Goal: Task Accomplishment & Management: Manage account settings

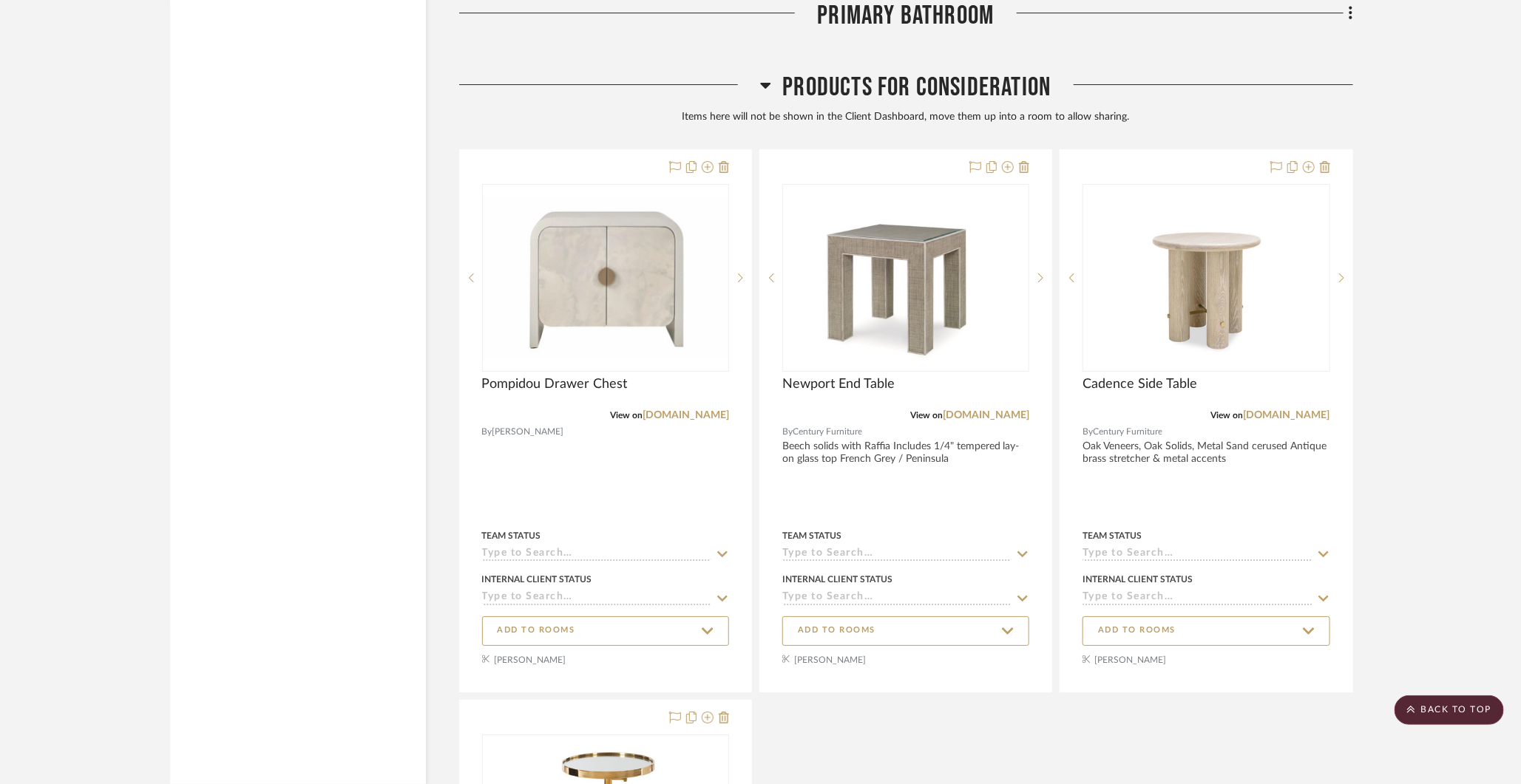
scroll to position [5832, 0]
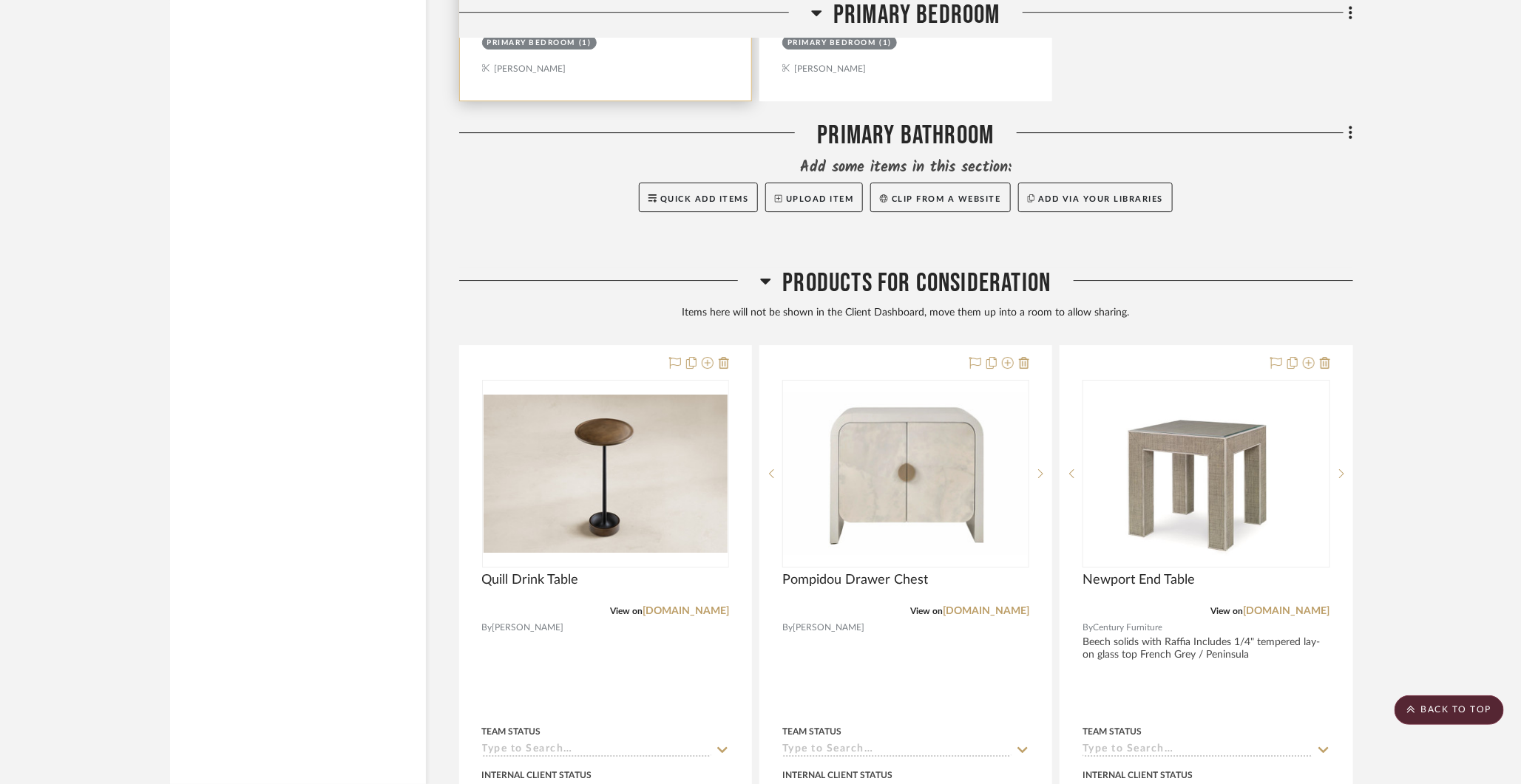
scroll to position [5699, 0]
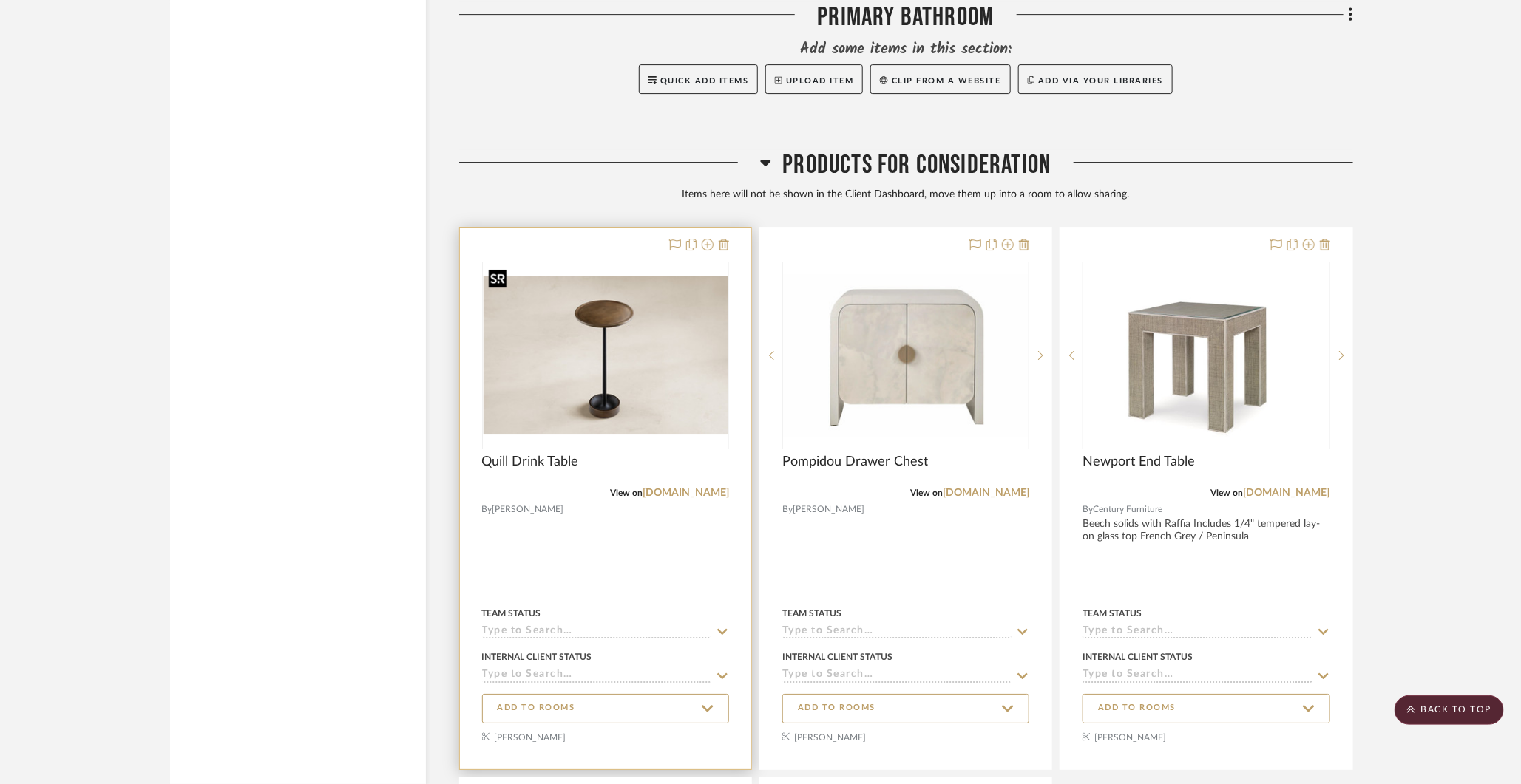
click at [554, 335] on img "0" at bounding box center [606, 355] width 245 height 159
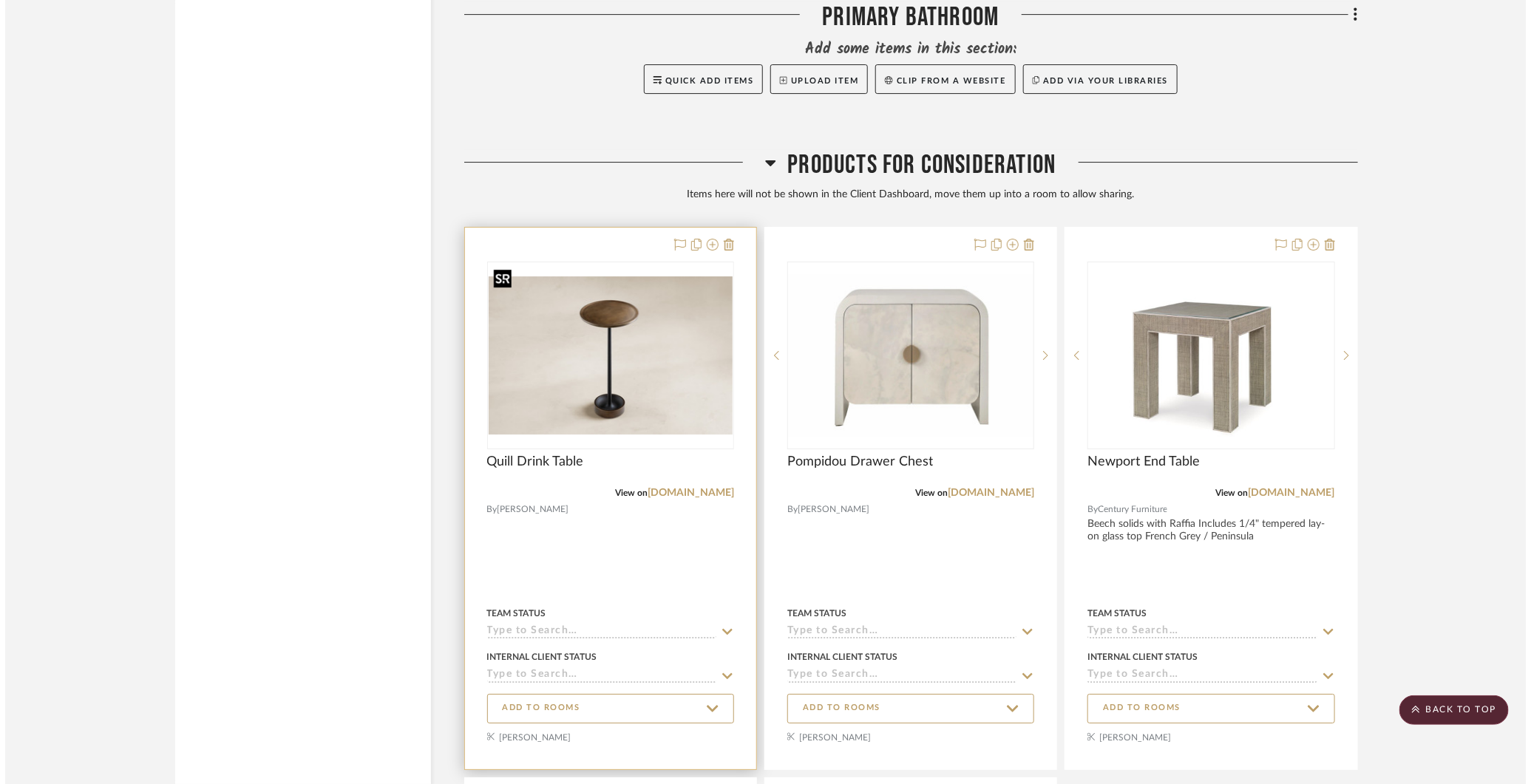
scroll to position [0, 0]
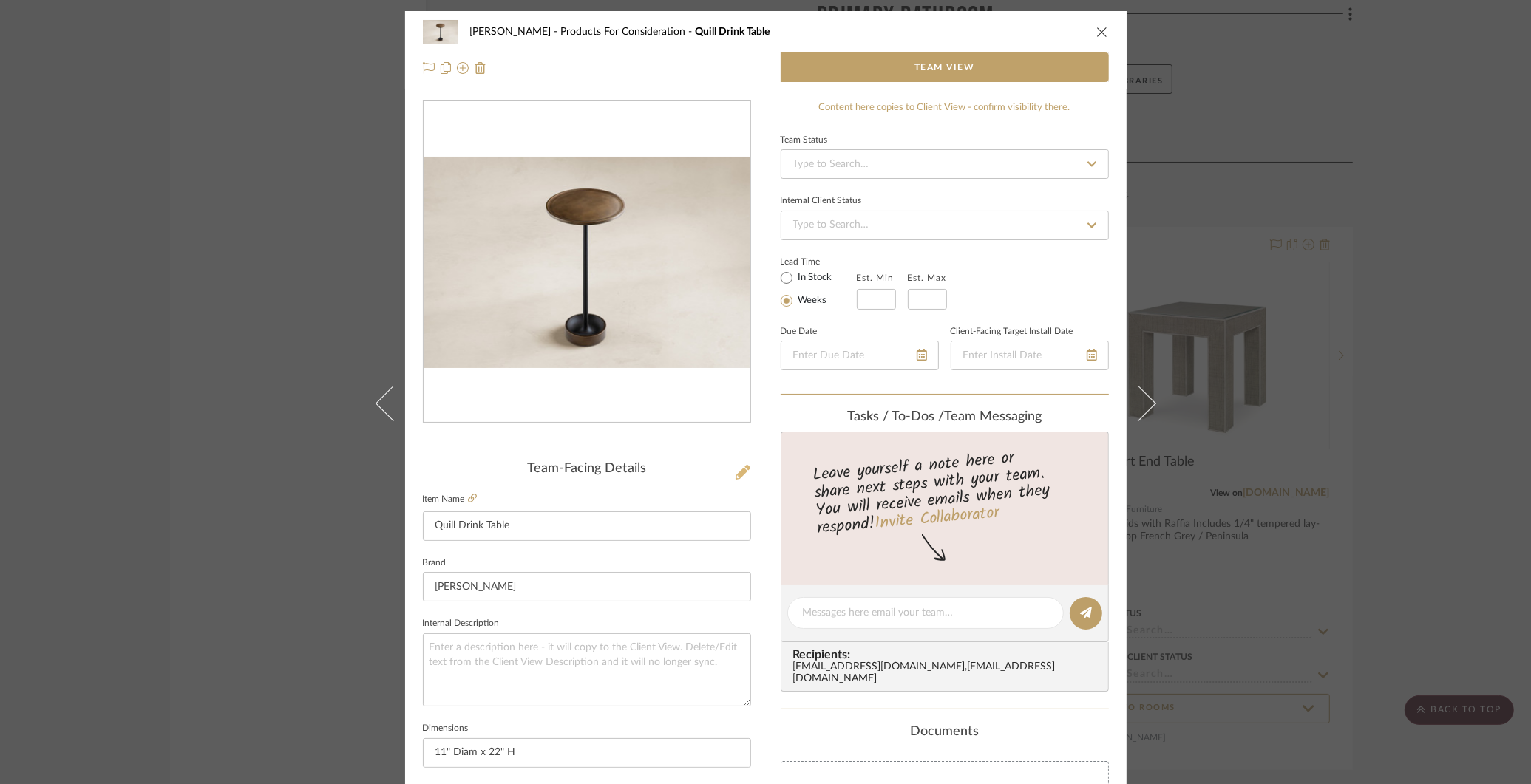
click at [736, 471] on icon at bounding box center [743, 472] width 14 height 14
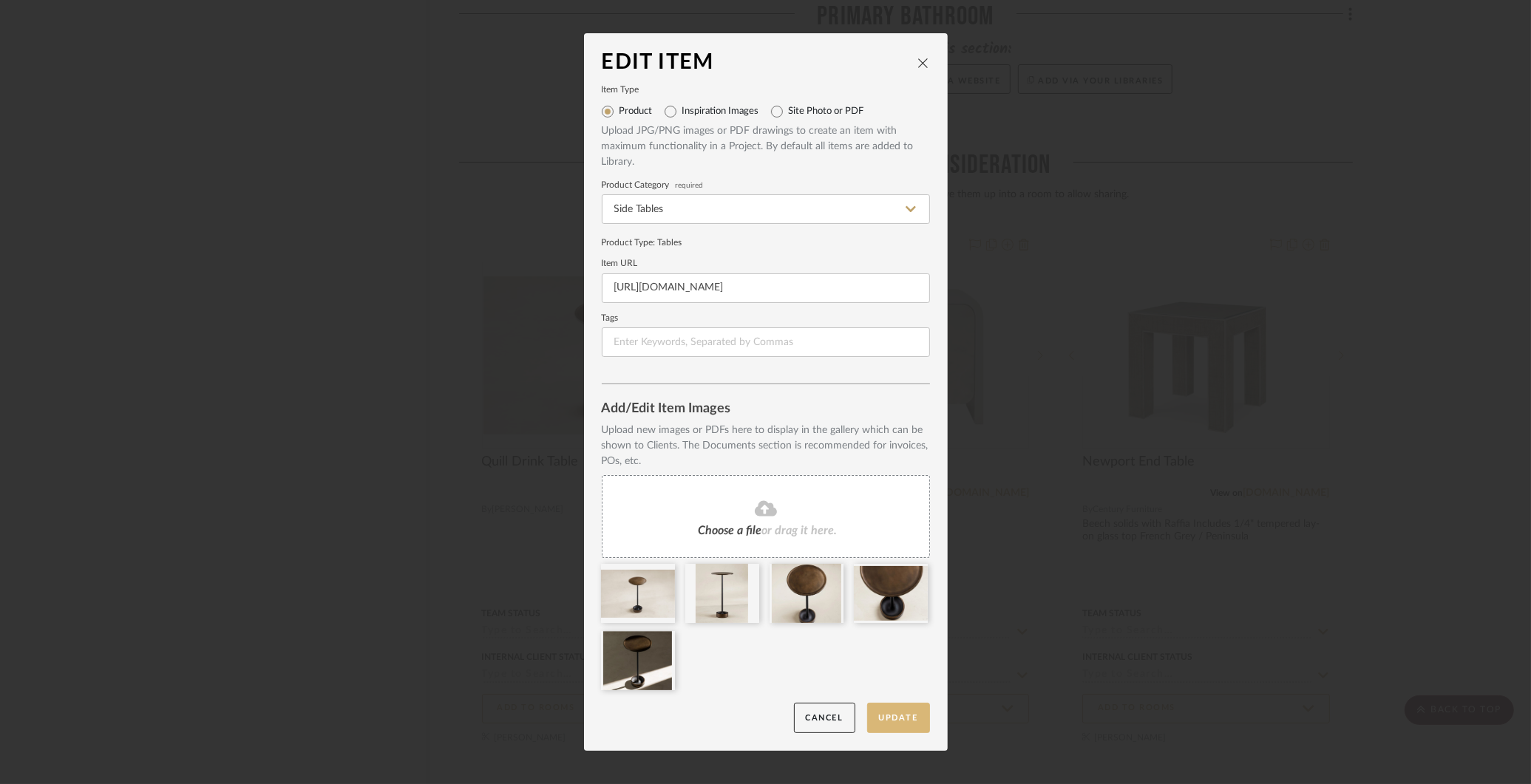
click at [888, 709] on button "Update" at bounding box center [899, 719] width 63 height 31
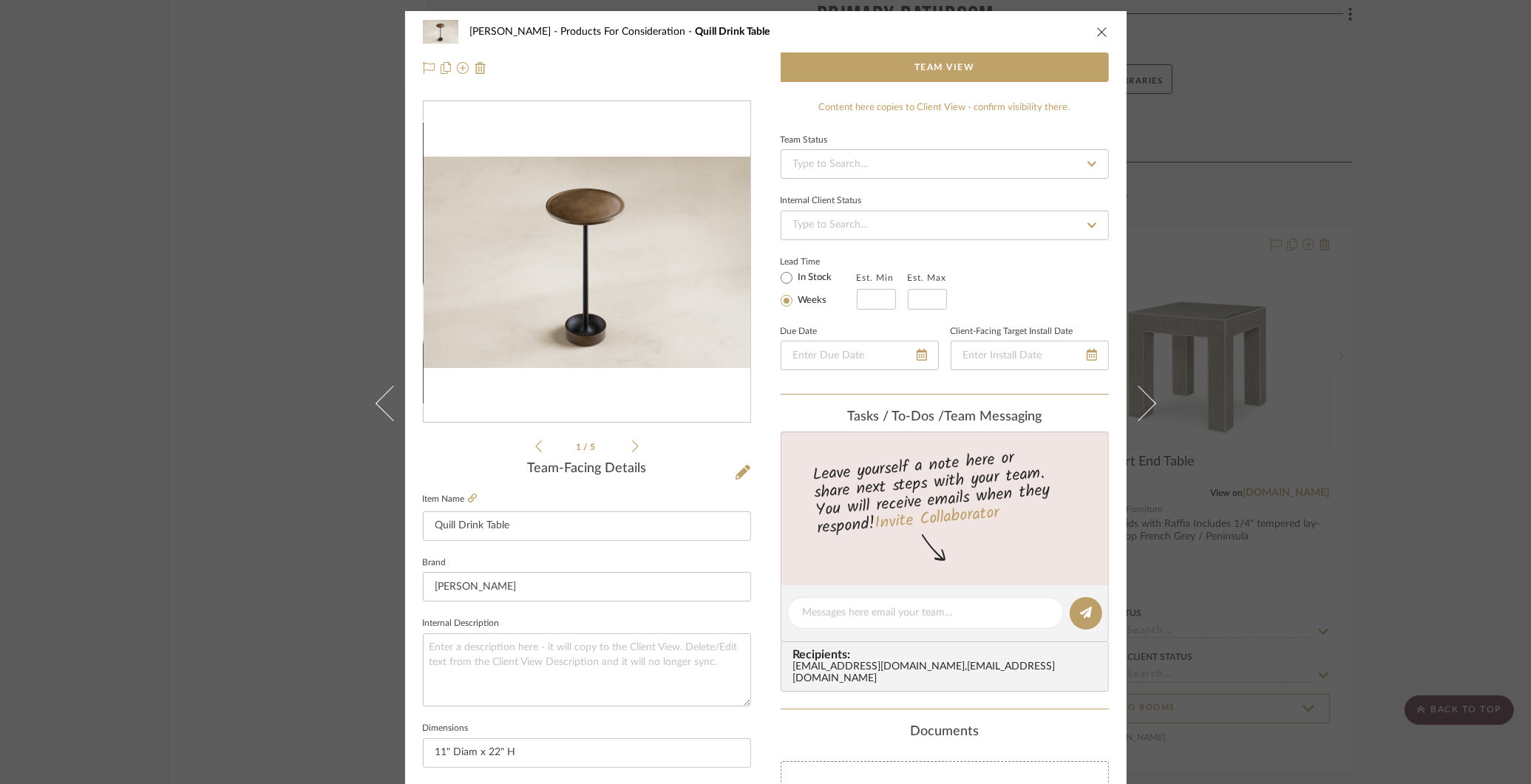
click at [1214, 280] on div "COLLINS Products For Consideration Quill Drink Table Team View 1 / 5 Team-Facin…" at bounding box center [766, 392] width 1531 height 784
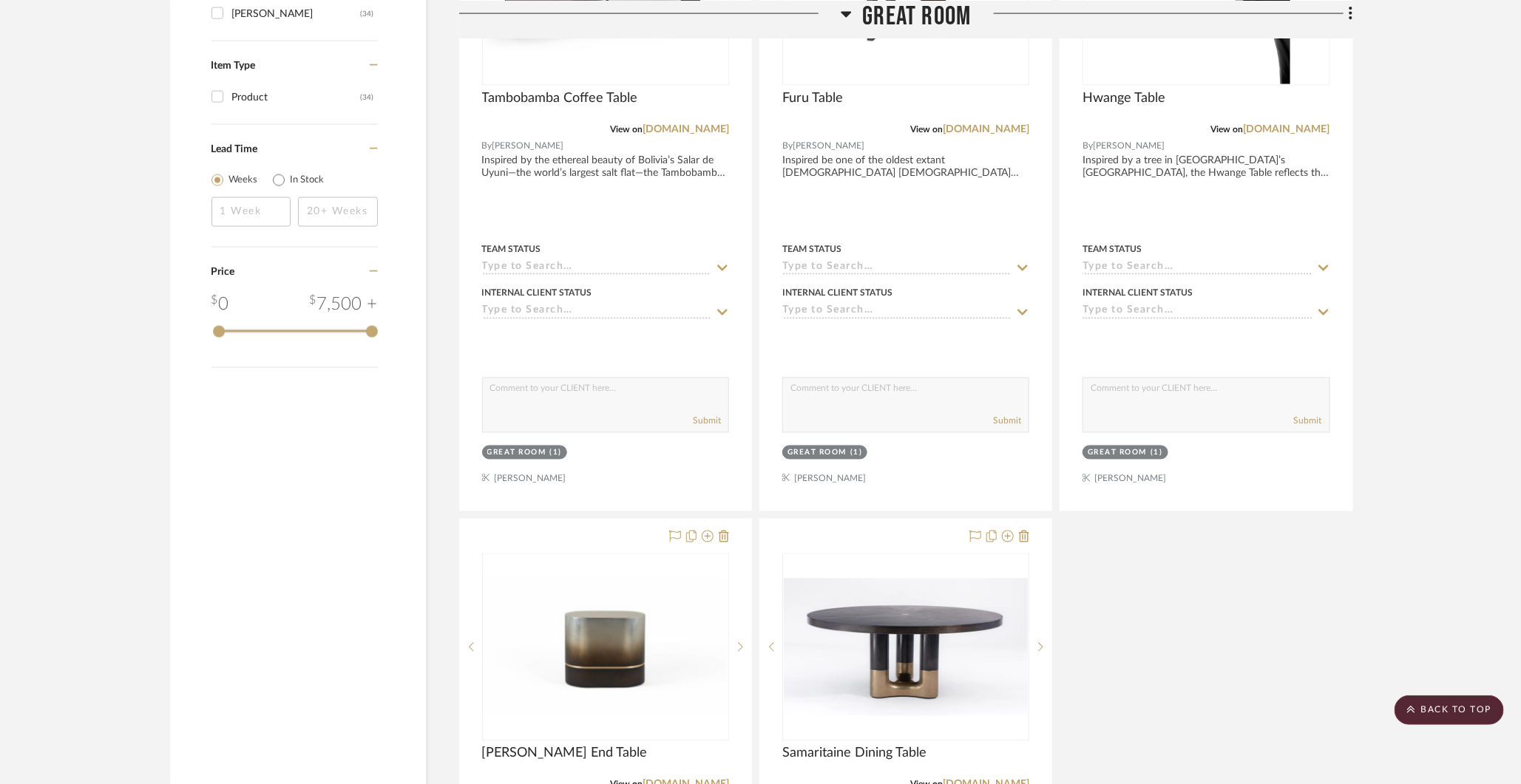
scroll to position [1357, 0]
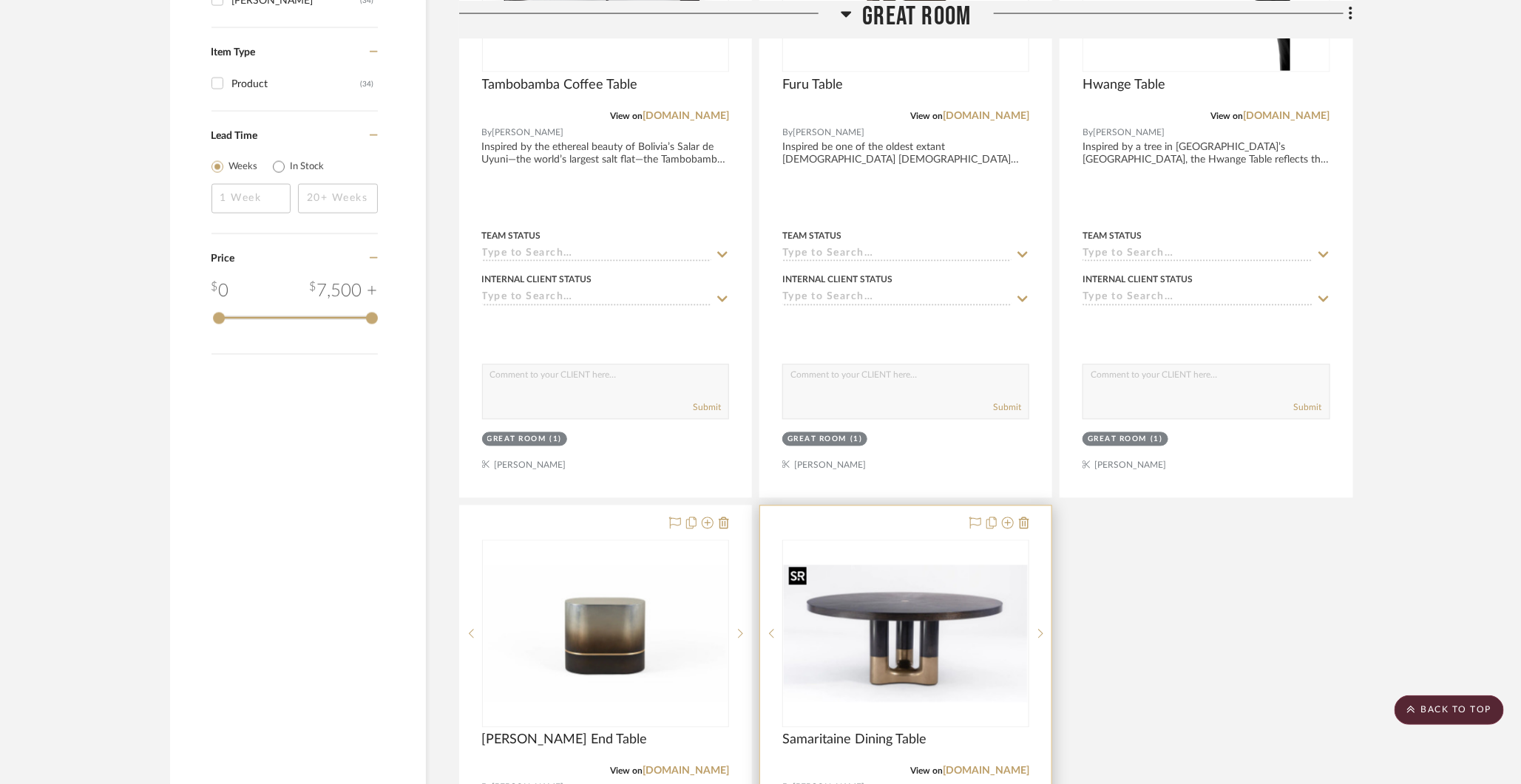
click at [0, 0] on img at bounding box center [0, 0] width 0 height 0
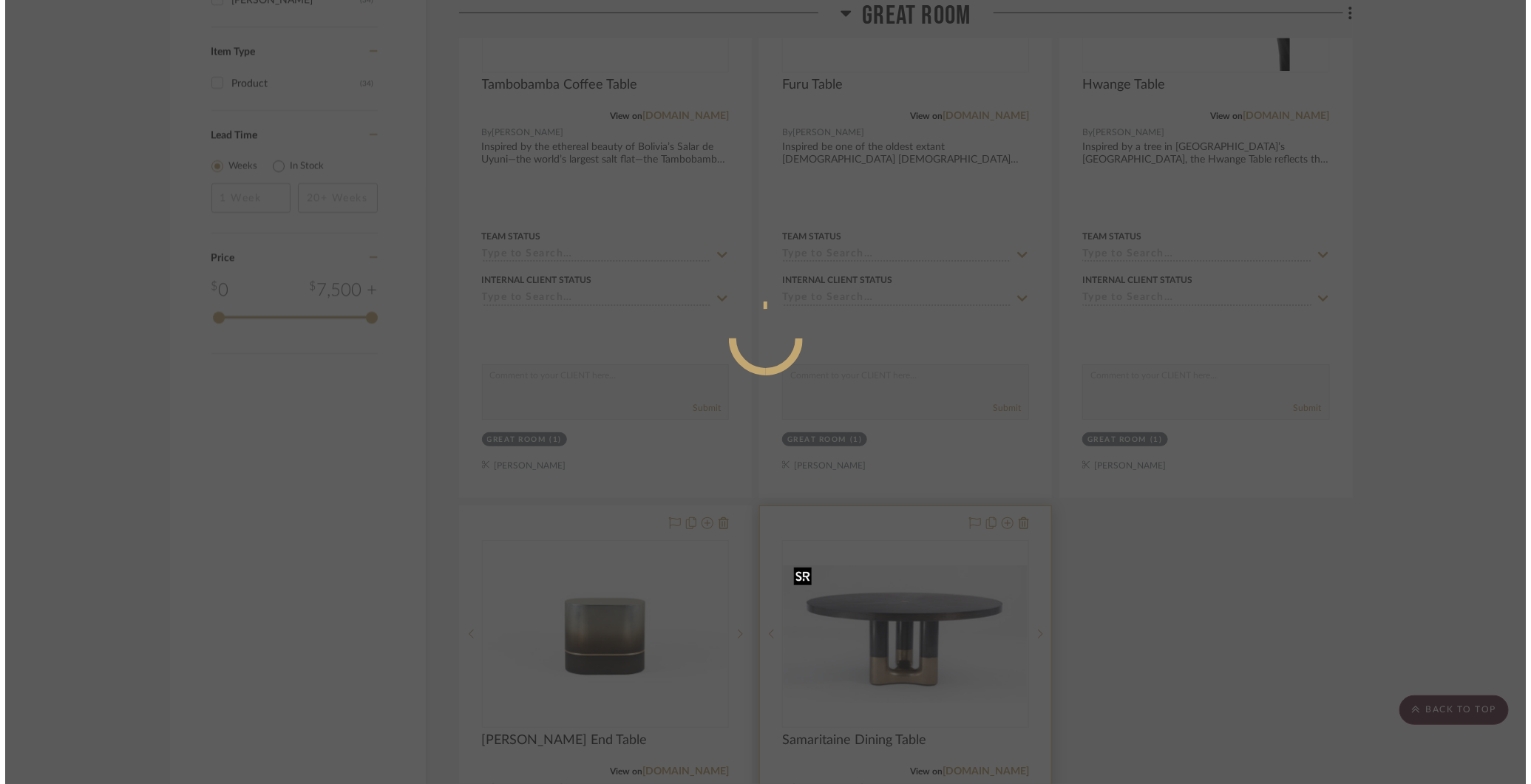
scroll to position [0, 0]
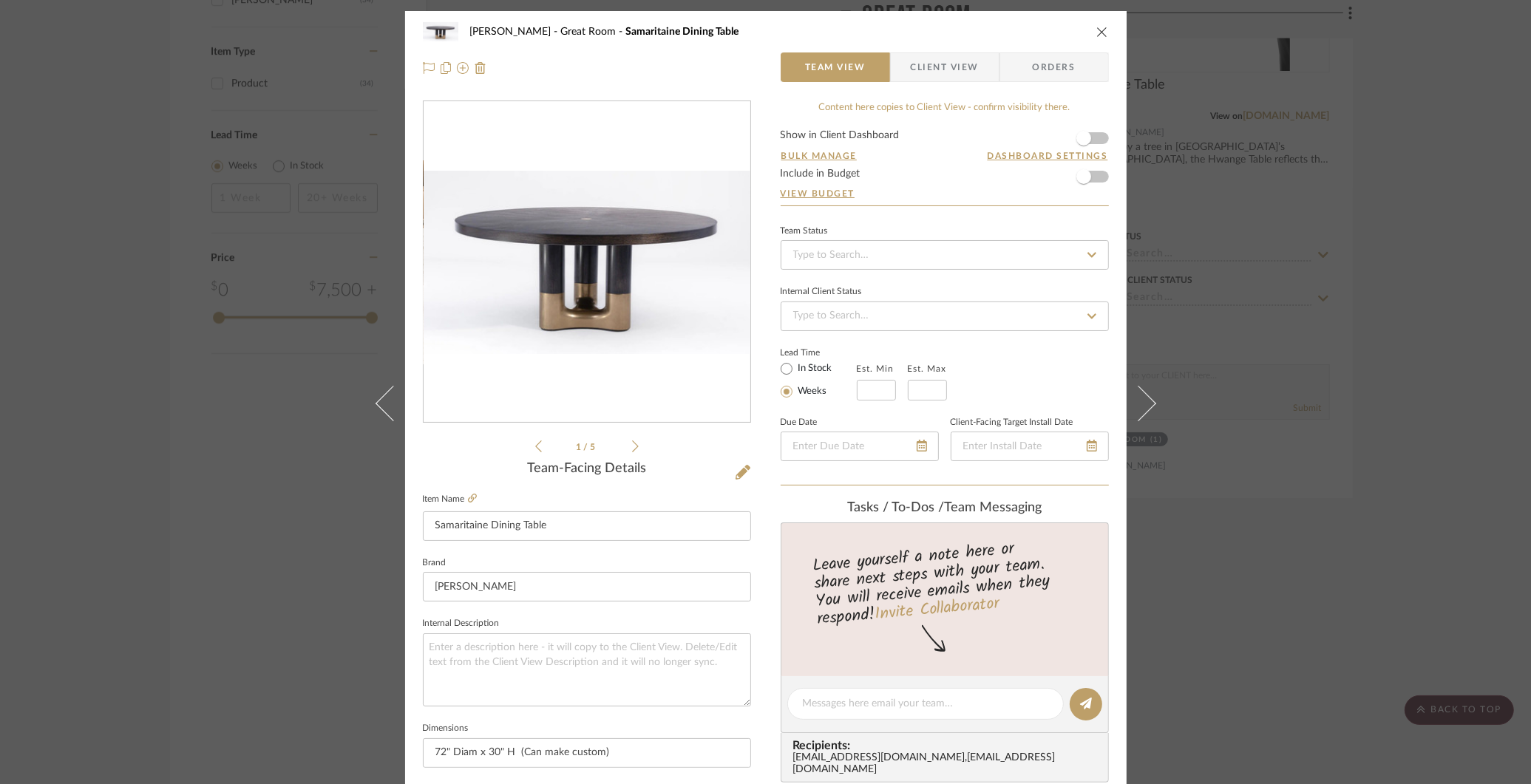
click at [1299, 310] on div "COLLINS Great Room Samaritaine Dining Table Team View Client View Orders 1 / 5 …" at bounding box center [766, 392] width 1531 height 784
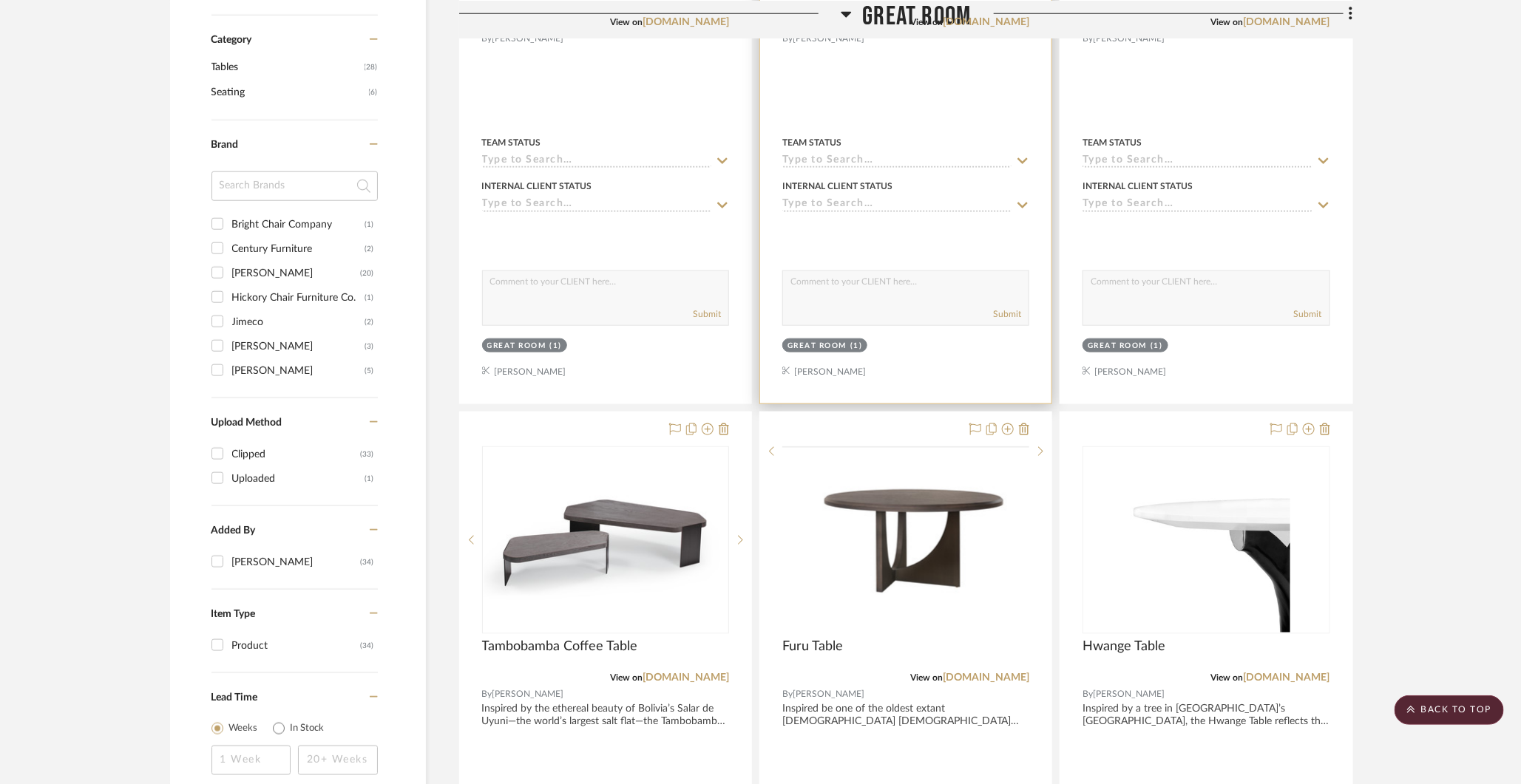
scroll to position [829, 0]
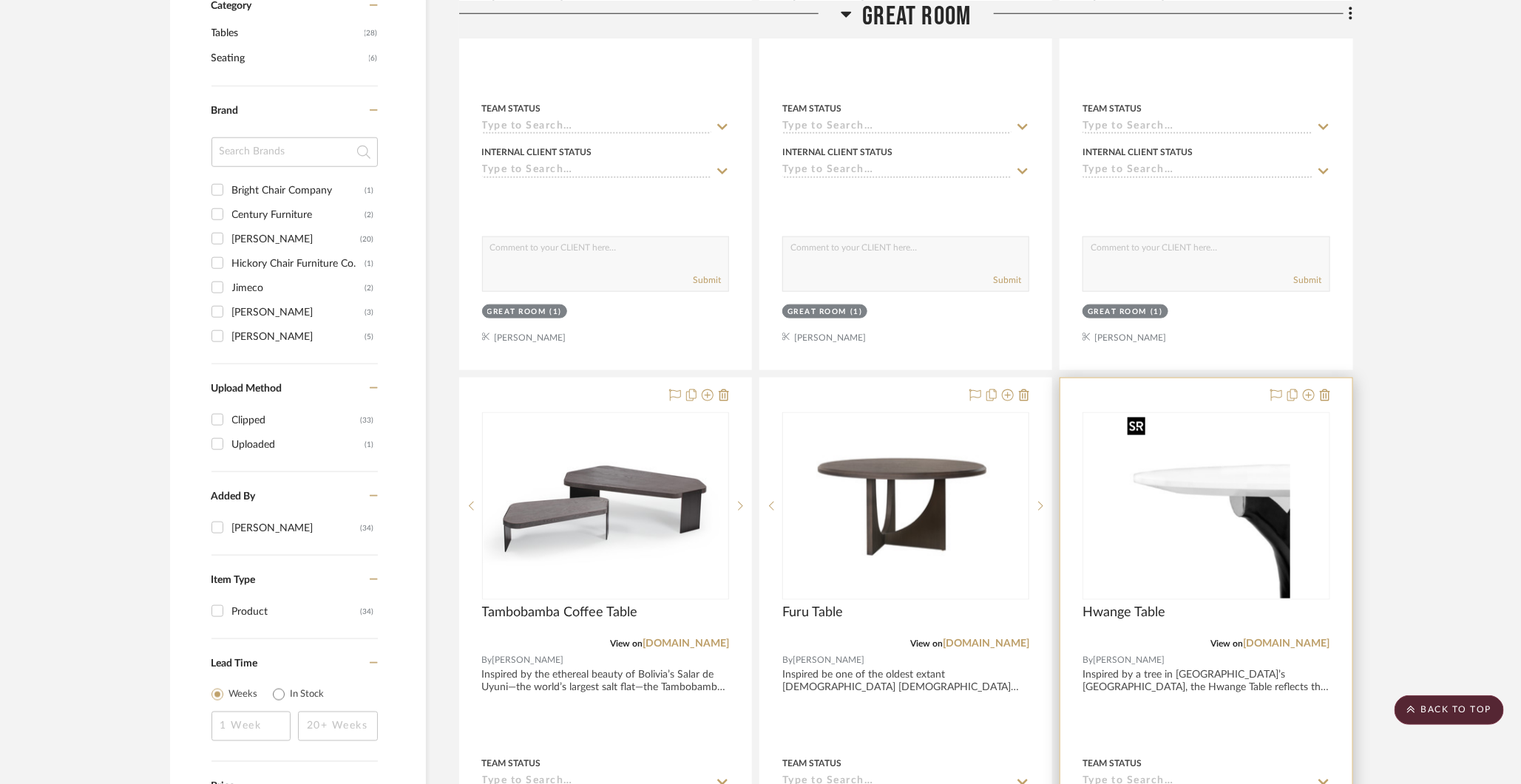
click at [1258, 477] on img "0" at bounding box center [1206, 506] width 168 height 185
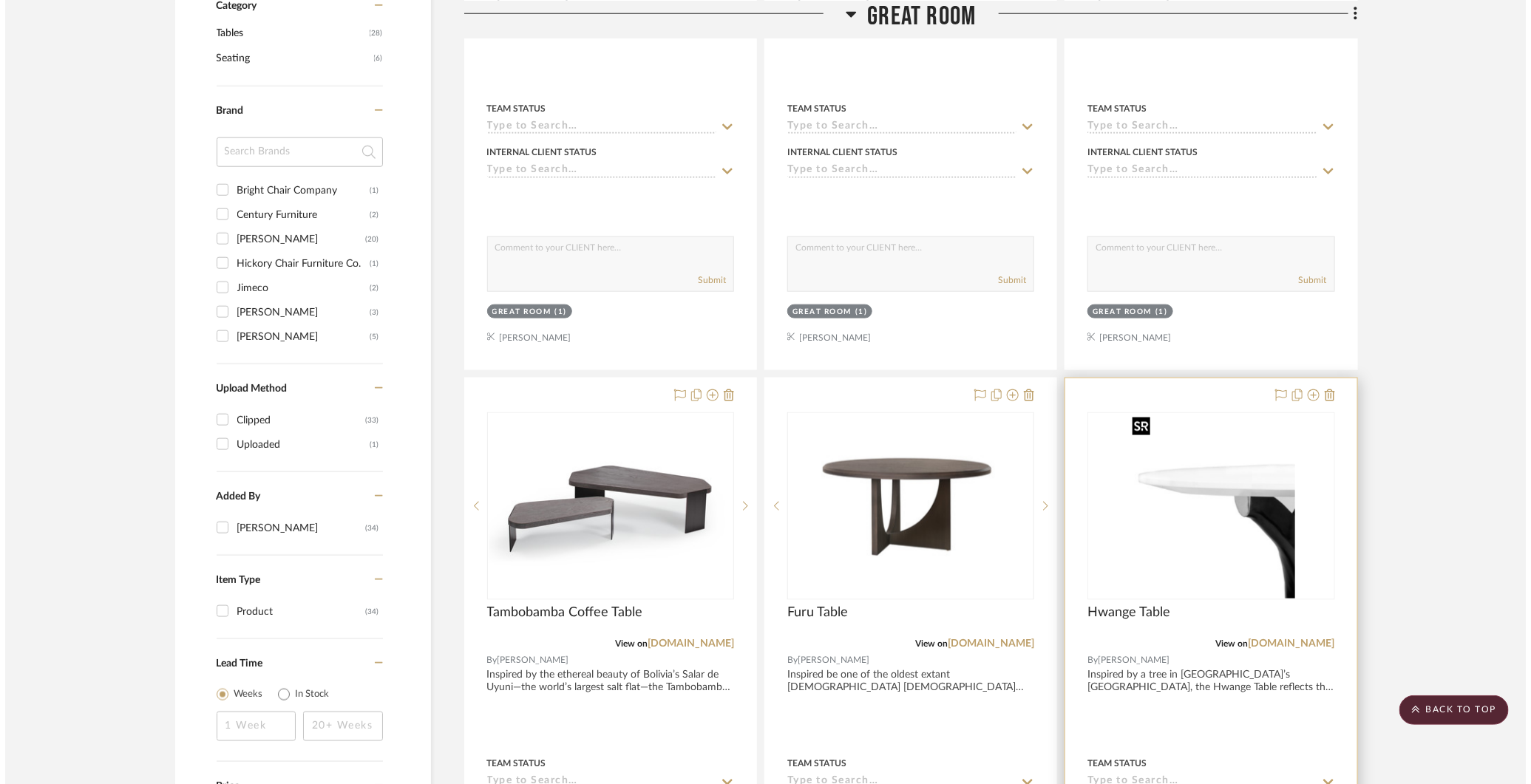
scroll to position [0, 0]
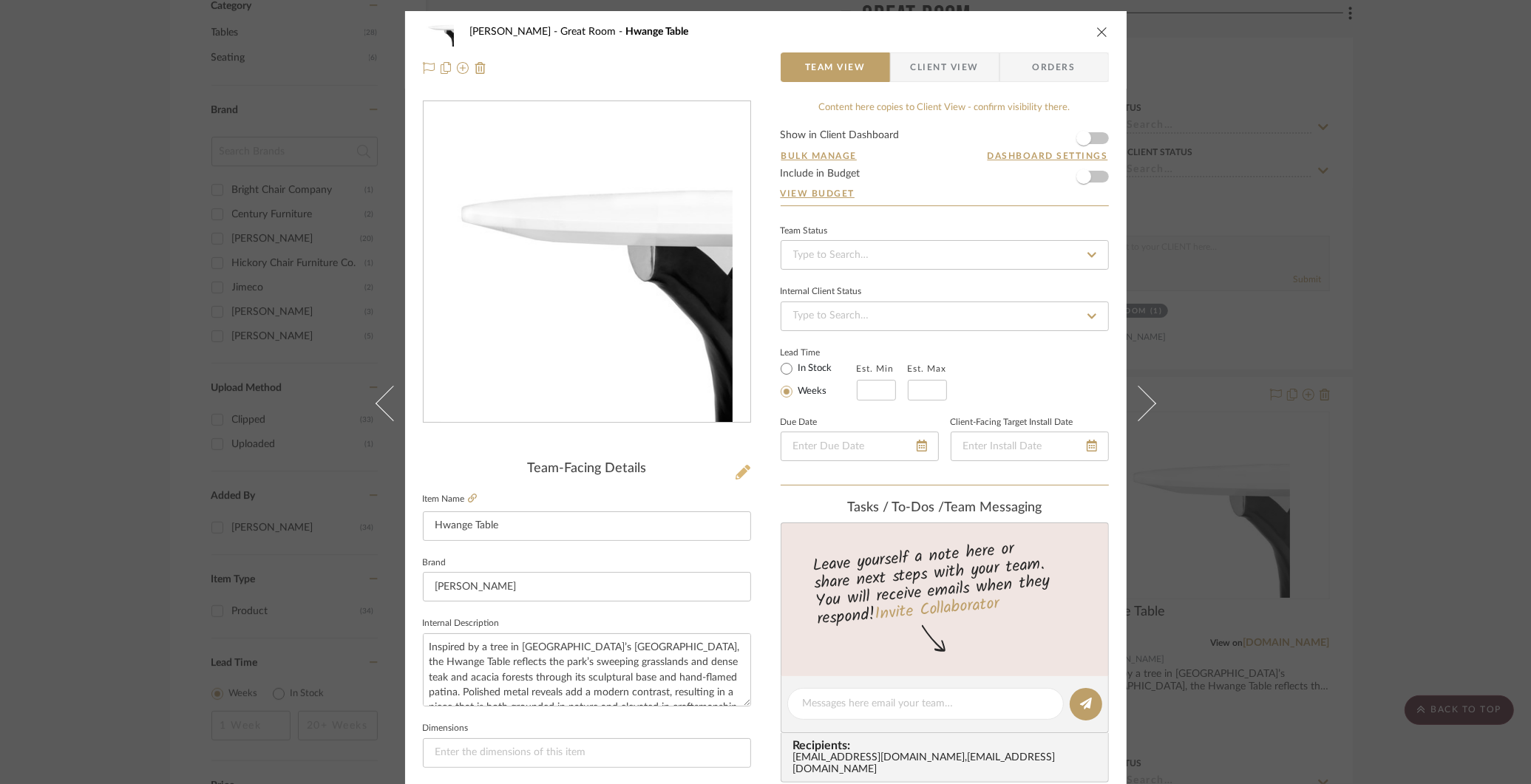
click at [740, 474] on icon at bounding box center [743, 472] width 14 height 14
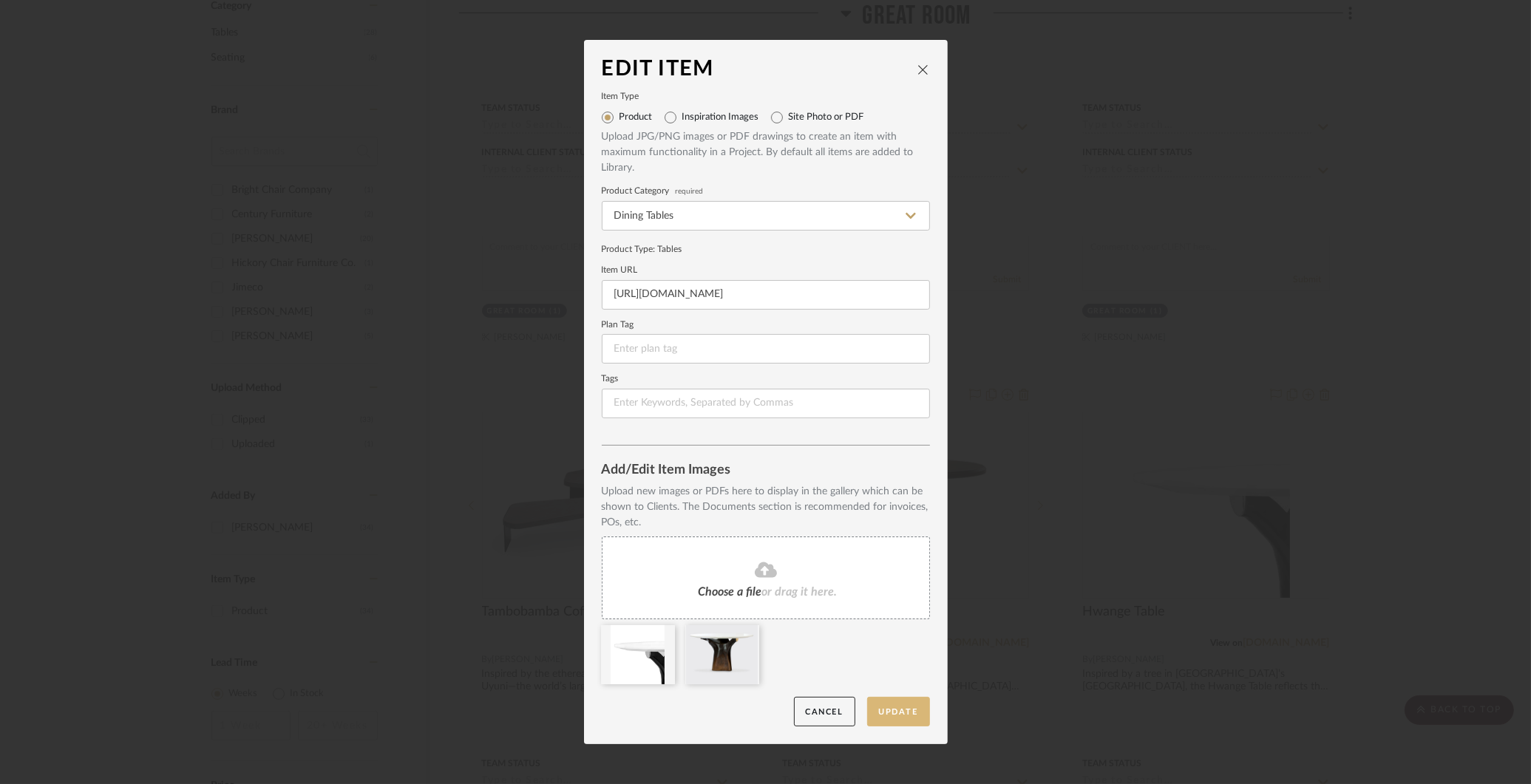
click at [911, 717] on button "Update" at bounding box center [899, 713] width 63 height 31
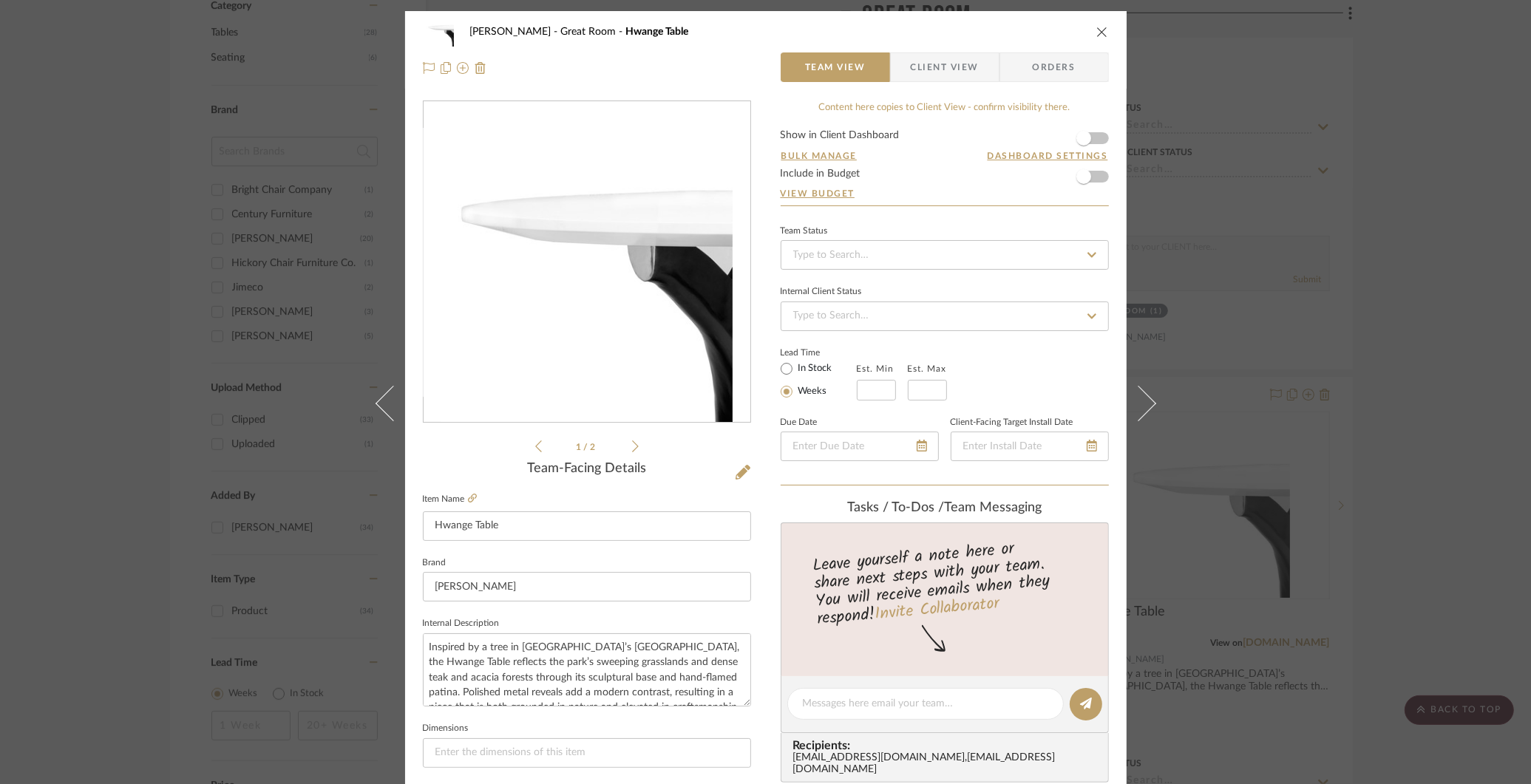
click at [1398, 460] on div "COLLINS Great Room Hwange Table Team View Client View Orders 1 / 2 Team-Facing …" at bounding box center [766, 392] width 1531 height 784
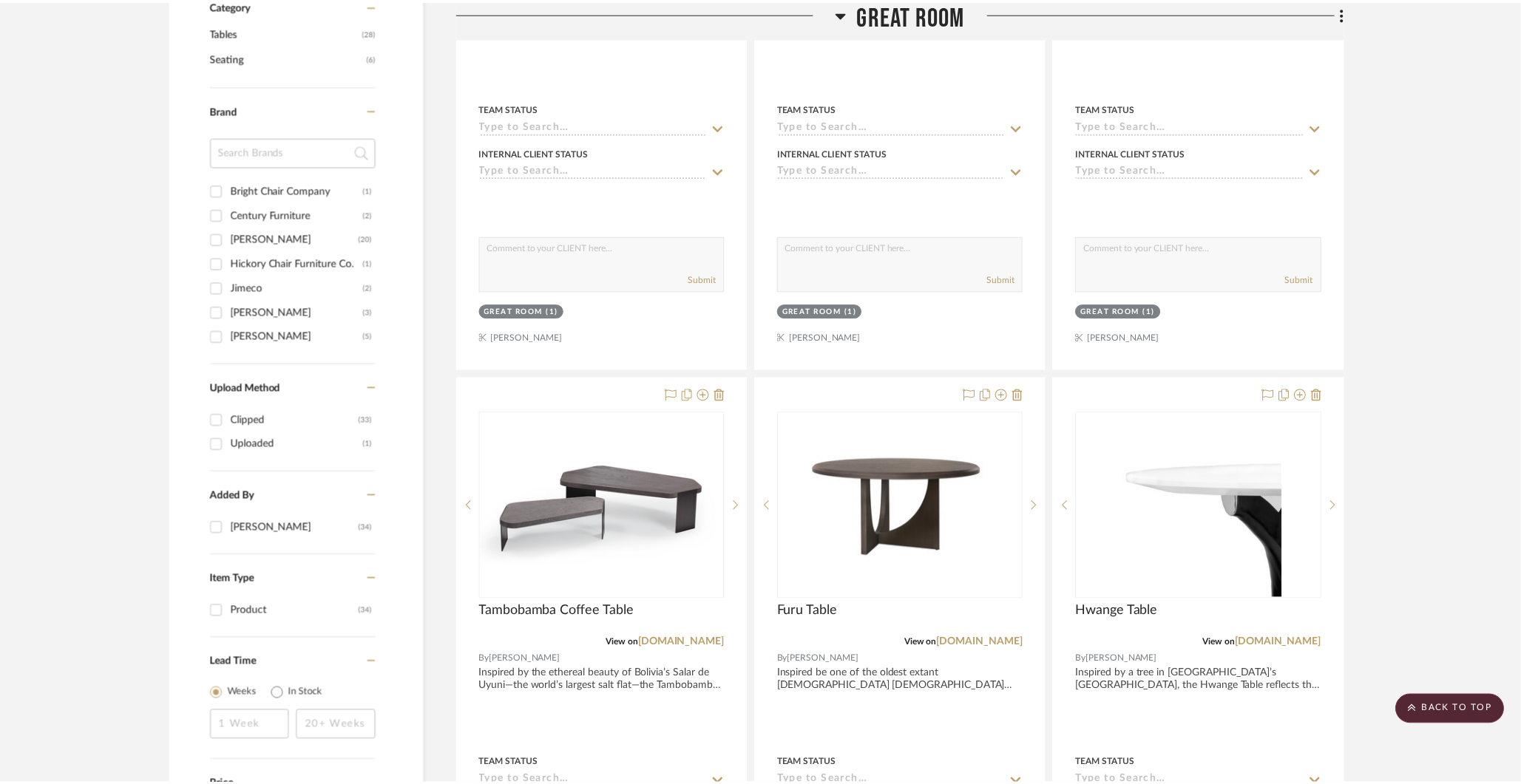
scroll to position [829, 0]
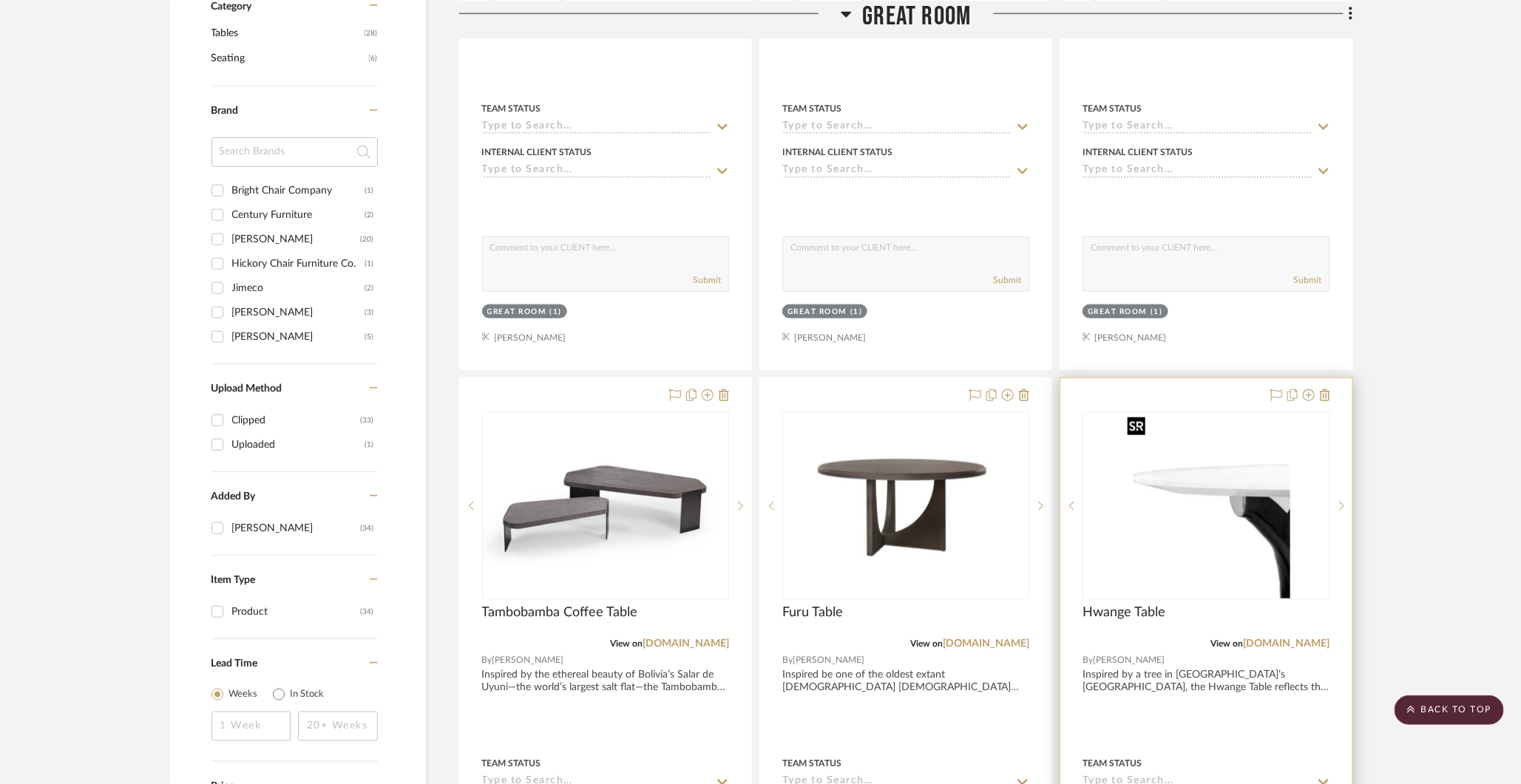
click at [1256, 513] on img "0" at bounding box center [1206, 506] width 168 height 185
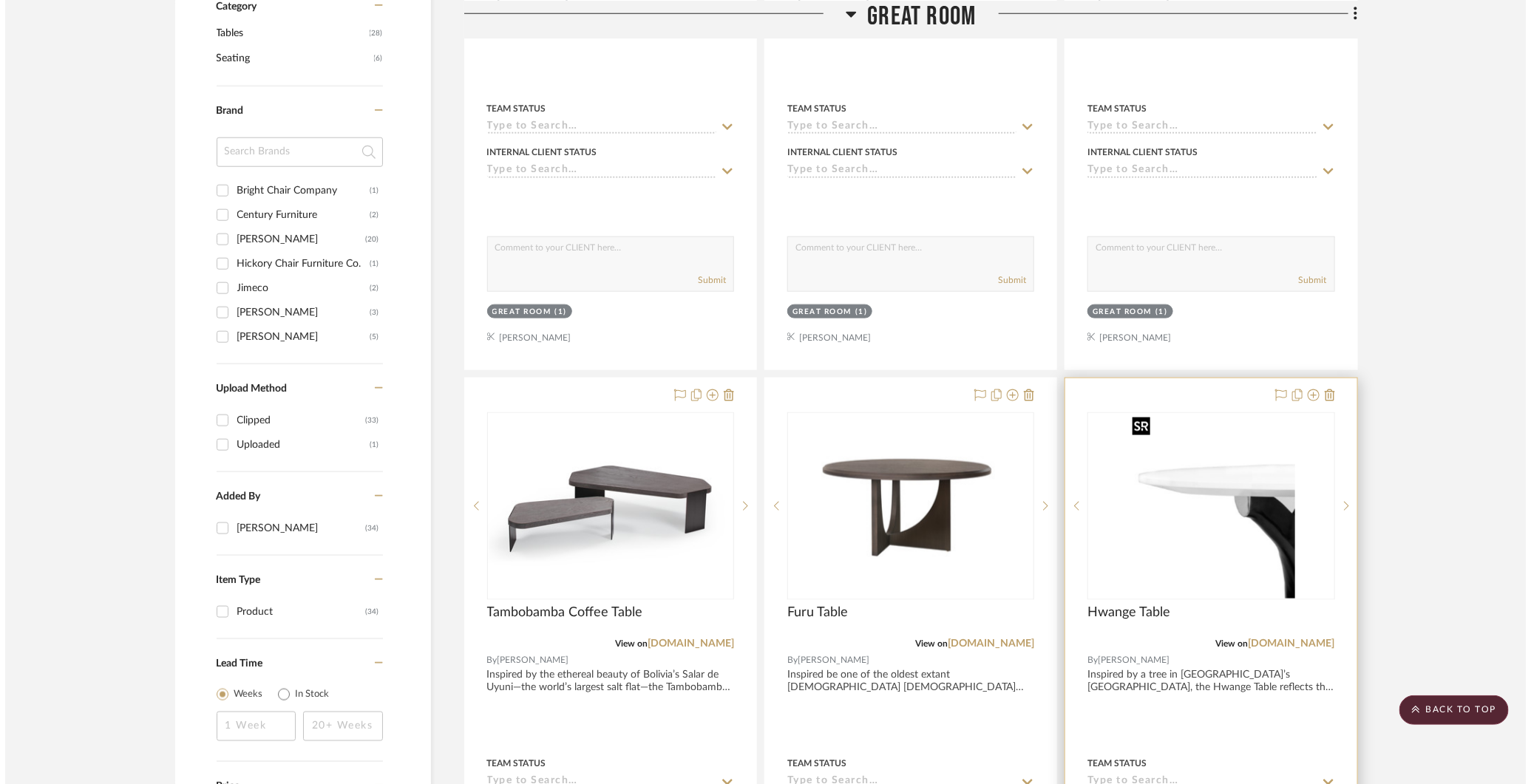
scroll to position [0, 0]
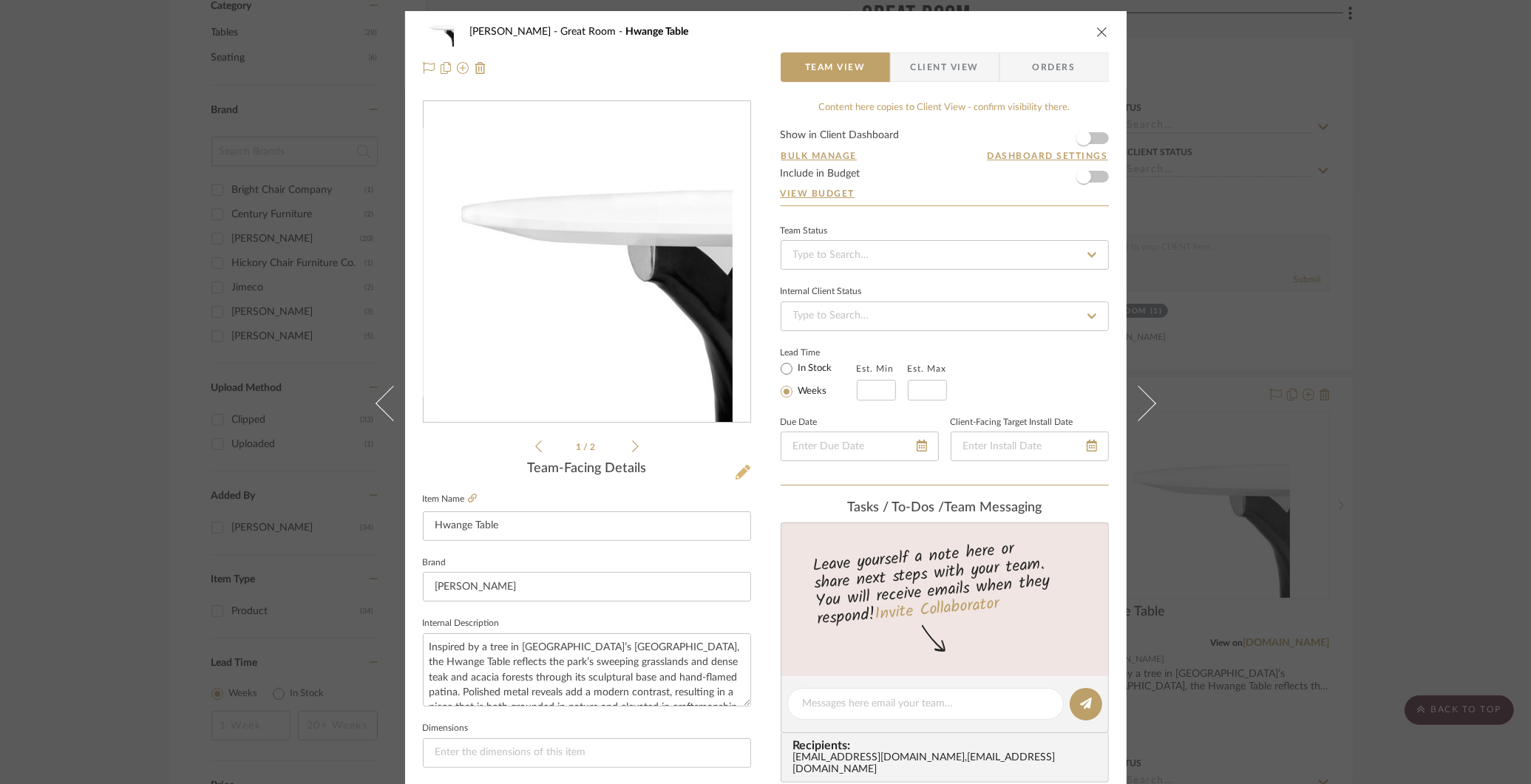
click at [737, 468] on icon at bounding box center [743, 472] width 14 height 14
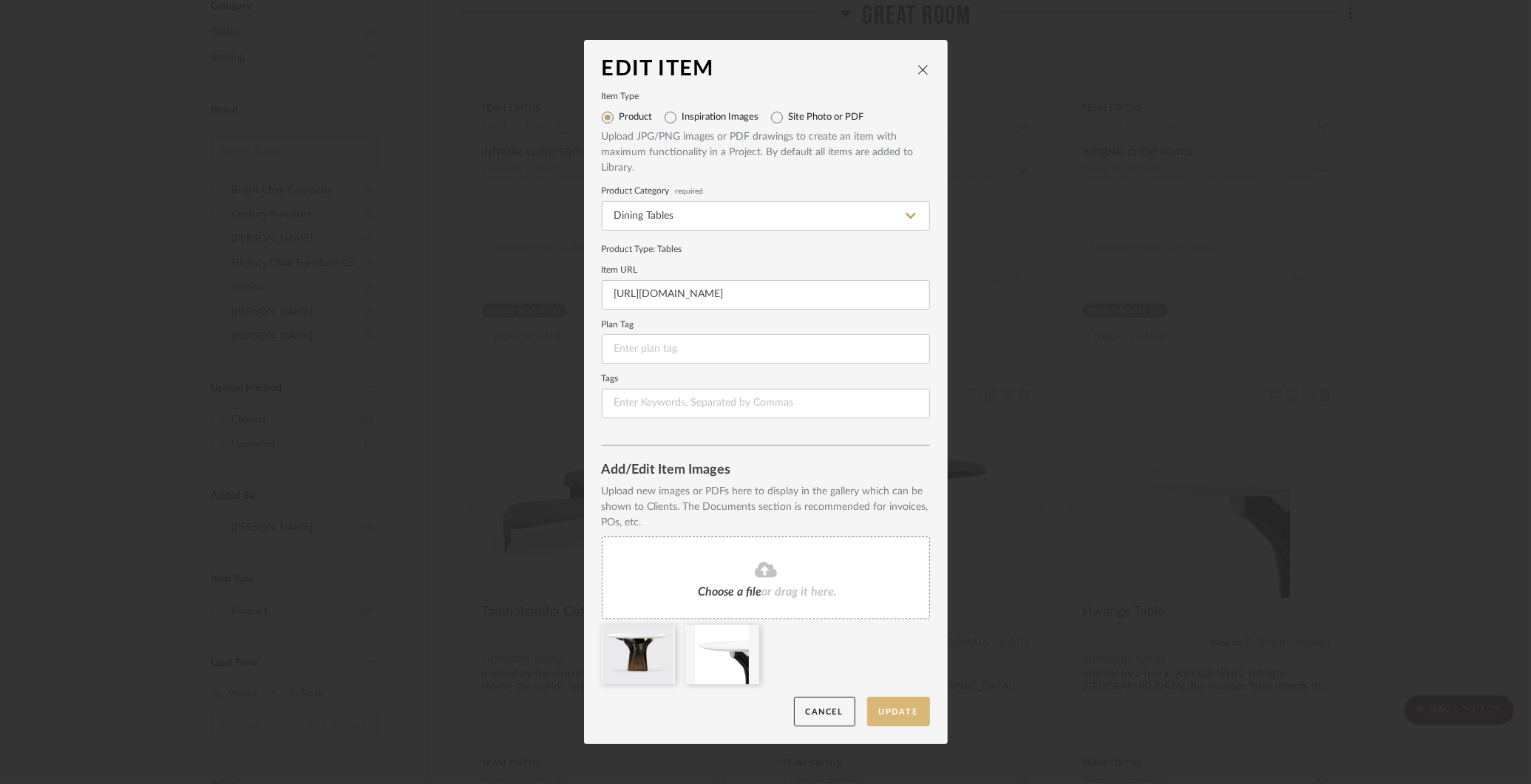
click at [896, 713] on button "Update" at bounding box center [899, 713] width 63 height 31
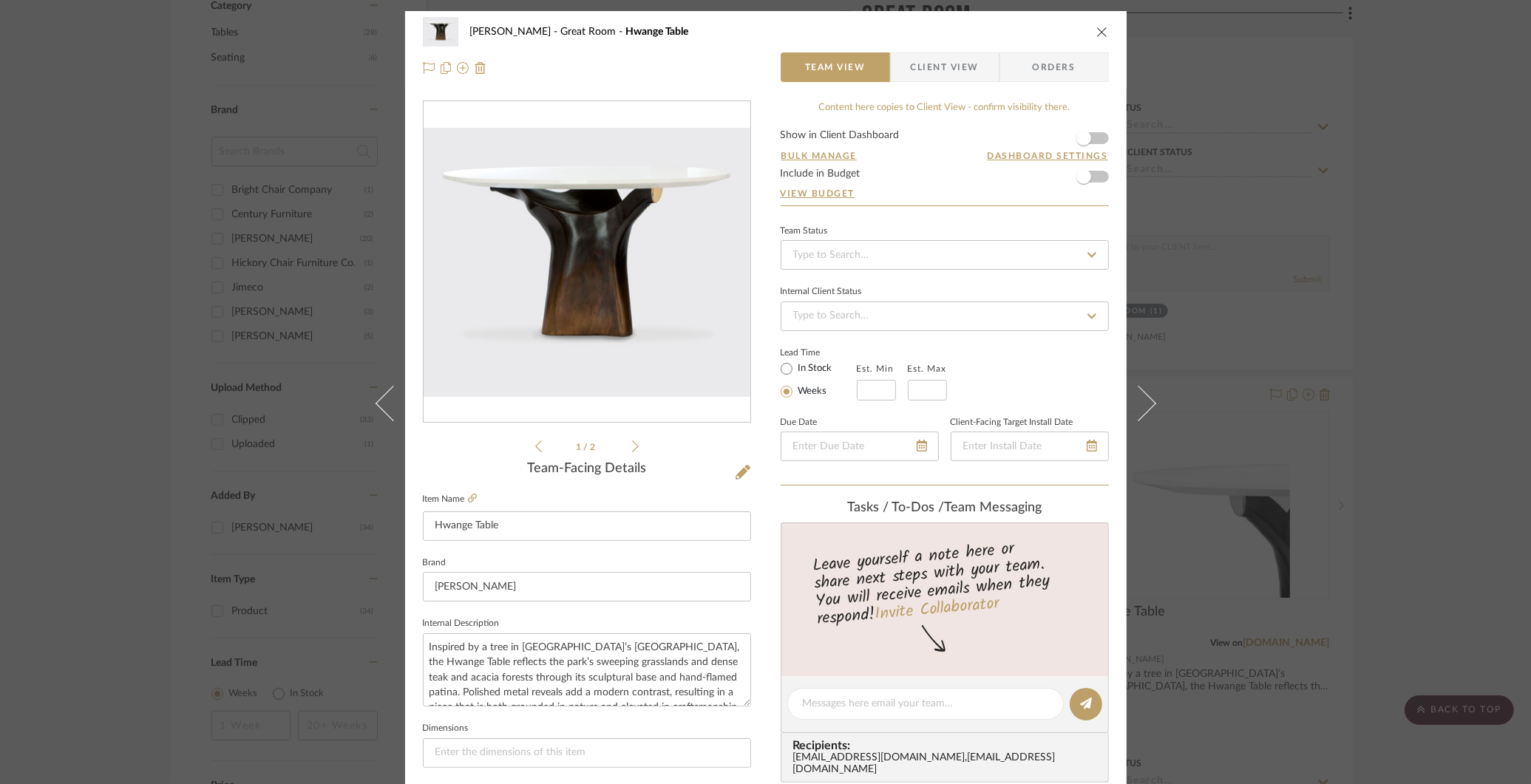
click at [1398, 325] on div "COLLINS Great Room Hwange Table Team View Client View Orders 1 / 2 Team-Facing …" at bounding box center [766, 392] width 1531 height 784
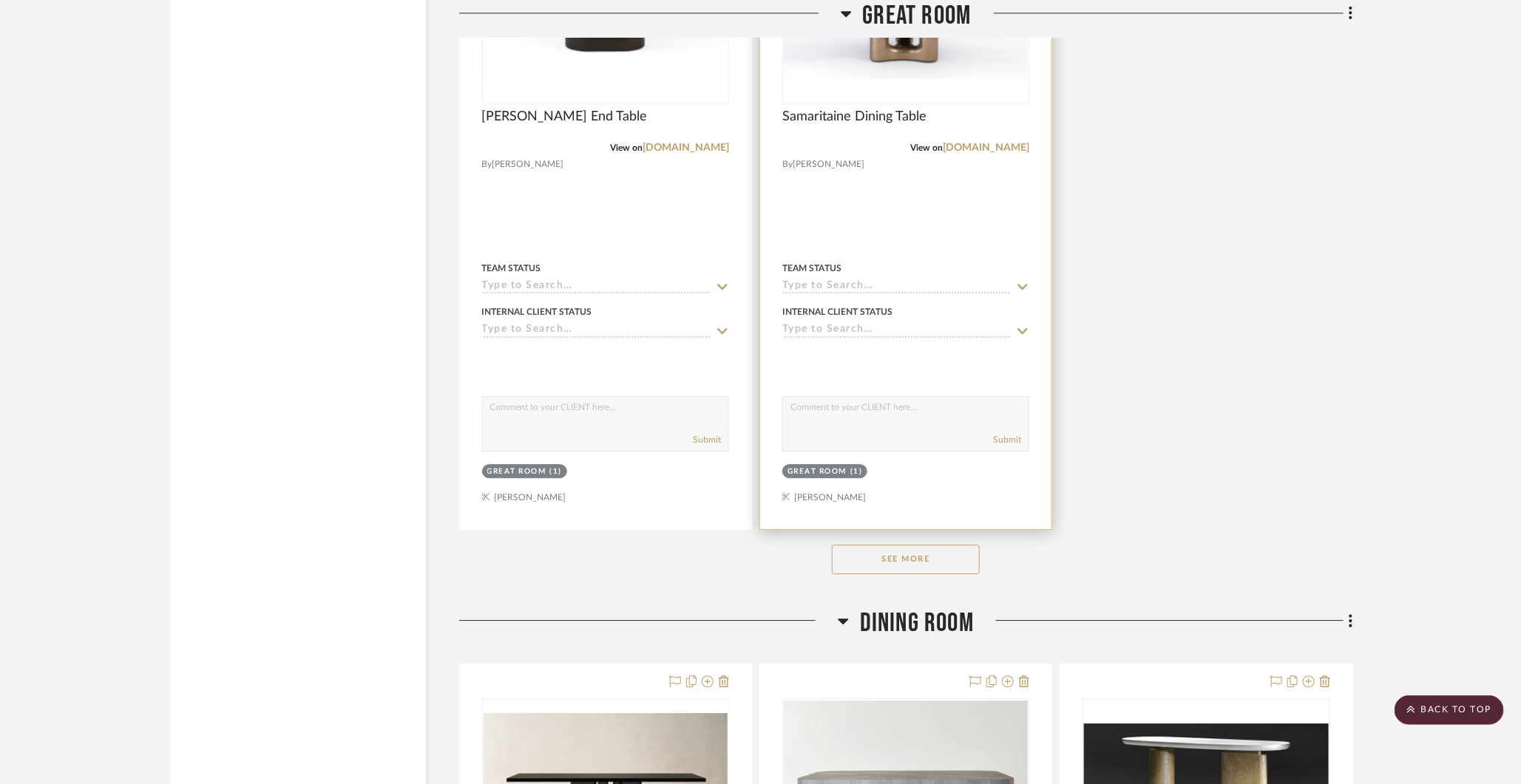
scroll to position [1988, 0]
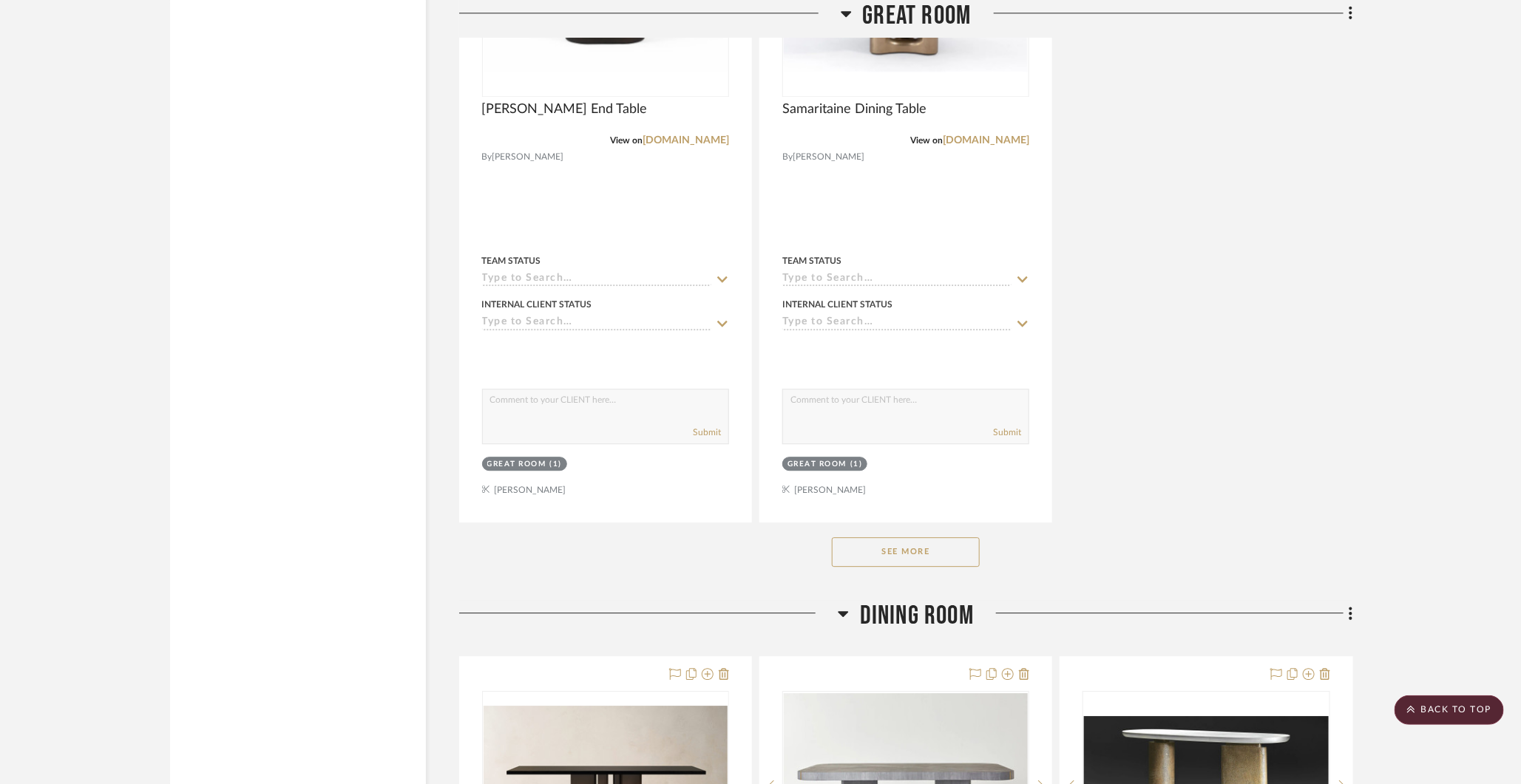
click at [948, 544] on button "See More" at bounding box center [906, 552] width 148 height 30
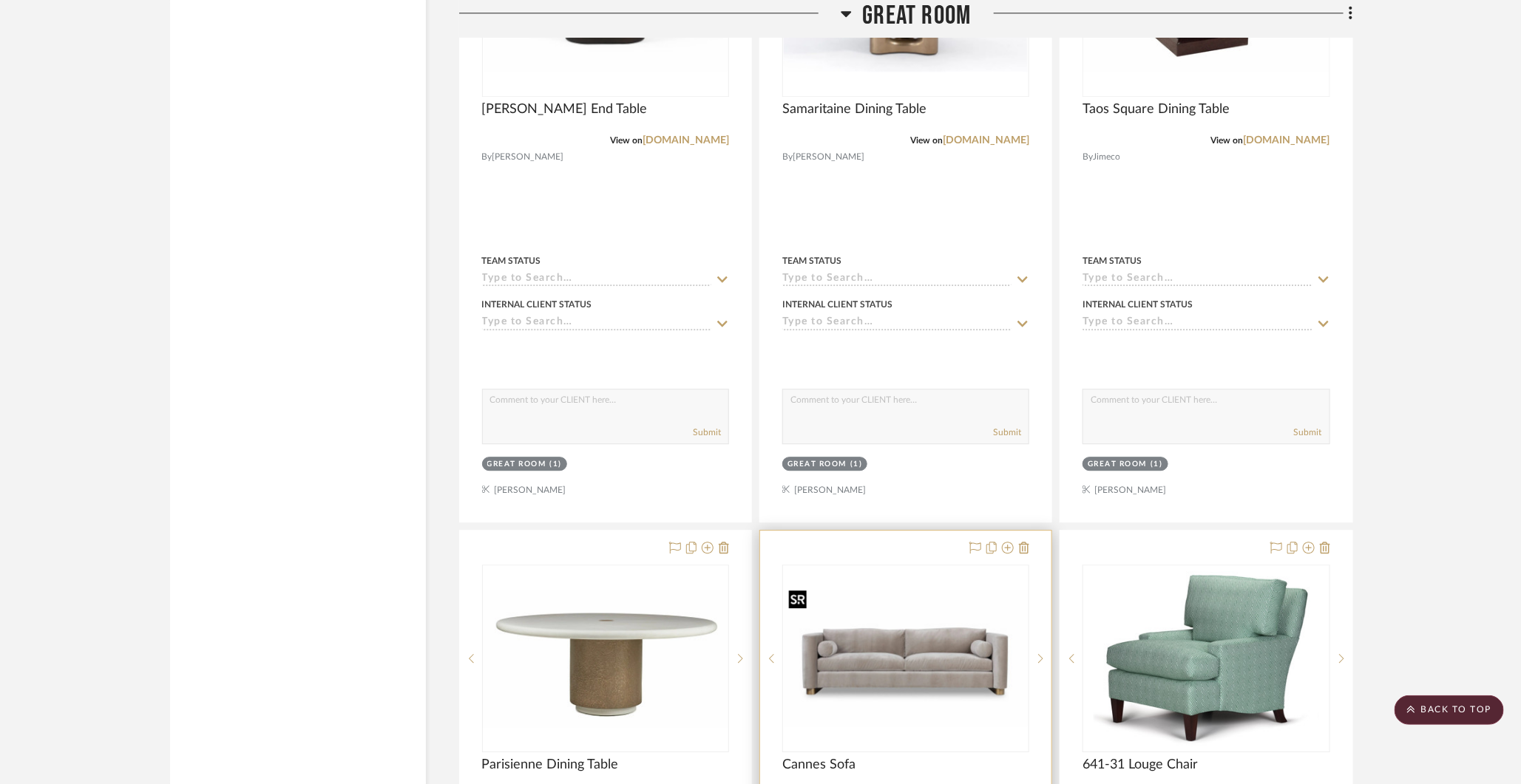
click at [0, 0] on img at bounding box center [0, 0] width 0 height 0
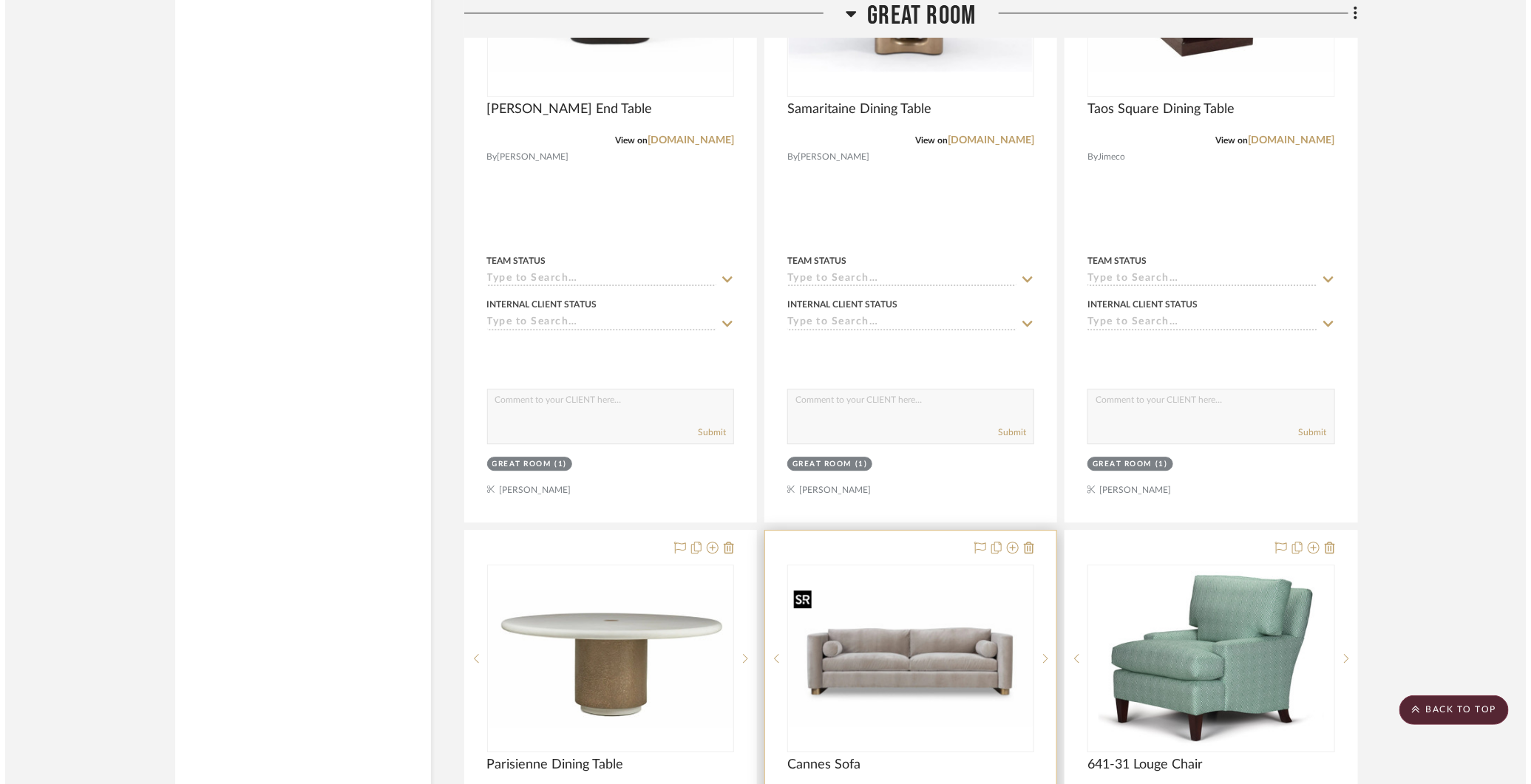
scroll to position [0, 0]
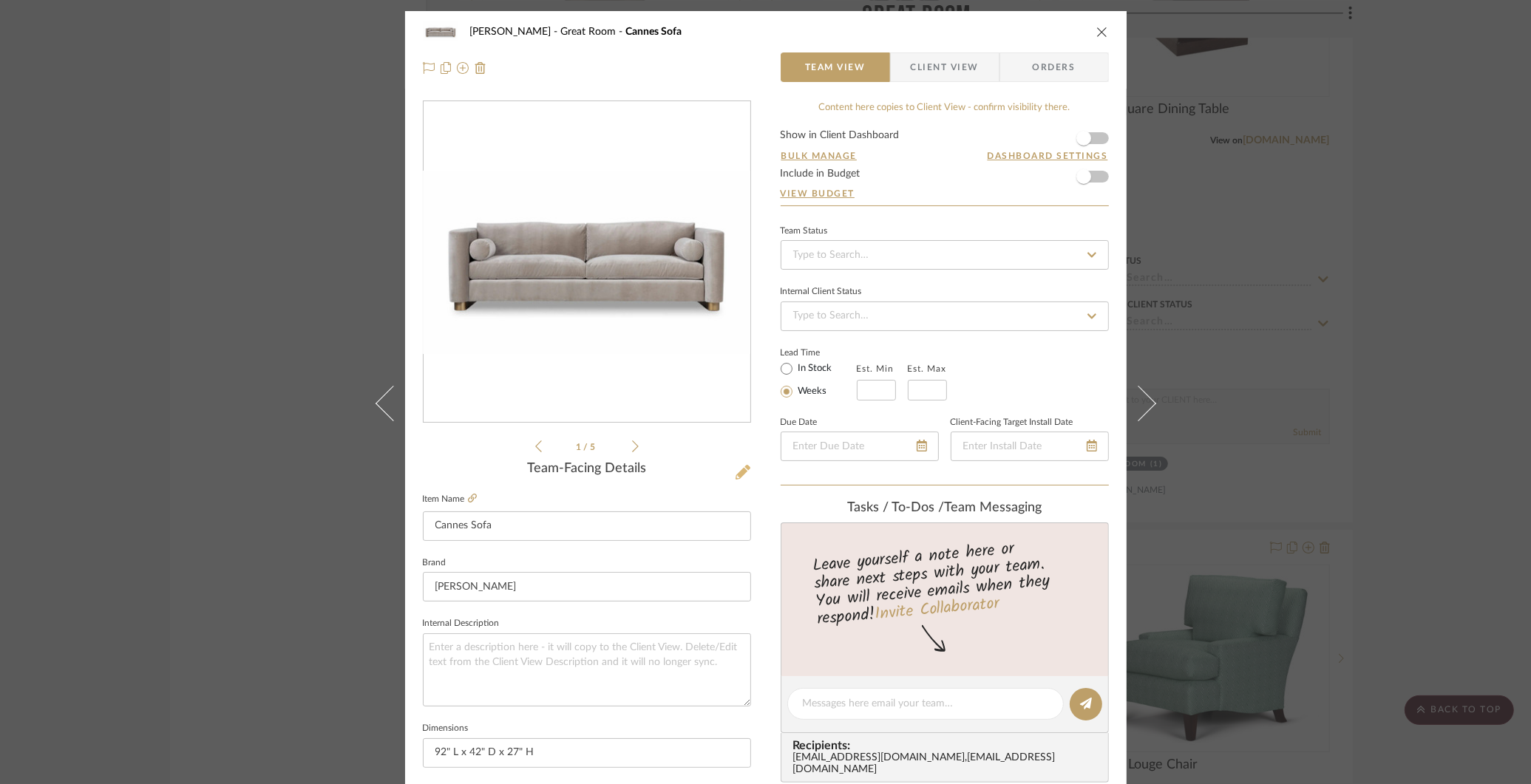
click at [737, 473] on icon at bounding box center [743, 472] width 14 height 14
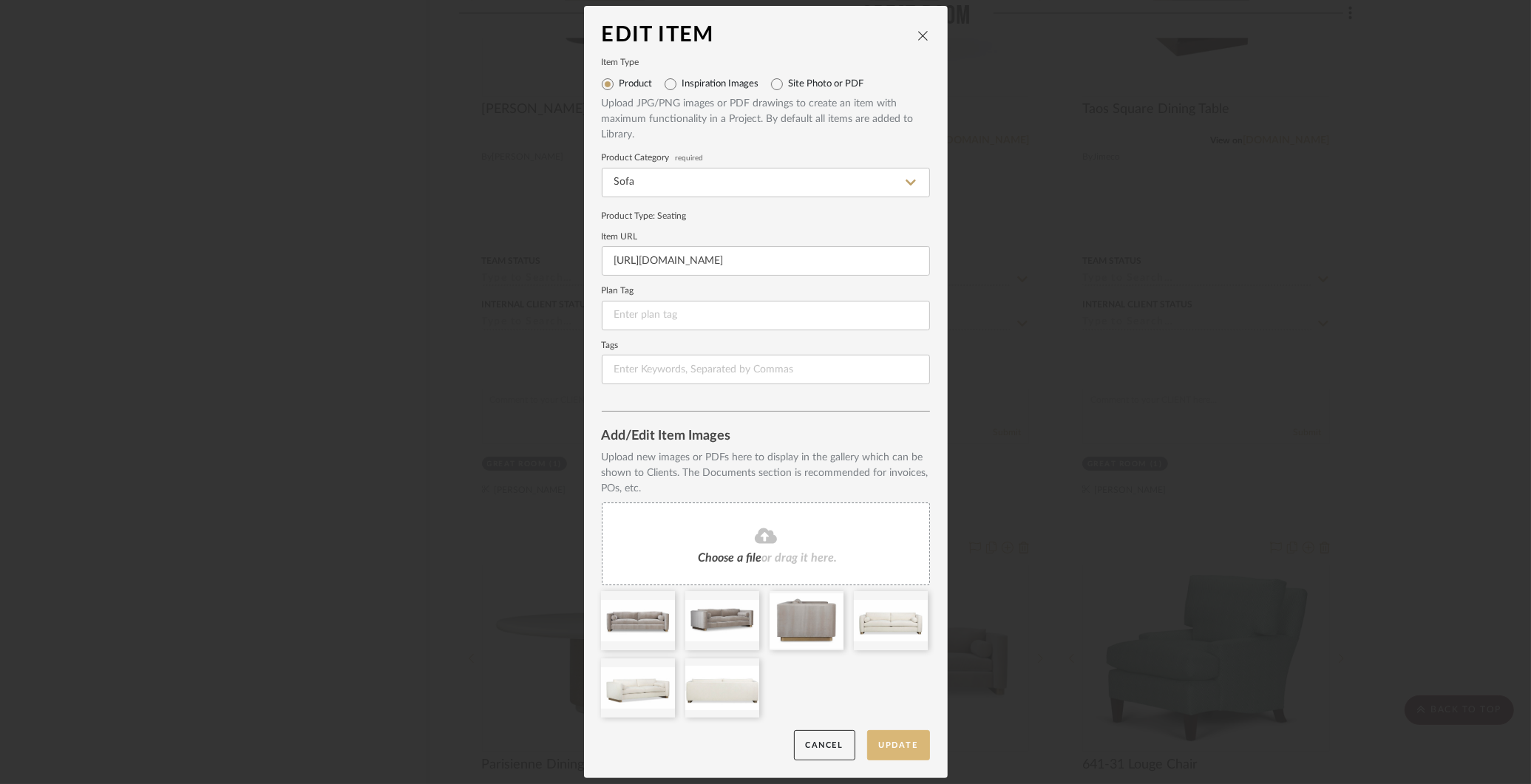
click at [905, 747] on button "Update" at bounding box center [899, 746] width 63 height 31
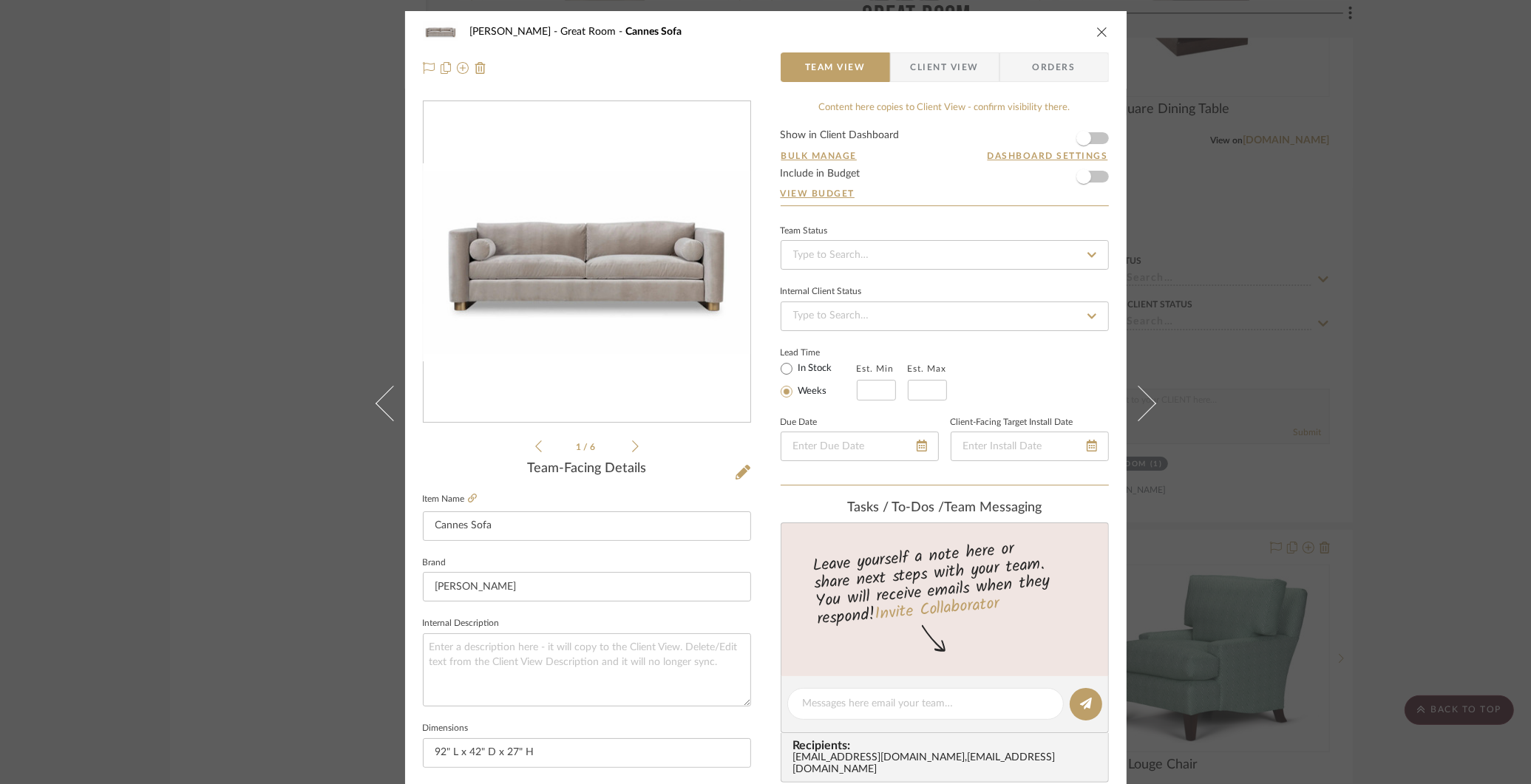
click at [1436, 105] on div "COLLINS Great Room Cannes Sofa Team View Client View Orders 1 / 6 Team-Facing D…" at bounding box center [766, 392] width 1531 height 784
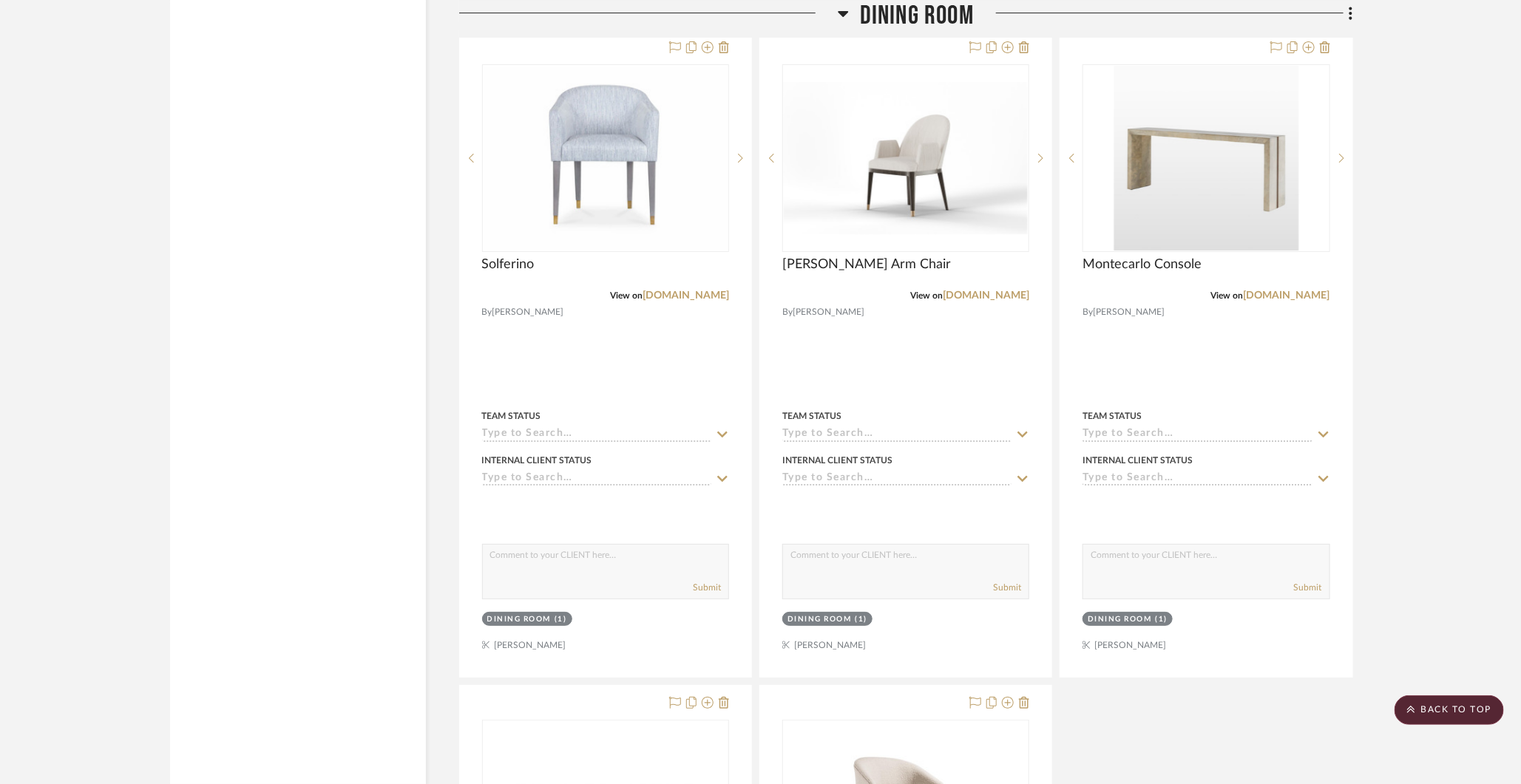
scroll to position [5870, 0]
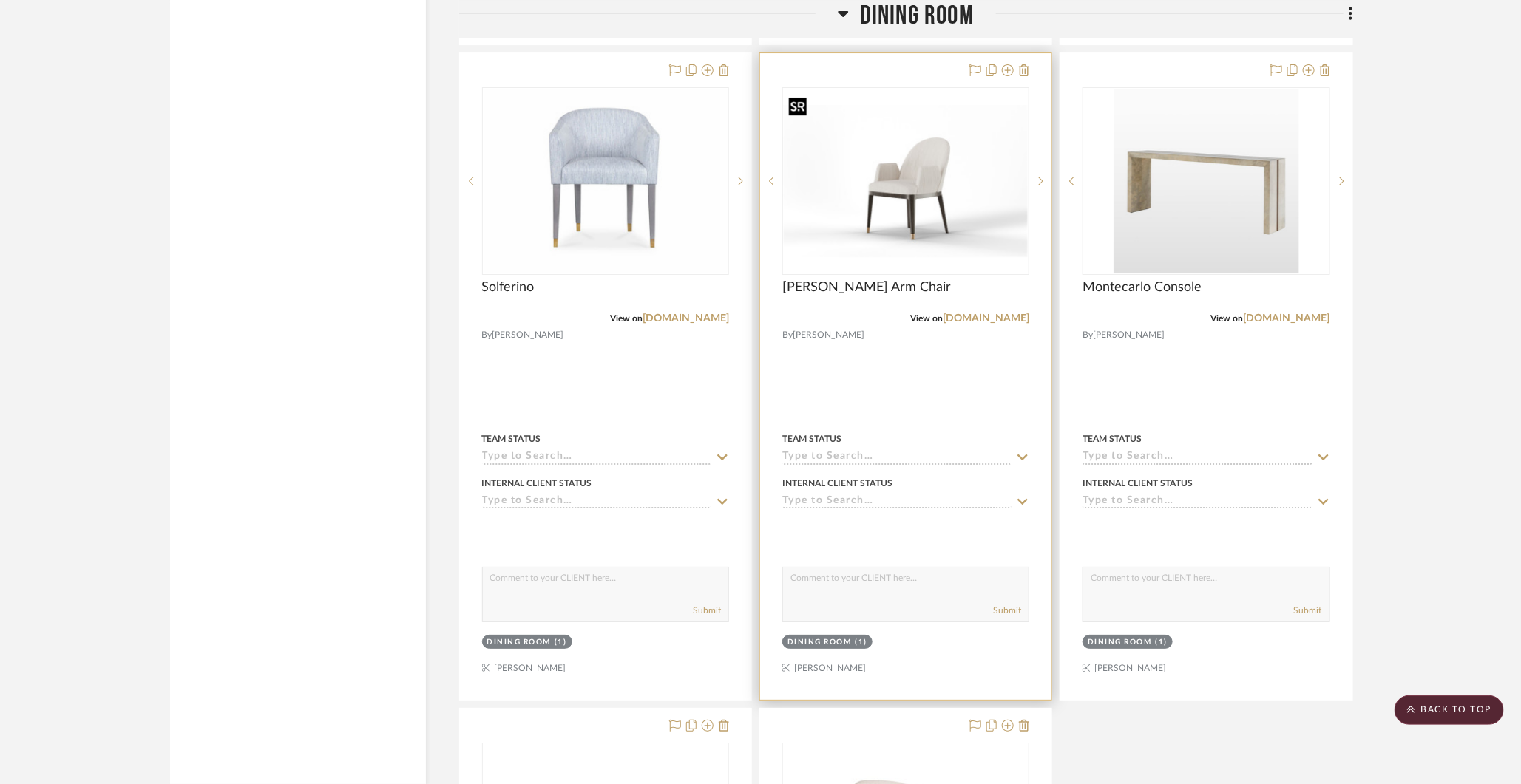
click at [910, 157] on img "0" at bounding box center [905, 181] width 244 height 153
click at [974, 174] on img "0" at bounding box center [905, 181] width 244 height 153
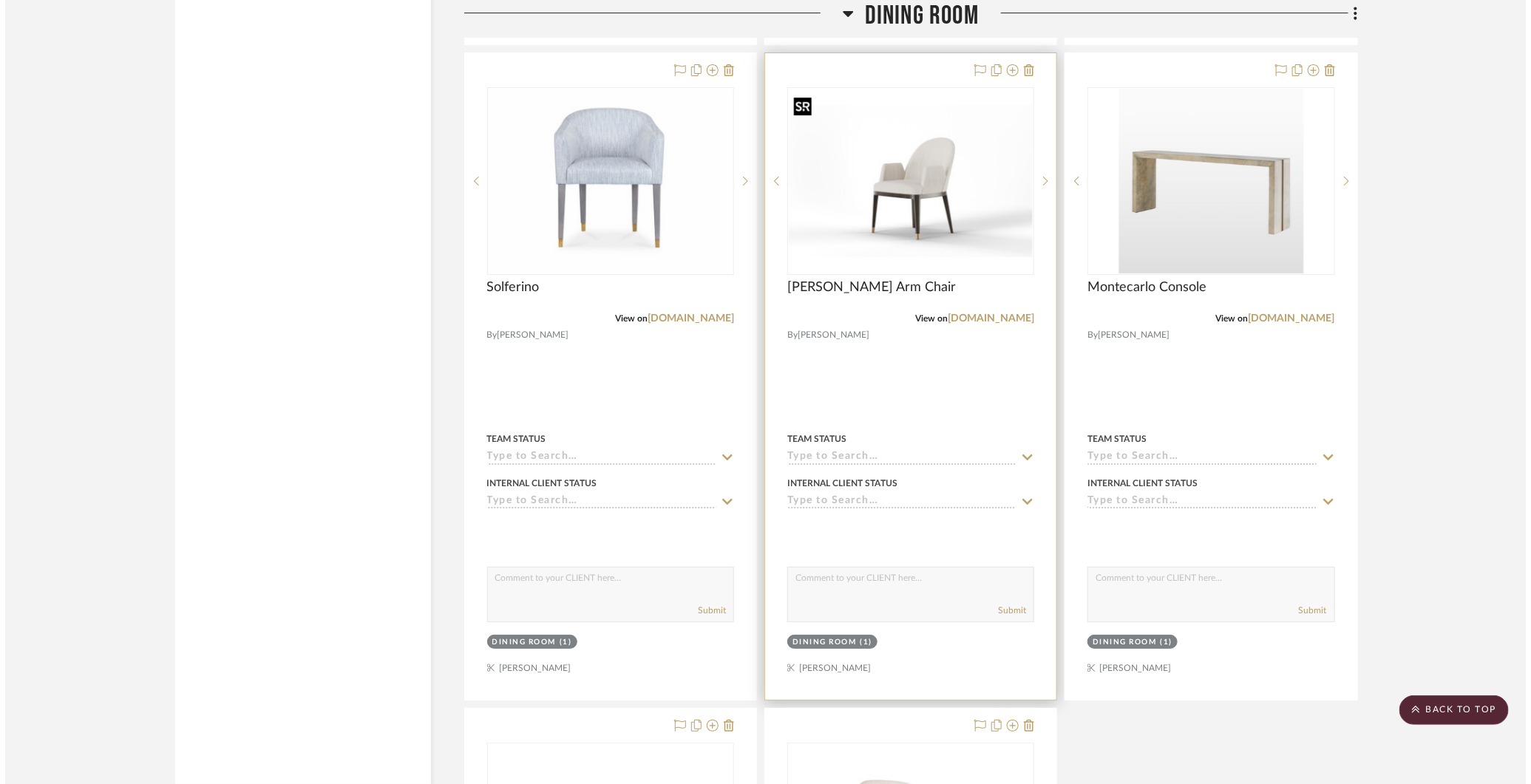
scroll to position [0, 0]
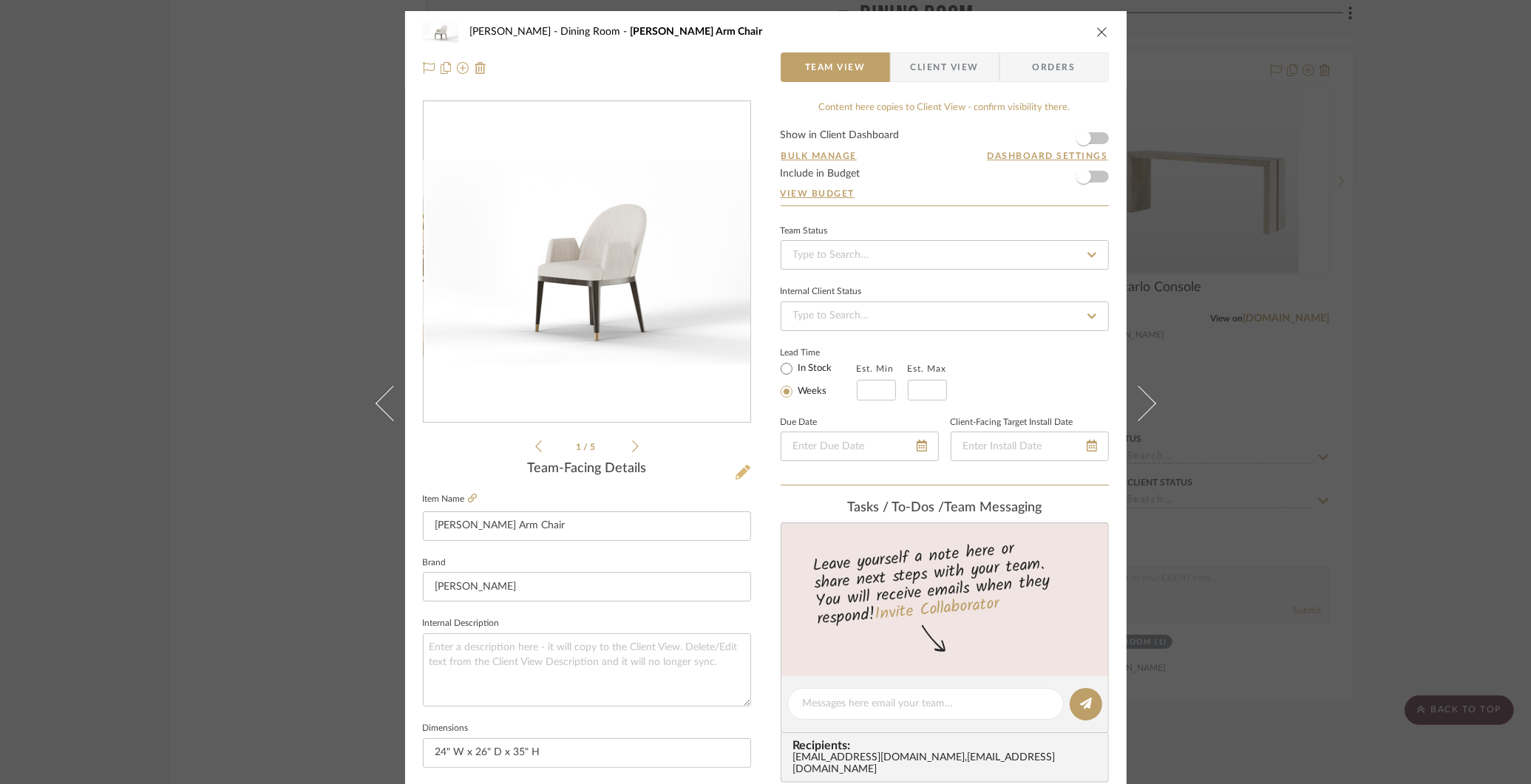
click at [736, 469] on icon at bounding box center [743, 472] width 14 height 14
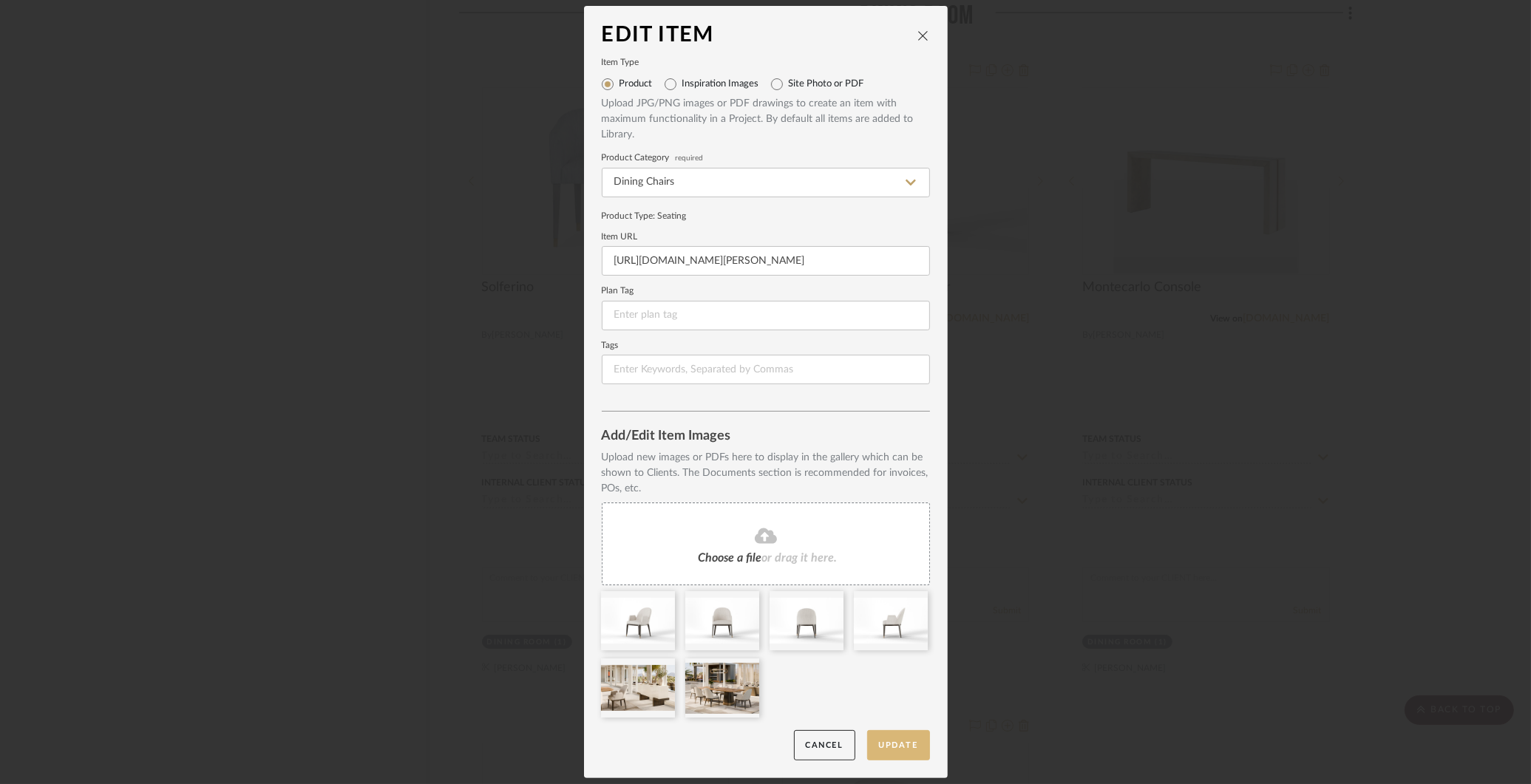
click at [896, 740] on button "Update" at bounding box center [899, 746] width 63 height 31
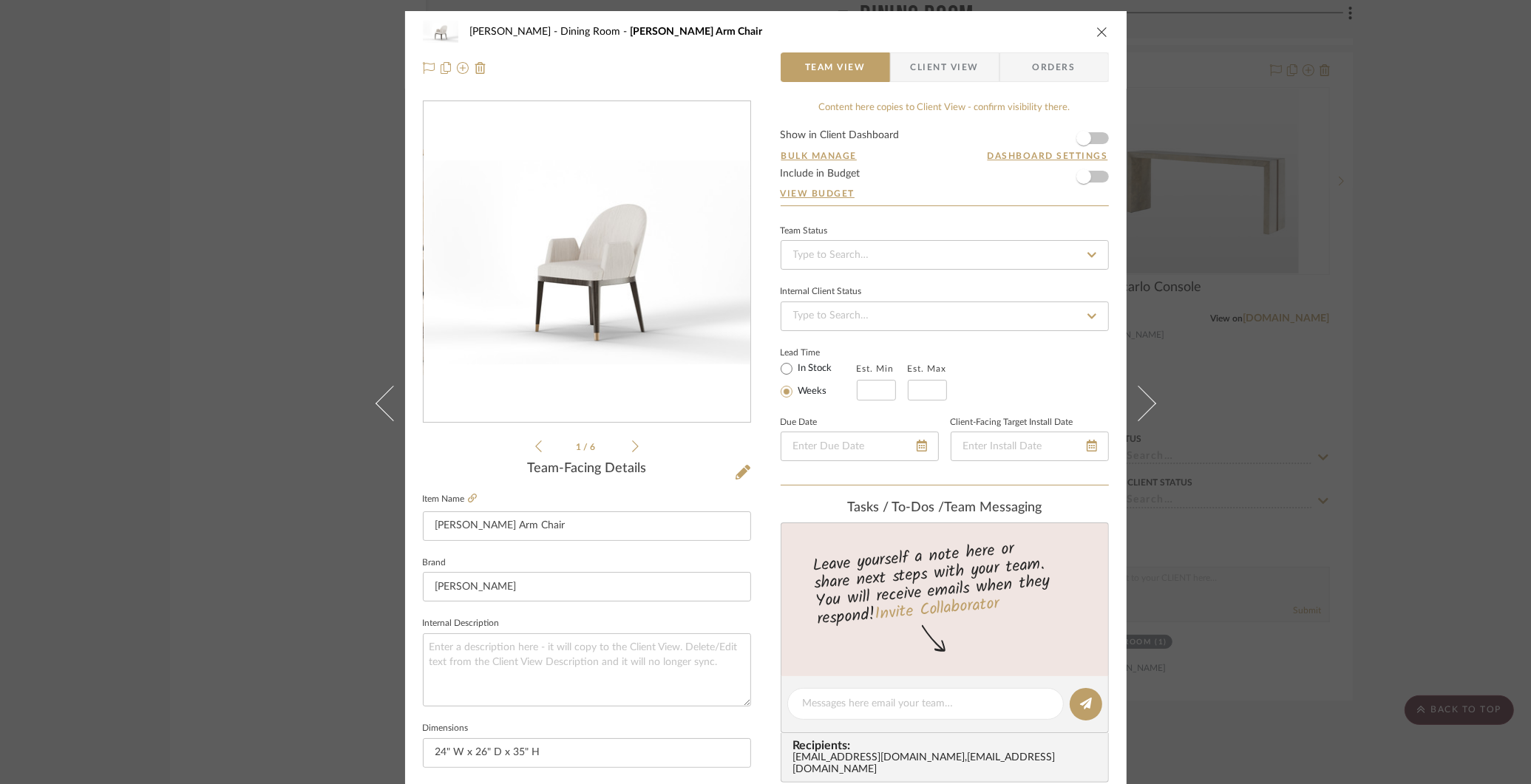
click at [1187, 77] on div "COLLINS Dining Room Bastien Arm Chair Team View Client View Orders 1 / 6 Team-F…" at bounding box center [766, 392] width 1531 height 784
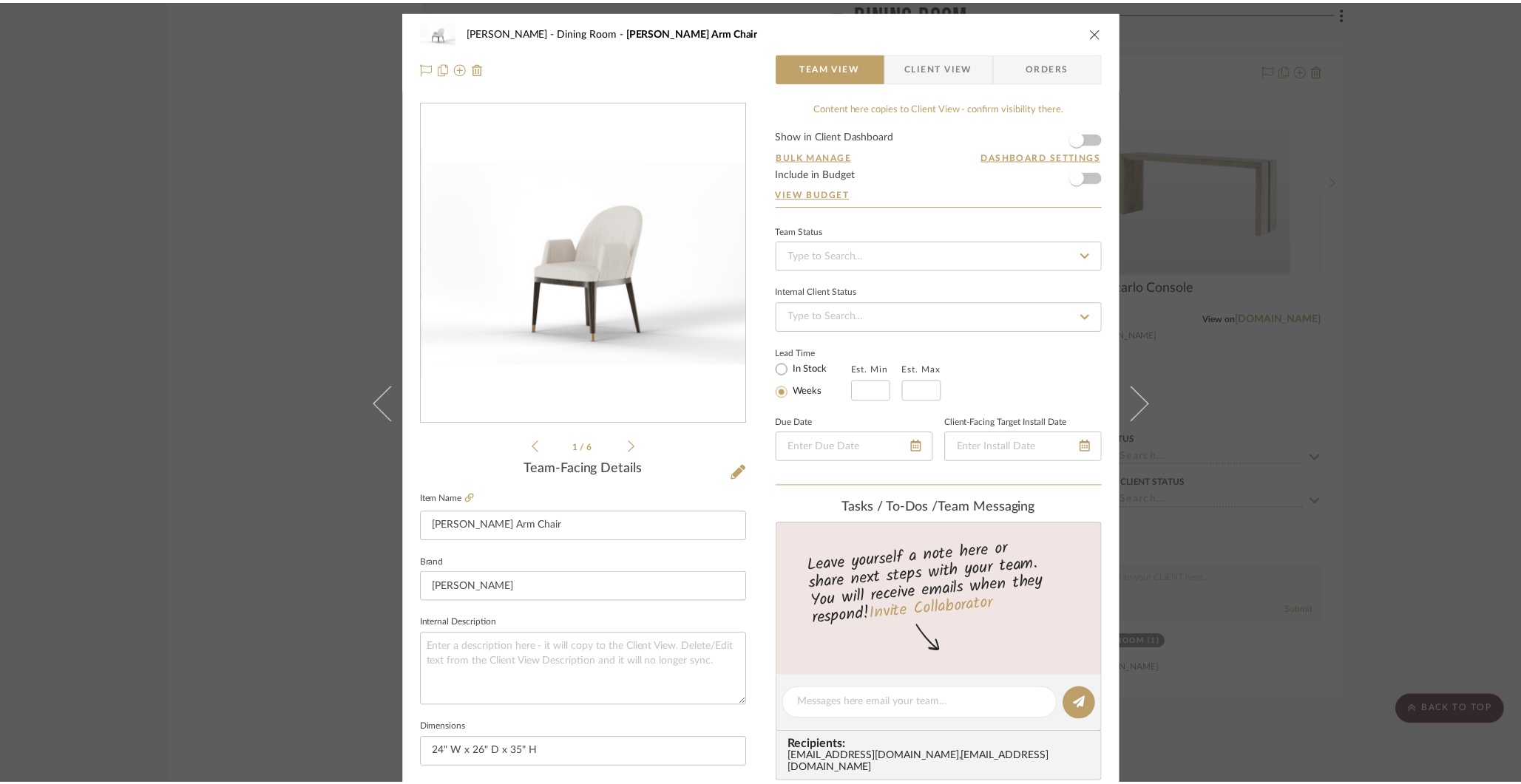
scroll to position [5870, 0]
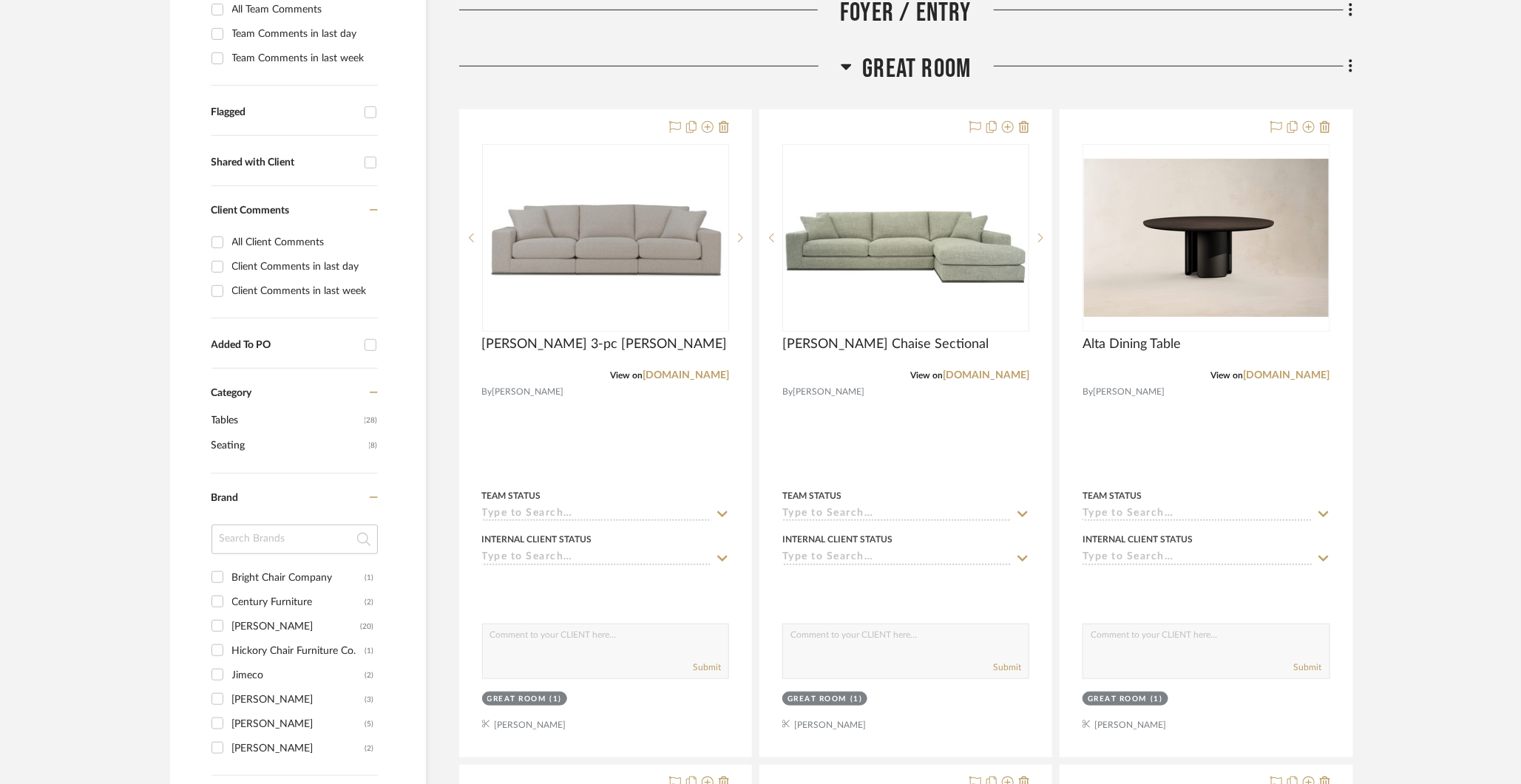
scroll to position [482, 0]
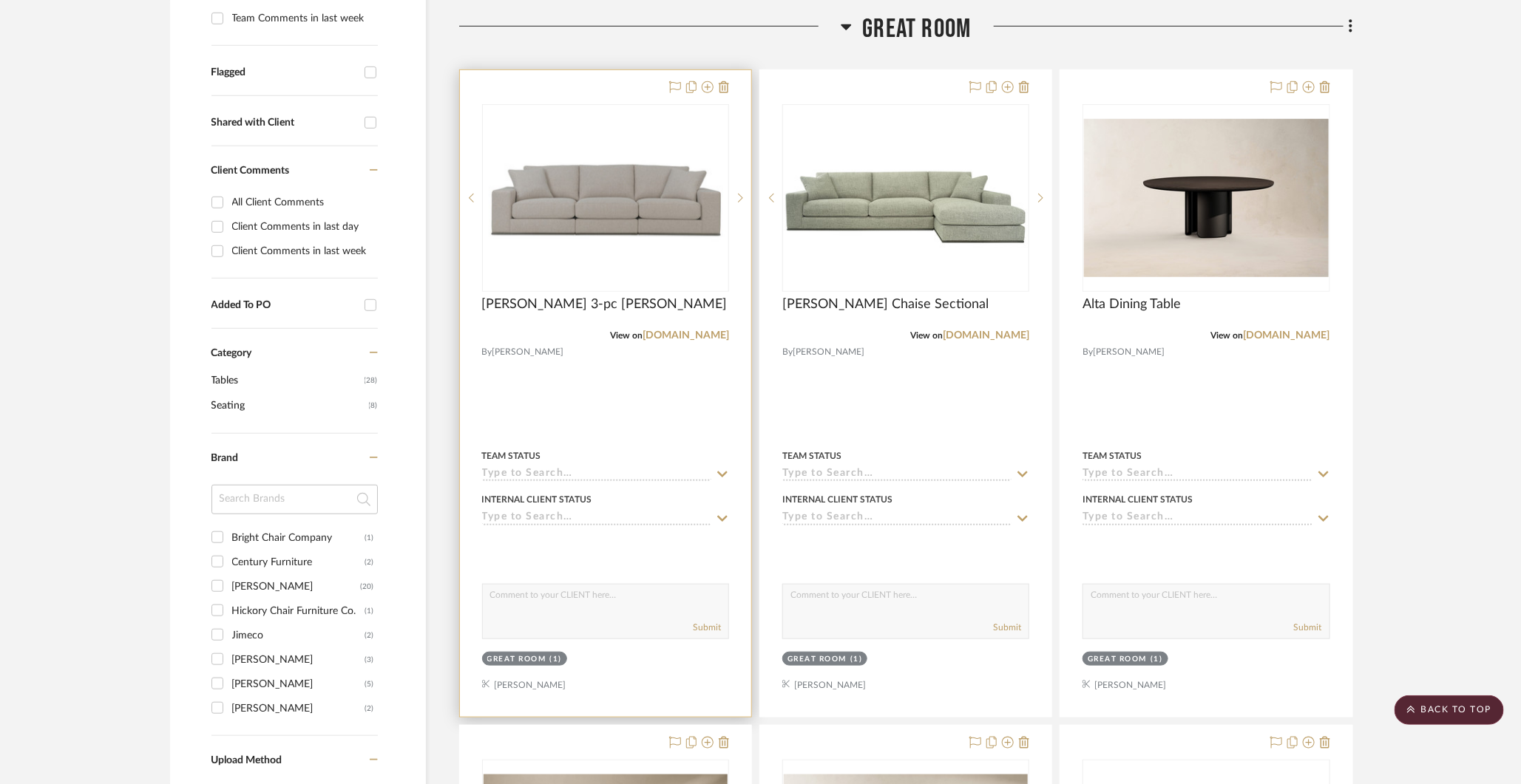
click at [637, 193] on img "0" at bounding box center [605, 198] width 244 height 156
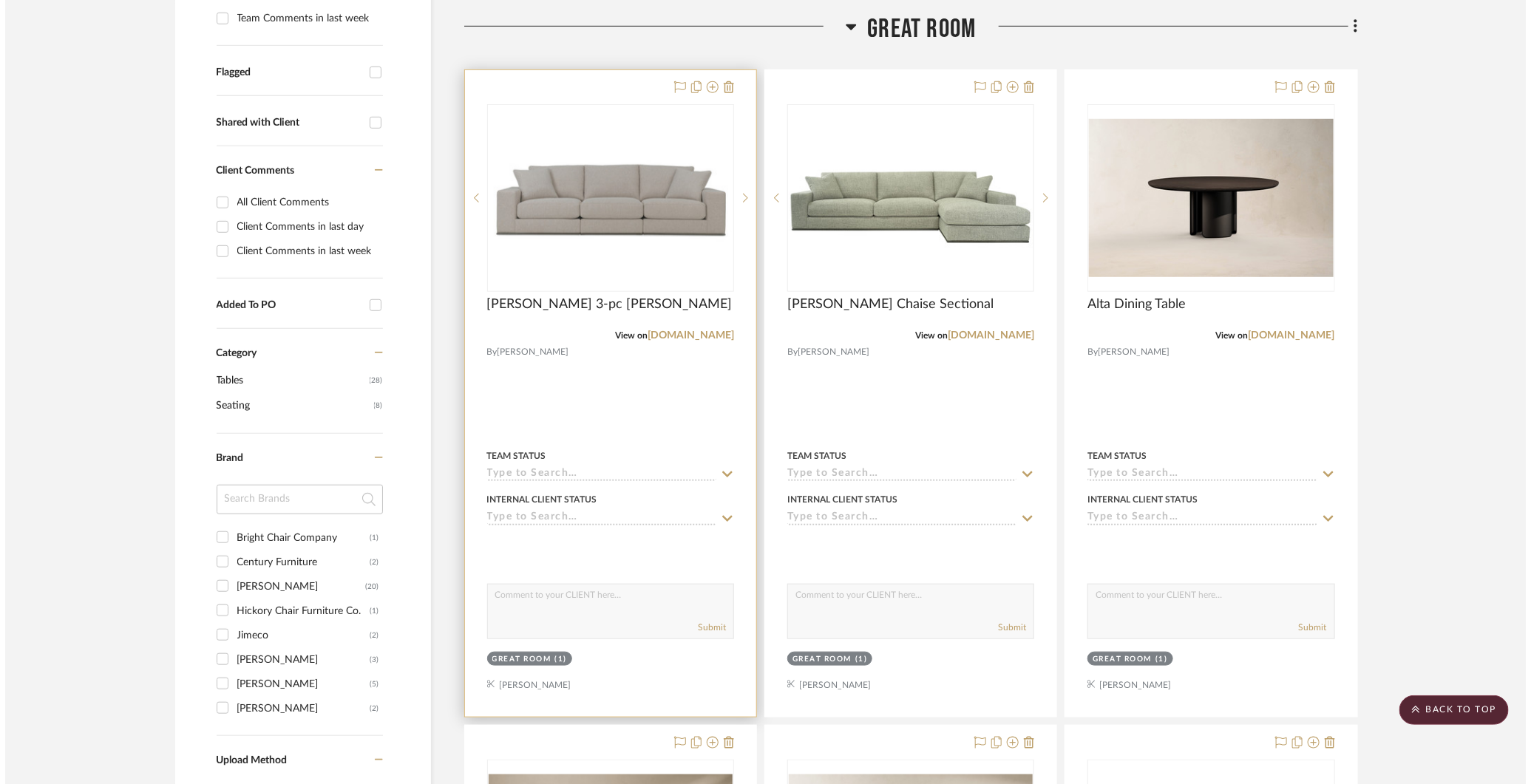
scroll to position [0, 0]
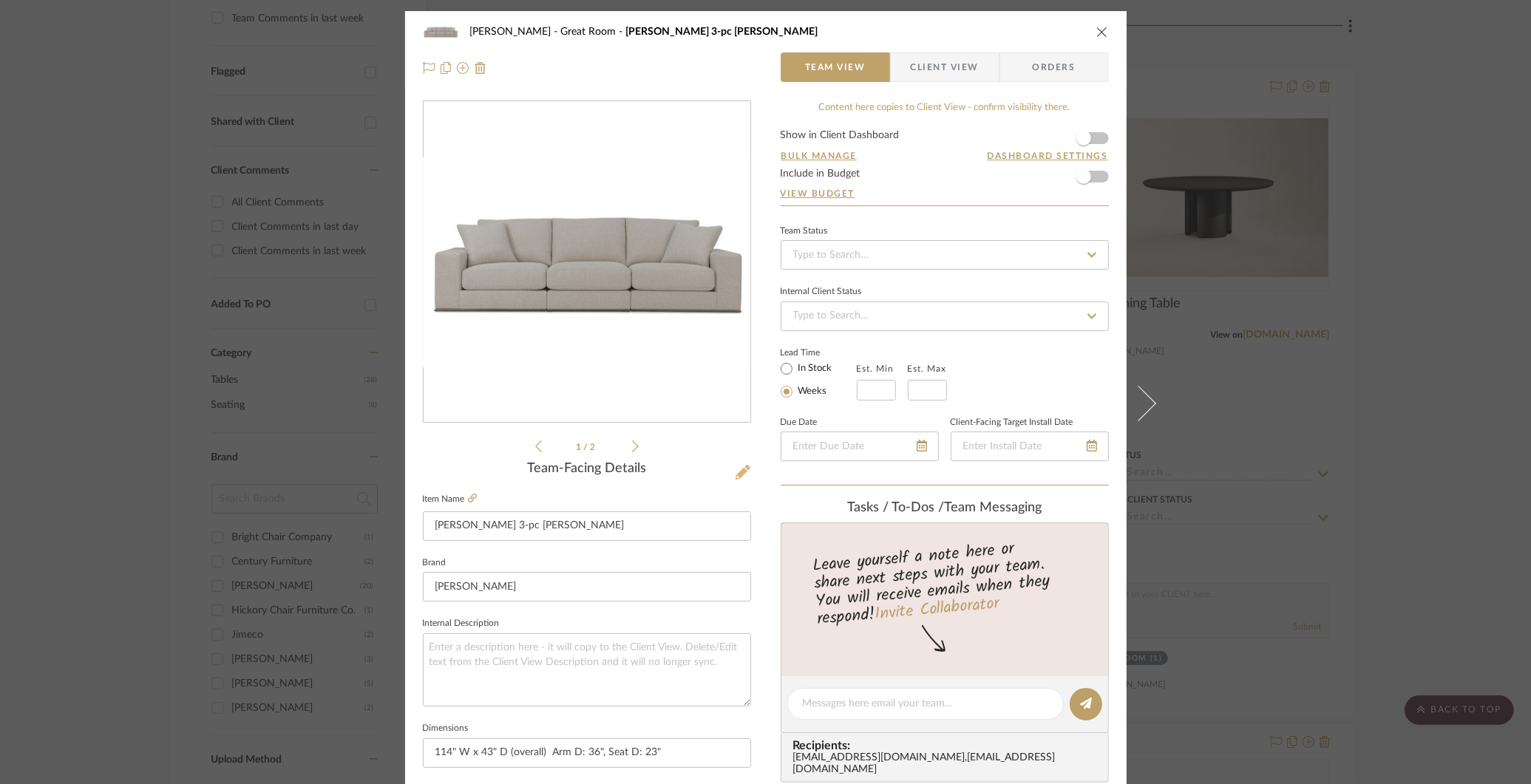
click at [743, 470] on icon at bounding box center [743, 472] width 14 height 14
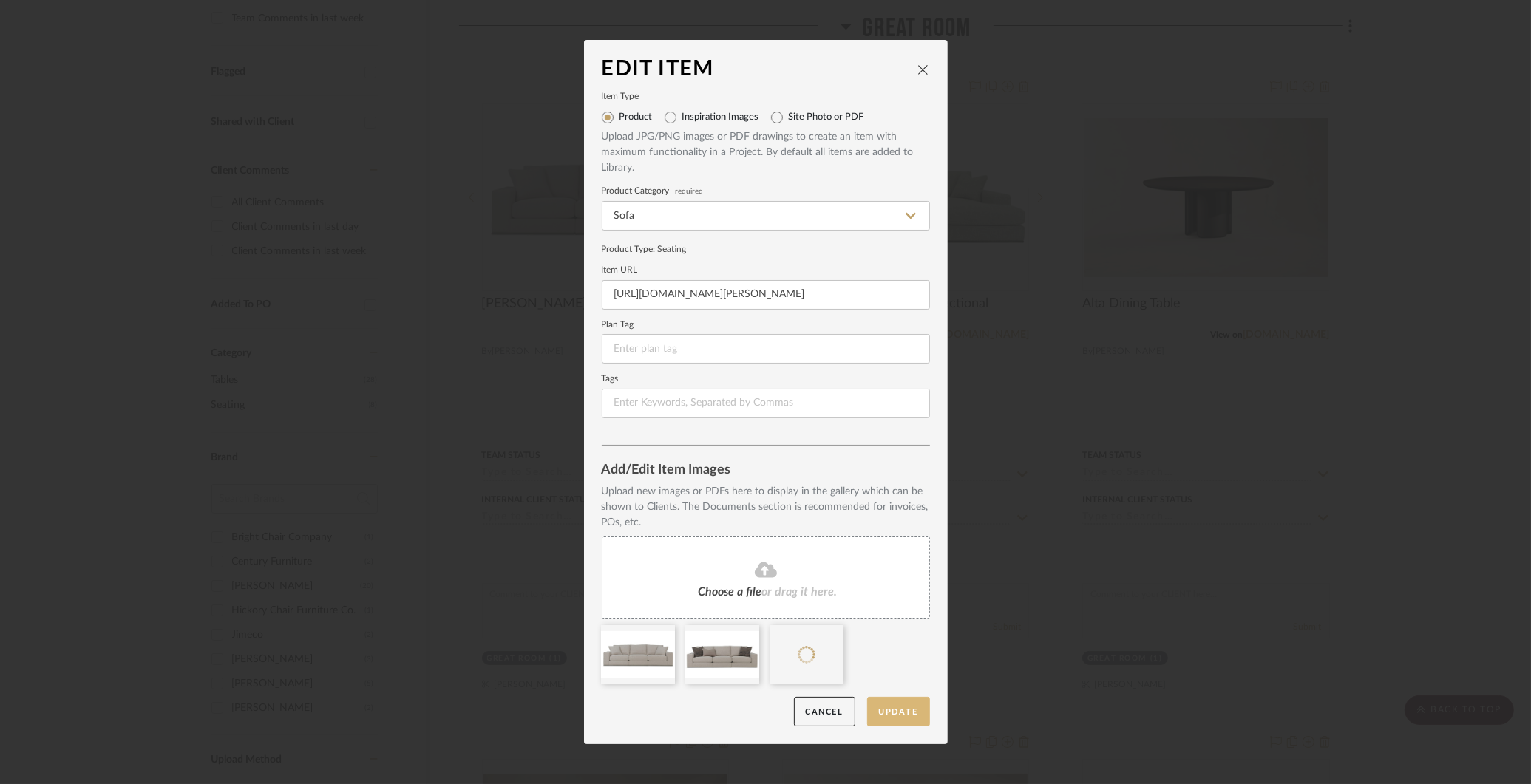
click at [907, 711] on button "Update" at bounding box center [899, 713] width 63 height 31
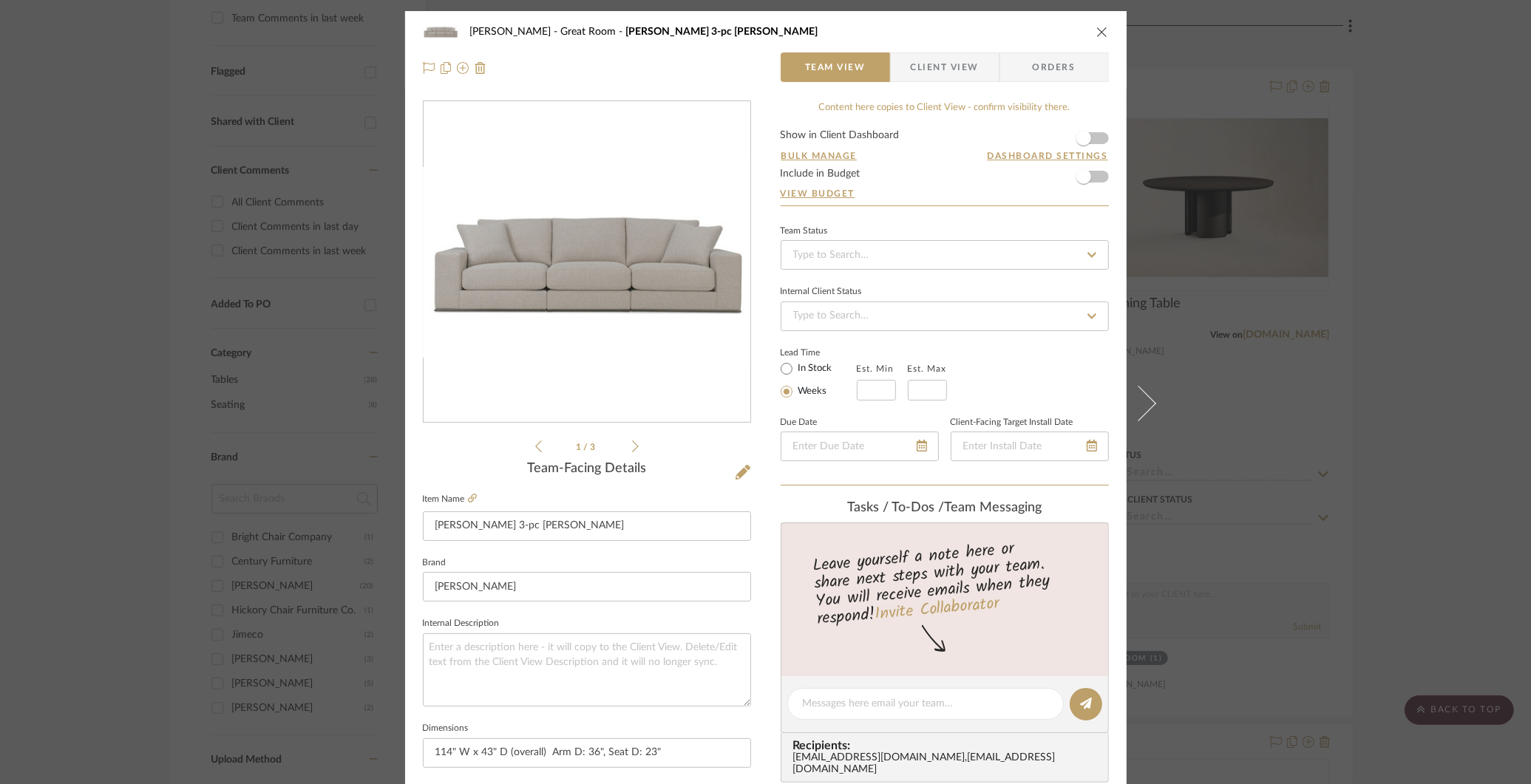
click at [1280, 310] on div "COLLINS Great Room Archer 3-pc Sofa Team View Client View Orders 1 / 3 Team-Fac…" at bounding box center [766, 392] width 1531 height 784
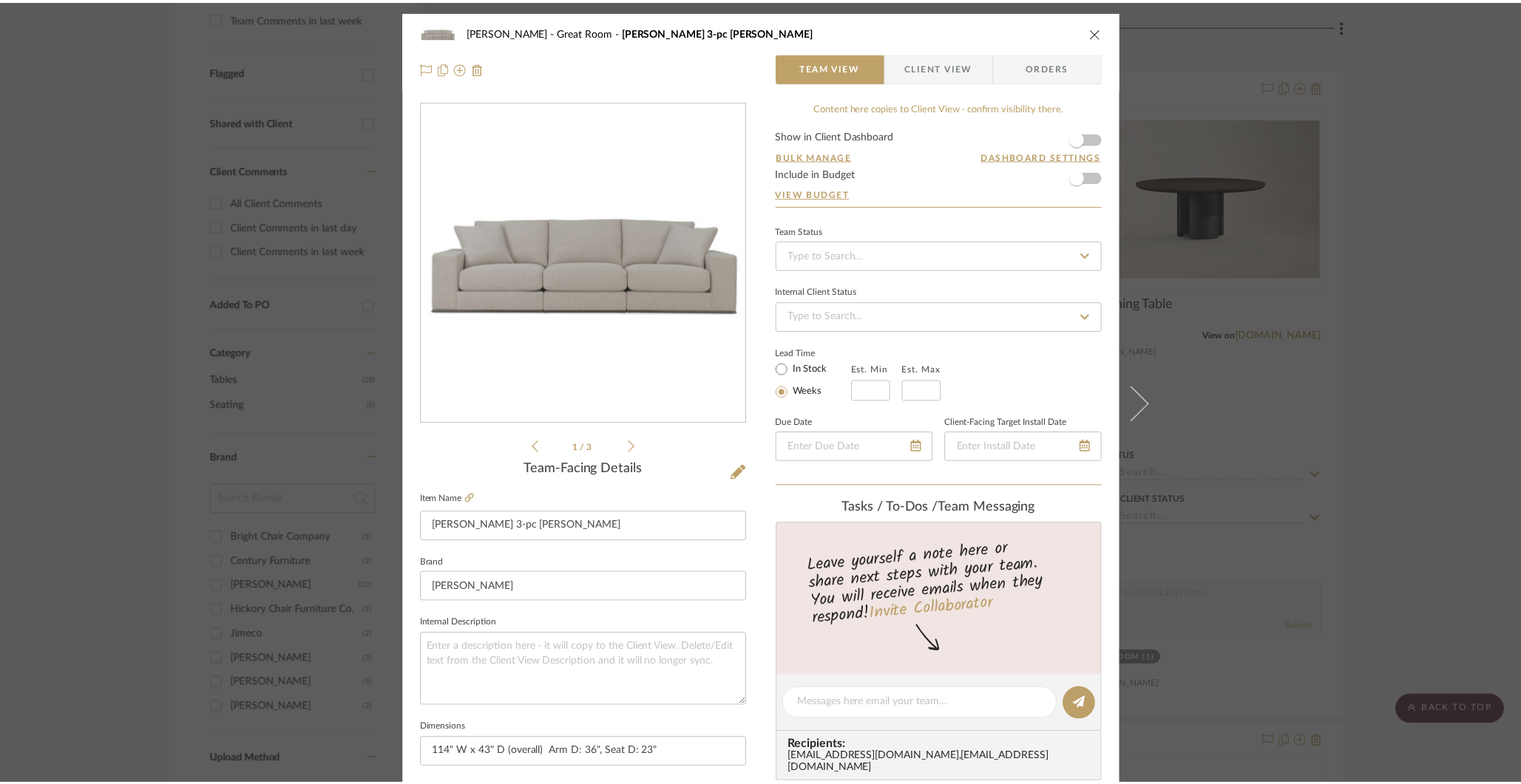
scroll to position [482, 0]
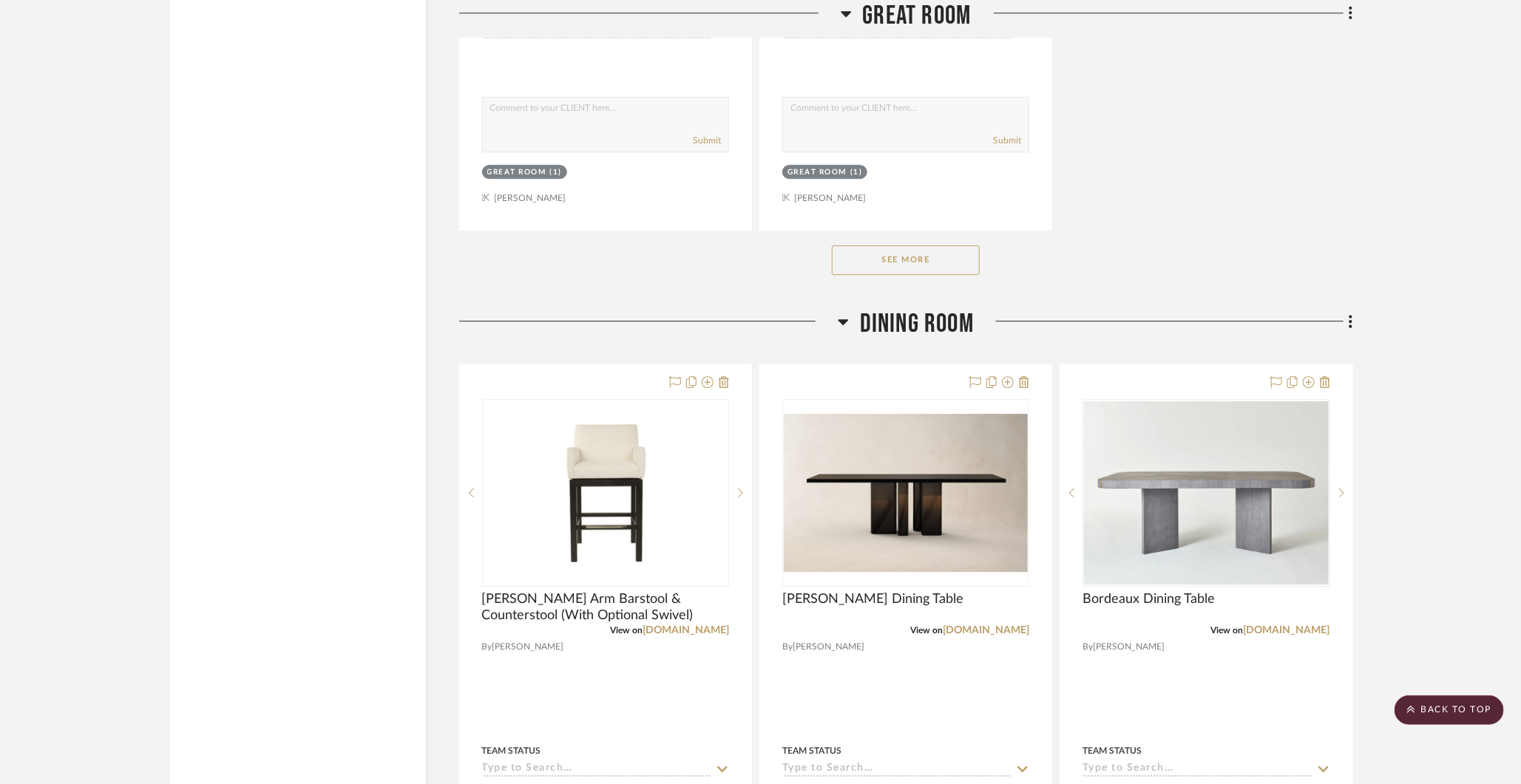
scroll to position [2281, 0]
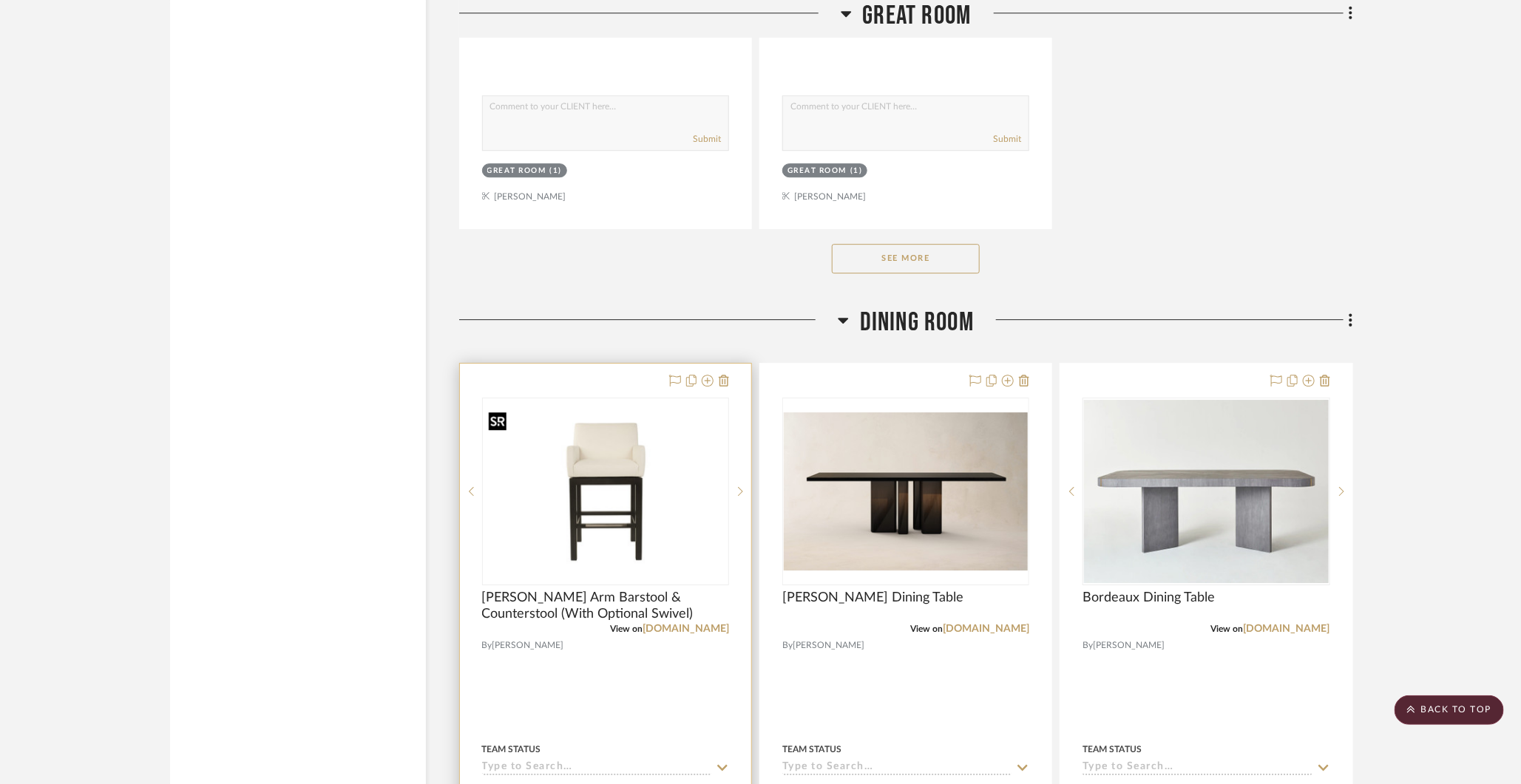
click at [619, 490] on img "0" at bounding box center [605, 491] width 244 height 159
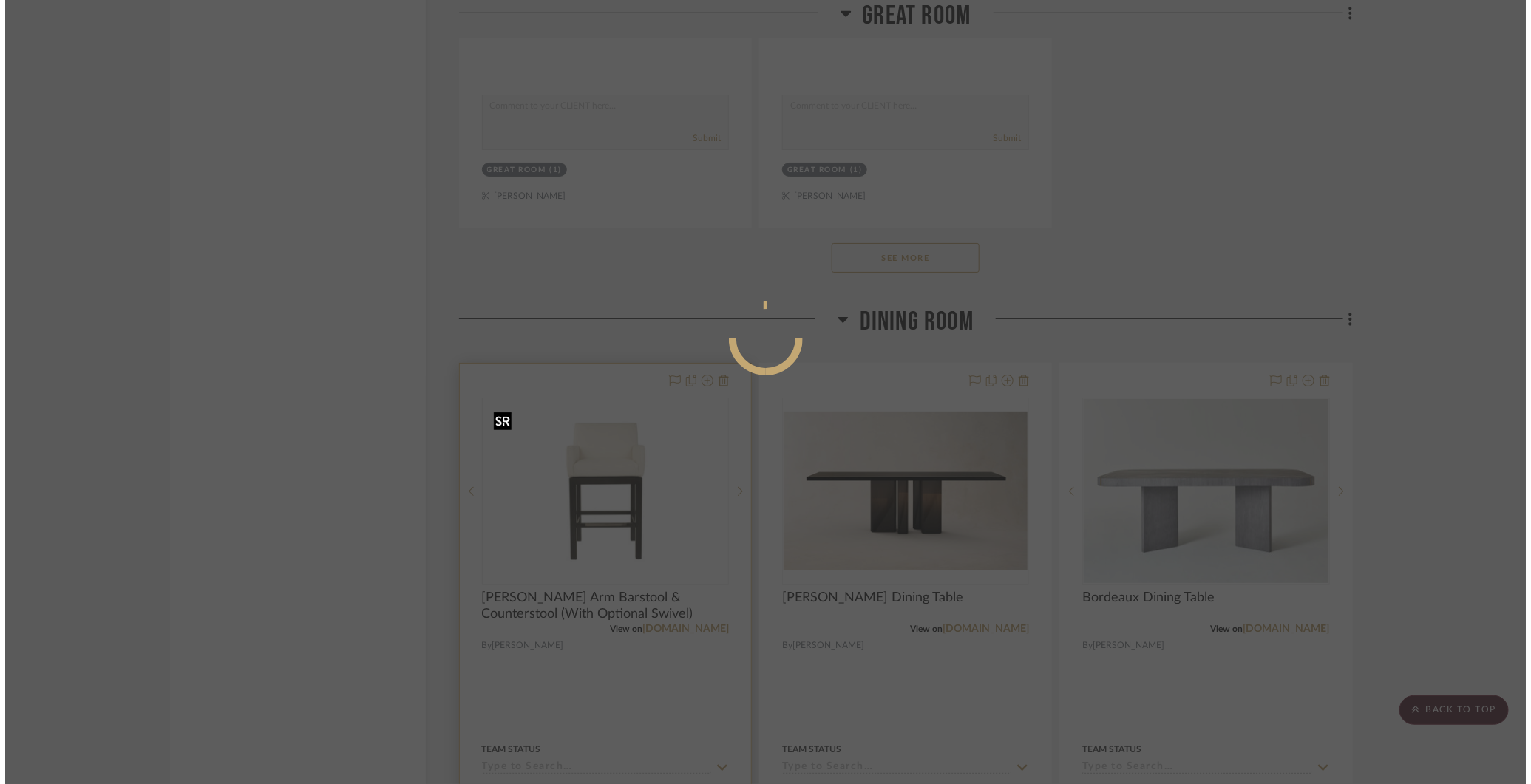
scroll to position [0, 0]
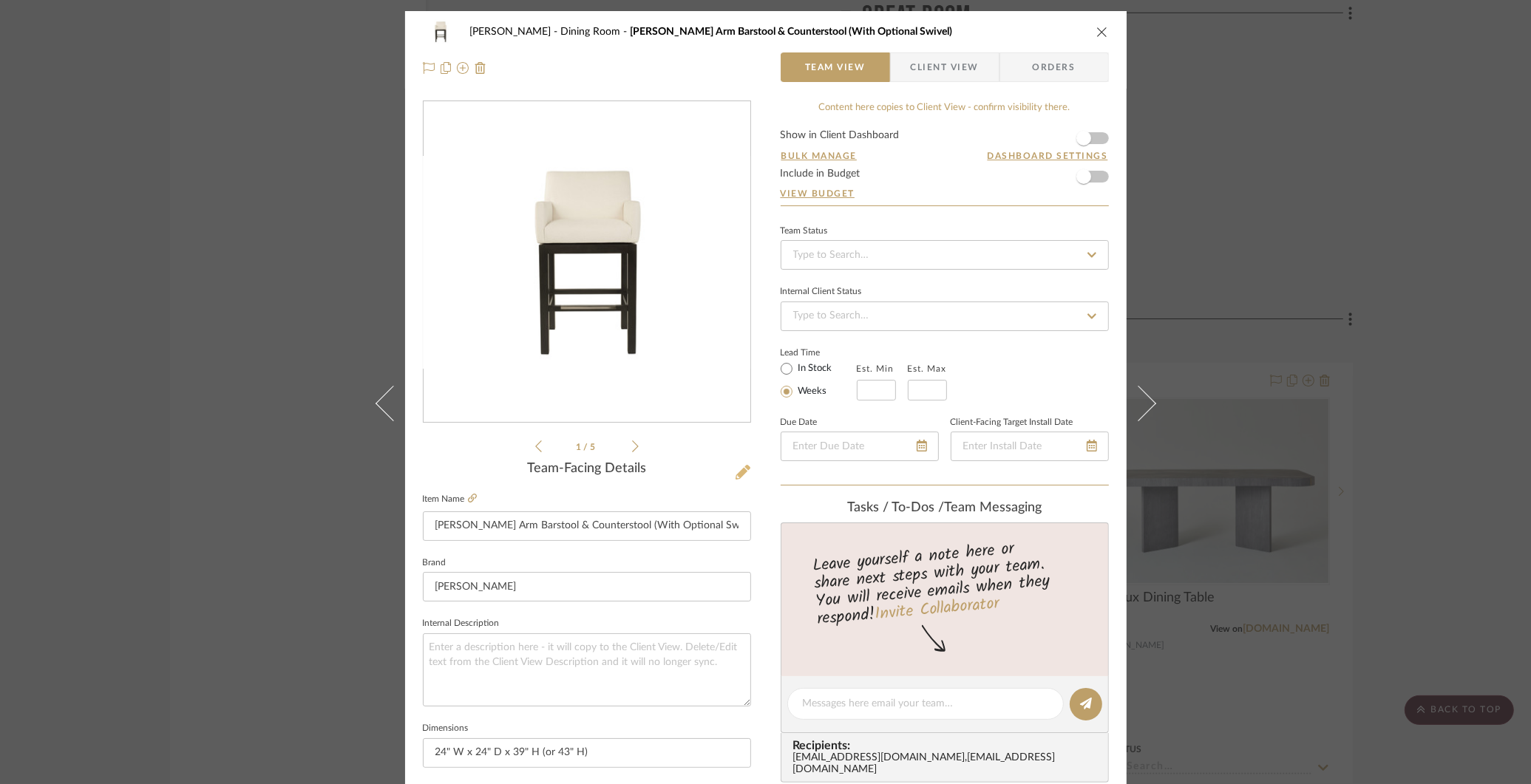
click at [738, 474] on icon at bounding box center [743, 472] width 14 height 14
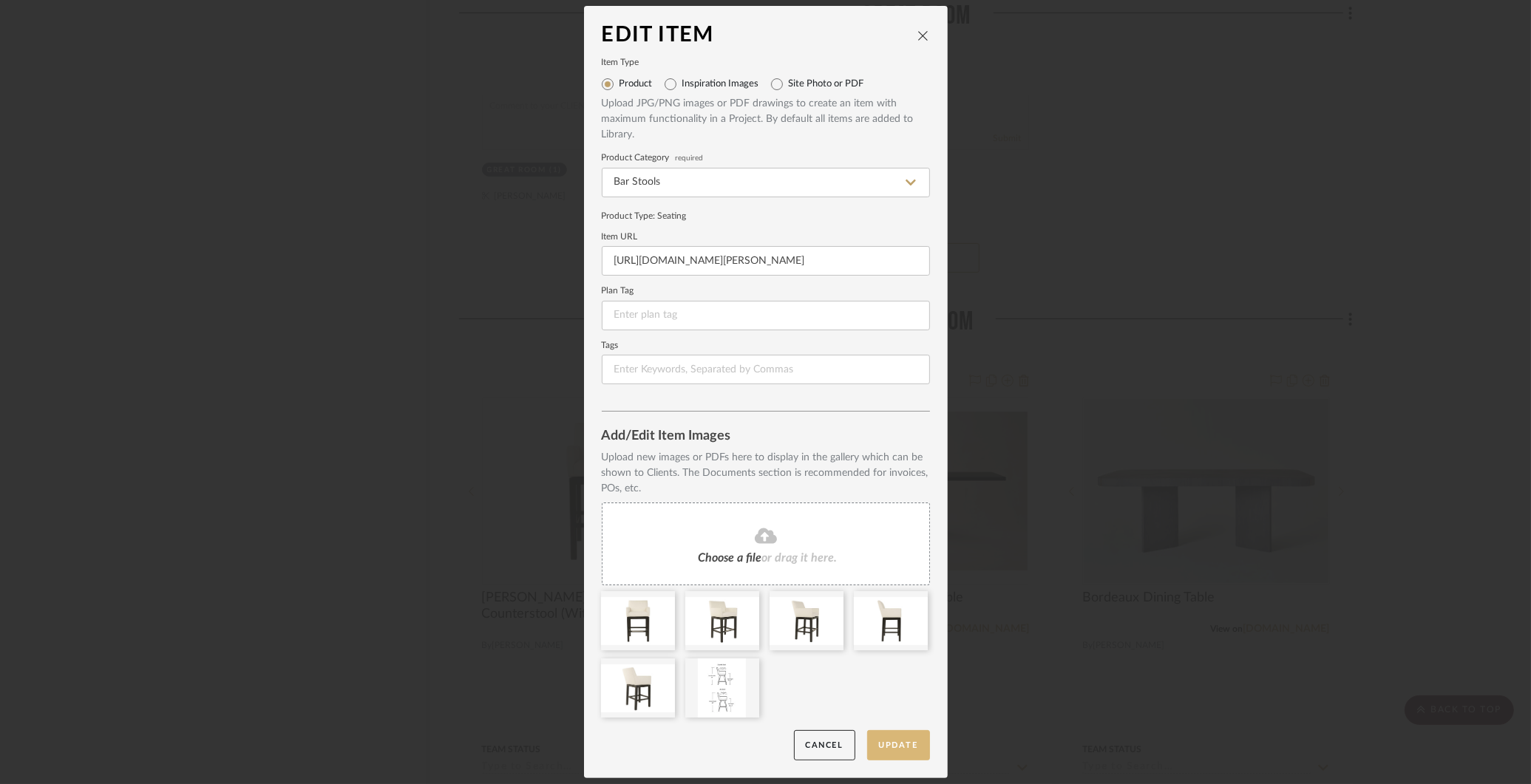
click at [897, 748] on button "Update" at bounding box center [899, 746] width 63 height 31
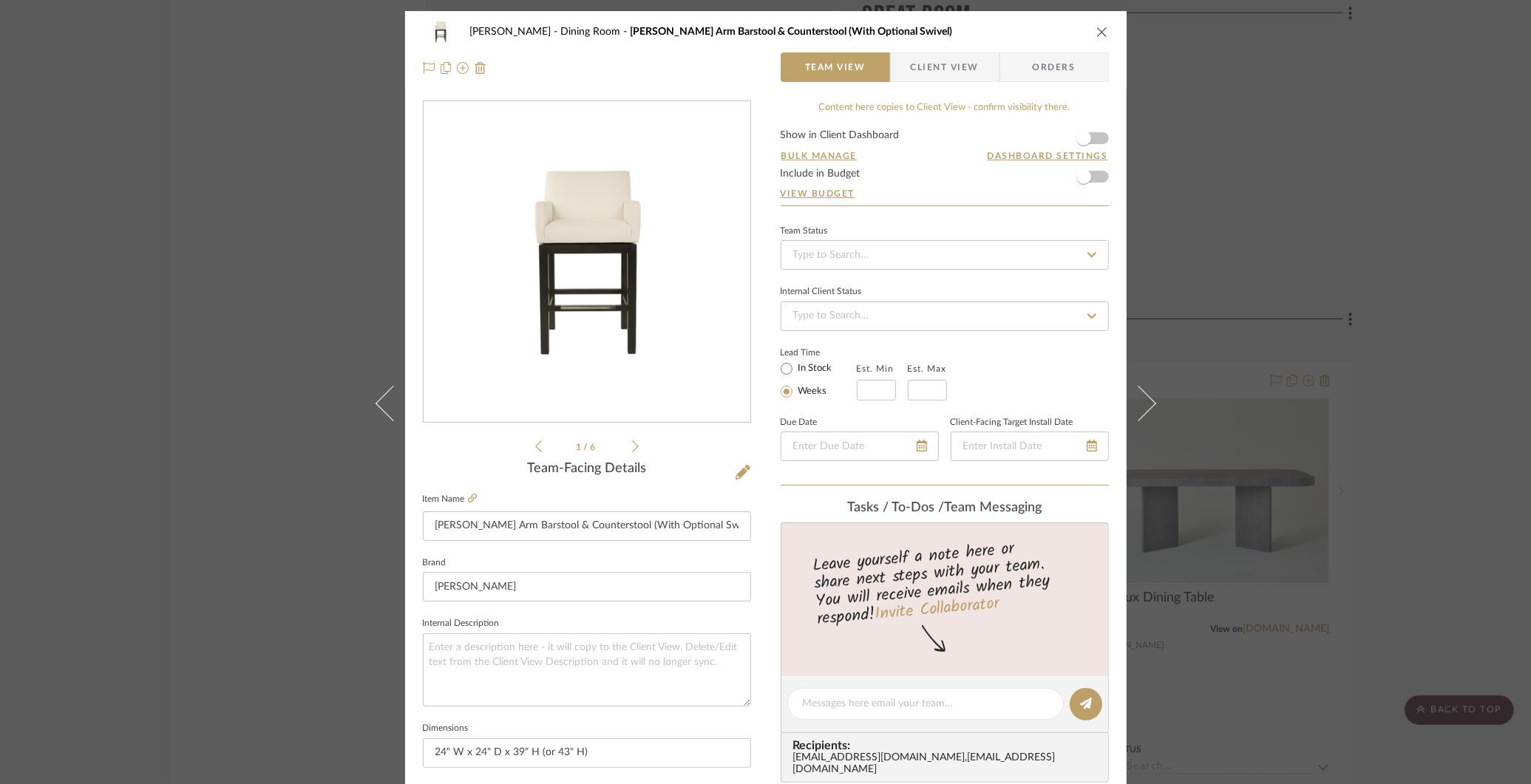
click at [1359, 392] on div "COLLINS Dining Room Cole Arm Barstool & Counterstool (With Optional Swivel) Tea…" at bounding box center [766, 392] width 1531 height 784
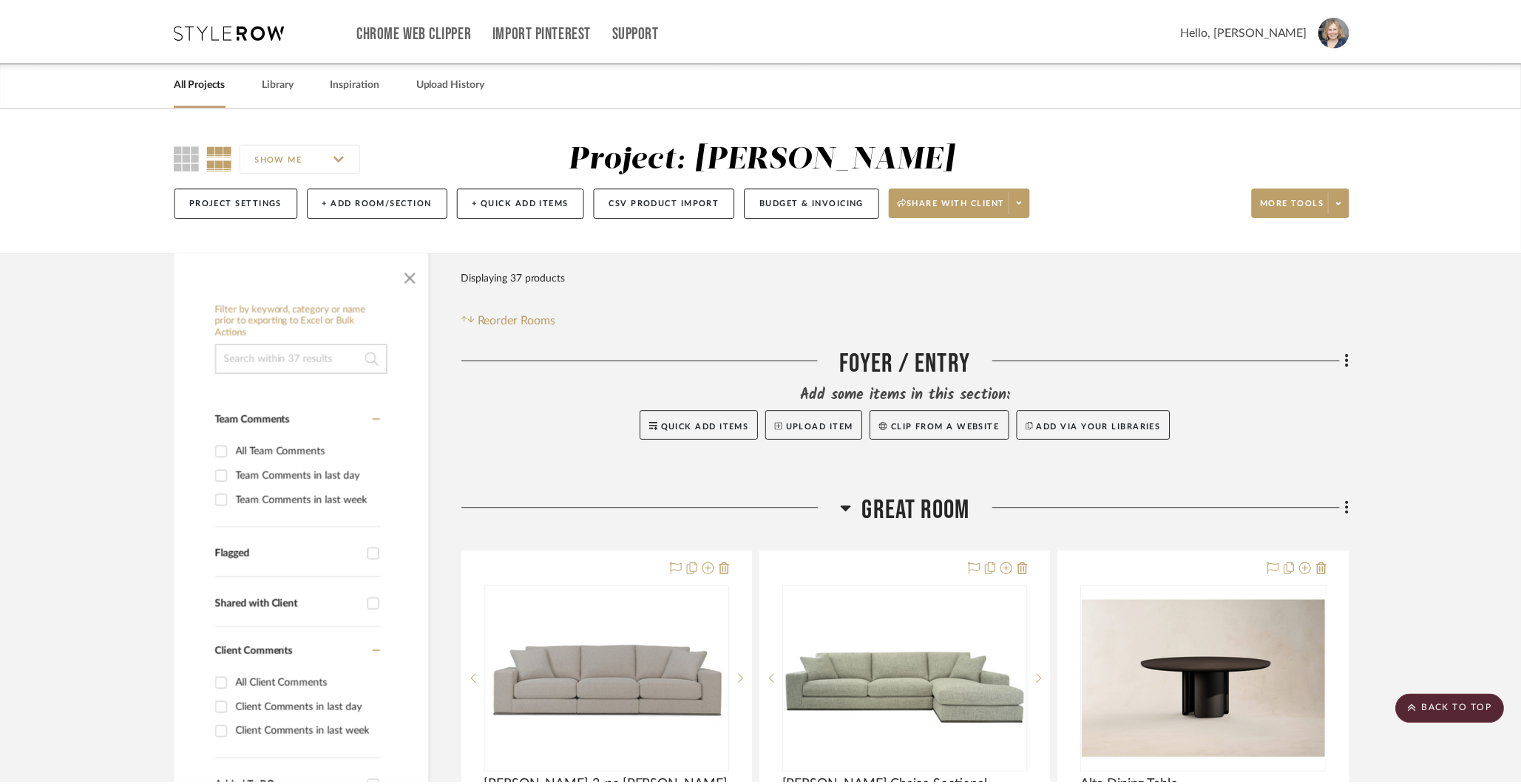
scroll to position [2281, 0]
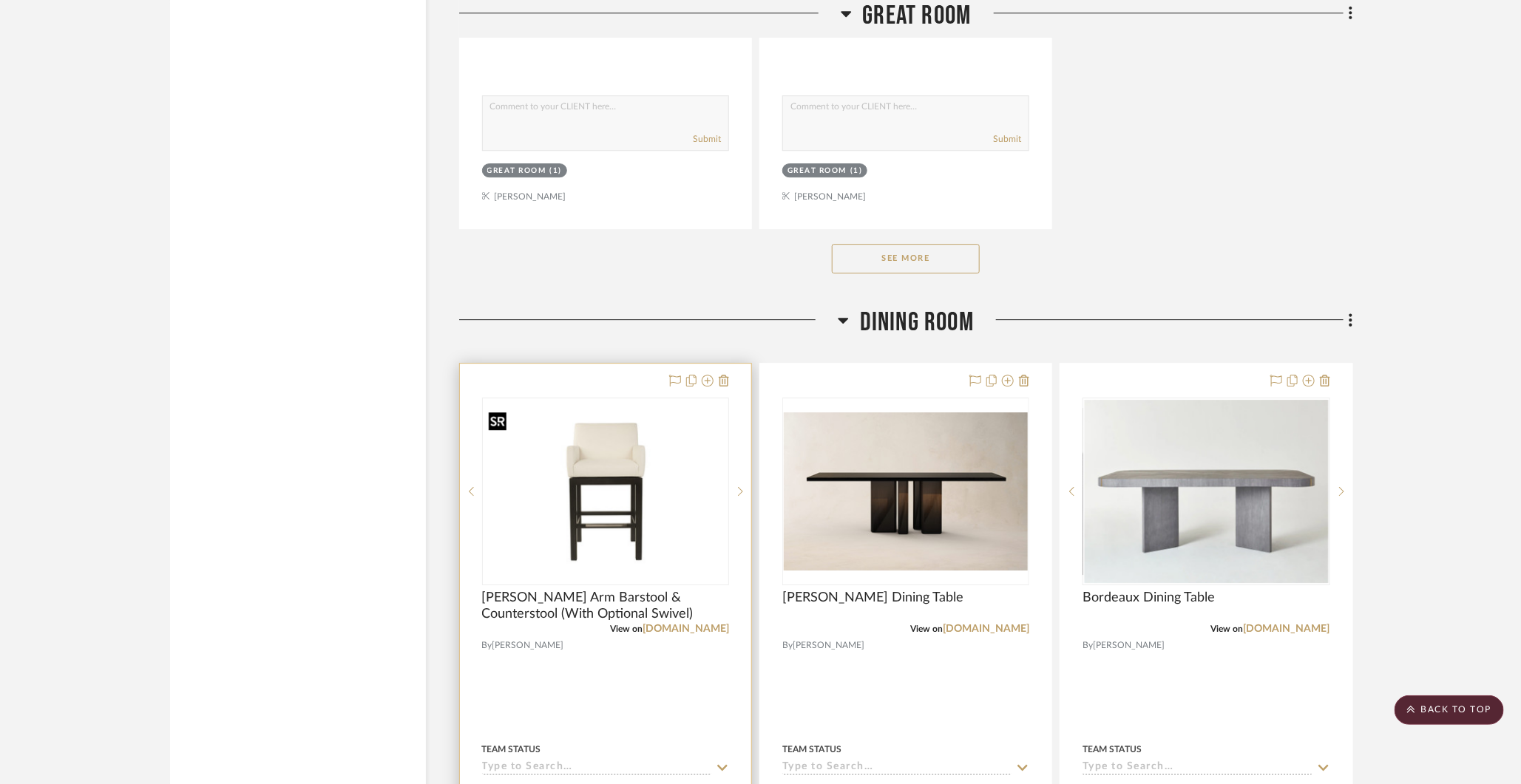
click at [592, 462] on img "0" at bounding box center [605, 491] width 244 height 159
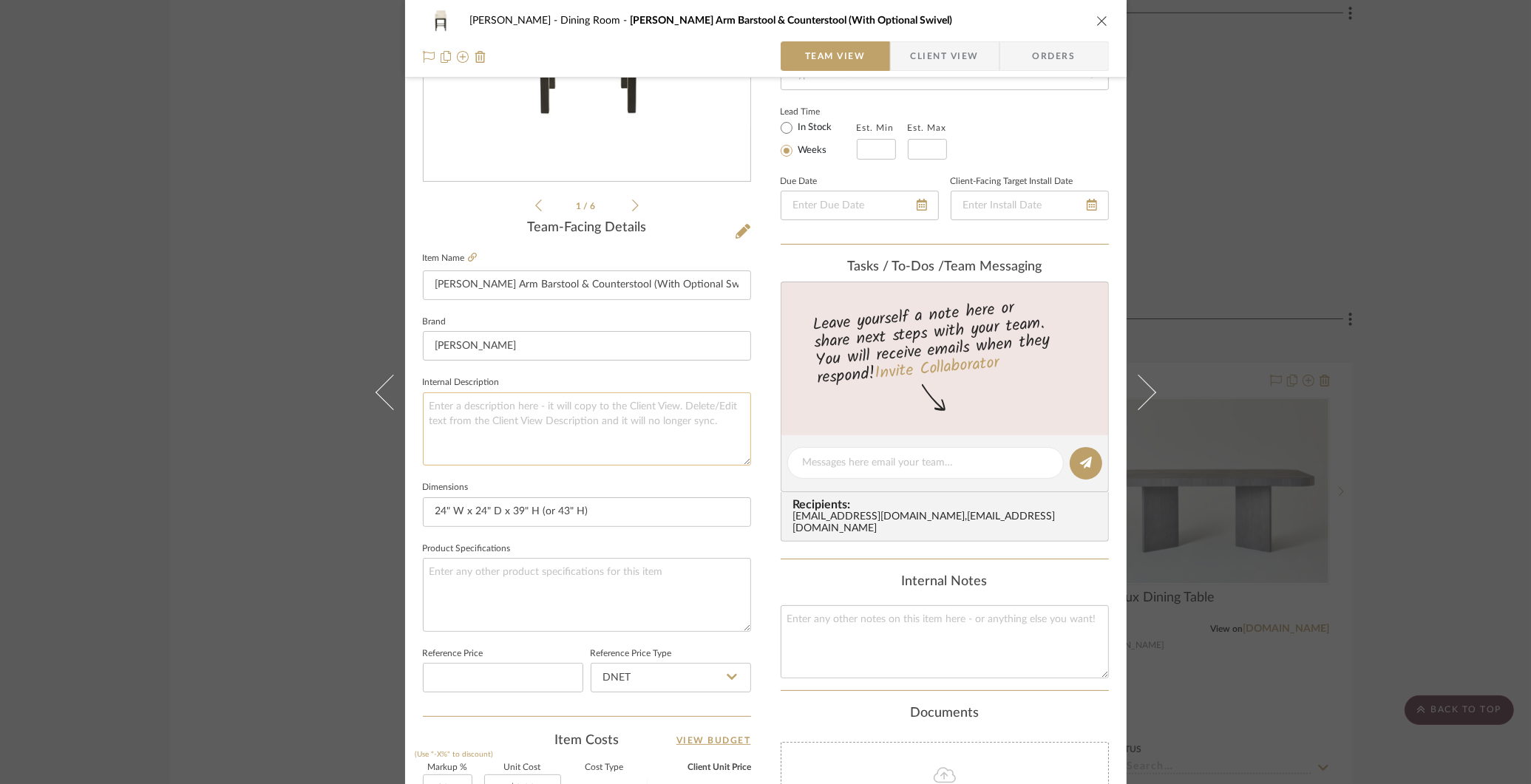
scroll to position [0, 0]
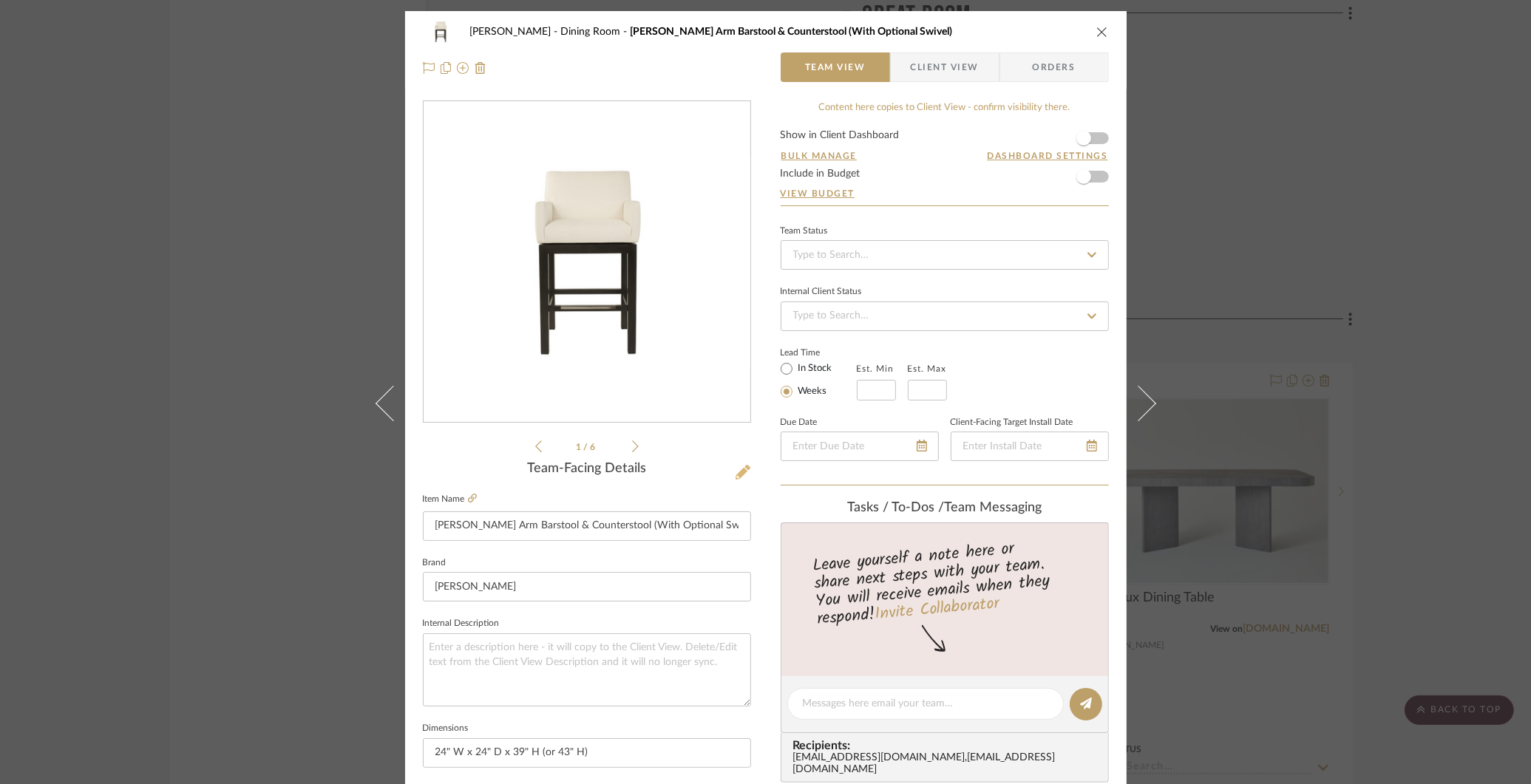
click at [736, 472] on icon at bounding box center [743, 472] width 14 height 14
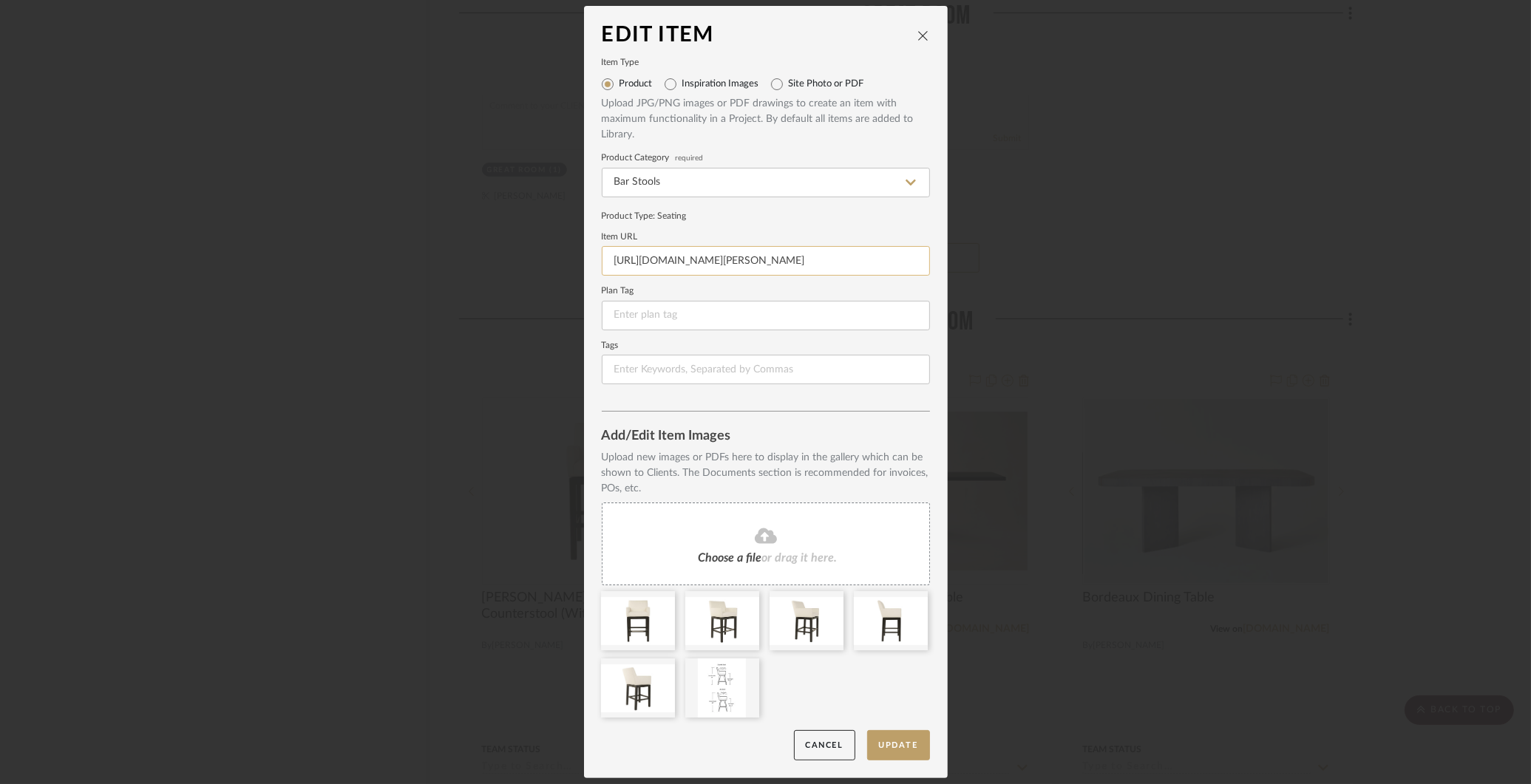
click at [737, 261] on input "https://renecazares.com/wp-content/uploads/2019/06/COLE.pdf" at bounding box center [766, 260] width 328 height 30
paste input "product/cole-arm-barstool-counterstool-with-optional-swivel/"
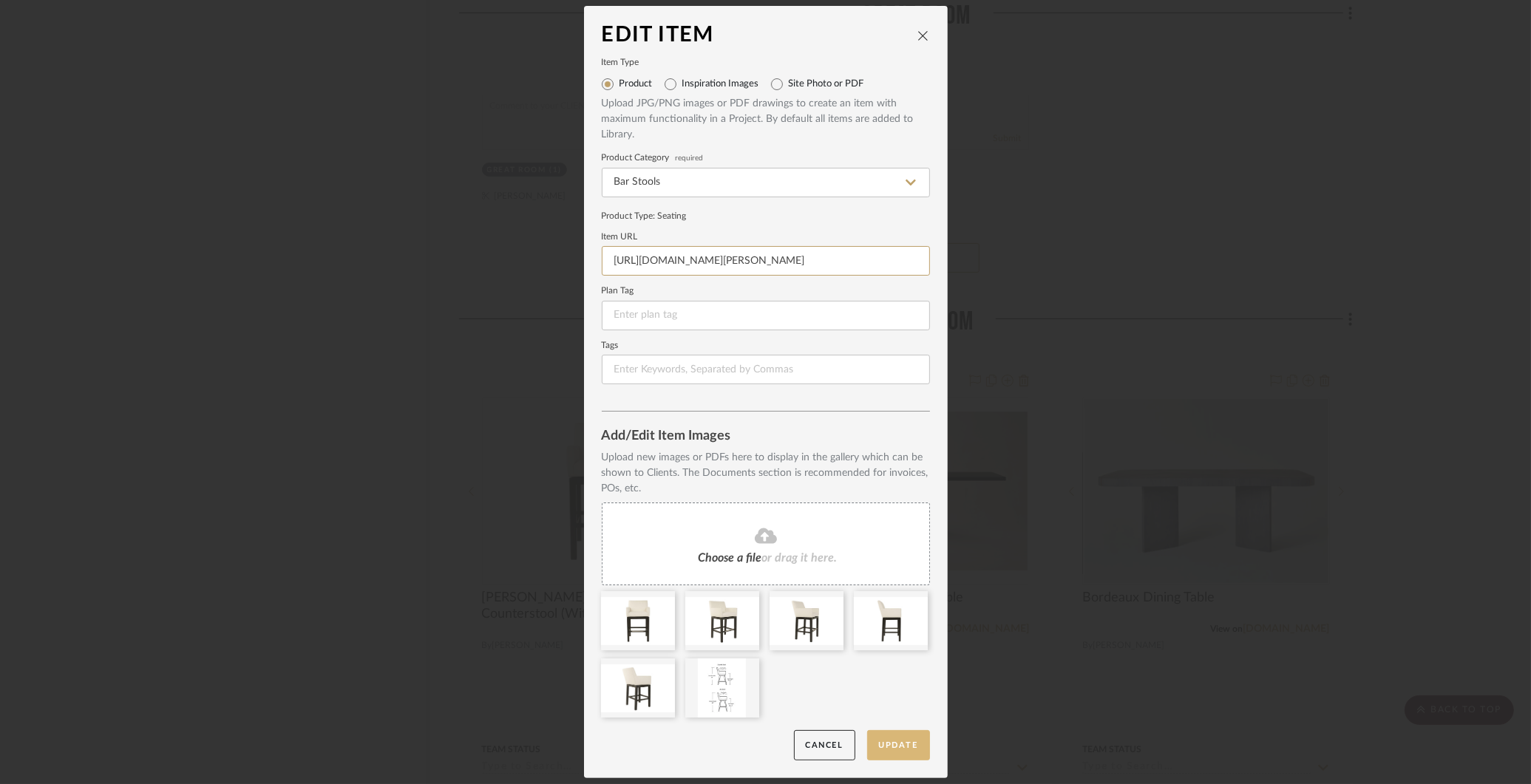
type input "https://renecazares.com/product/cole-arm-barstool-counterstool-with-optional-sw…"
click at [895, 741] on button "Update" at bounding box center [899, 746] width 63 height 31
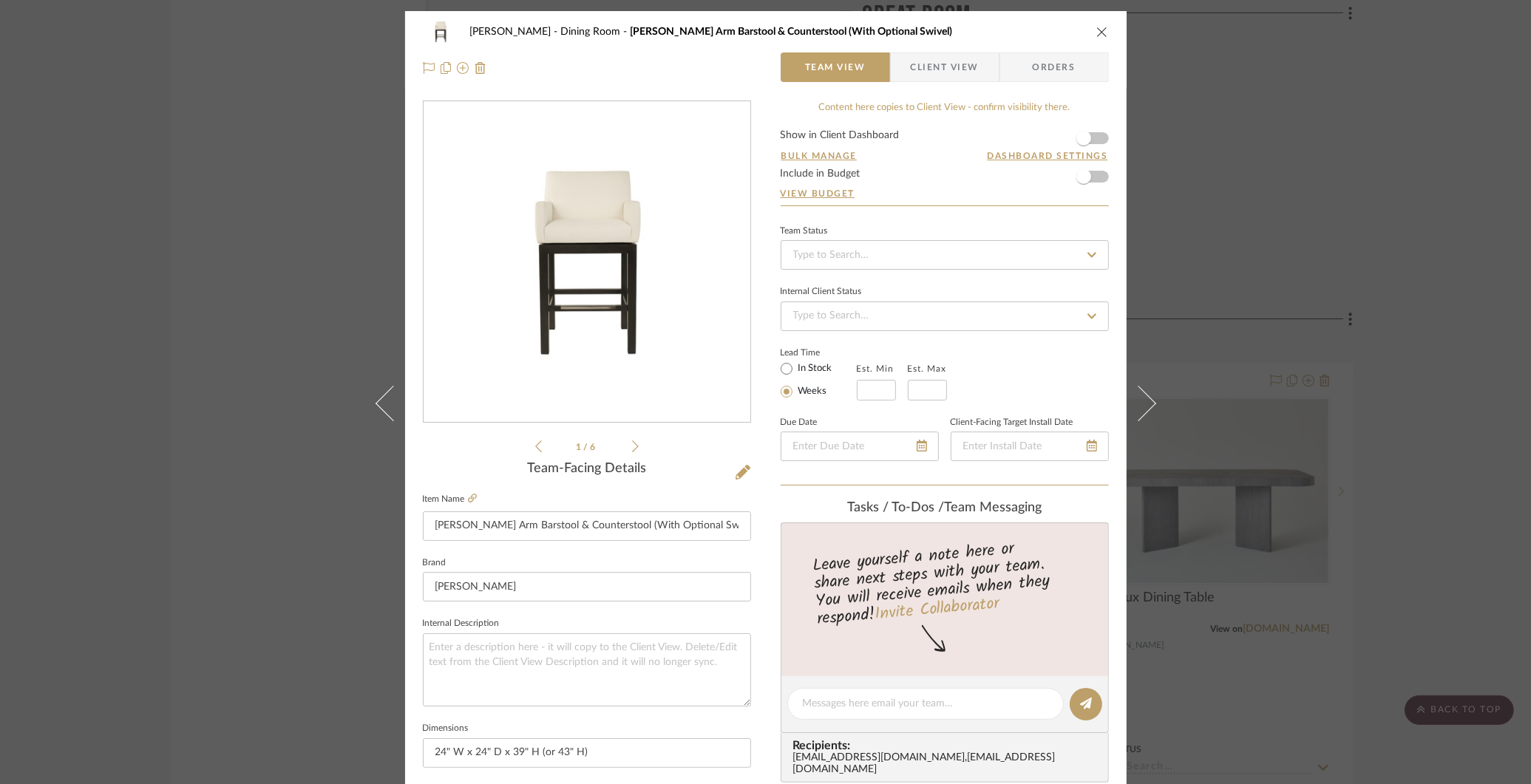
click at [248, 122] on div "COLLINS Dining Room Cole Arm Barstool & Counterstool (With Optional Swivel) Tea…" at bounding box center [766, 392] width 1531 height 784
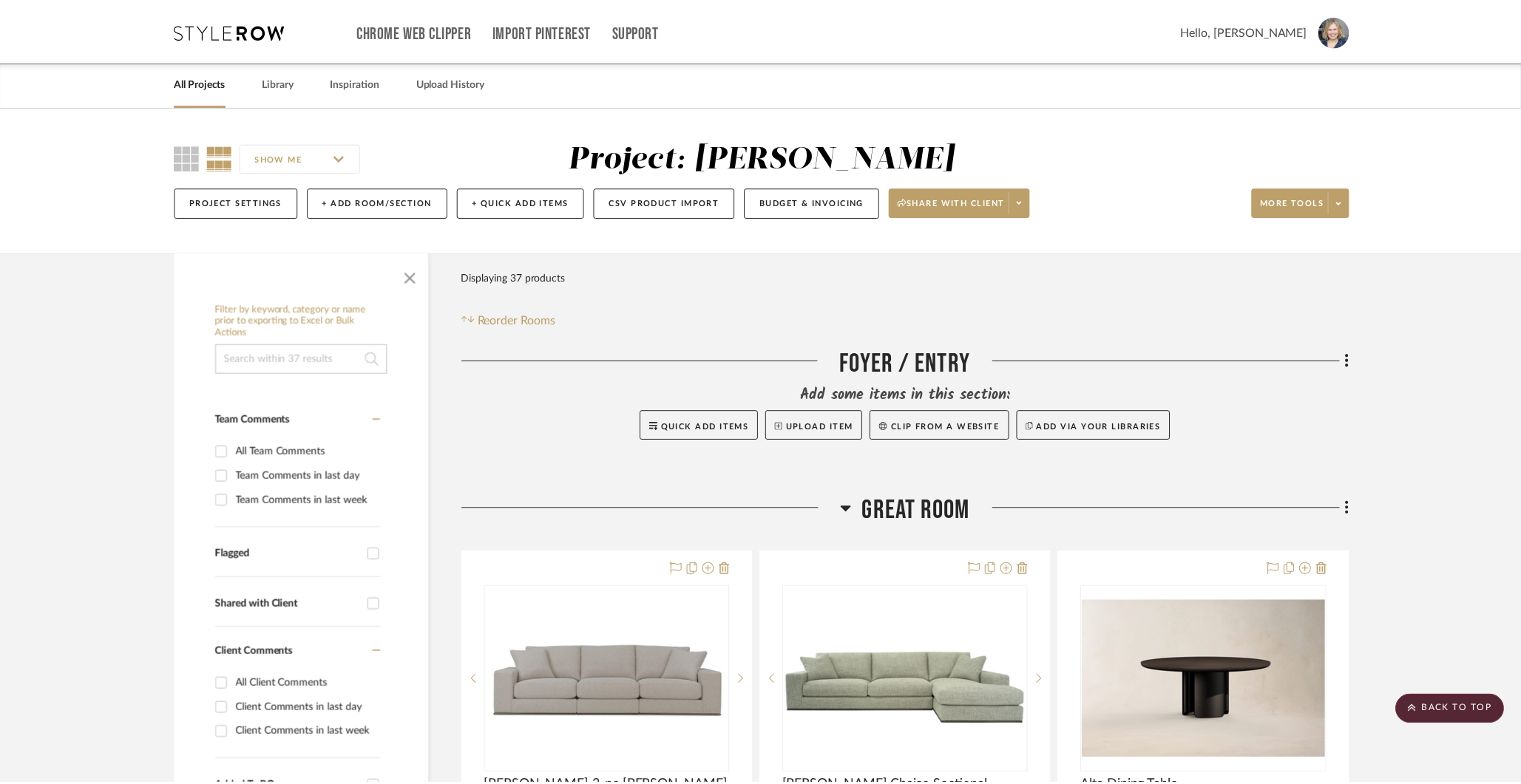
scroll to position [2281, 0]
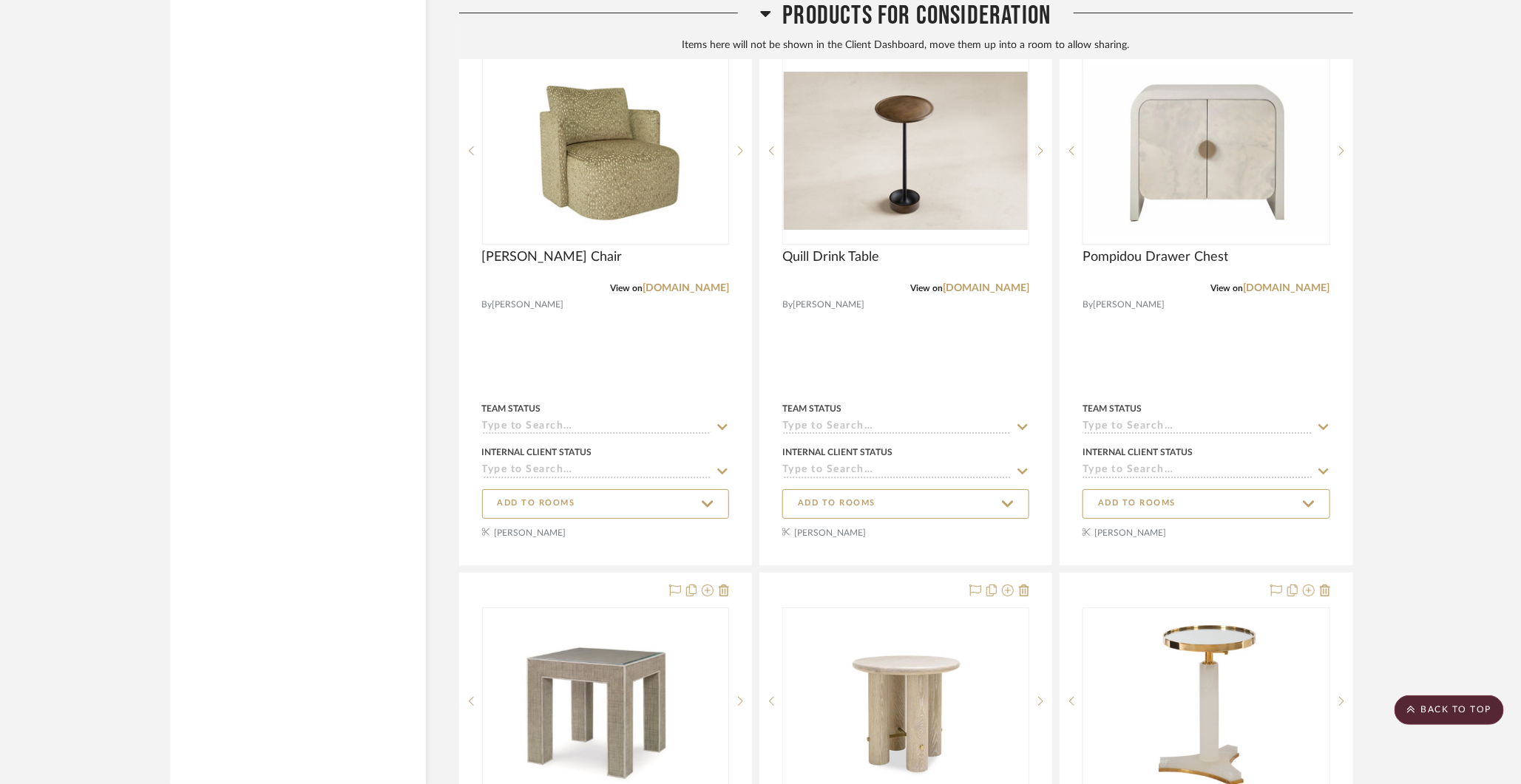
scroll to position [5676, 0]
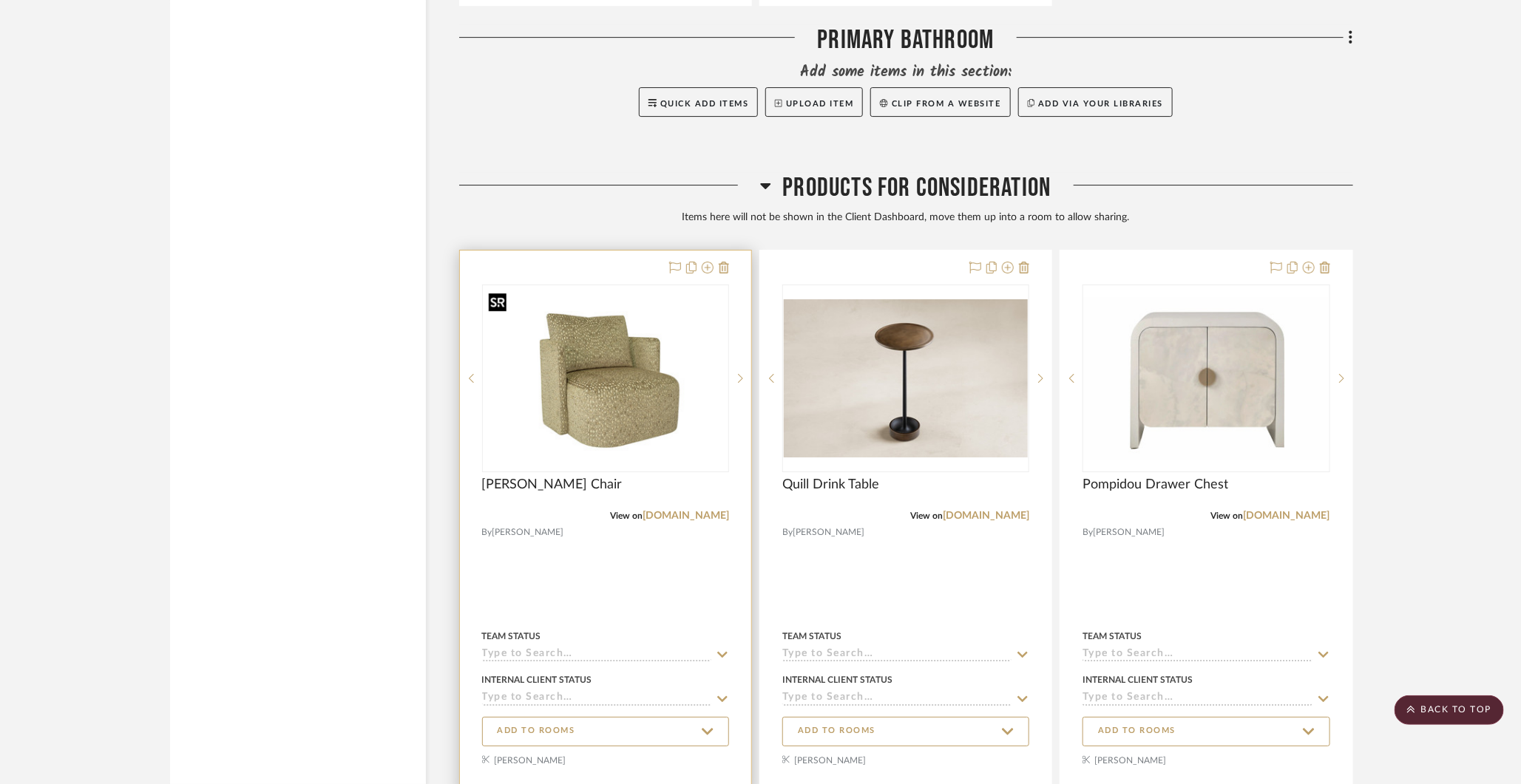
click at [621, 351] on img "0" at bounding box center [605, 378] width 244 height 156
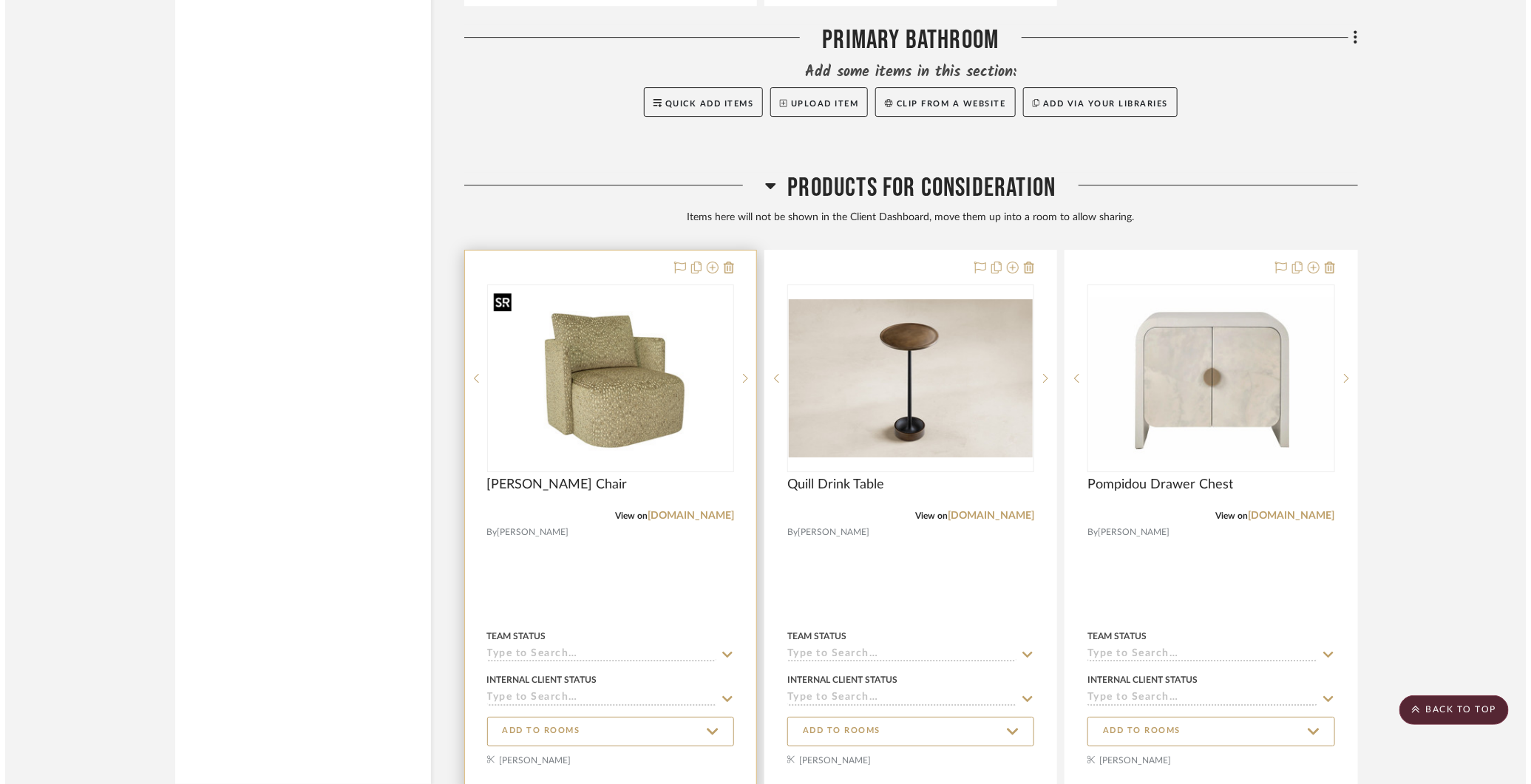
scroll to position [0, 0]
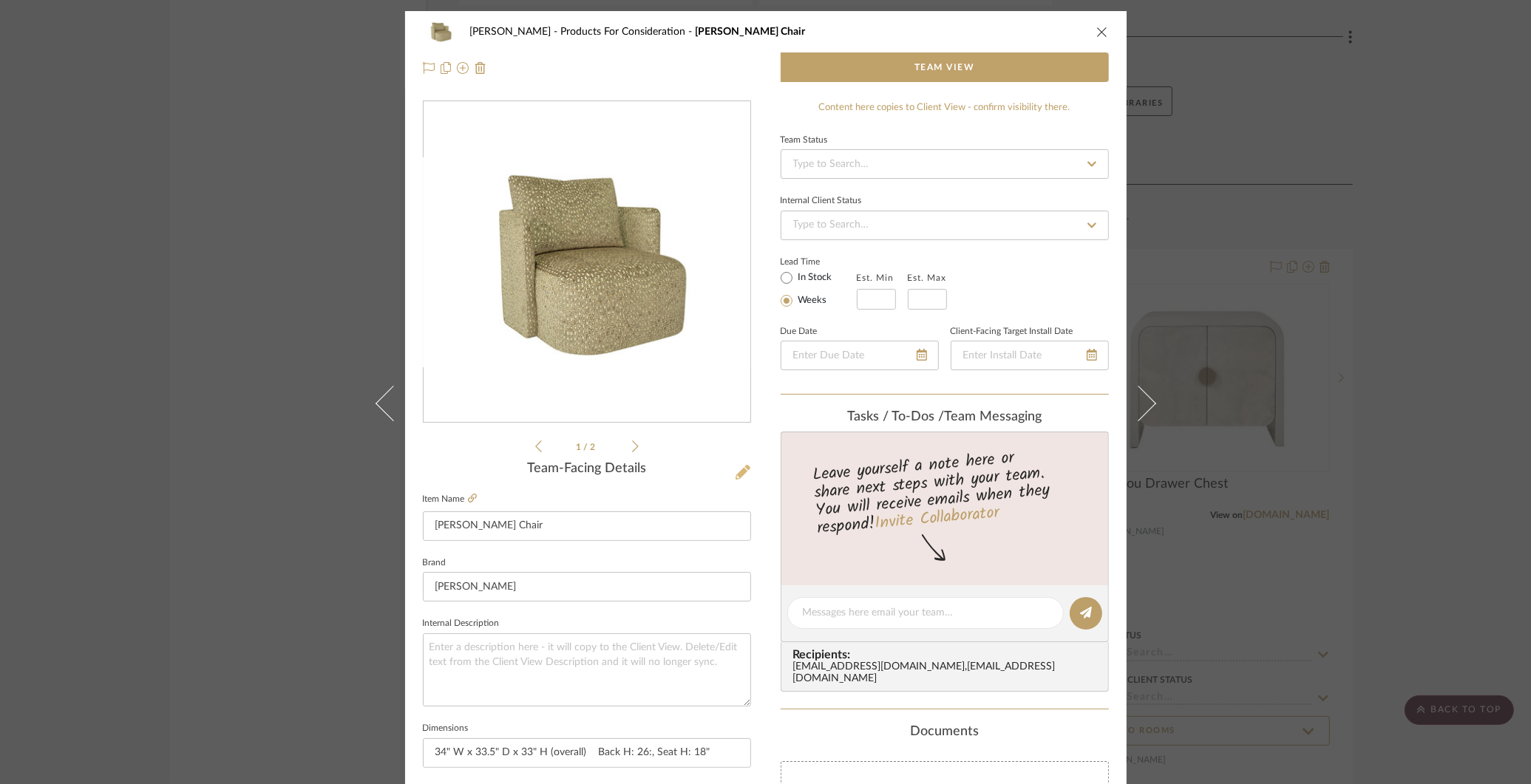
click at [738, 474] on icon at bounding box center [743, 472] width 14 height 14
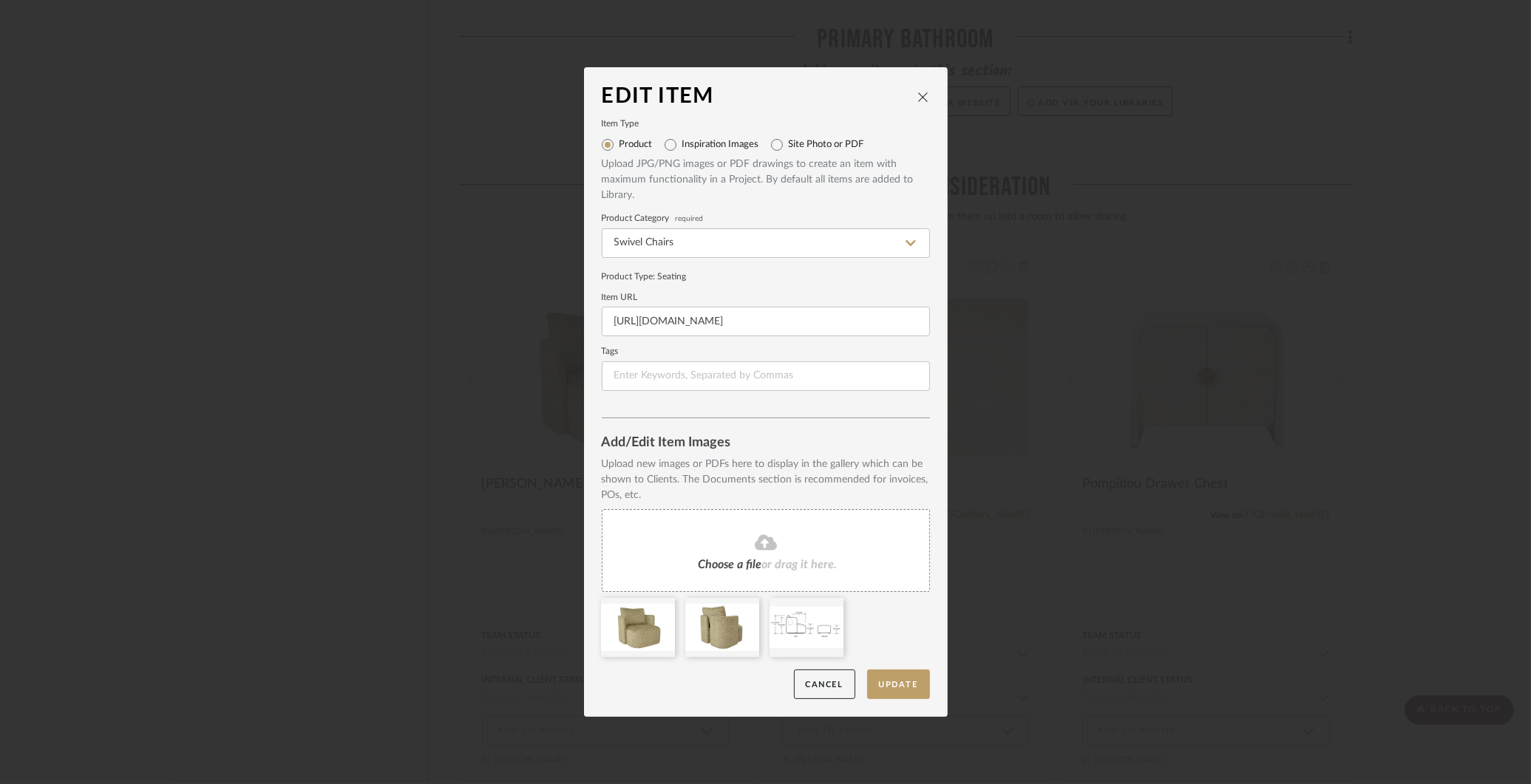
scroll to position [0, 47]
click at [848, 317] on input "https://renecazares.com/wp-content/uploads/2025/03/Dallas-Schematic.pdf" at bounding box center [766, 321] width 328 height 30
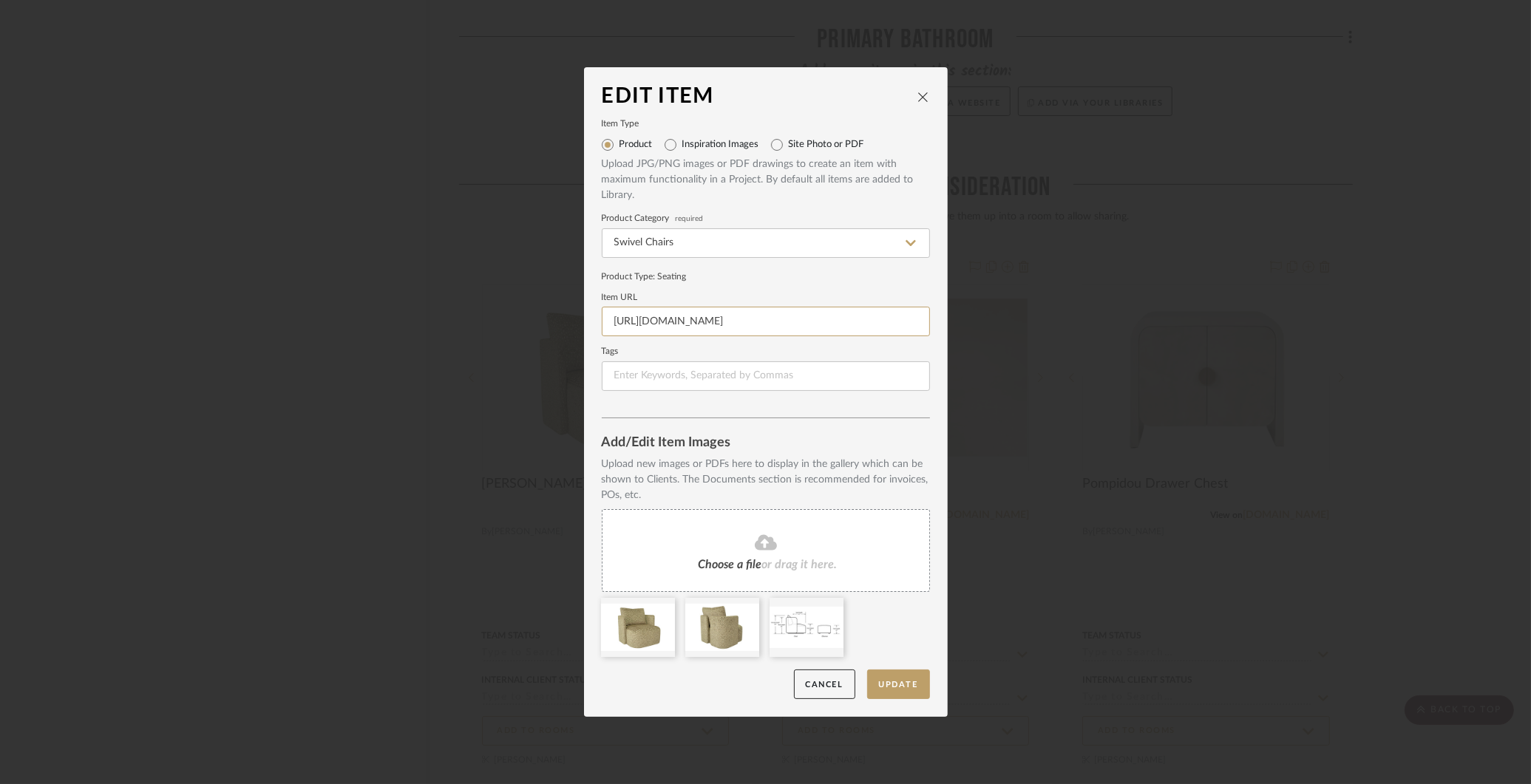
paste input "product/dallas-chair-swivel-chair/"
type input "https://renecazares.com/product/dallas-chair-swivel-chair/"
click at [885, 686] on button "Update" at bounding box center [899, 685] width 63 height 31
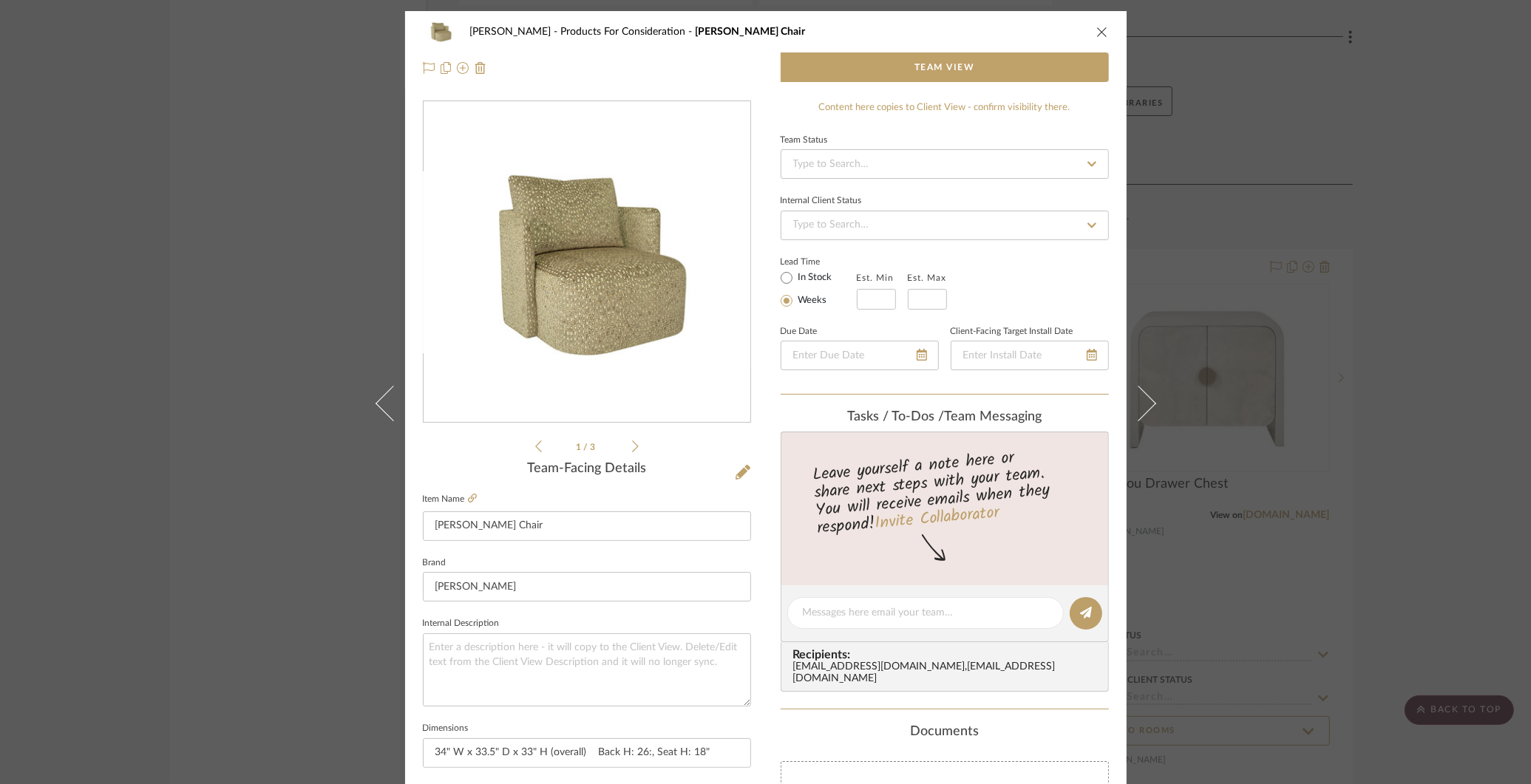
click at [206, 477] on div "COLLINS Products For Consideration Dallas Swivel Chair Team View 1 / 3 Team-Fac…" at bounding box center [766, 392] width 1531 height 784
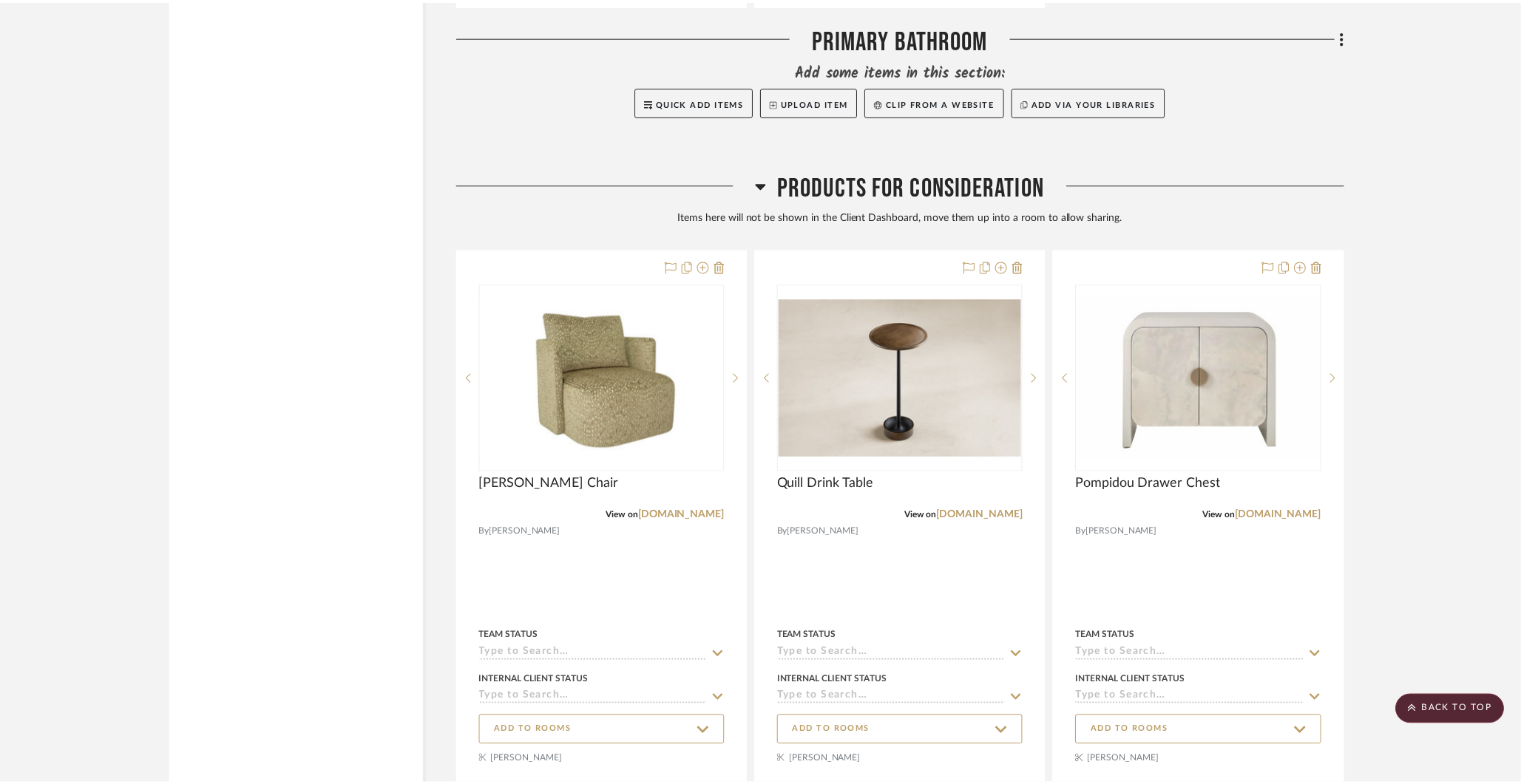
scroll to position [5676, 0]
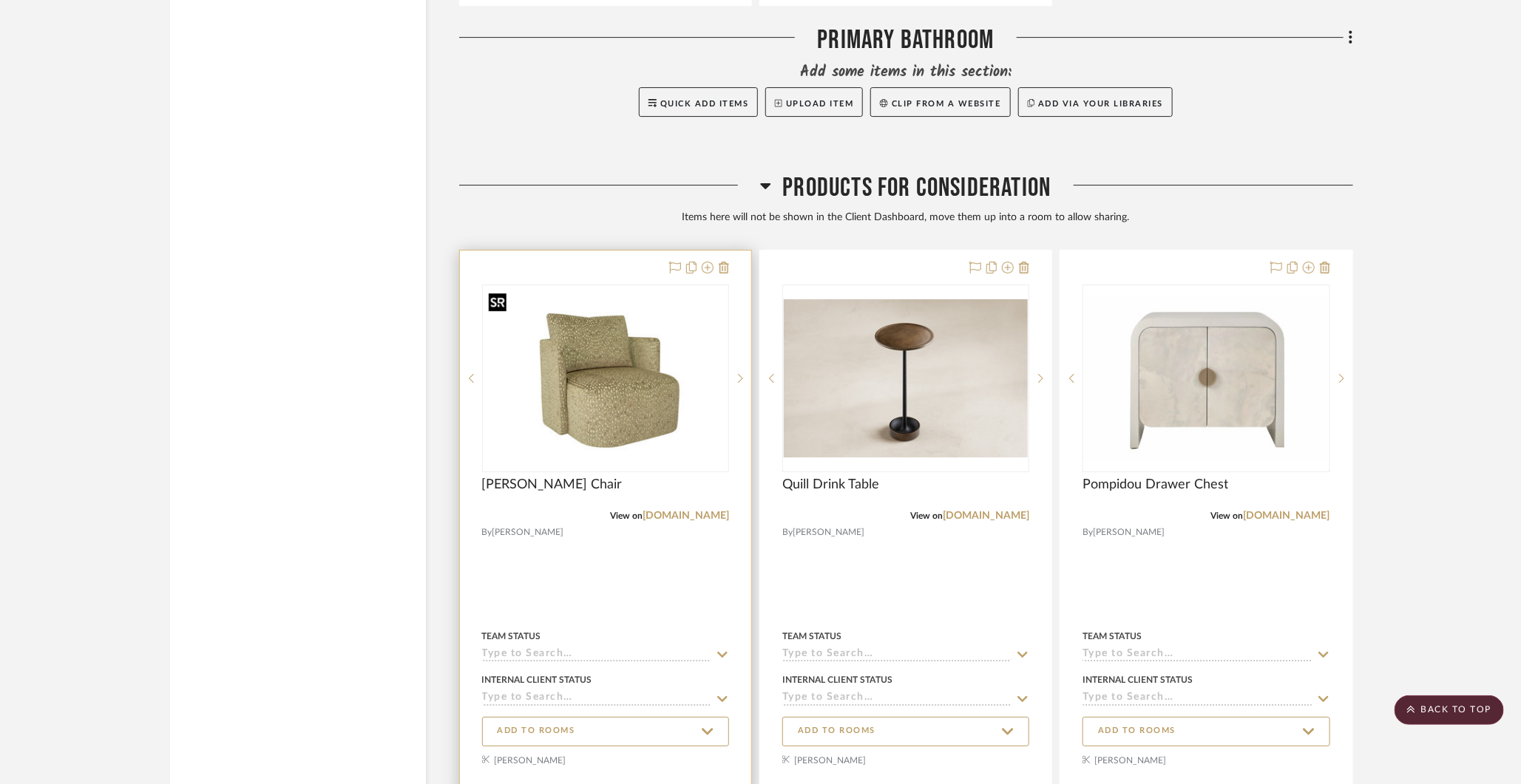
click at [571, 370] on img "0" at bounding box center [605, 378] width 244 height 156
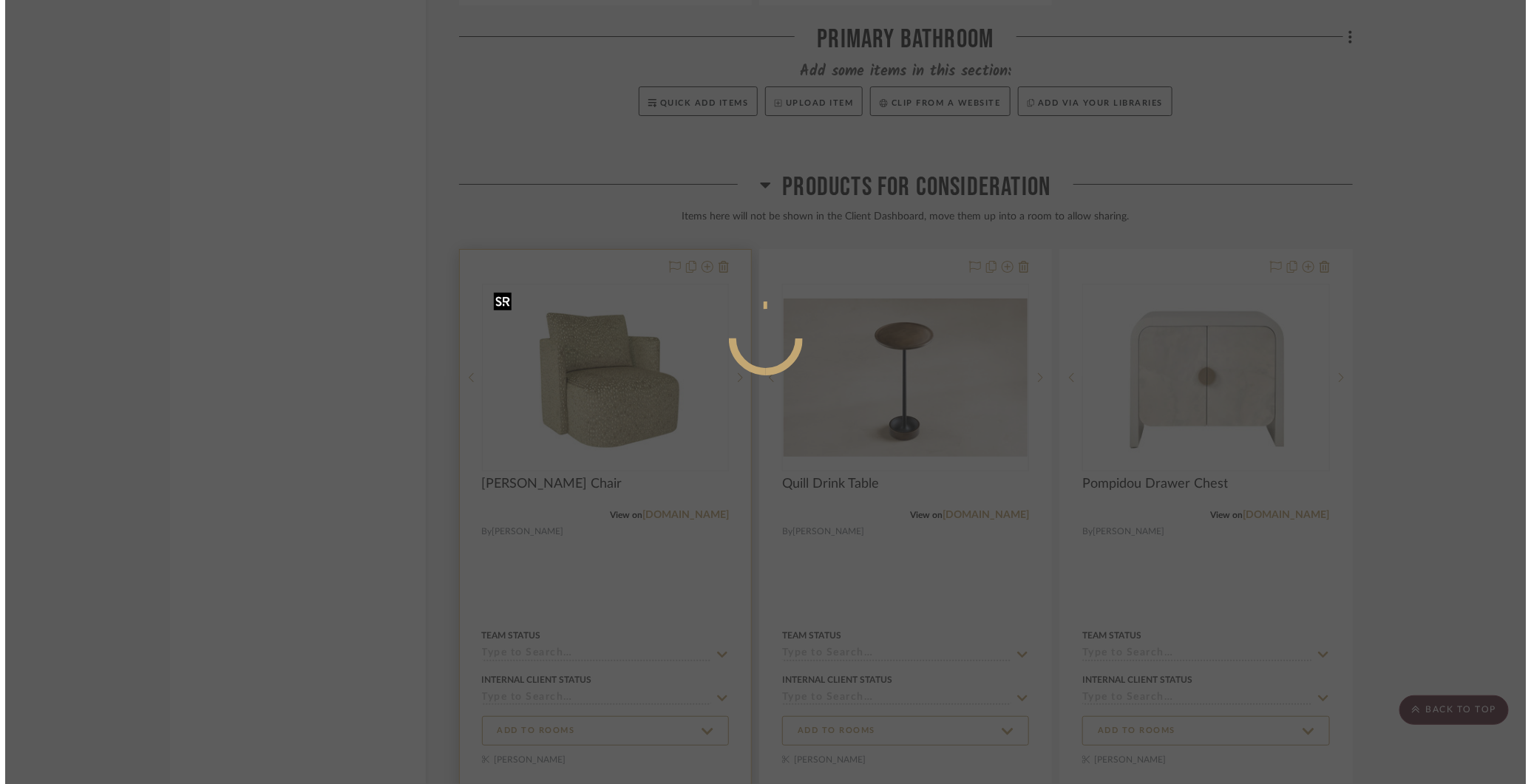
scroll to position [0, 0]
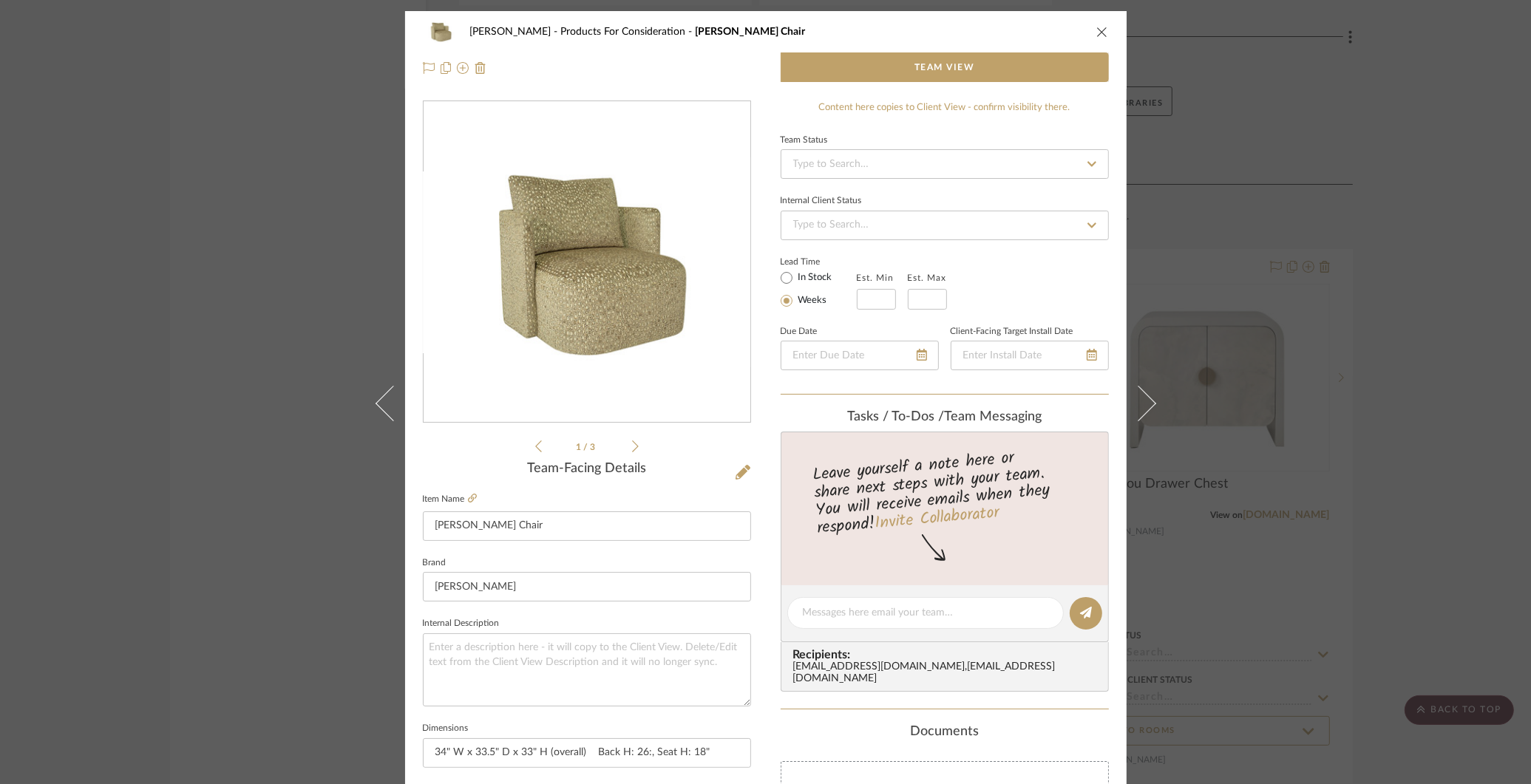
click at [632, 444] on icon at bounding box center [635, 446] width 7 height 14
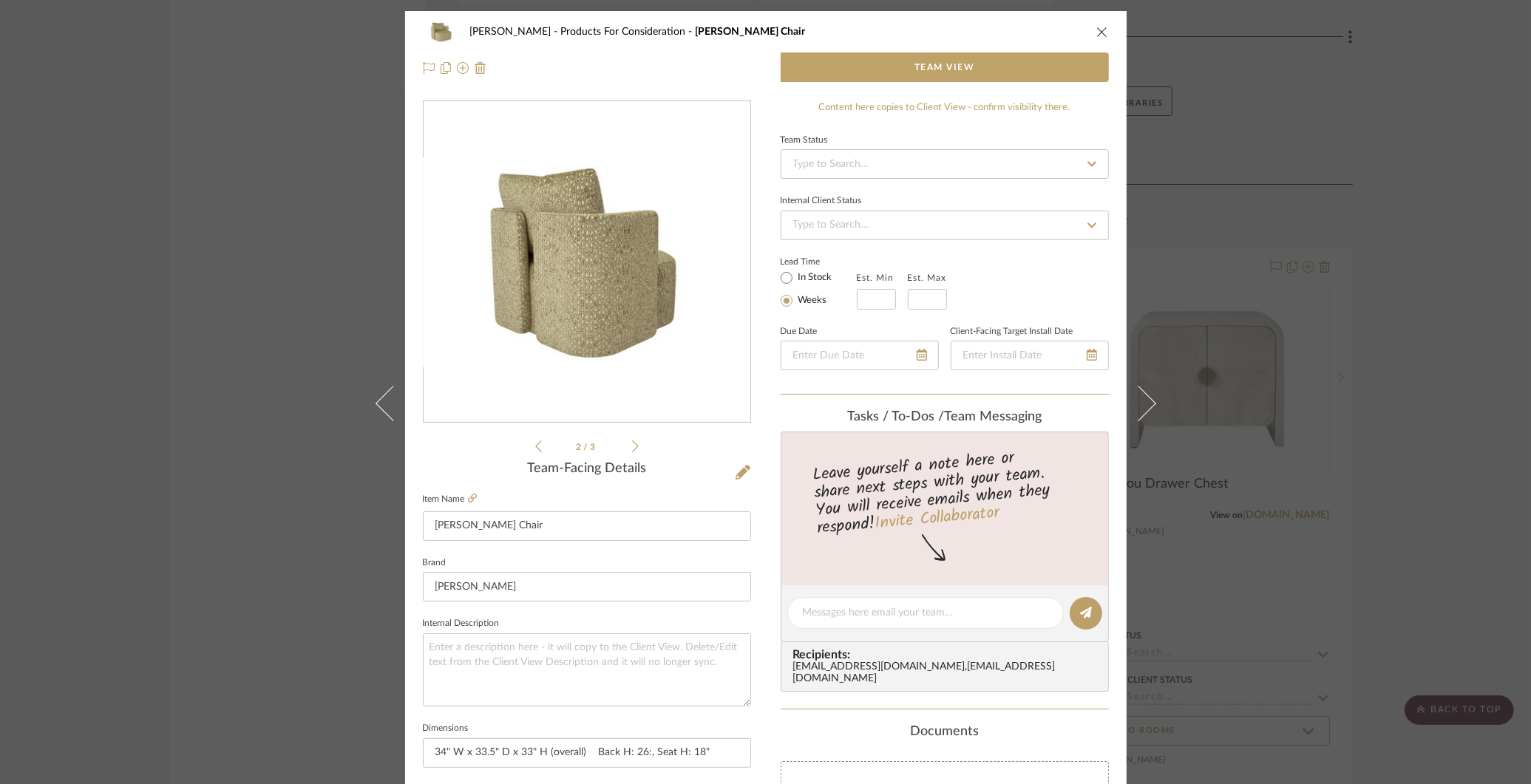
click at [632, 444] on icon at bounding box center [635, 446] width 7 height 14
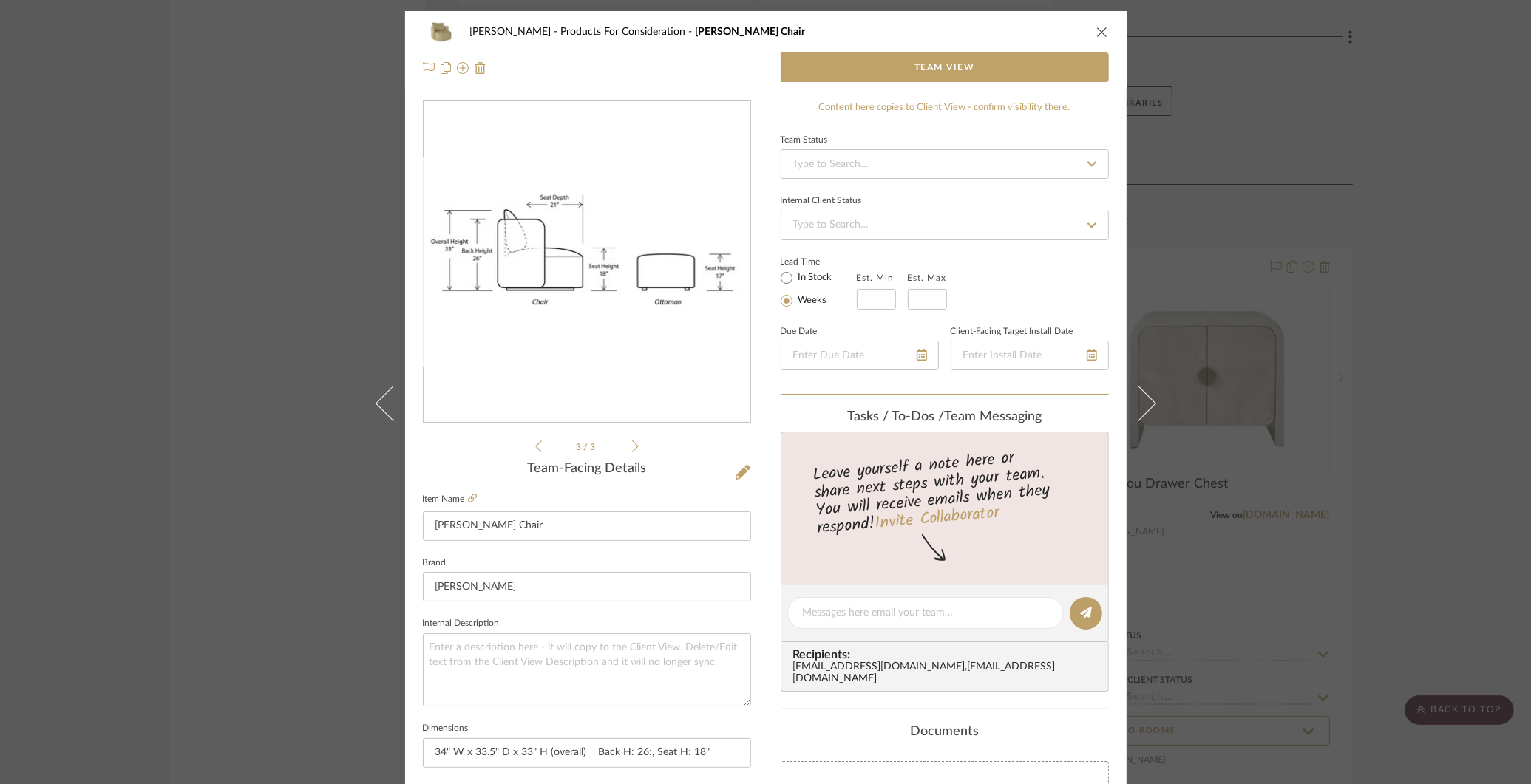
click at [269, 222] on div "COLLINS Products For Consideration Dallas Swivel Chair Team View 3 / 3 Team-Fac…" at bounding box center [766, 392] width 1531 height 784
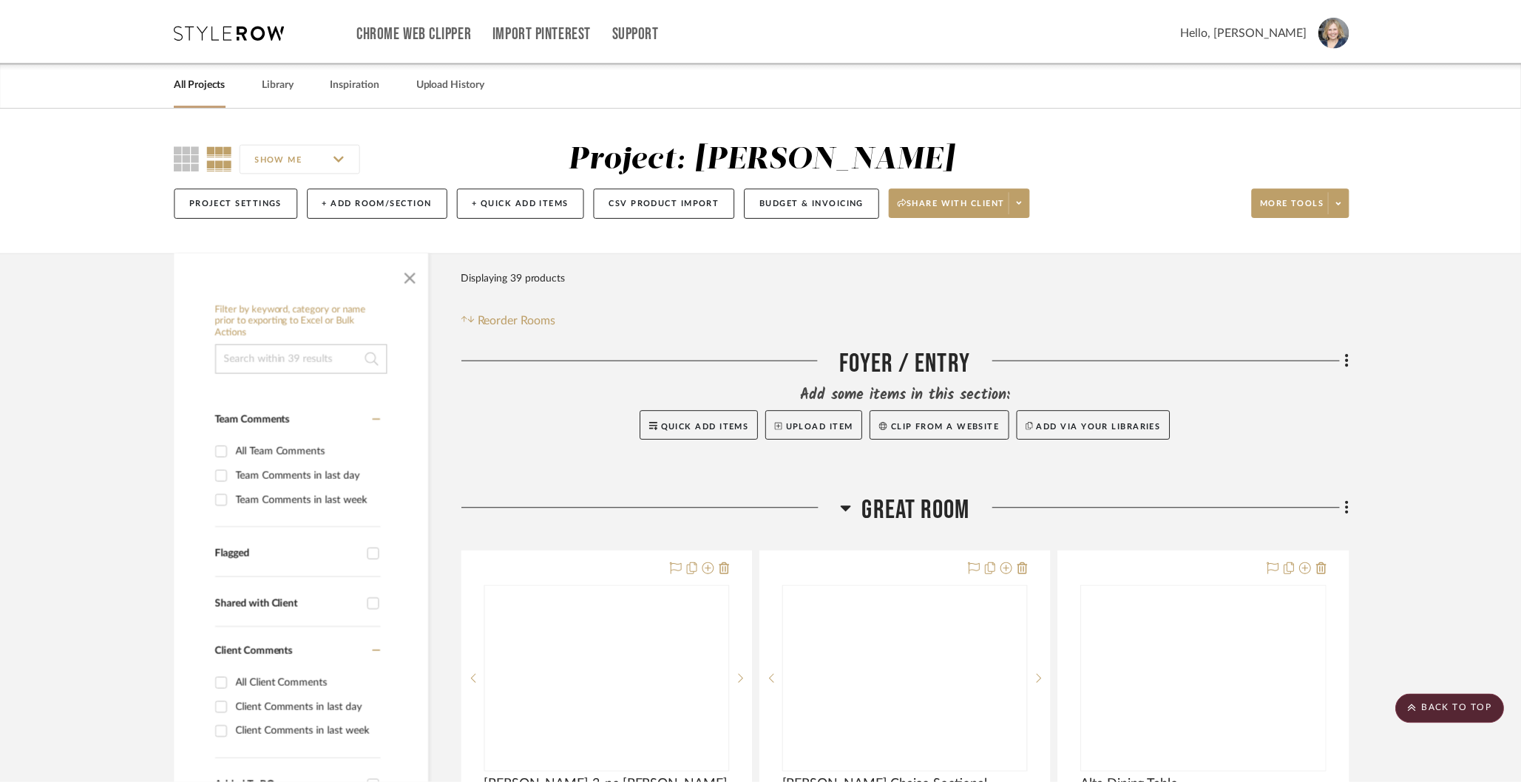
scroll to position [5676, 0]
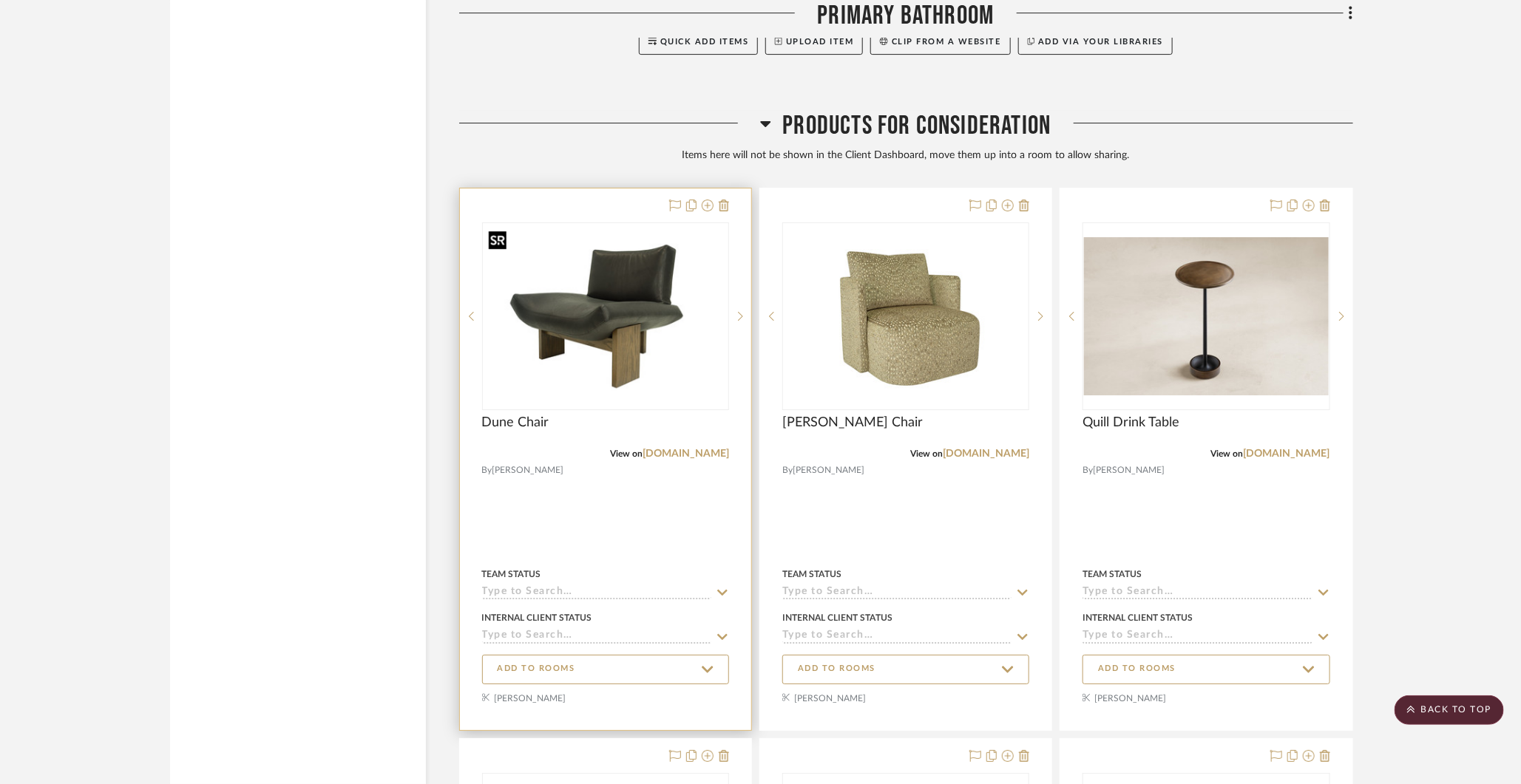
scroll to position [5736, 0]
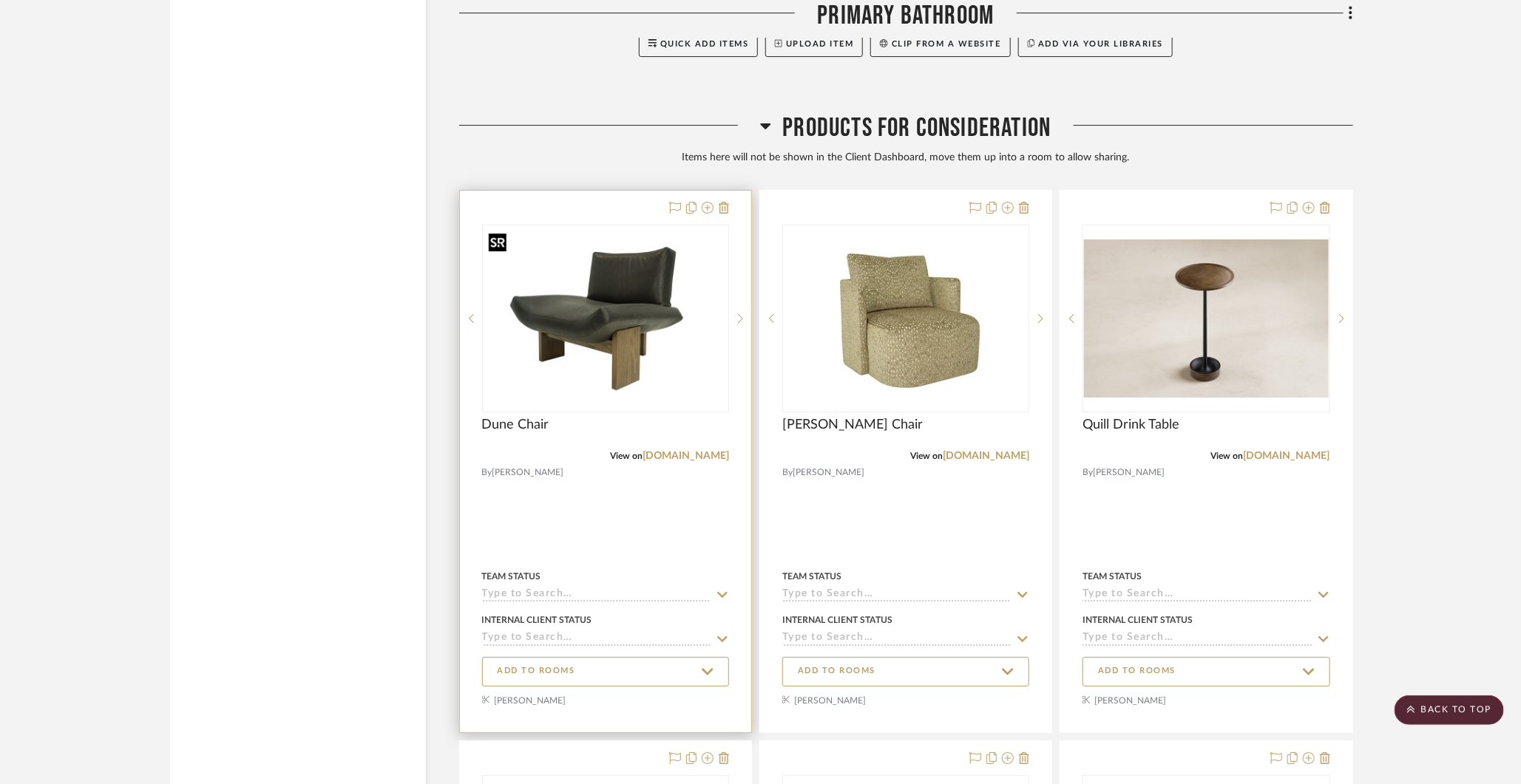
click at [561, 262] on img "0" at bounding box center [605, 318] width 244 height 156
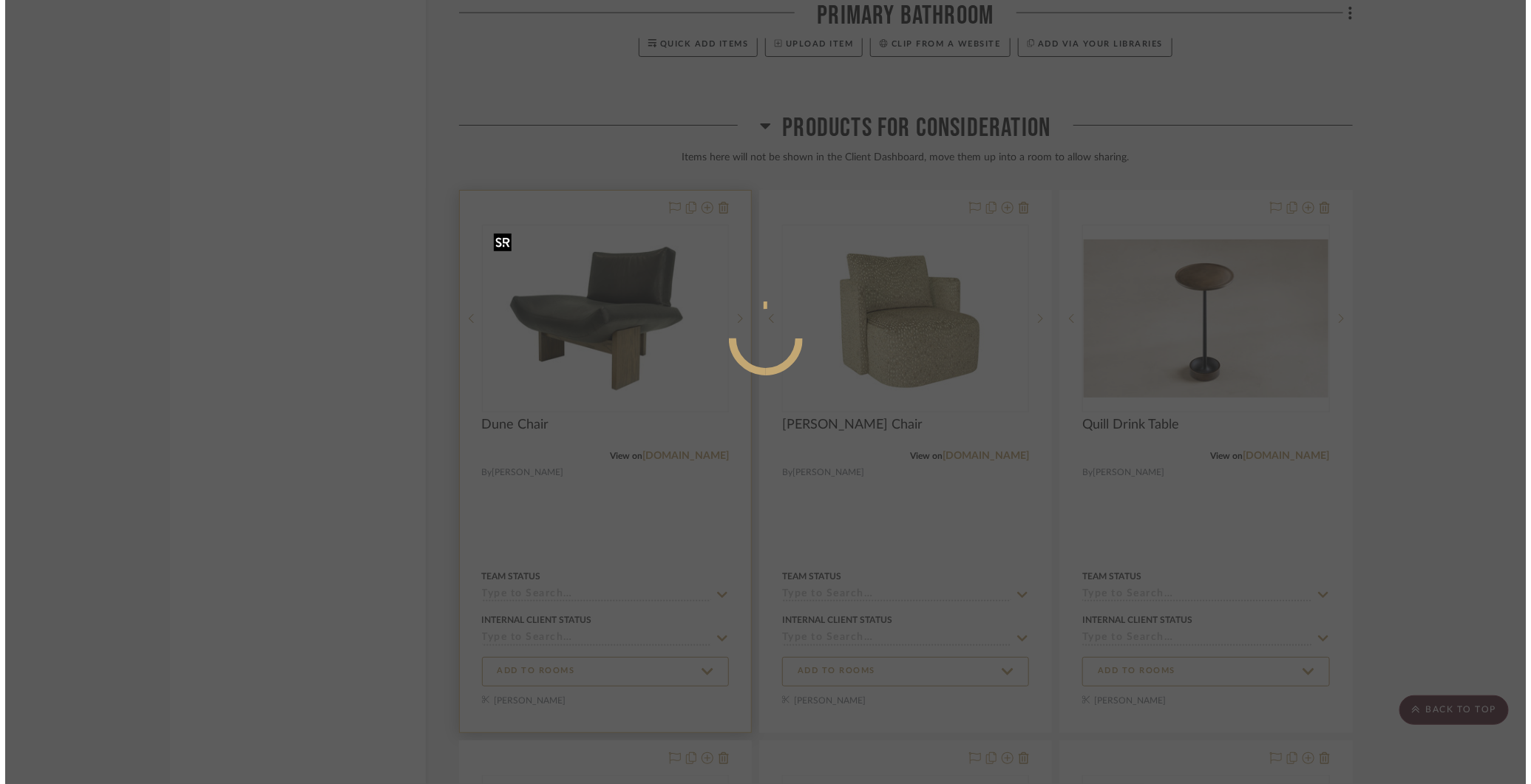
scroll to position [0, 0]
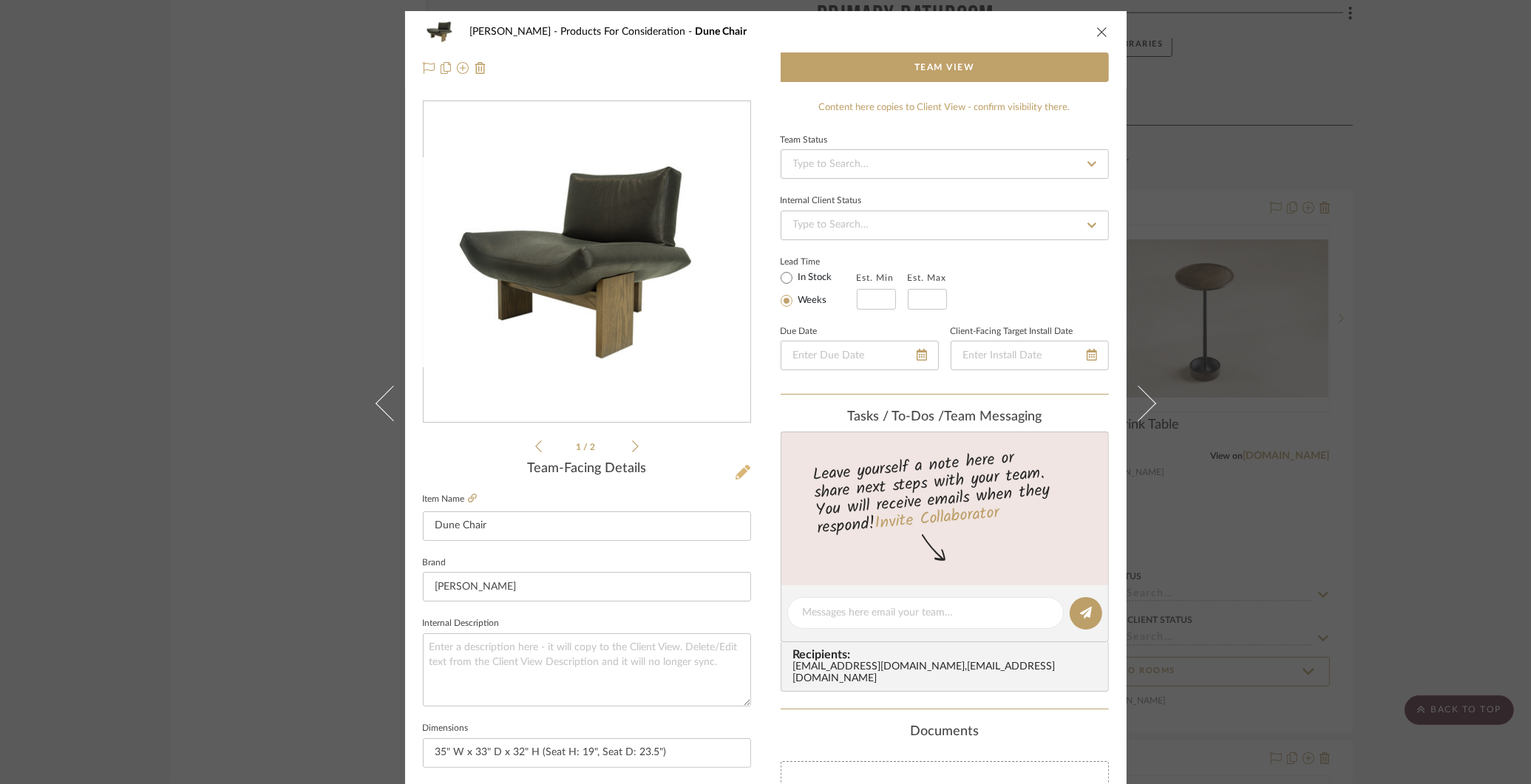
click at [741, 469] on icon at bounding box center [743, 472] width 14 height 14
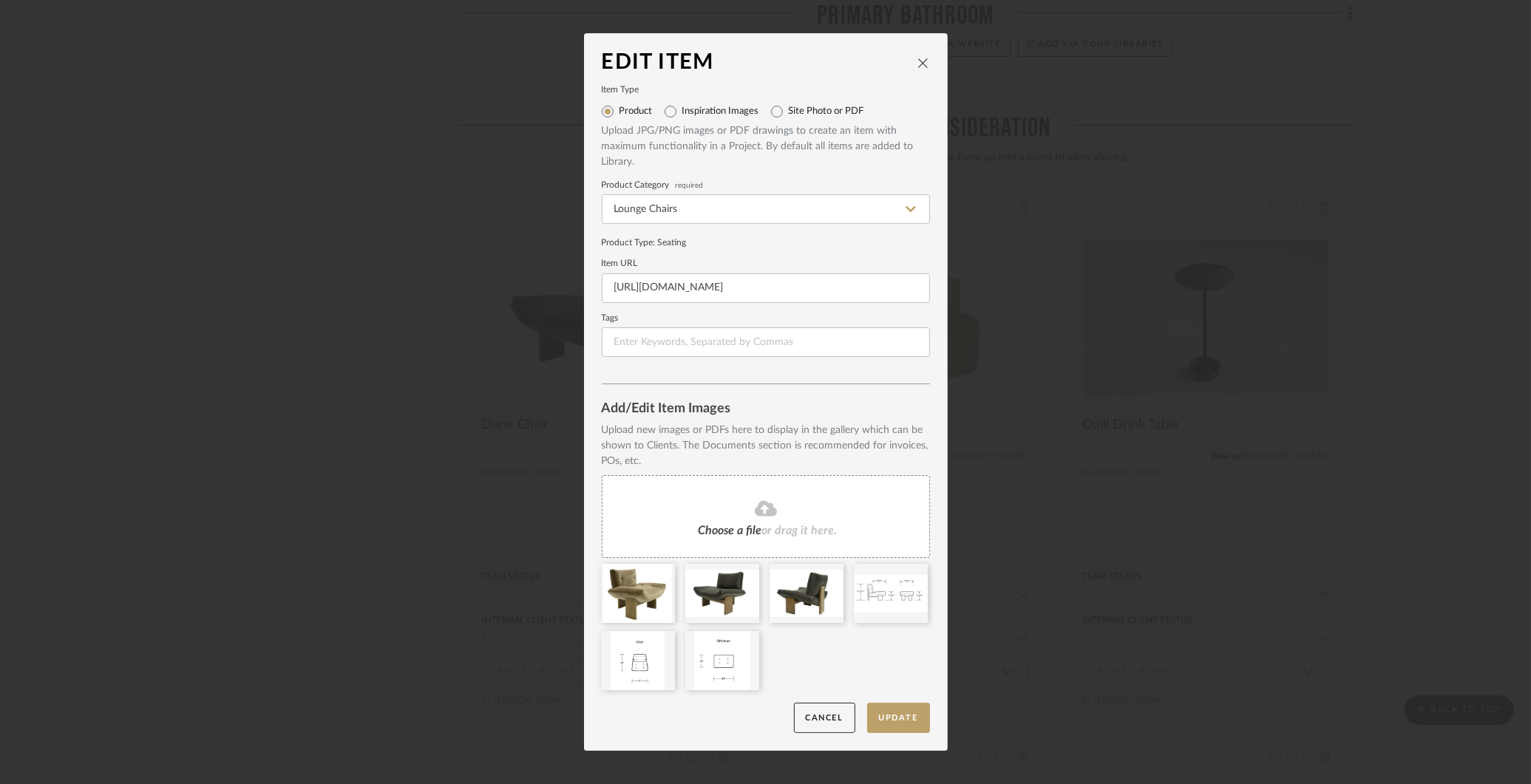
click at [1005, 313] on div "Edit Item Item Type Product Inspiration Images Site Photo or PDF Upload JPG/PNG…" at bounding box center [766, 392] width 1531 height 784
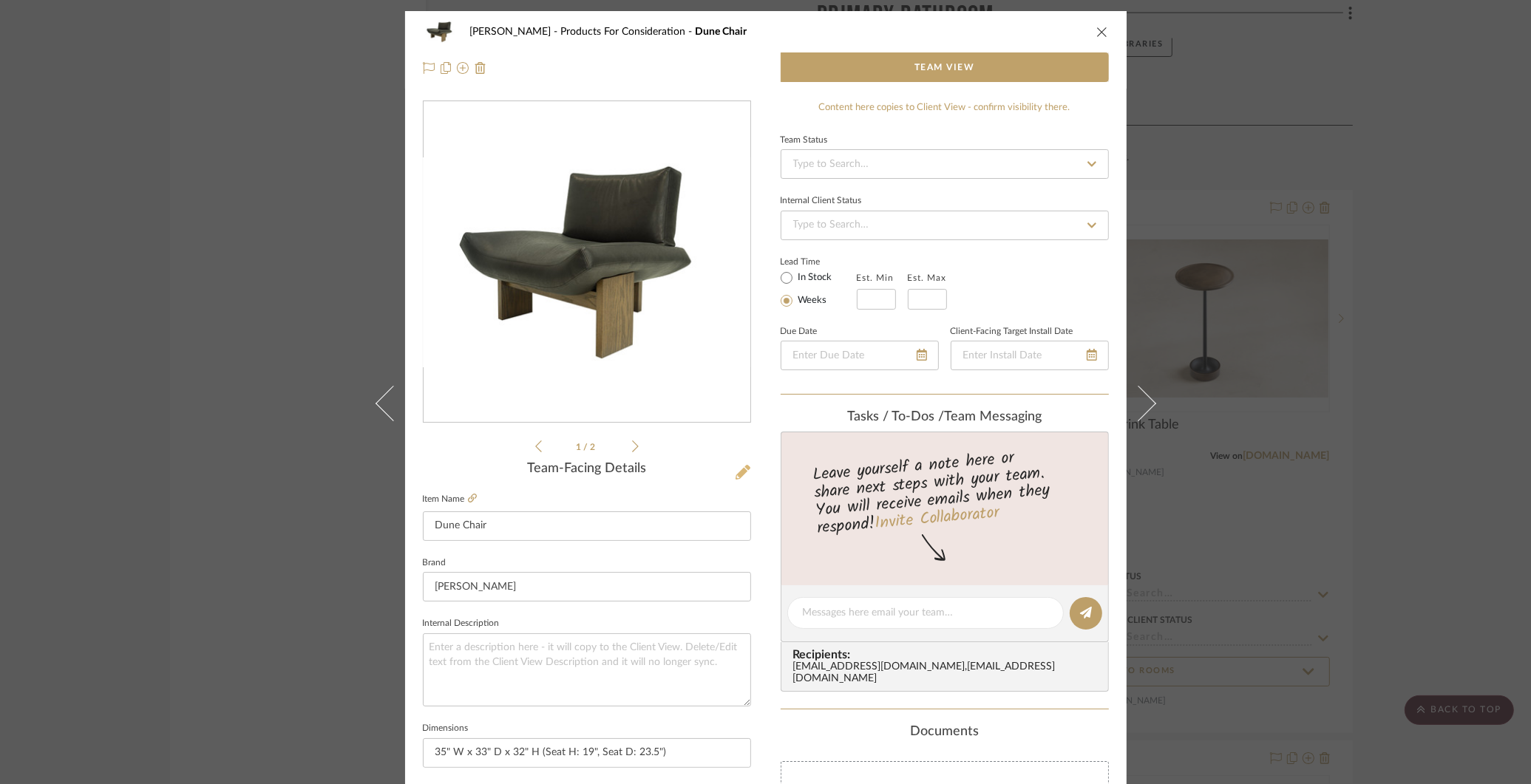
click at [736, 472] on icon at bounding box center [743, 472] width 14 height 14
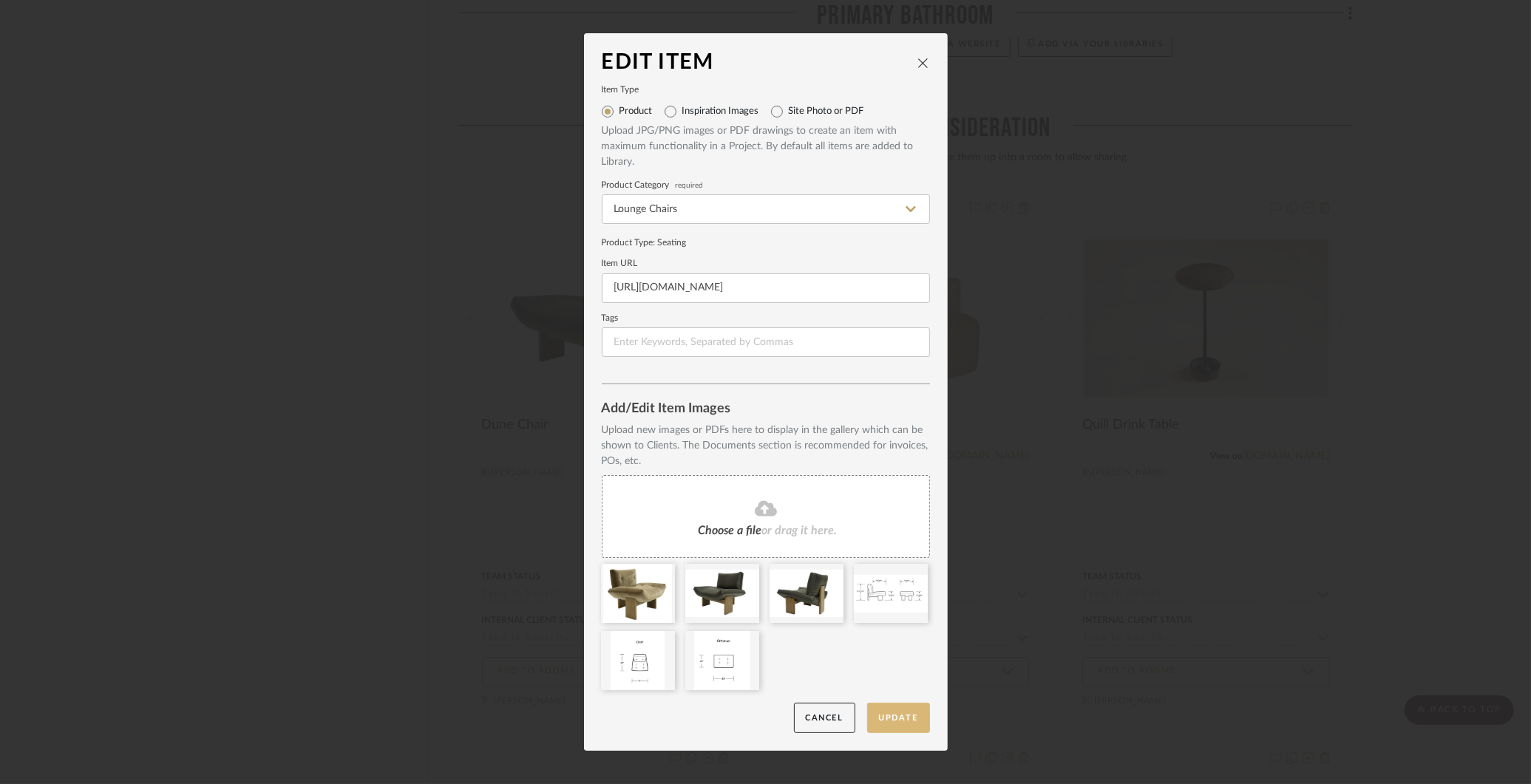
click at [898, 715] on button "Update" at bounding box center [899, 719] width 63 height 31
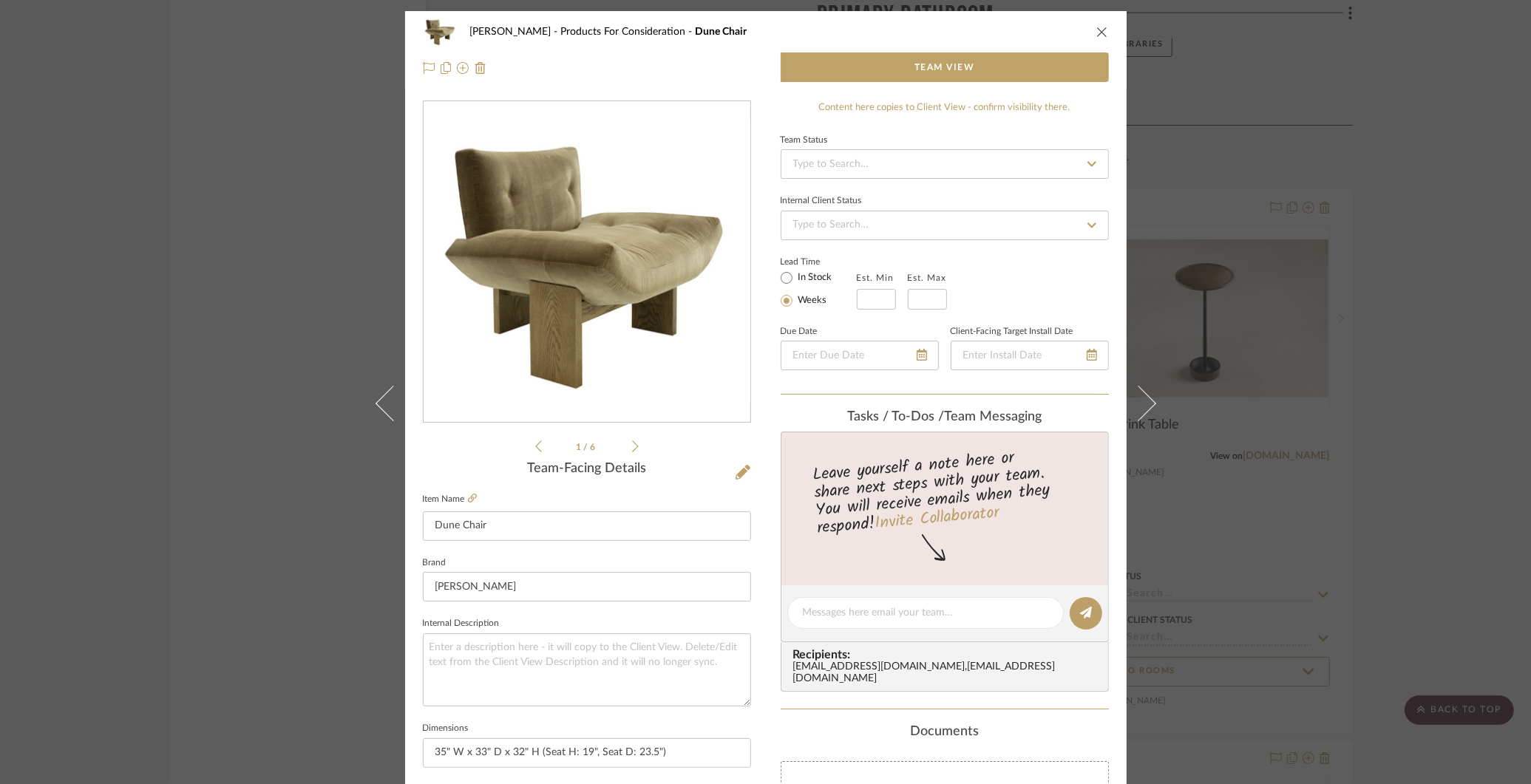
click at [312, 238] on div "COLLINS Products For Consideration Dune Chair Team View 1 / 6 Team-Facing Detai…" at bounding box center [766, 392] width 1531 height 784
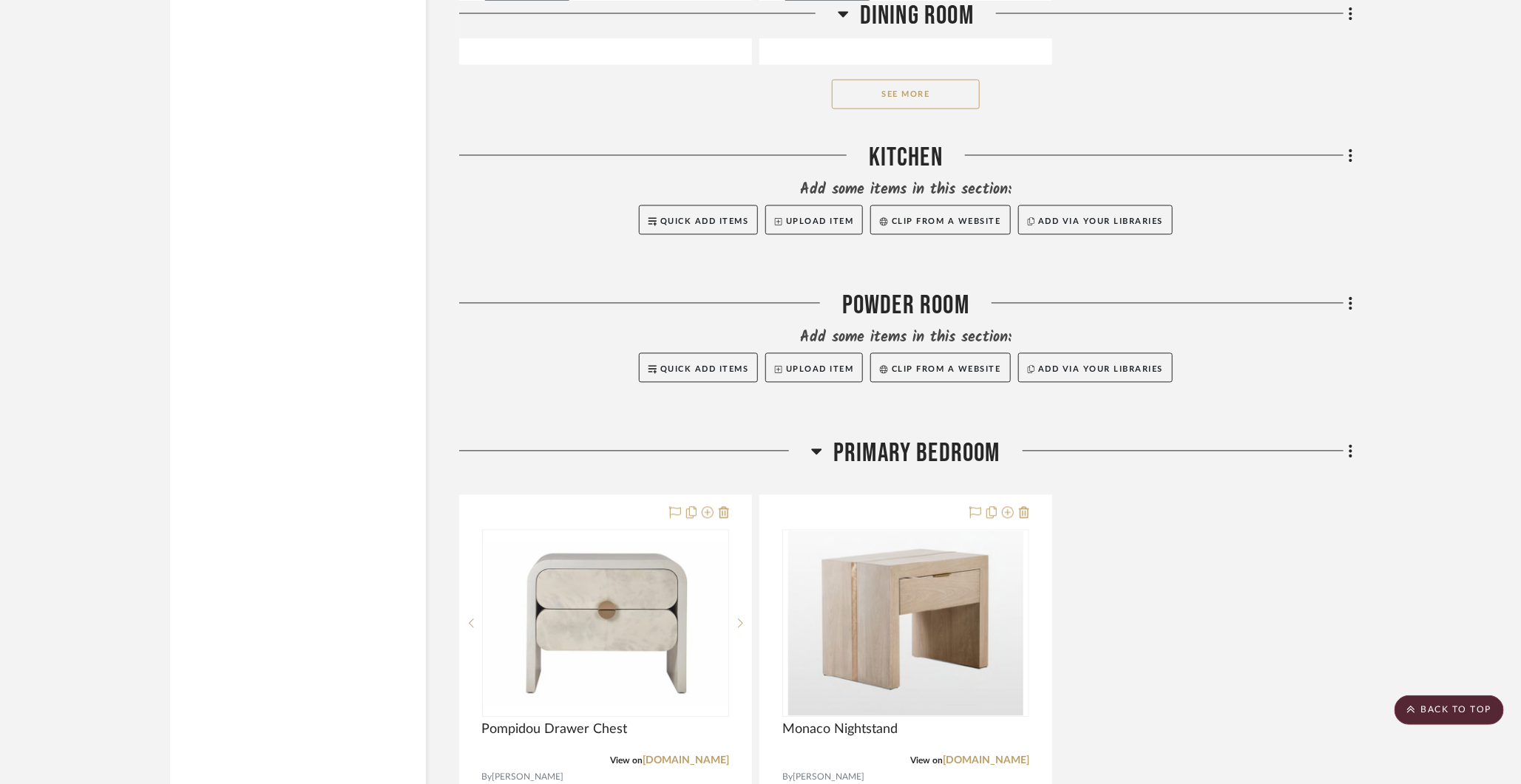
scroll to position [4505, 0]
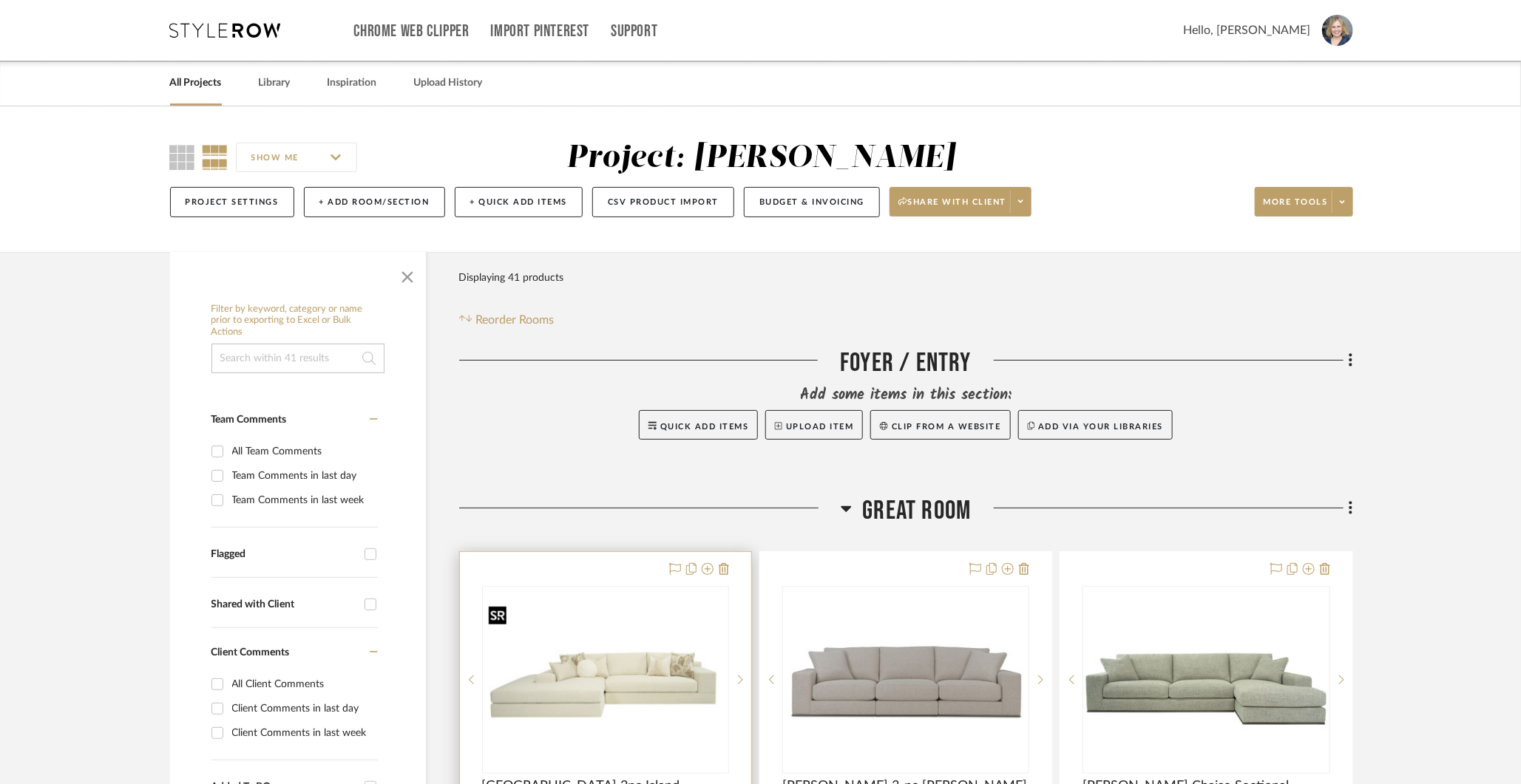
click at [0, 0] on img at bounding box center [0, 0] width 0 height 0
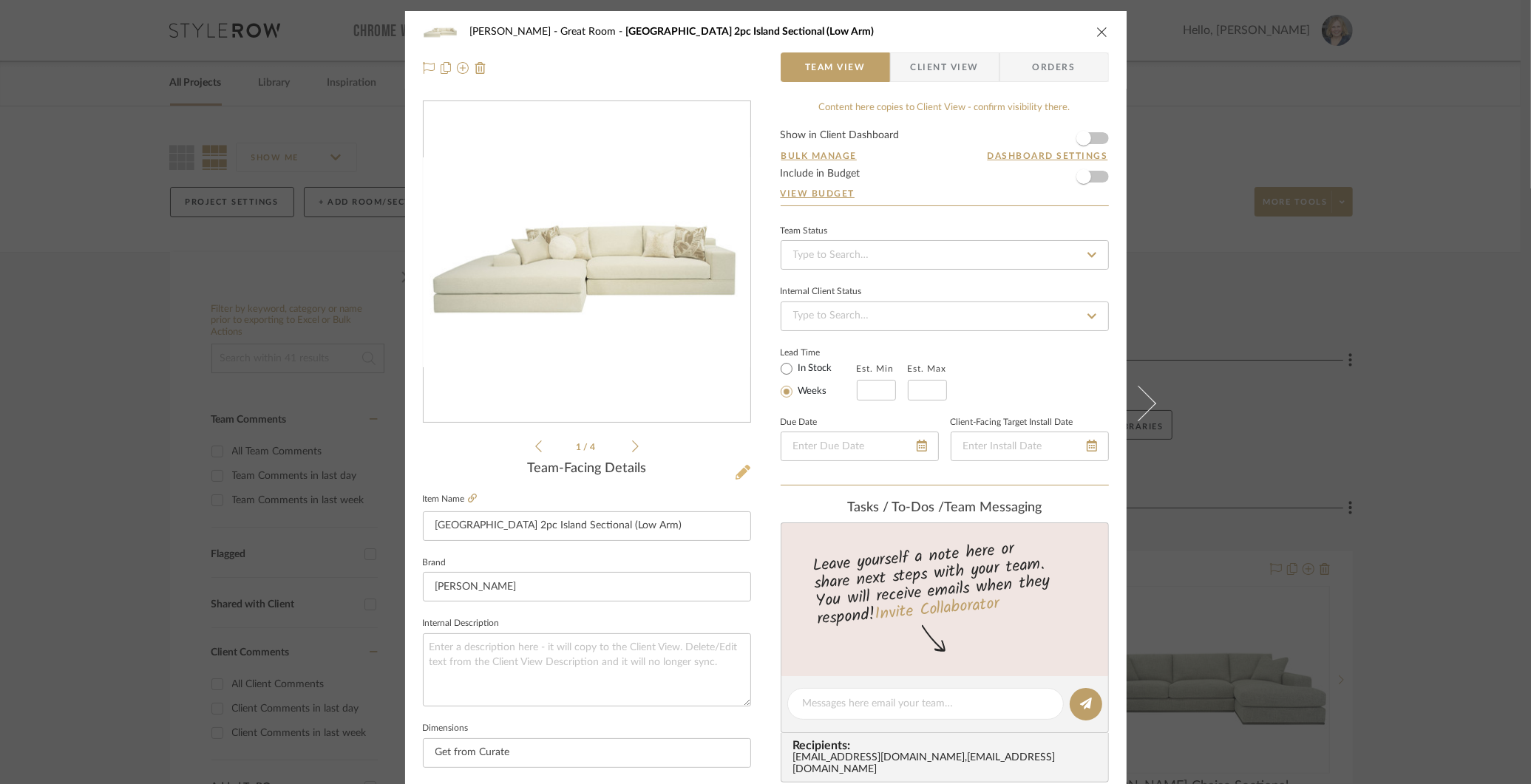
click at [737, 476] on icon at bounding box center [743, 472] width 14 height 14
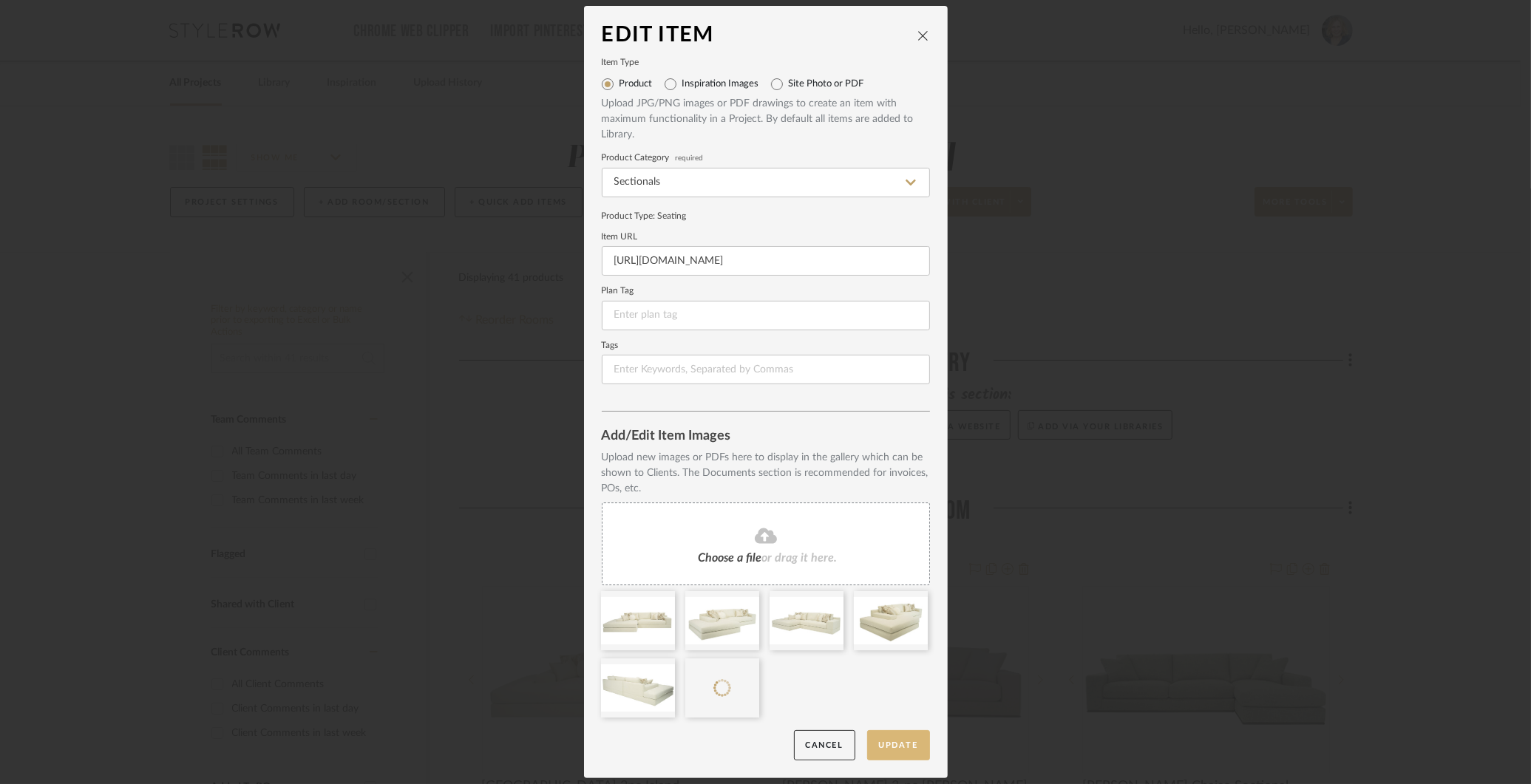
click at [907, 739] on button "Update" at bounding box center [899, 746] width 63 height 31
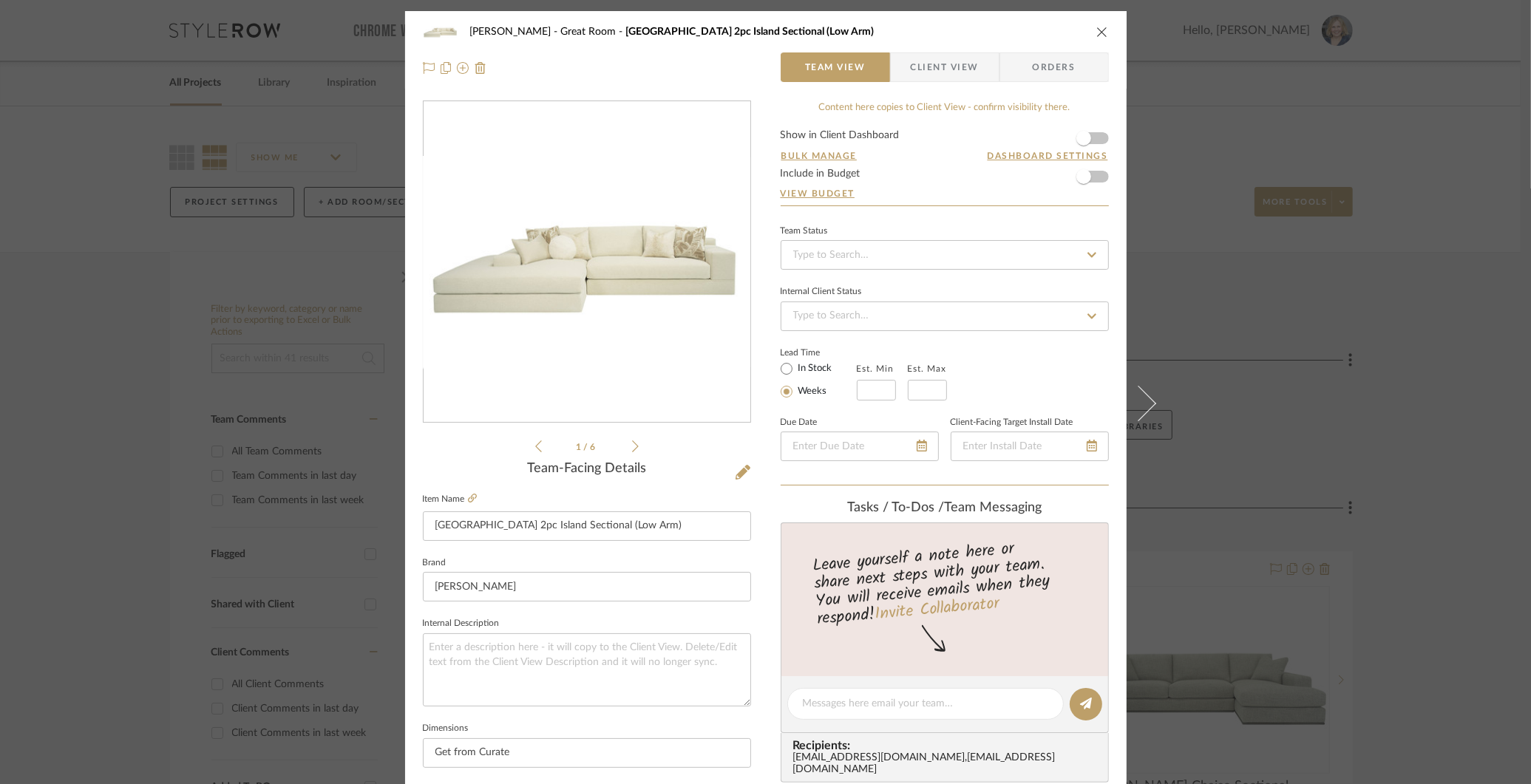
click at [1337, 329] on div "[PERSON_NAME] Great Room [GEOGRAPHIC_DATA] 2pc Island Sectional (Low Arm) Team …" at bounding box center [766, 392] width 1531 height 784
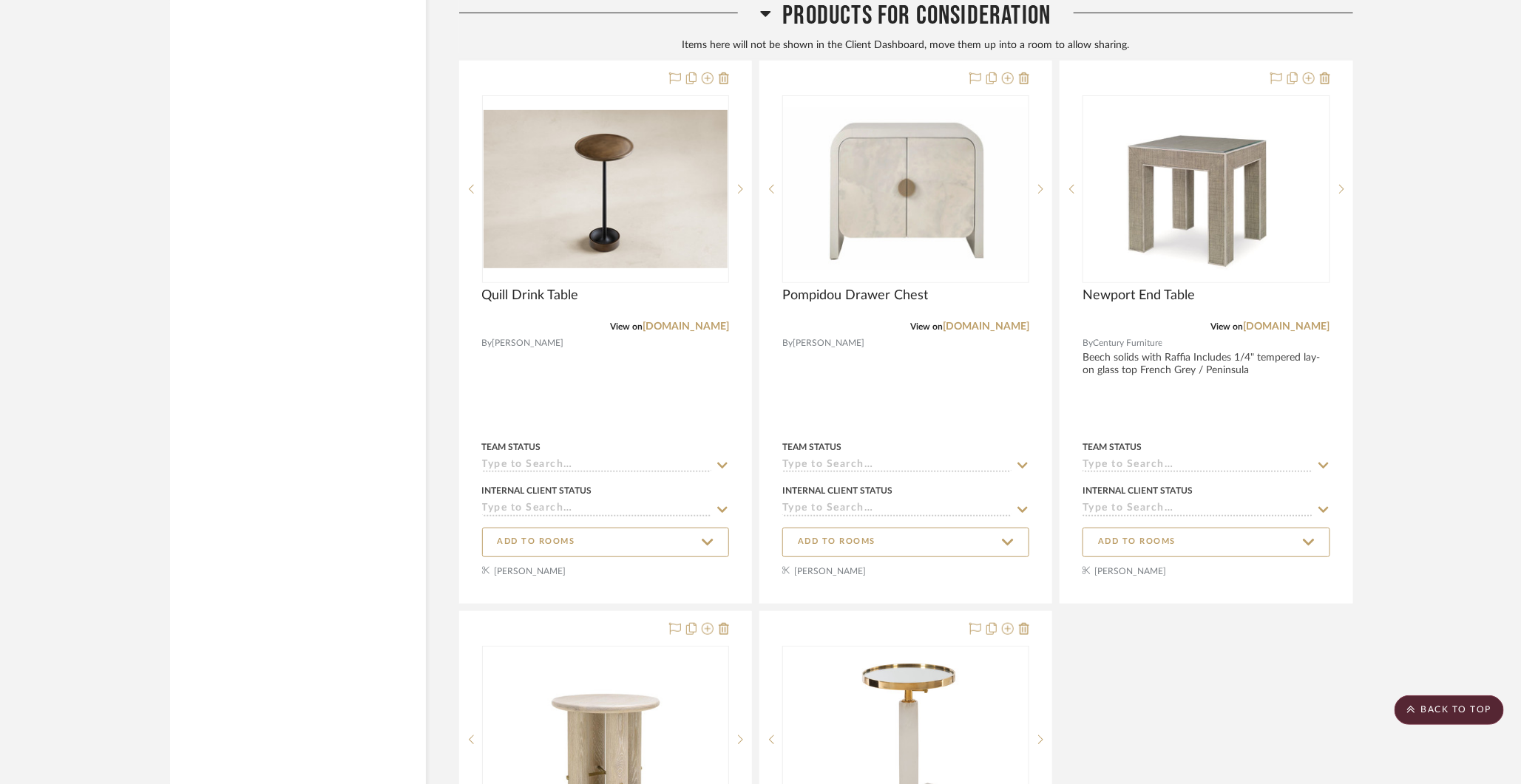
scroll to position [5740, 0]
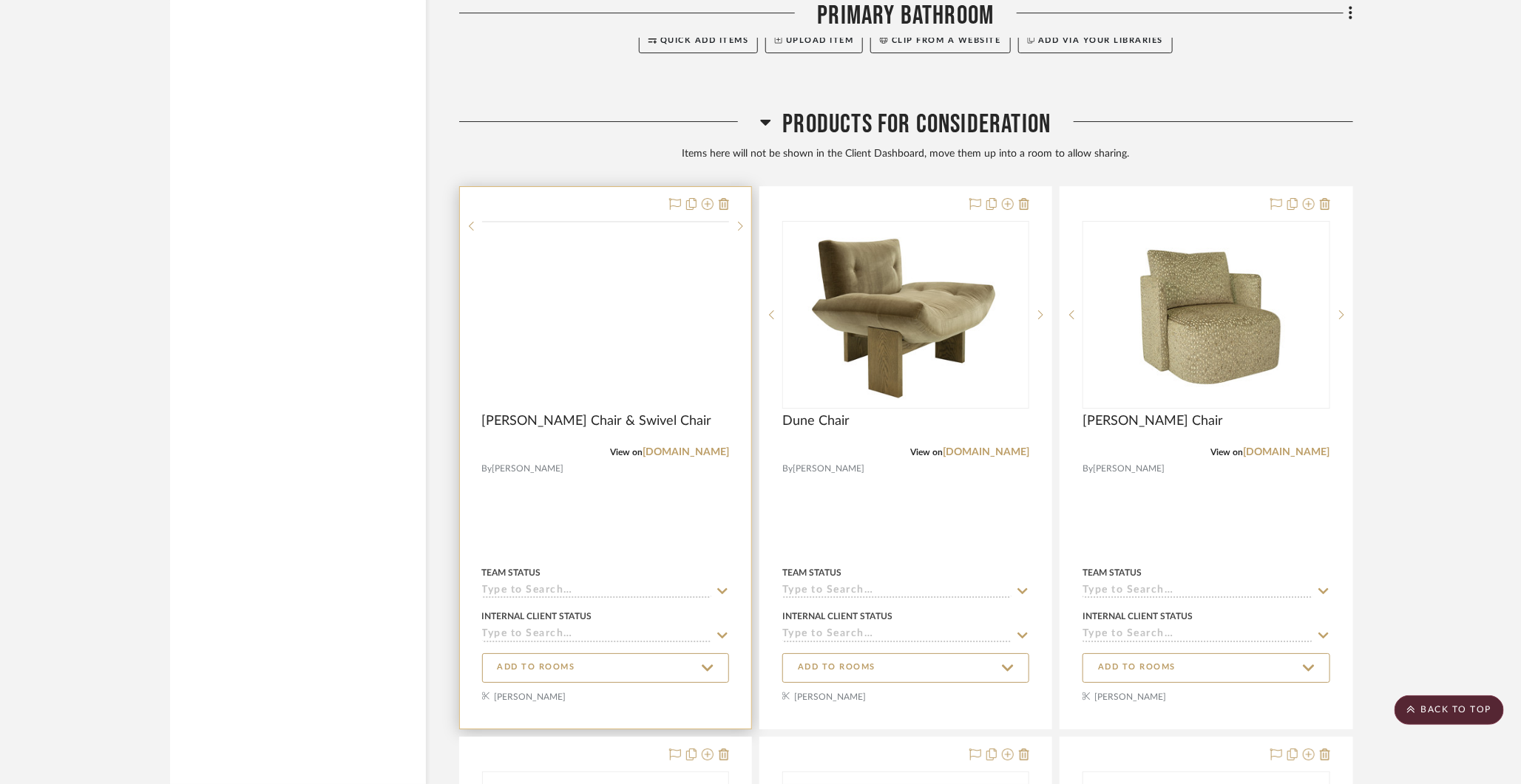
click at [0, 0] on img at bounding box center [0, 0] width 0 height 0
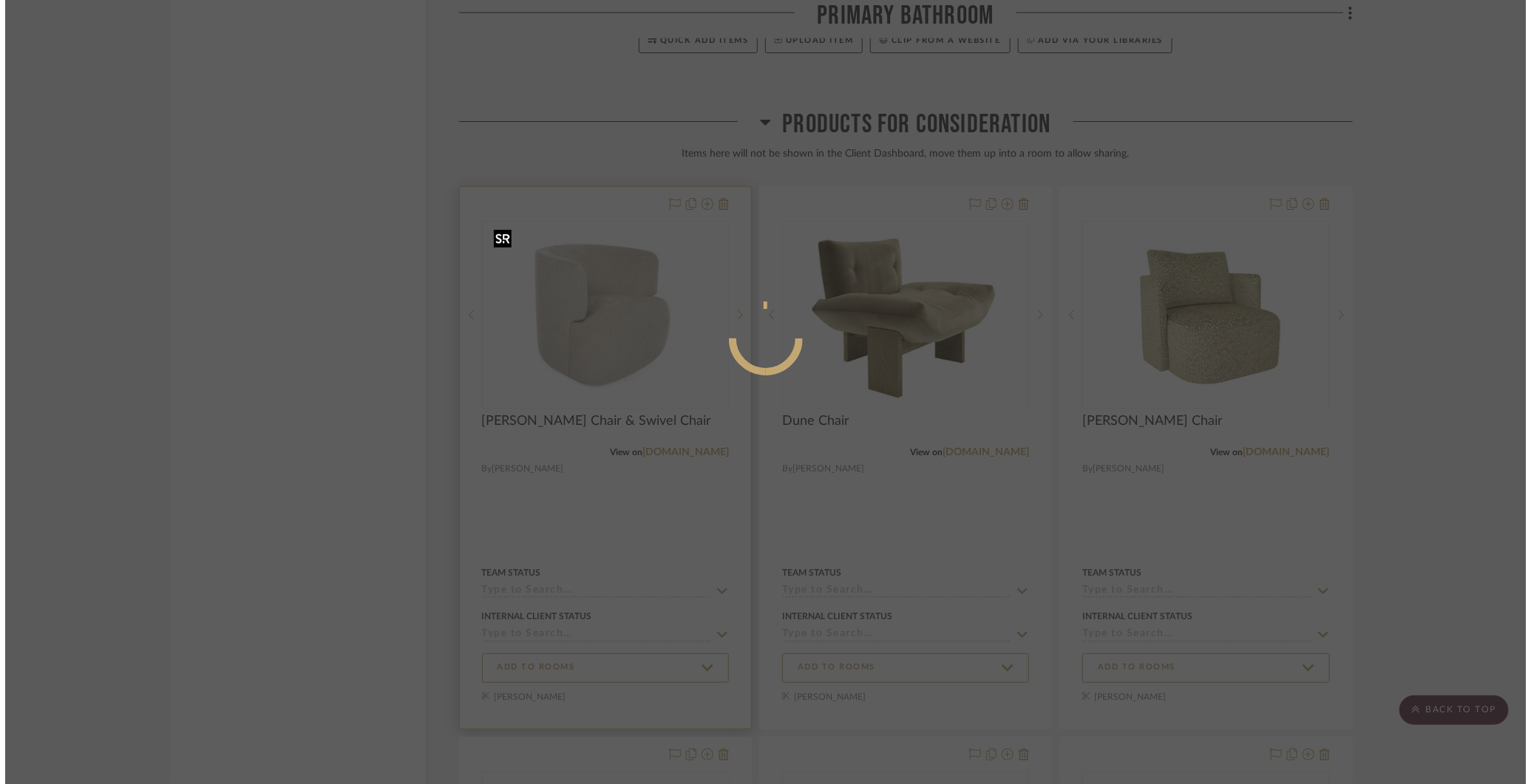
scroll to position [0, 0]
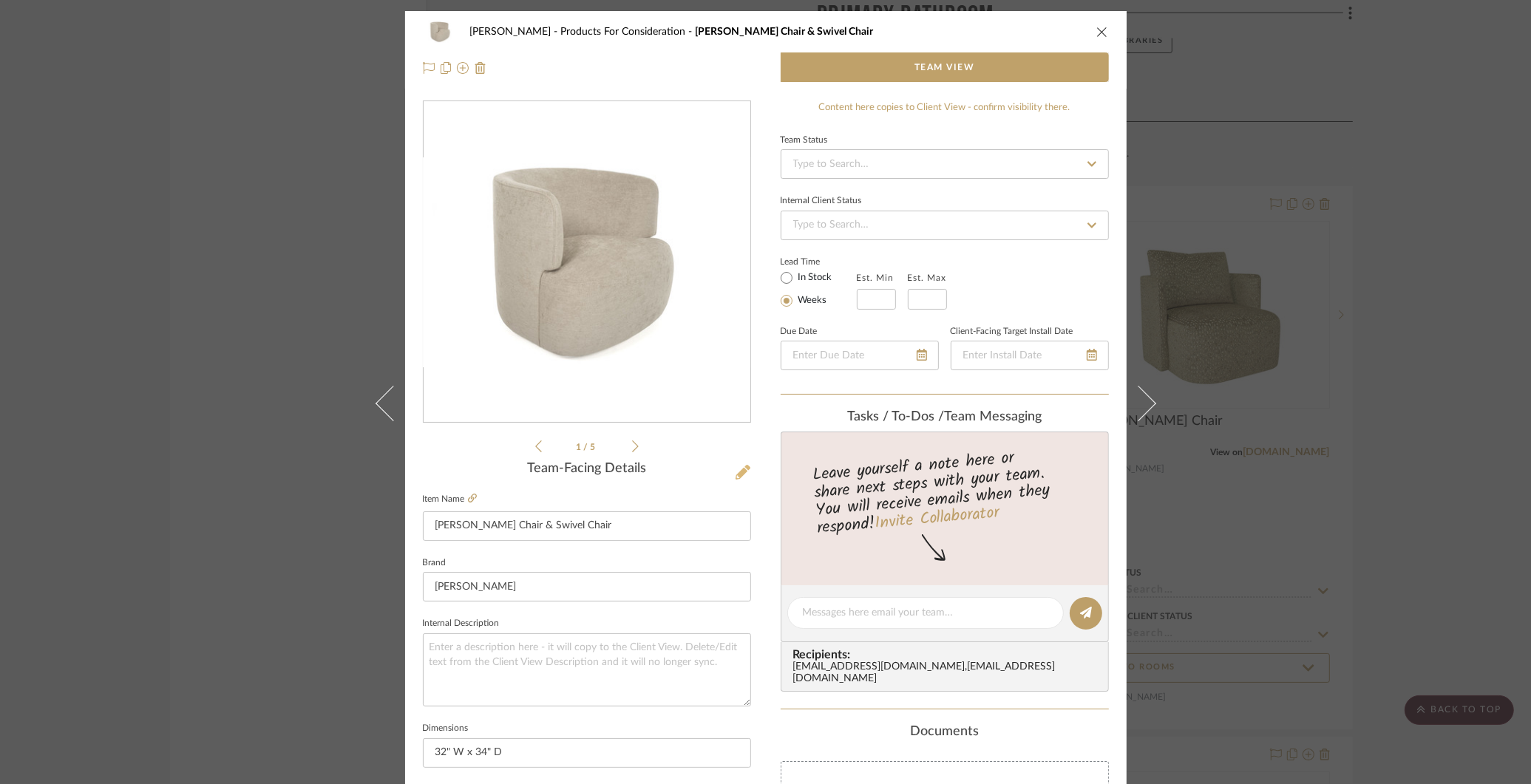
click at [737, 473] on icon at bounding box center [743, 472] width 14 height 14
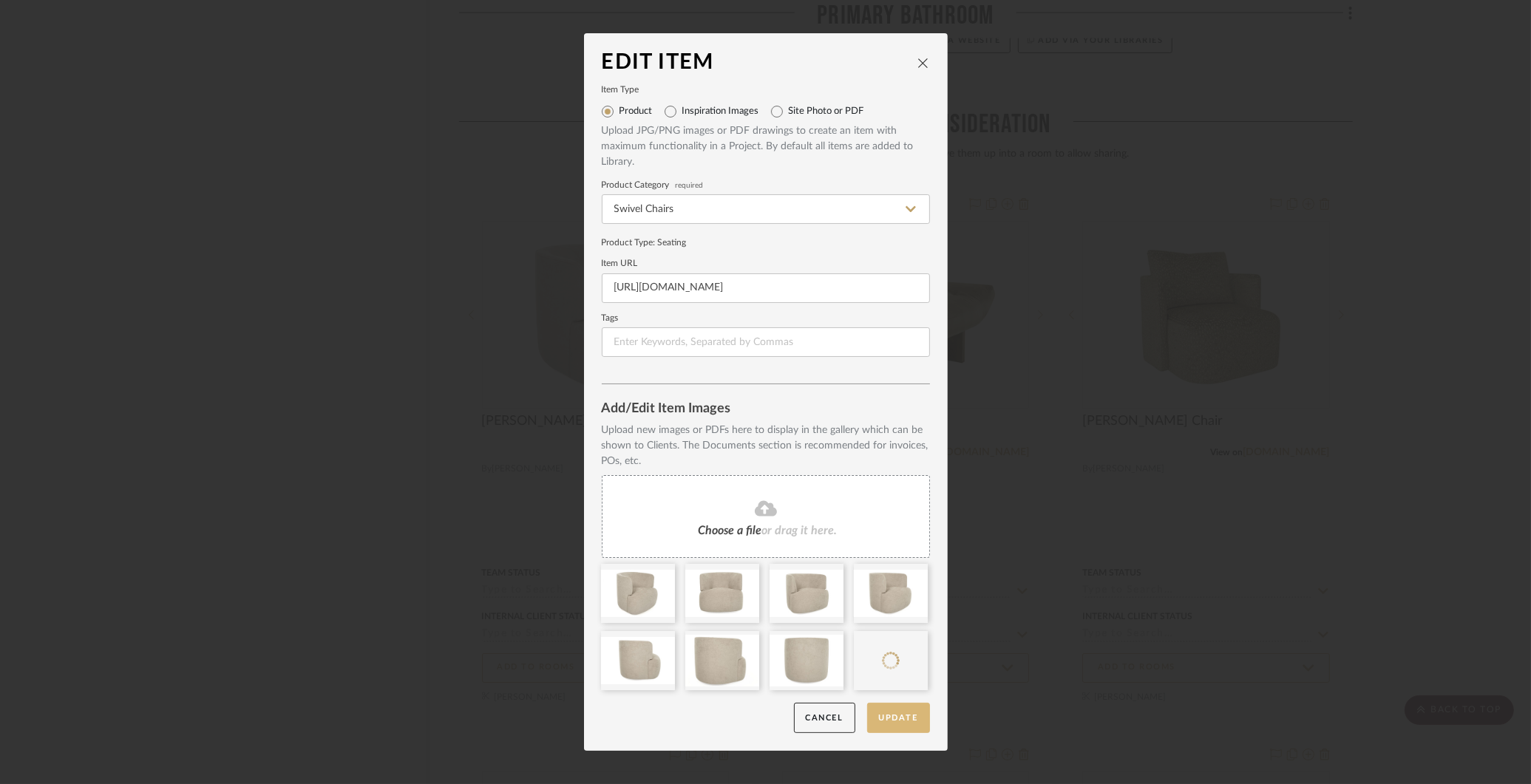
click at [886, 721] on button "Update" at bounding box center [899, 719] width 63 height 31
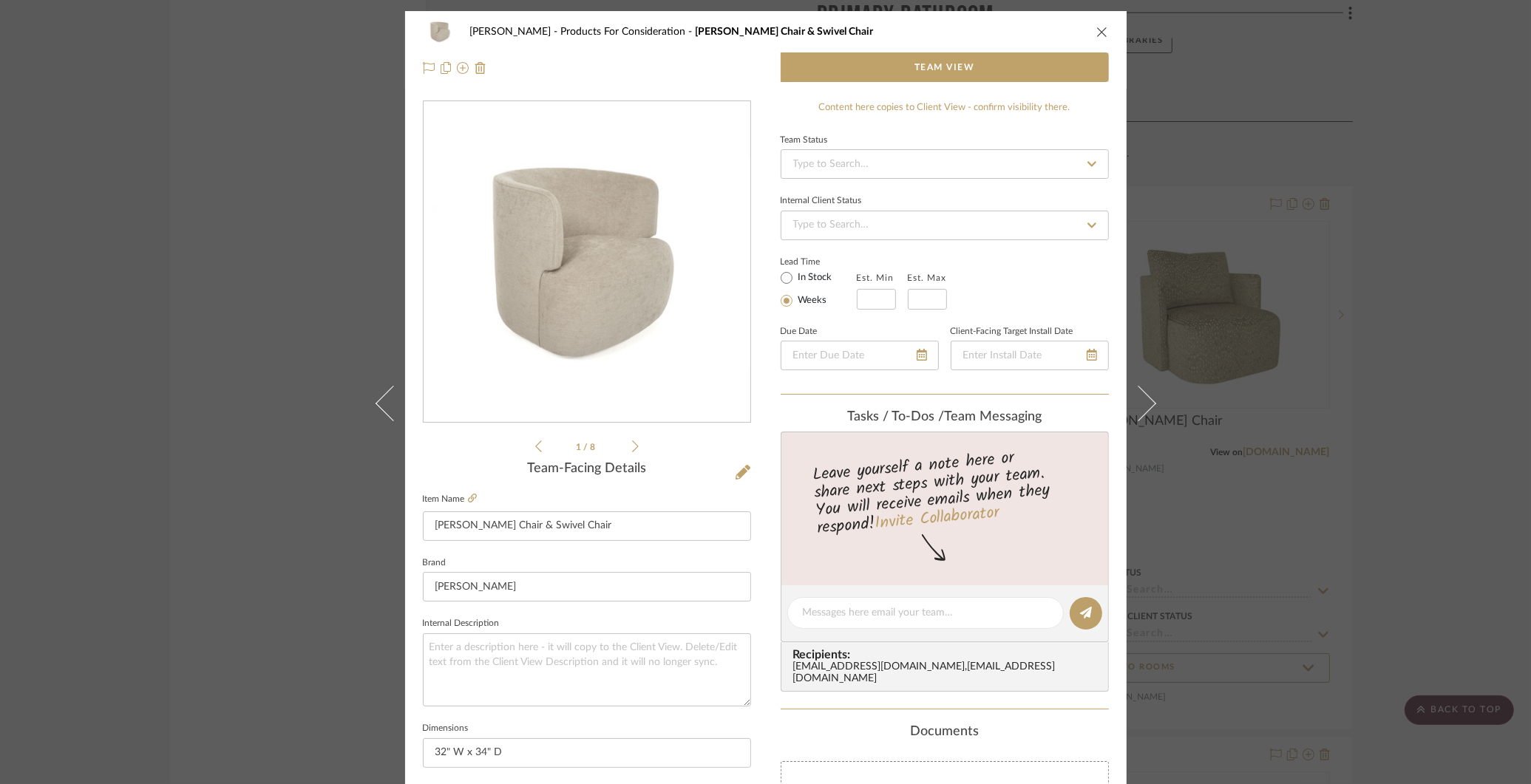
click at [151, 276] on div "COLLINS Products For Consideration Ian Chair & Swivel Chair Team View 1 / 8 Tea…" at bounding box center [766, 392] width 1531 height 784
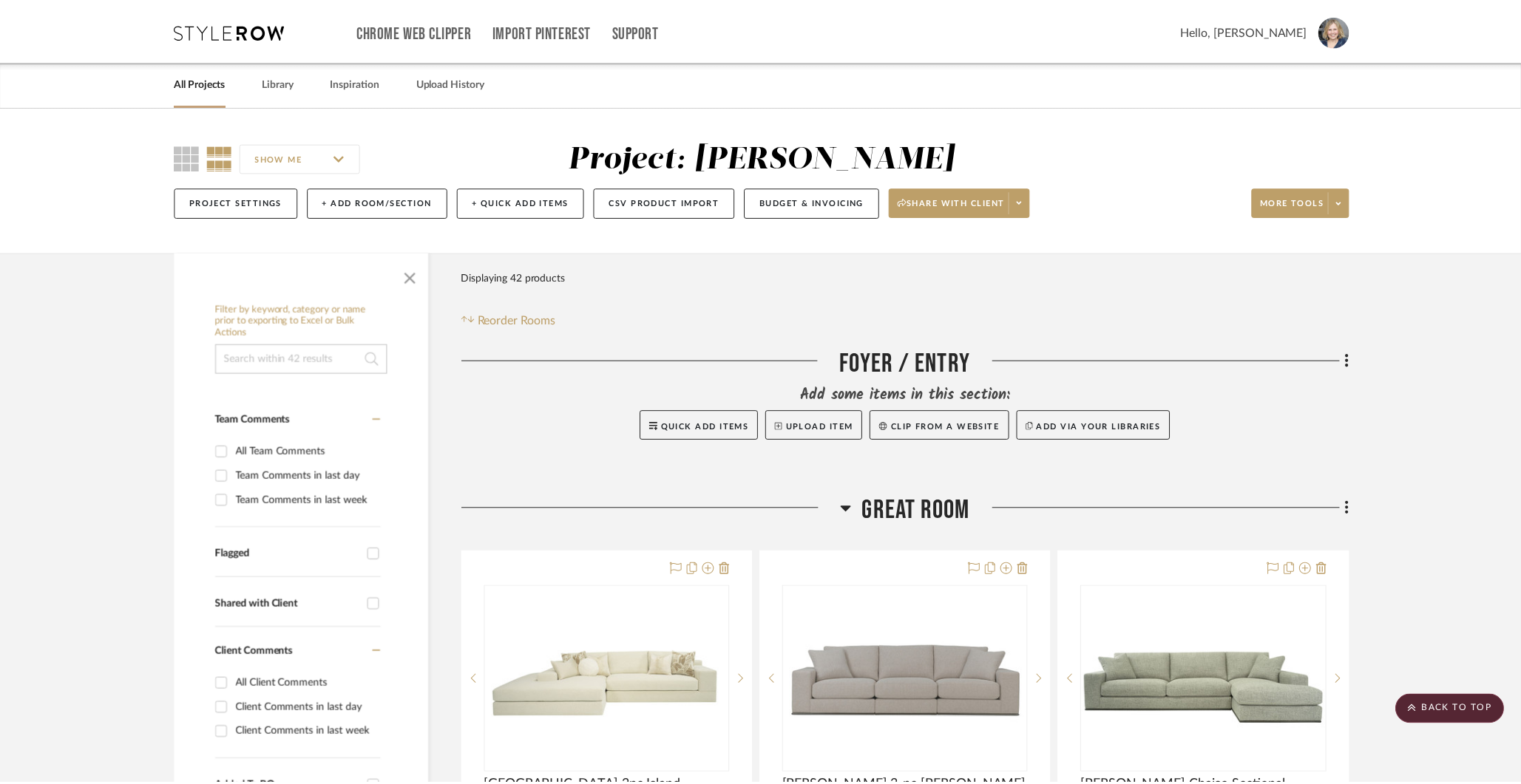
scroll to position [5740, 0]
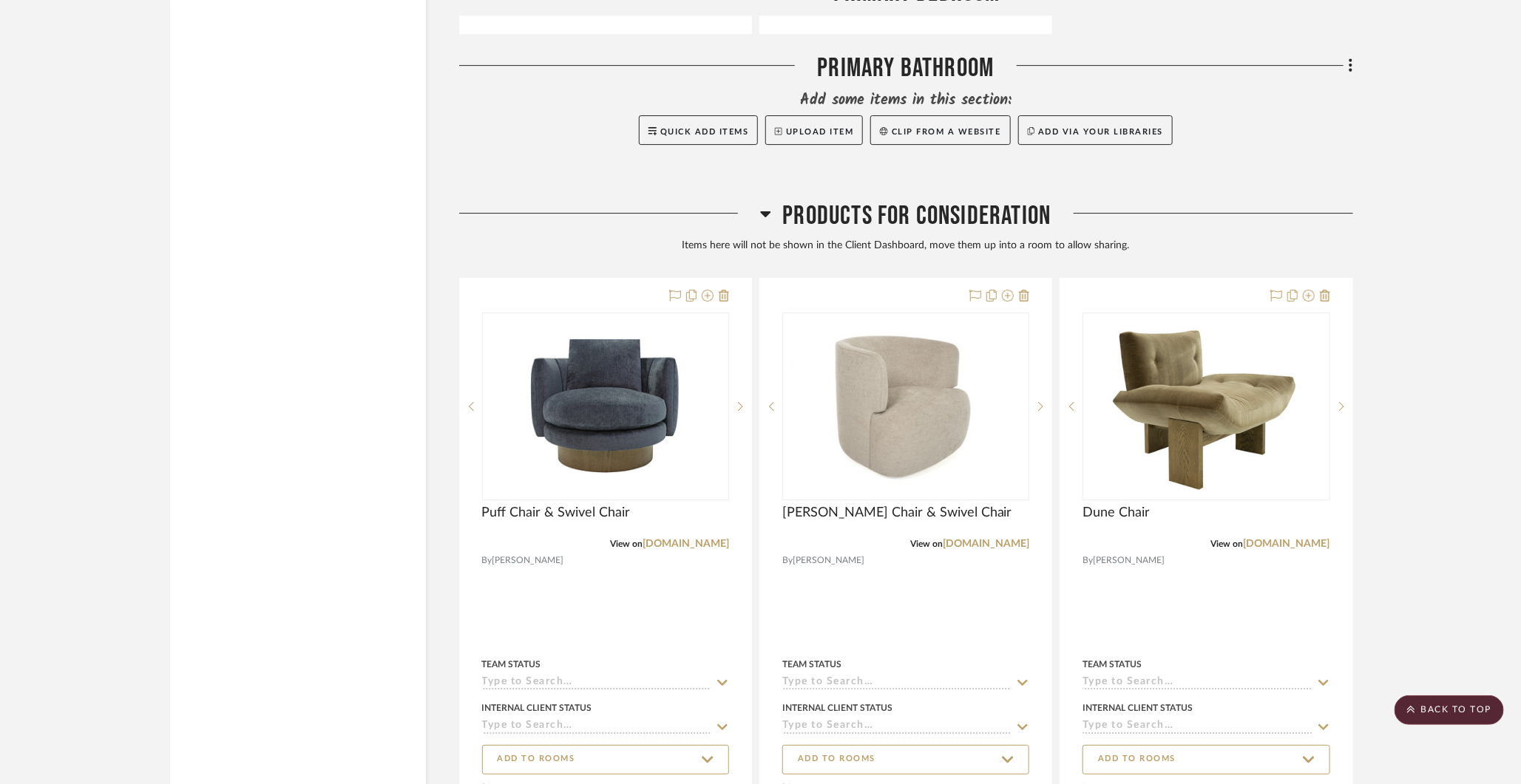
scroll to position [5778, 0]
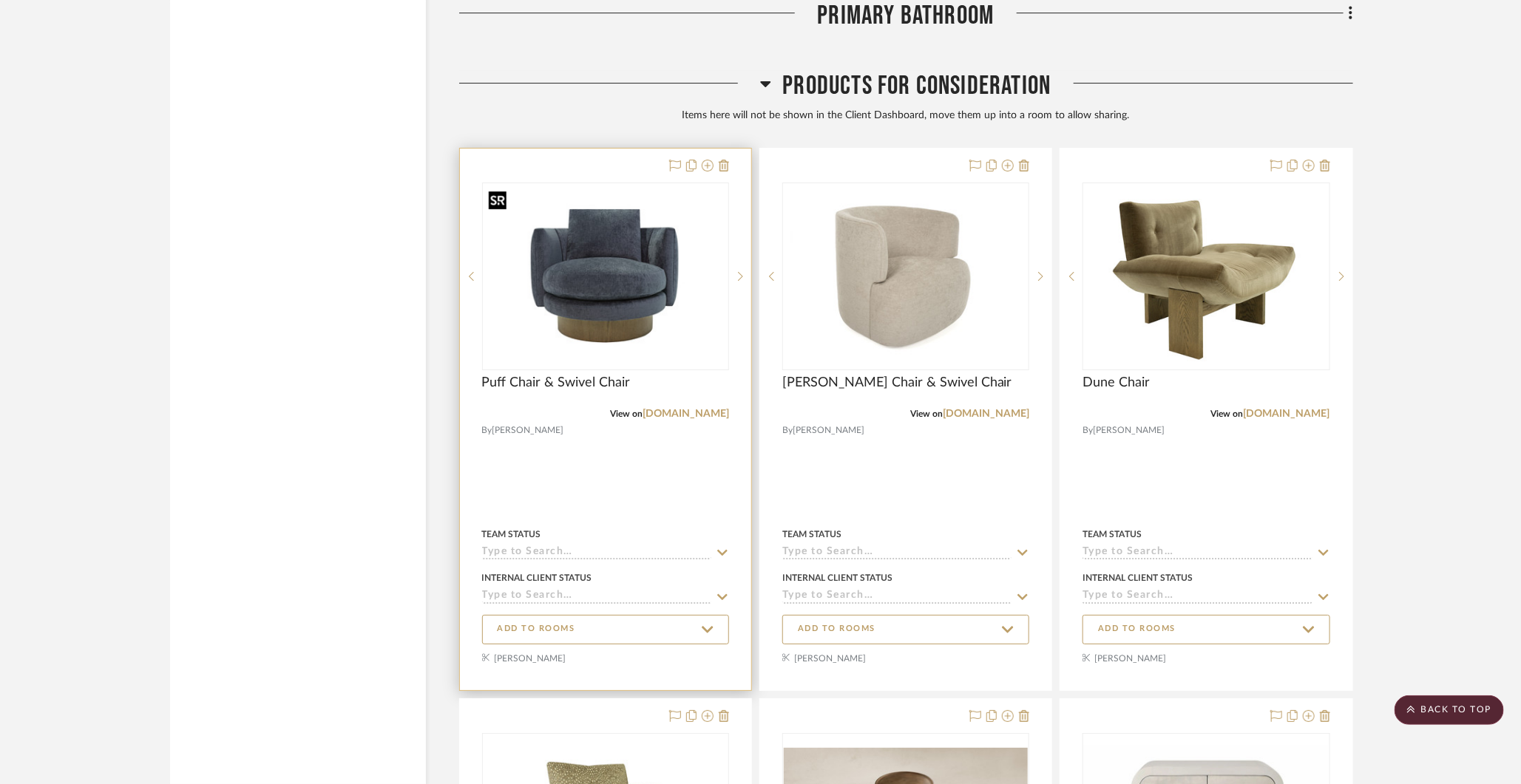
click at [0, 0] on img at bounding box center [0, 0] width 0 height 0
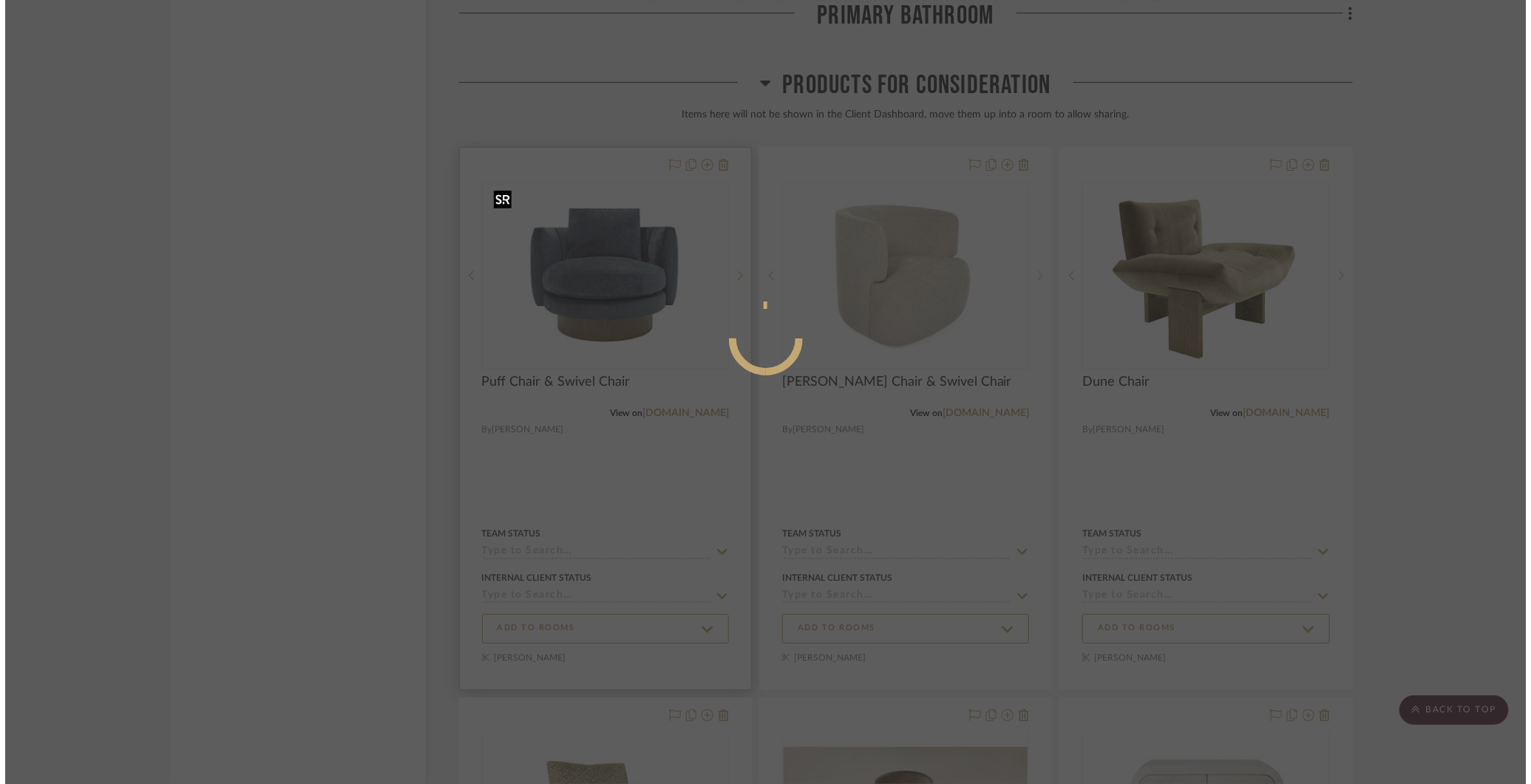
scroll to position [0, 0]
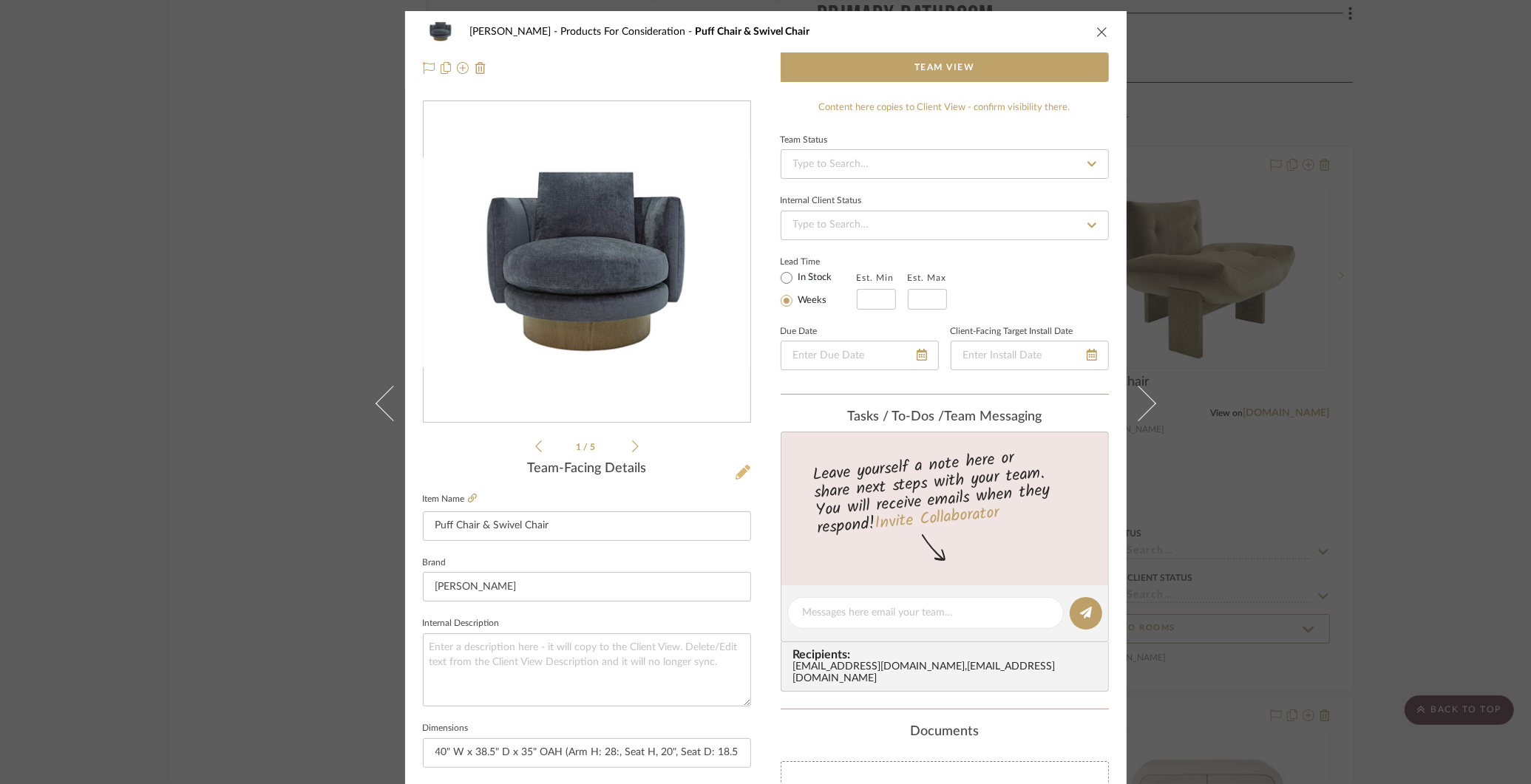
click at [737, 474] on icon at bounding box center [743, 472] width 14 height 14
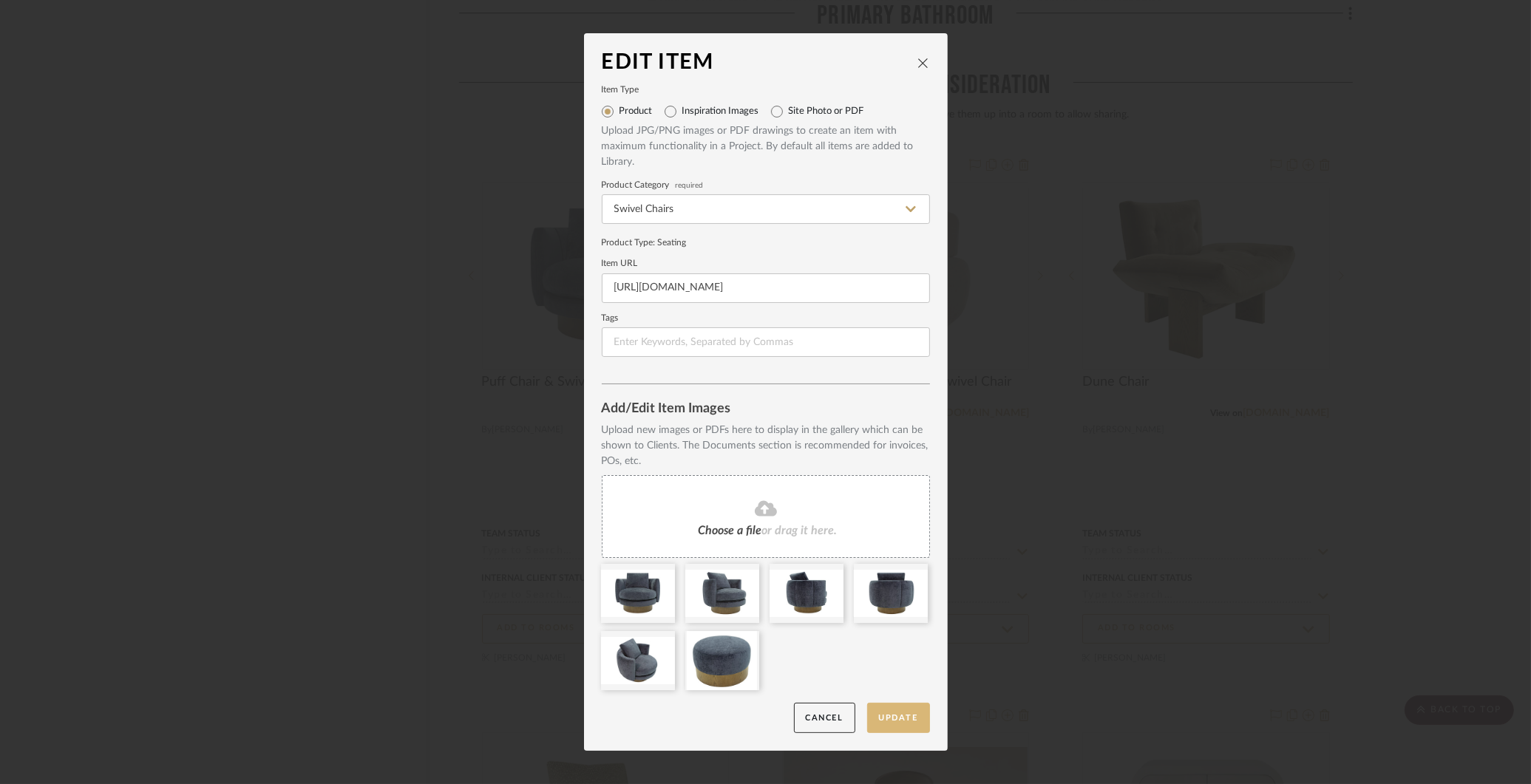
click at [901, 718] on button "Update" at bounding box center [899, 719] width 63 height 31
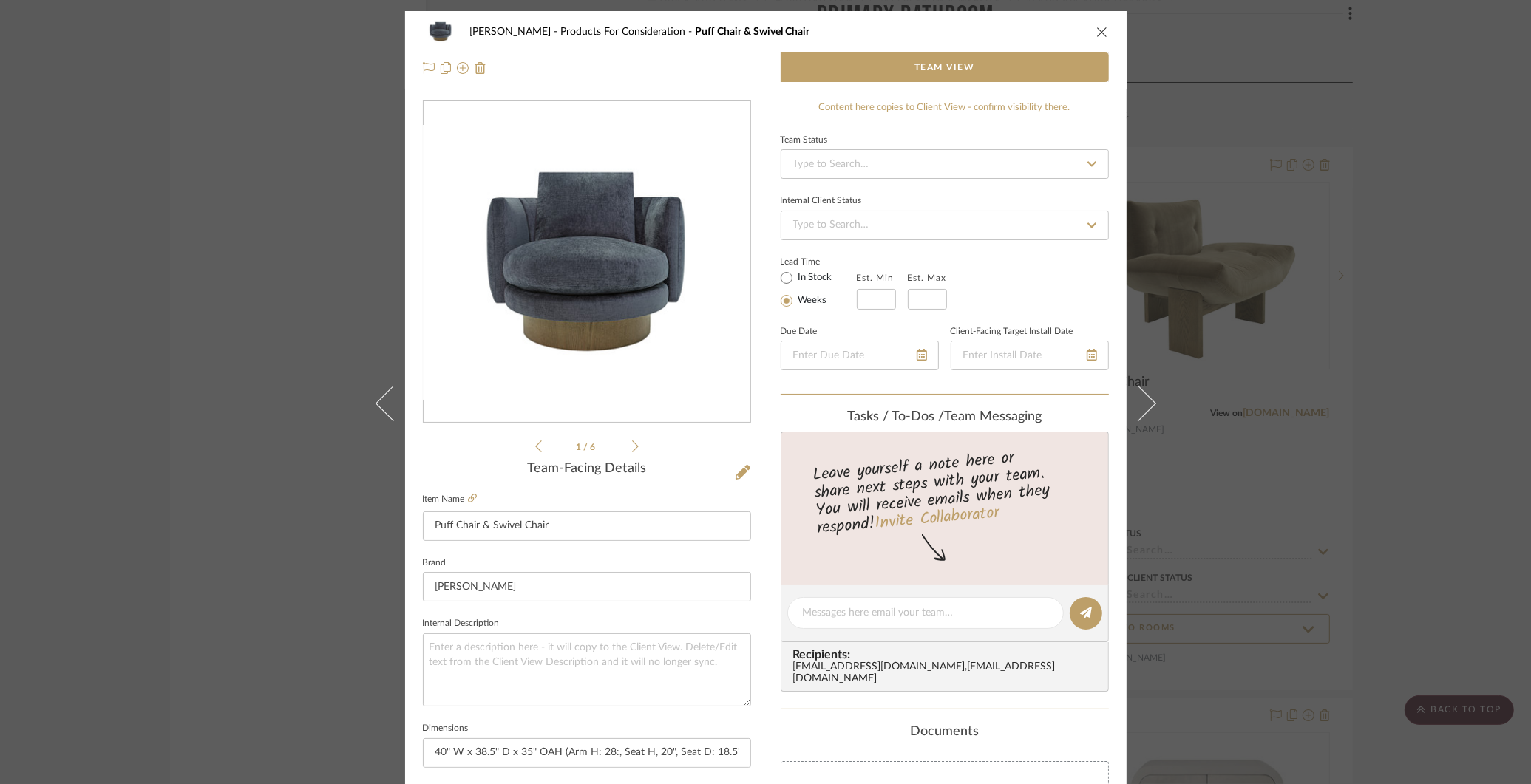
click at [1220, 280] on div "COLLINS Products For Consideration Puff Chair & Swivel Chair Team View 1 / 6 Te…" at bounding box center [766, 392] width 1531 height 784
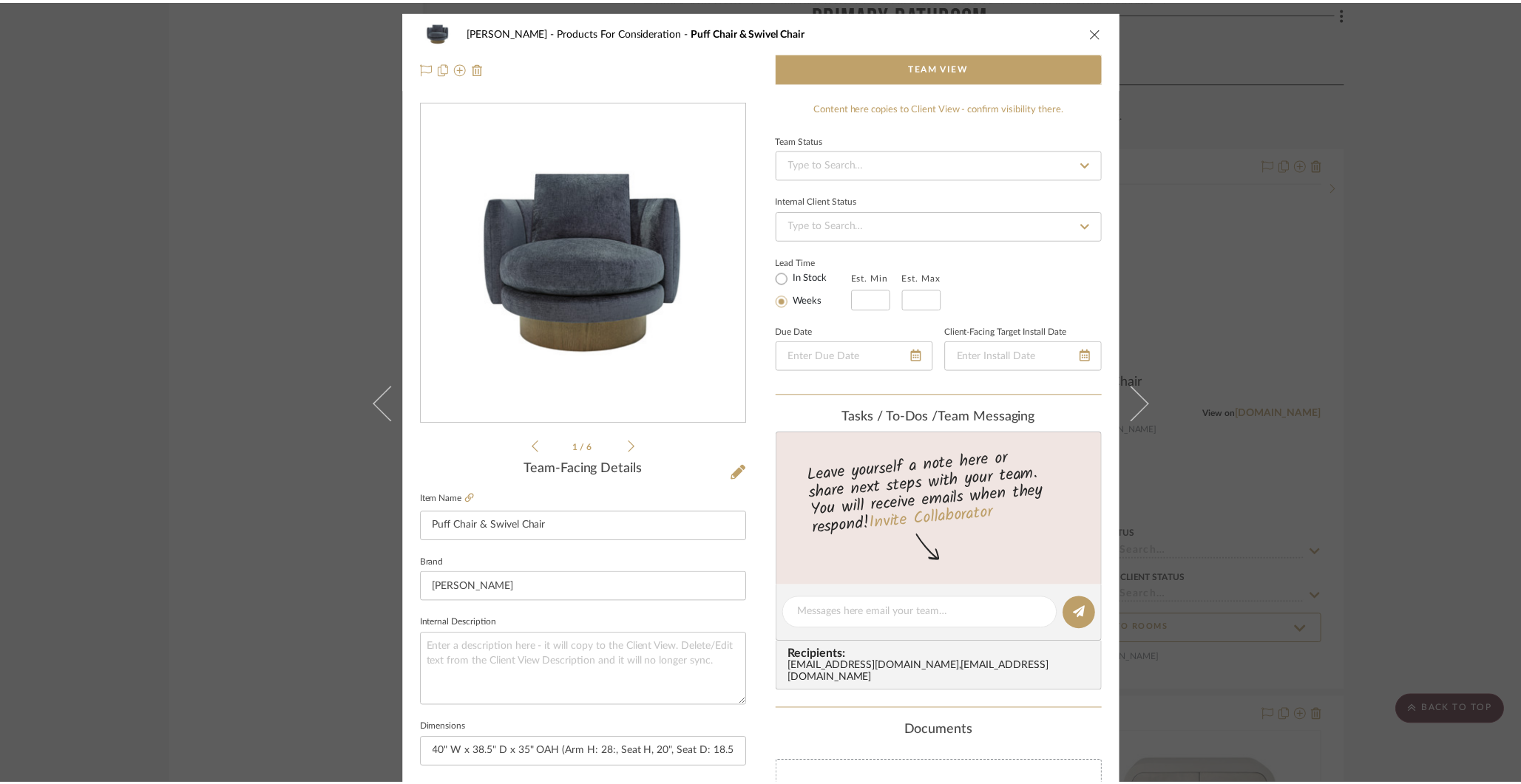
scroll to position [5778, 0]
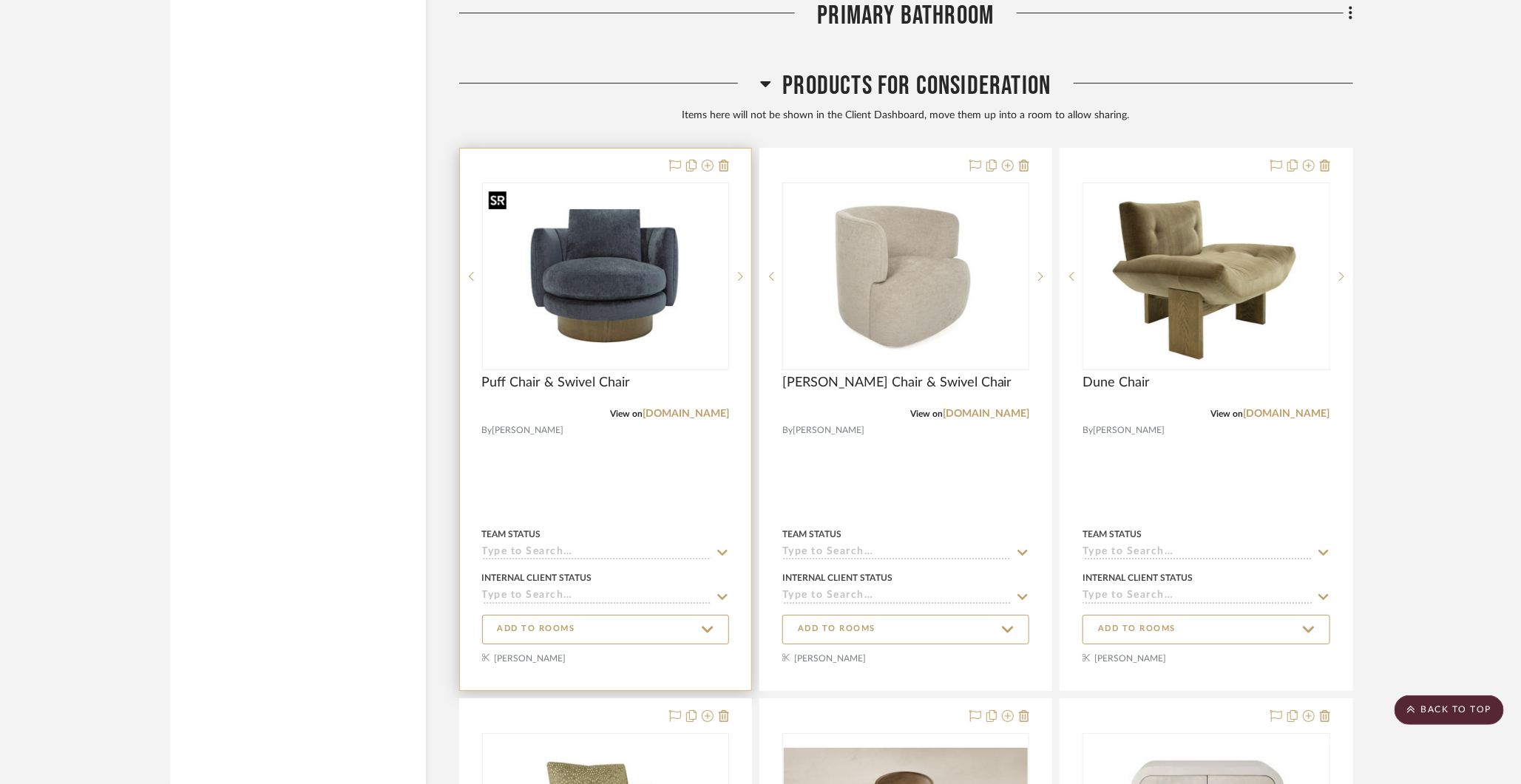
click at [606, 260] on img "0" at bounding box center [605, 276] width 244 height 156
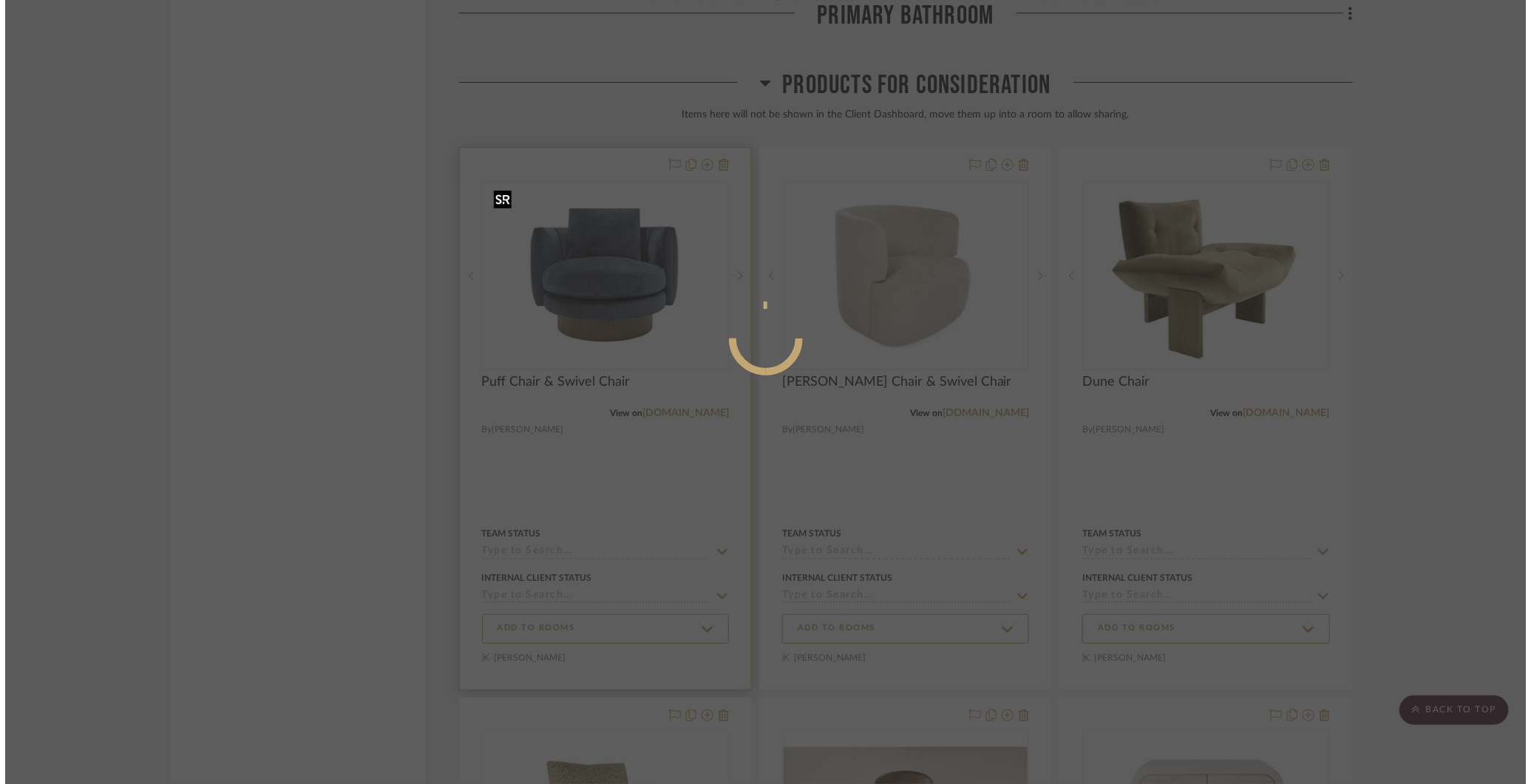
scroll to position [0, 0]
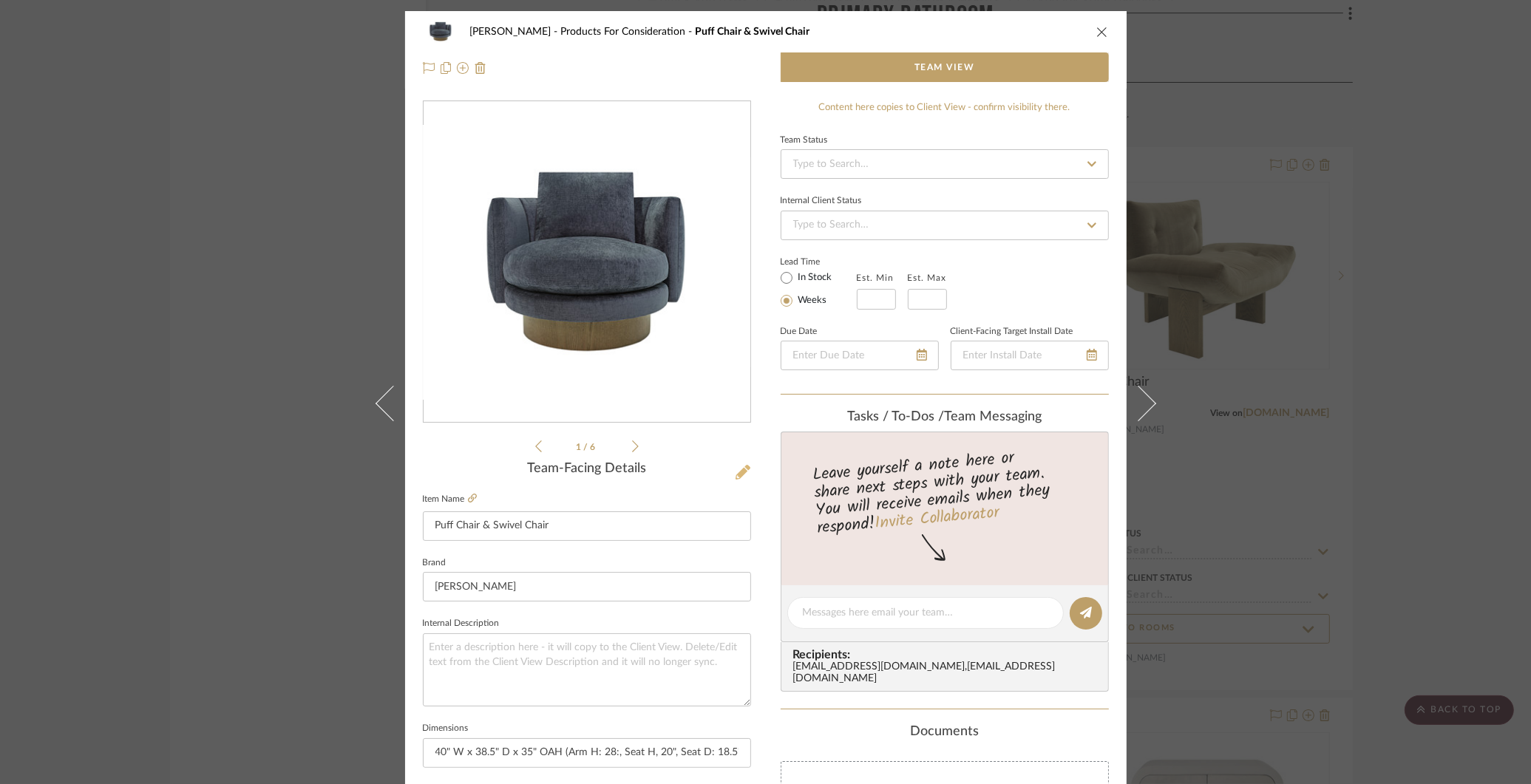
click at [737, 472] on icon at bounding box center [743, 472] width 14 height 14
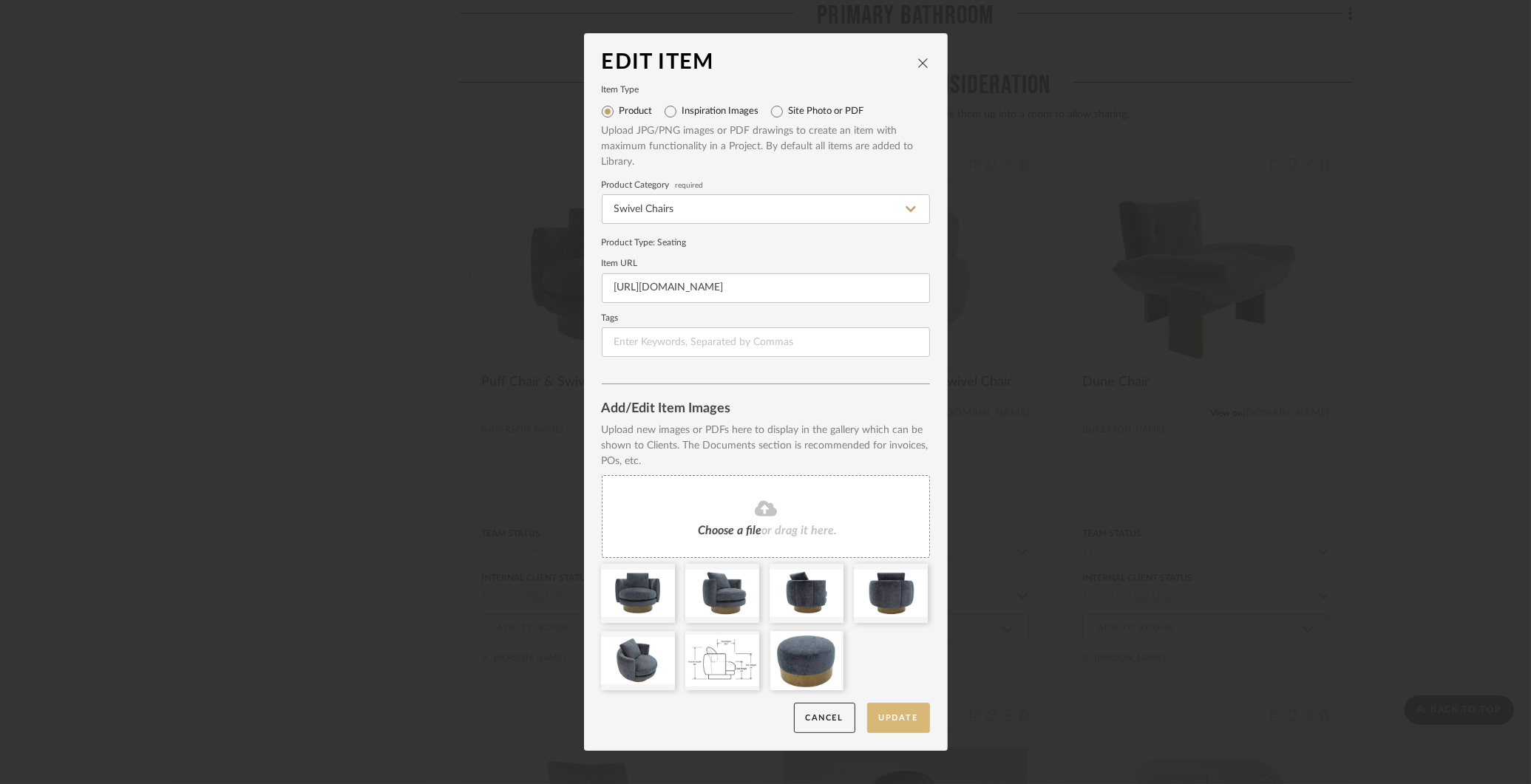
click at [892, 719] on button "Update" at bounding box center [899, 719] width 63 height 31
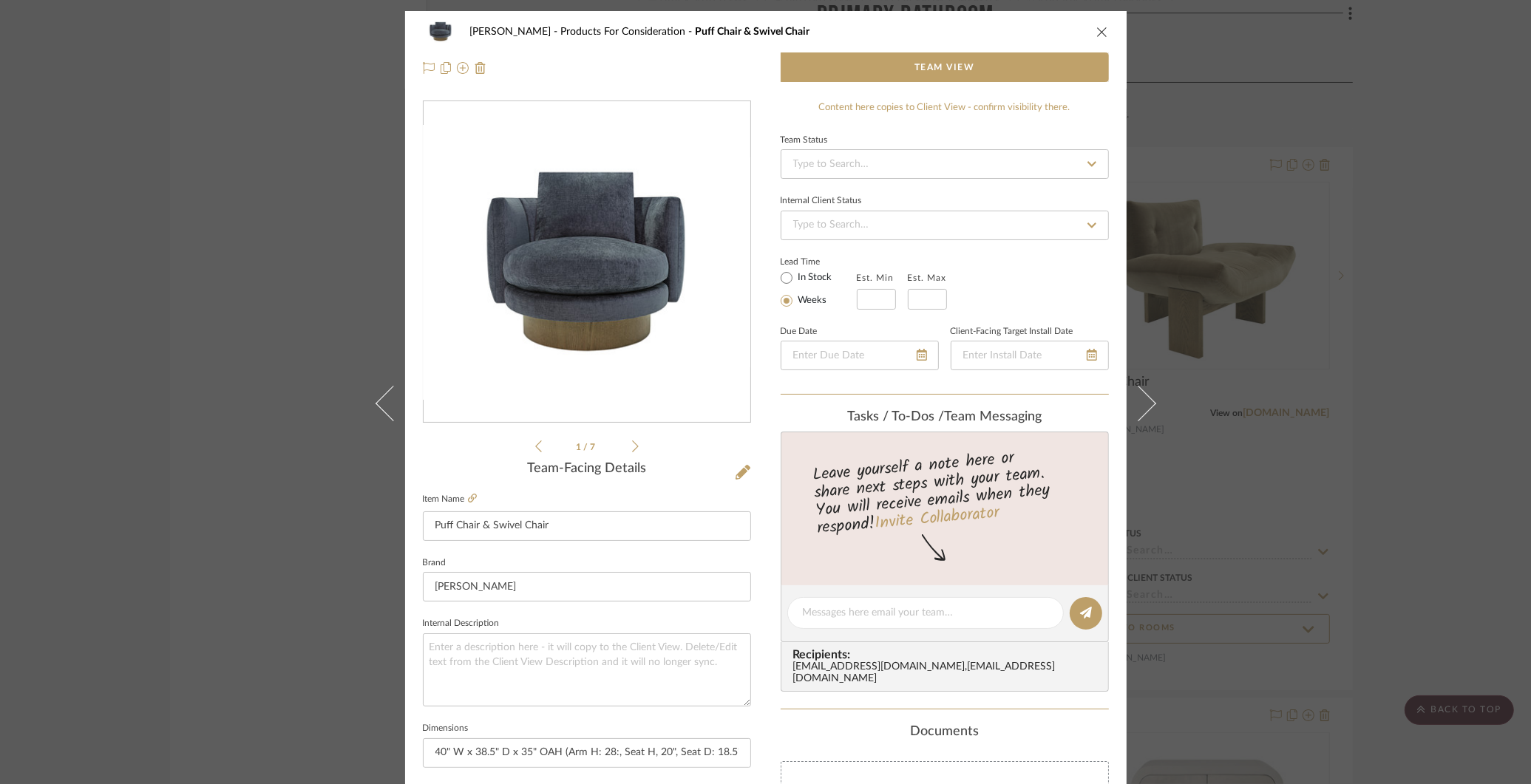
click at [1331, 128] on div "COLLINS Products For Consideration Puff Chair & Swivel Chair Team View 1 / 7 Te…" at bounding box center [766, 392] width 1531 height 784
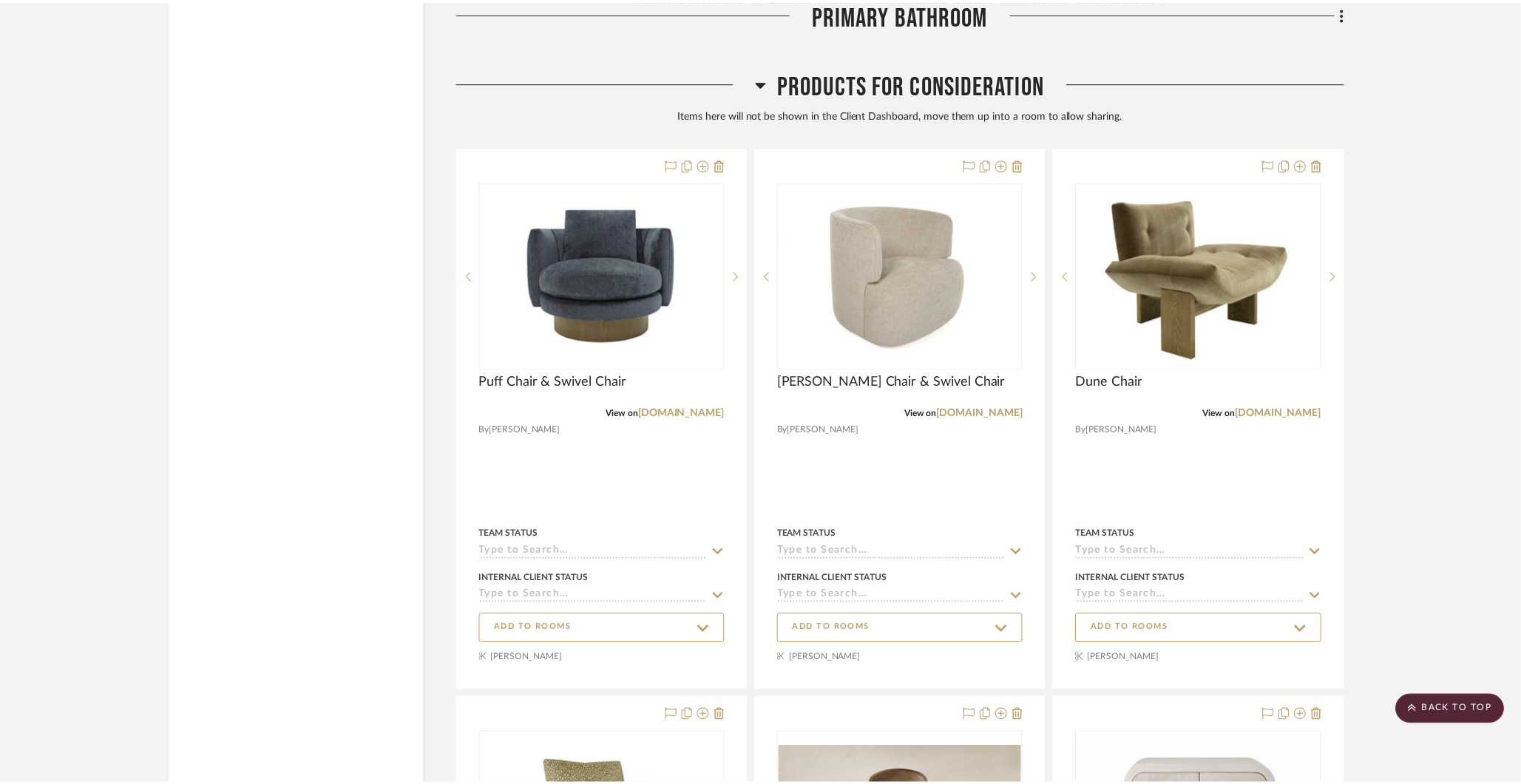
scroll to position [5778, 0]
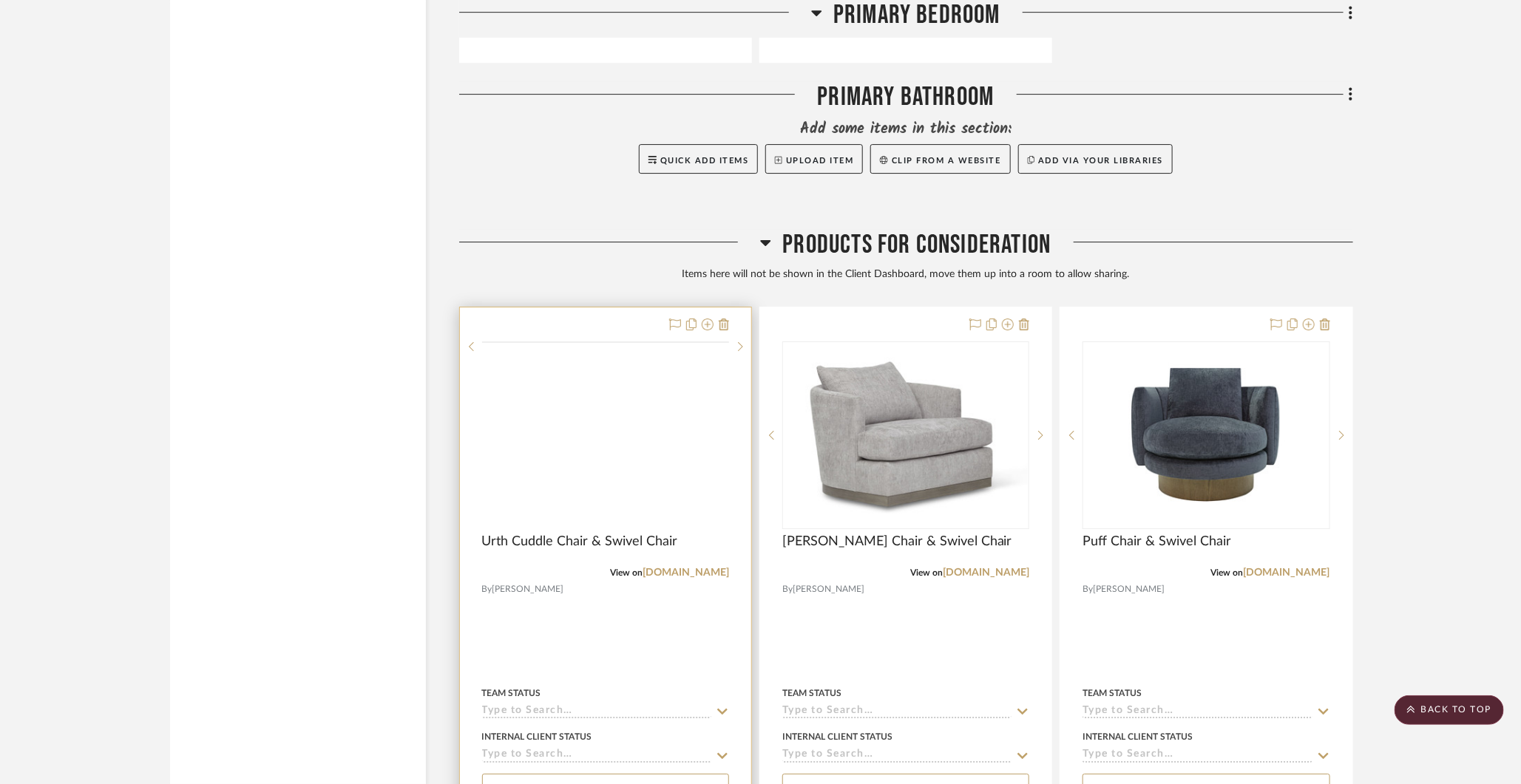
scroll to position [5650, 0]
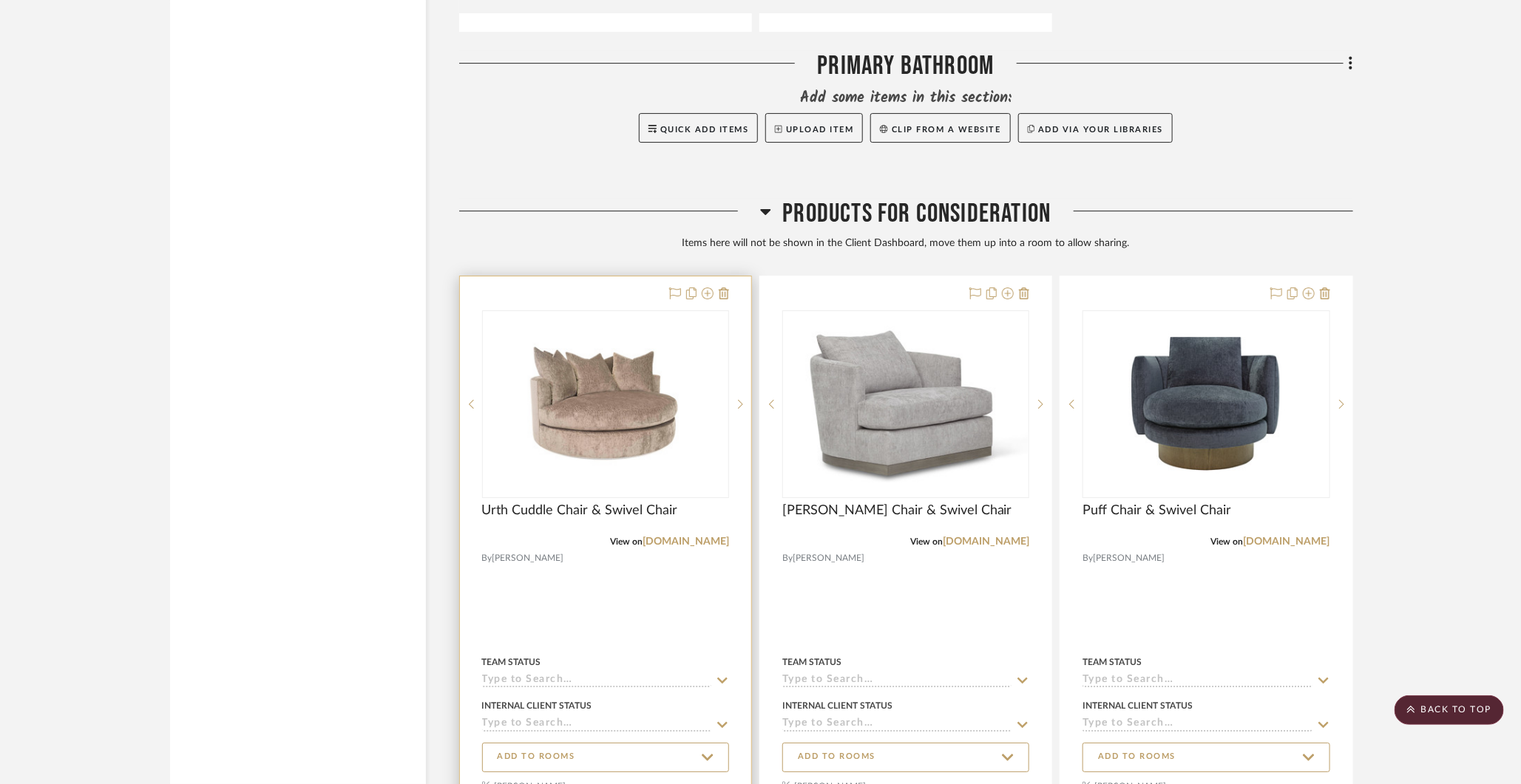
click at [637, 360] on img "0" at bounding box center [605, 404] width 244 height 156
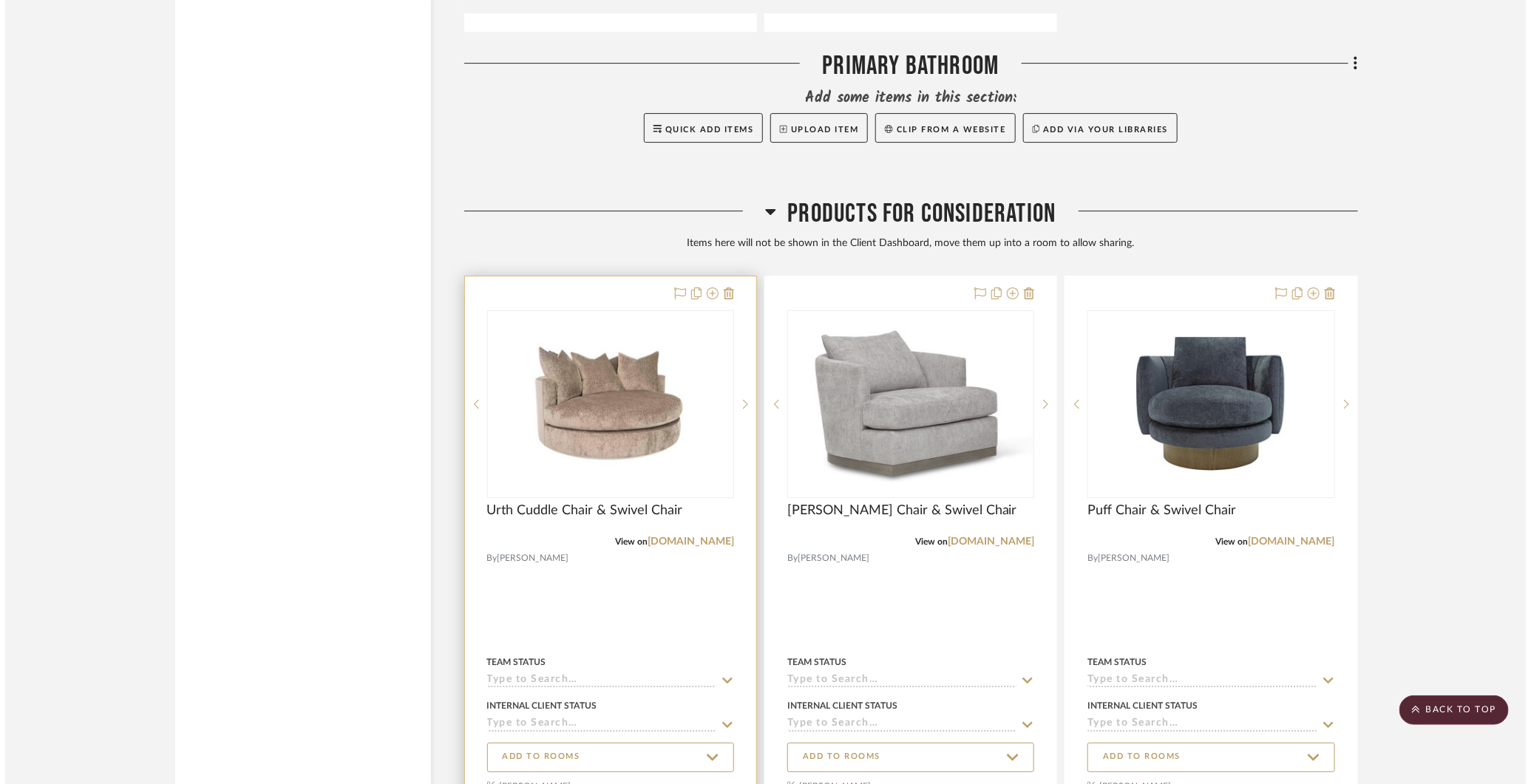
scroll to position [0, 0]
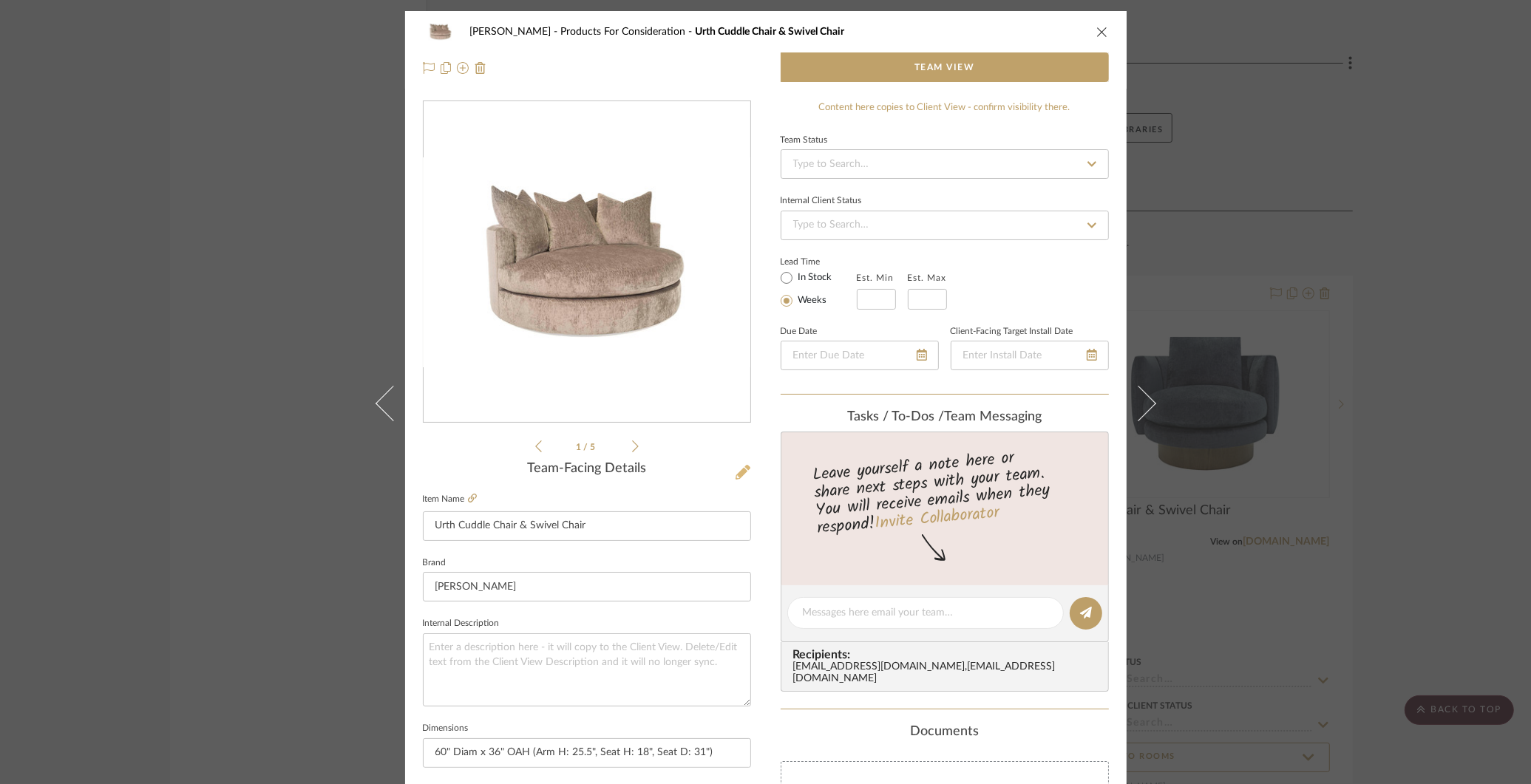
click at [738, 473] on icon at bounding box center [743, 472] width 14 height 14
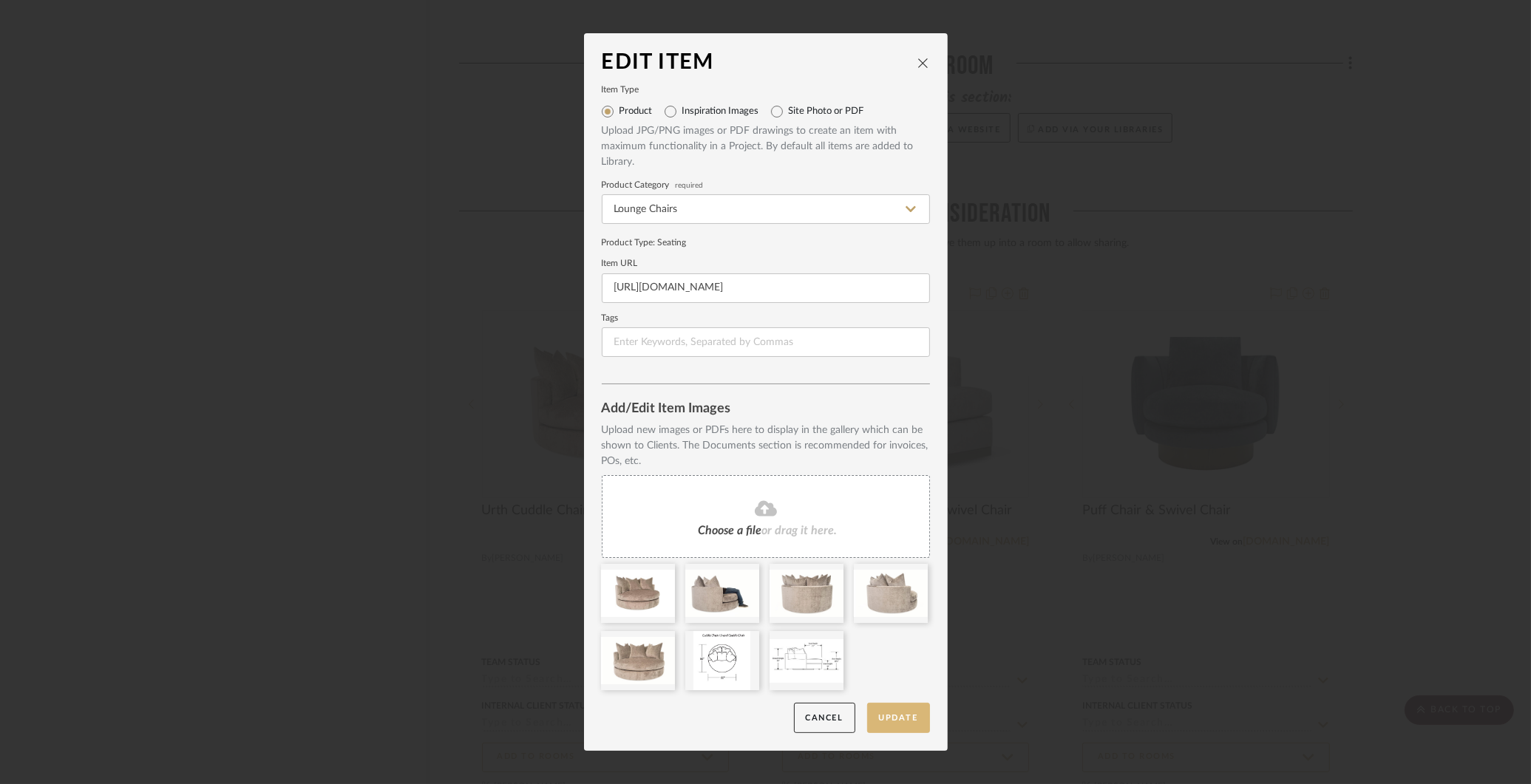
click at [888, 714] on button "Update" at bounding box center [899, 719] width 63 height 31
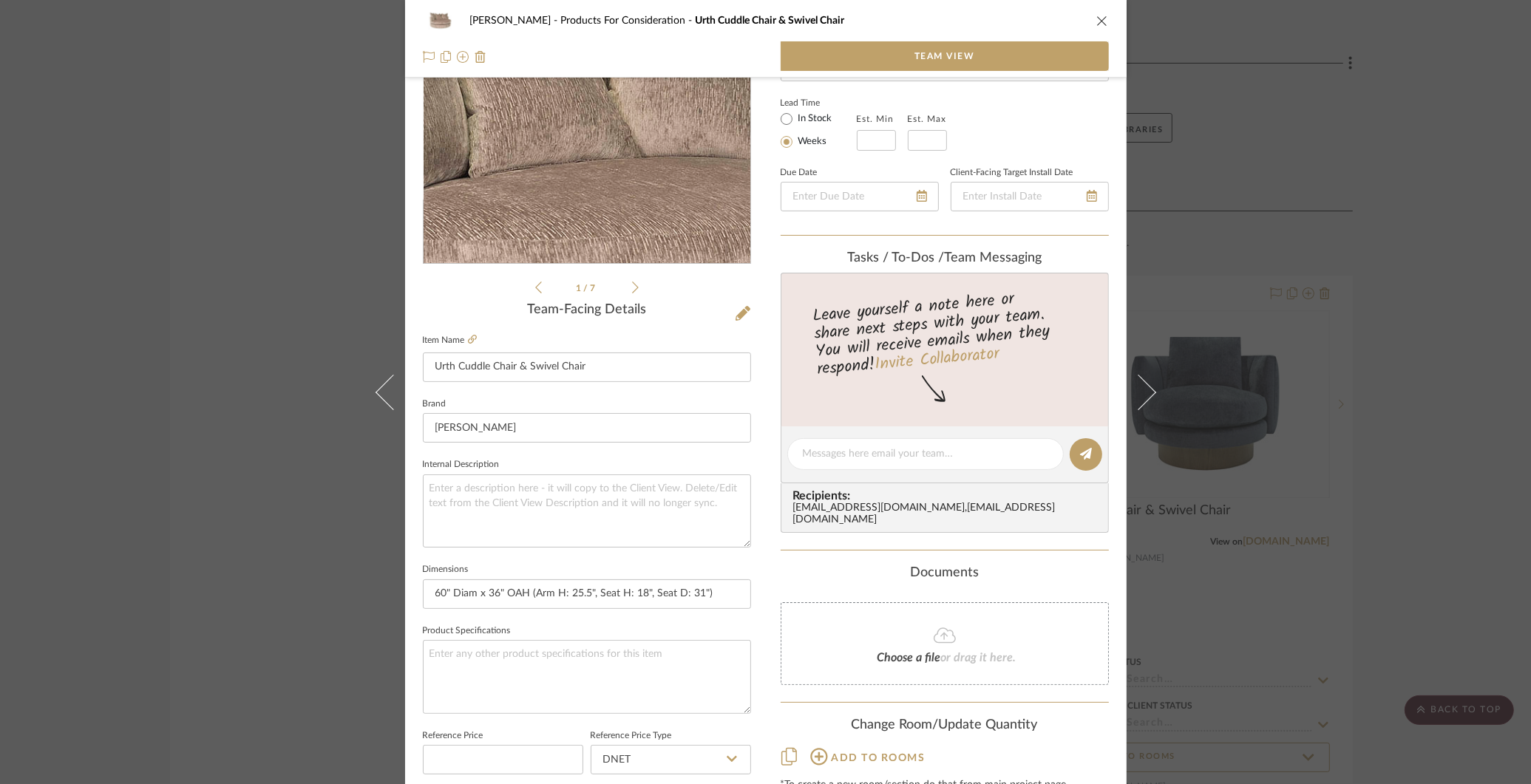
scroll to position [230, 0]
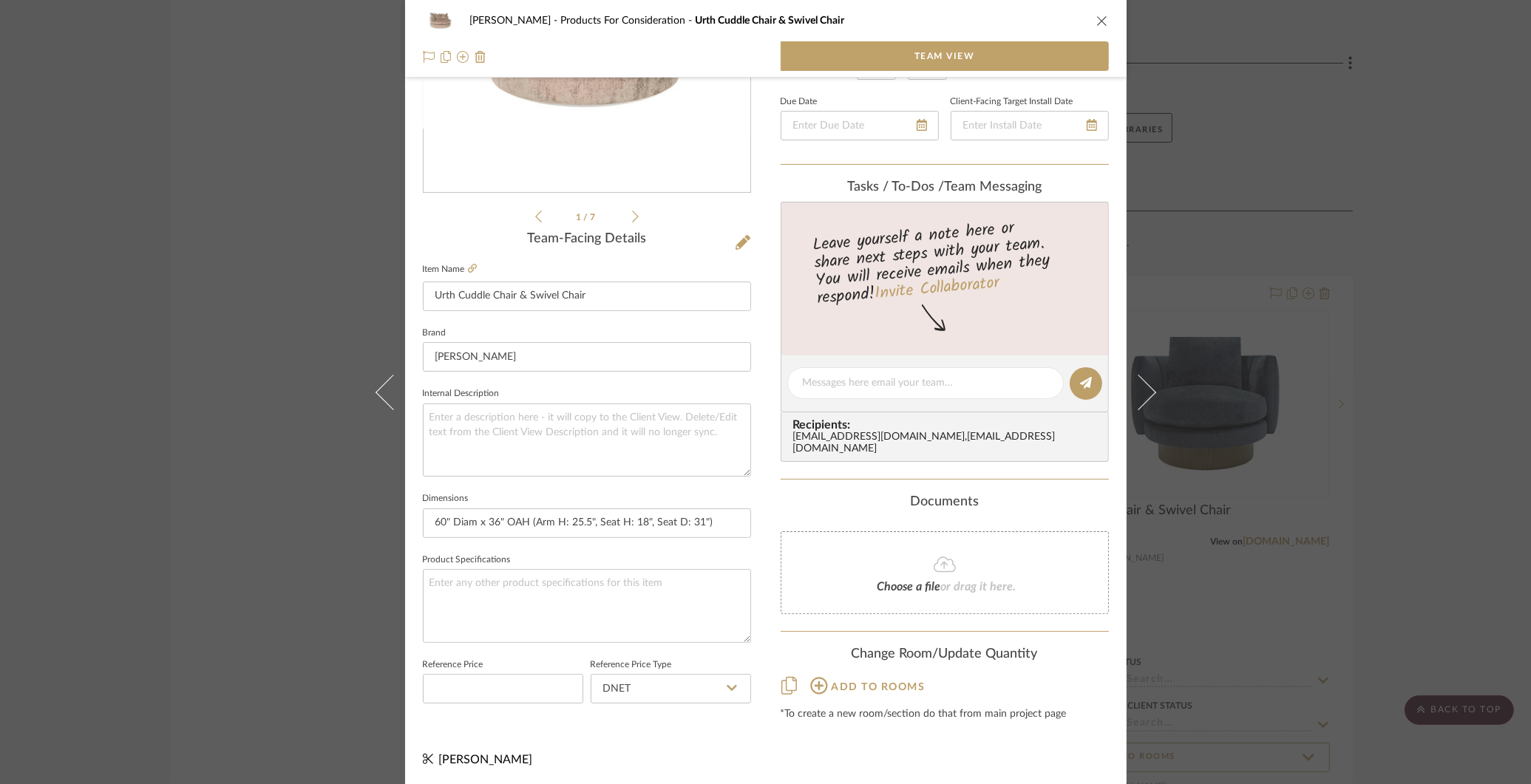
click at [223, 321] on div "[PERSON_NAME] Products For Consideration Urth Cuddle Chair & Swivel Chair Team …" at bounding box center [766, 392] width 1531 height 784
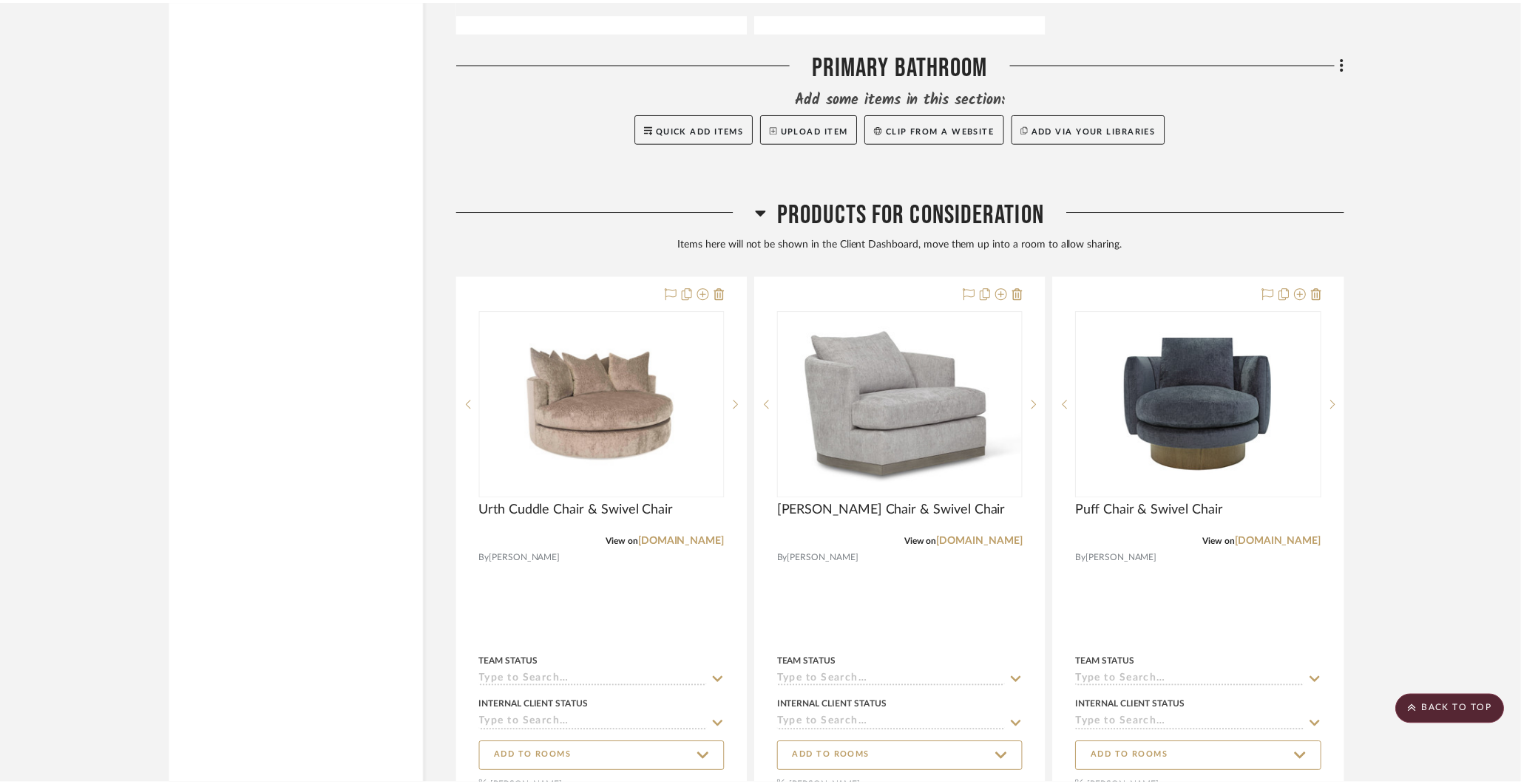
scroll to position [5650, 0]
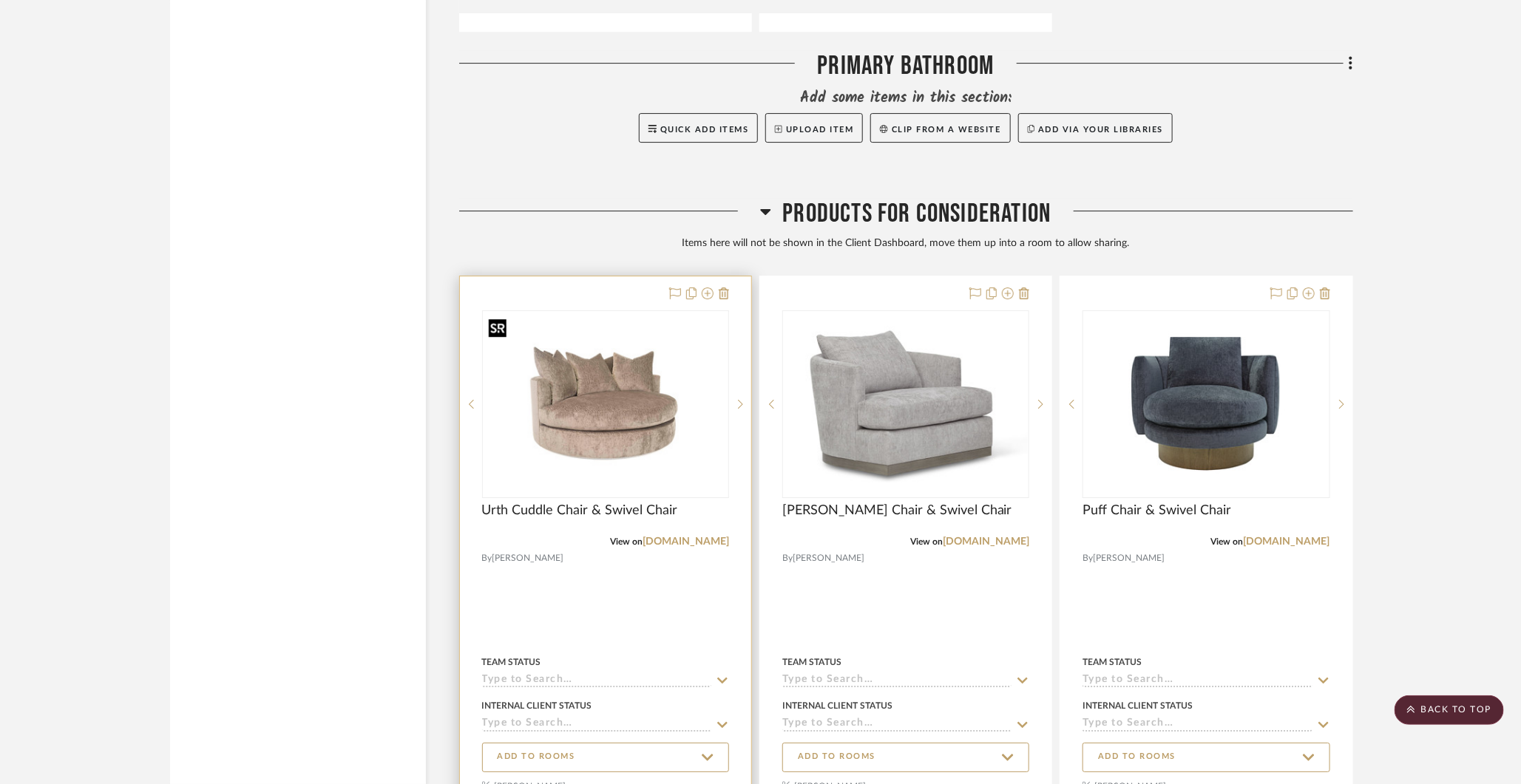
click at [624, 376] on img "0" at bounding box center [605, 404] width 244 height 156
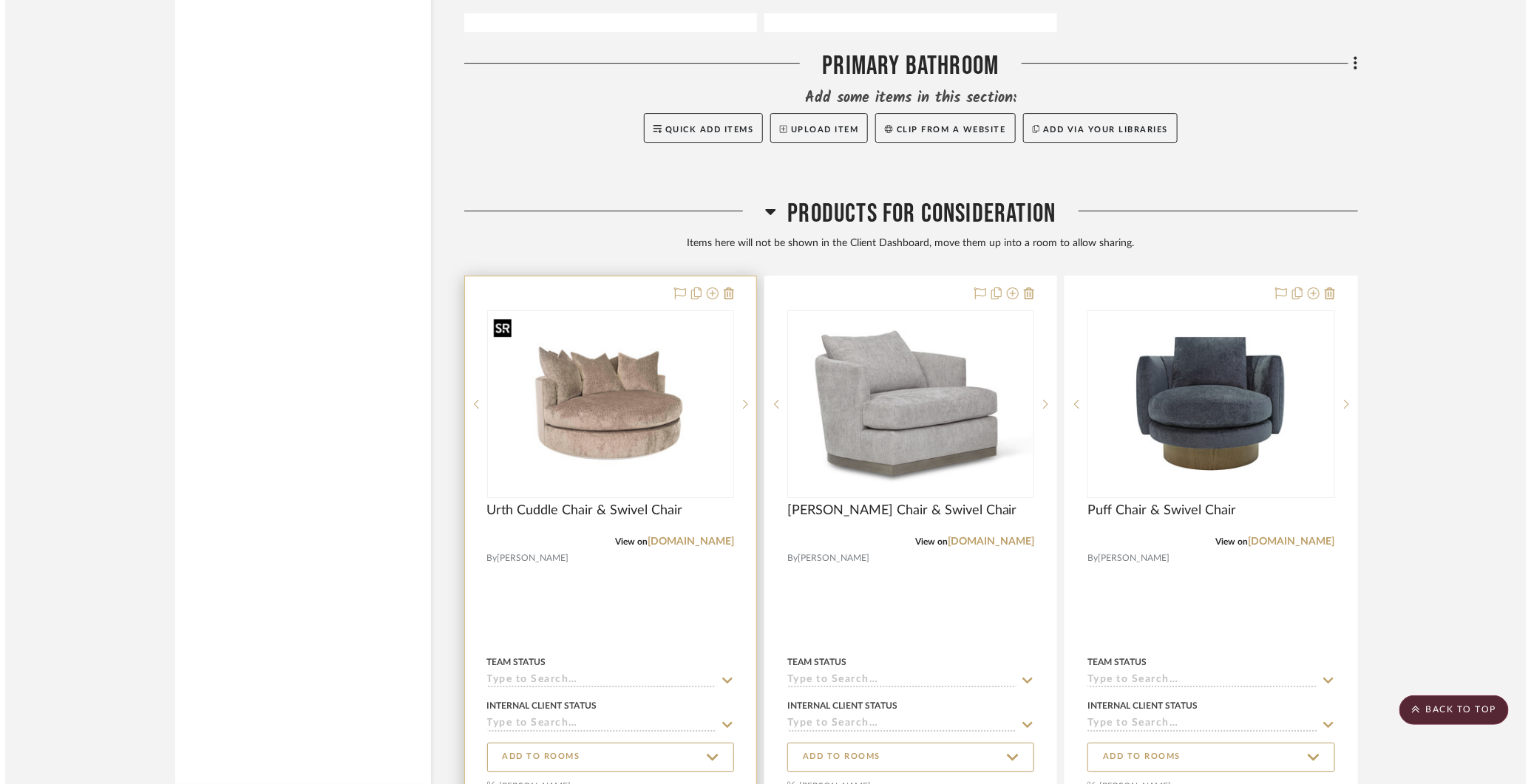
scroll to position [0, 0]
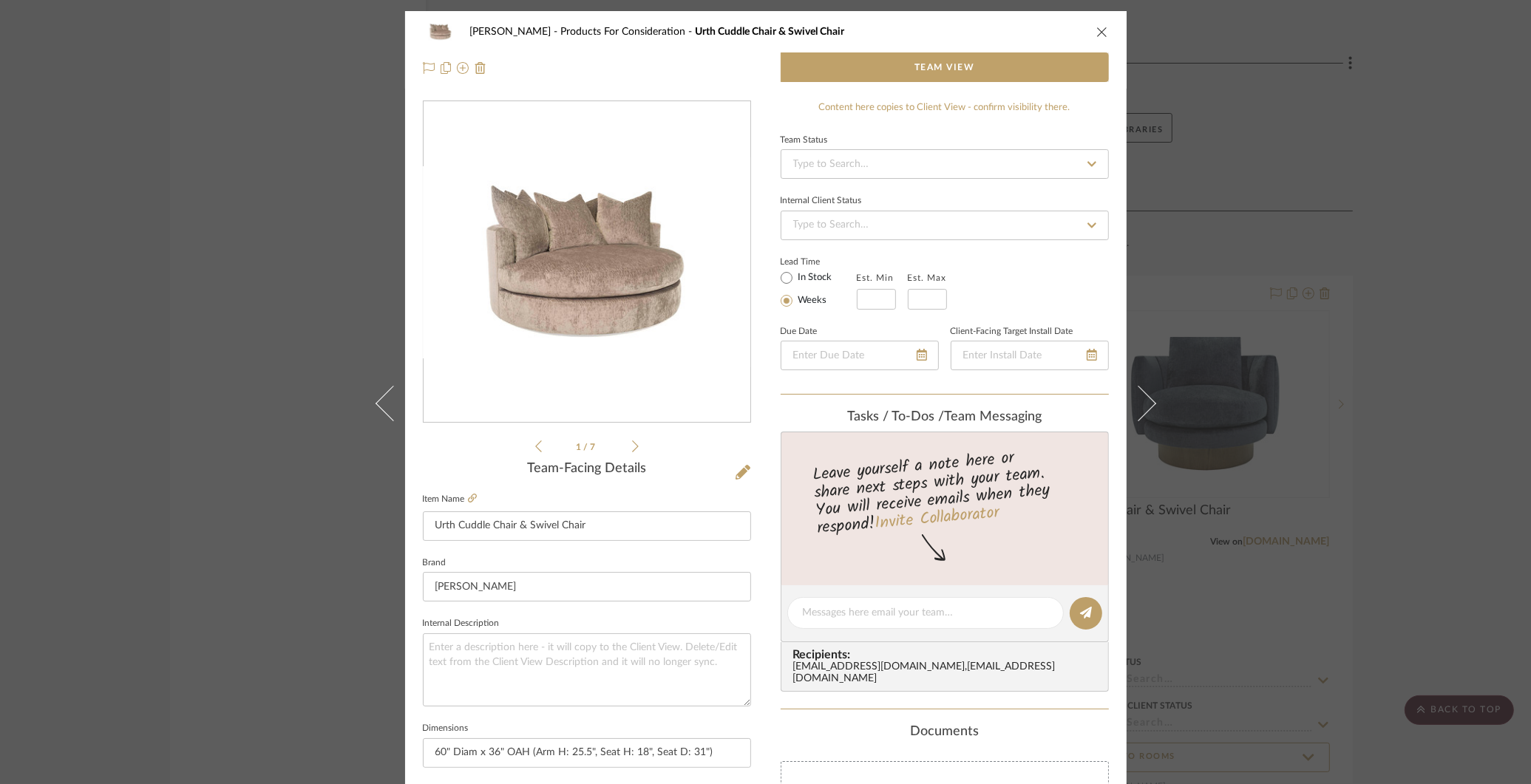
click at [287, 304] on div "[PERSON_NAME] Products For Consideration Urth Cuddle Chair & Swivel Chair Team …" at bounding box center [766, 392] width 1531 height 784
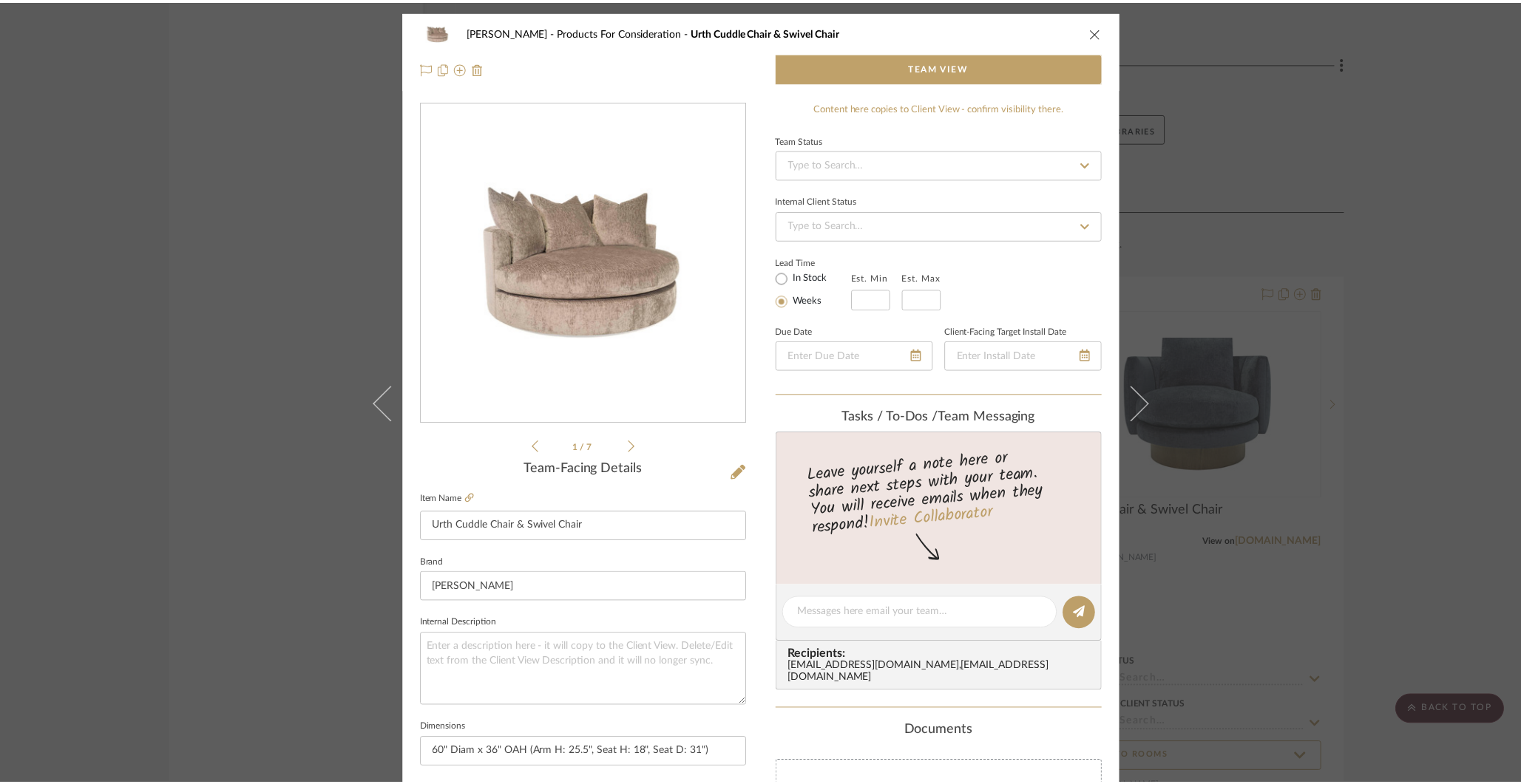
scroll to position [5650, 0]
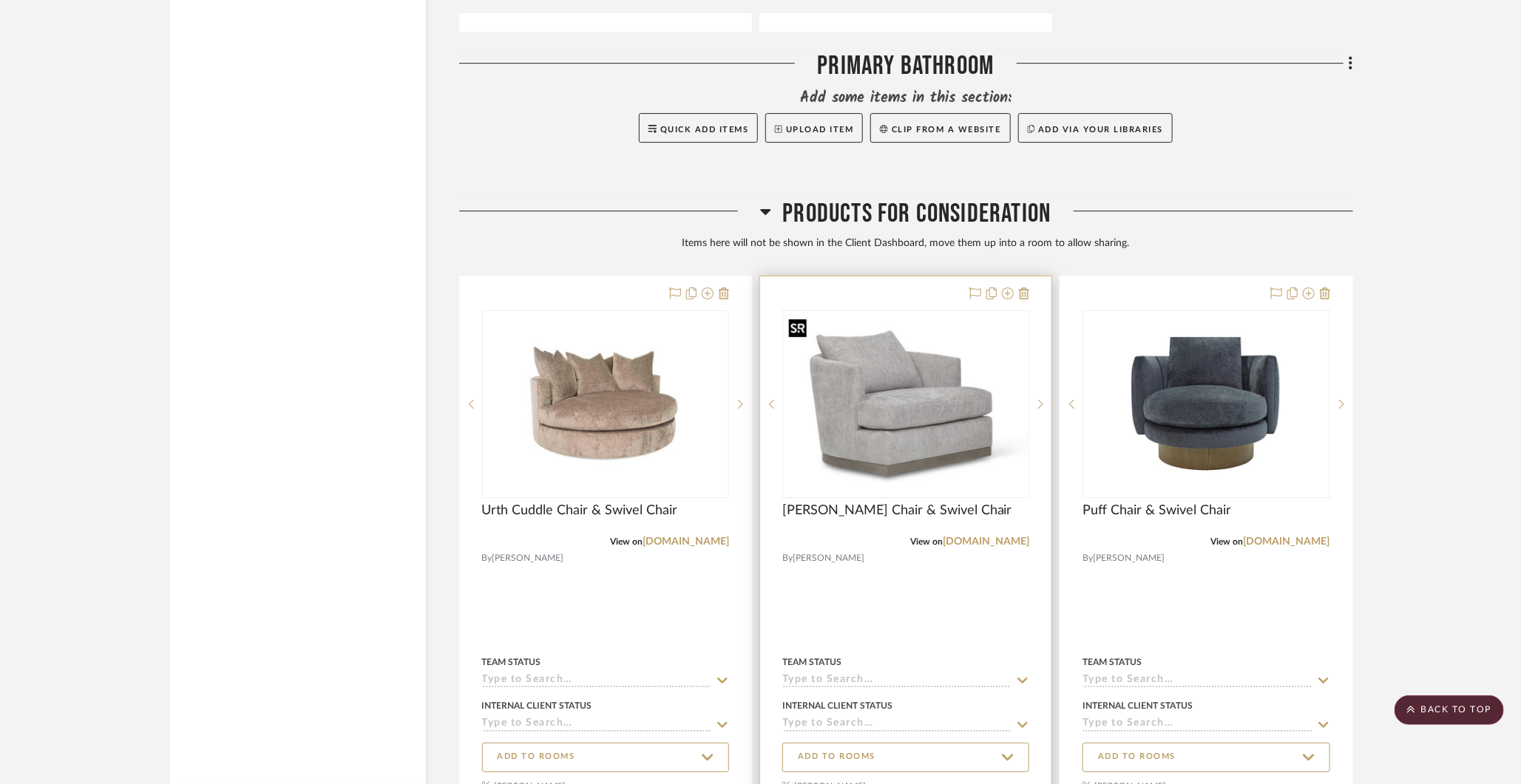
click at [906, 382] on img "0" at bounding box center [905, 404] width 244 height 156
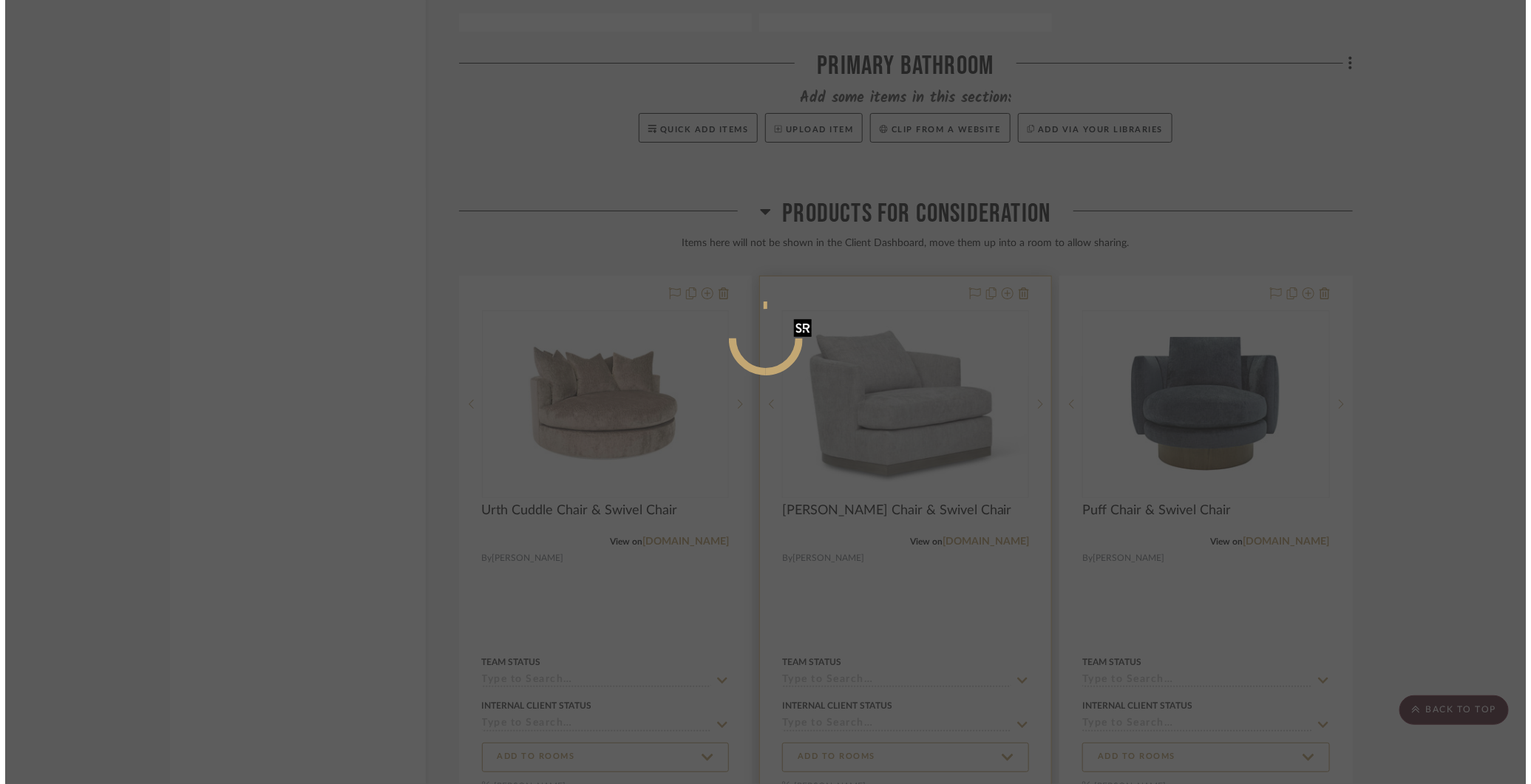
scroll to position [0, 0]
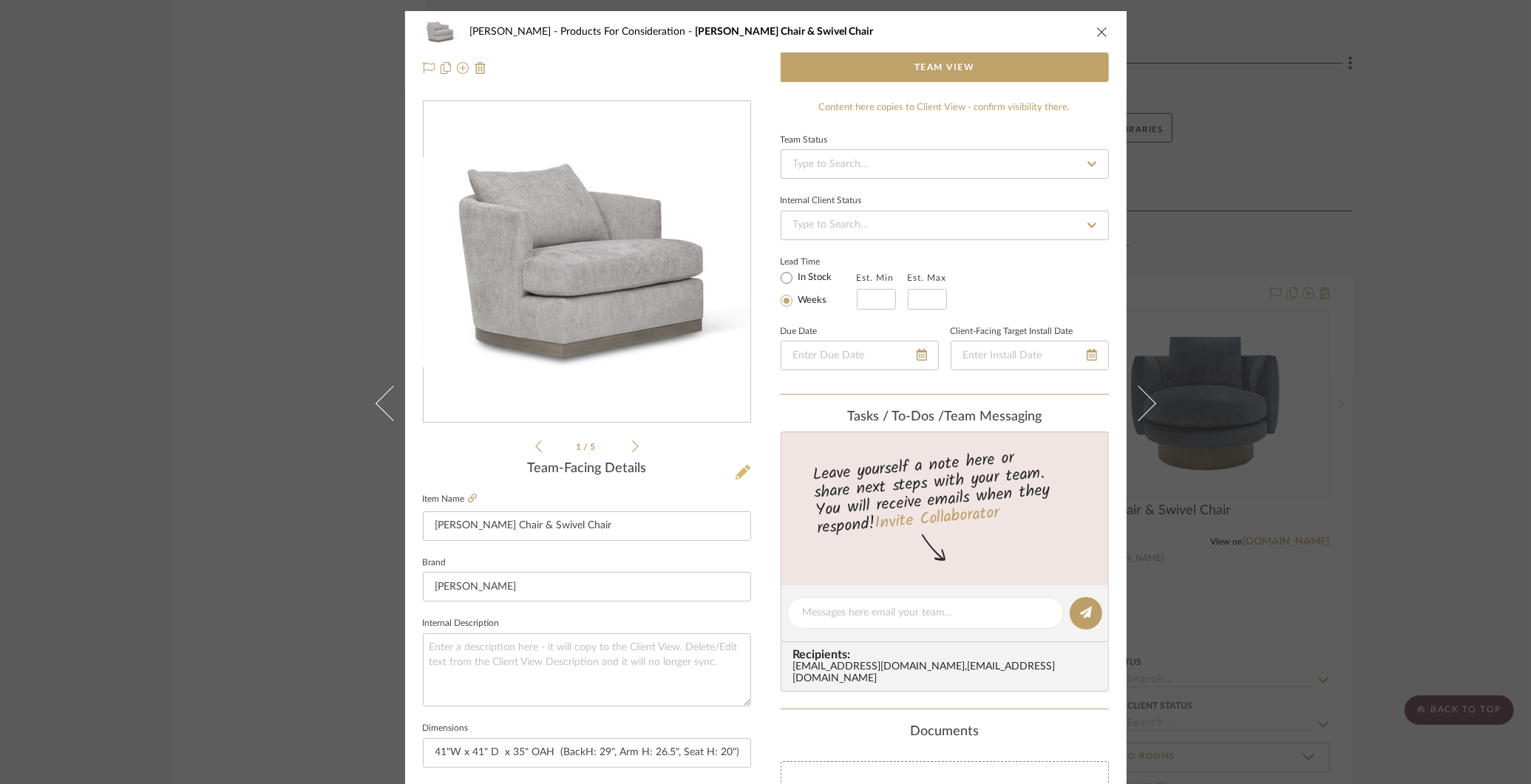
click at [736, 472] on icon at bounding box center [743, 472] width 14 height 14
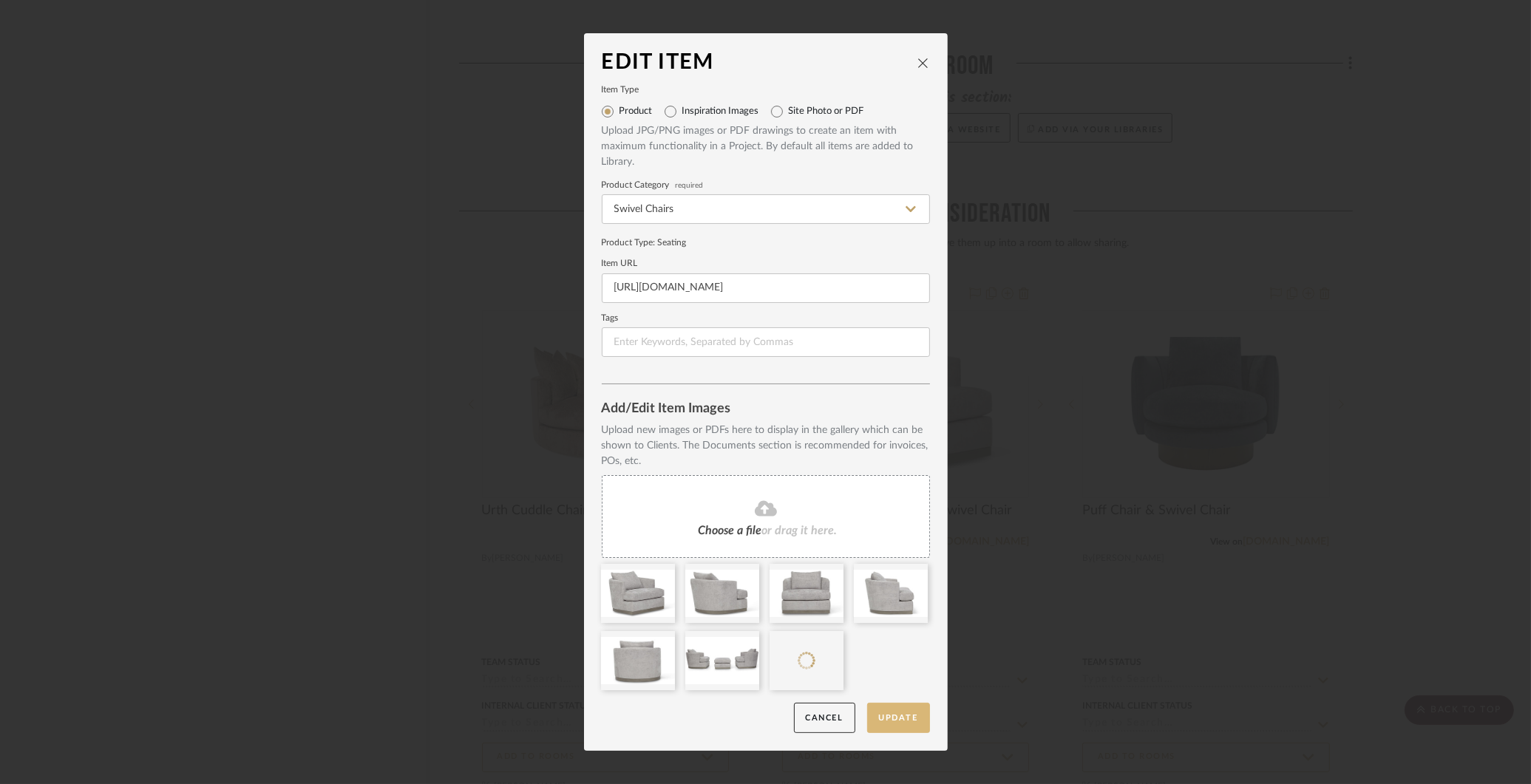
click at [891, 713] on button "Update" at bounding box center [899, 719] width 63 height 31
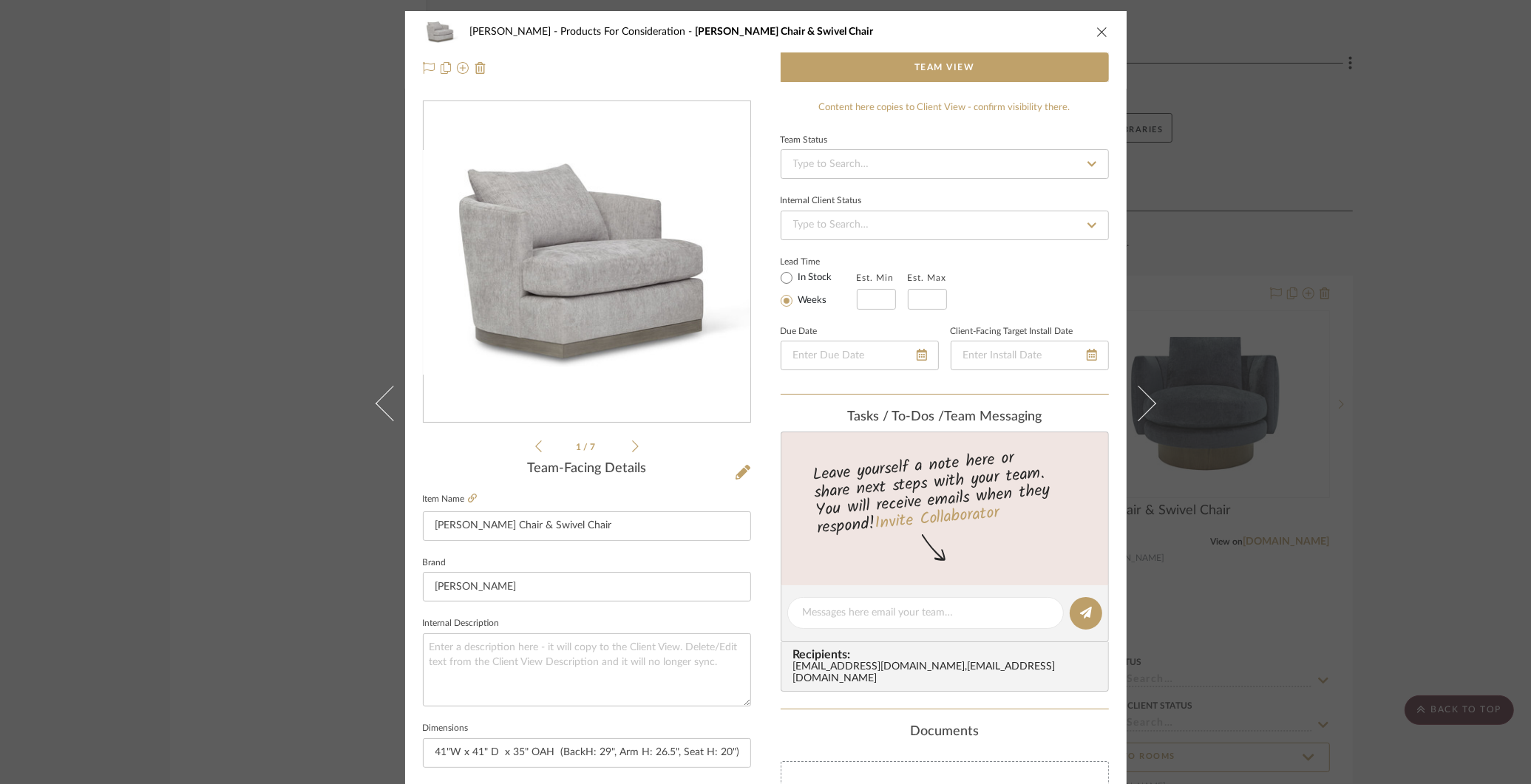
click at [242, 111] on div "COLLINS Products For Consideration Rocco Chair & Swivel Chair Team View 1 / 7 T…" at bounding box center [766, 392] width 1531 height 784
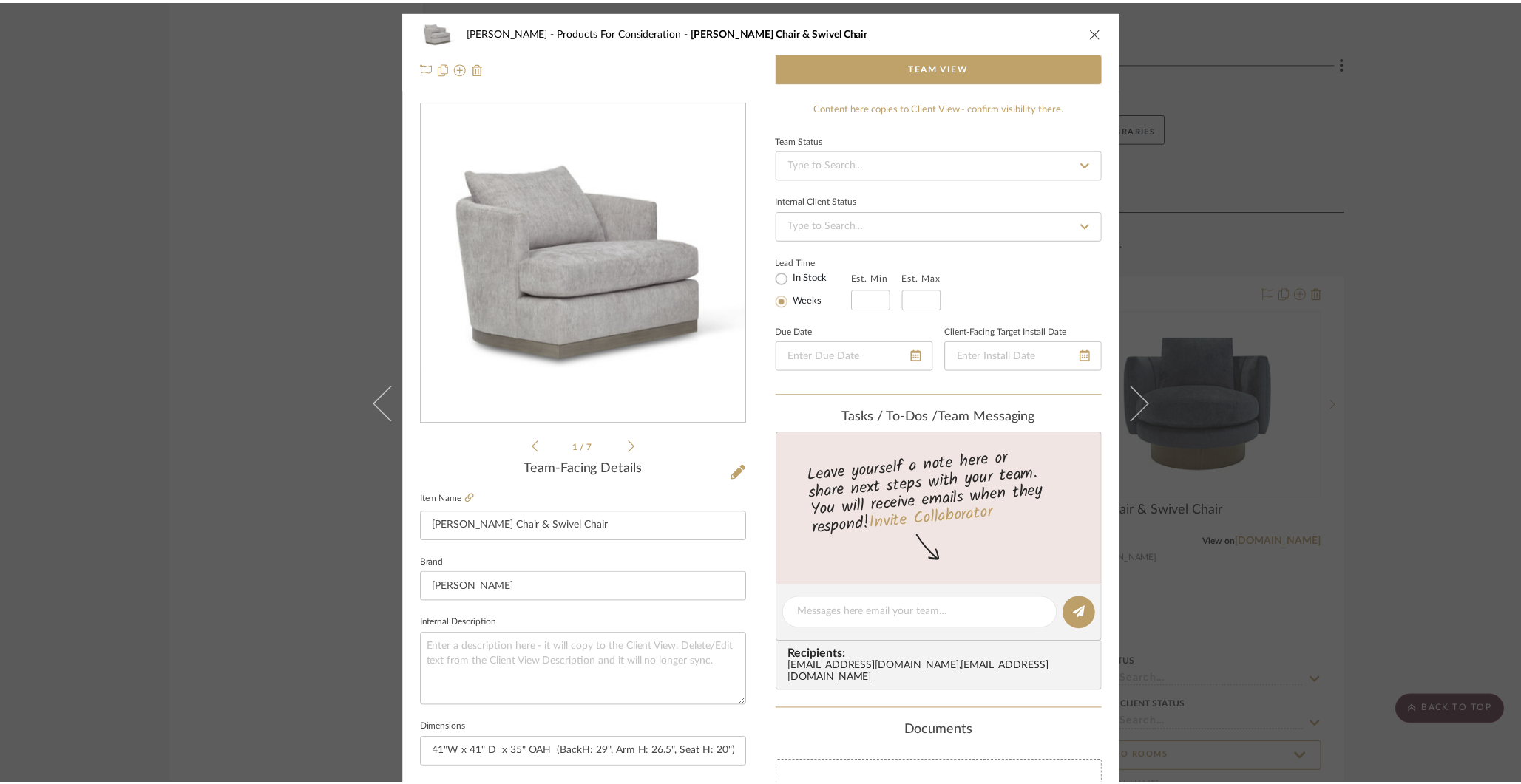
scroll to position [5650, 0]
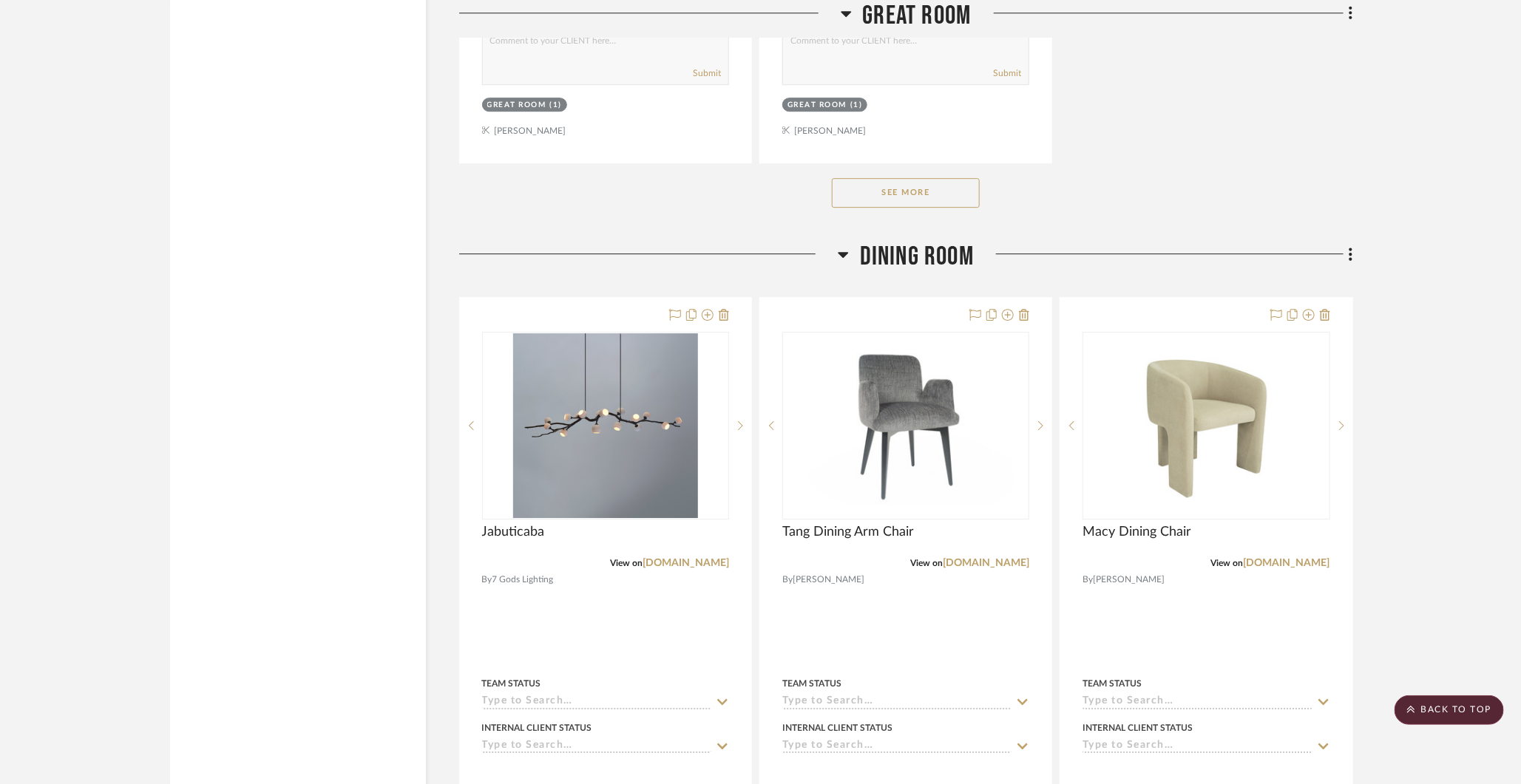
scroll to position [2396, 0]
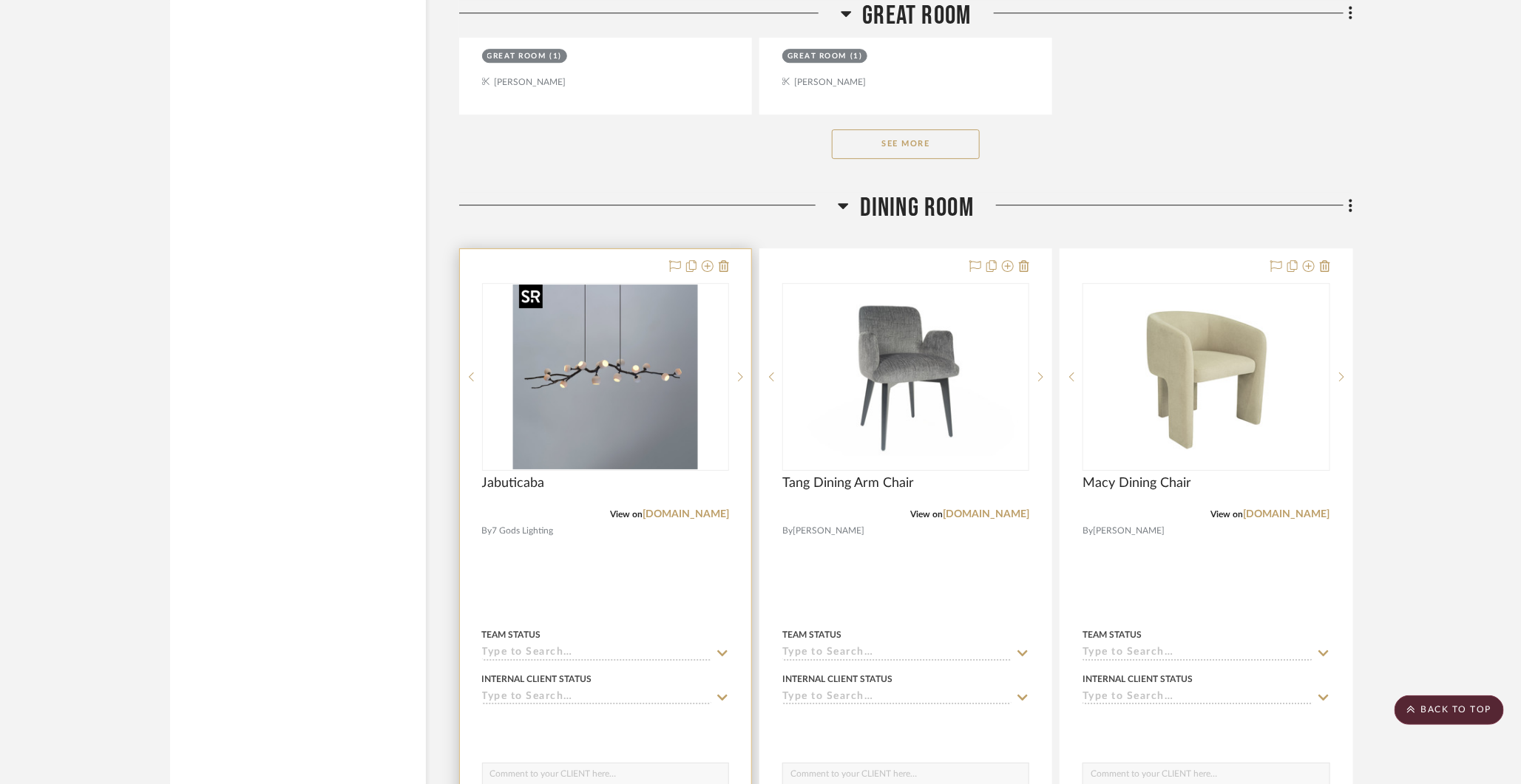
click at [635, 397] on img "0" at bounding box center [605, 377] width 185 height 185
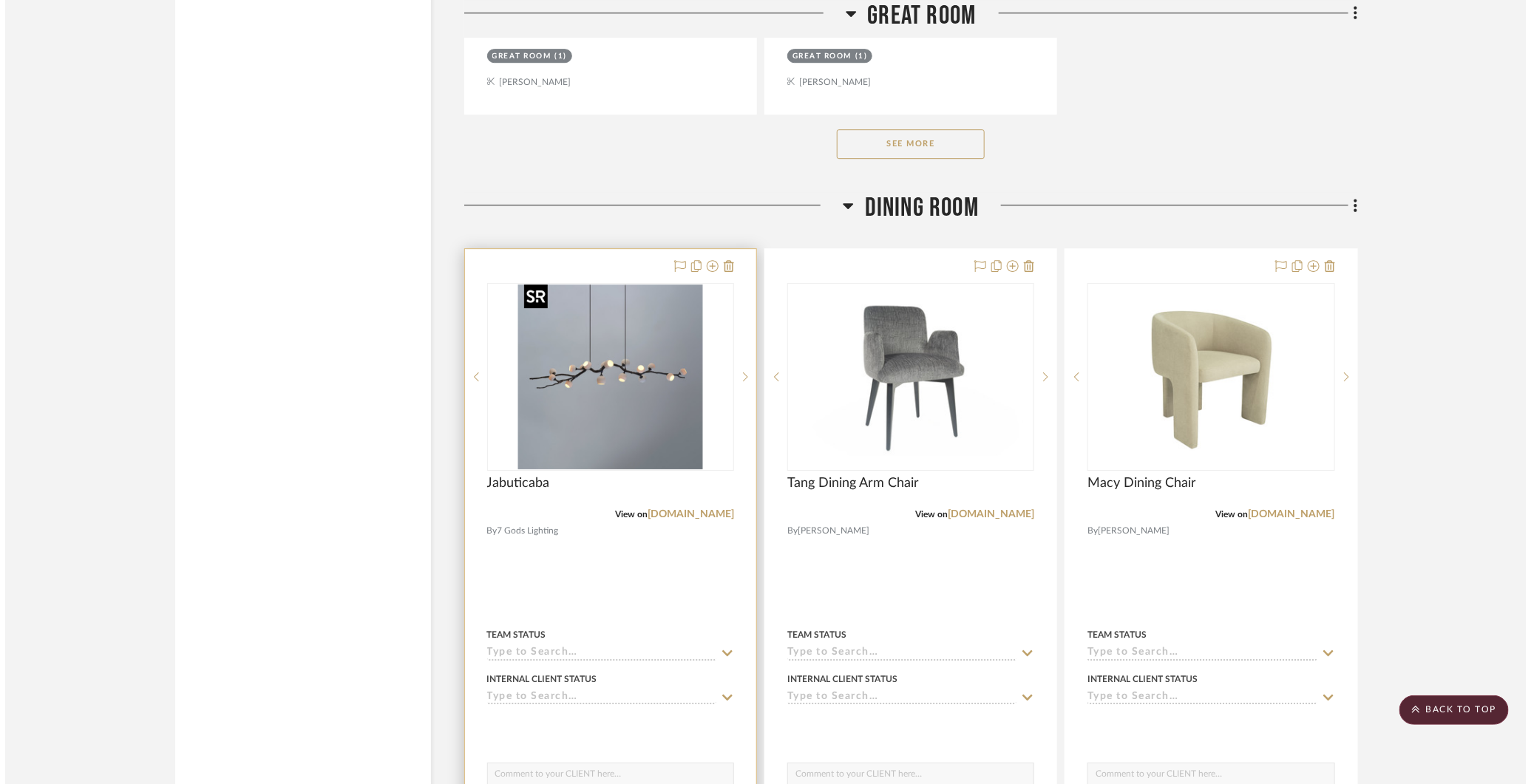
scroll to position [0, 0]
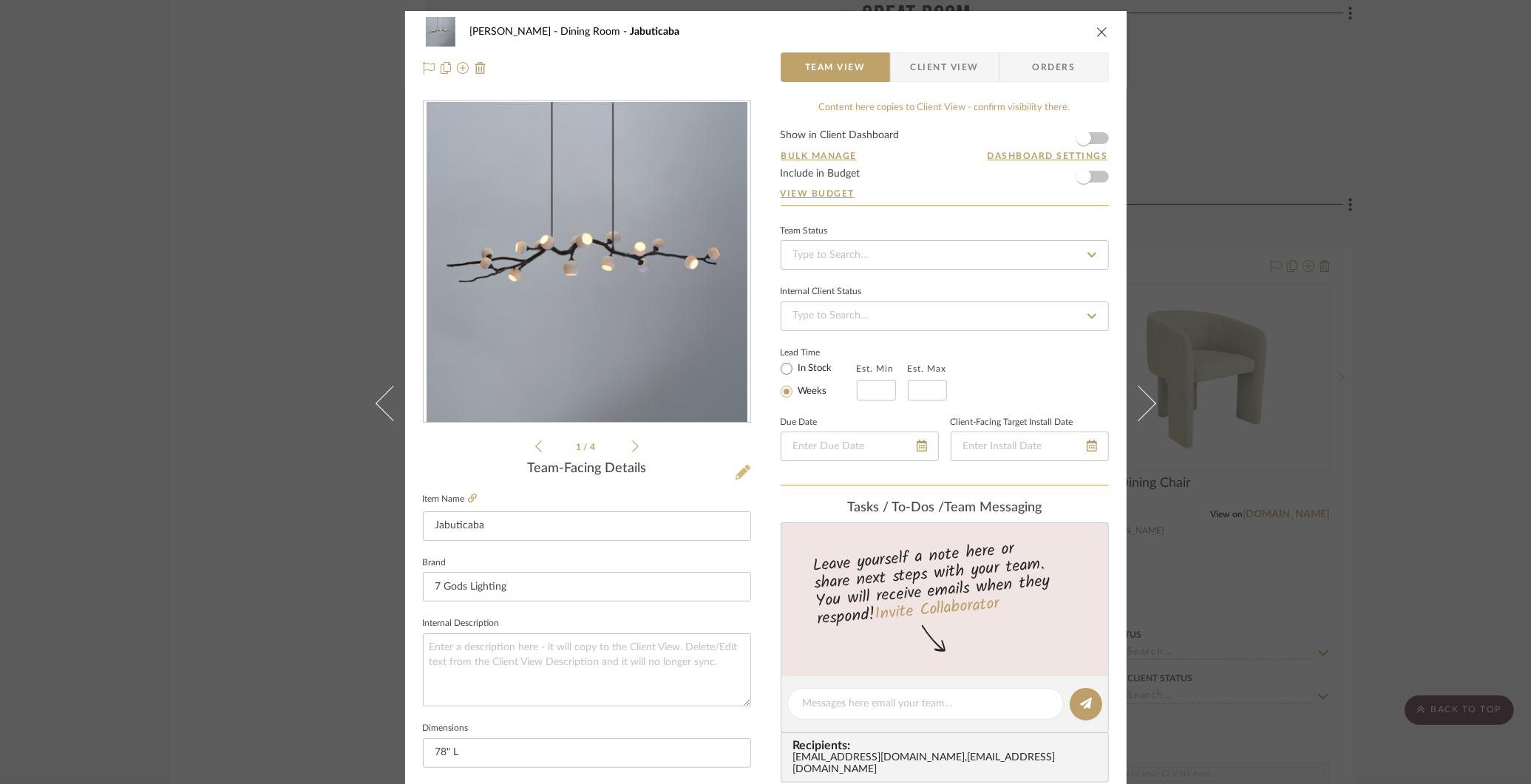
click at [736, 472] on icon at bounding box center [743, 472] width 14 height 14
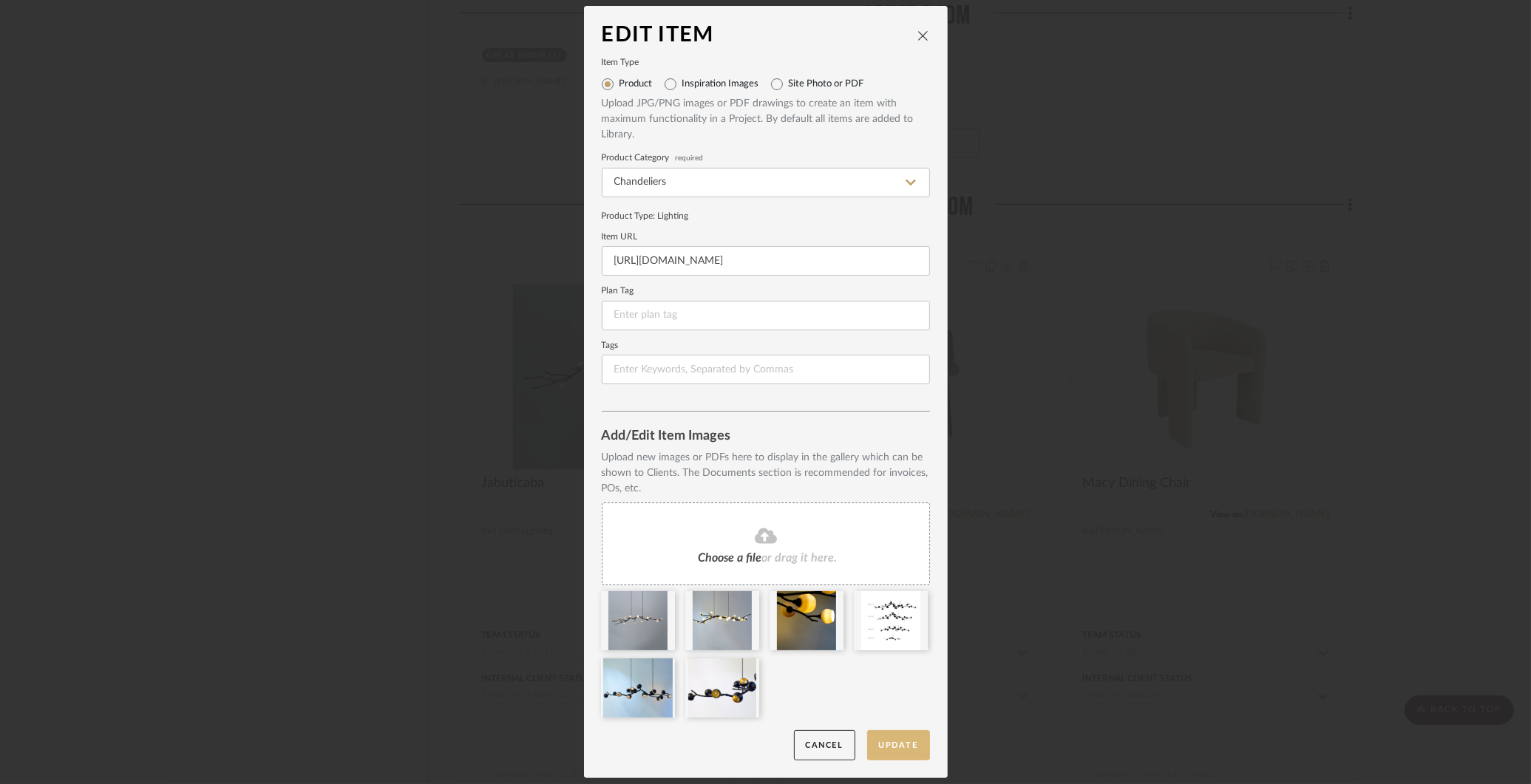
click at [891, 753] on button "Update" at bounding box center [899, 746] width 63 height 31
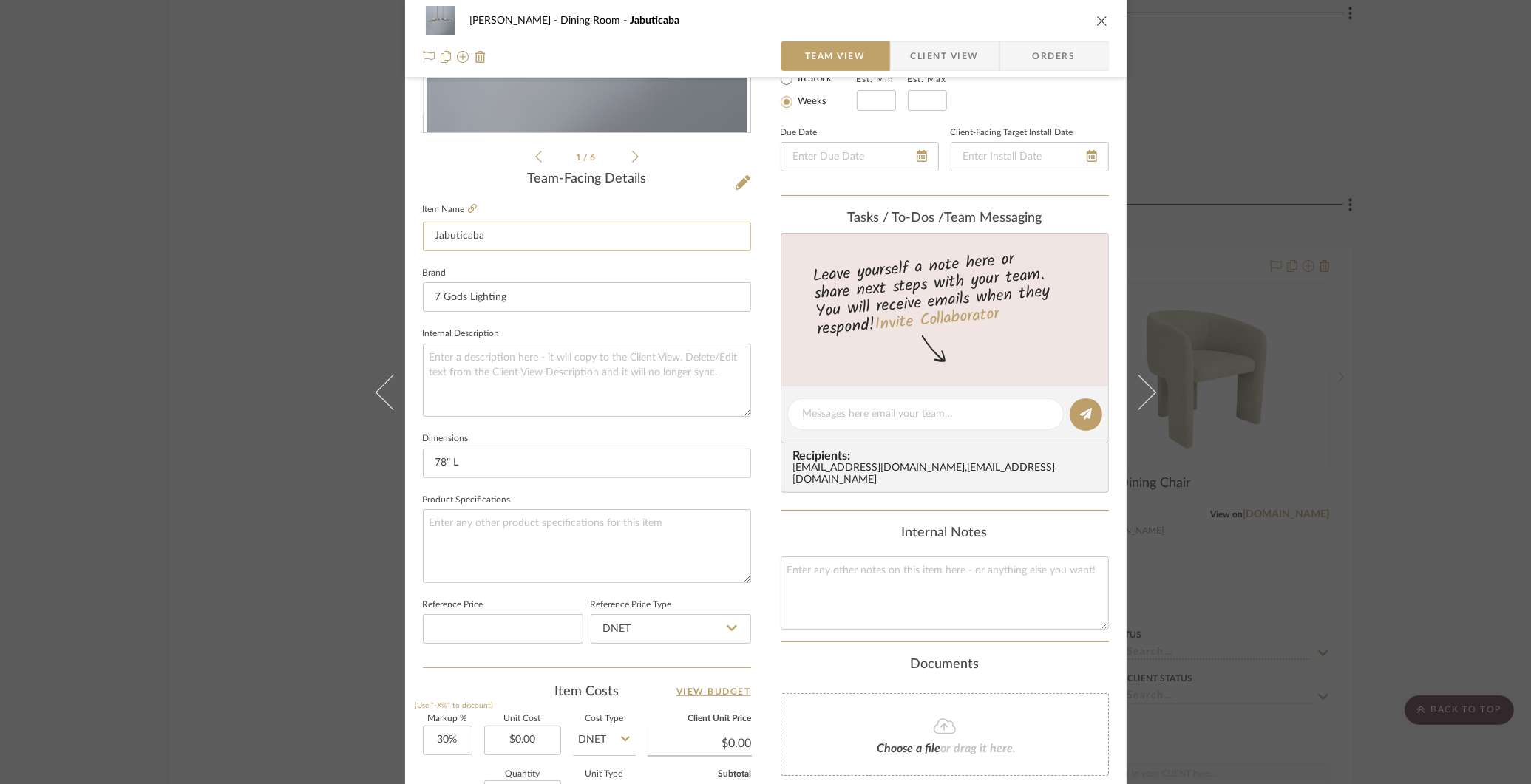
scroll to position [299, 0]
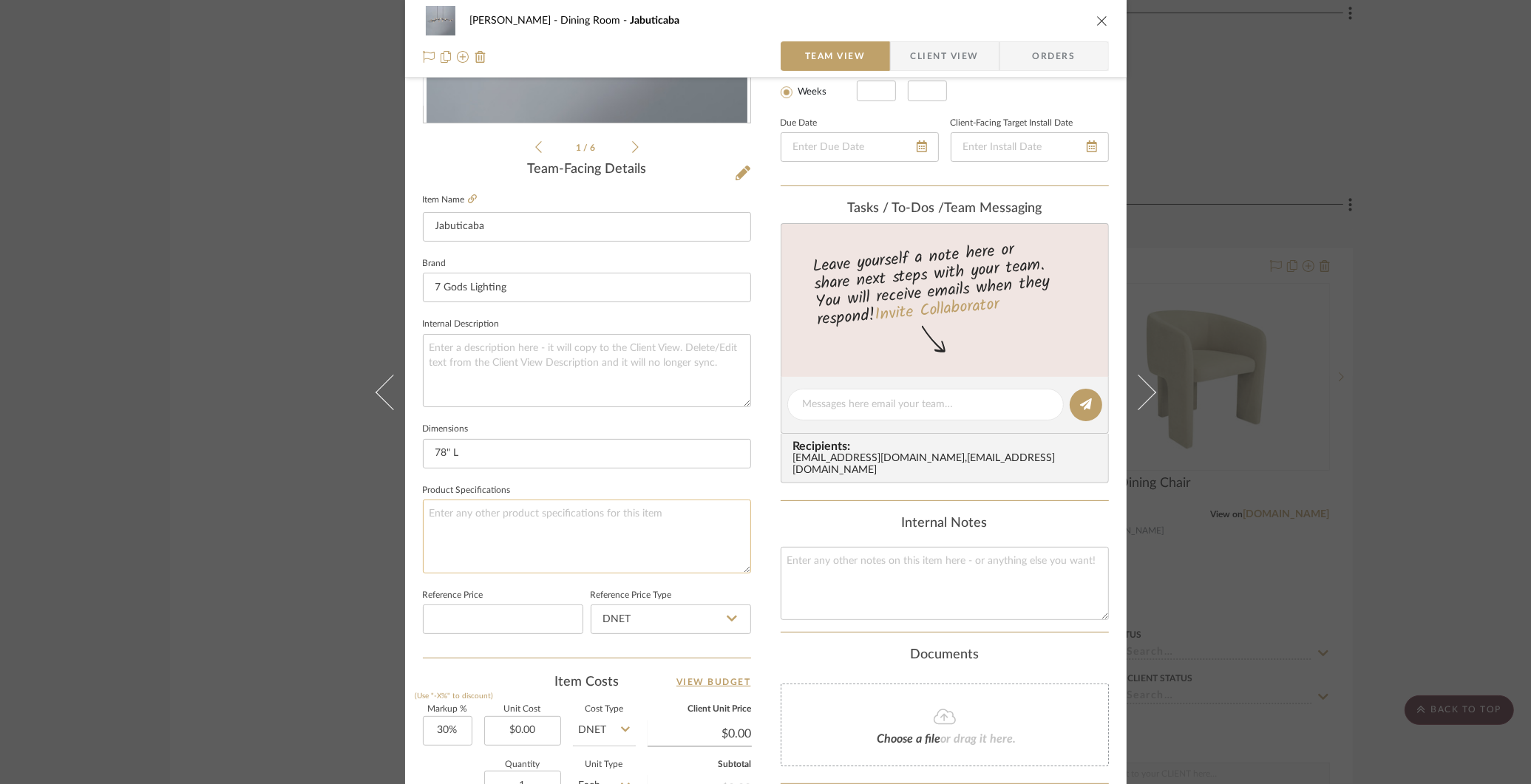
click at [579, 529] on textarea at bounding box center [587, 537] width 328 height 73
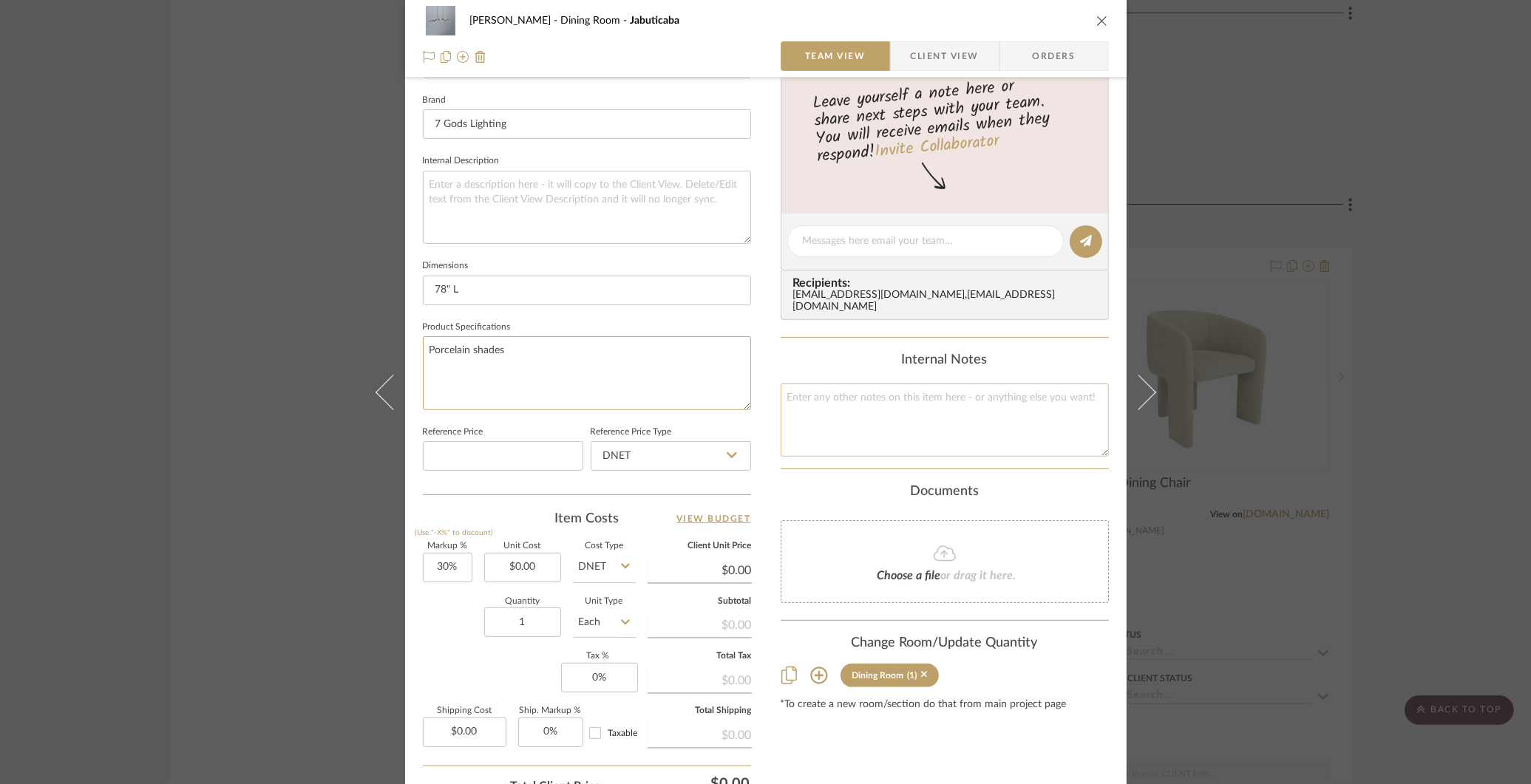
scroll to position [588, 0]
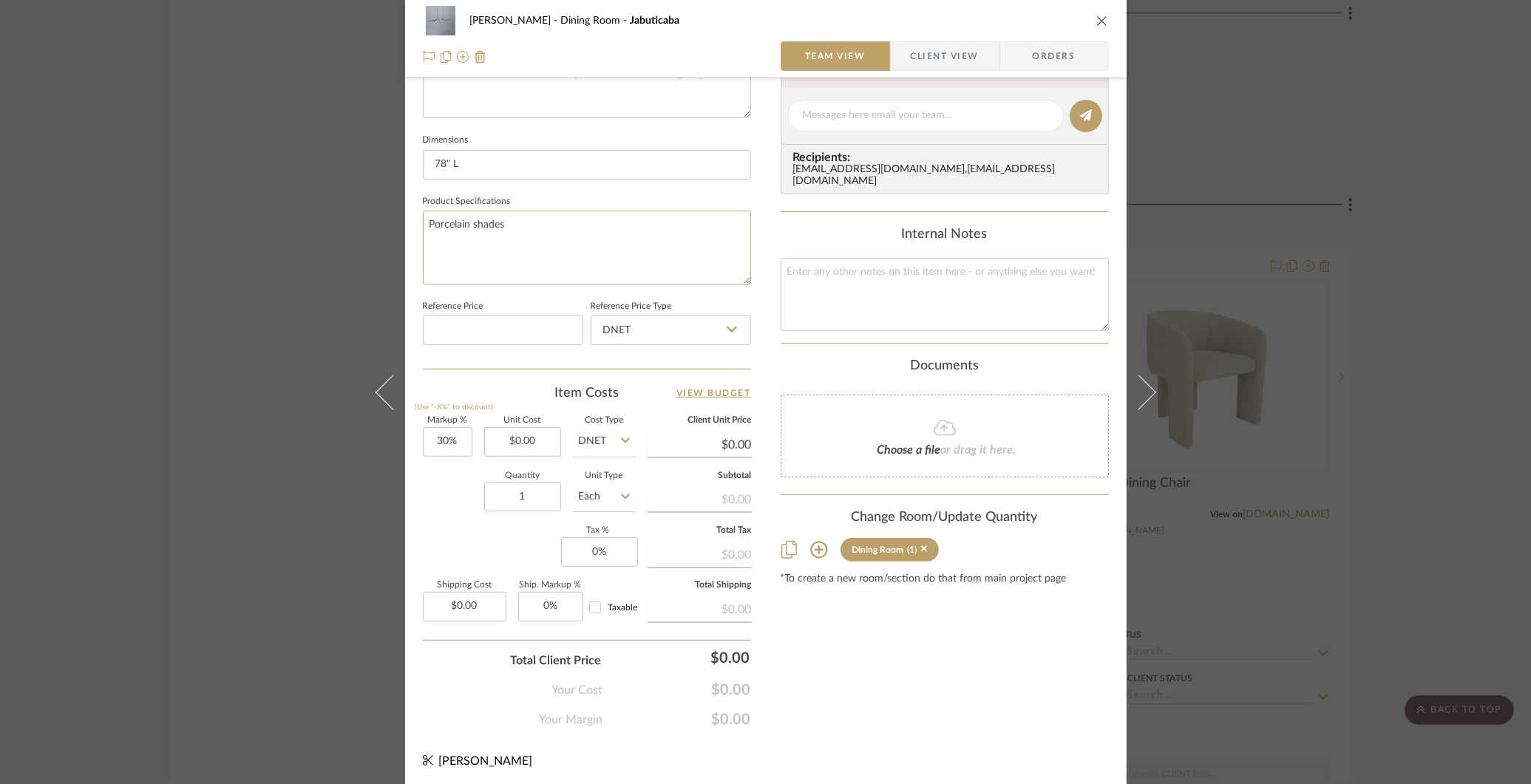
type textarea "Porcelain shades"
click at [1302, 218] on div "COLLINS Dining Room Jabuticaba Team View Client View Orders 1 / 6 Team-Facing D…" at bounding box center [766, 392] width 1531 height 784
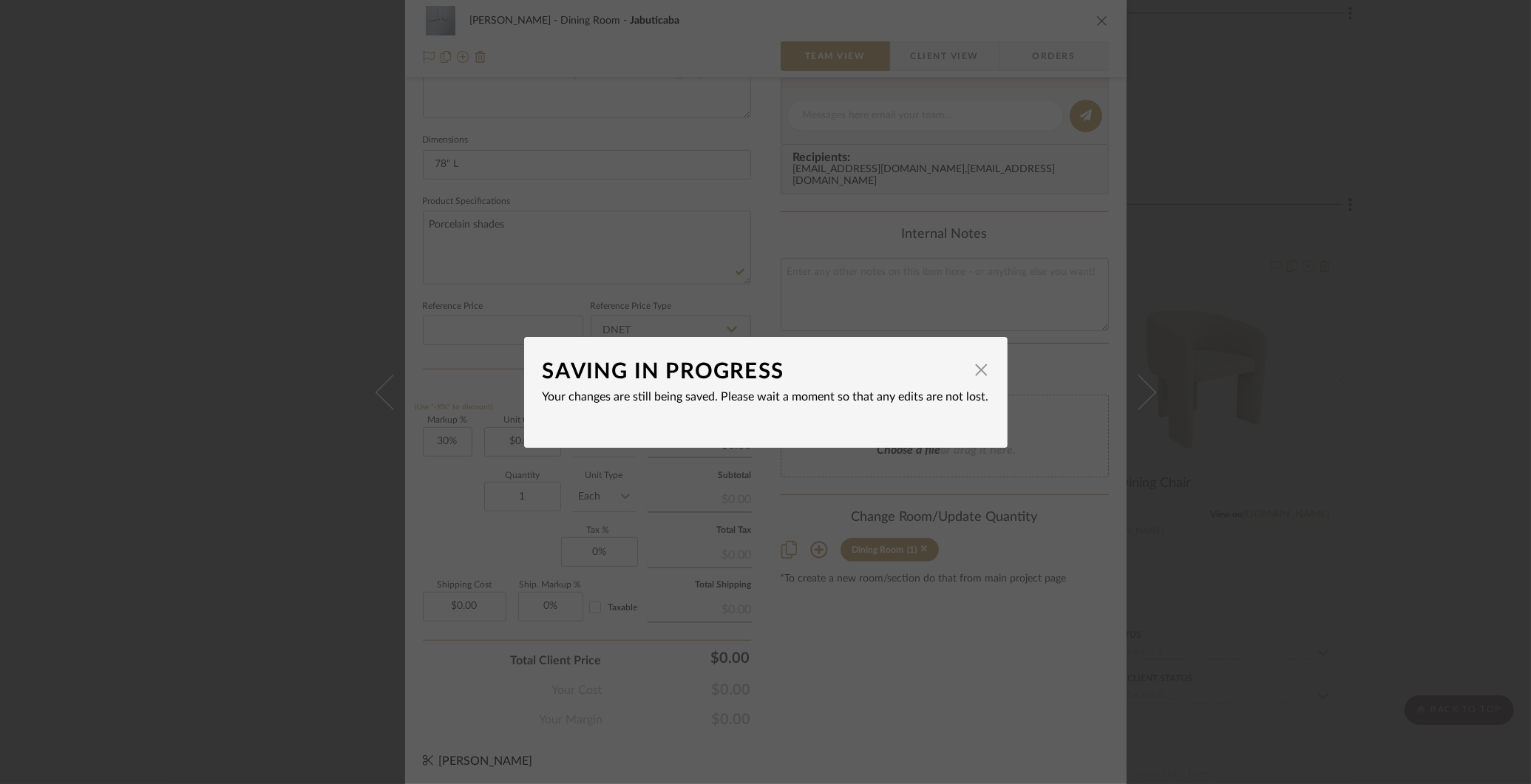
click at [1302, 218] on div "SAVING IN PROGRESS × Your changes are still being saved. Please wait a moment s…" at bounding box center [766, 392] width 1531 height 784
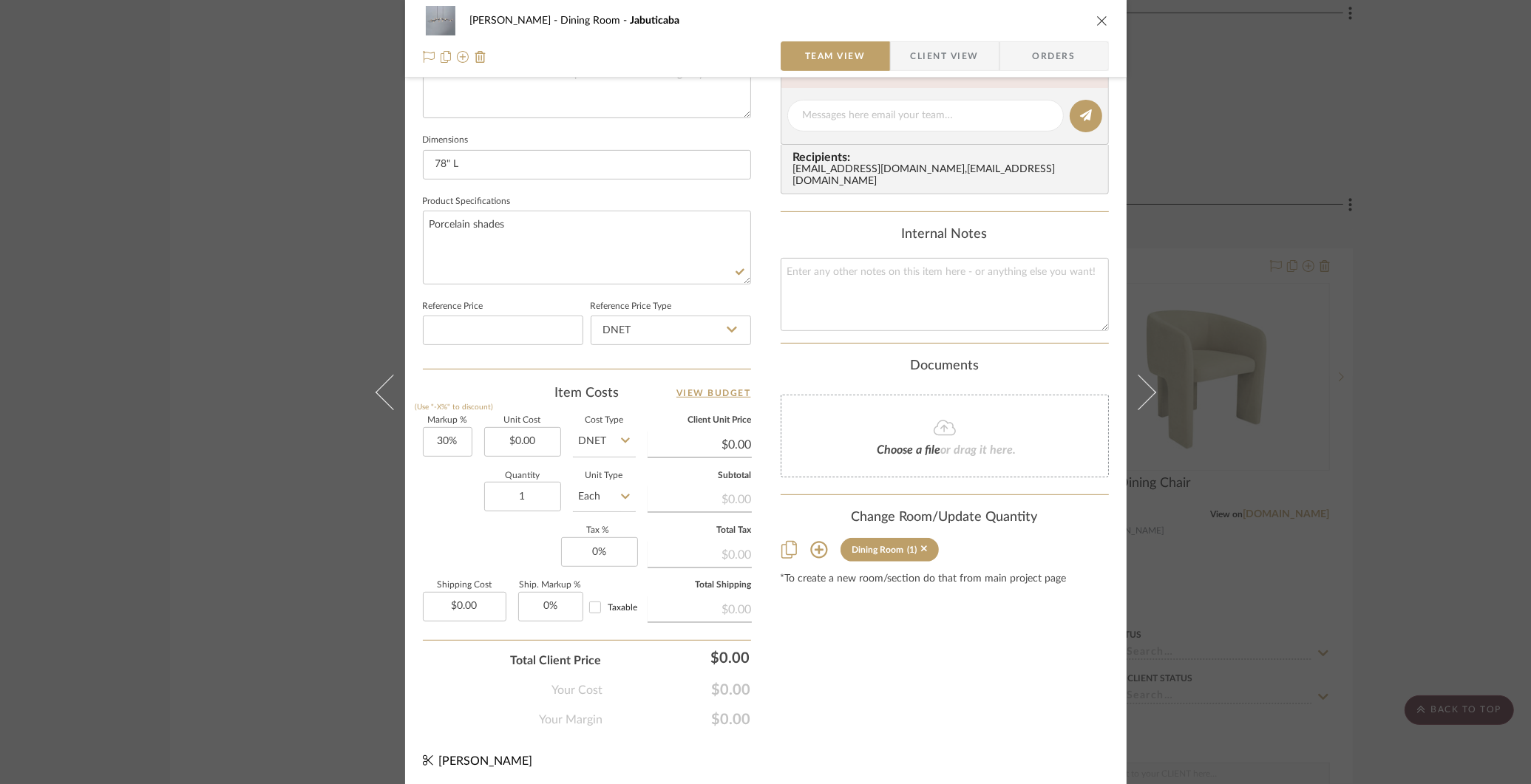
click at [1302, 218] on div "COLLINS Dining Room Jabuticaba Team View Client View Orders 1 / 6 Team-Facing D…" at bounding box center [766, 392] width 1531 height 784
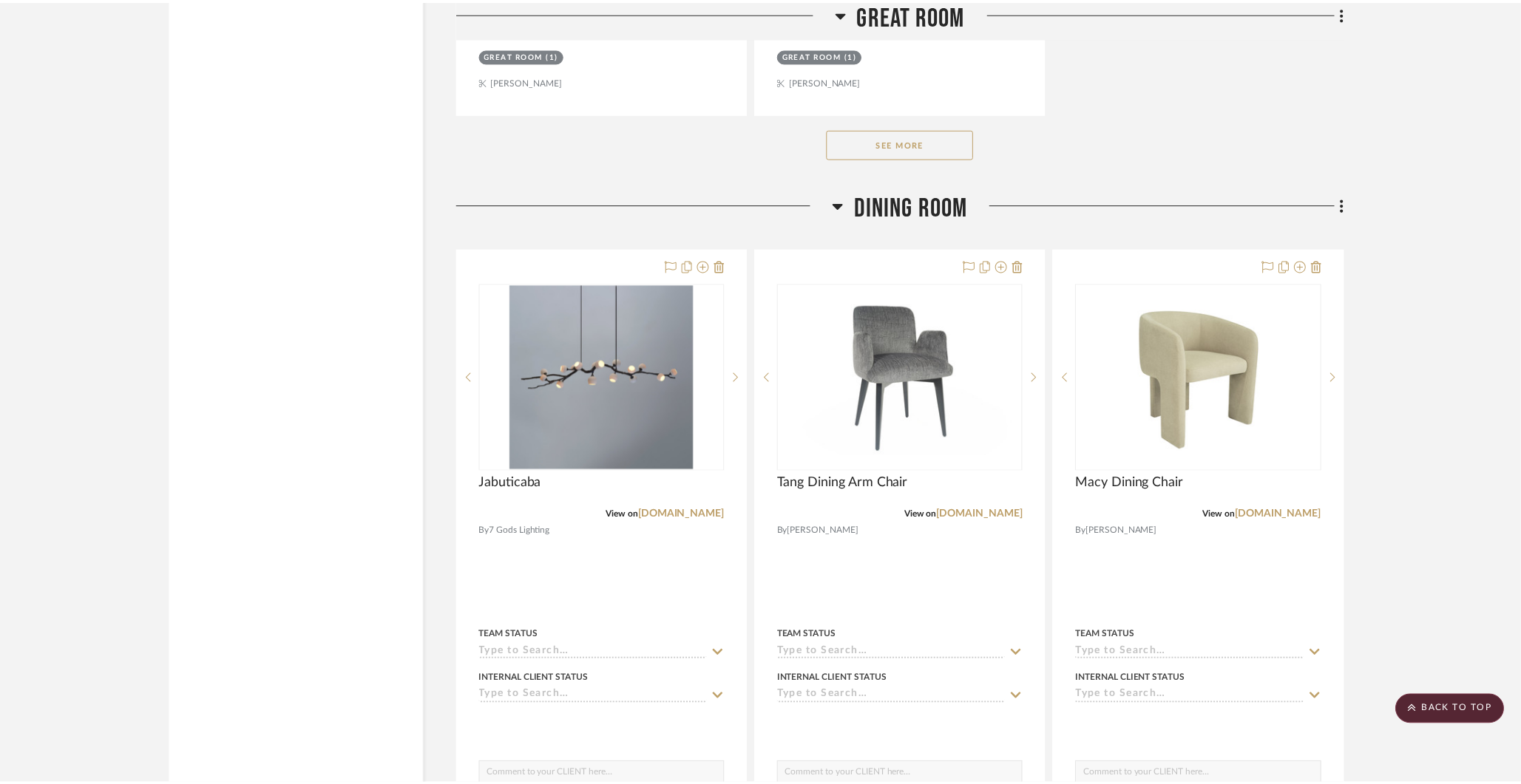
scroll to position [2396, 0]
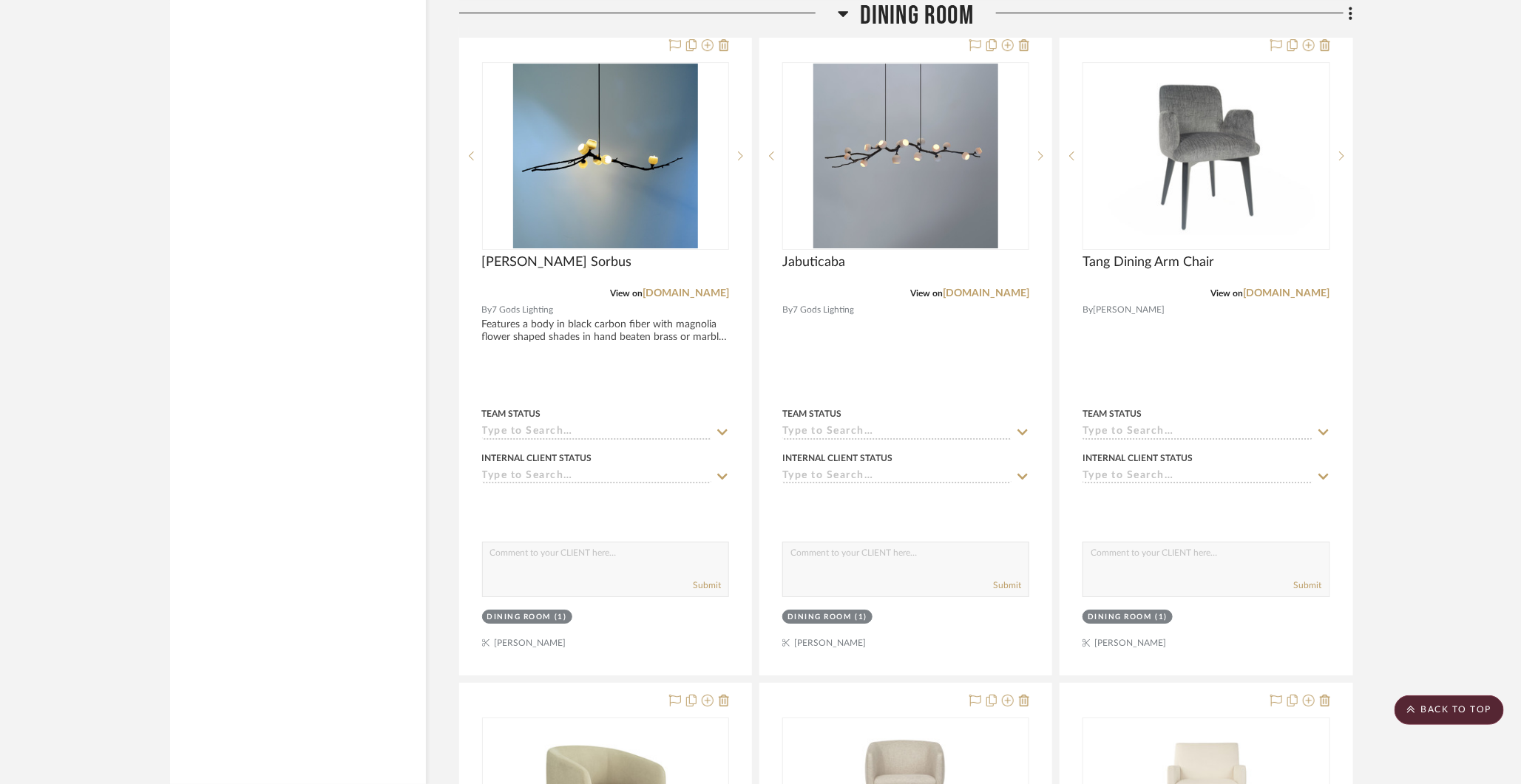
scroll to position [2620, 0]
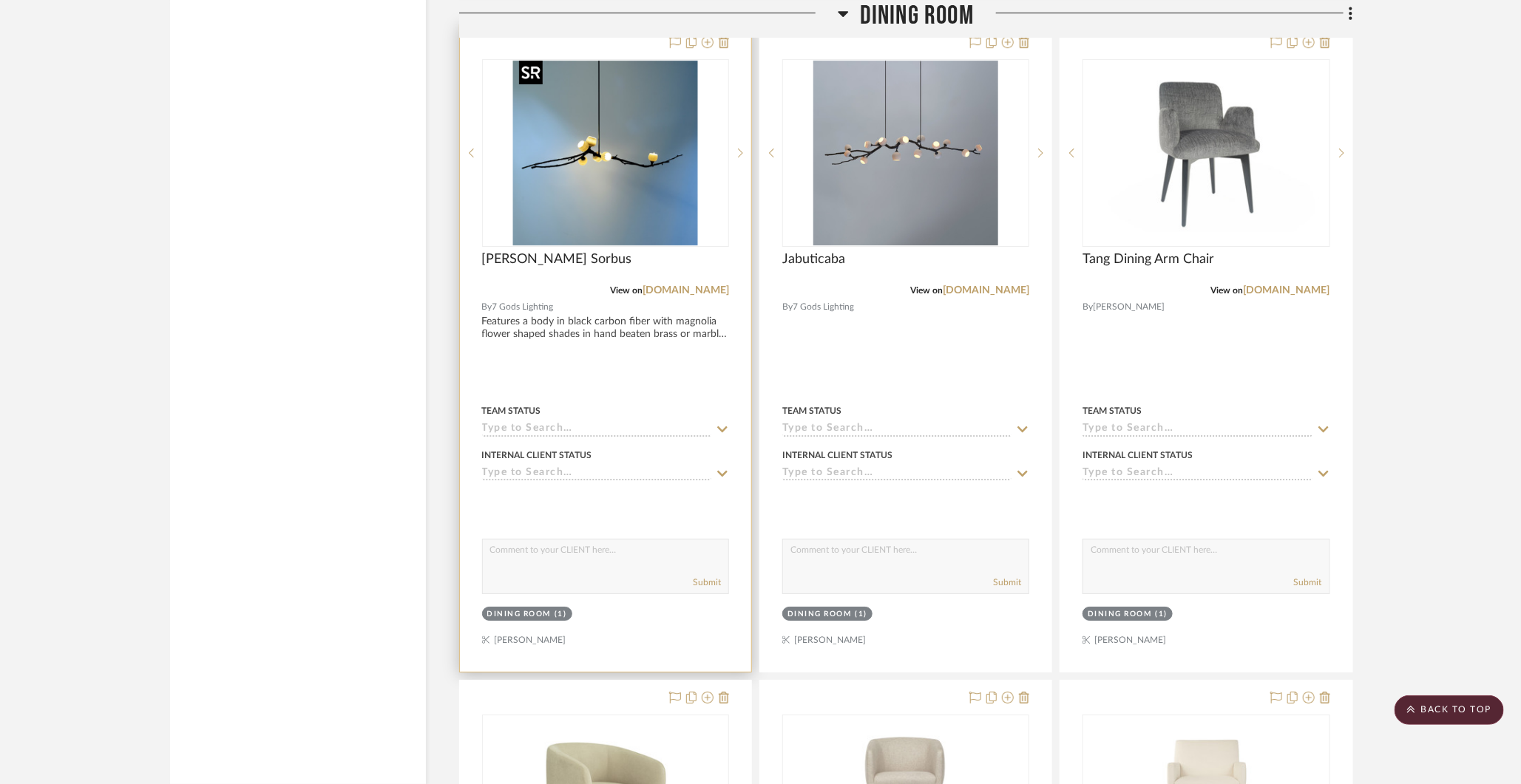
click at [569, 184] on img "0" at bounding box center [605, 152] width 185 height 185
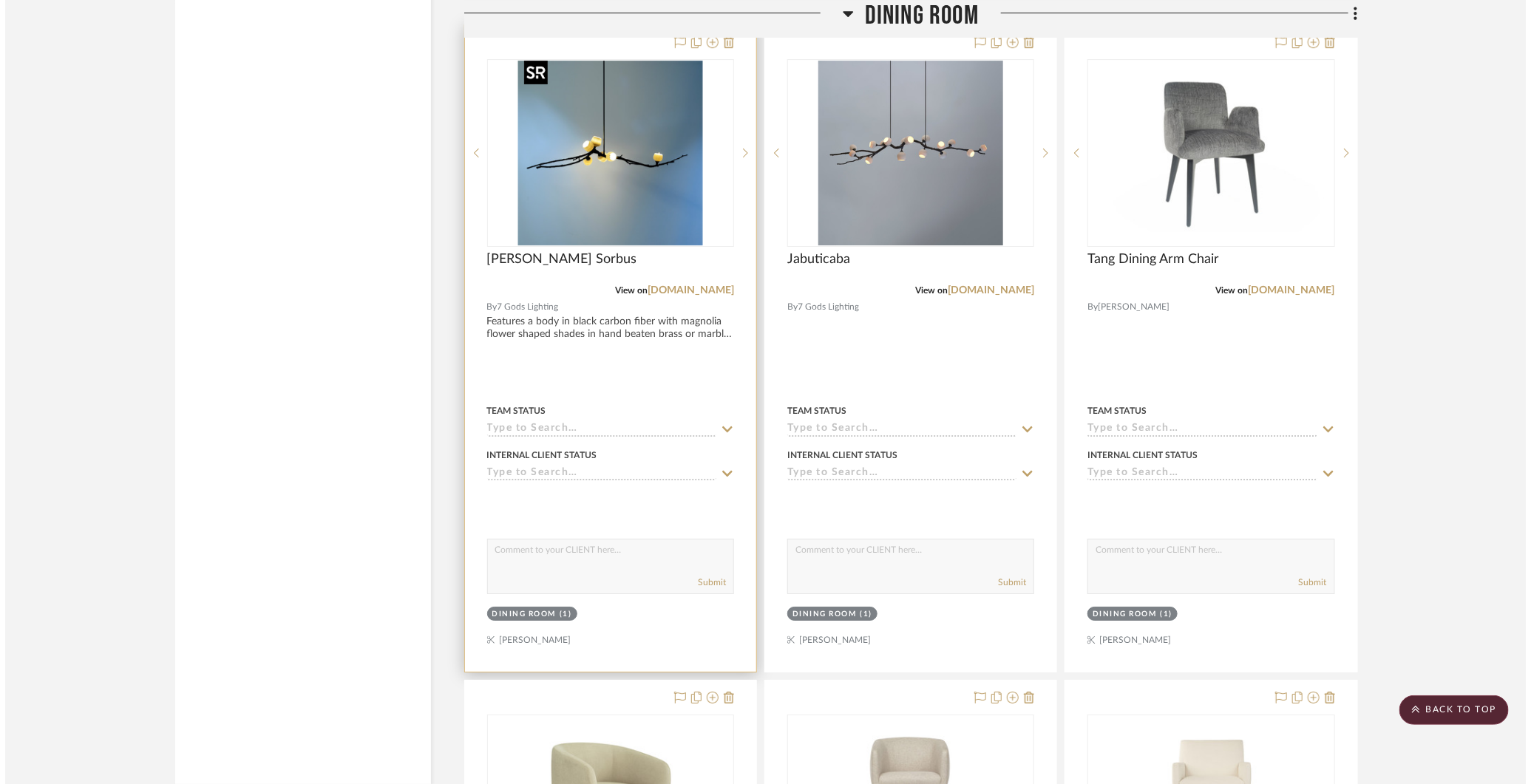
scroll to position [0, 0]
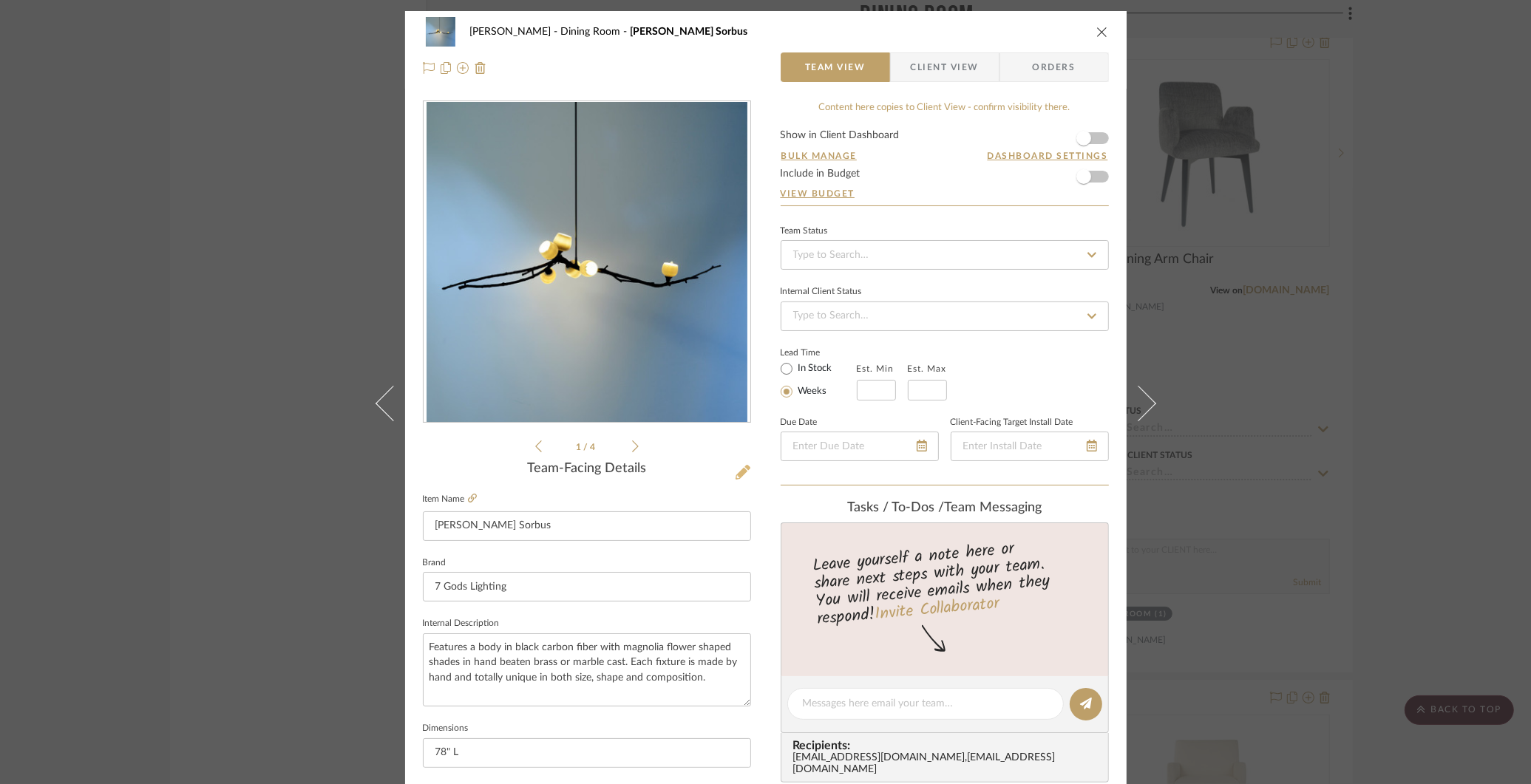
click at [736, 474] on icon at bounding box center [743, 472] width 14 height 14
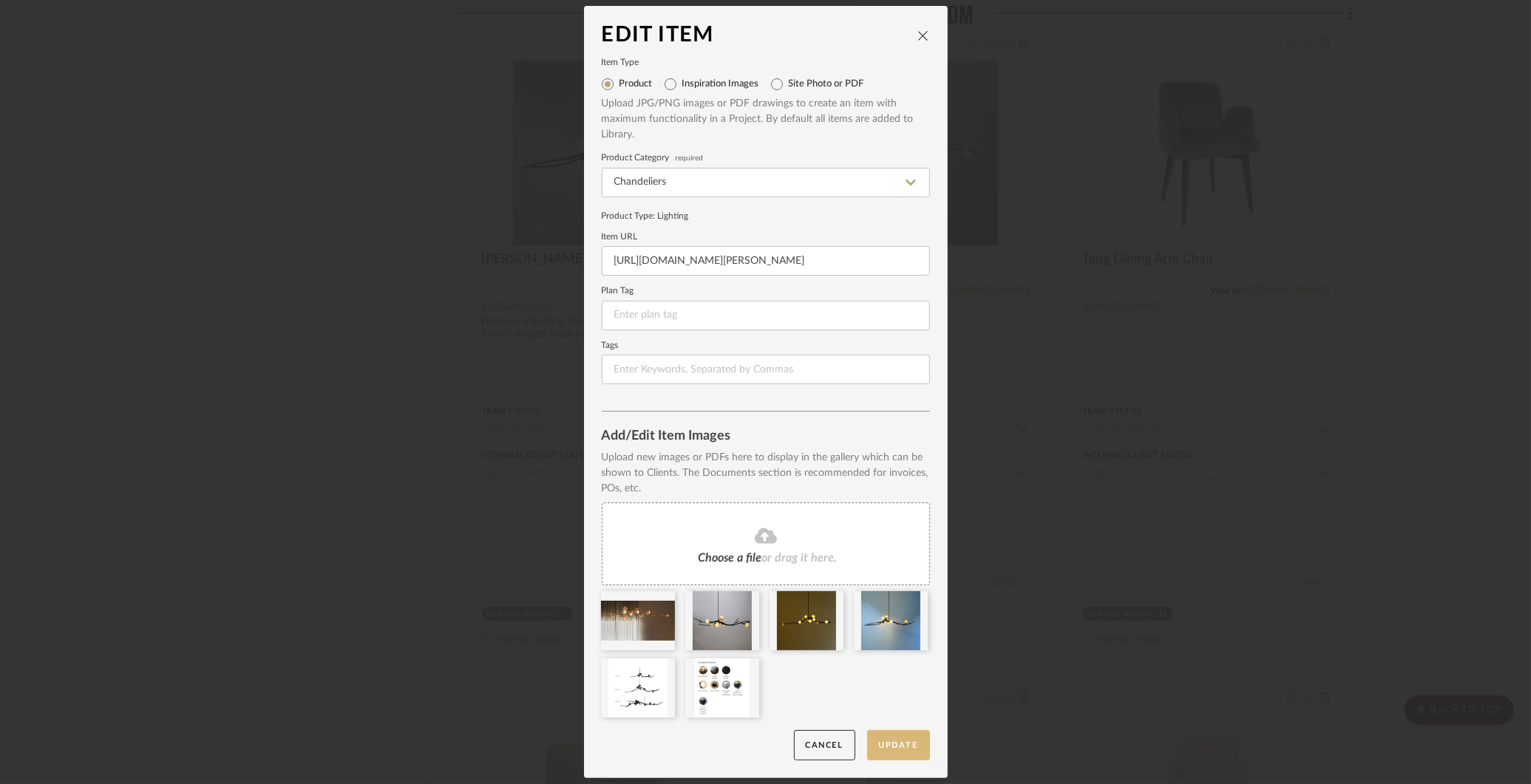
click at [893, 743] on button "Update" at bounding box center [899, 746] width 63 height 31
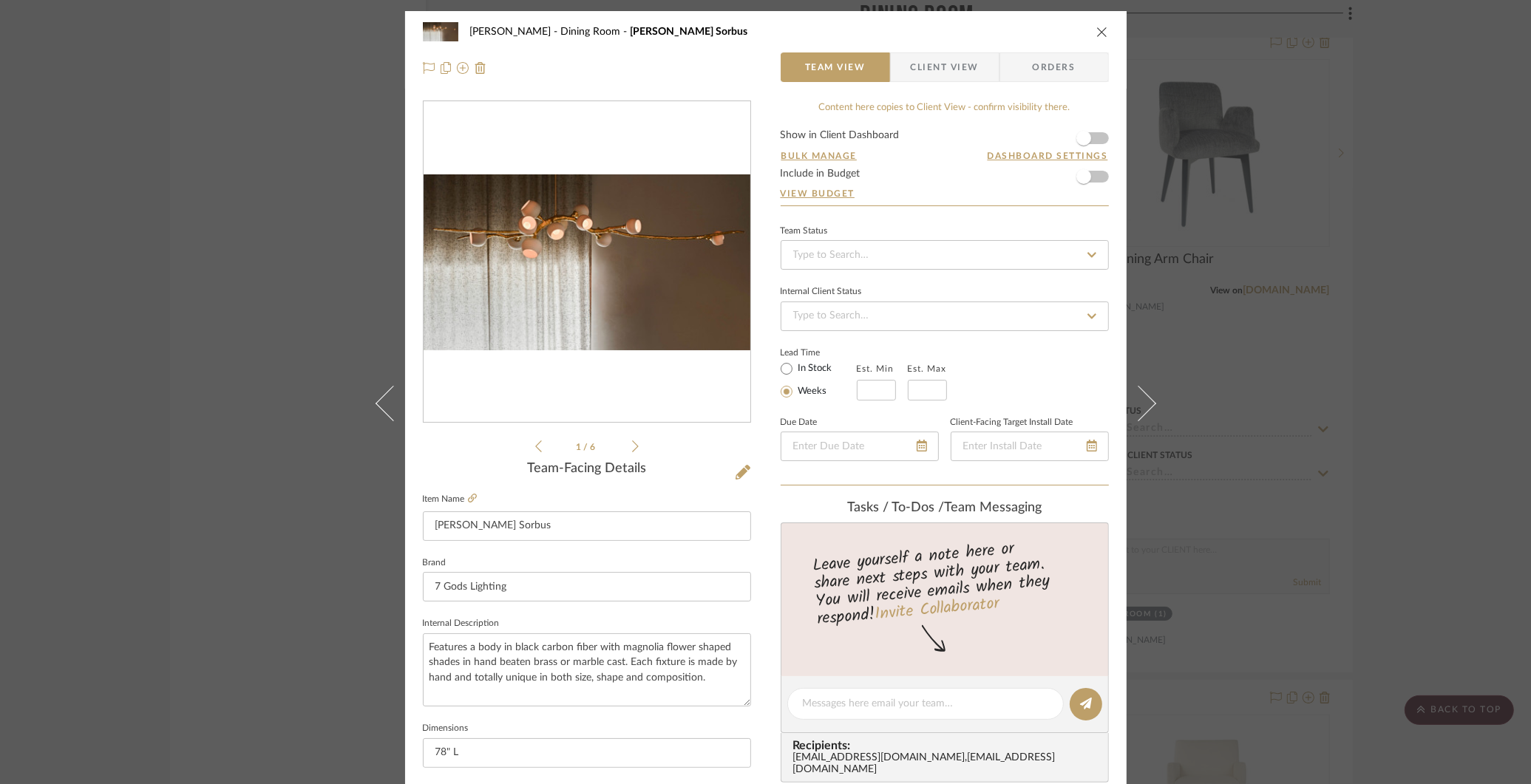
click at [1343, 335] on div "[PERSON_NAME] Dining Room [PERSON_NAME] Sorbus Team View Client View Orders 1 /…" at bounding box center [766, 392] width 1531 height 784
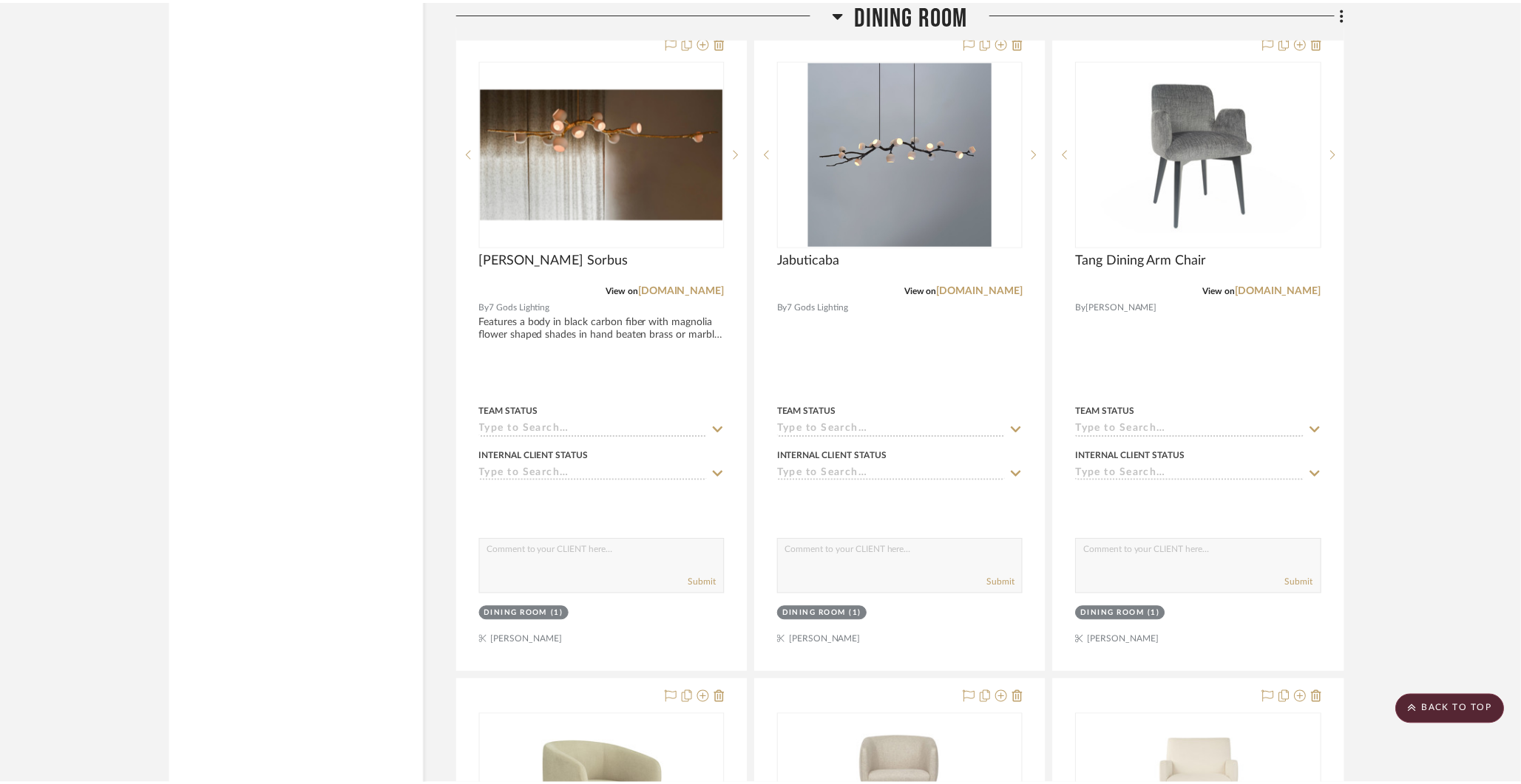
scroll to position [2620, 0]
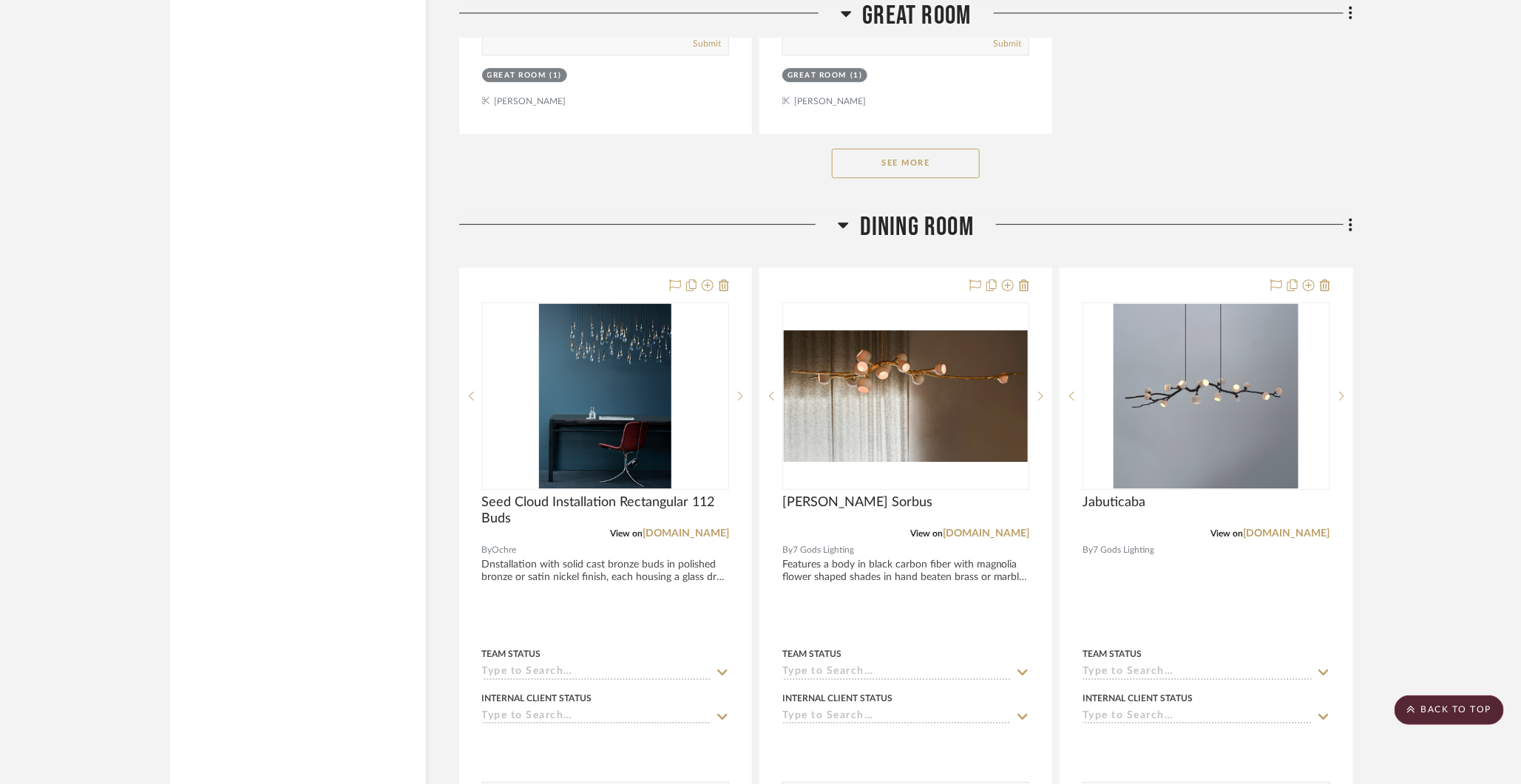
scroll to position [2382, 0]
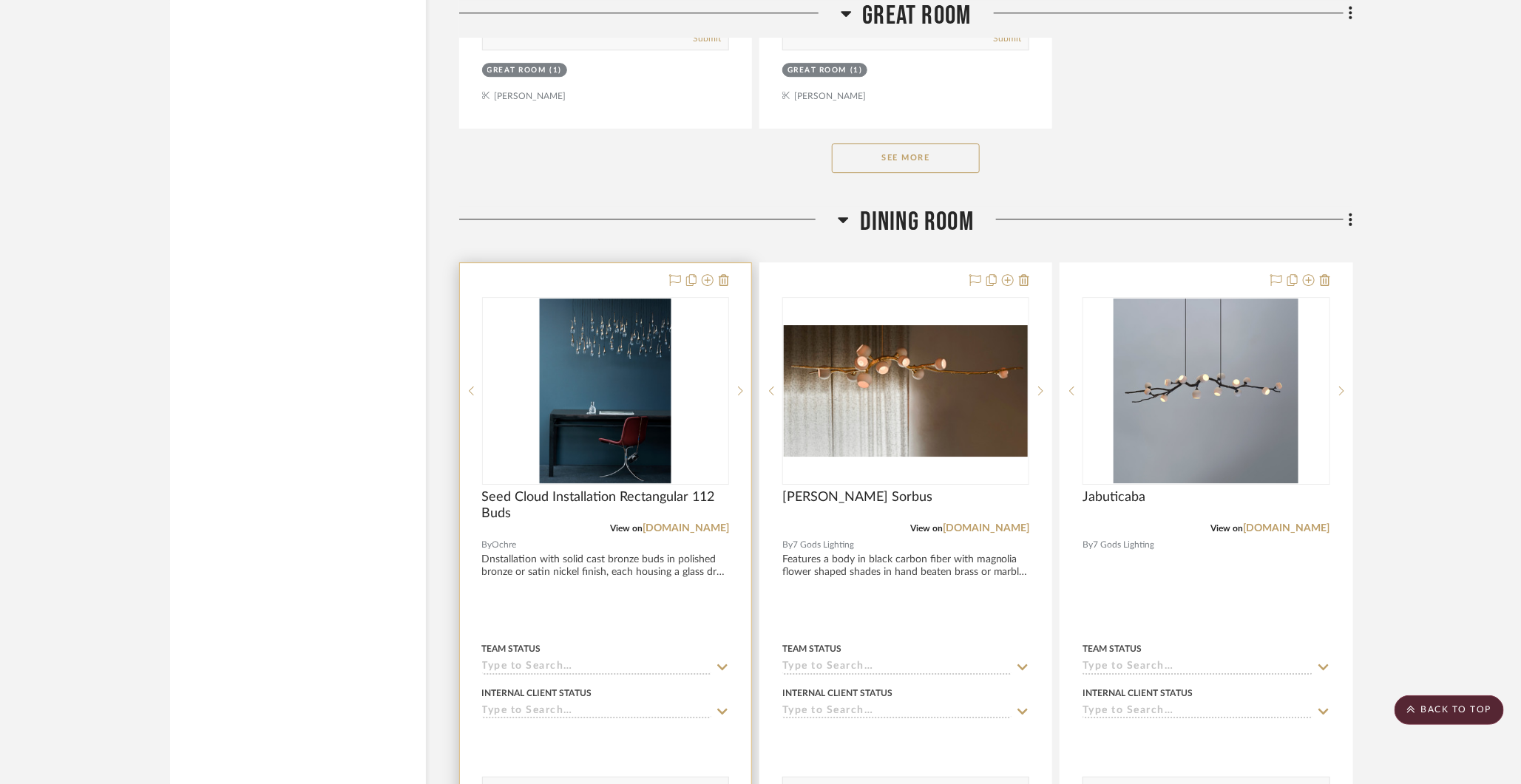
click at [0, 0] on div at bounding box center [0, 0] width 0 height 0
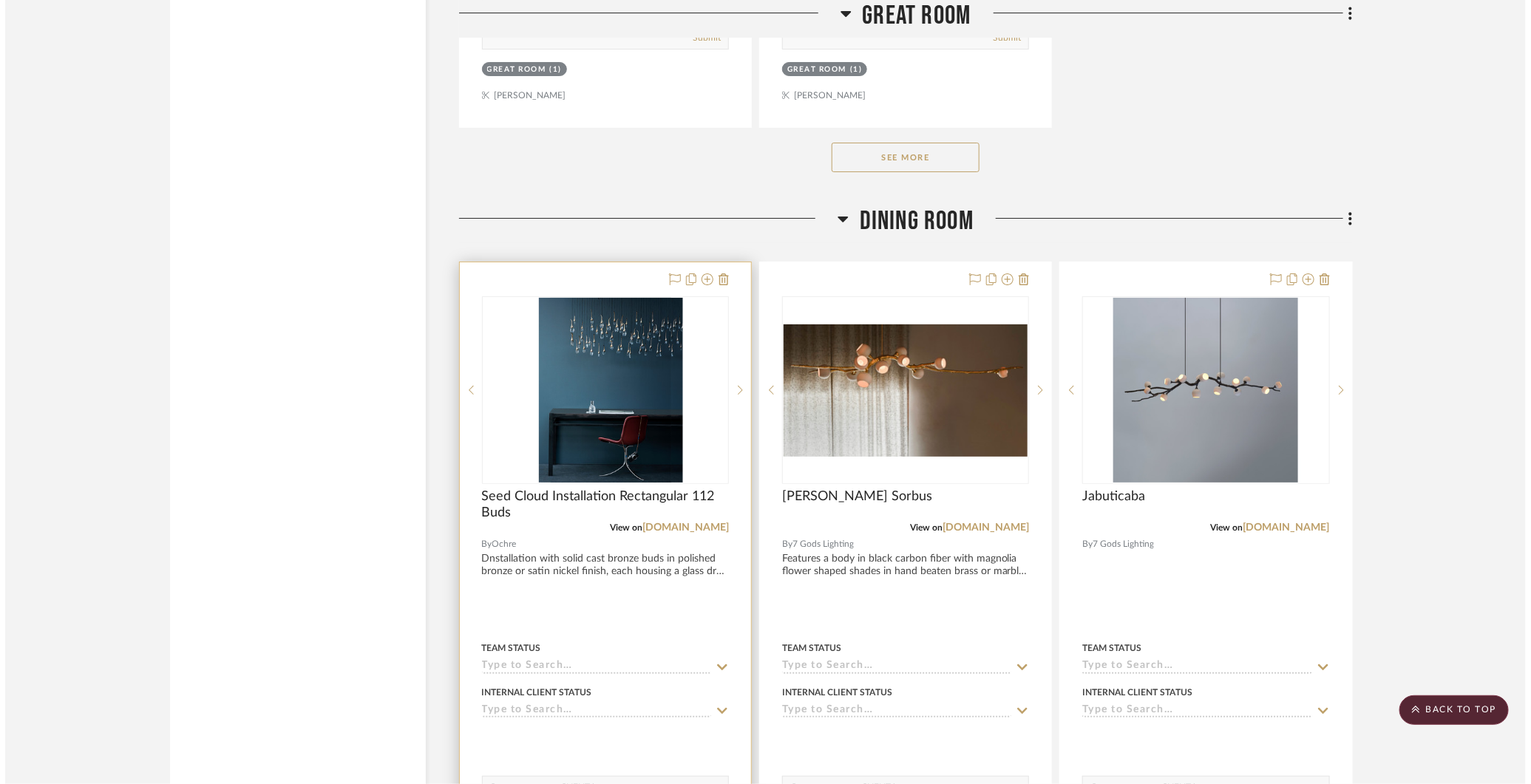
scroll to position [0, 0]
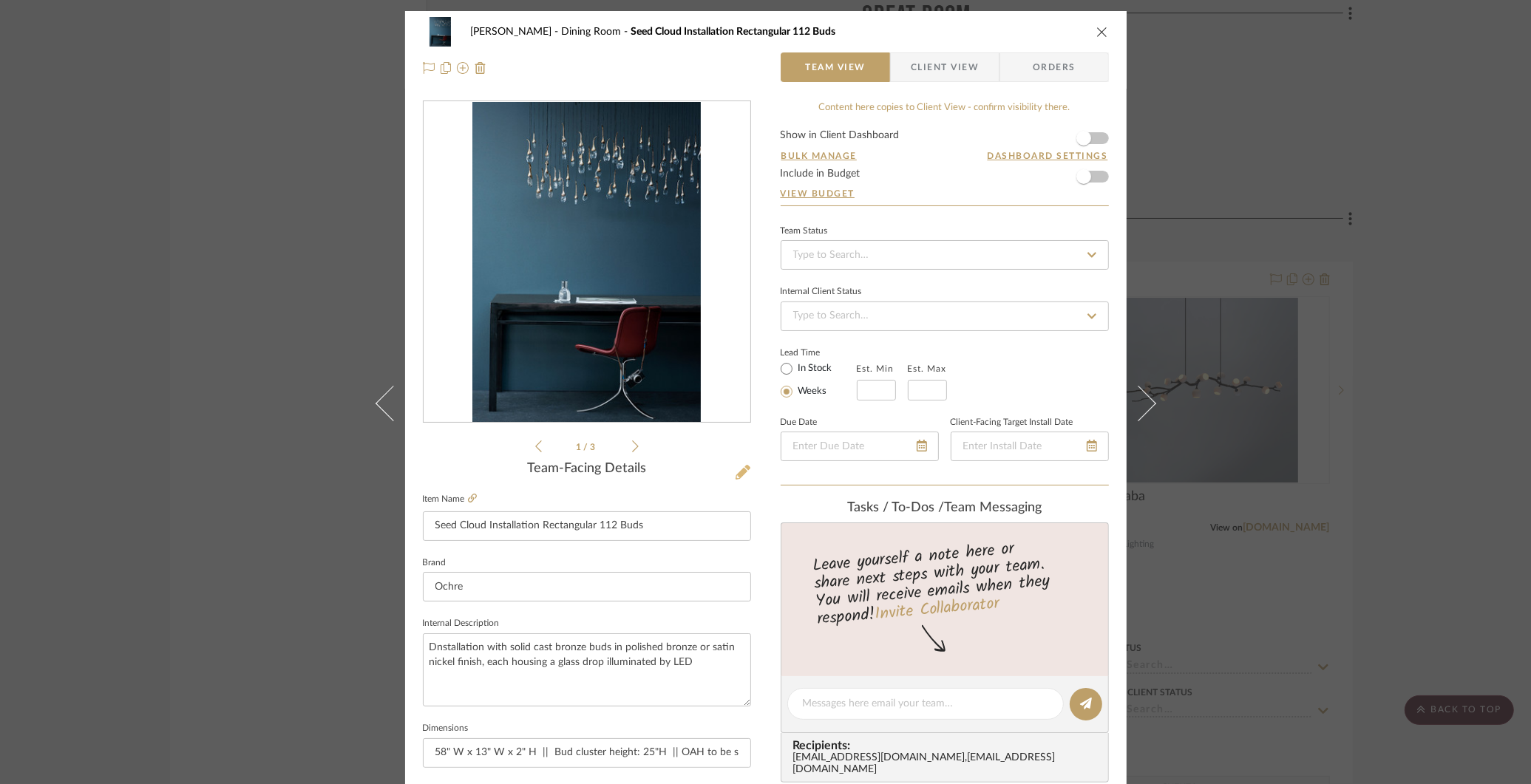
click at [736, 474] on icon at bounding box center [743, 472] width 14 height 14
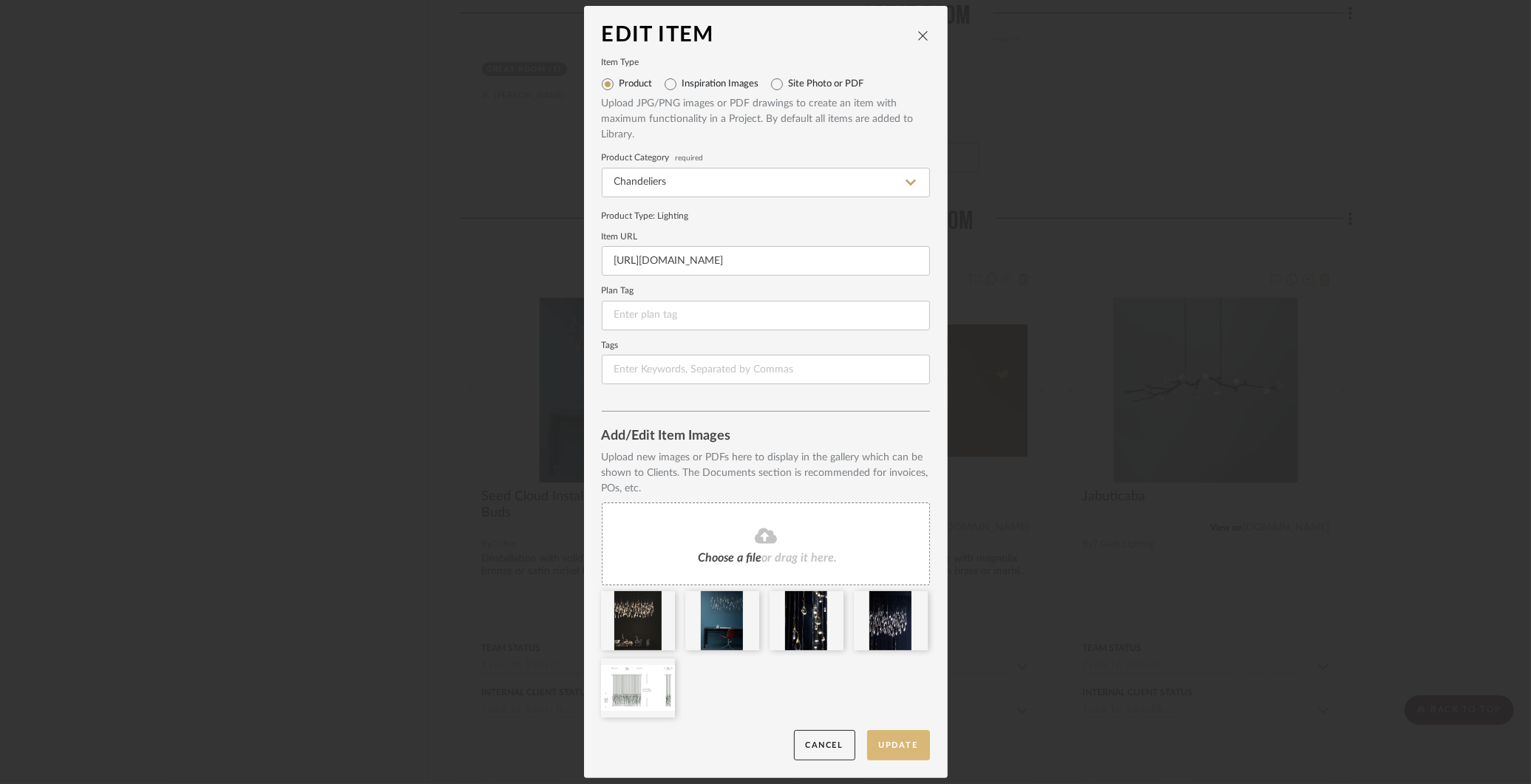
click at [899, 737] on button "Update" at bounding box center [899, 746] width 63 height 31
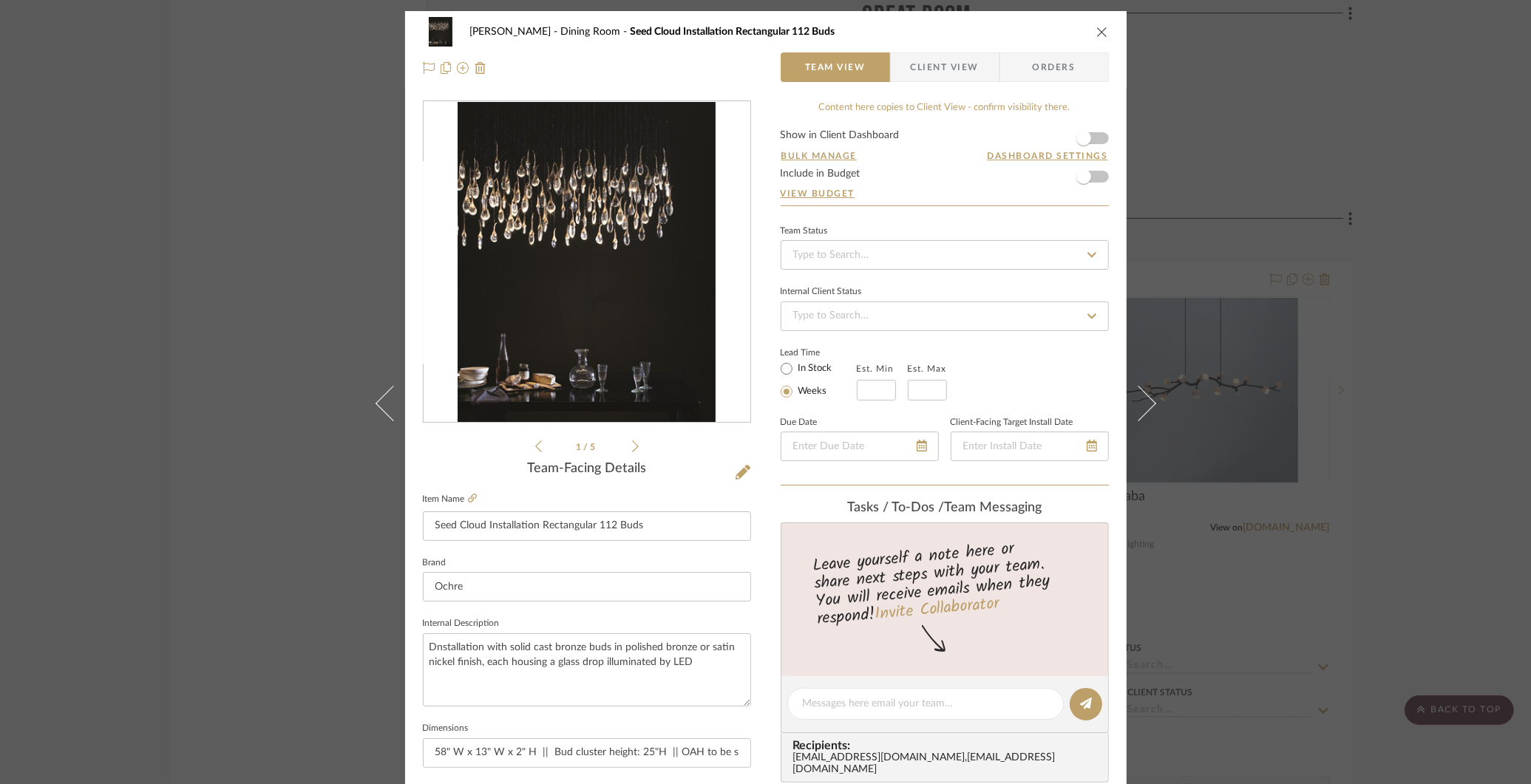
click at [1357, 184] on div "COLLINS Dining Room Seed Cloud Installation Rectangular 112 Buds Team View Clie…" at bounding box center [766, 392] width 1531 height 784
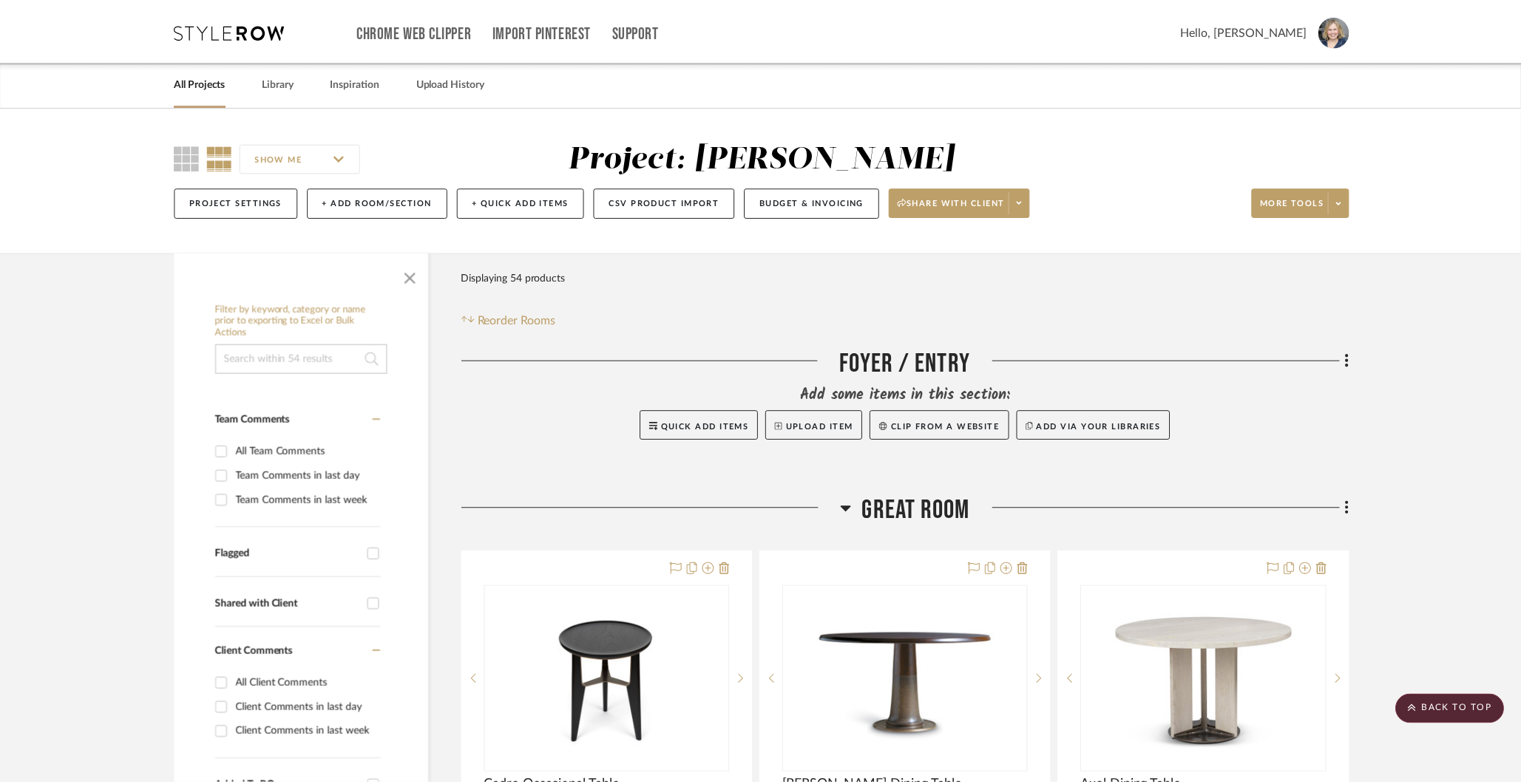
scroll to position [2382, 0]
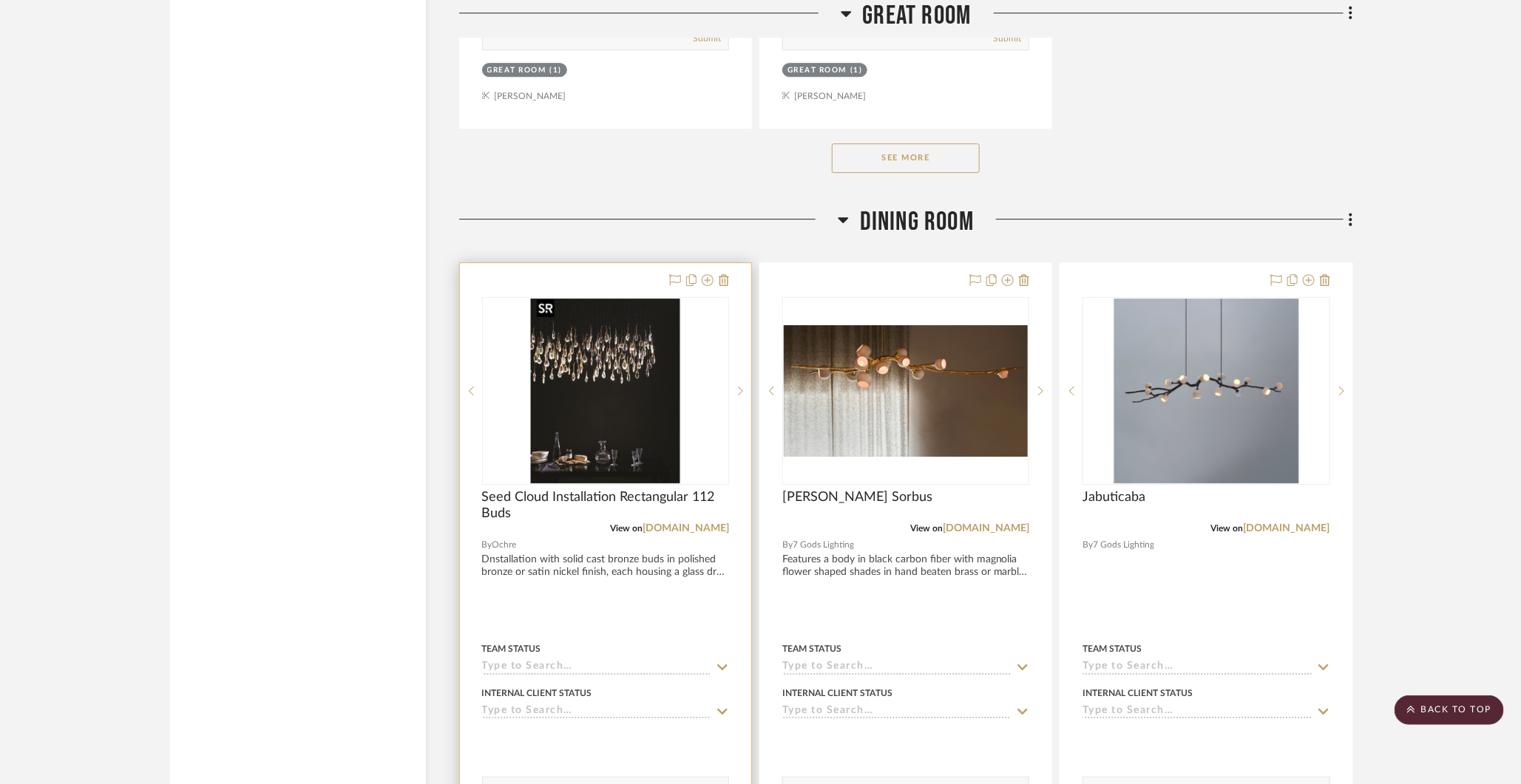
click at [557, 341] on img "0" at bounding box center [605, 390] width 149 height 185
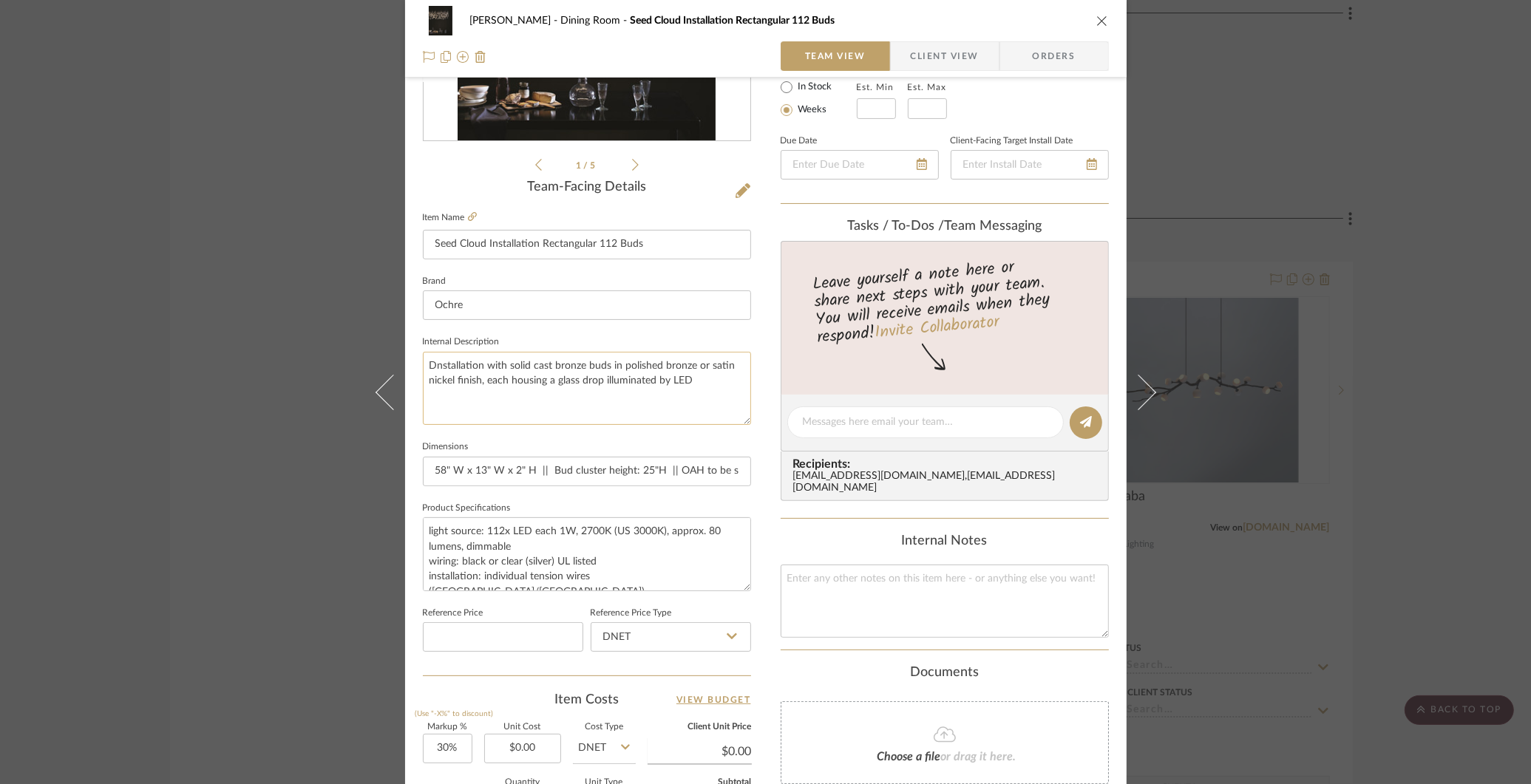
scroll to position [0, 0]
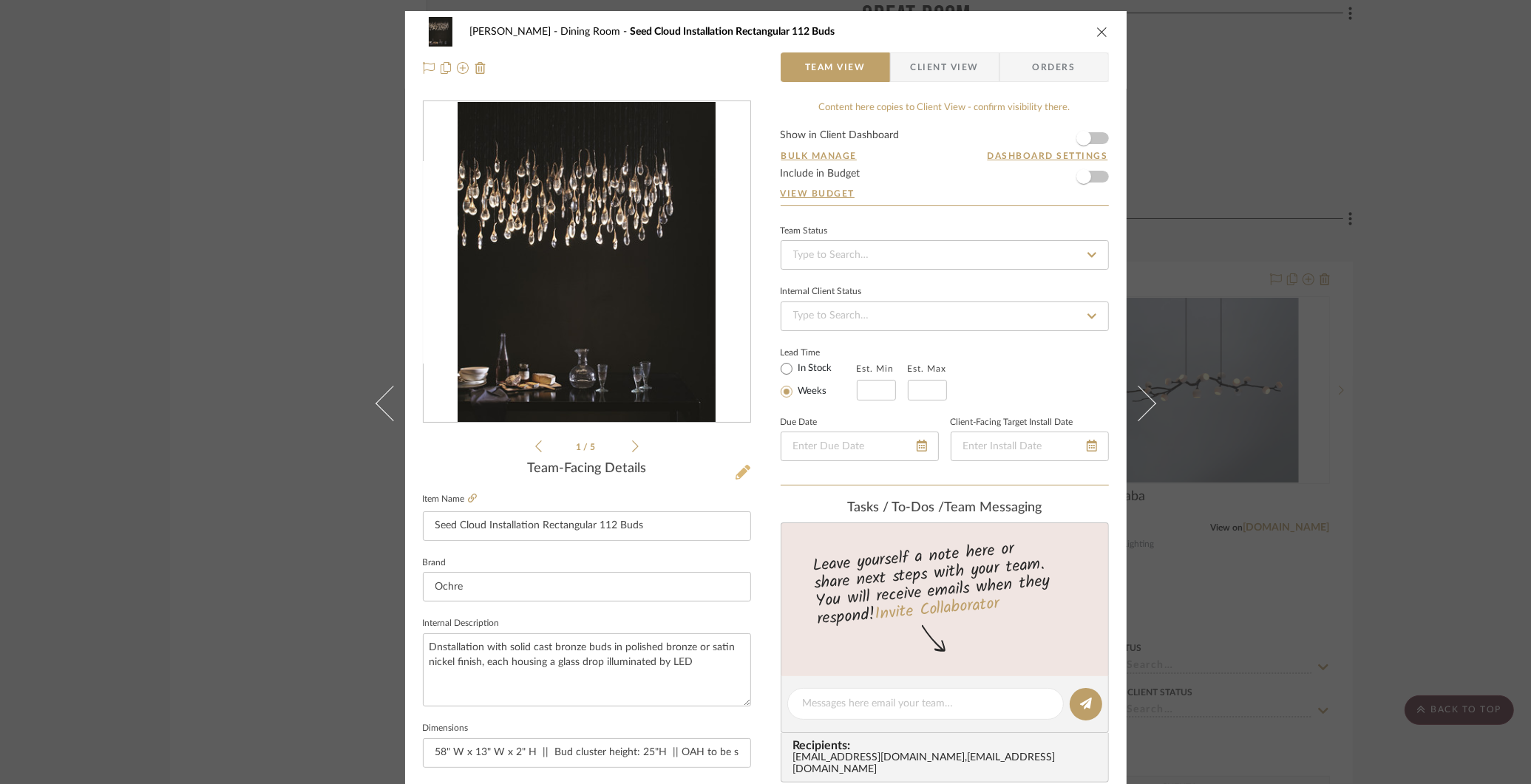
click at [736, 470] on icon at bounding box center [743, 472] width 14 height 14
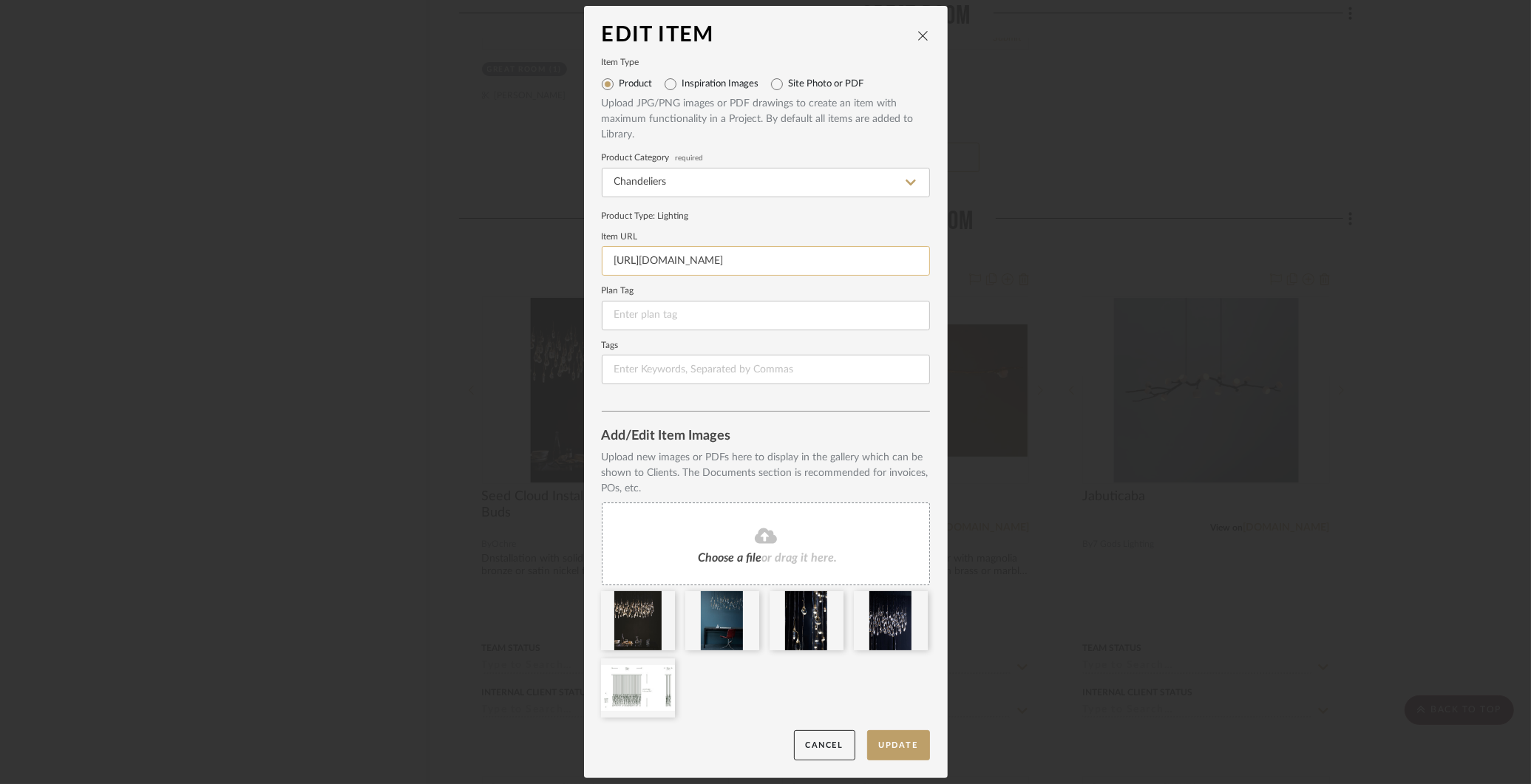
click at [800, 267] on input "https://www.ochre.net/wp-content/uploads/2018/02/seed-cloud-rectangular-112-bud…" at bounding box center [766, 260] width 328 height 30
paste input "Products/seed-cloud-rectangular/"
type input "https://www.ochre.net/Products/seed-cloud-rectangular/"
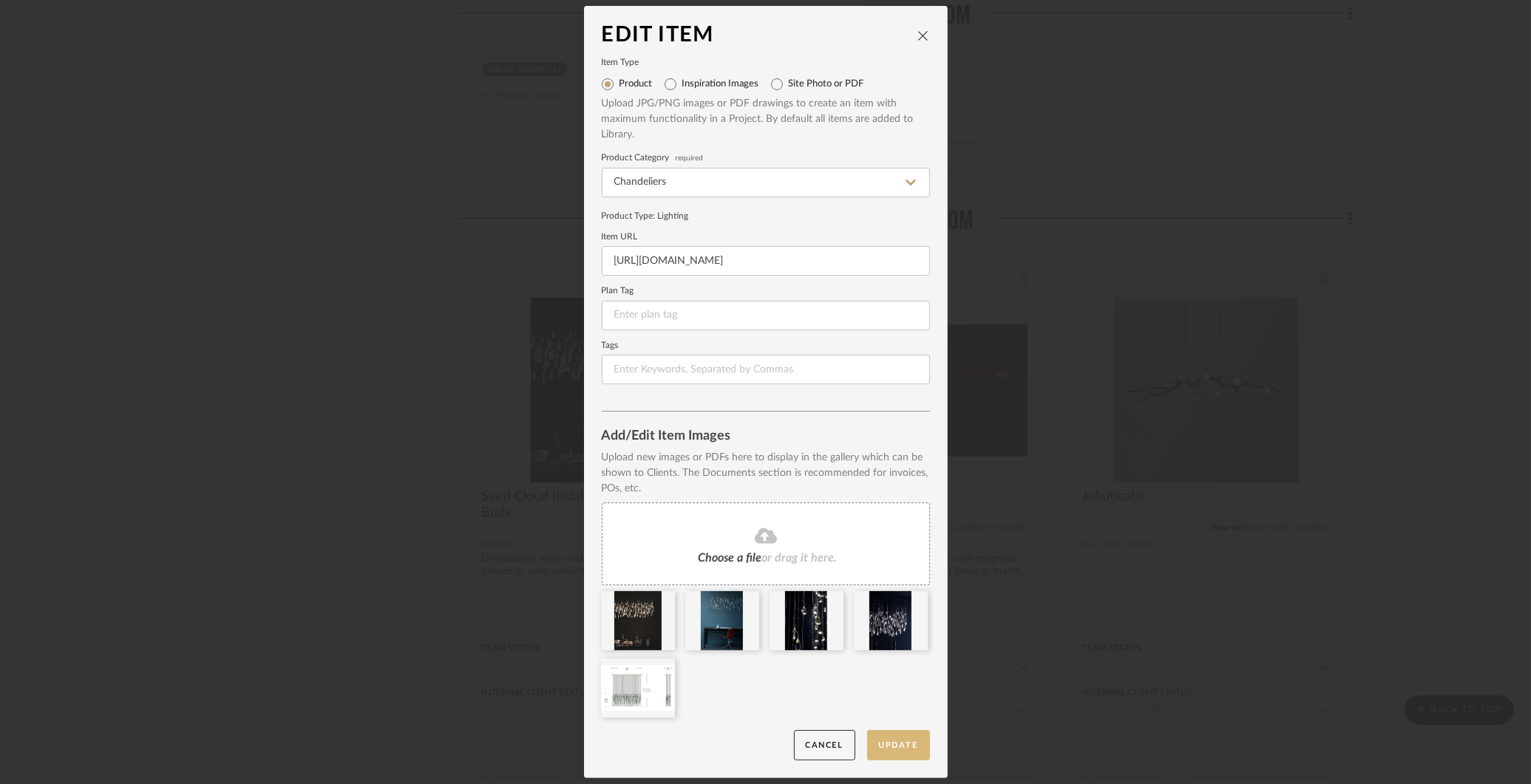
click at [909, 736] on button "Update" at bounding box center [899, 746] width 63 height 31
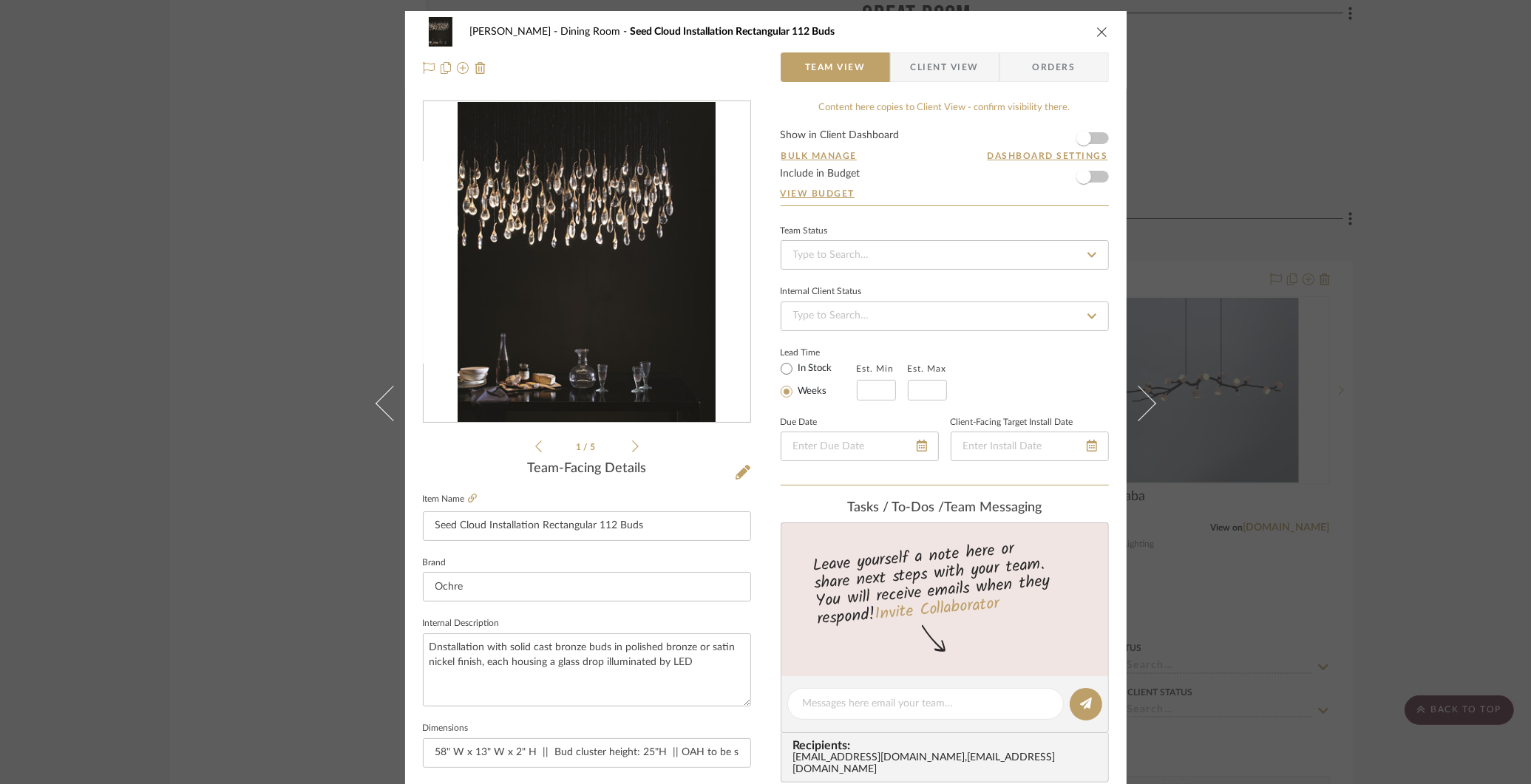
click at [1469, 414] on div "COLLINS Dining Room Seed Cloud Installation Rectangular 112 Buds Team View Clie…" at bounding box center [766, 392] width 1531 height 784
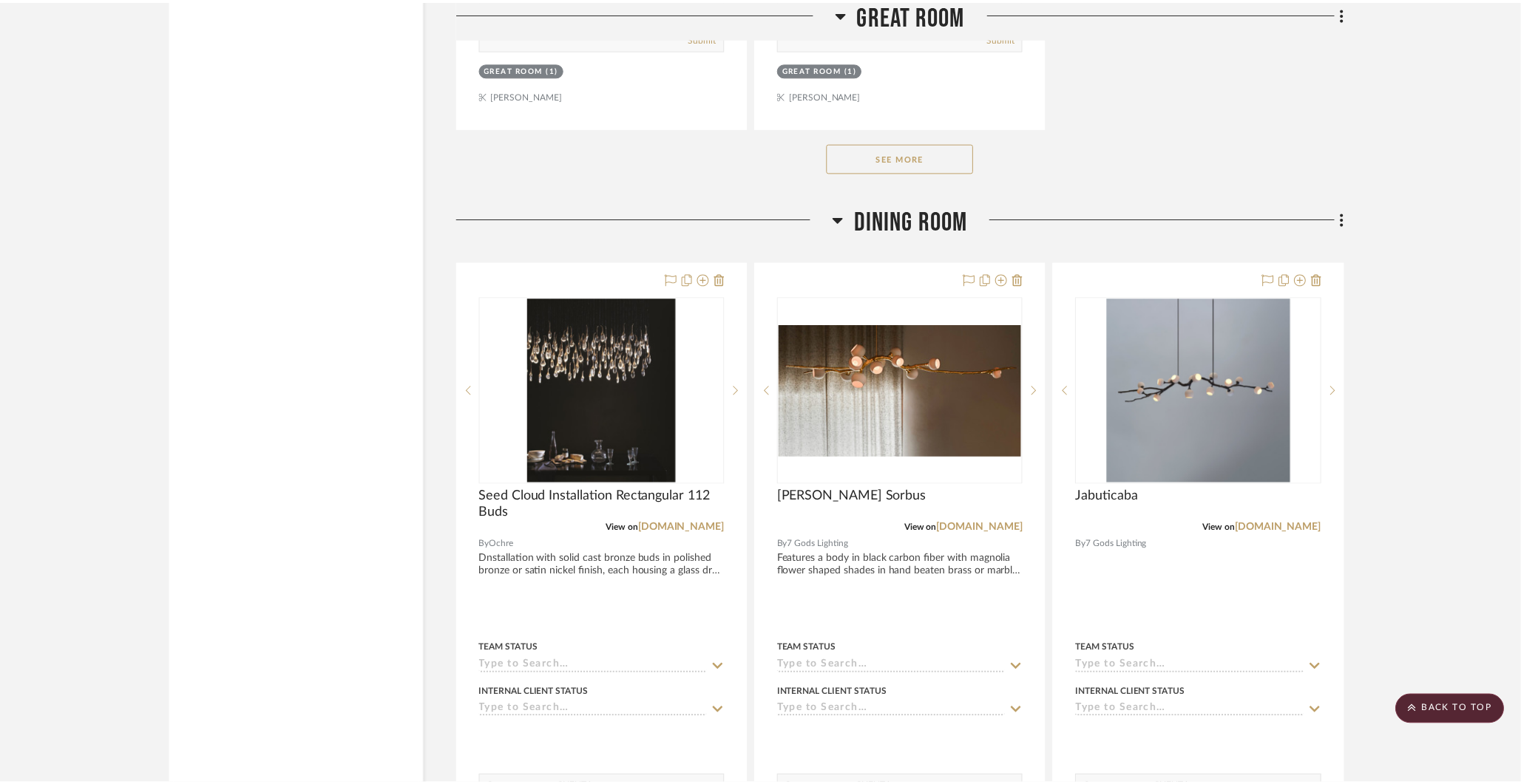
scroll to position [2382, 0]
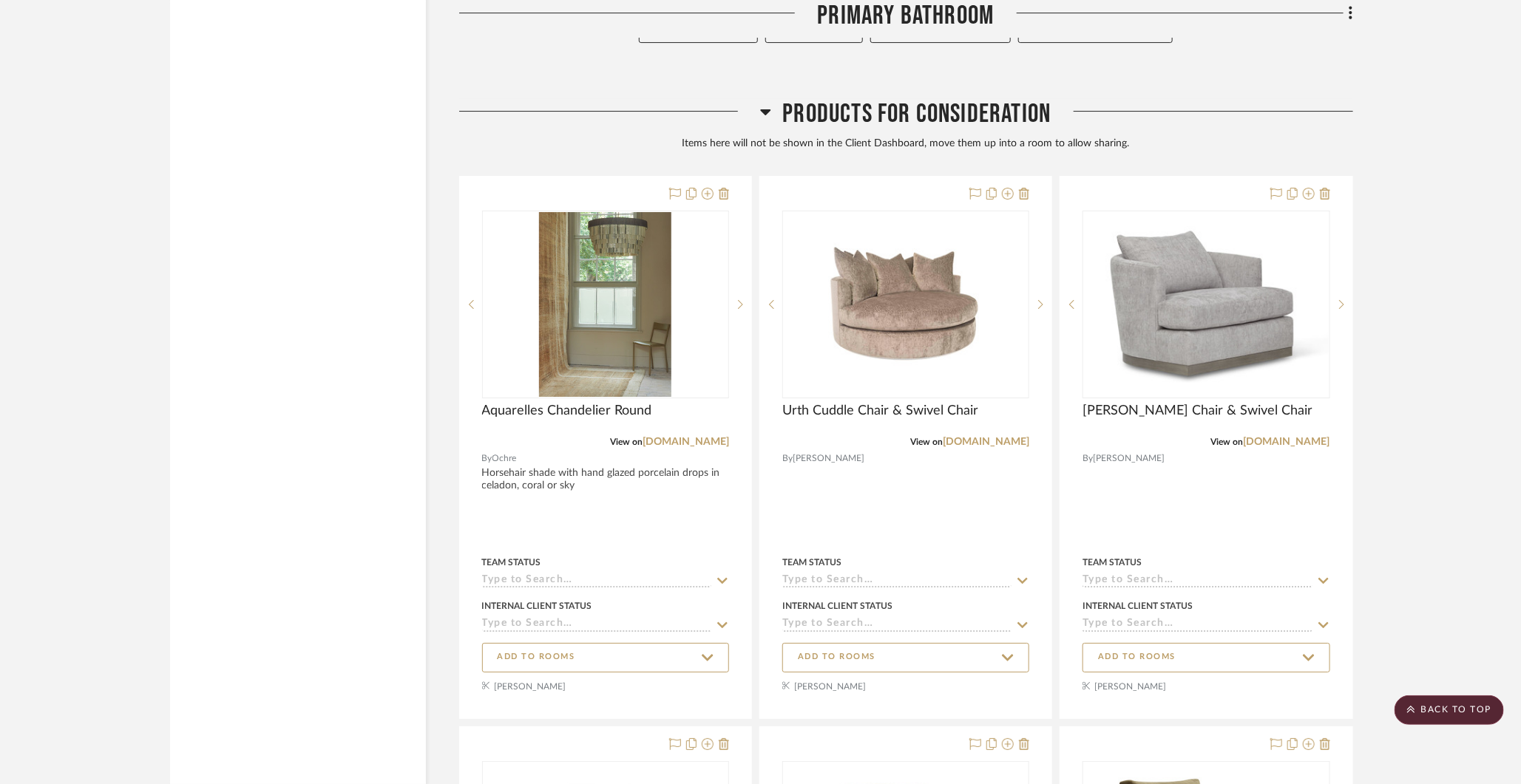
scroll to position [5754, 0]
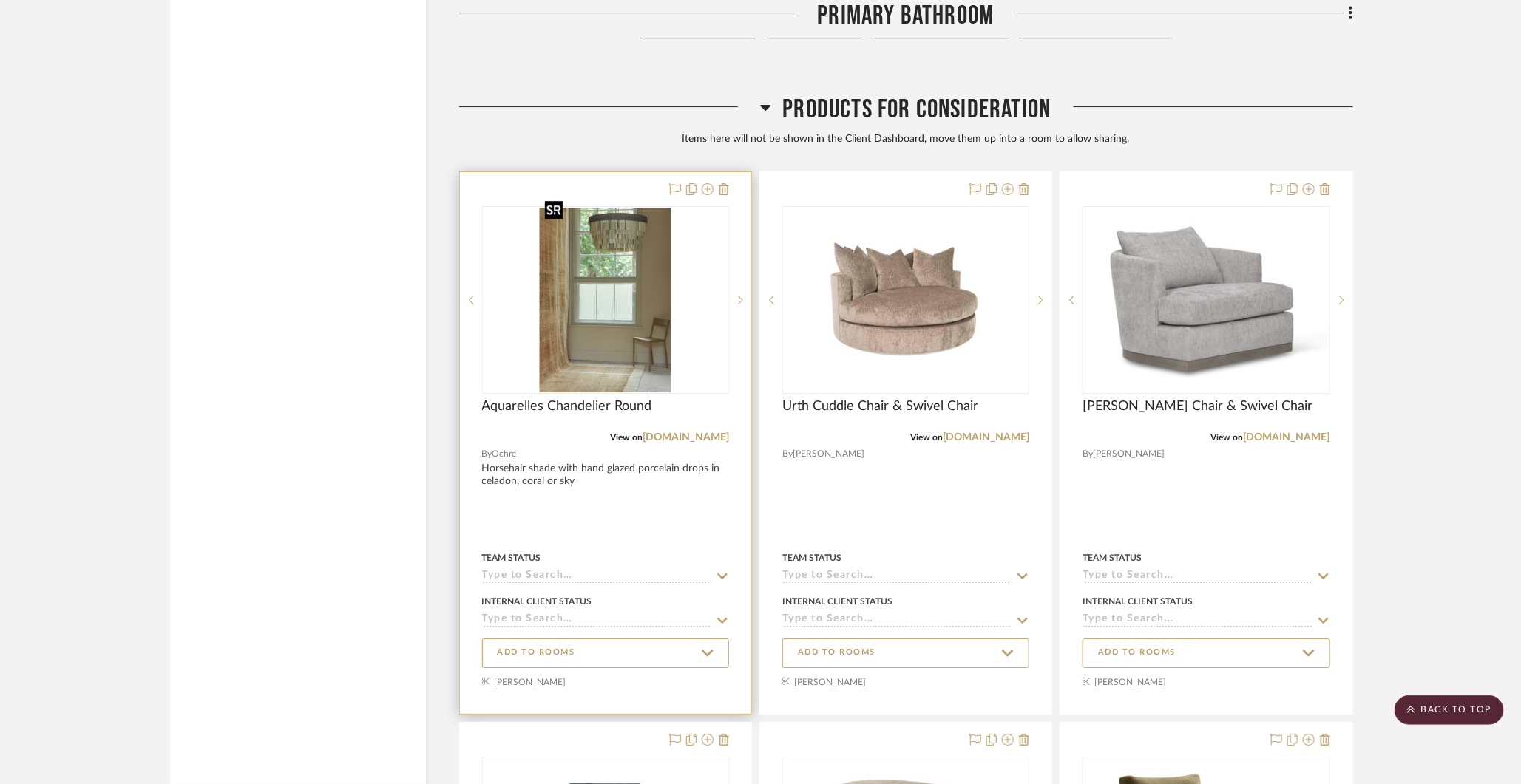
click at [574, 297] on img "0" at bounding box center [606, 299] width 133 height 185
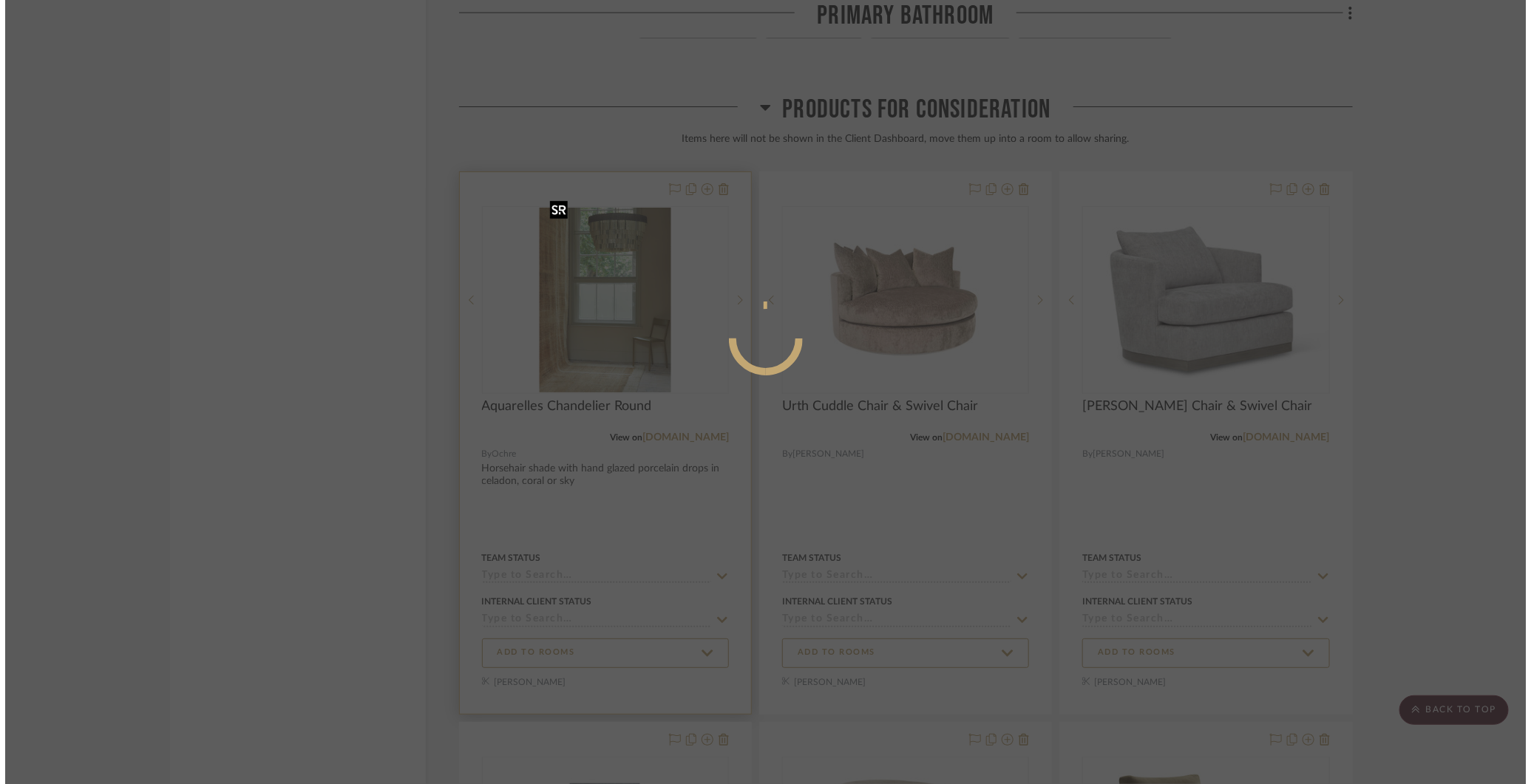
scroll to position [0, 0]
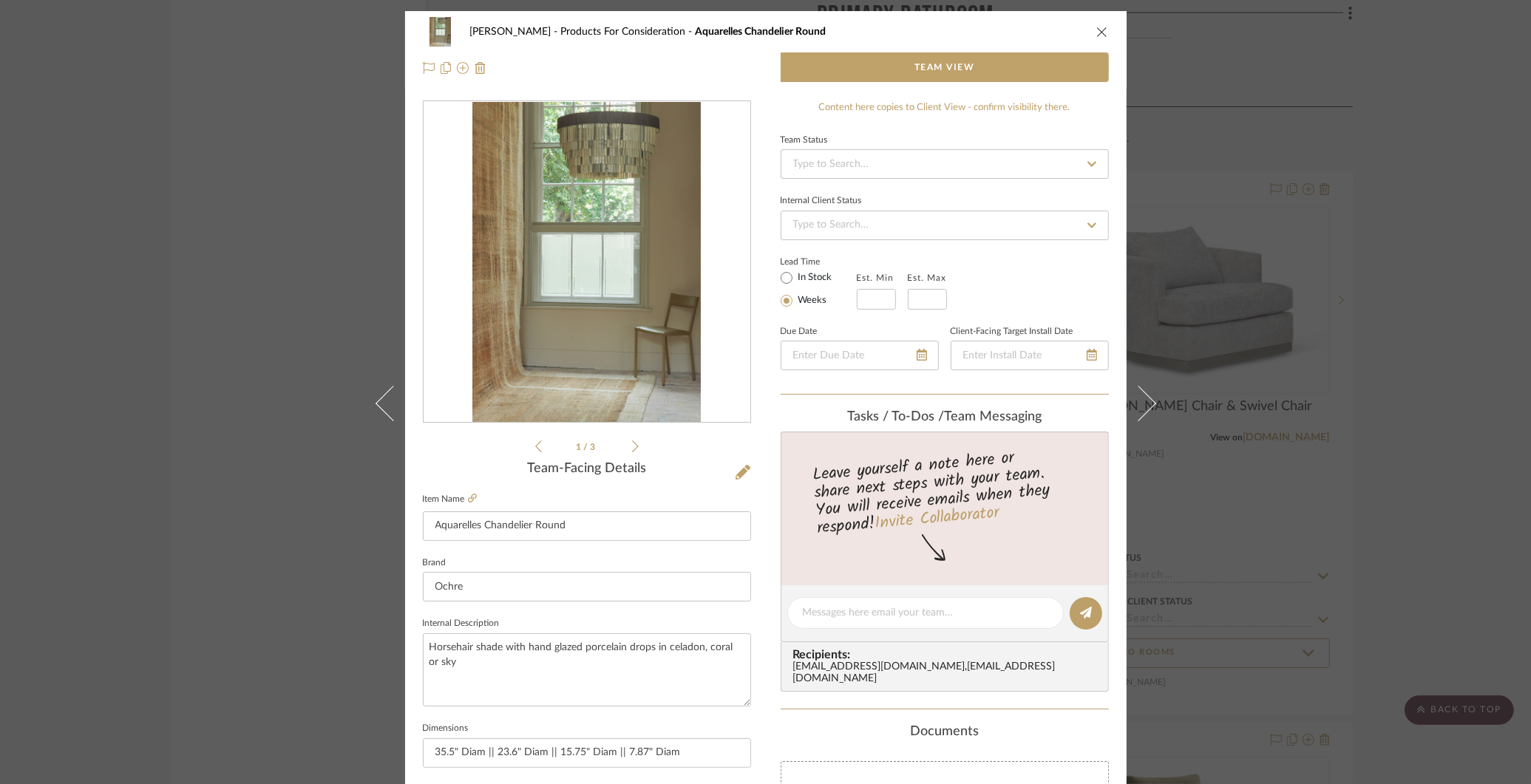
click at [1289, 131] on div "[PERSON_NAME] Products For Consideration Aquarelles Chandelier Round Team View …" at bounding box center [766, 392] width 1531 height 784
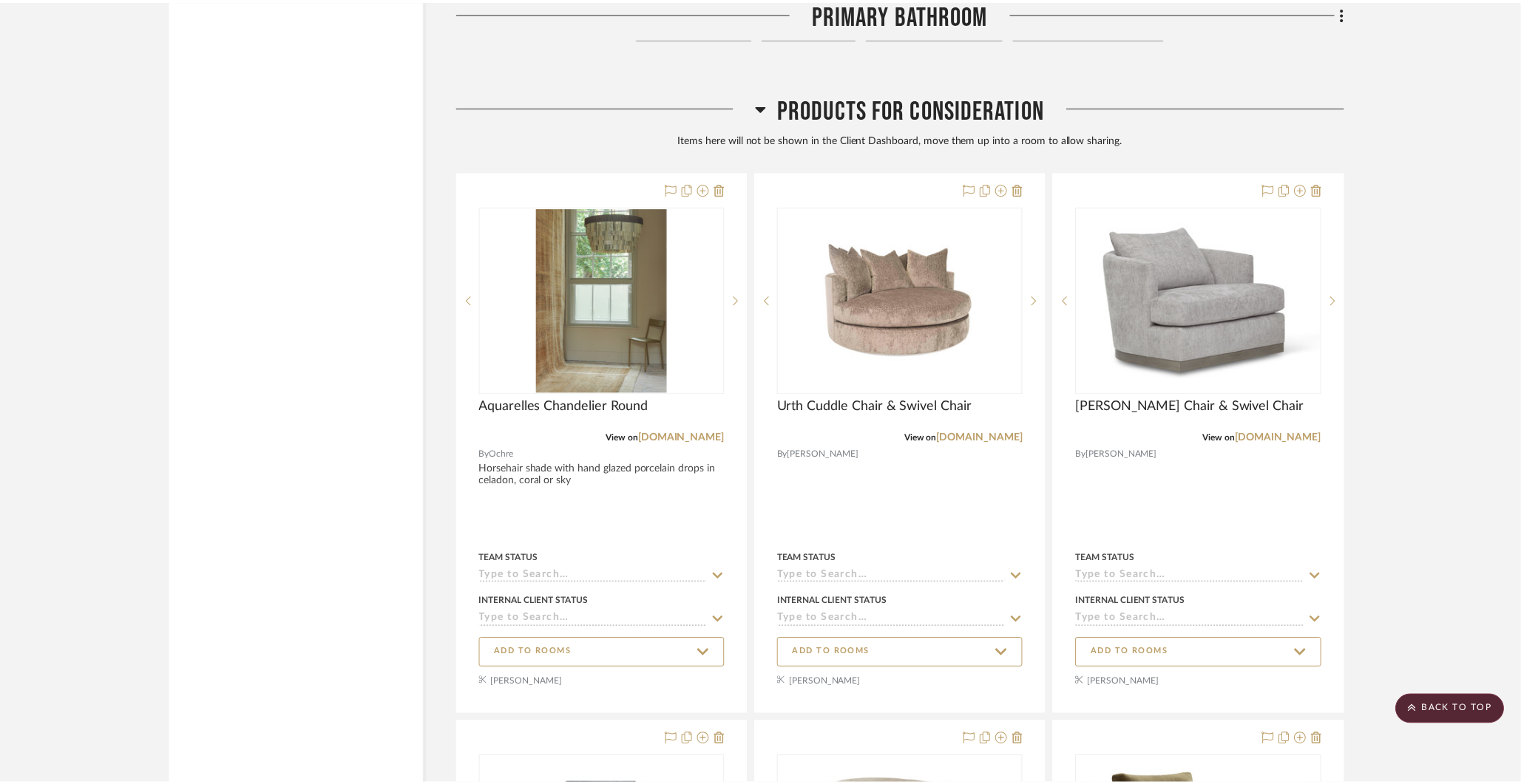
scroll to position [5754, 0]
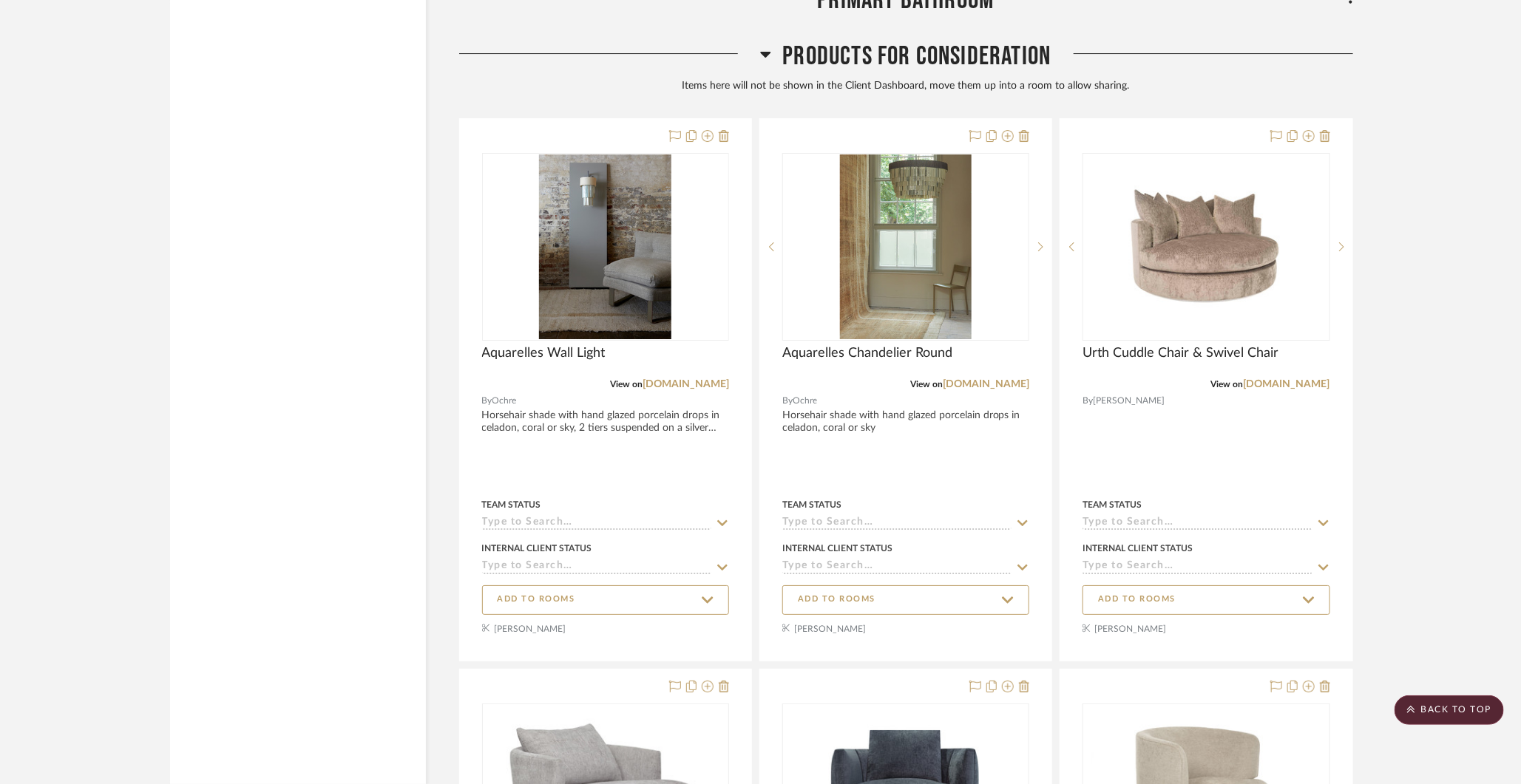
scroll to position [5843, 0]
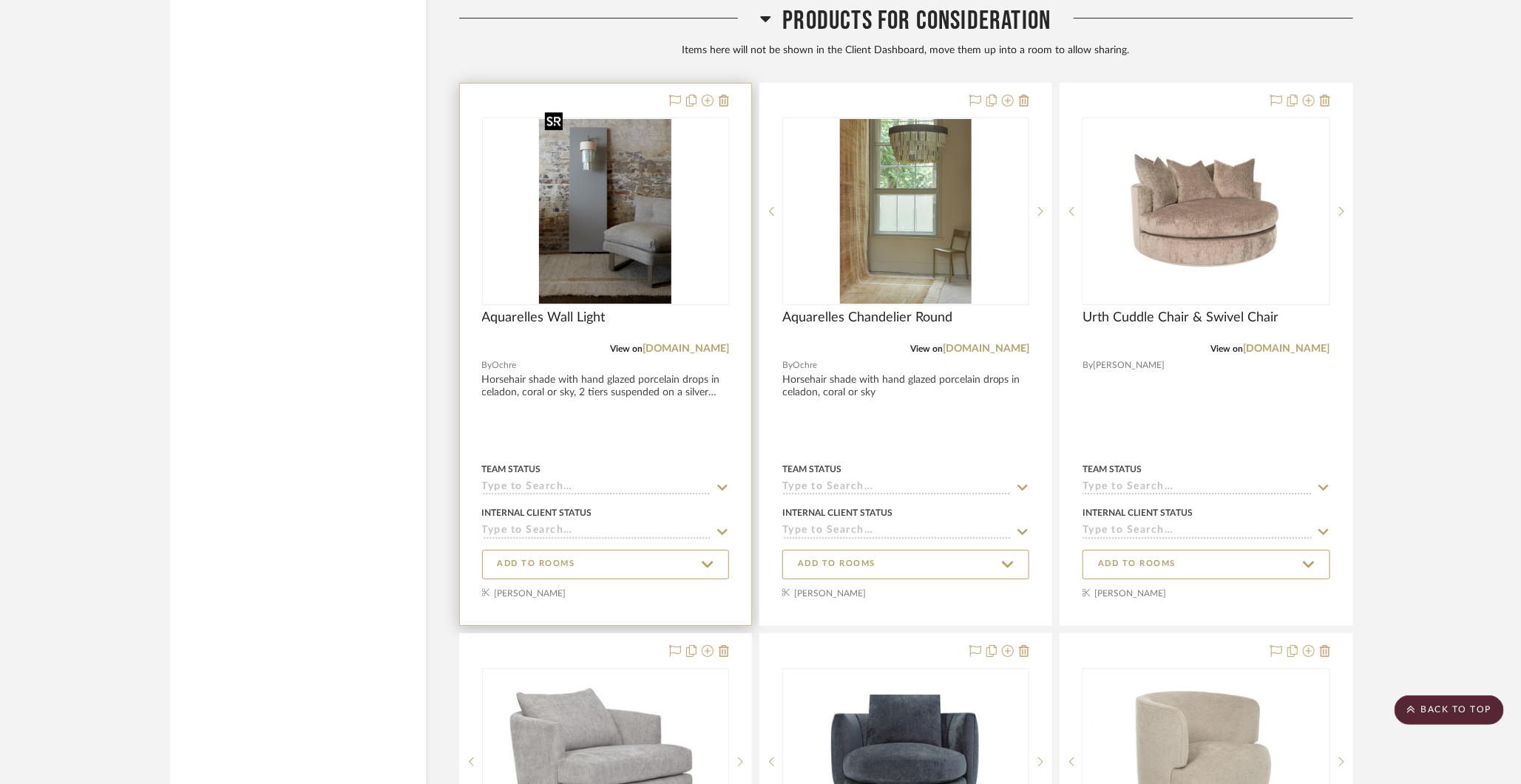
click at [0, 0] on img at bounding box center [0, 0] width 0 height 0
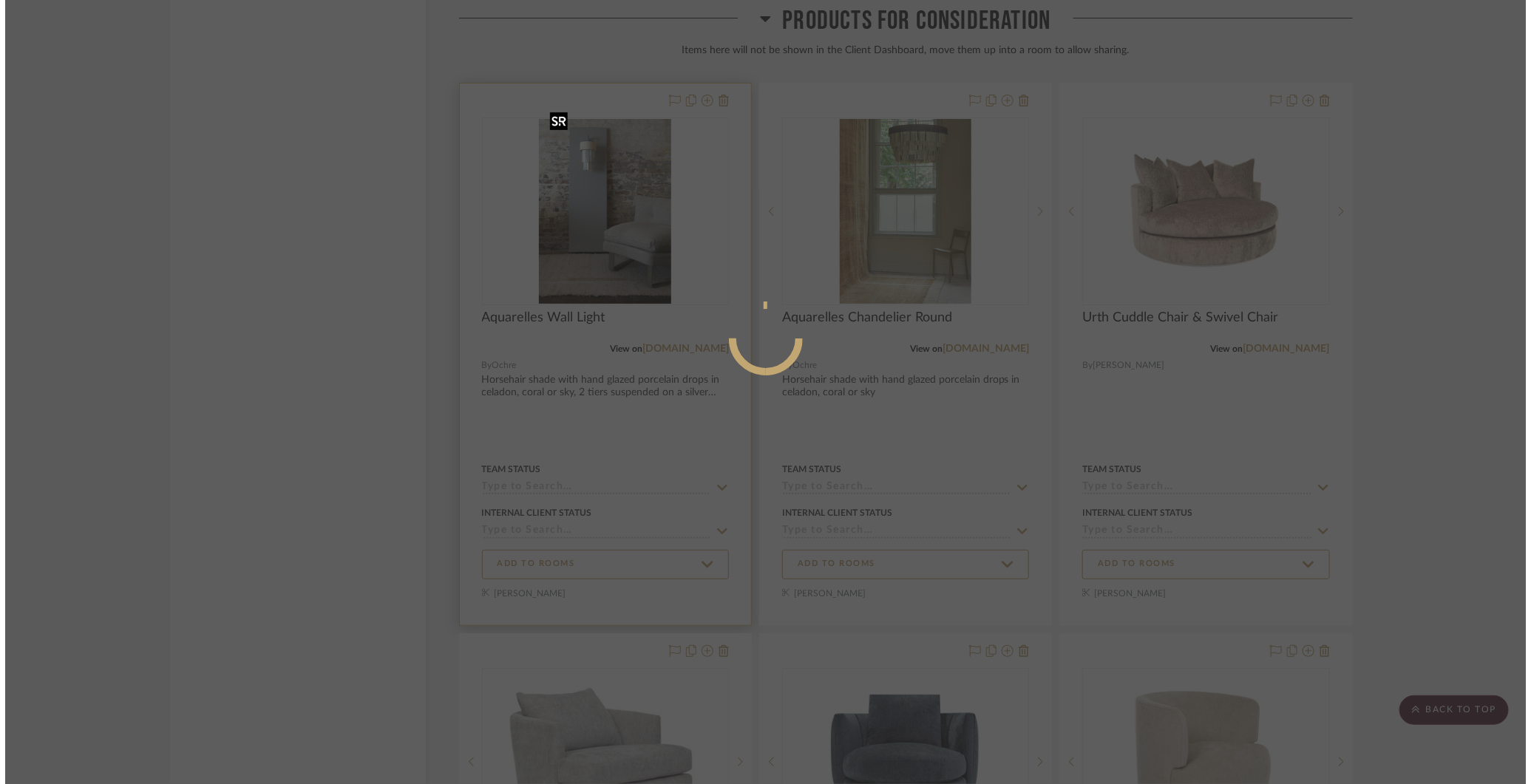
scroll to position [0, 0]
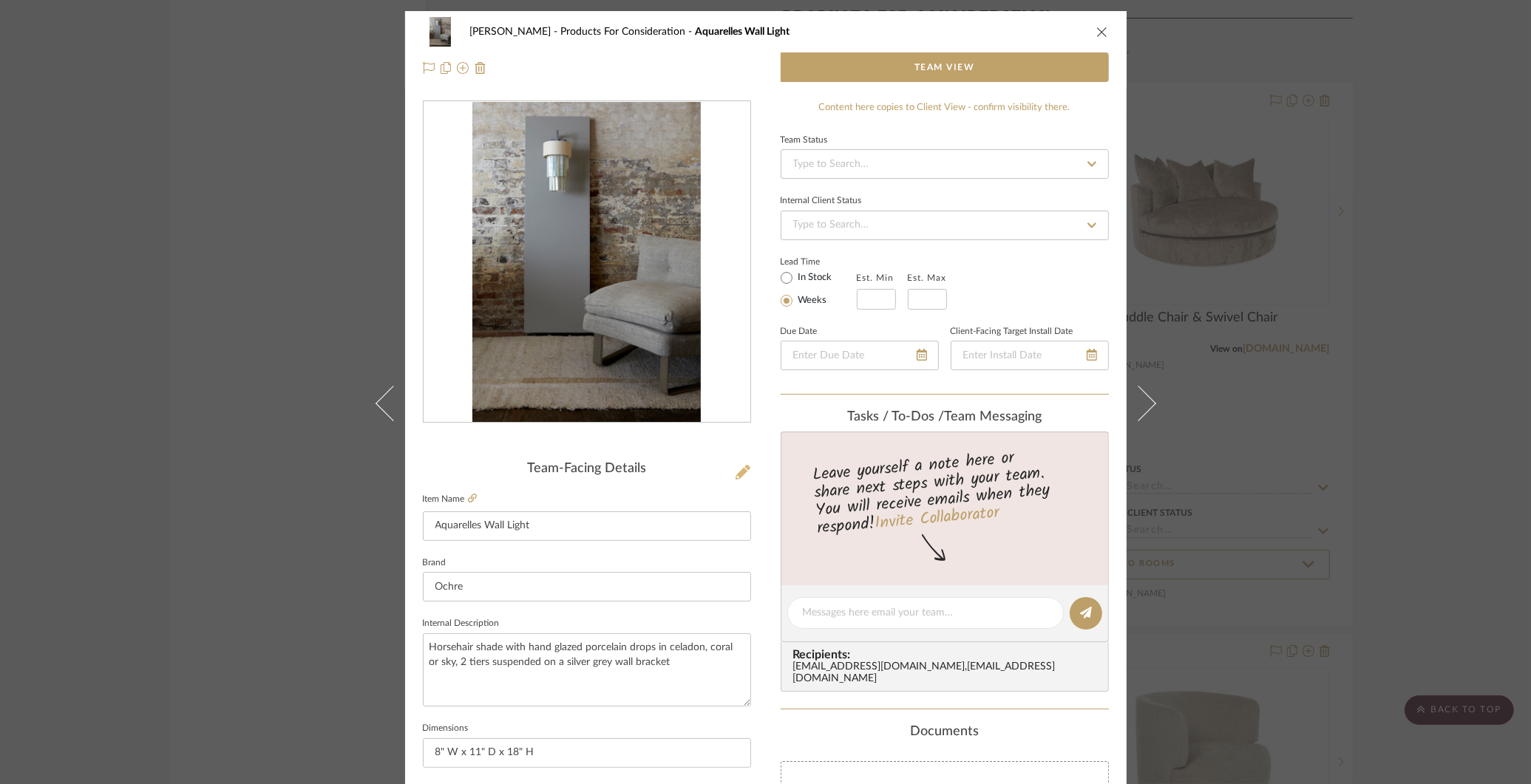
click at [736, 467] on icon at bounding box center [743, 472] width 14 height 14
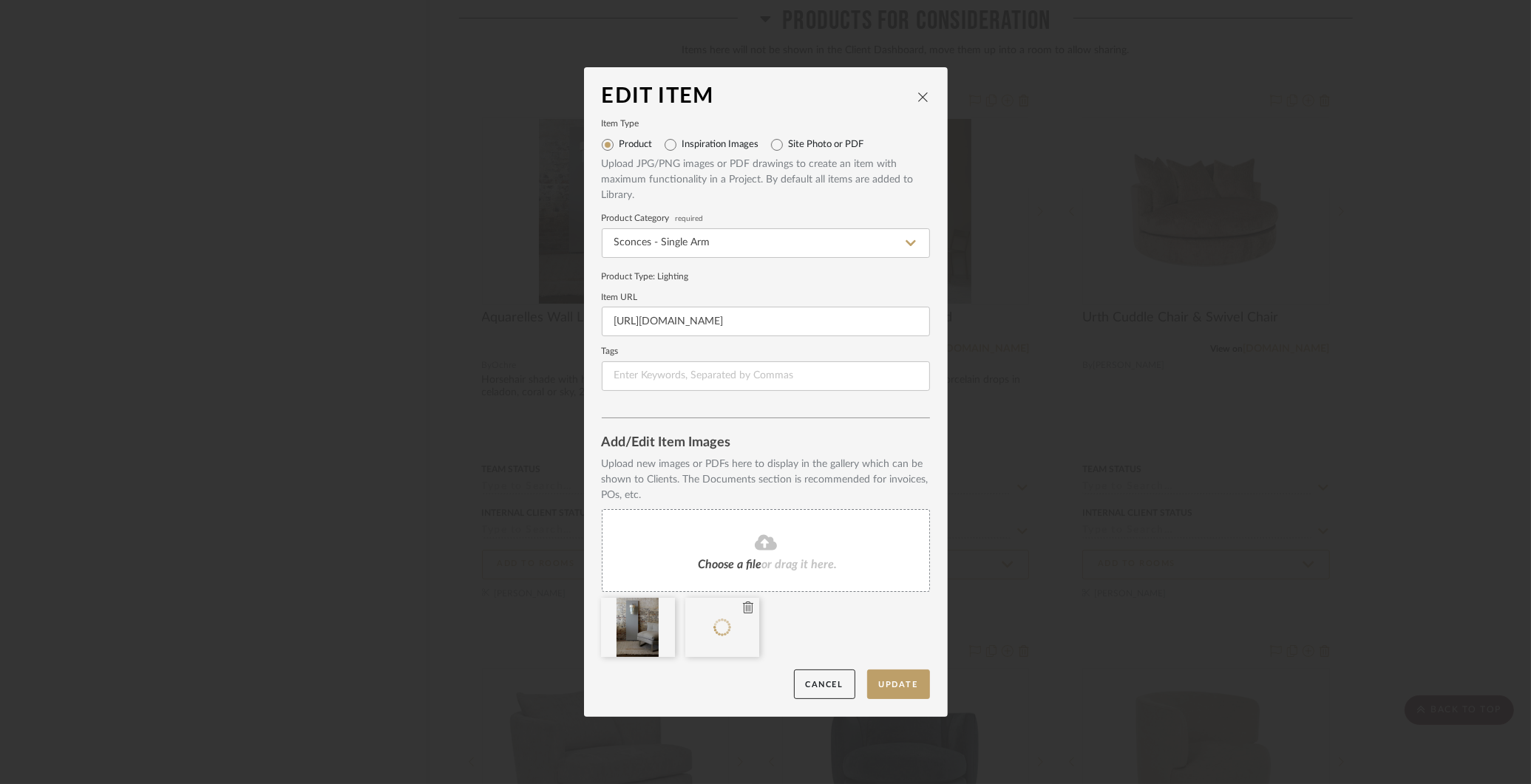
drag, startPoint x: 705, startPoint y: 626, endPoint x: 729, endPoint y: 607, distance: 30.6
drag, startPoint x: 729, startPoint y: 607, endPoint x: 720, endPoint y: 607, distance: 9.0
click at [908, 679] on button "Update" at bounding box center [899, 685] width 63 height 31
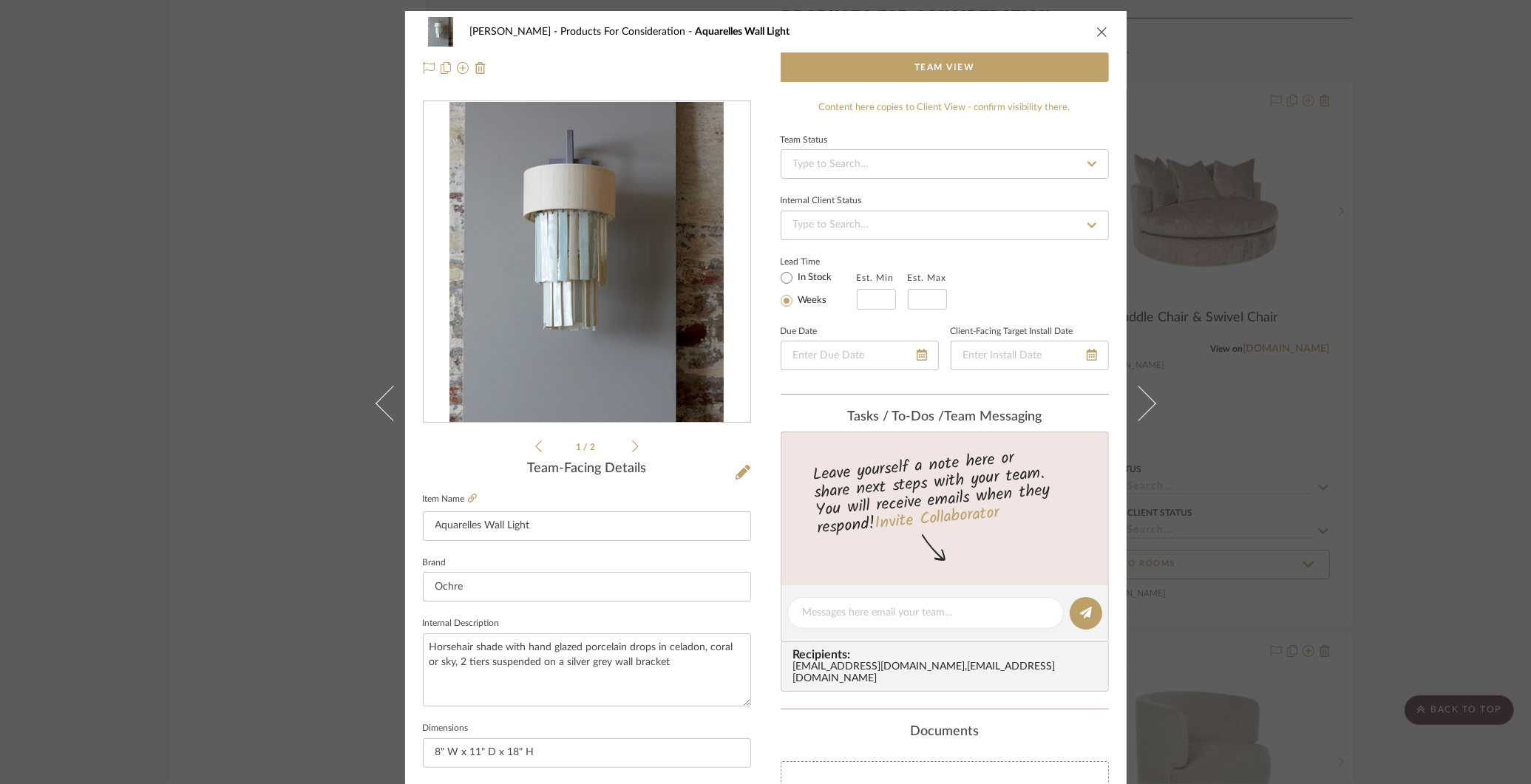
scroll to position [230, 0]
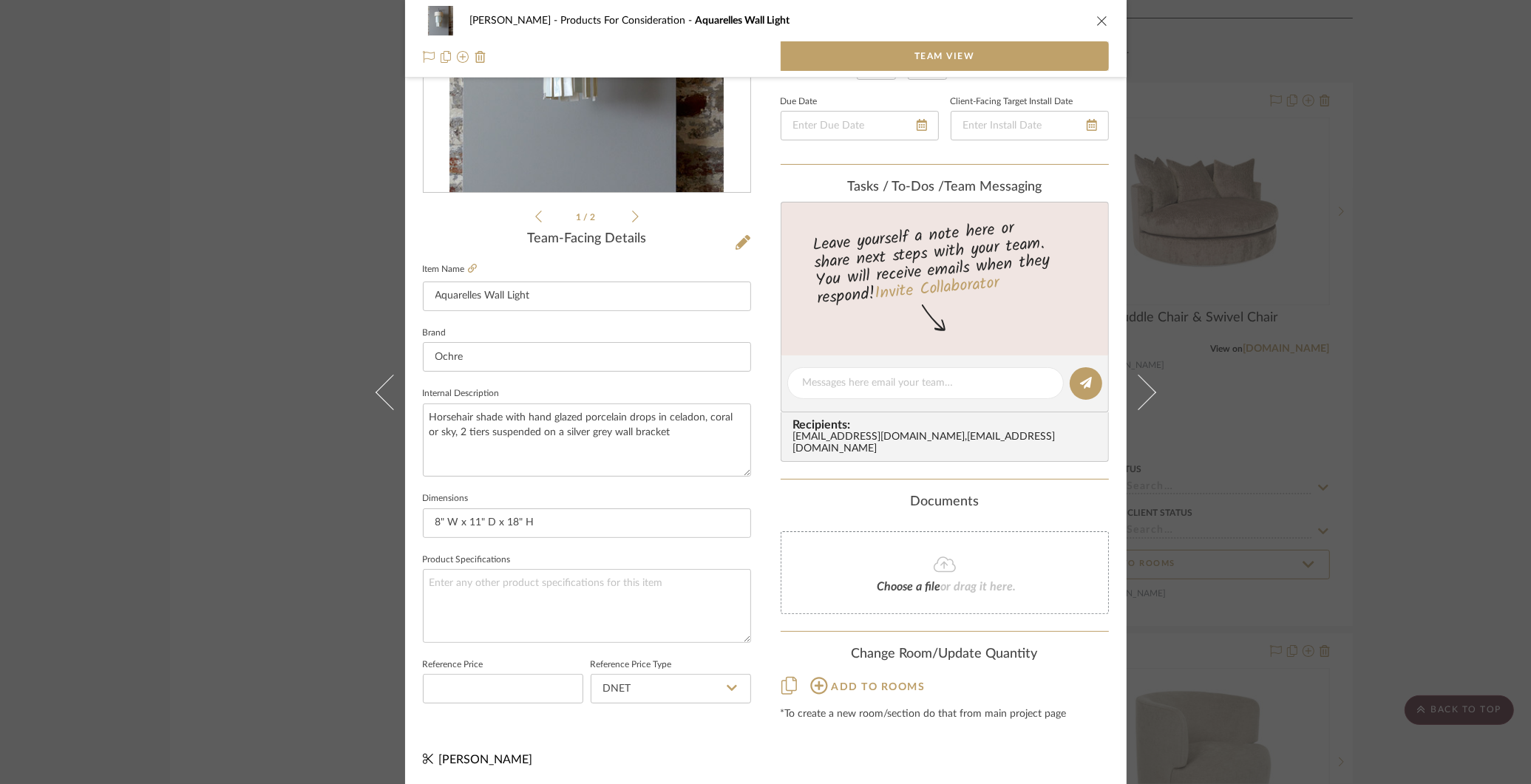
click at [202, 531] on div "COLLINS Products For Consideration Aquarelles Wall Light Team View 1 / 2 Team-F…" at bounding box center [766, 392] width 1531 height 784
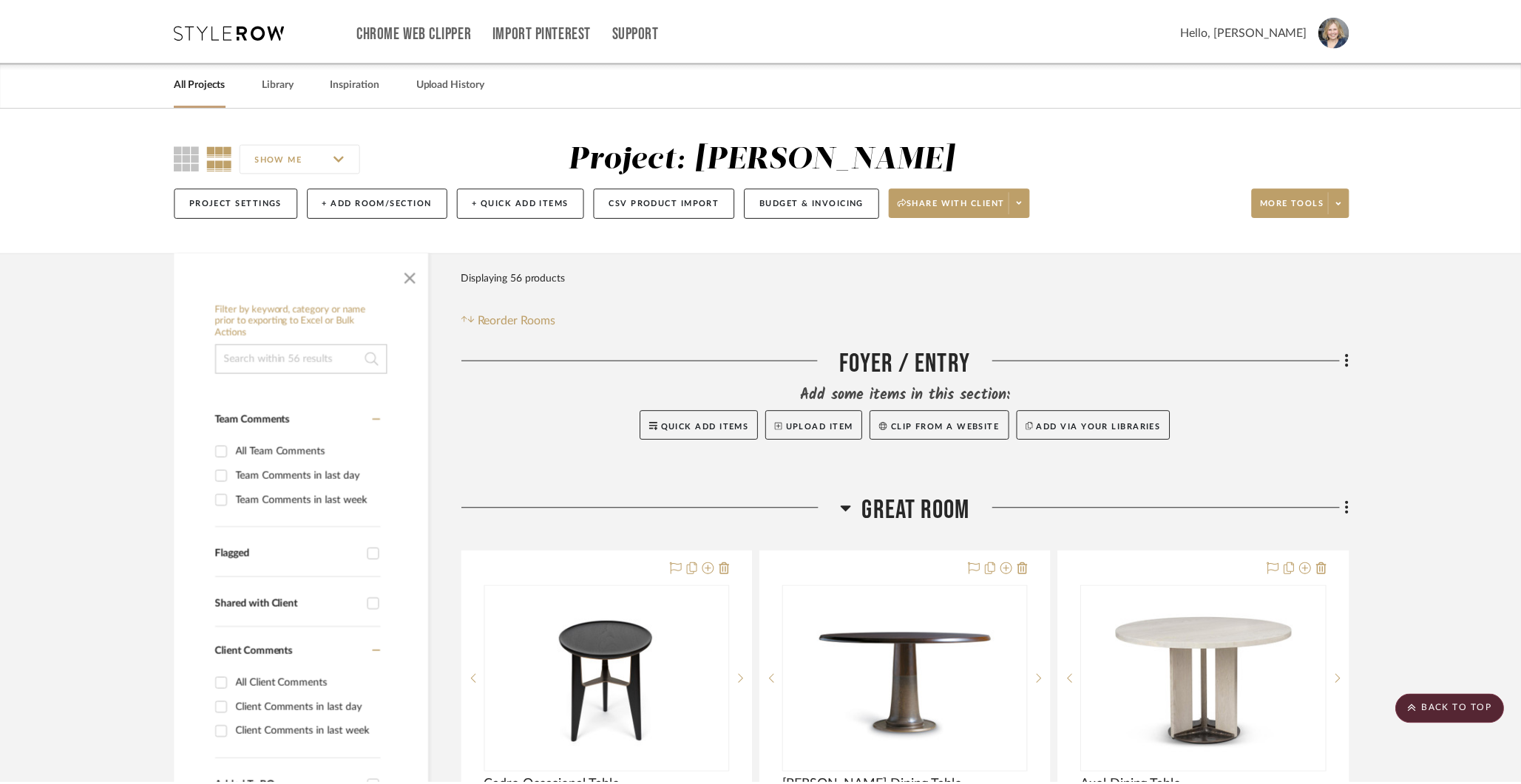
scroll to position [5843, 0]
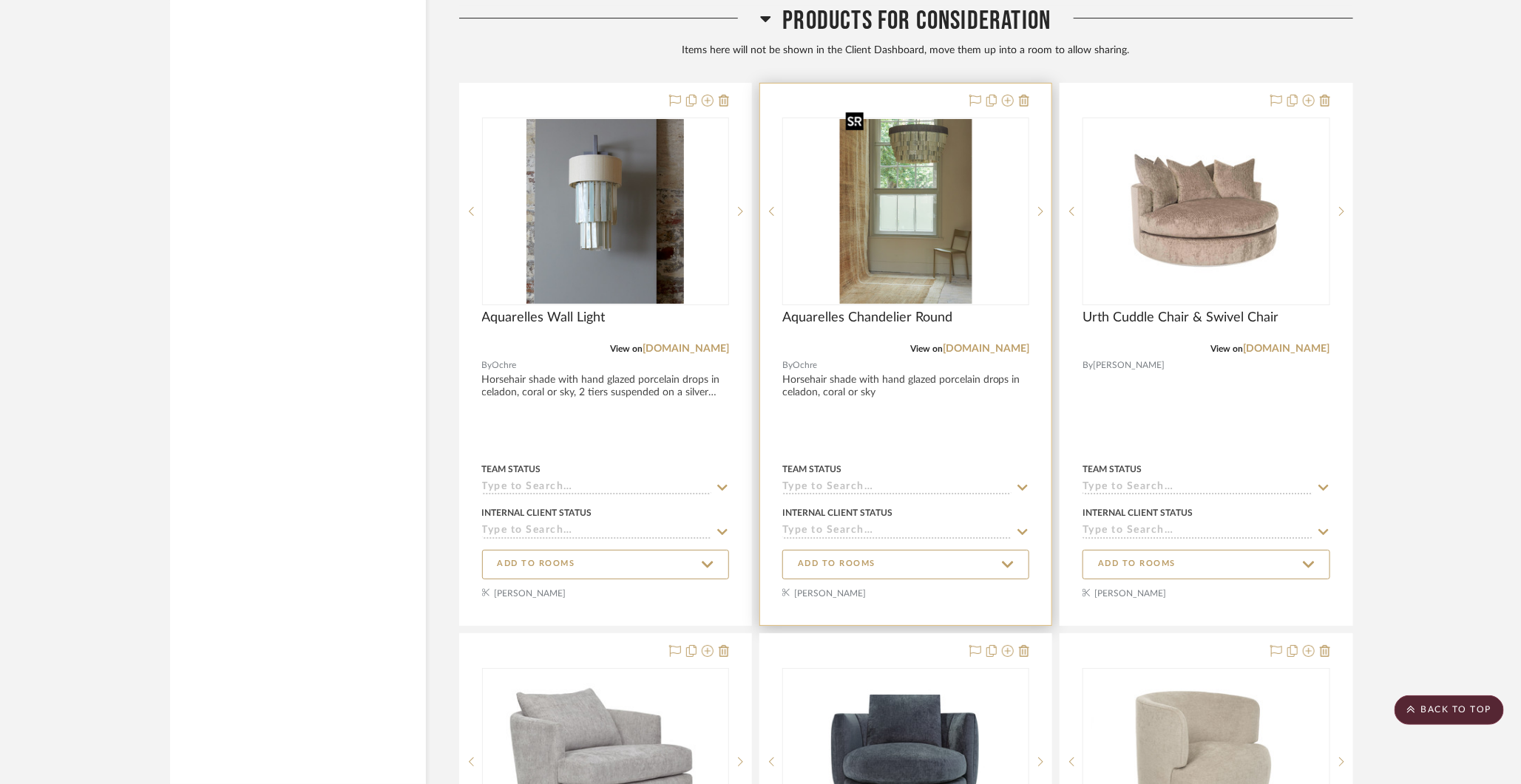
click at [904, 210] on img "0" at bounding box center [906, 211] width 133 height 185
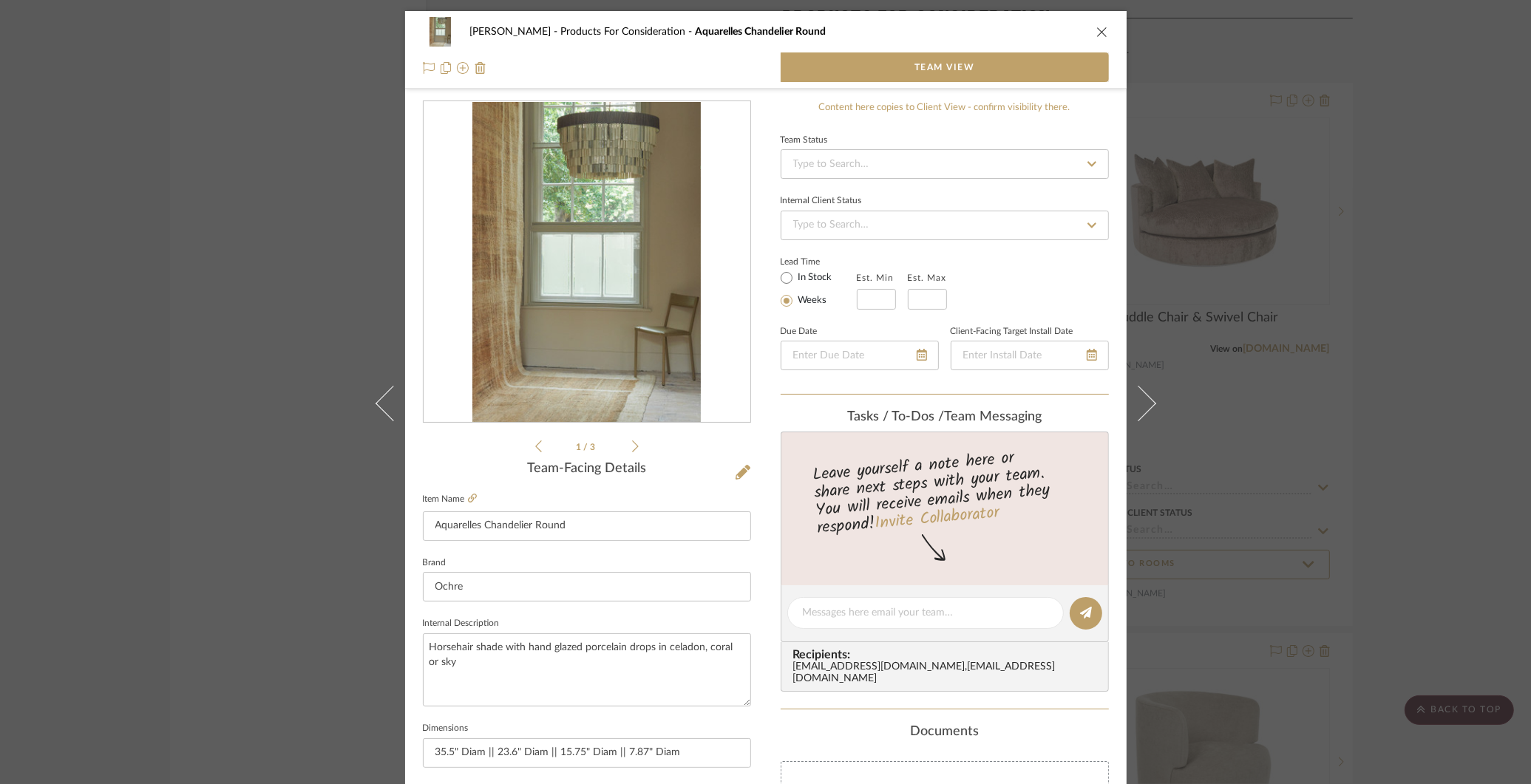
scroll to position [230, 0]
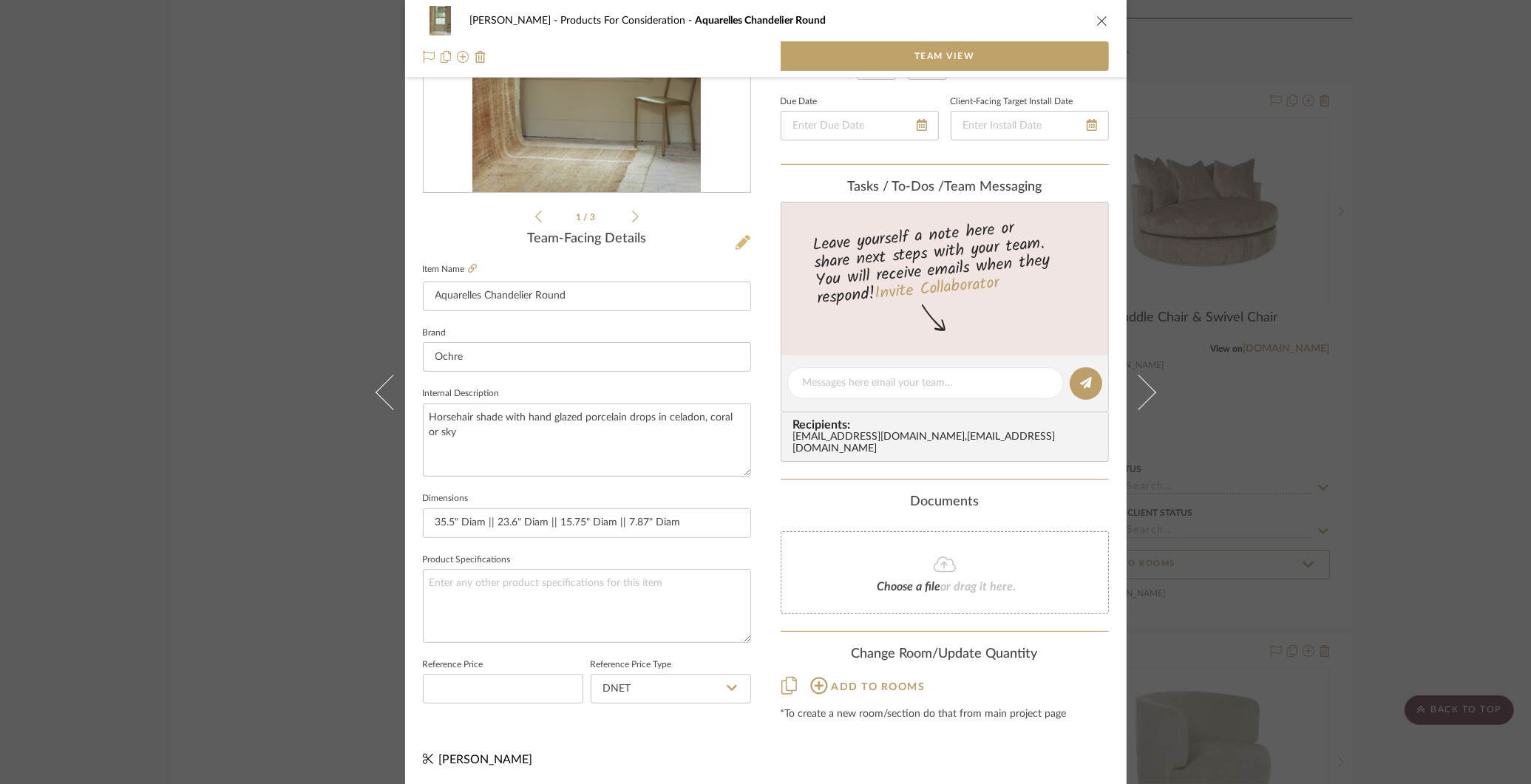
click at [736, 240] on icon at bounding box center [743, 241] width 14 height 14
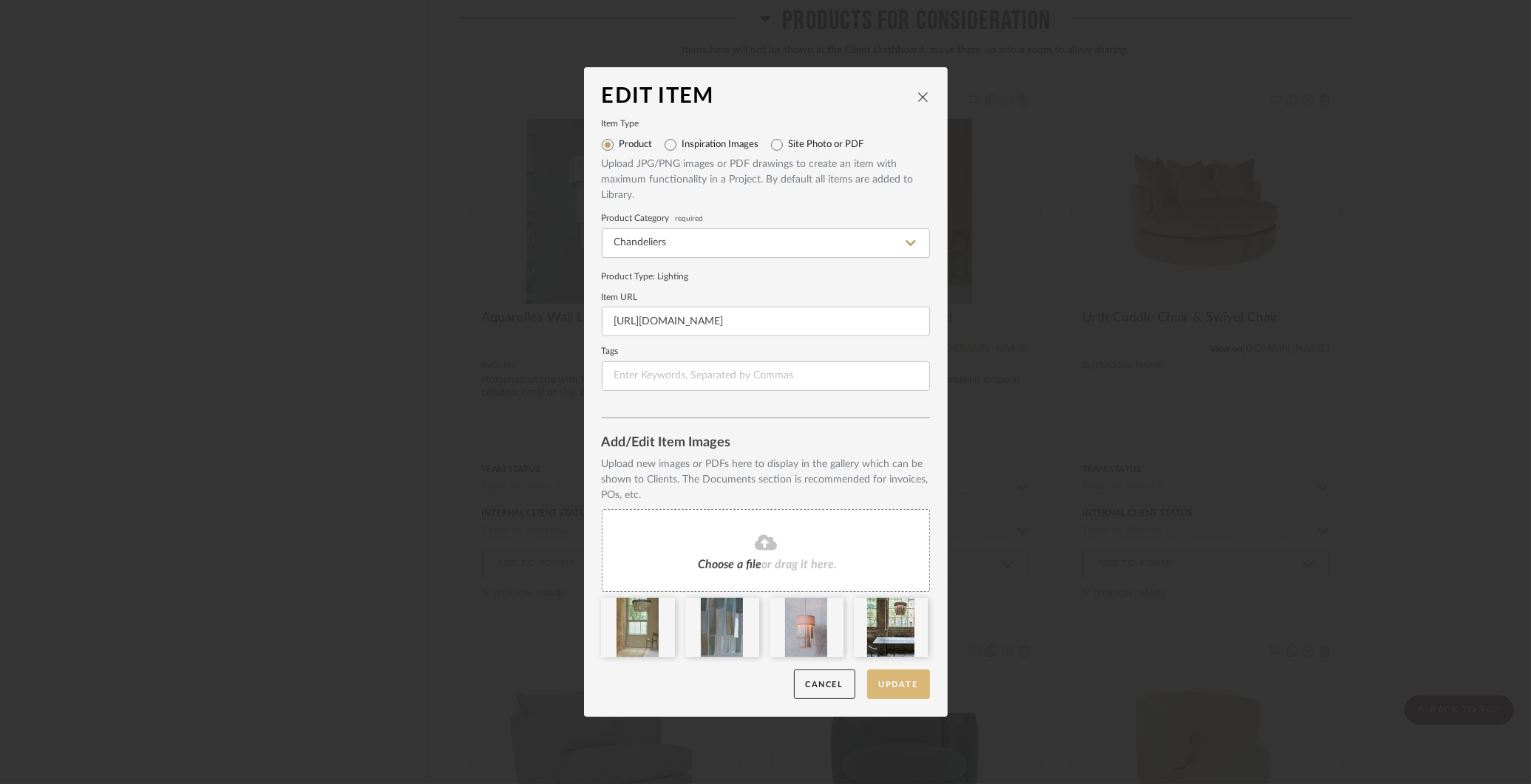
click at [901, 680] on button "Update" at bounding box center [899, 685] width 63 height 31
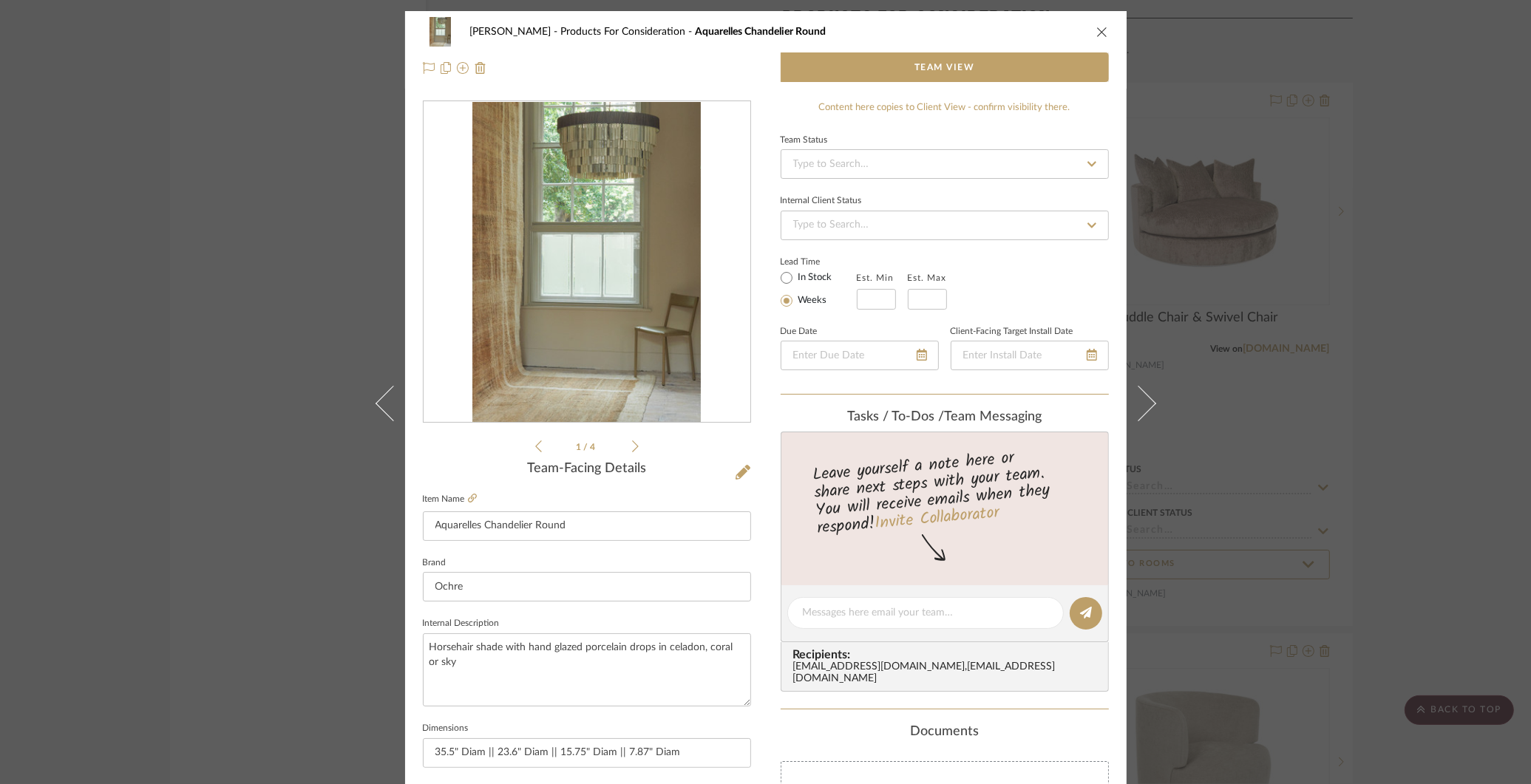
click at [251, 209] on div "COLLINS Products For Consideration Aquarelles Chandelier Round Team View 1 / 4 …" at bounding box center [766, 392] width 1531 height 784
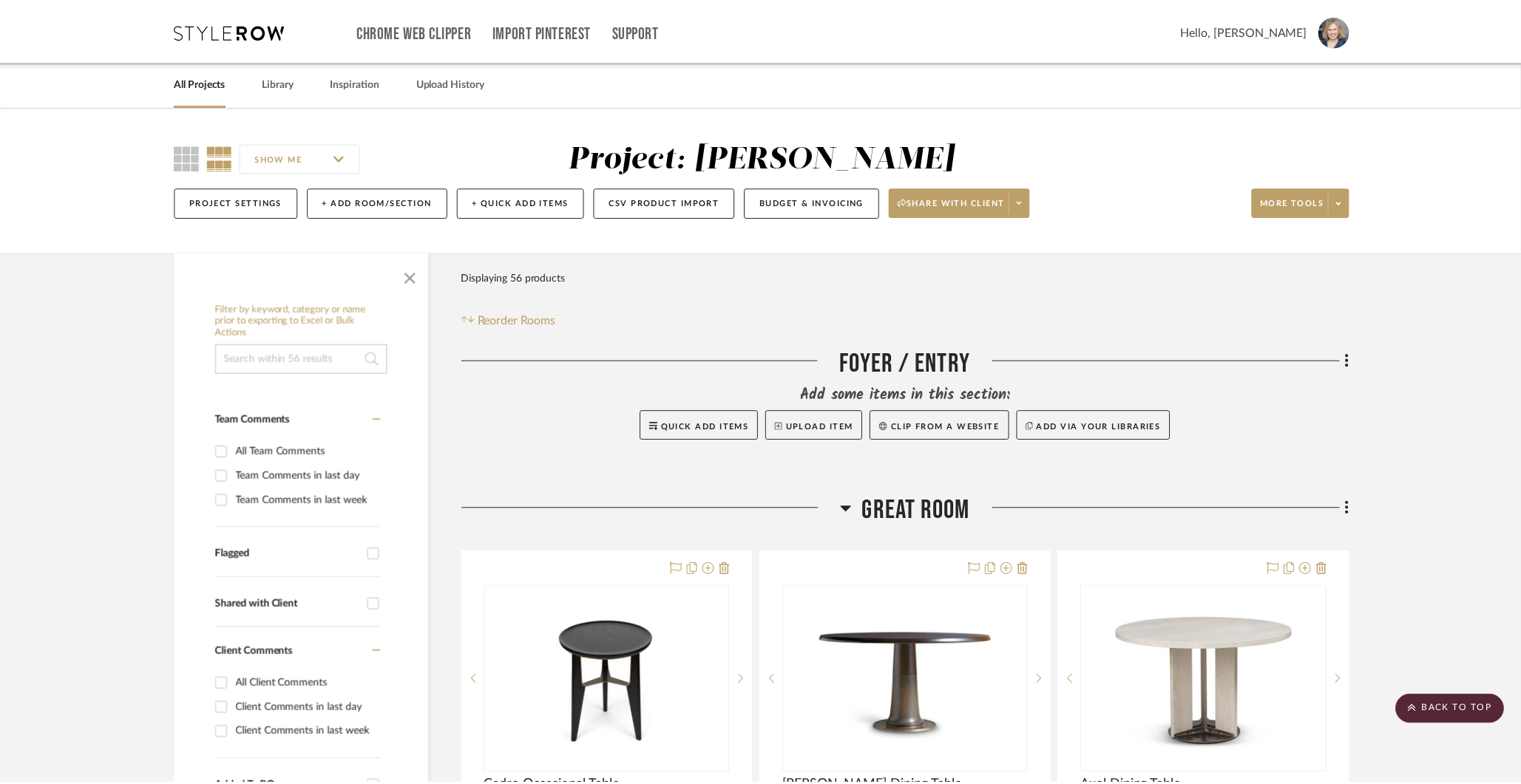
scroll to position [5843, 0]
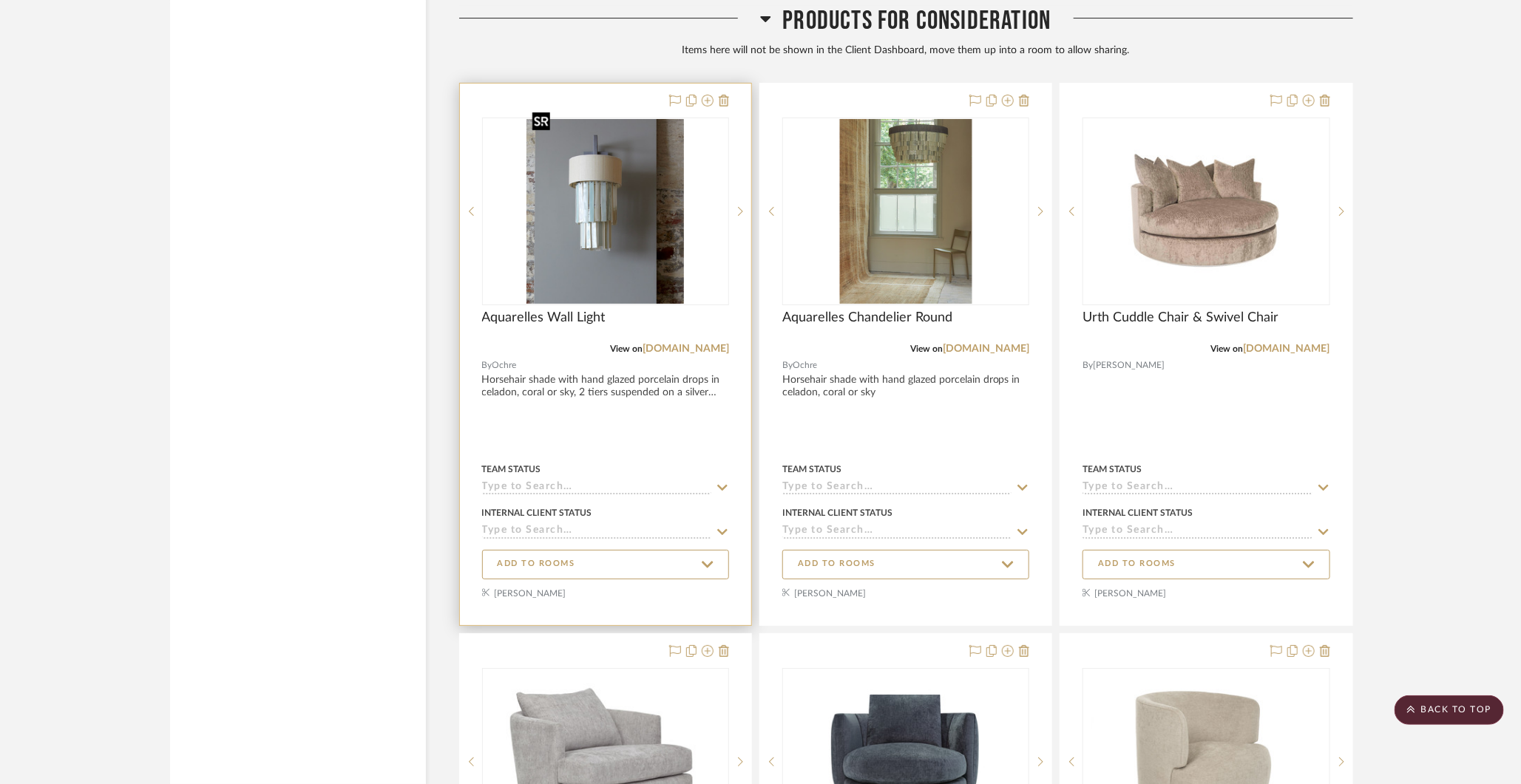
click at [628, 200] on img "0" at bounding box center [606, 211] width 158 height 185
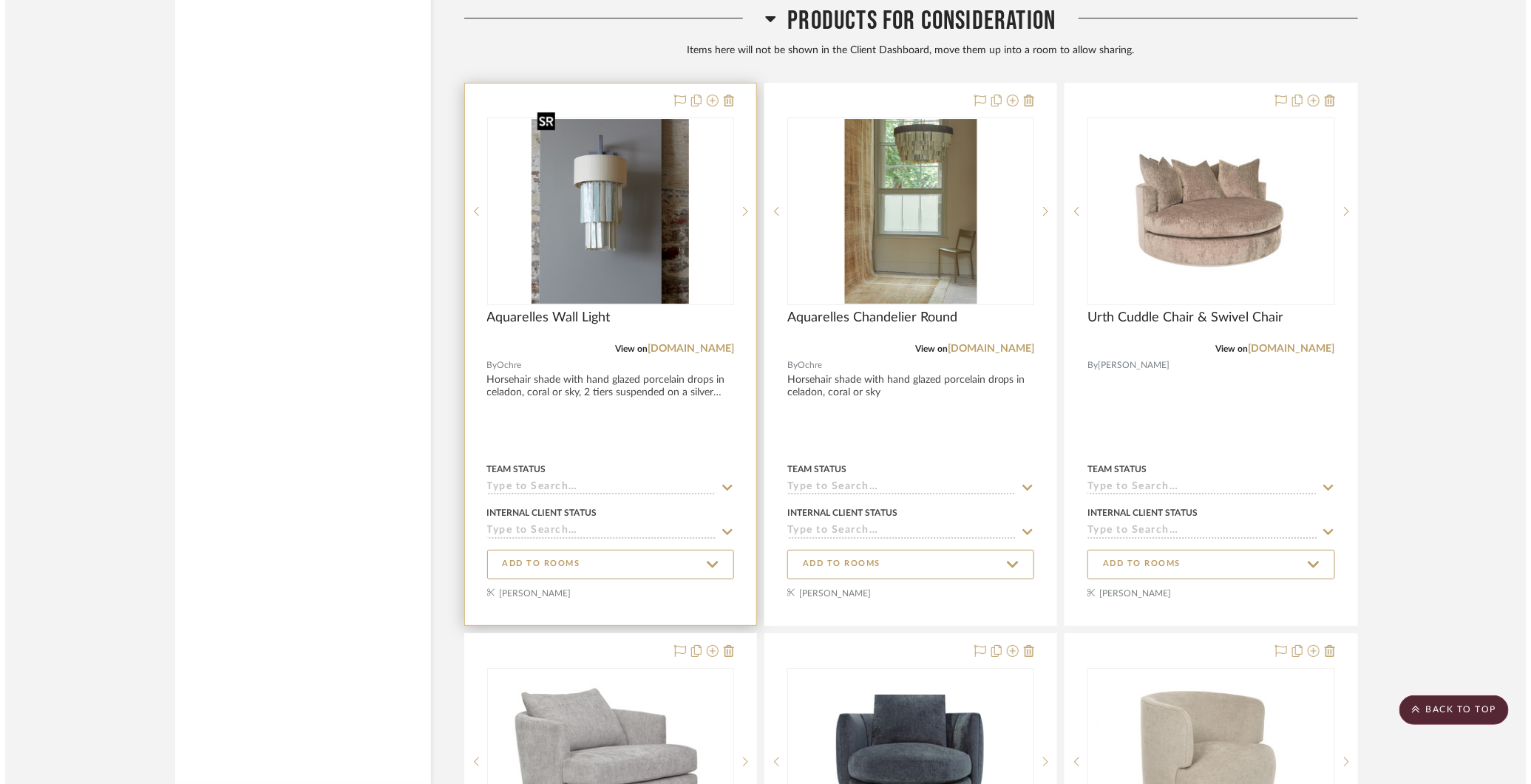
scroll to position [0, 0]
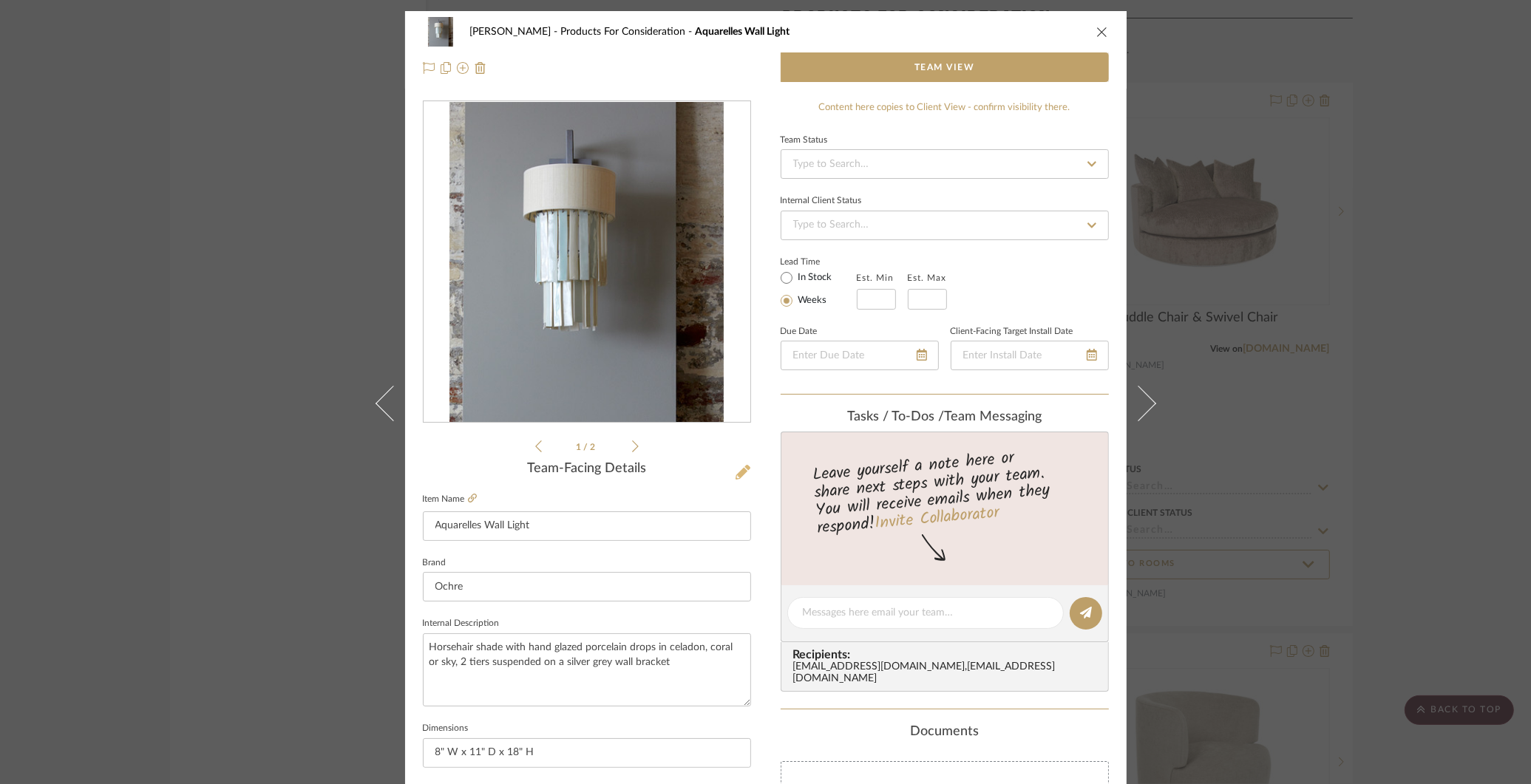
click at [741, 469] on icon at bounding box center [743, 472] width 14 height 14
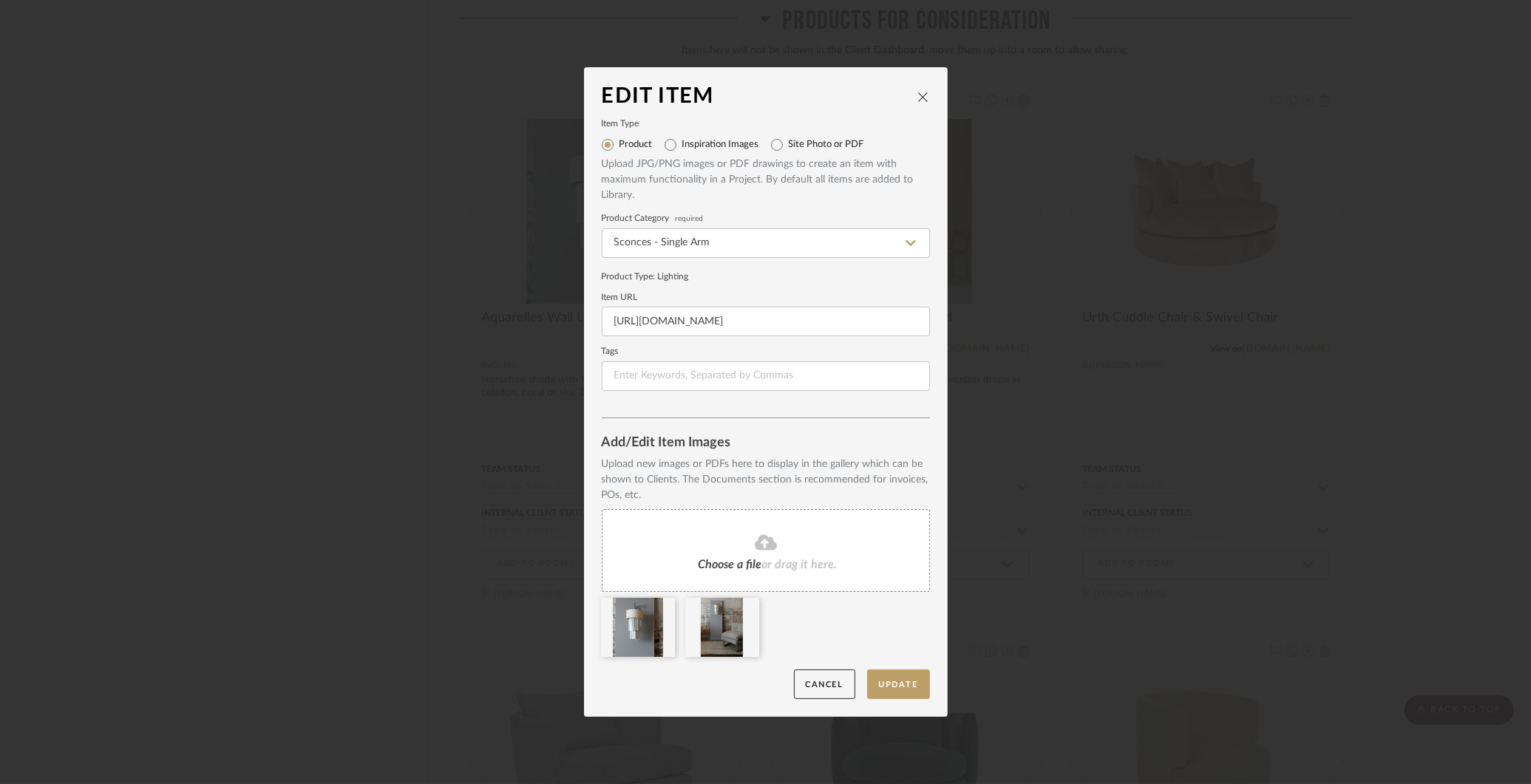
click at [353, 467] on div "Edit Item Item Type Product Inspiration Images Site Photo or PDF Upload JPG/PNG…" at bounding box center [766, 392] width 1531 height 784
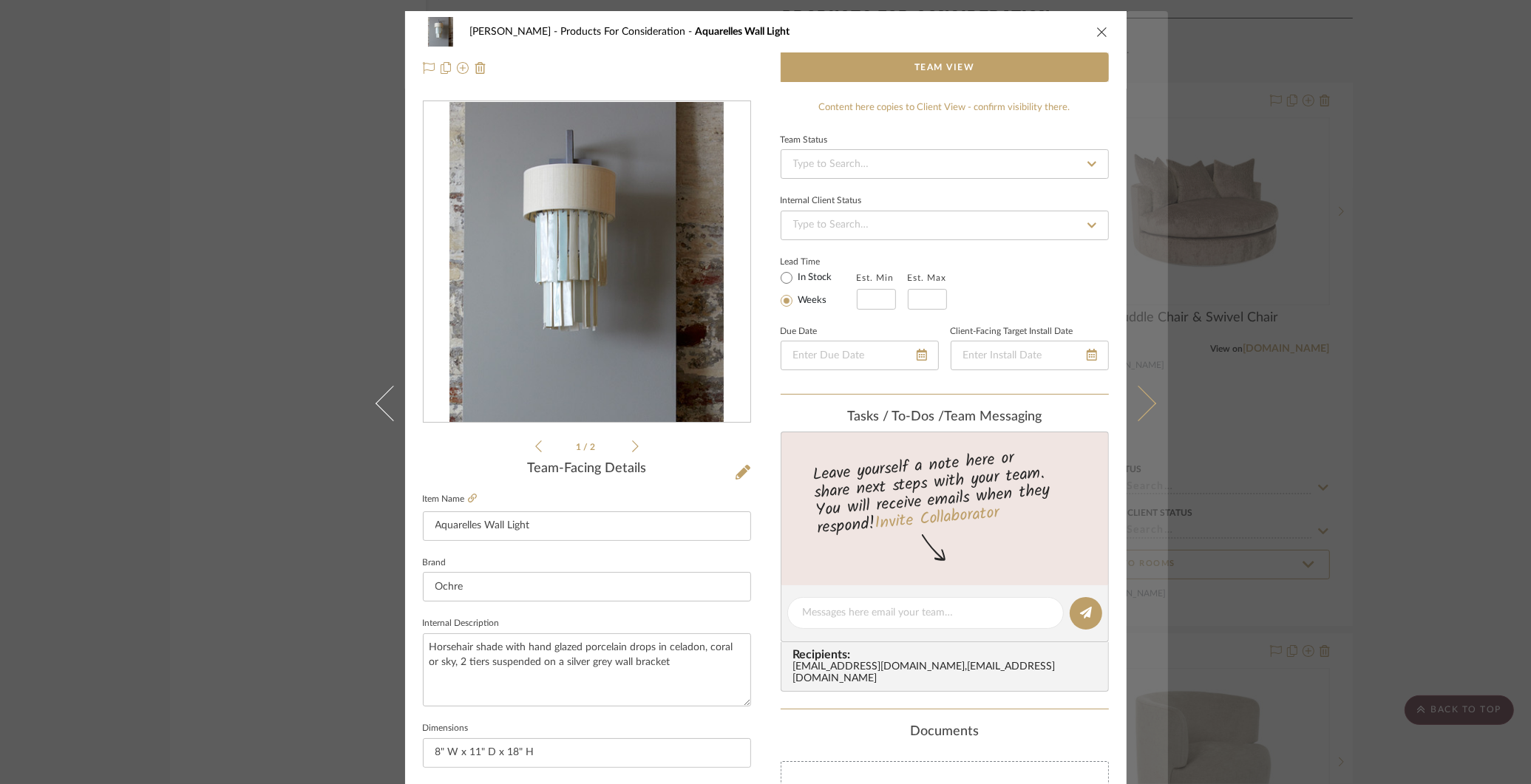
click at [1141, 412] on button at bounding box center [1147, 403] width 42 height 784
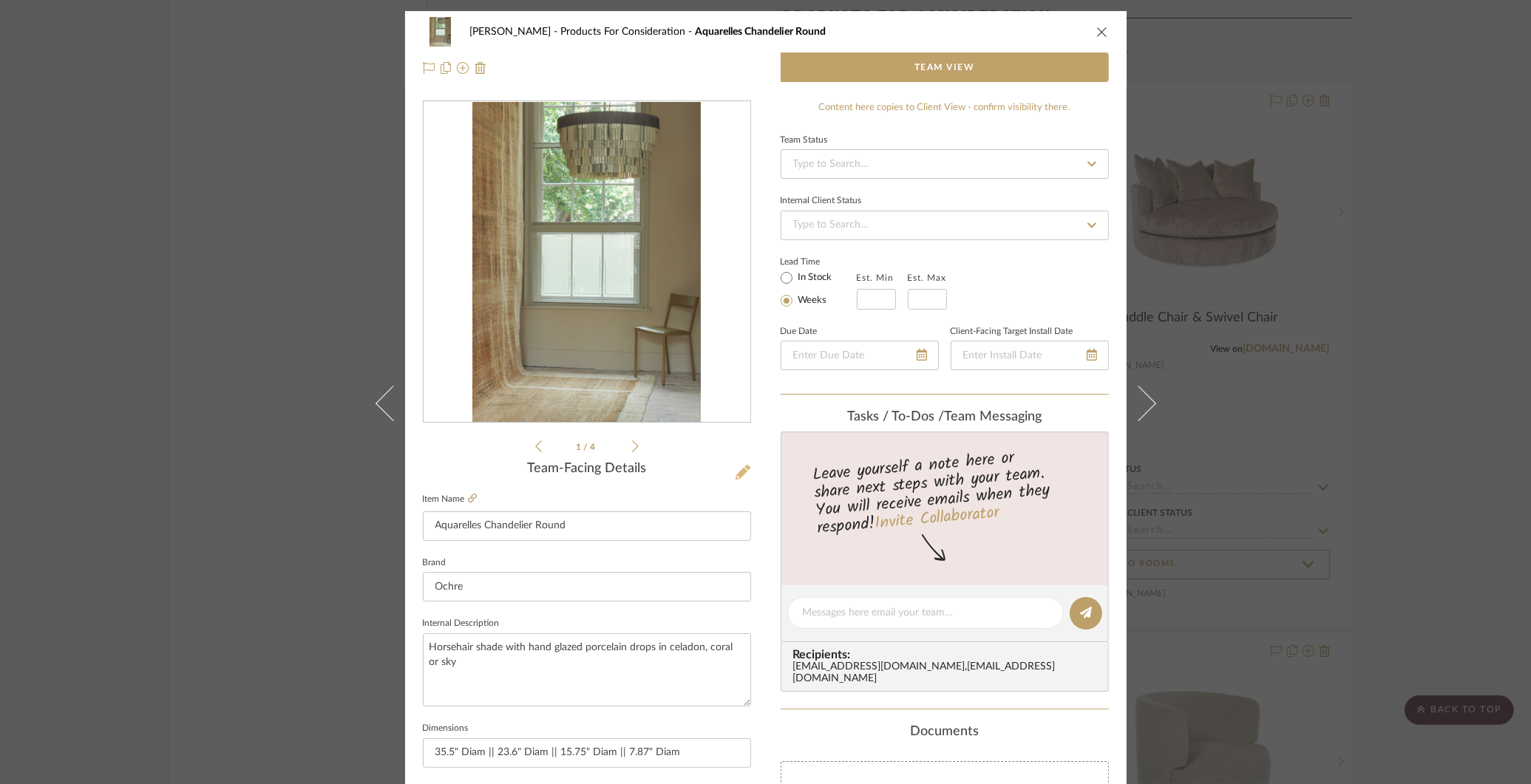
click at [737, 471] on icon at bounding box center [743, 472] width 14 height 14
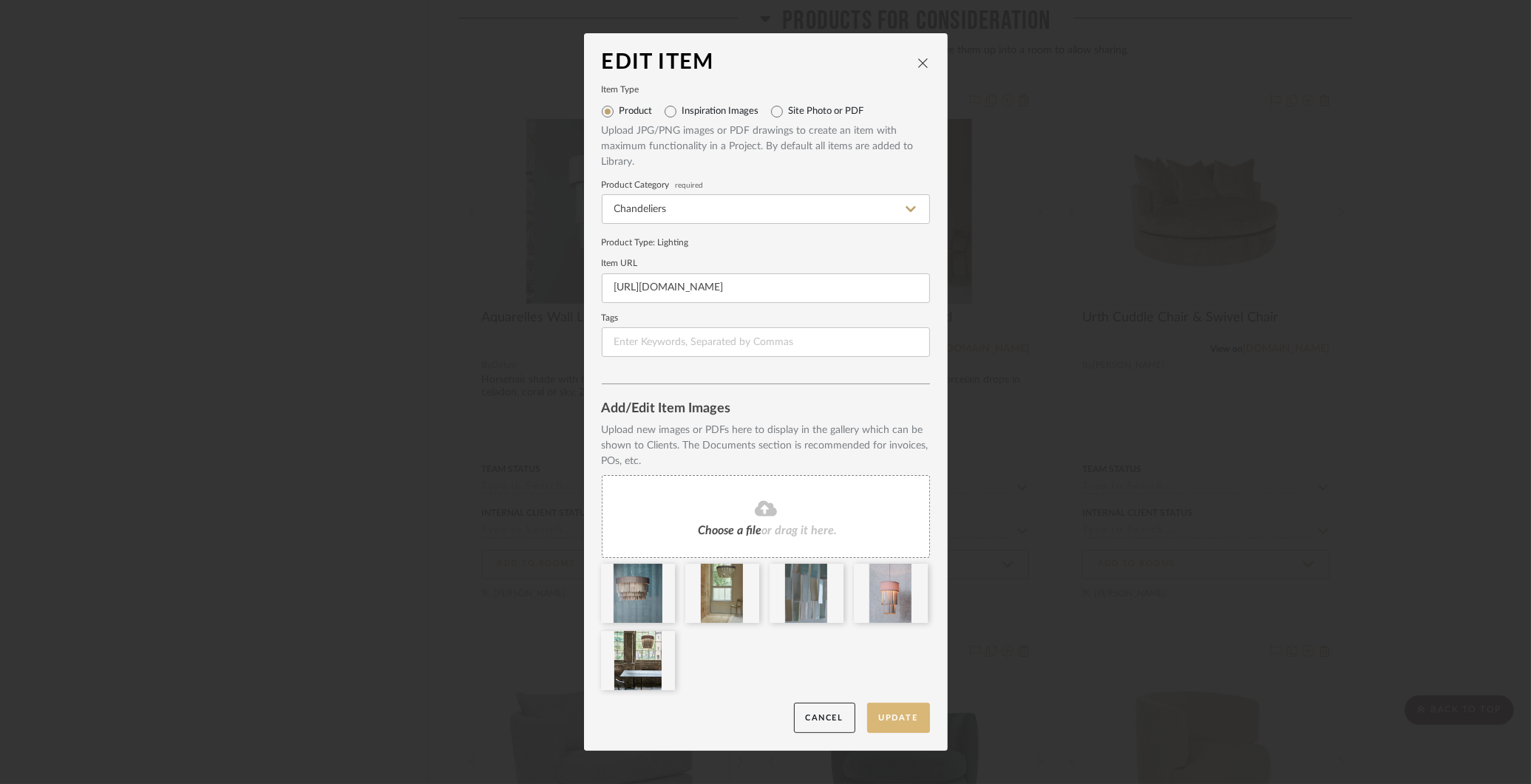
click at [889, 721] on button "Update" at bounding box center [899, 719] width 63 height 31
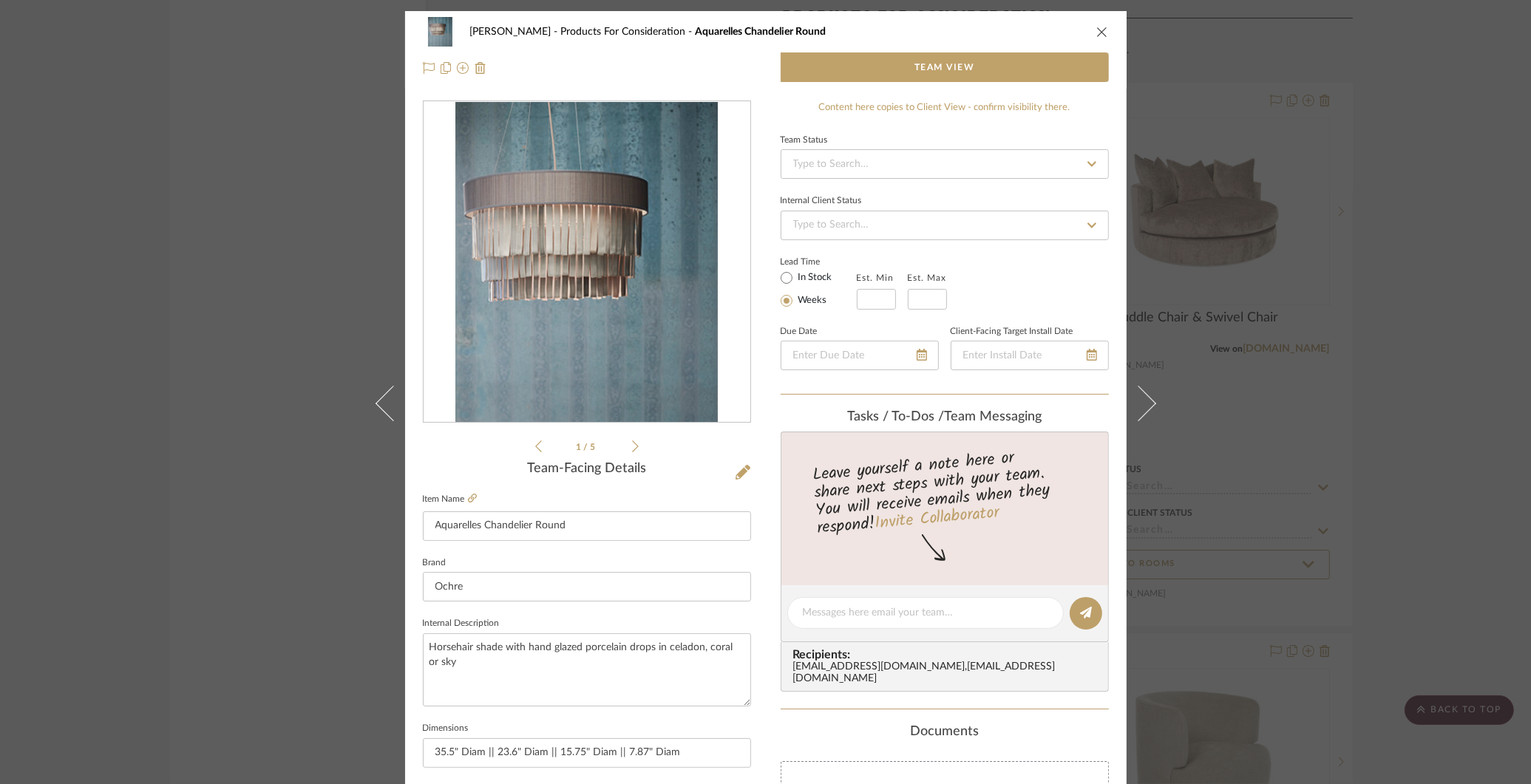
click at [1393, 398] on div "[PERSON_NAME] Products For Consideration Aquarelles Chandelier Round Team View …" at bounding box center [766, 392] width 1531 height 784
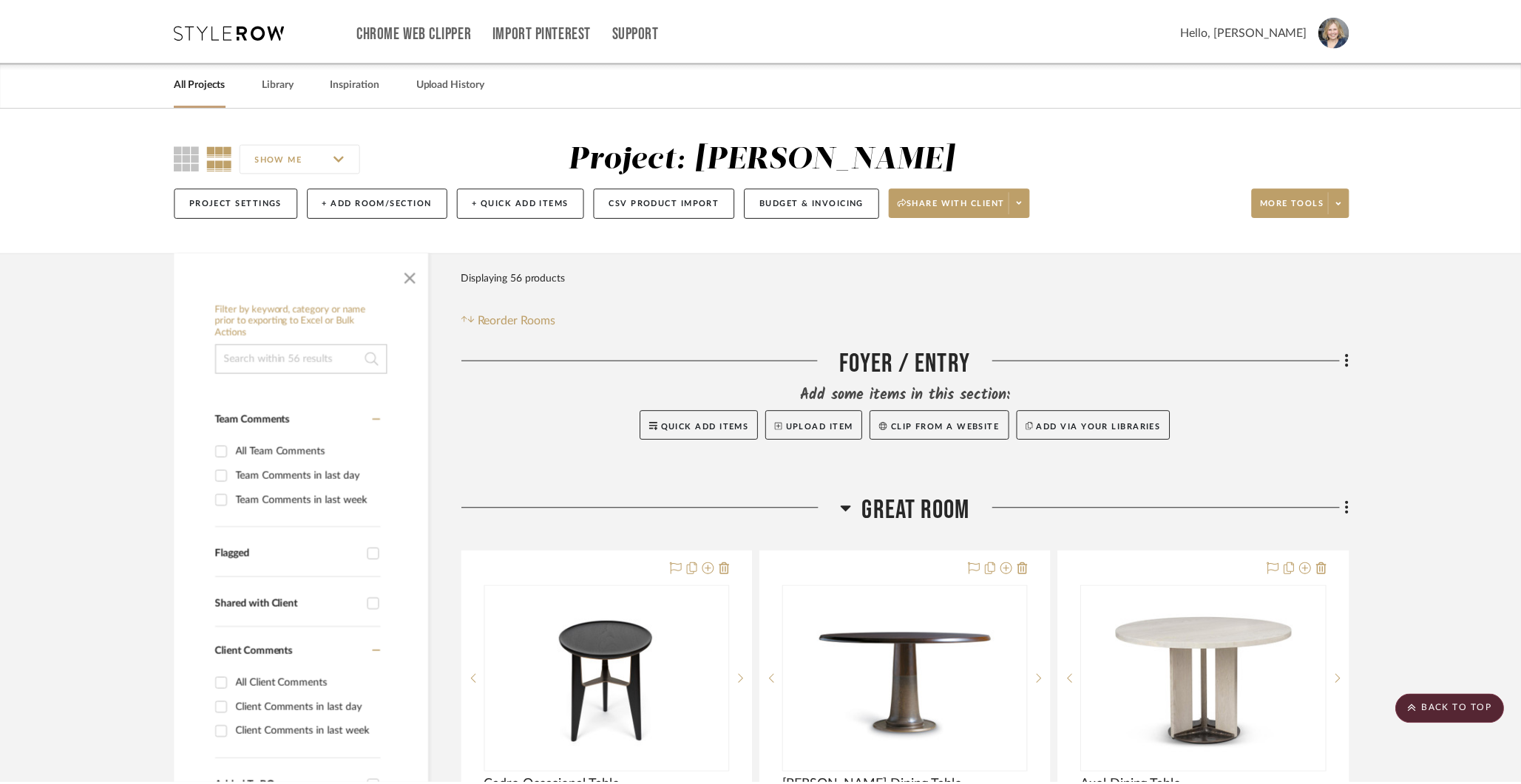
scroll to position [5843, 0]
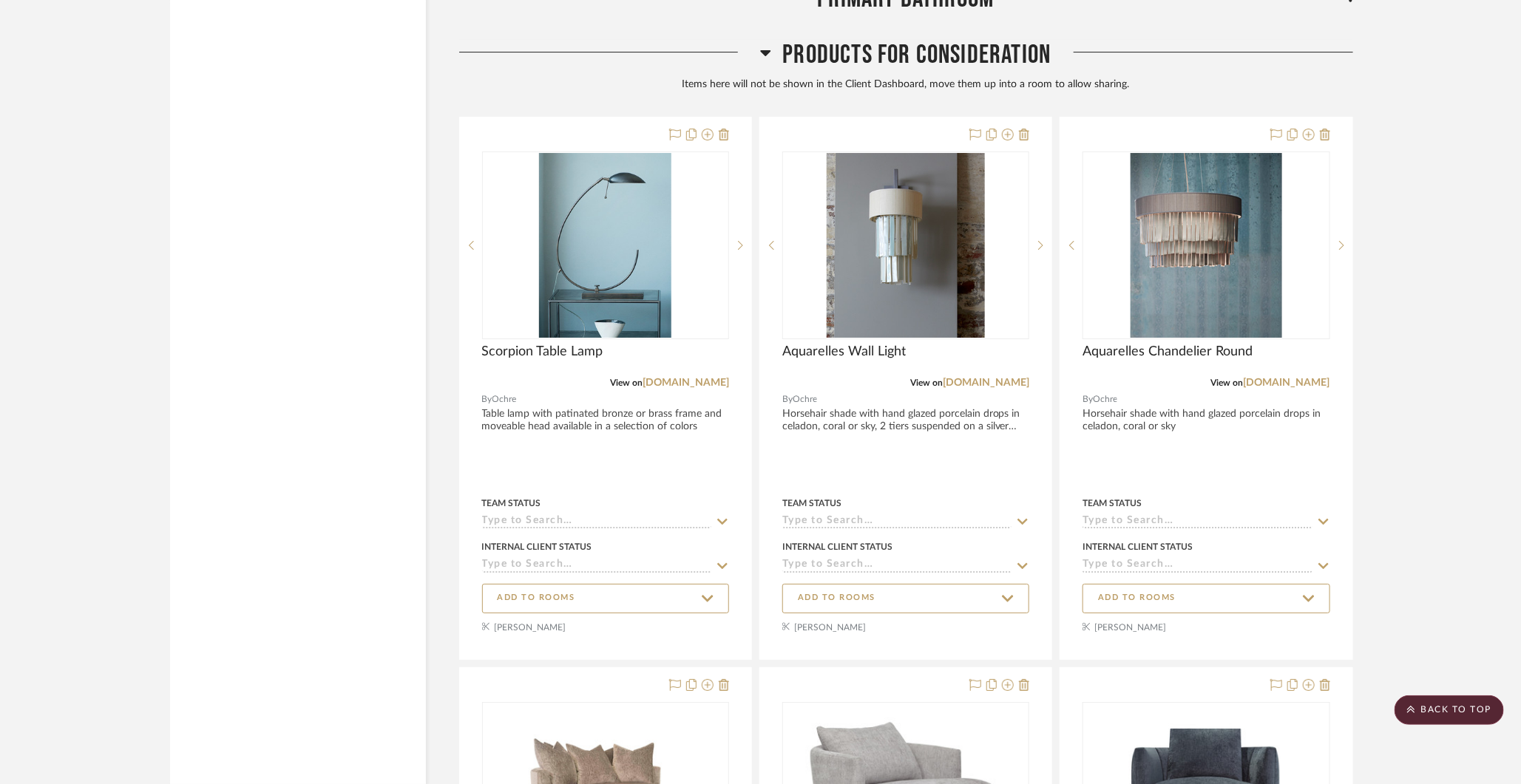
scroll to position [5911, 0]
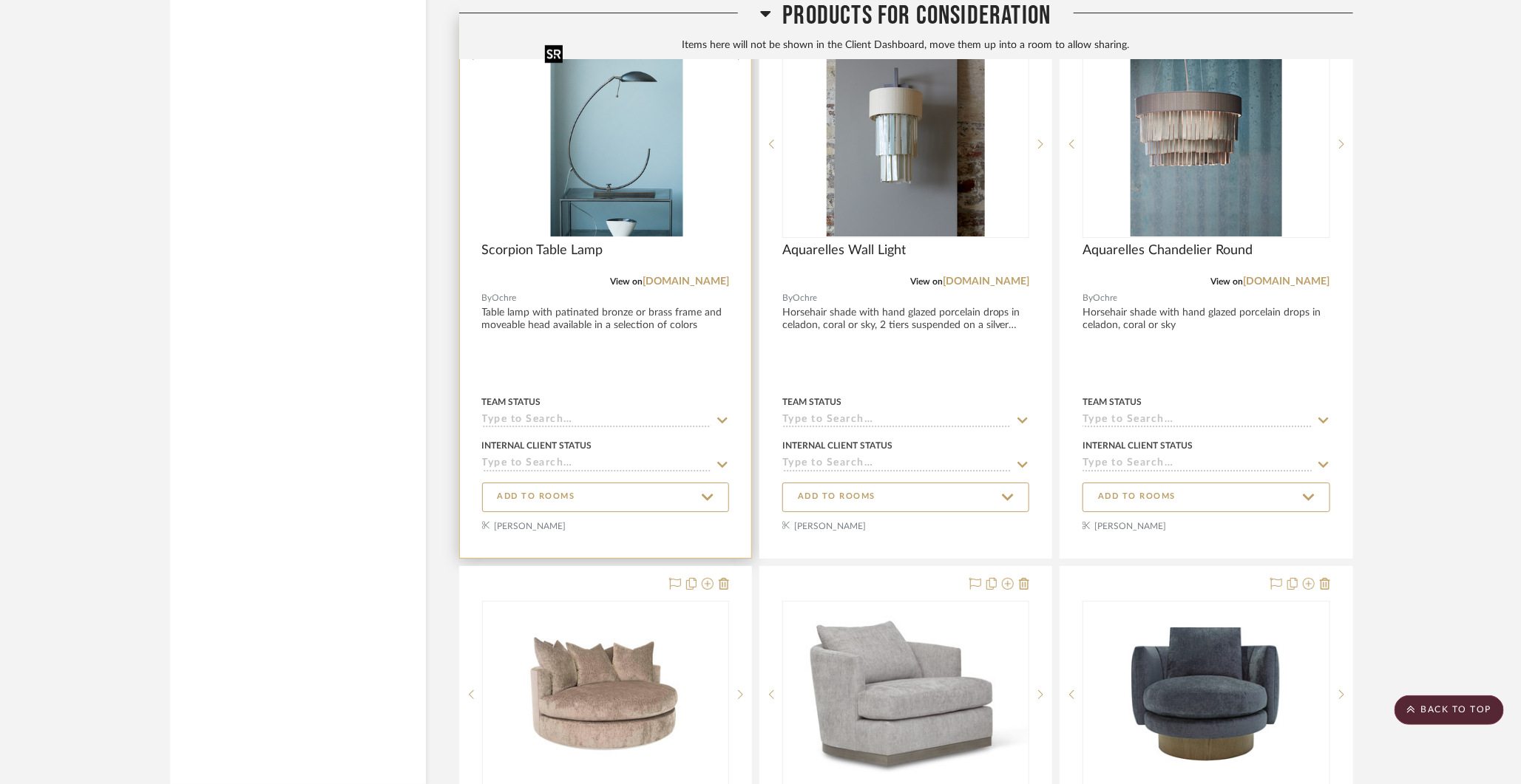
click at [0, 0] on img at bounding box center [0, 0] width 0 height 0
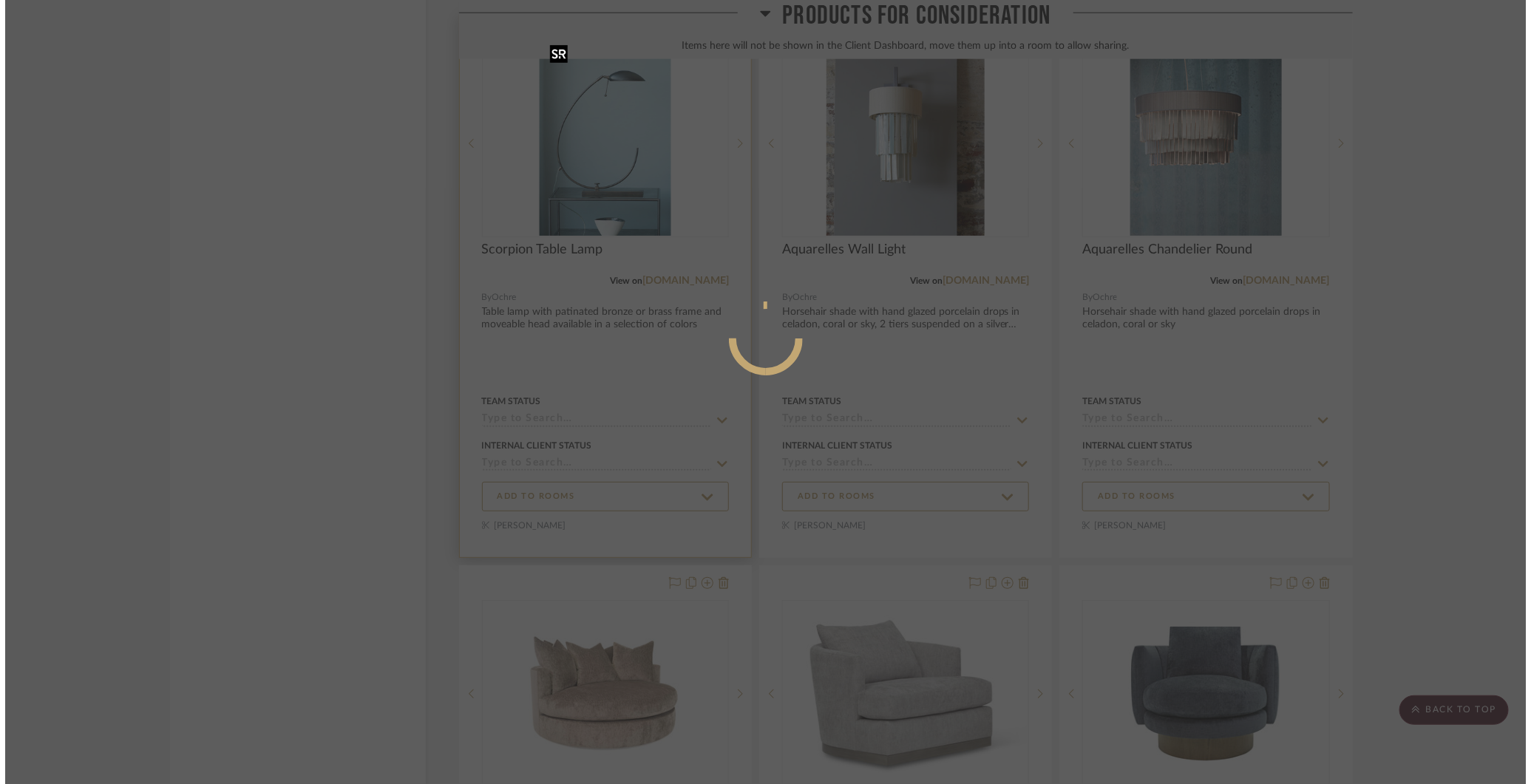
scroll to position [0, 0]
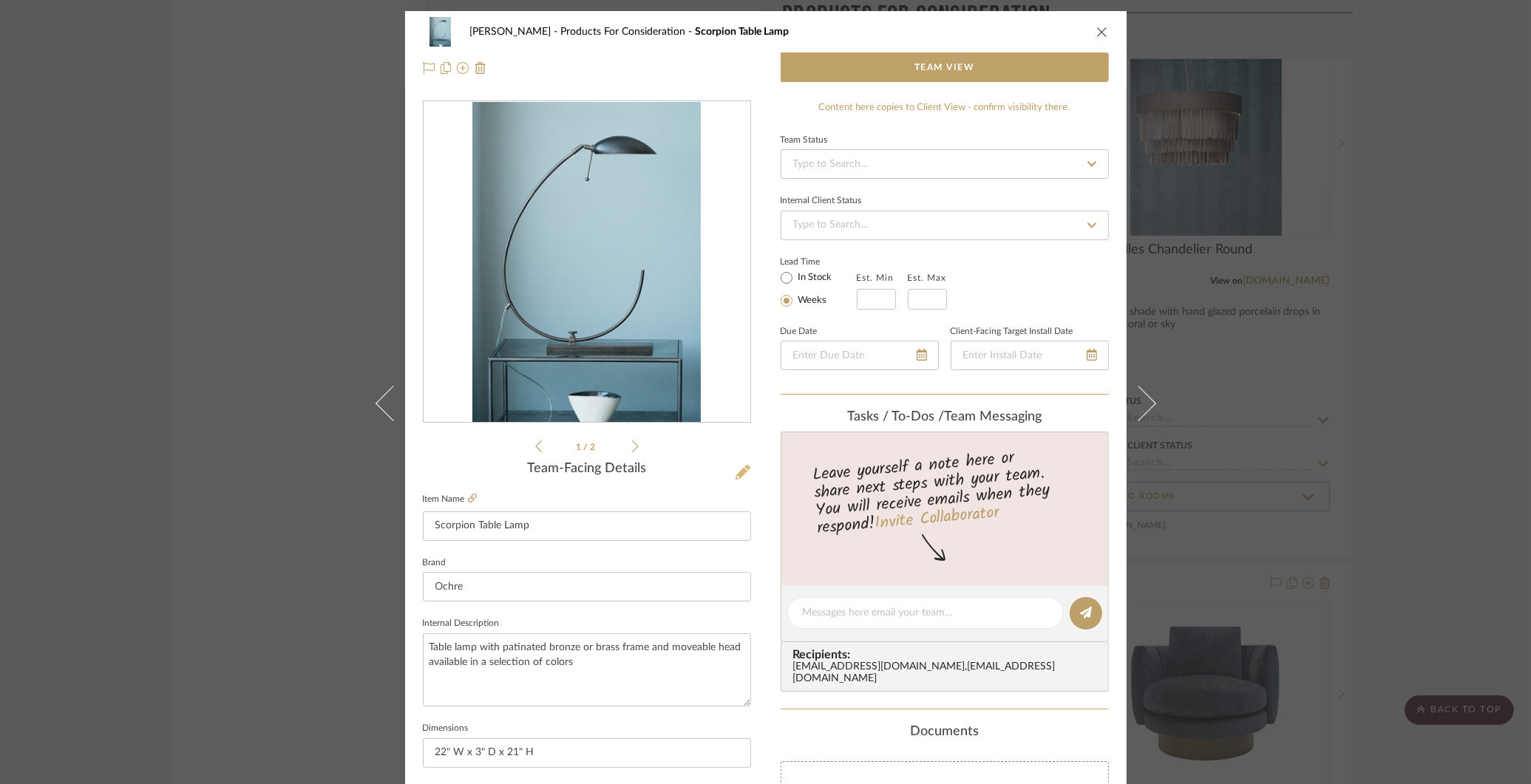
click at [739, 472] on icon at bounding box center [743, 472] width 14 height 14
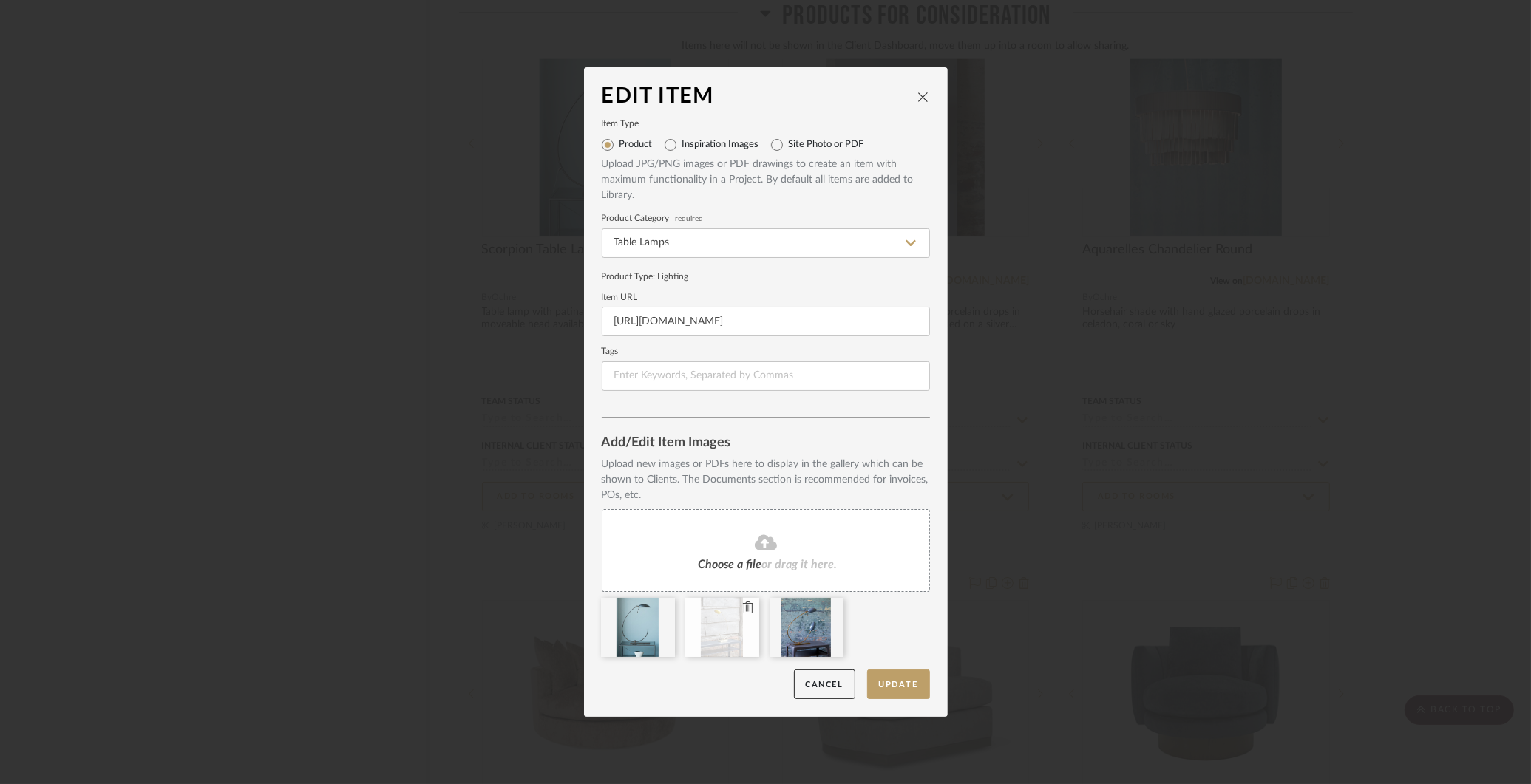
click at [743, 610] on icon at bounding box center [748, 608] width 10 height 12
click at [906, 679] on button "Update" at bounding box center [899, 685] width 63 height 31
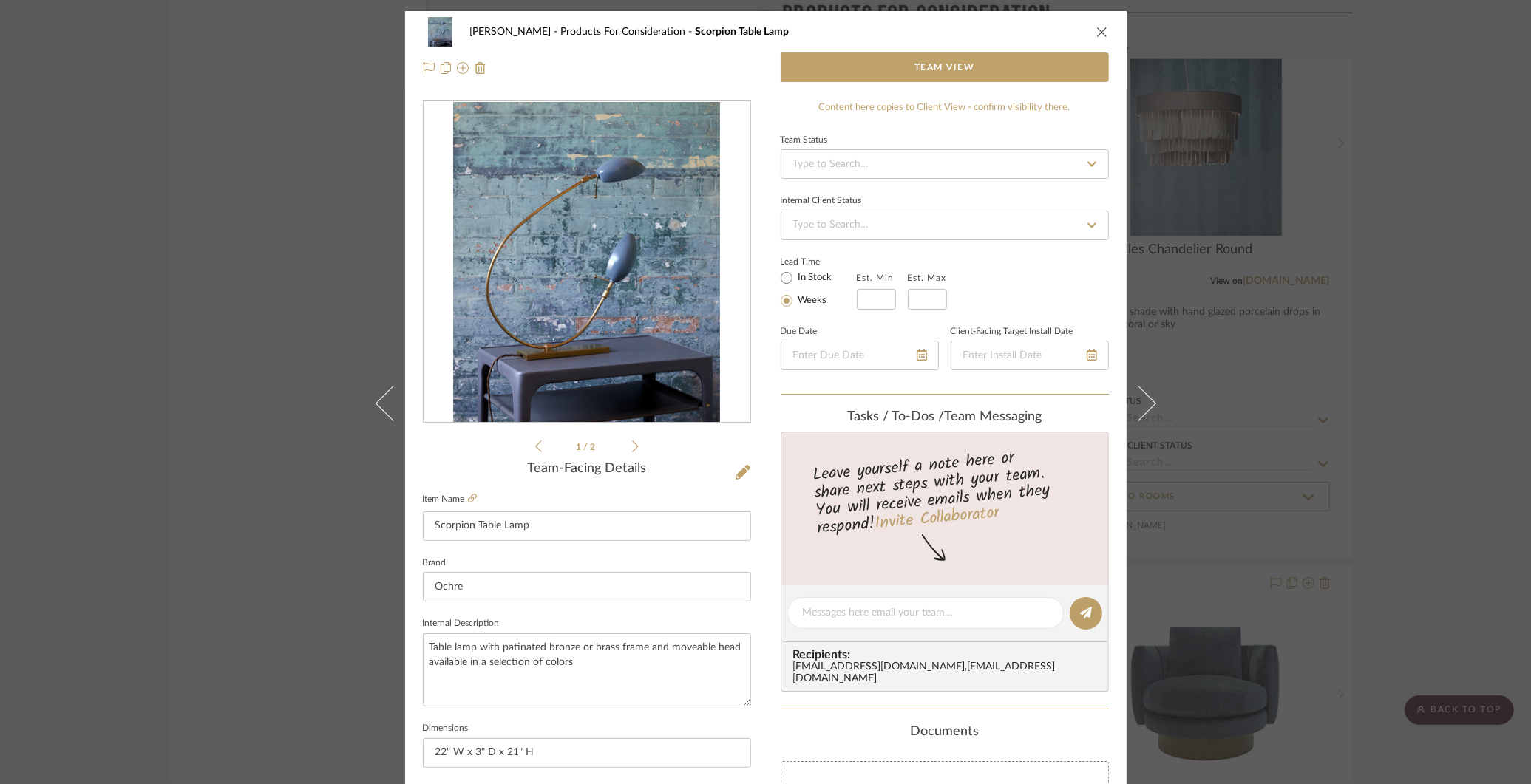
click at [1379, 317] on div "COLLINS Products For Consideration Scorpion Table Lamp Team View 1 / 2 Team-Fac…" at bounding box center [766, 392] width 1531 height 784
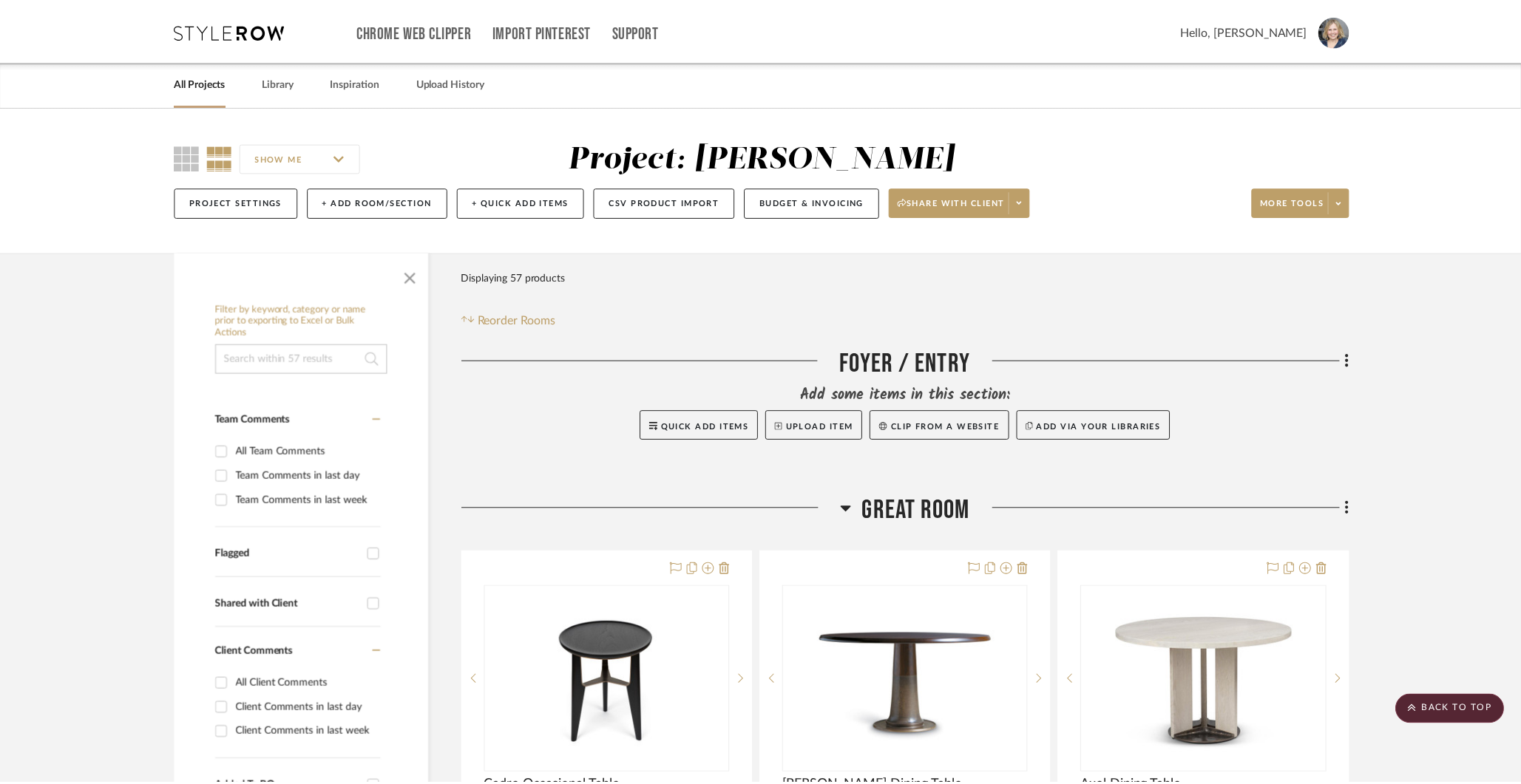
scroll to position [5911, 0]
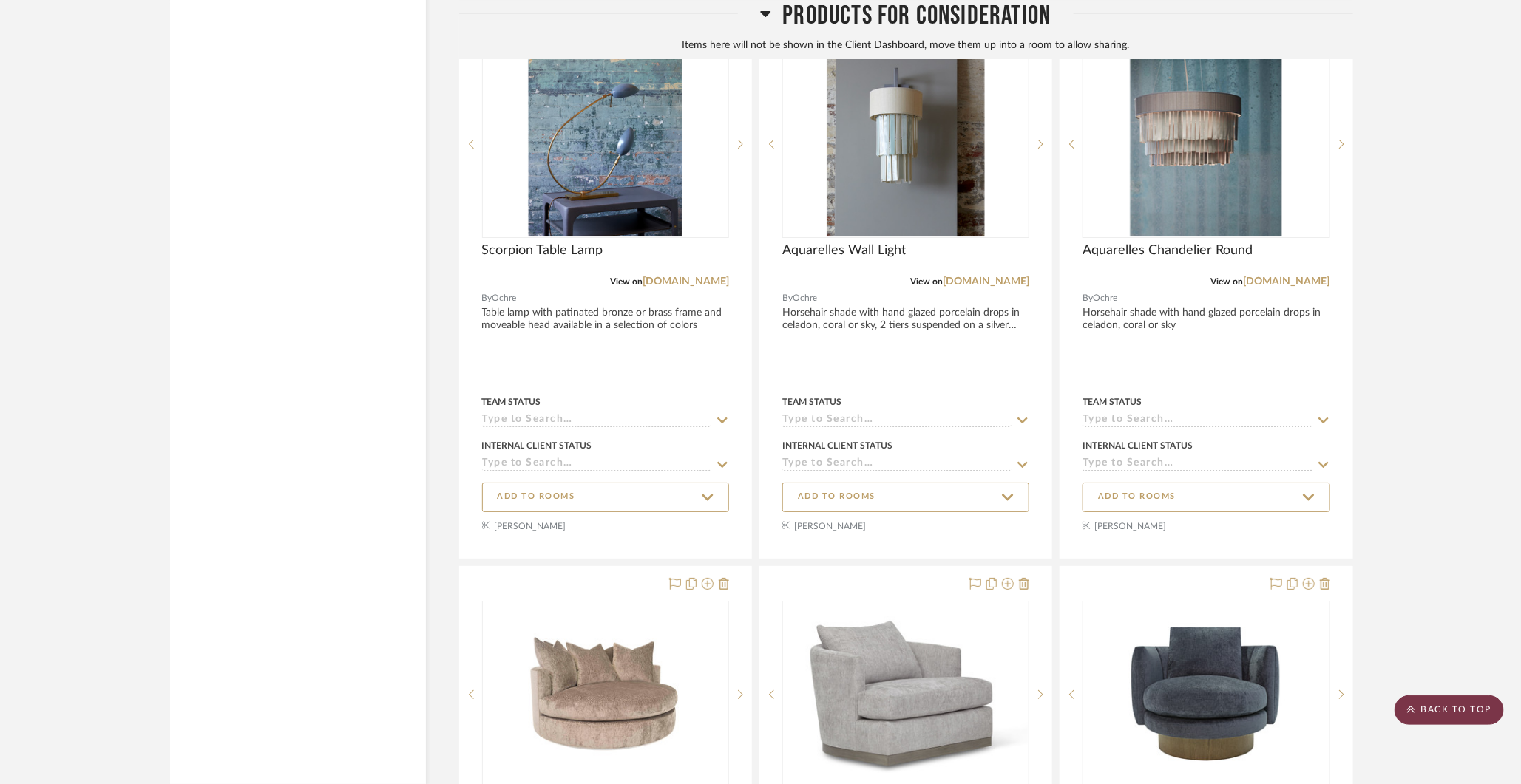
click at [1481, 707] on scroll-to-top-button "BACK TO TOP" at bounding box center [1449, 710] width 110 height 30
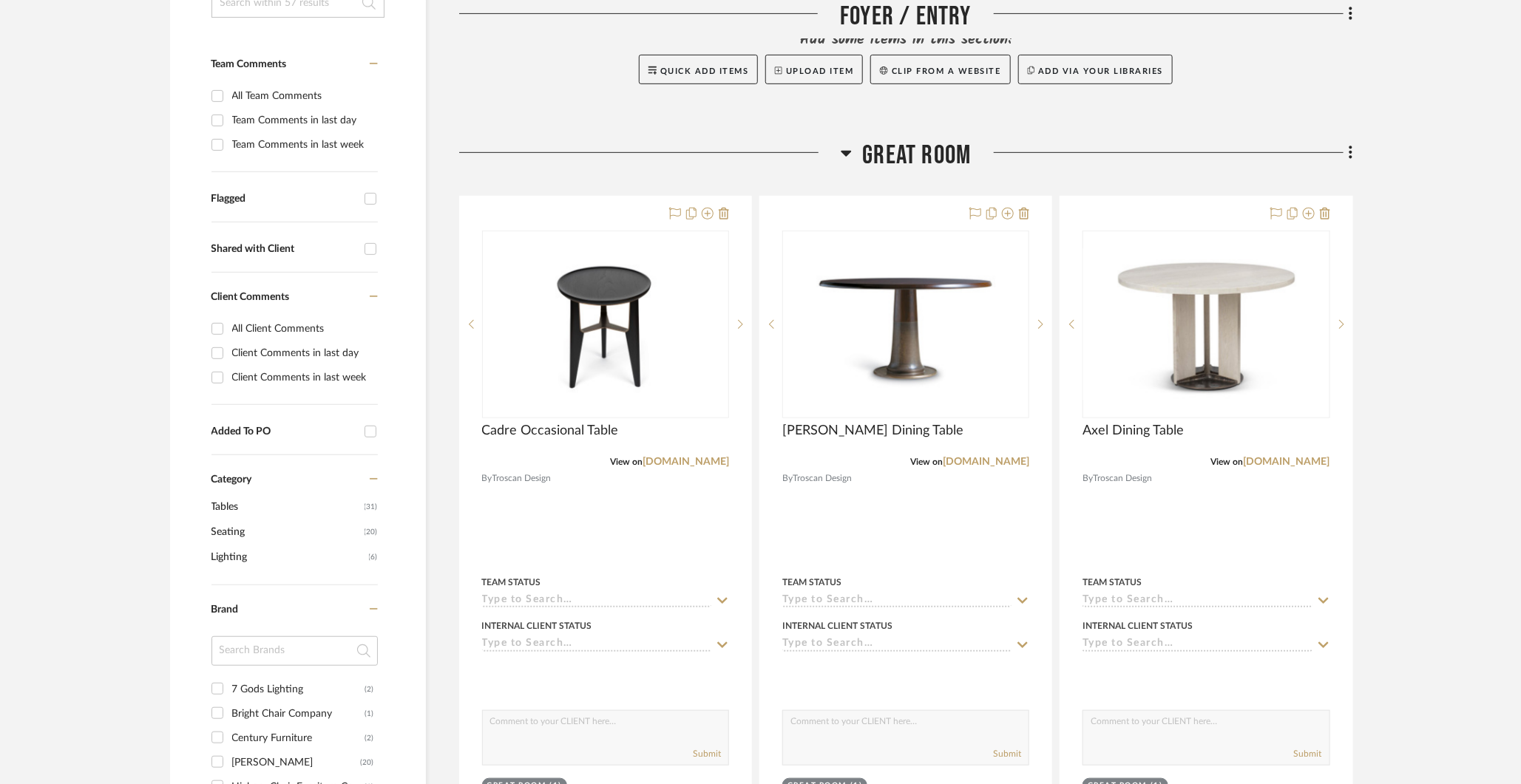
scroll to position [356, 0]
click at [240, 549] on span "Lighting" at bounding box center [288, 557] width 154 height 26
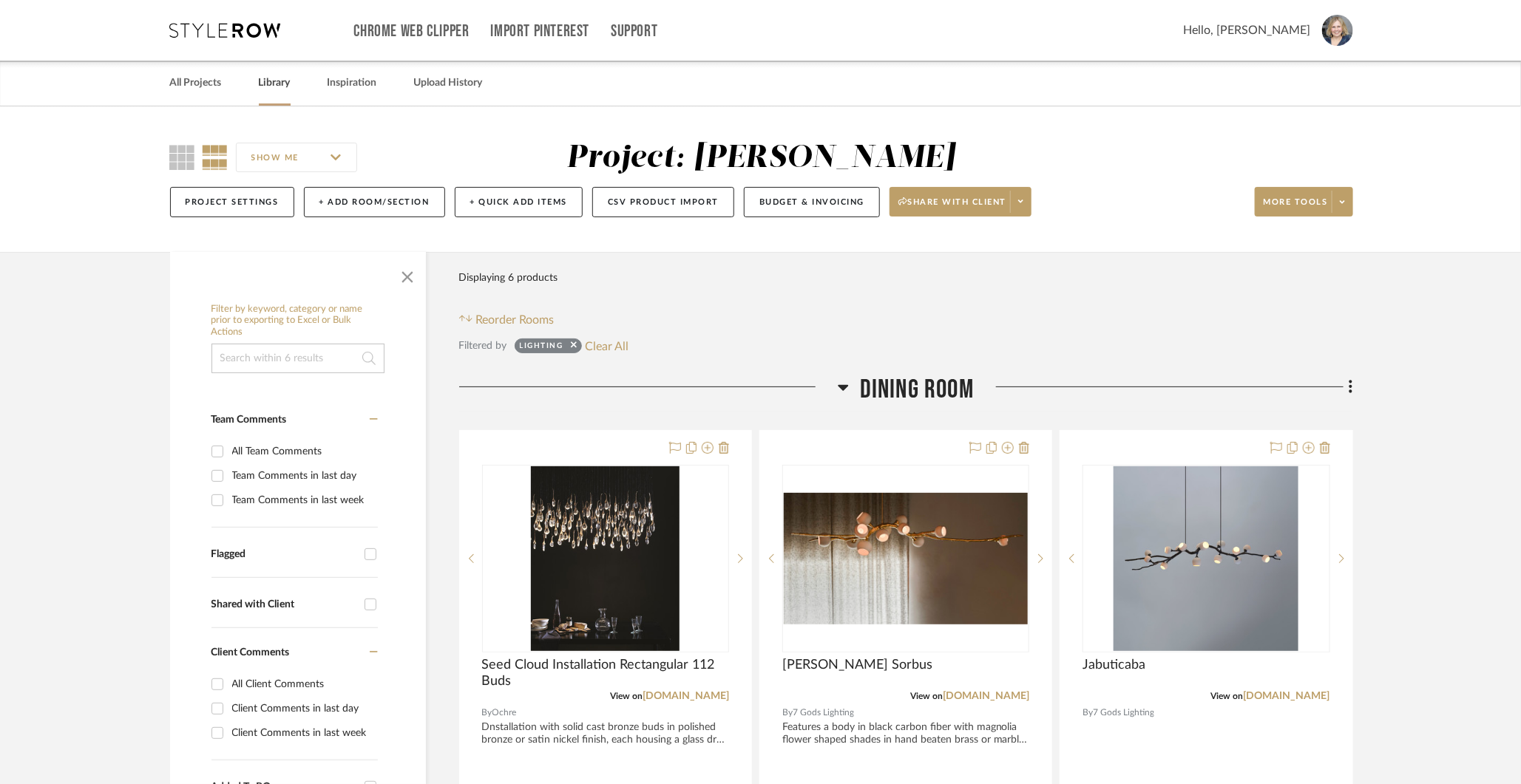
click at [279, 82] on link "Library" at bounding box center [274, 82] width 31 height 20
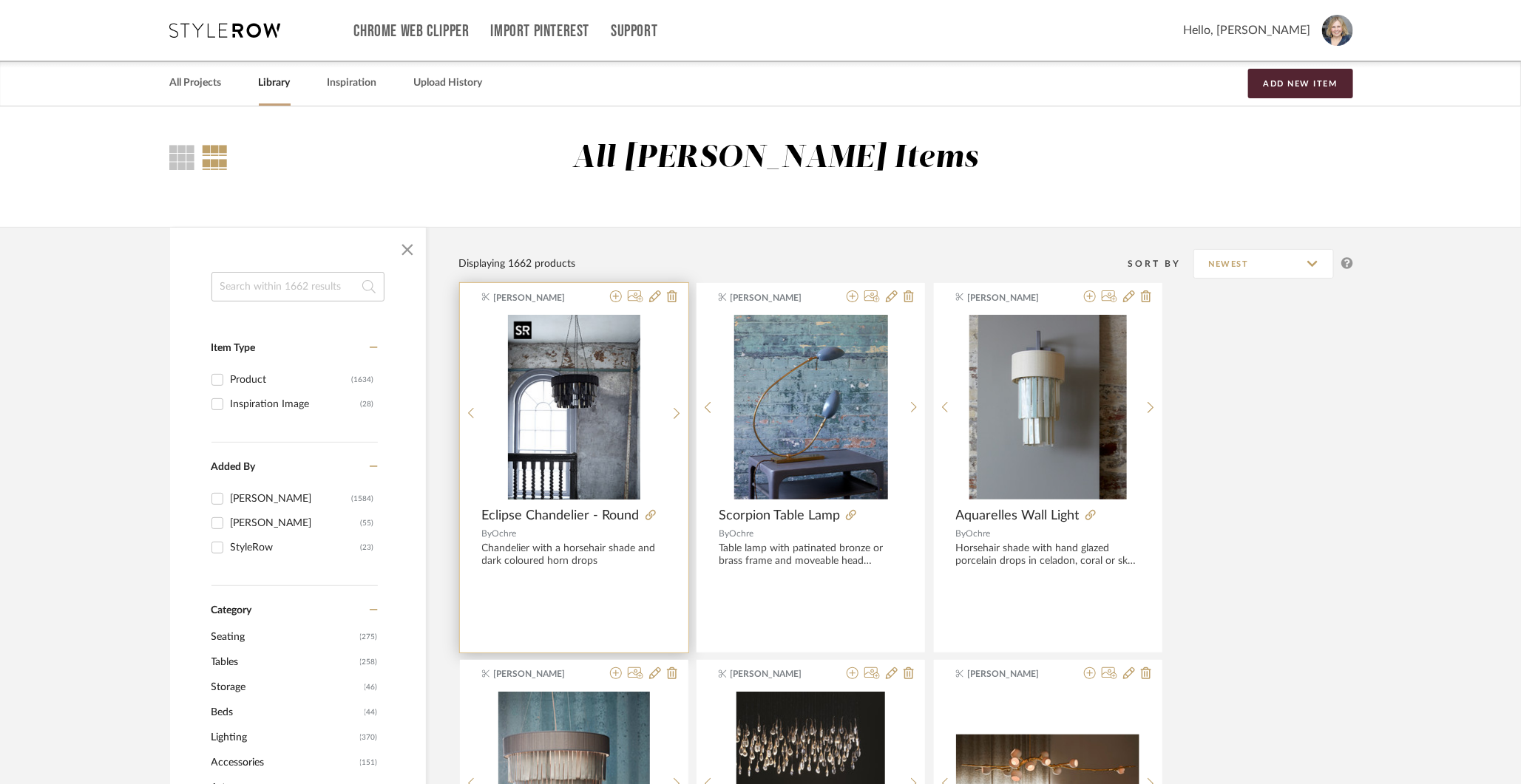
click at [576, 414] on img "0" at bounding box center [574, 406] width 133 height 185
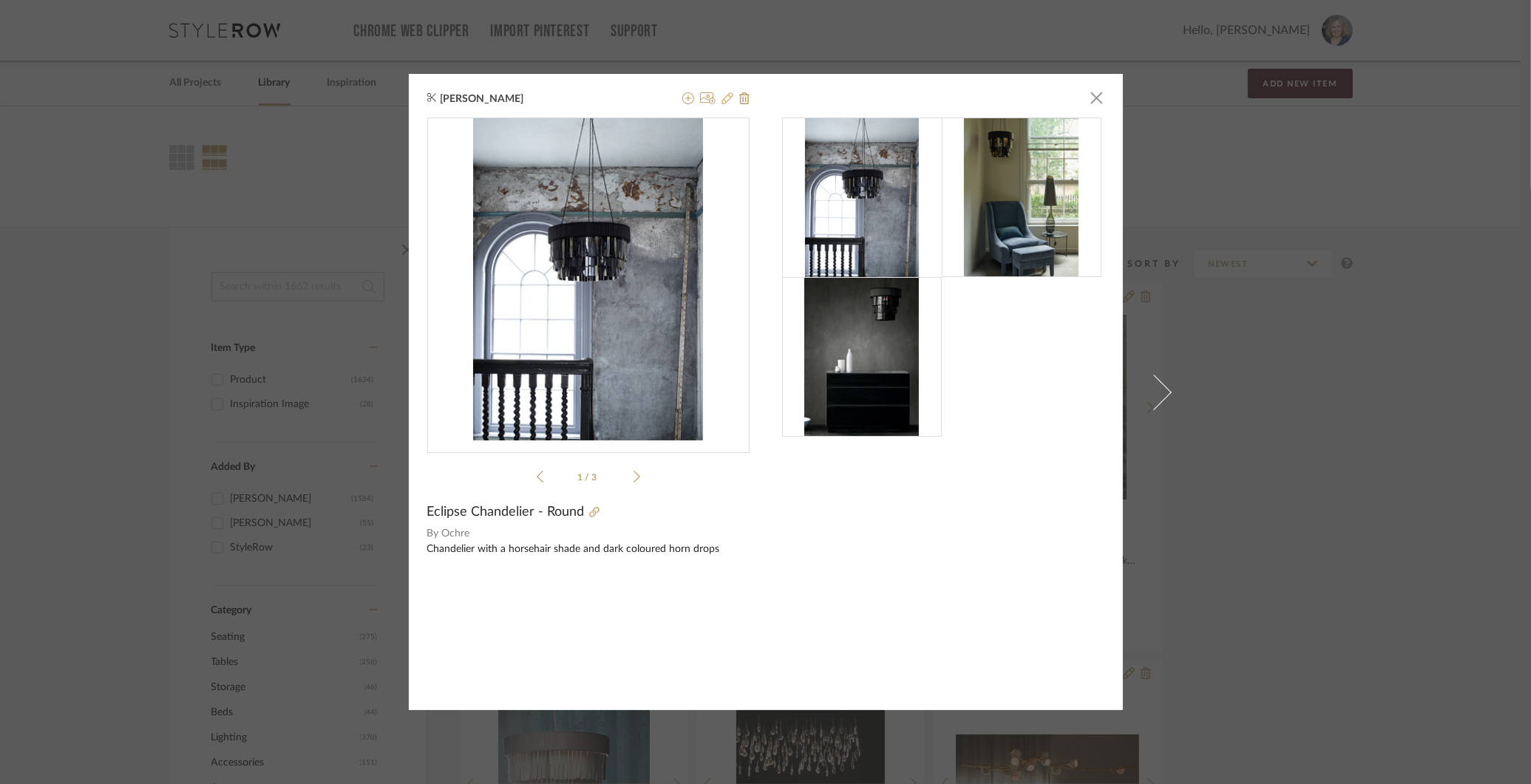
click at [721, 95] on icon at bounding box center [727, 99] width 12 height 12
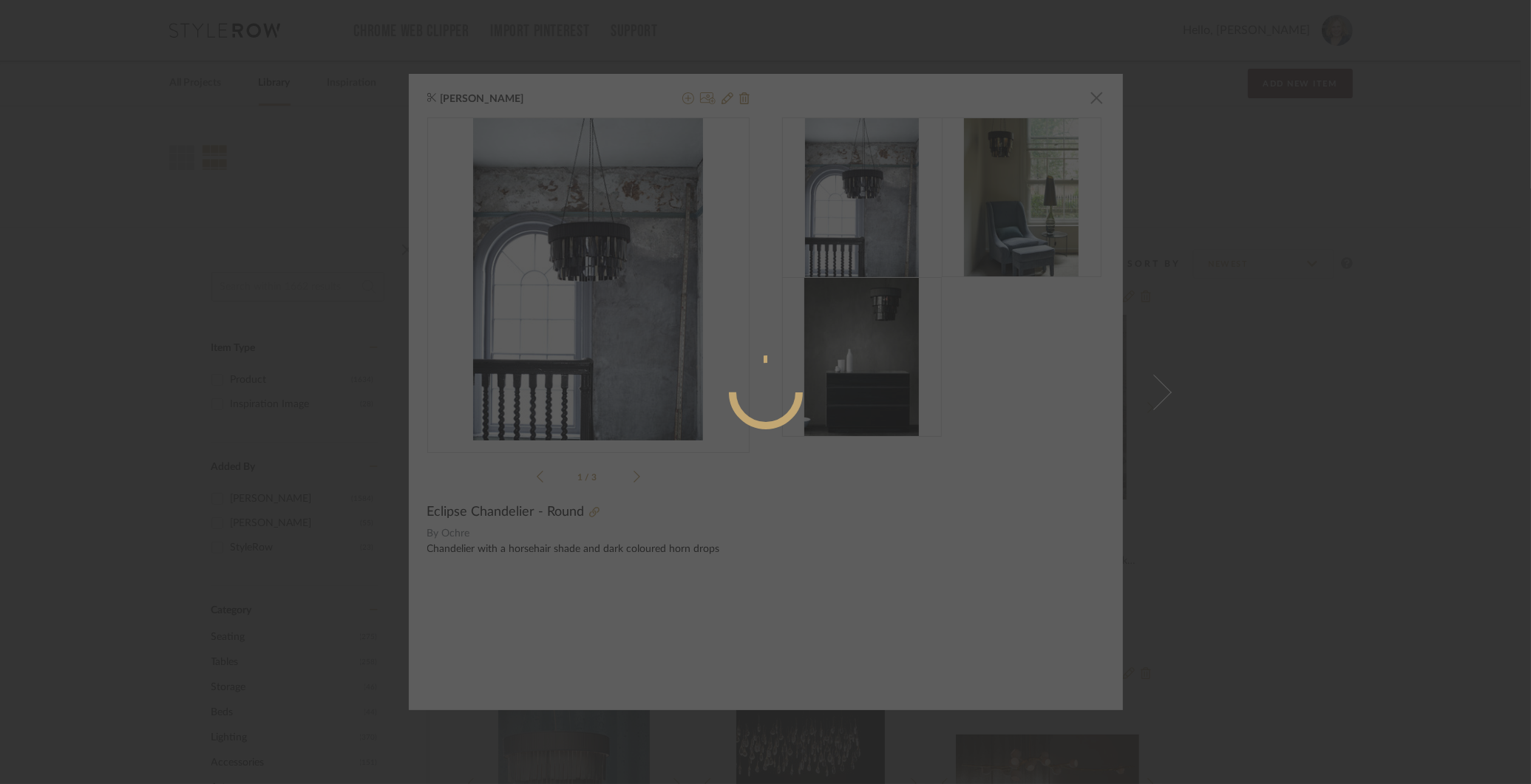
radio input "true"
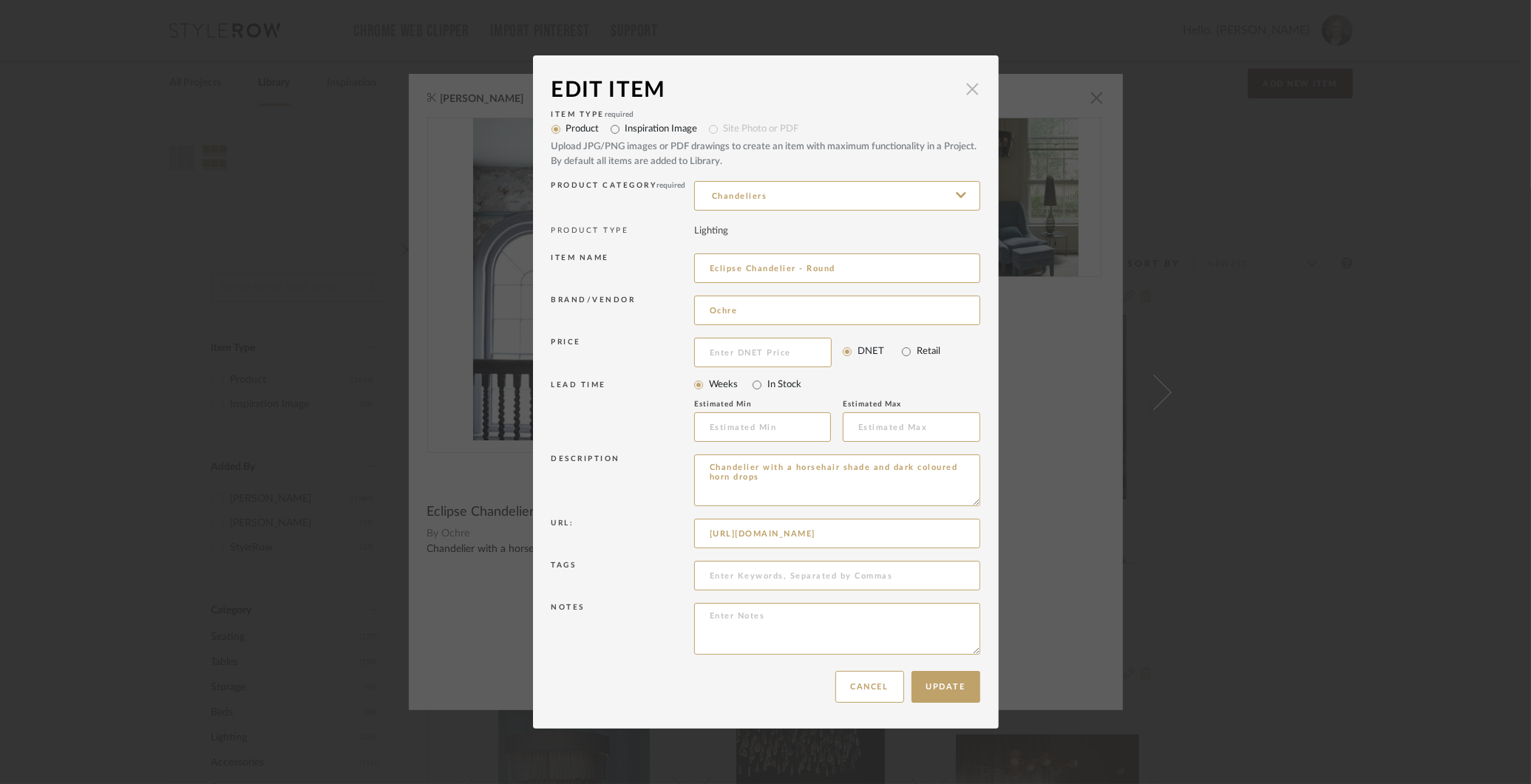
click at [975, 85] on span "button" at bounding box center [972, 88] width 30 height 30
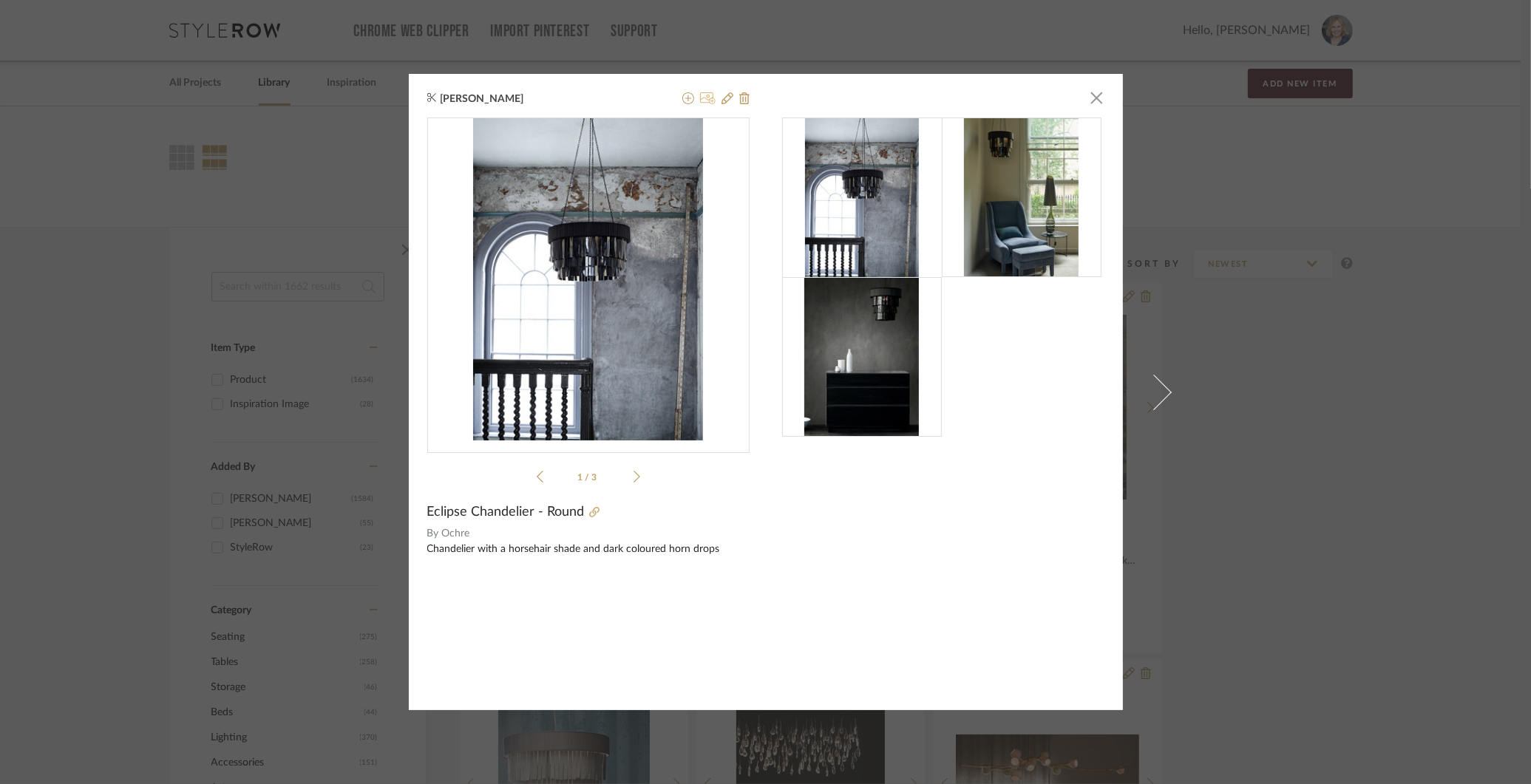
click at [701, 99] on icon at bounding box center [708, 99] width 15 height 12
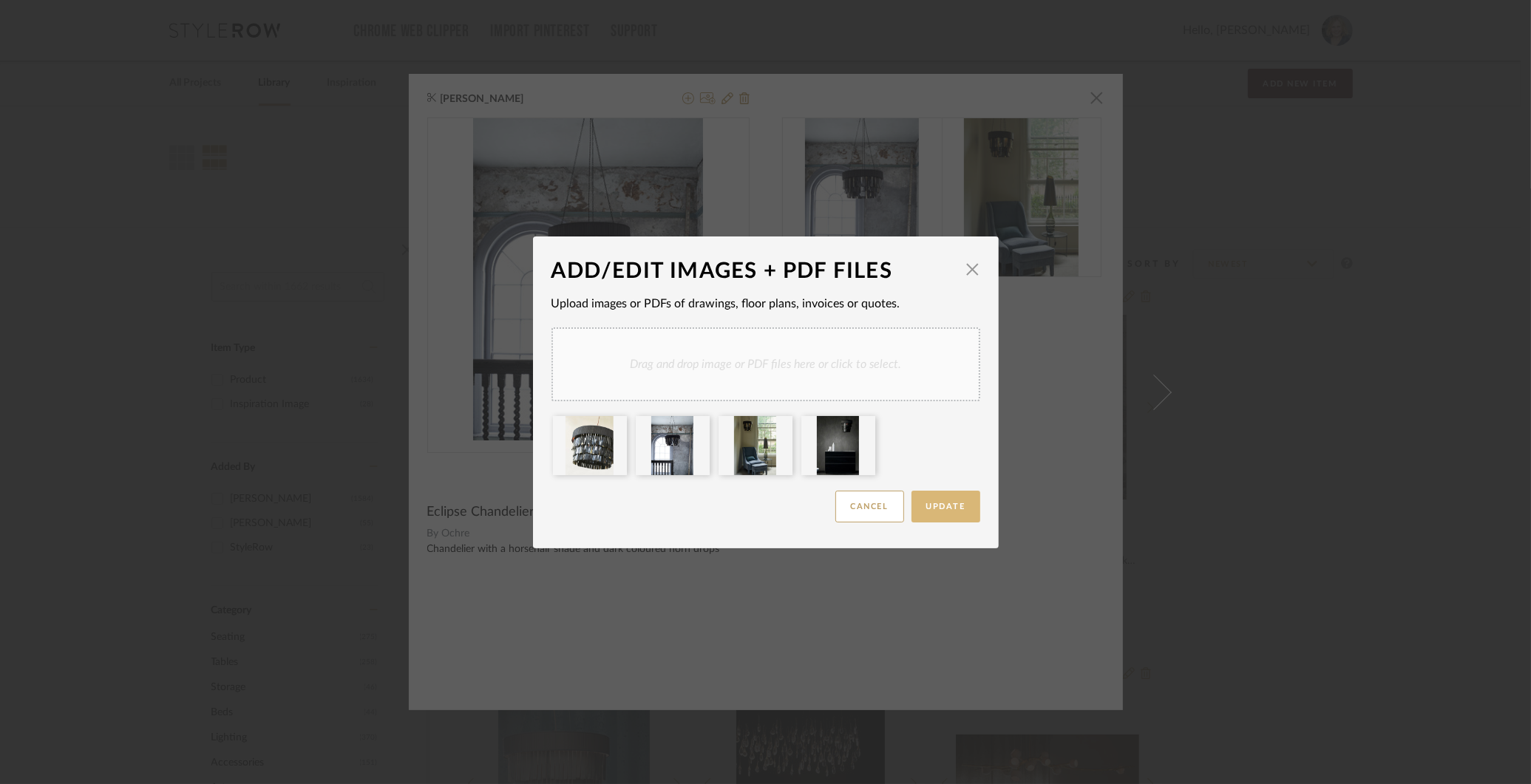
click at [950, 507] on span "Update" at bounding box center [946, 507] width 39 height 9
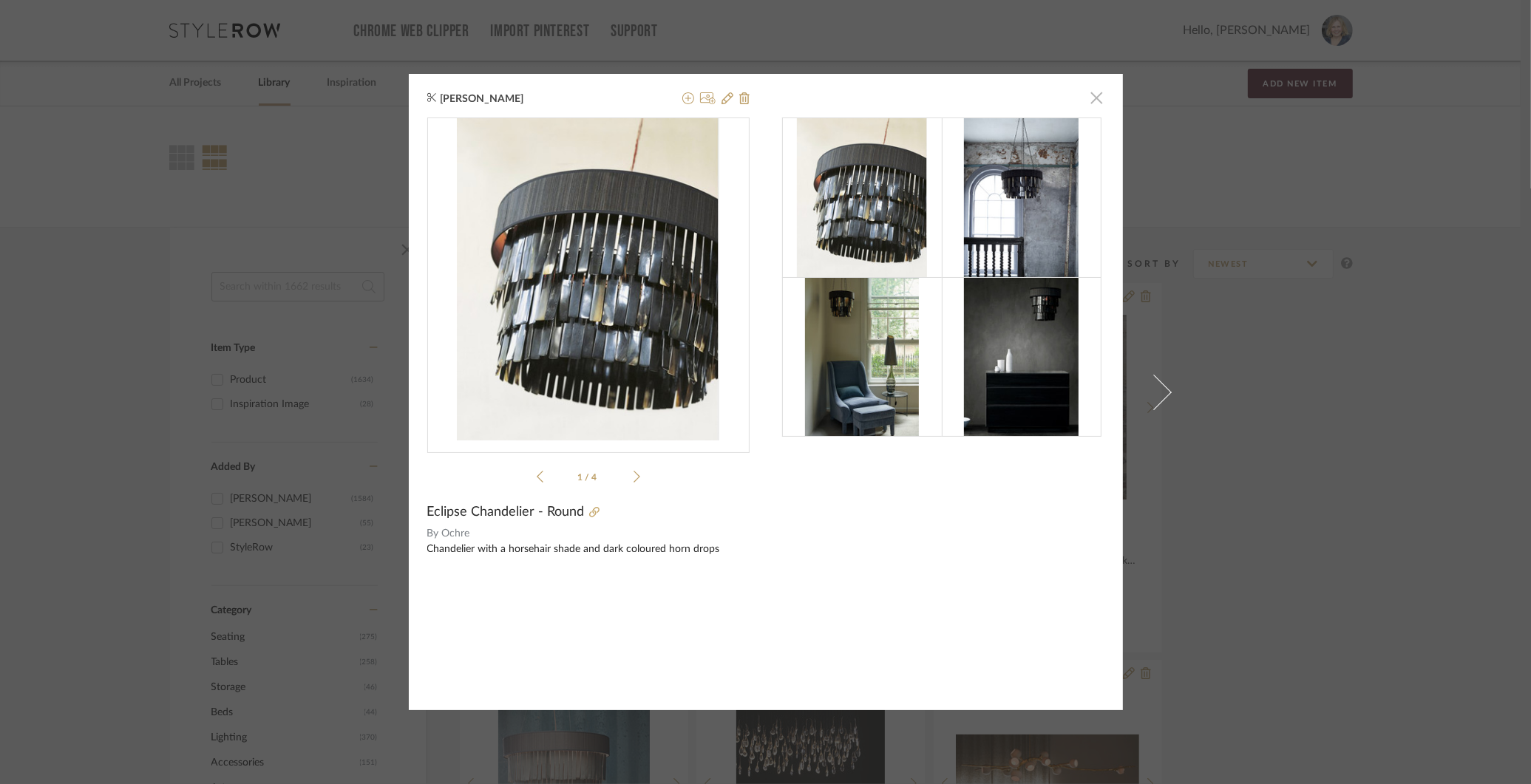
click at [1091, 98] on span "button" at bounding box center [1096, 97] width 30 height 30
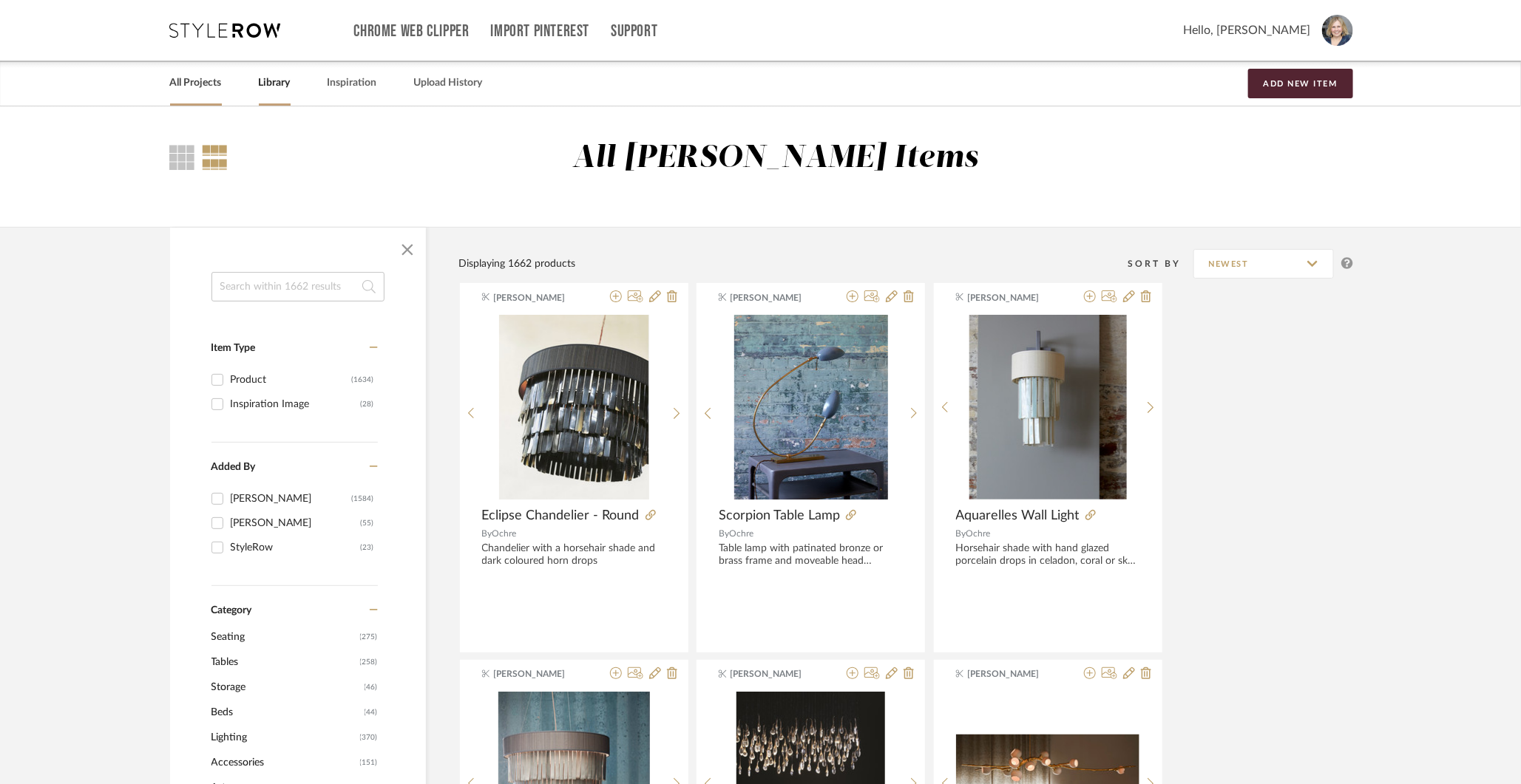
click at [206, 82] on link "All Projects" at bounding box center [196, 82] width 52 height 20
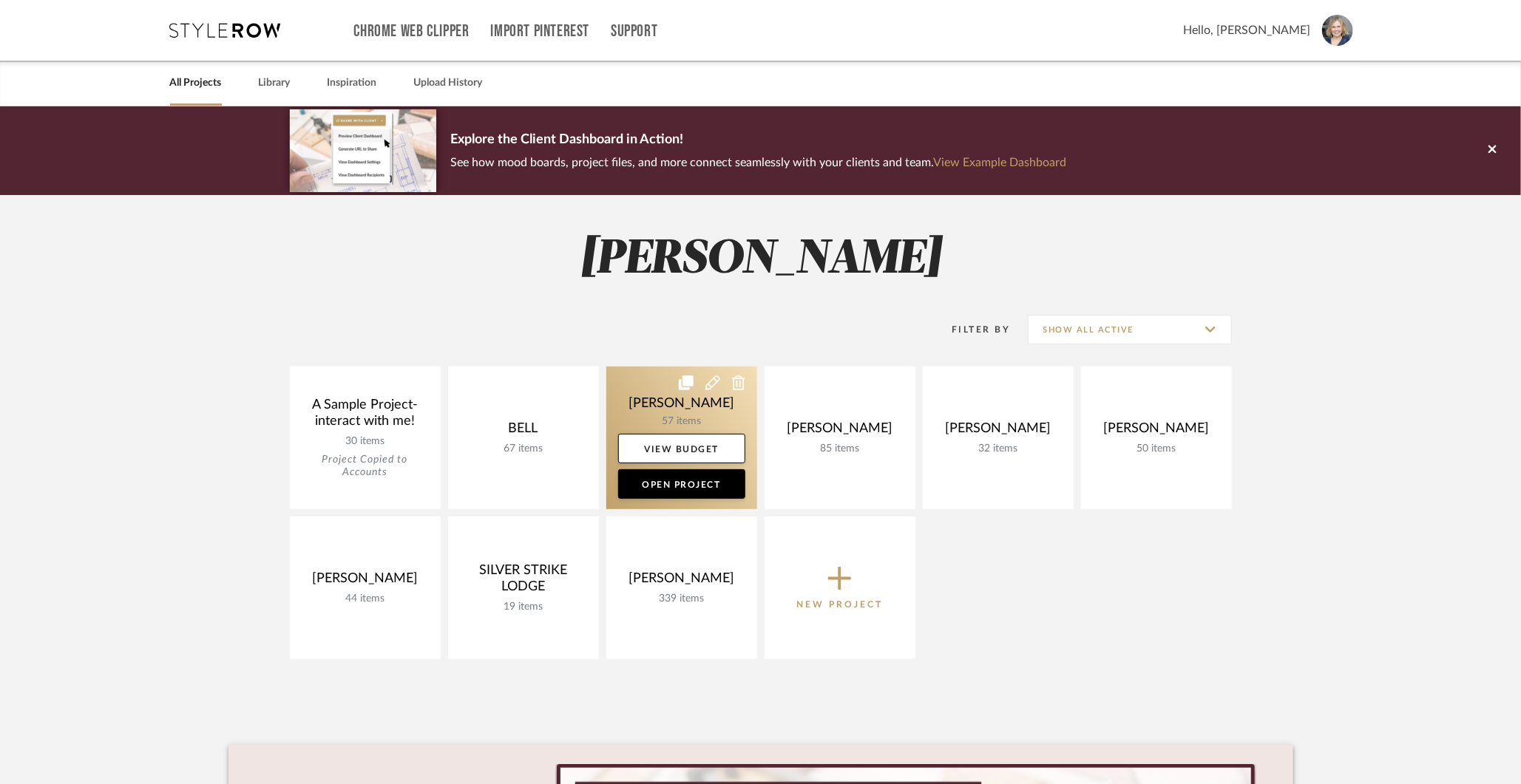
click at [674, 403] on link at bounding box center [681, 438] width 151 height 143
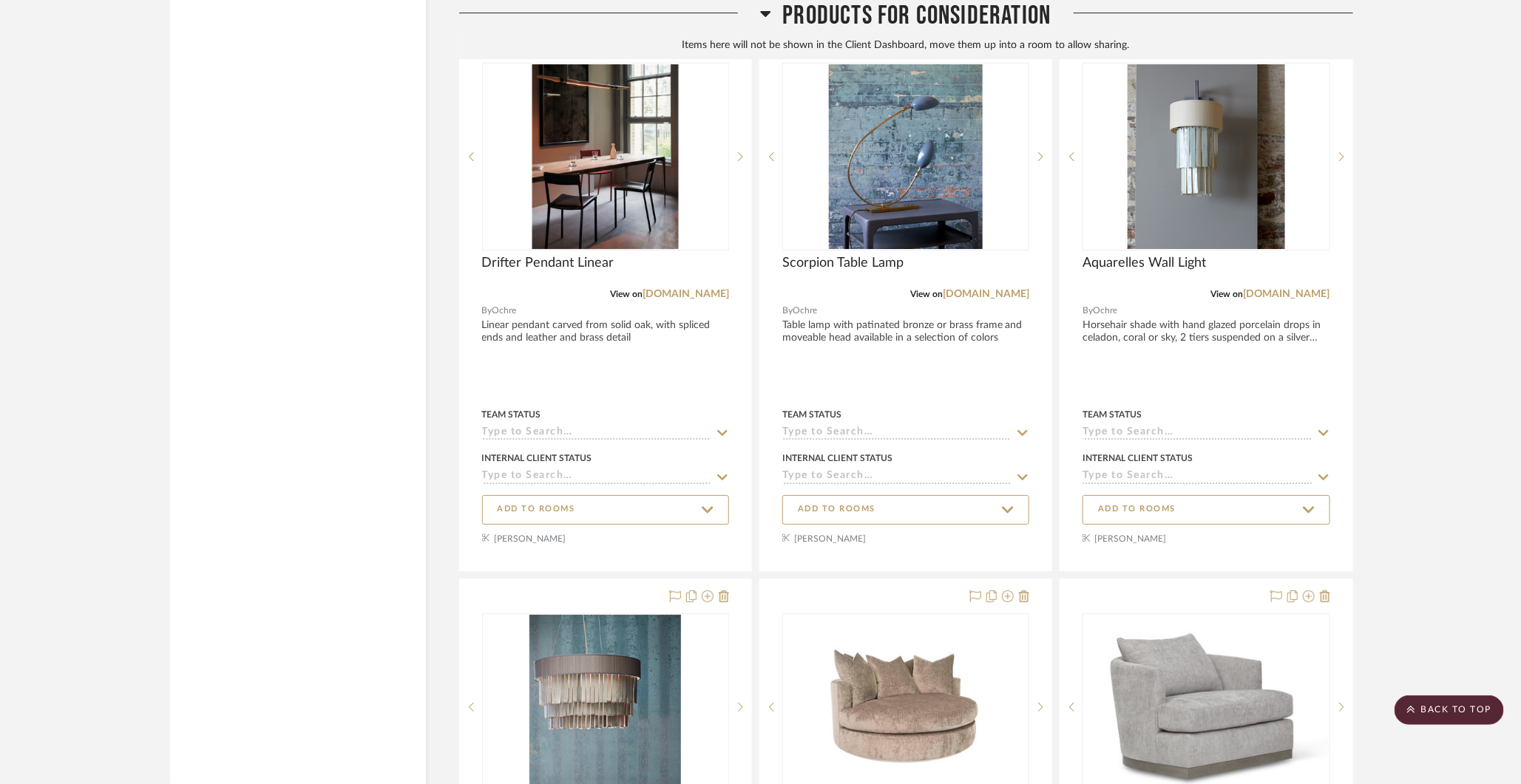
scroll to position [5934, 0]
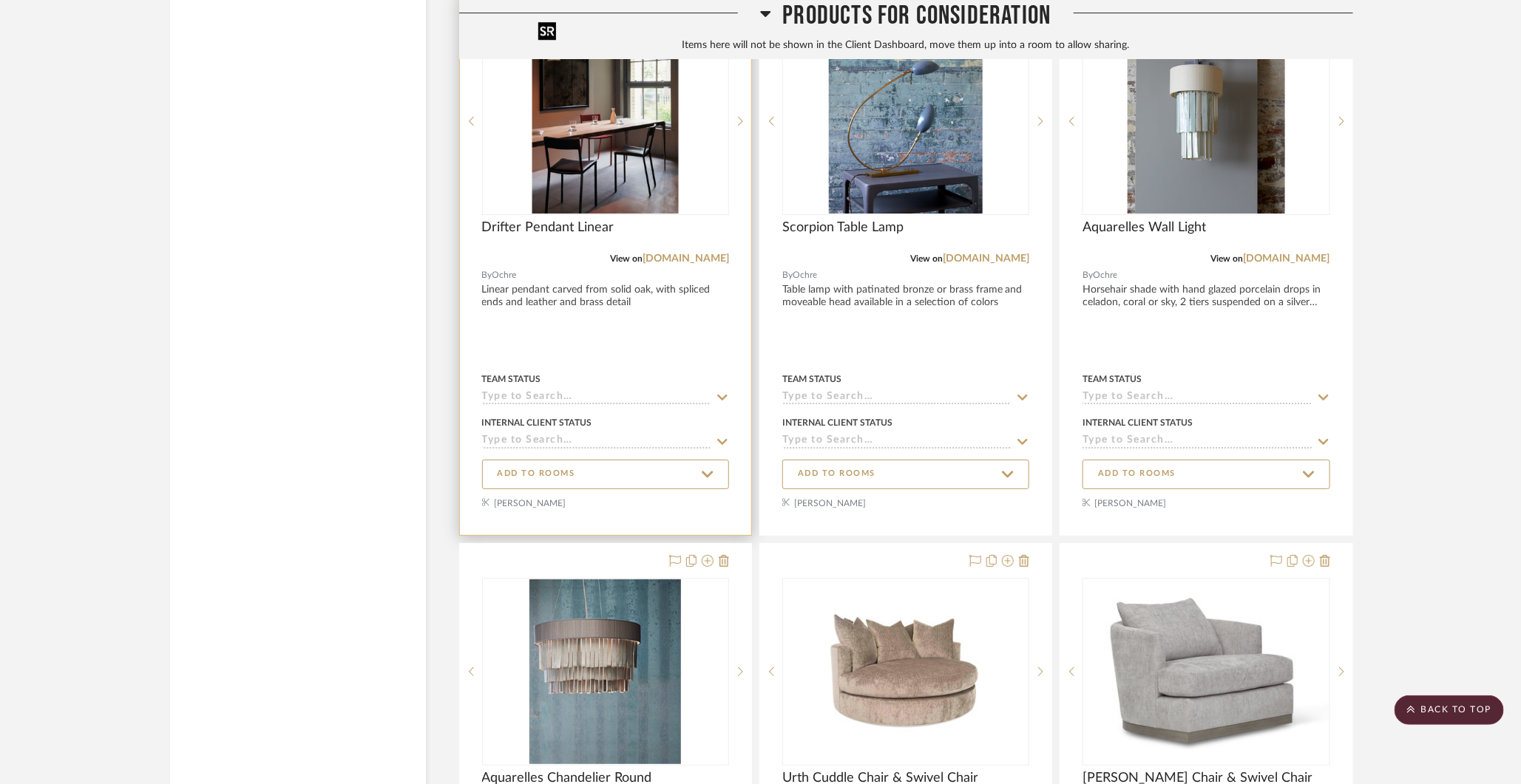
click at [612, 99] on img "0" at bounding box center [605, 121] width 145 height 185
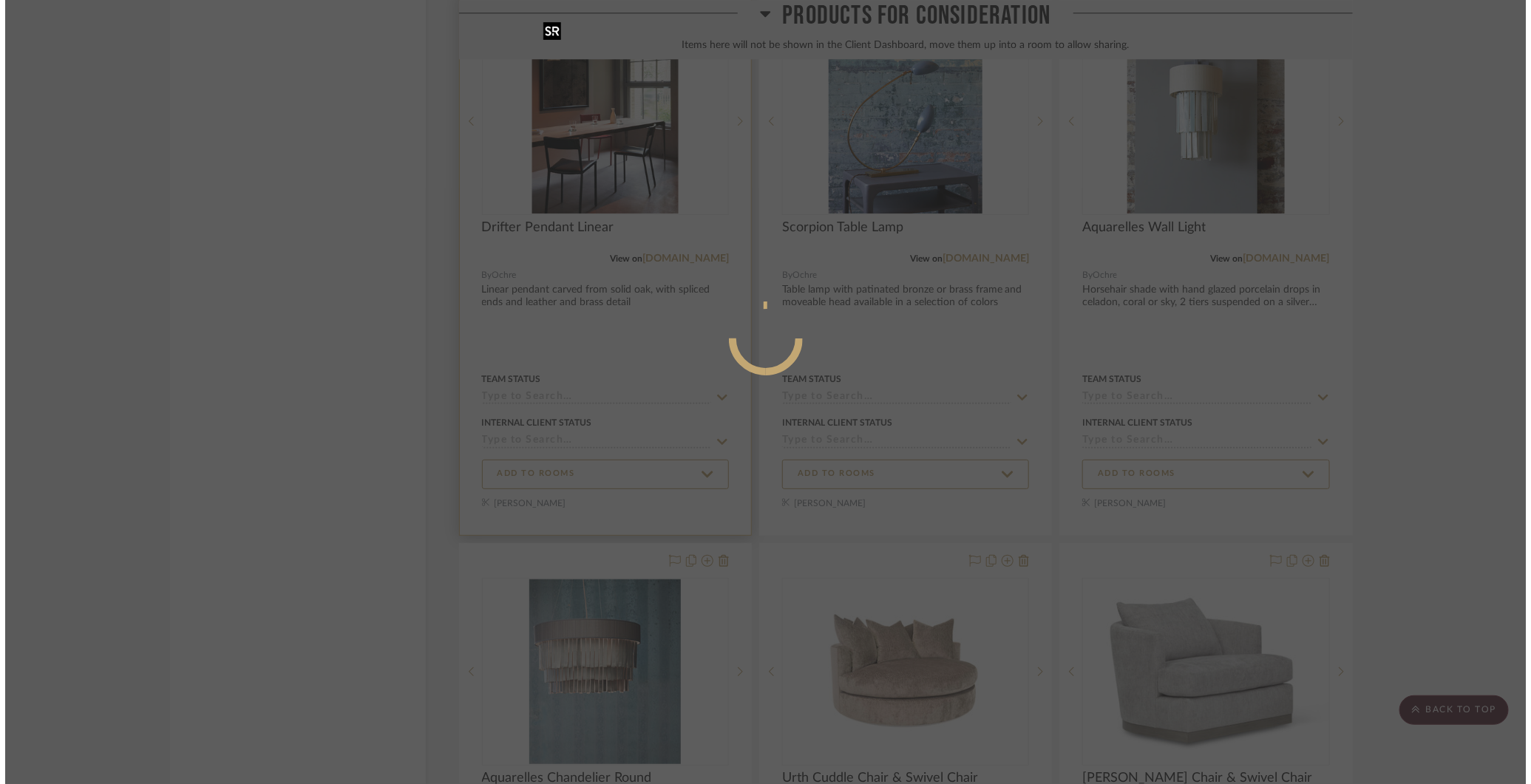
scroll to position [0, 0]
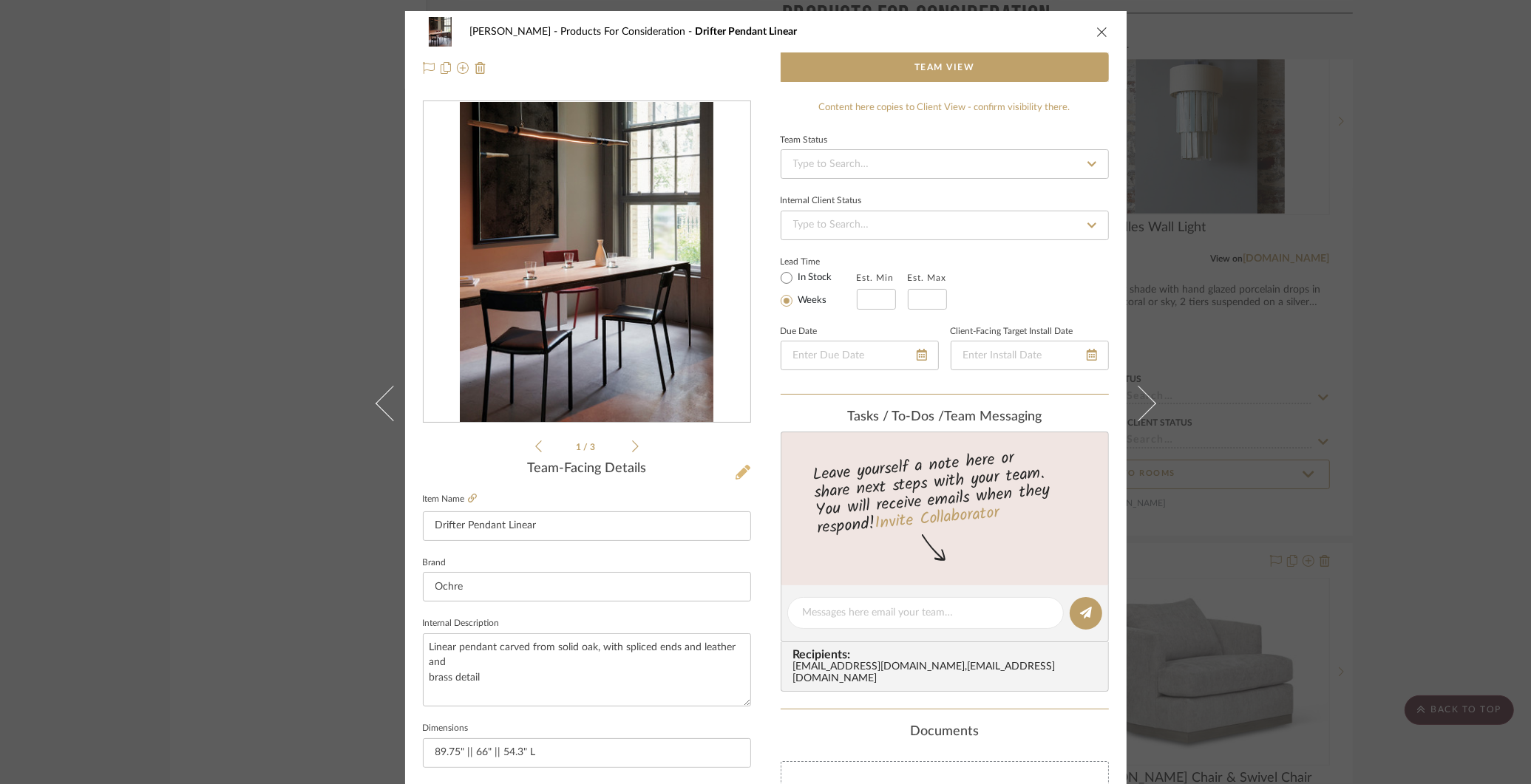
click at [736, 465] on icon at bounding box center [743, 472] width 14 height 14
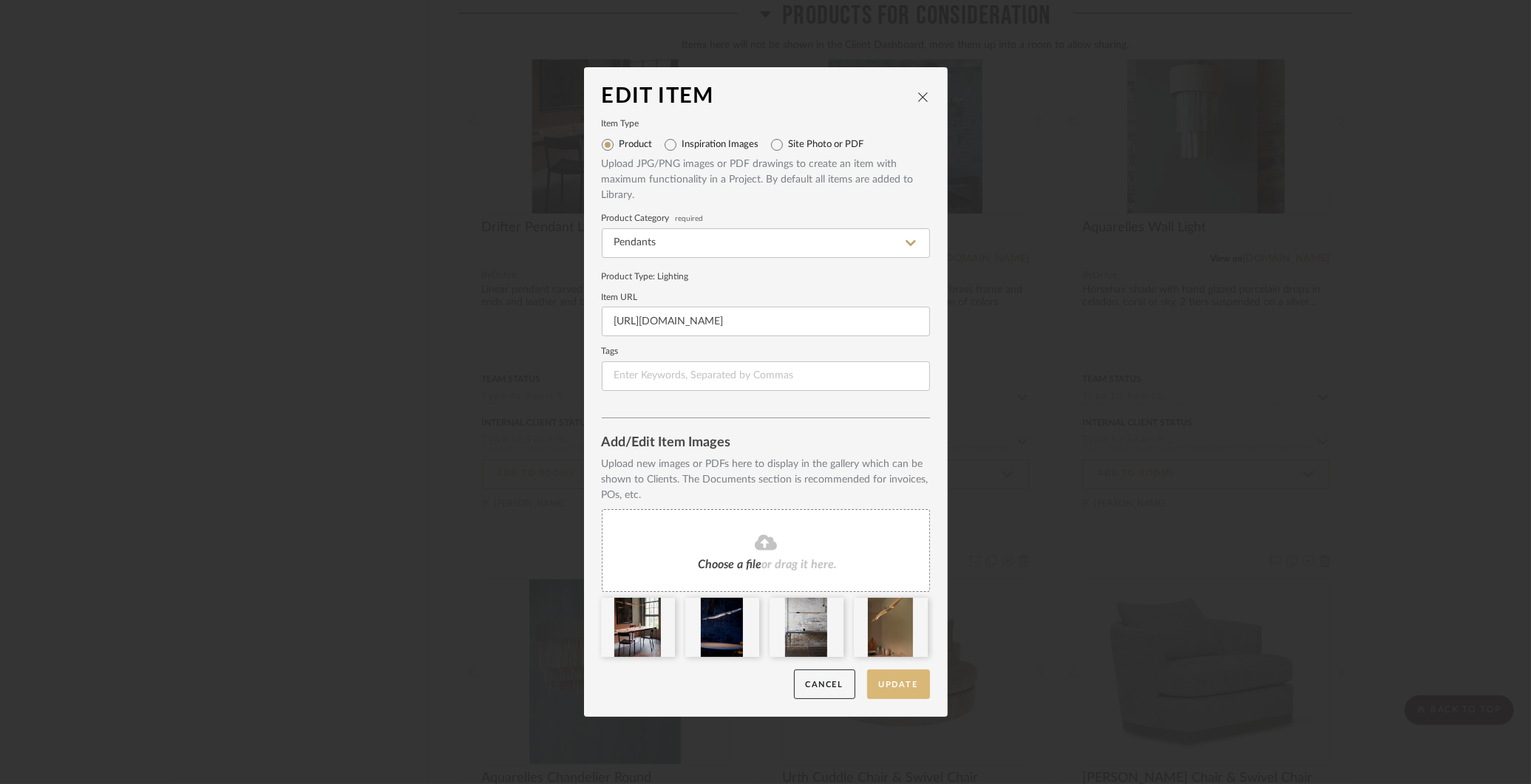
click at [902, 686] on button "Update" at bounding box center [899, 685] width 63 height 31
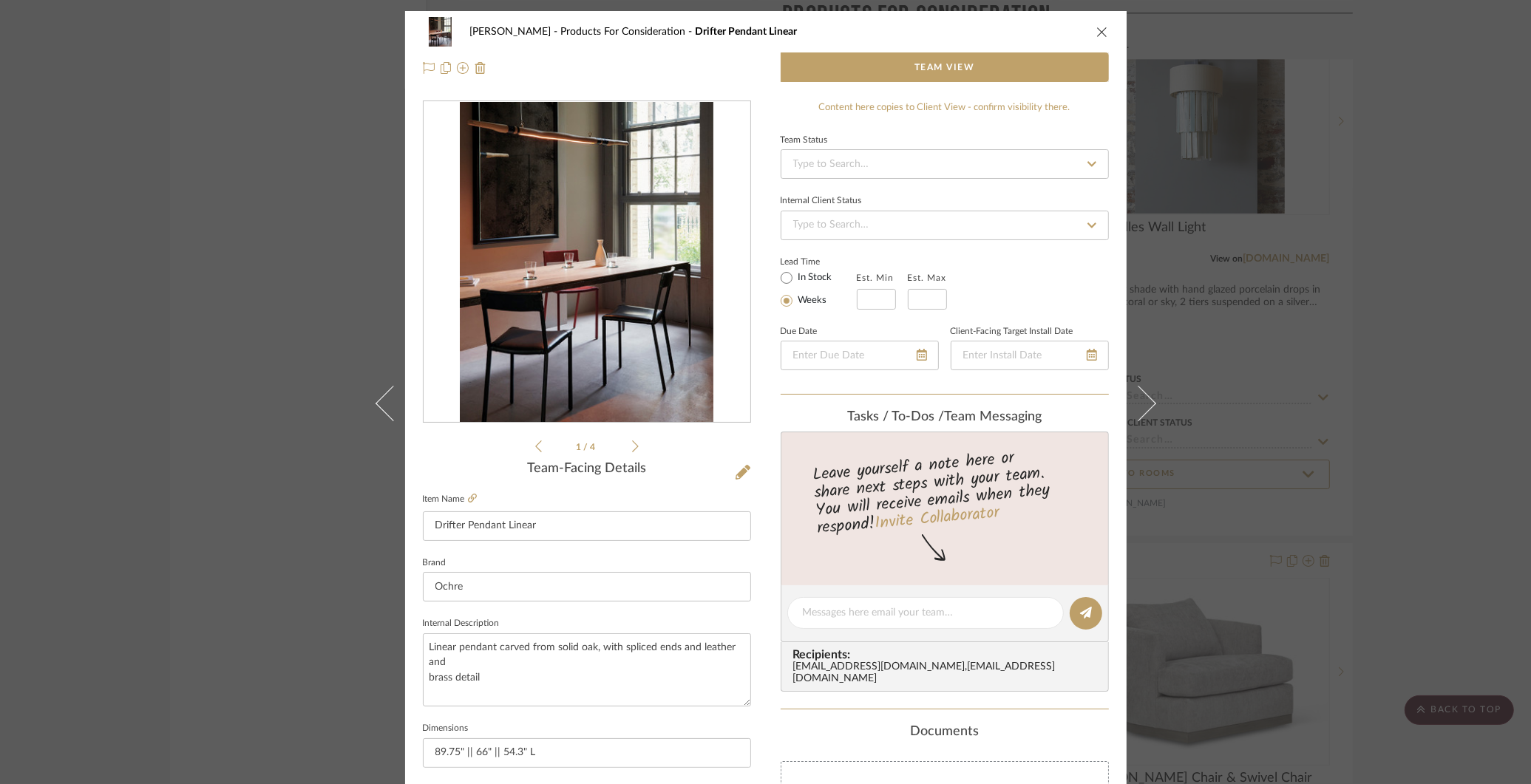
click at [632, 447] on icon at bounding box center [635, 446] width 7 height 14
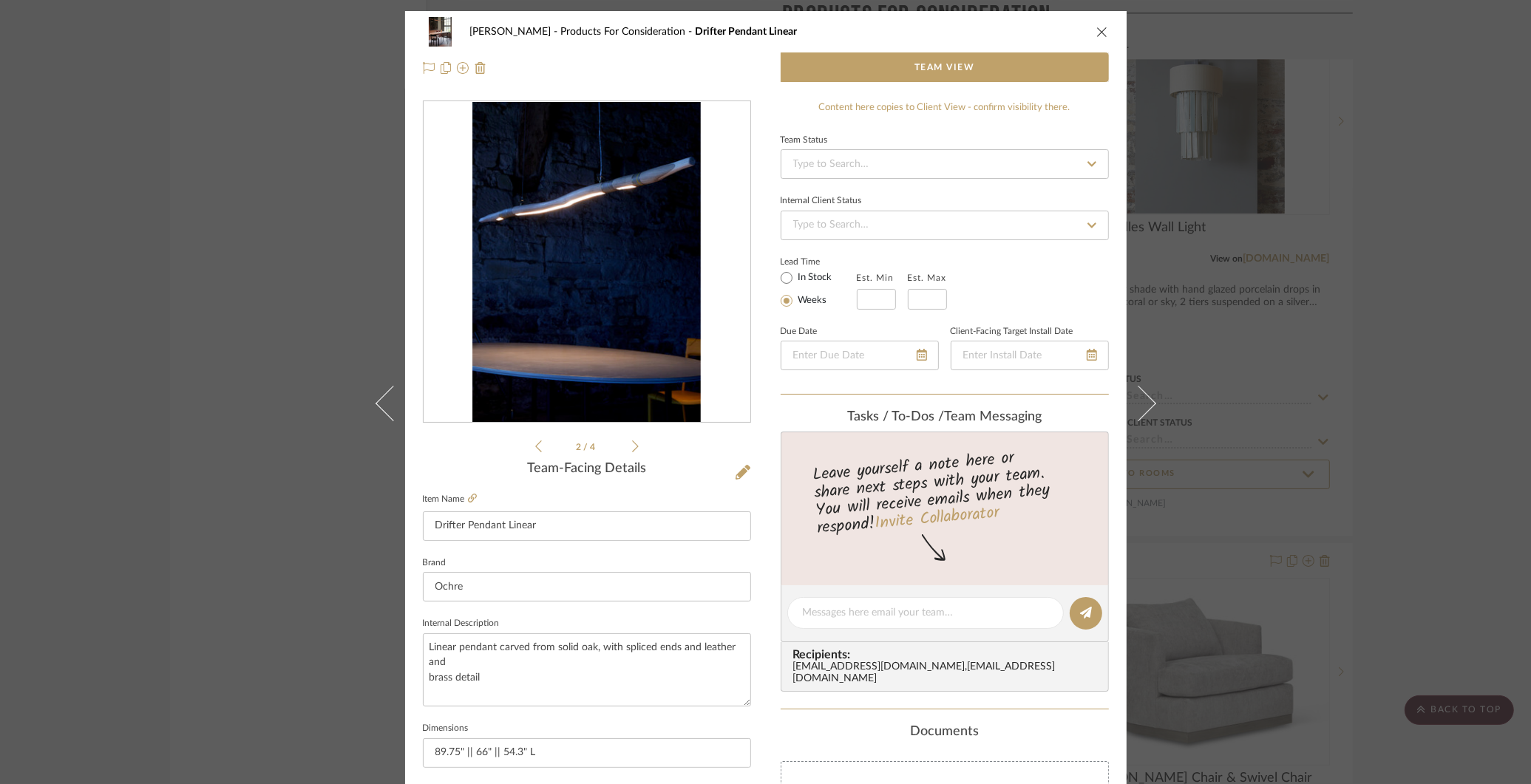
click at [632, 447] on icon at bounding box center [635, 446] width 7 height 14
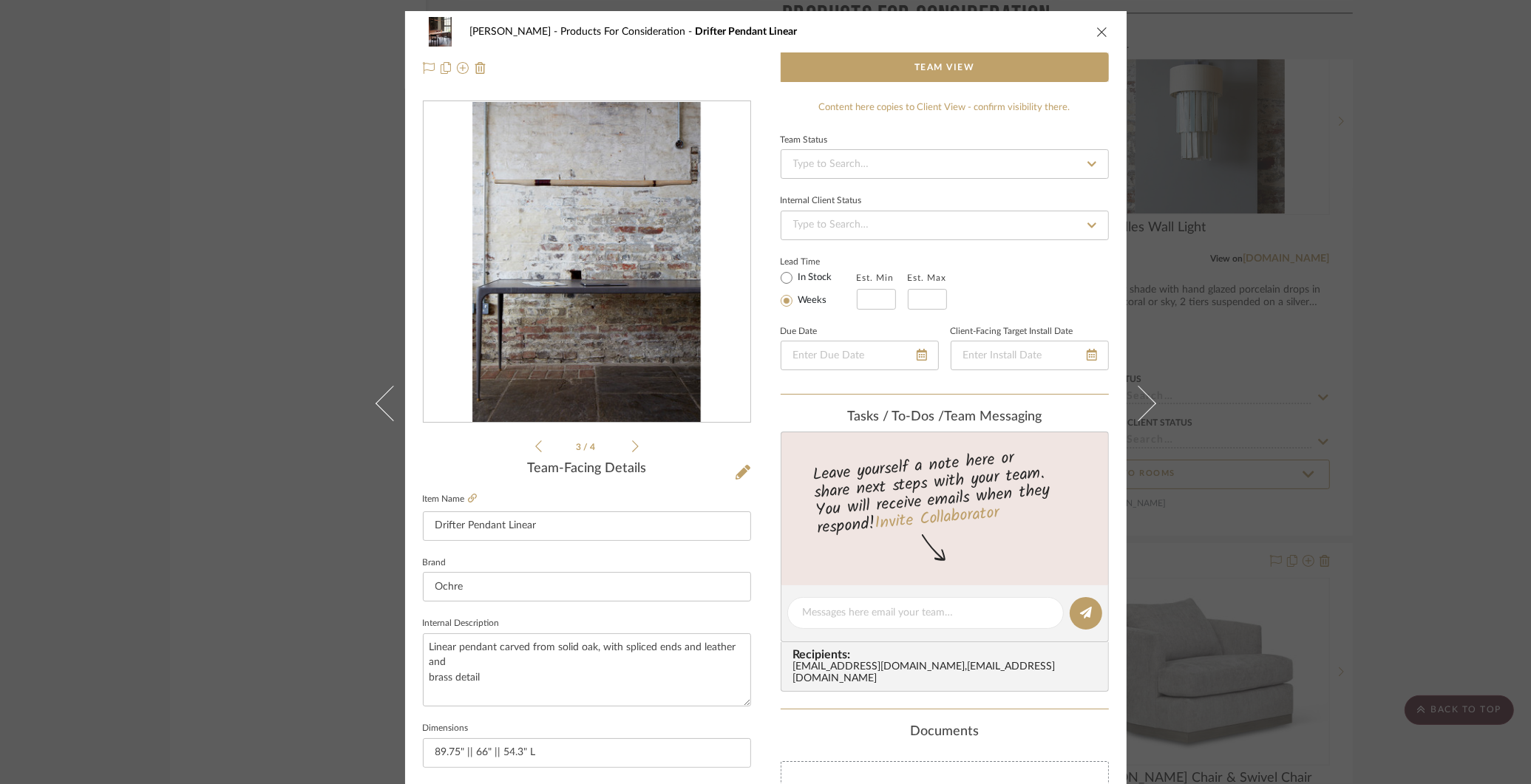
click at [632, 447] on icon at bounding box center [635, 446] width 7 height 14
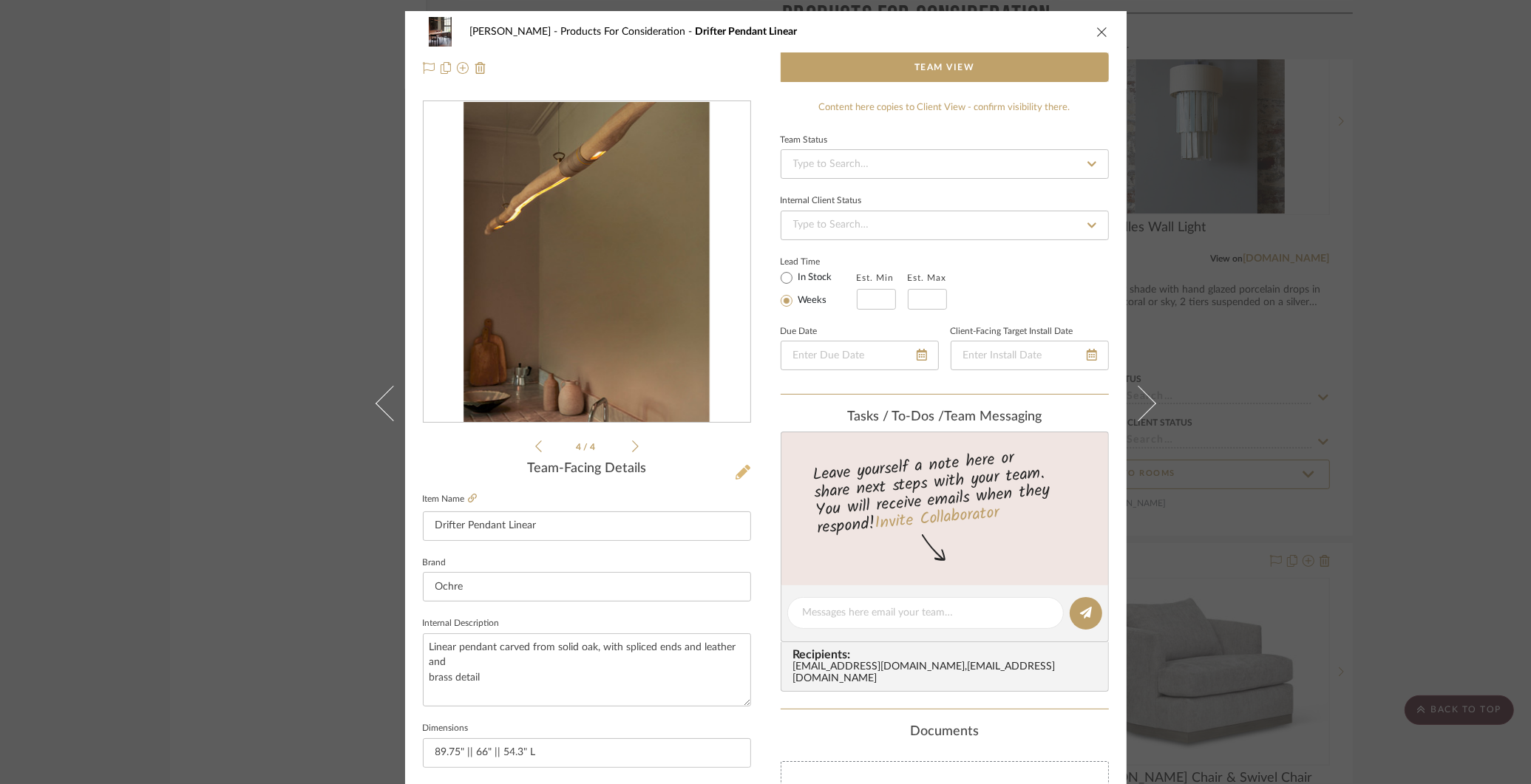
click at [737, 466] on icon at bounding box center [743, 472] width 14 height 14
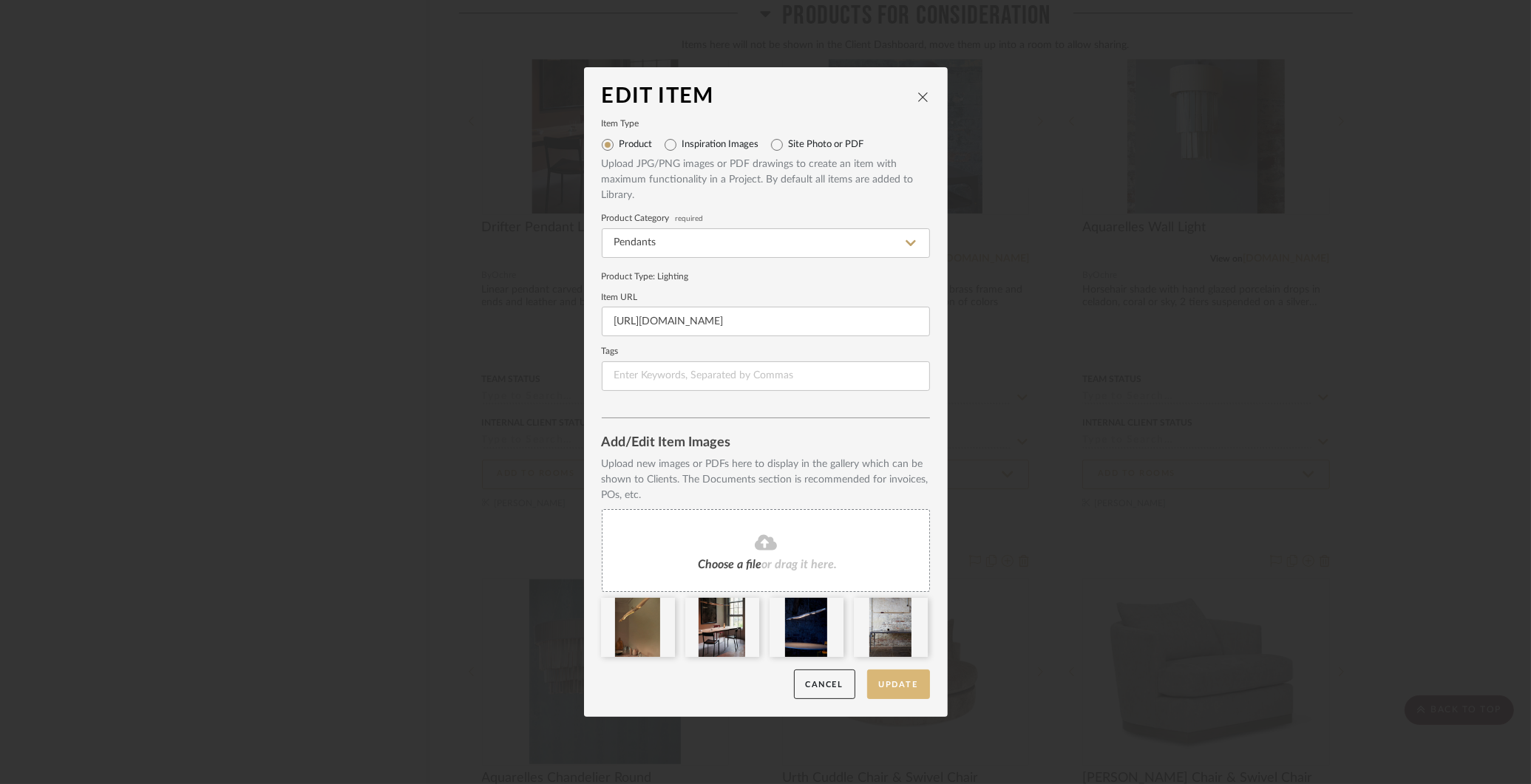
click at [893, 681] on button "Update" at bounding box center [899, 685] width 63 height 31
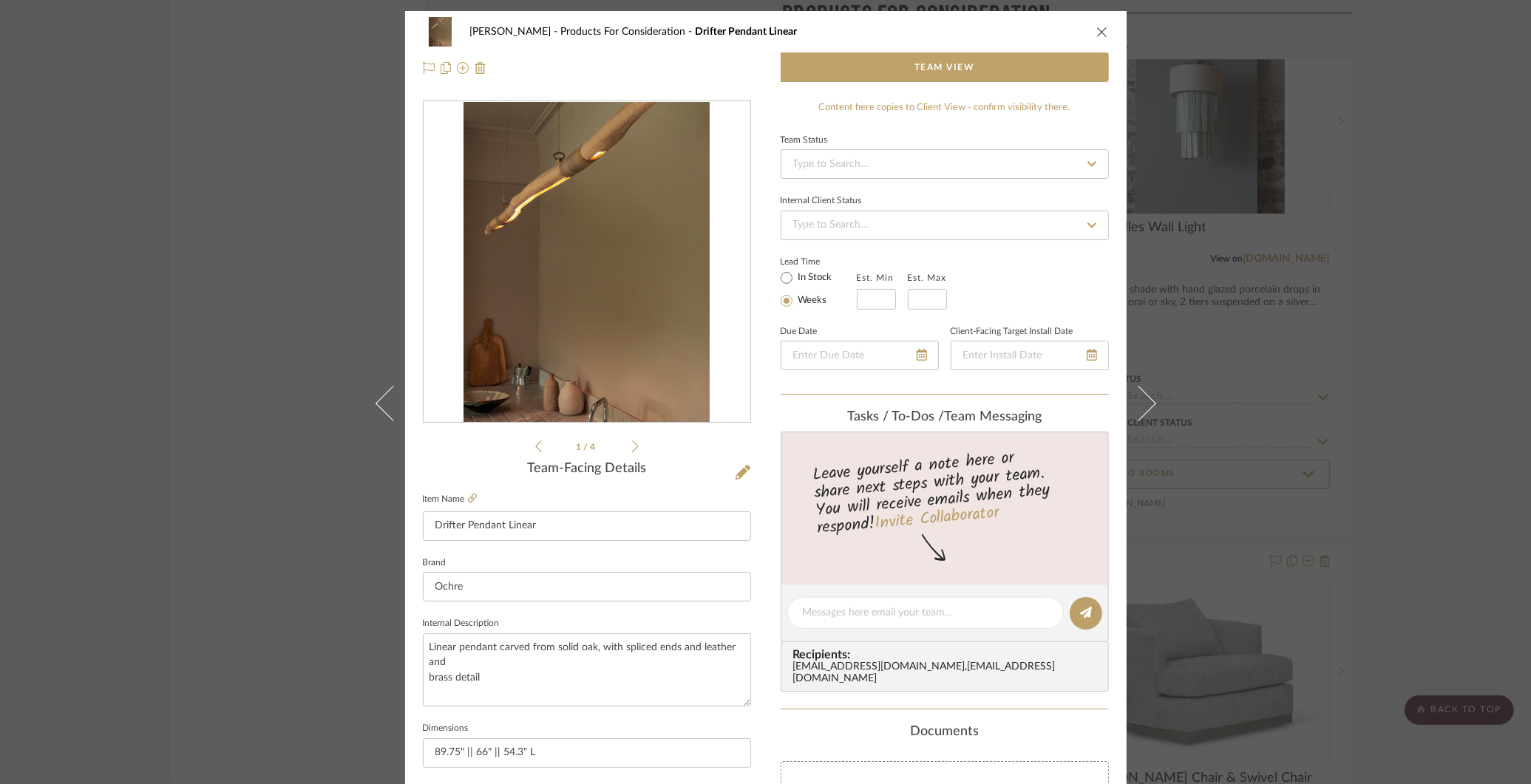
click at [1392, 403] on div "[PERSON_NAME] Products For Consideration Drifter Pendant Linear Team View 1 / 4…" at bounding box center [766, 392] width 1531 height 784
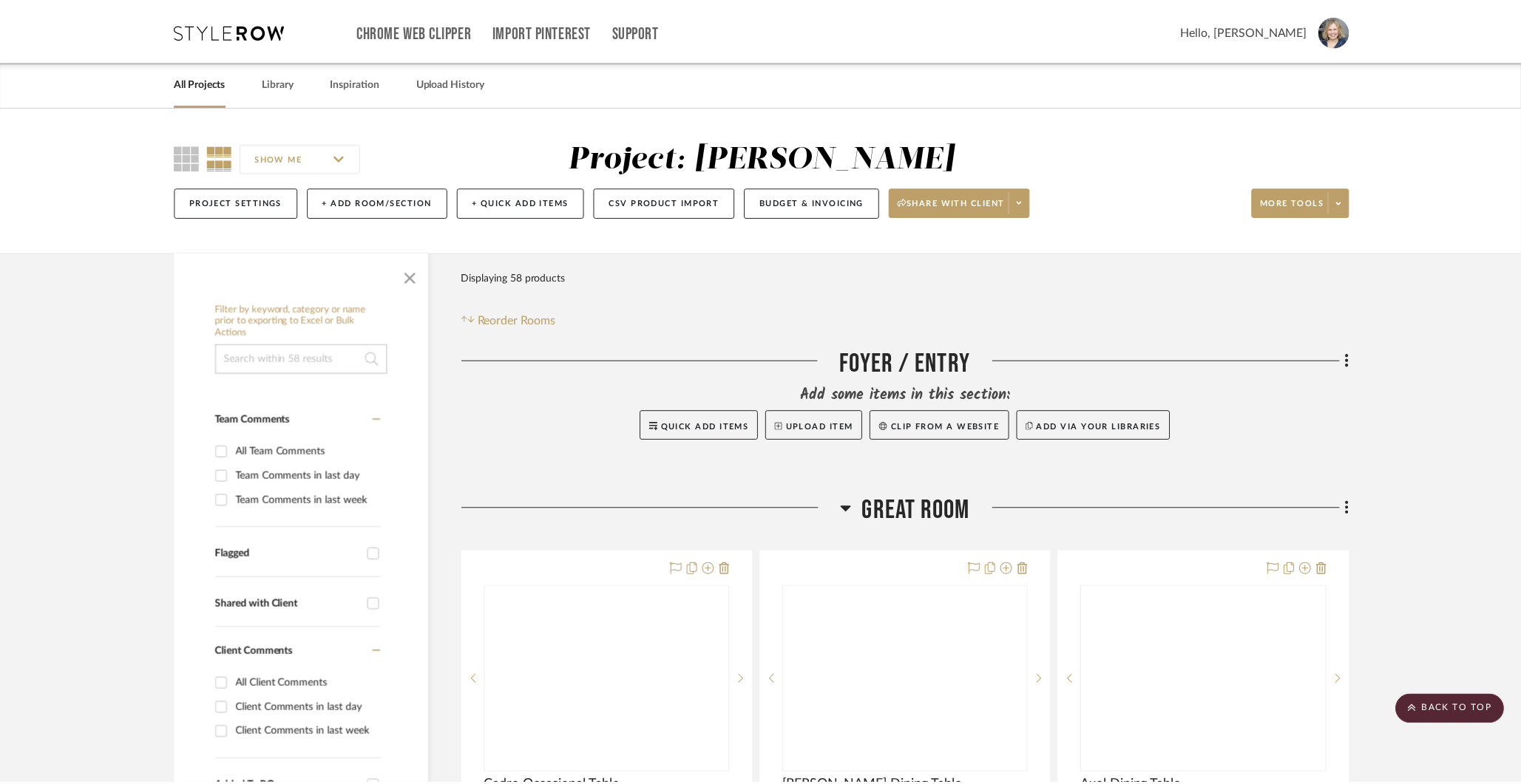
scroll to position [5934, 0]
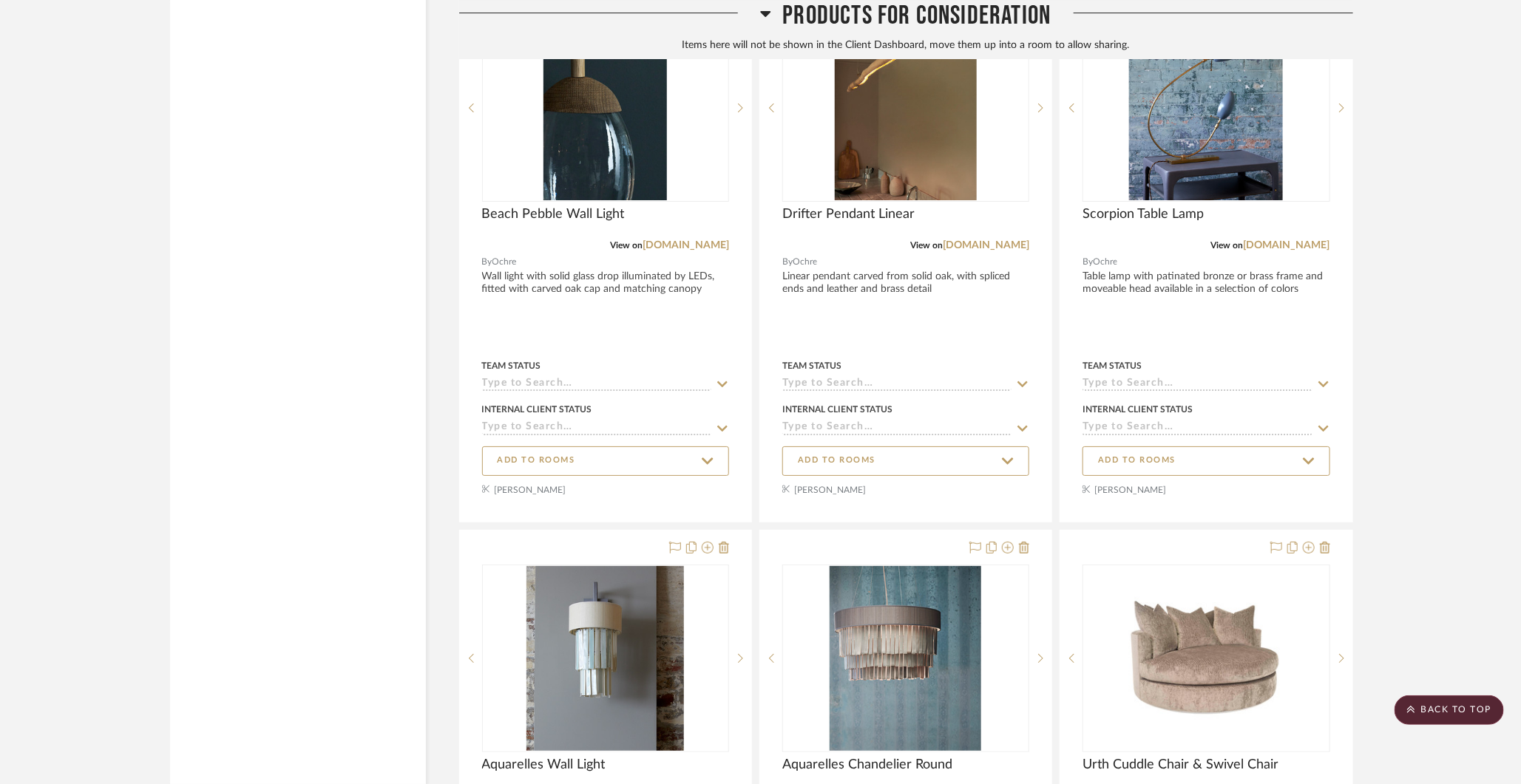
scroll to position [5924, 0]
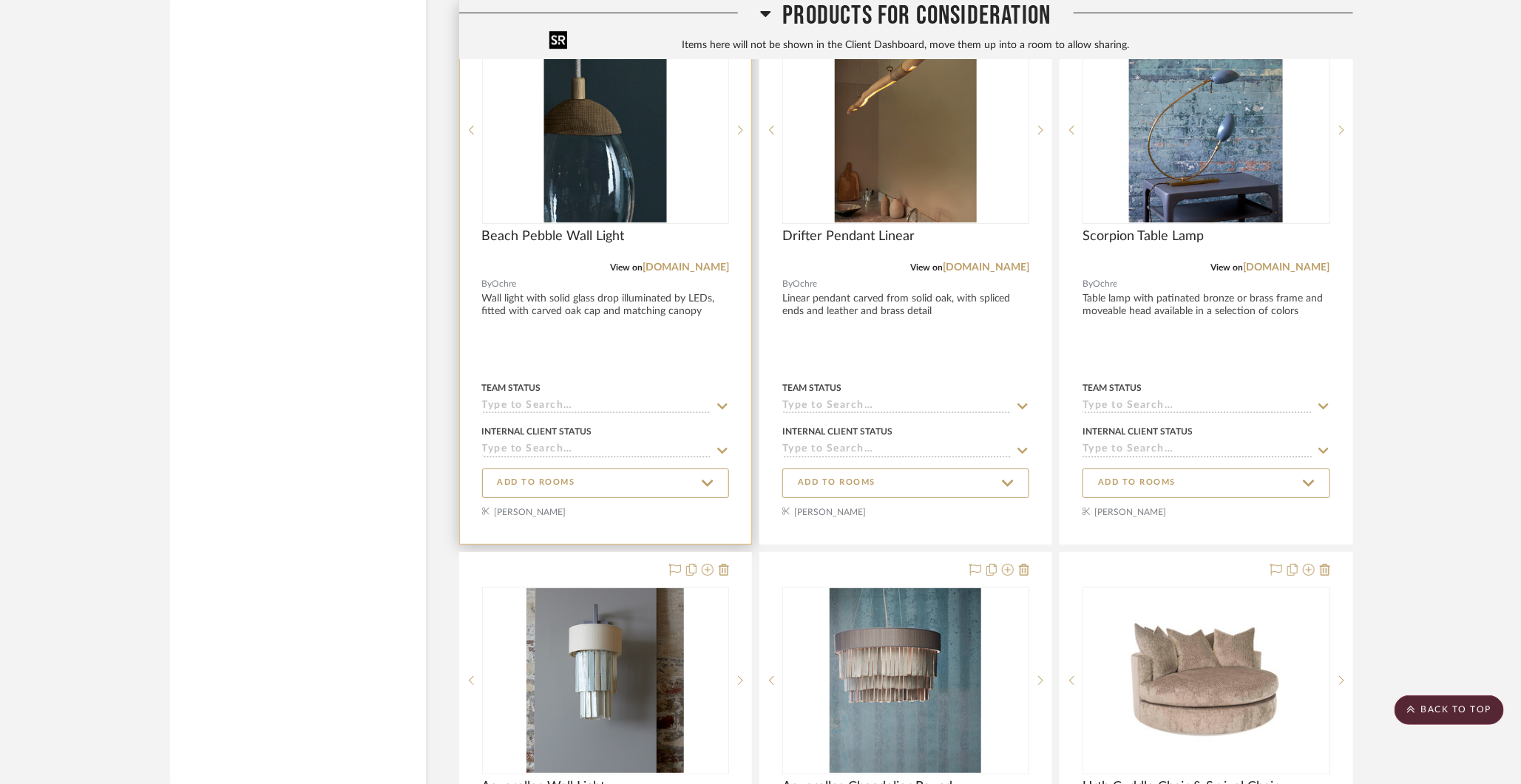
click at [0, 0] on img at bounding box center [0, 0] width 0 height 0
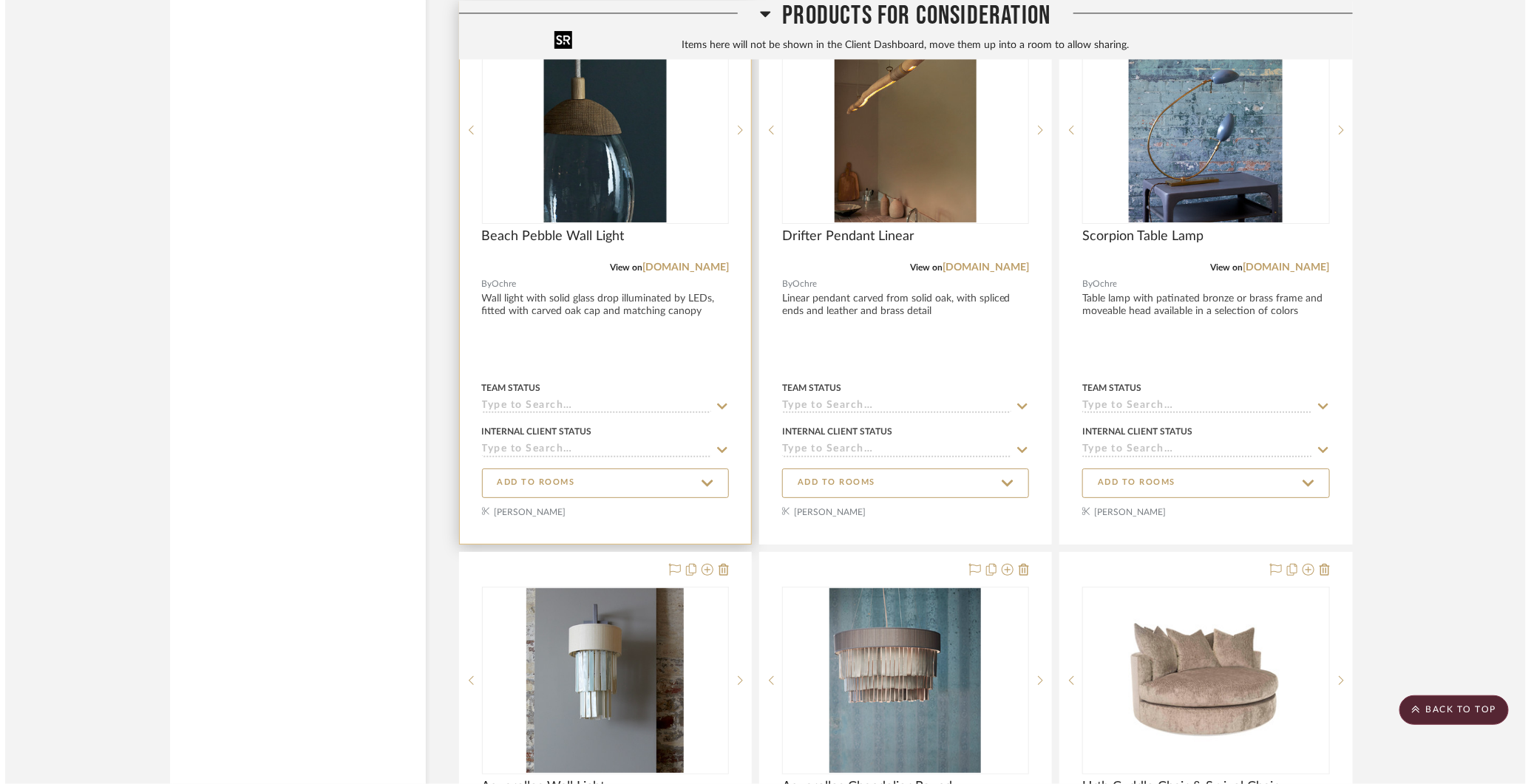
scroll to position [0, 0]
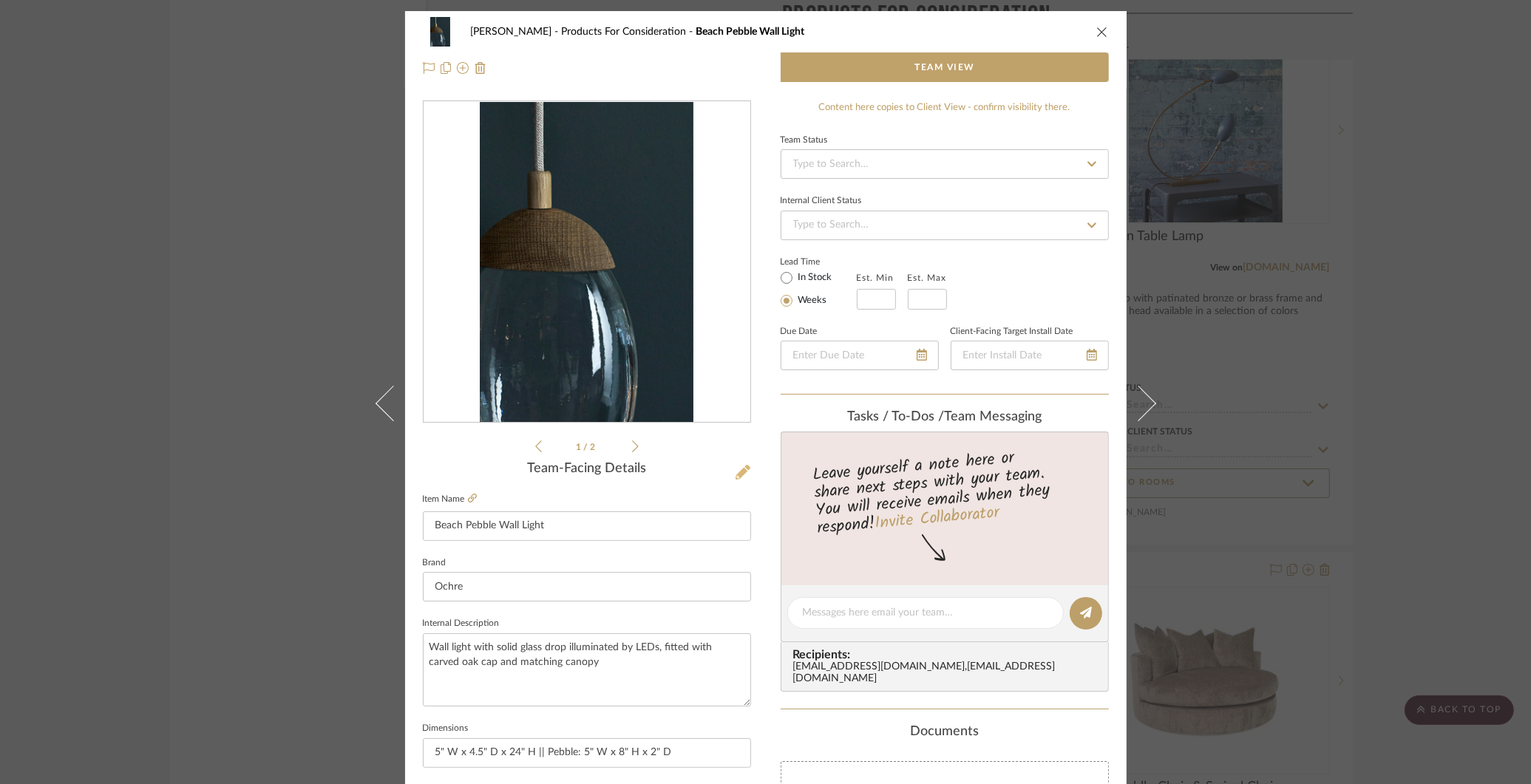
click at [742, 469] on icon at bounding box center [743, 472] width 14 height 14
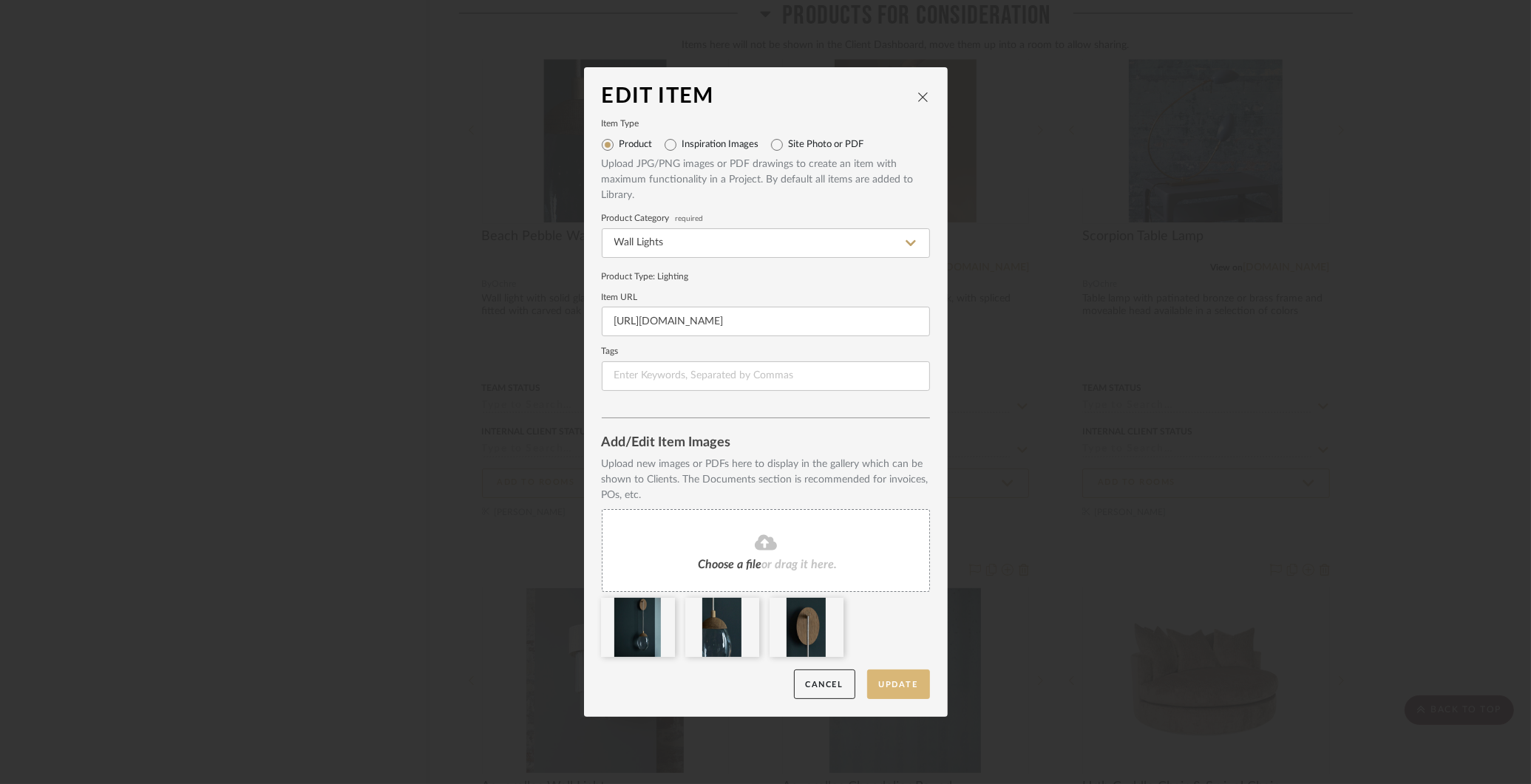
click at [902, 685] on button "Update" at bounding box center [899, 685] width 63 height 31
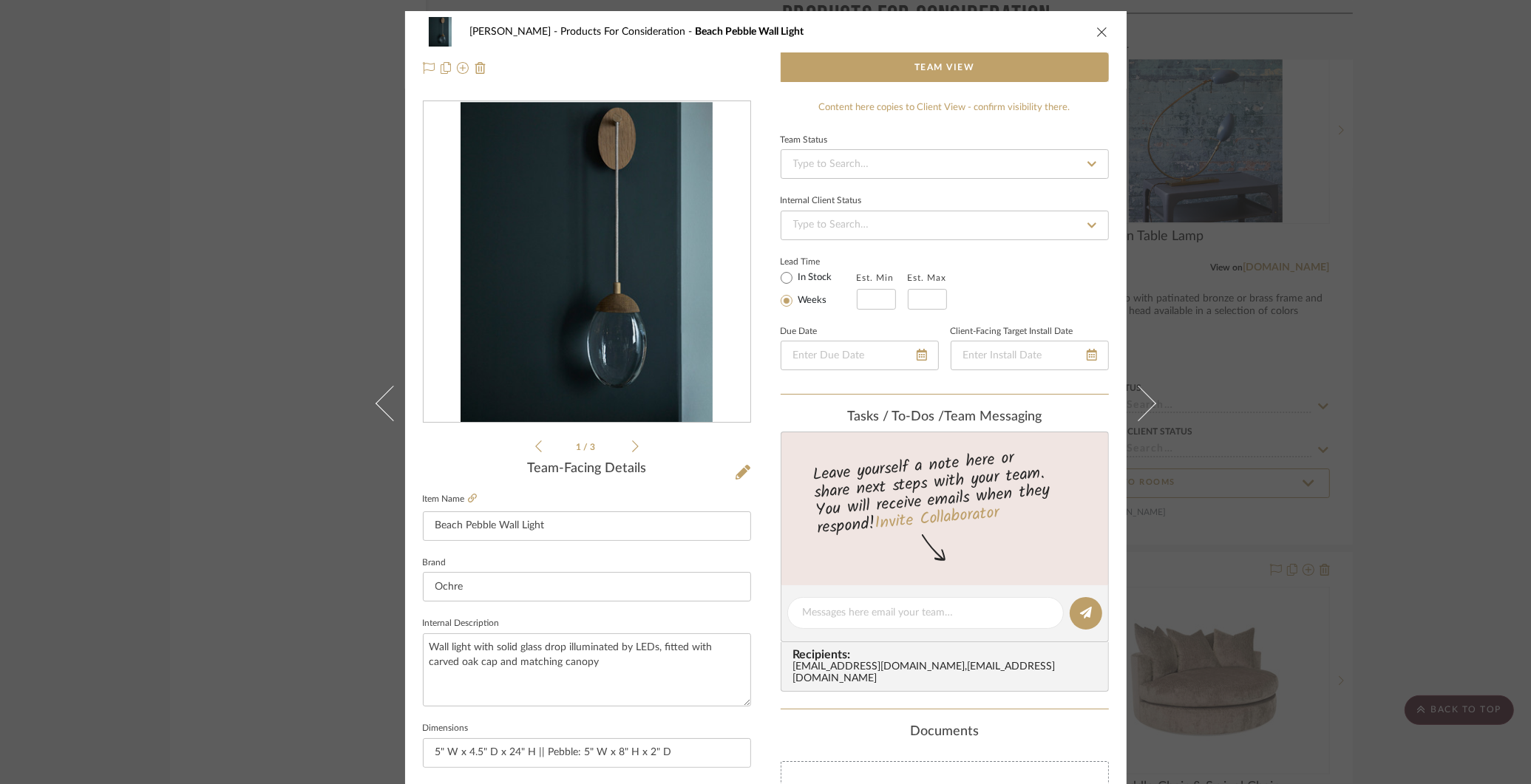
click at [128, 242] on div "COLLINS Products For Consideration Beach Pebble Wall Light Team View 1 / 3 Team…" at bounding box center [766, 392] width 1531 height 784
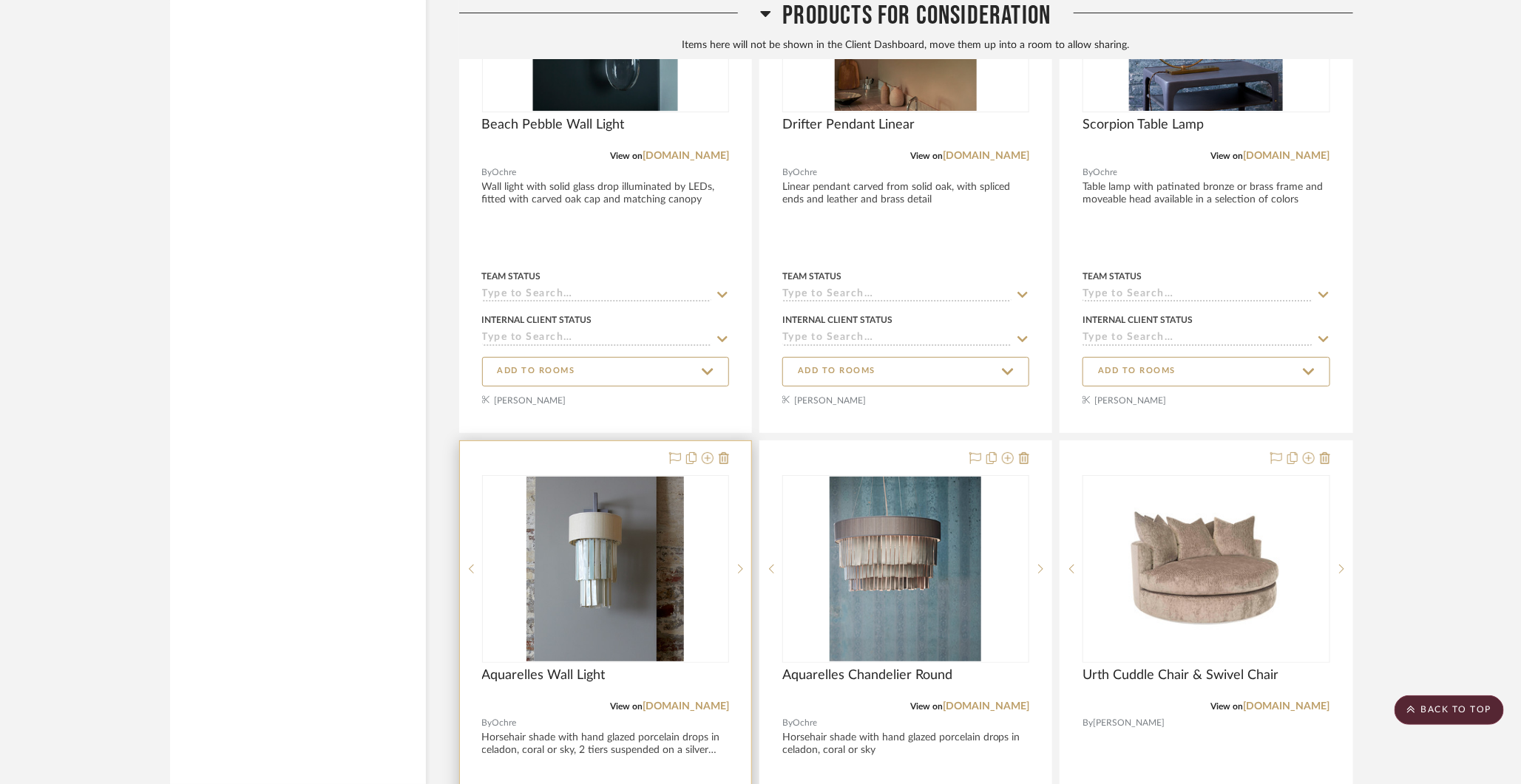
scroll to position [6133, 0]
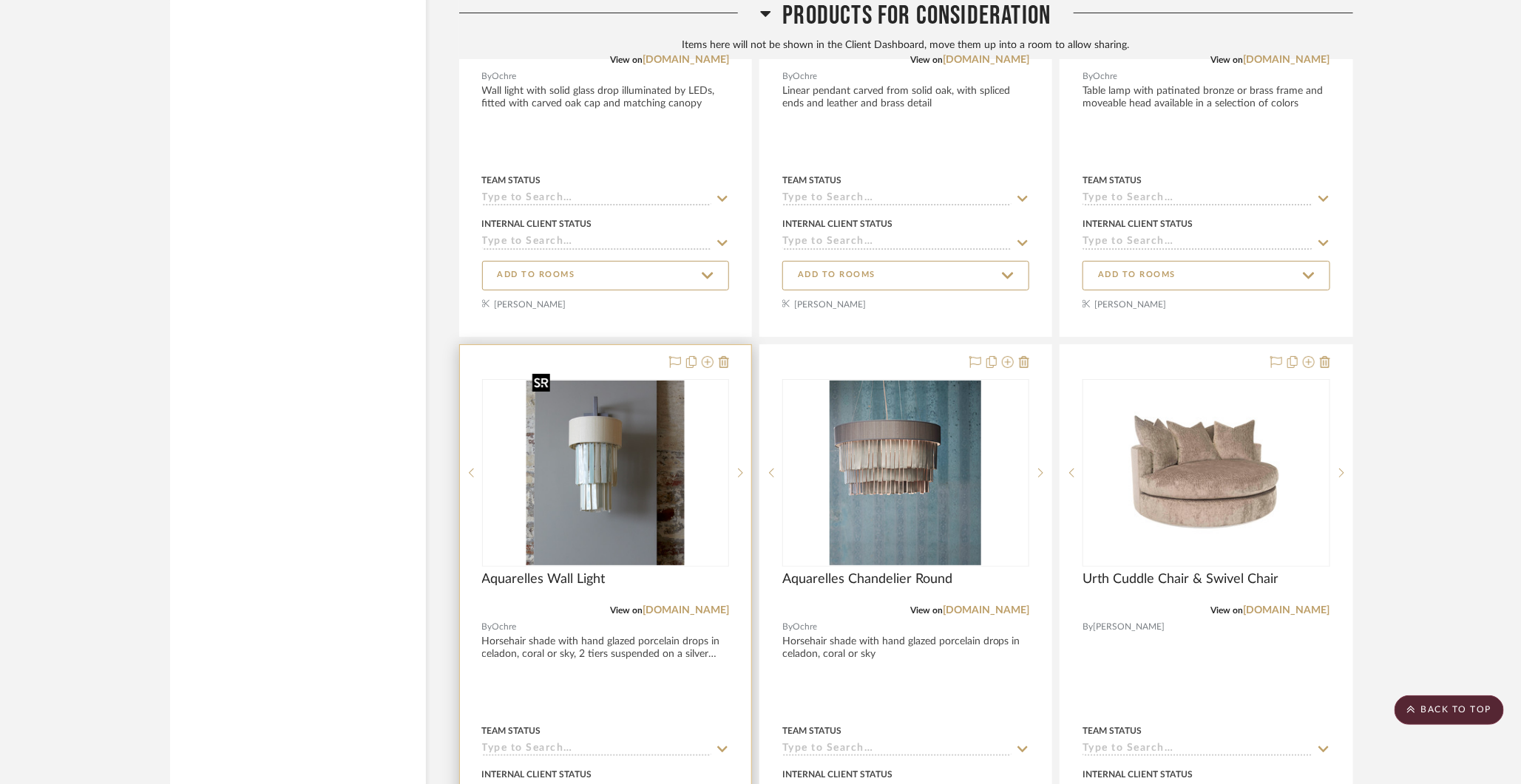
click at [0, 0] on img at bounding box center [0, 0] width 0 height 0
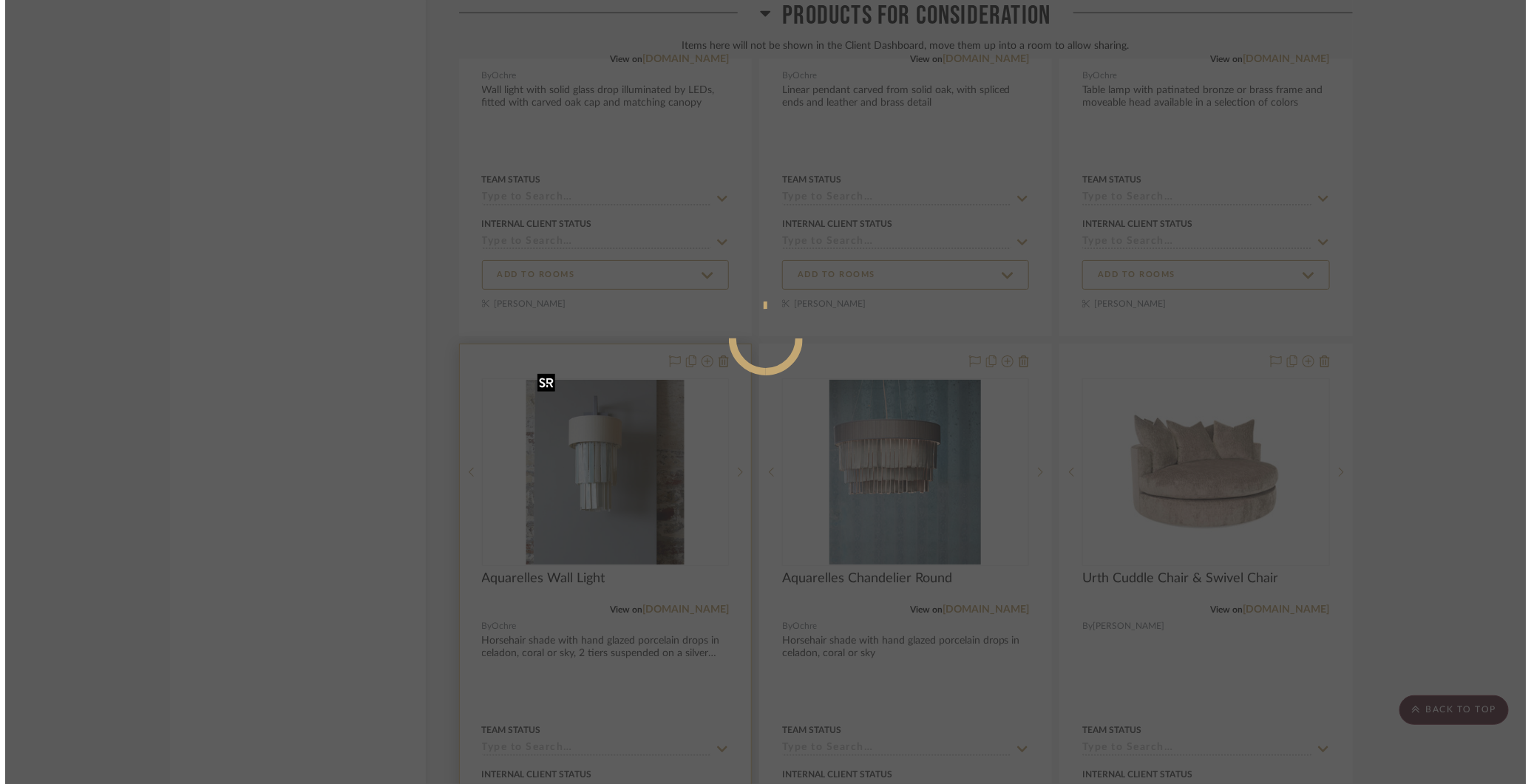
scroll to position [0, 0]
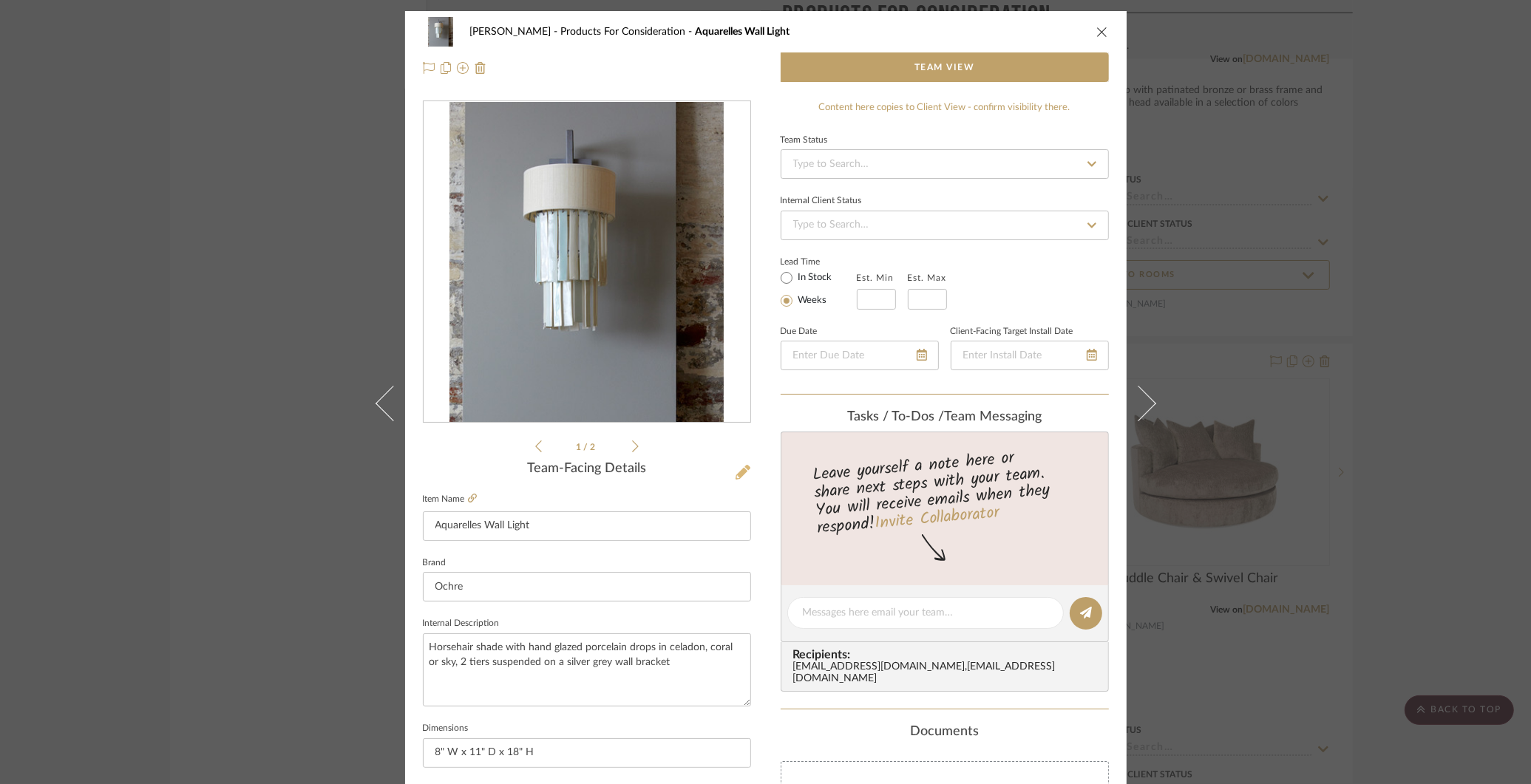
click at [737, 469] on icon at bounding box center [743, 472] width 14 height 14
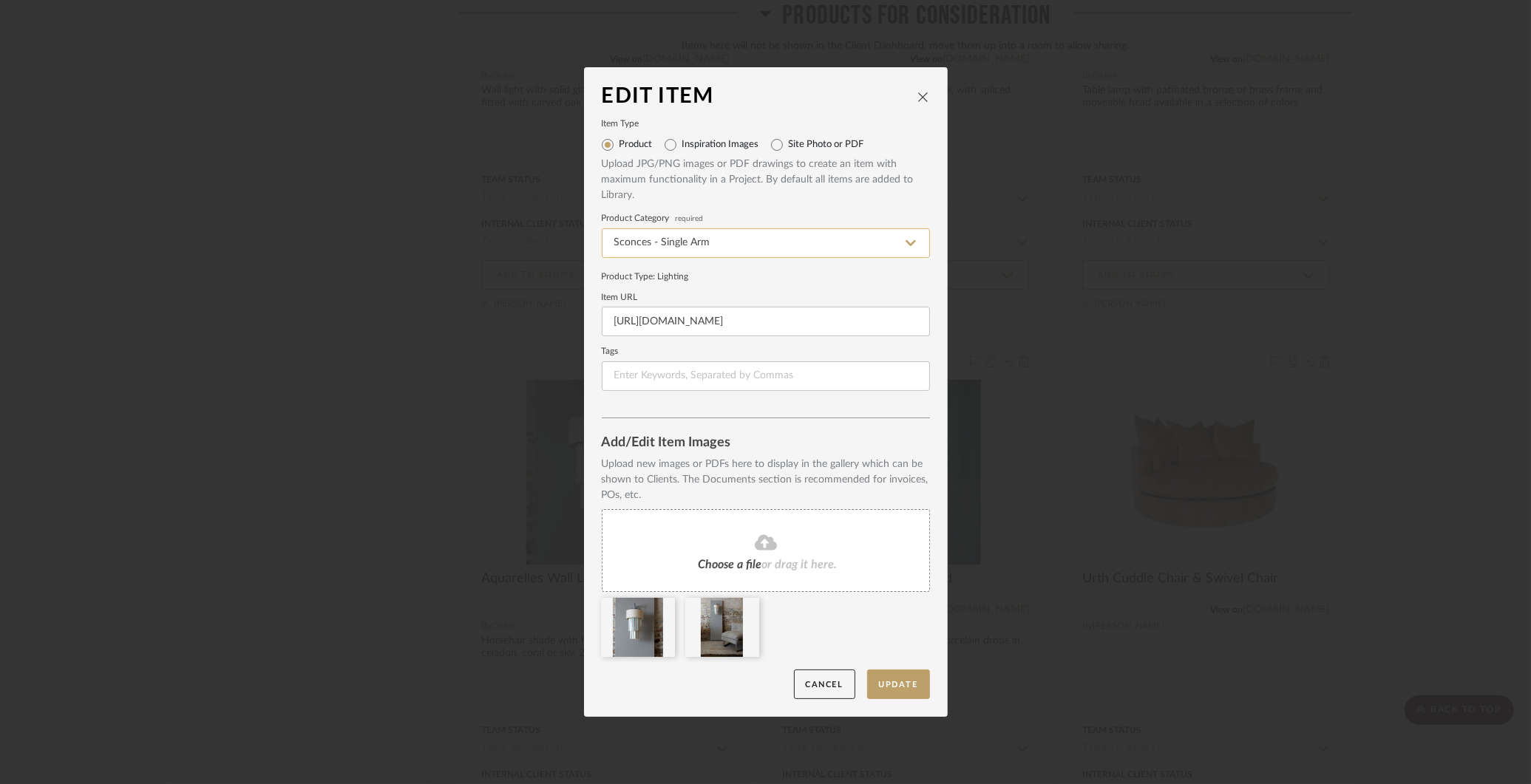
click at [782, 236] on input "Sconces - Single Arm" at bounding box center [766, 243] width 328 height 30
click at [703, 361] on div "Wall Lights" at bounding box center [760, 356] width 327 height 37
type input "Wall Lights"
click at [898, 675] on button "Update" at bounding box center [899, 685] width 63 height 31
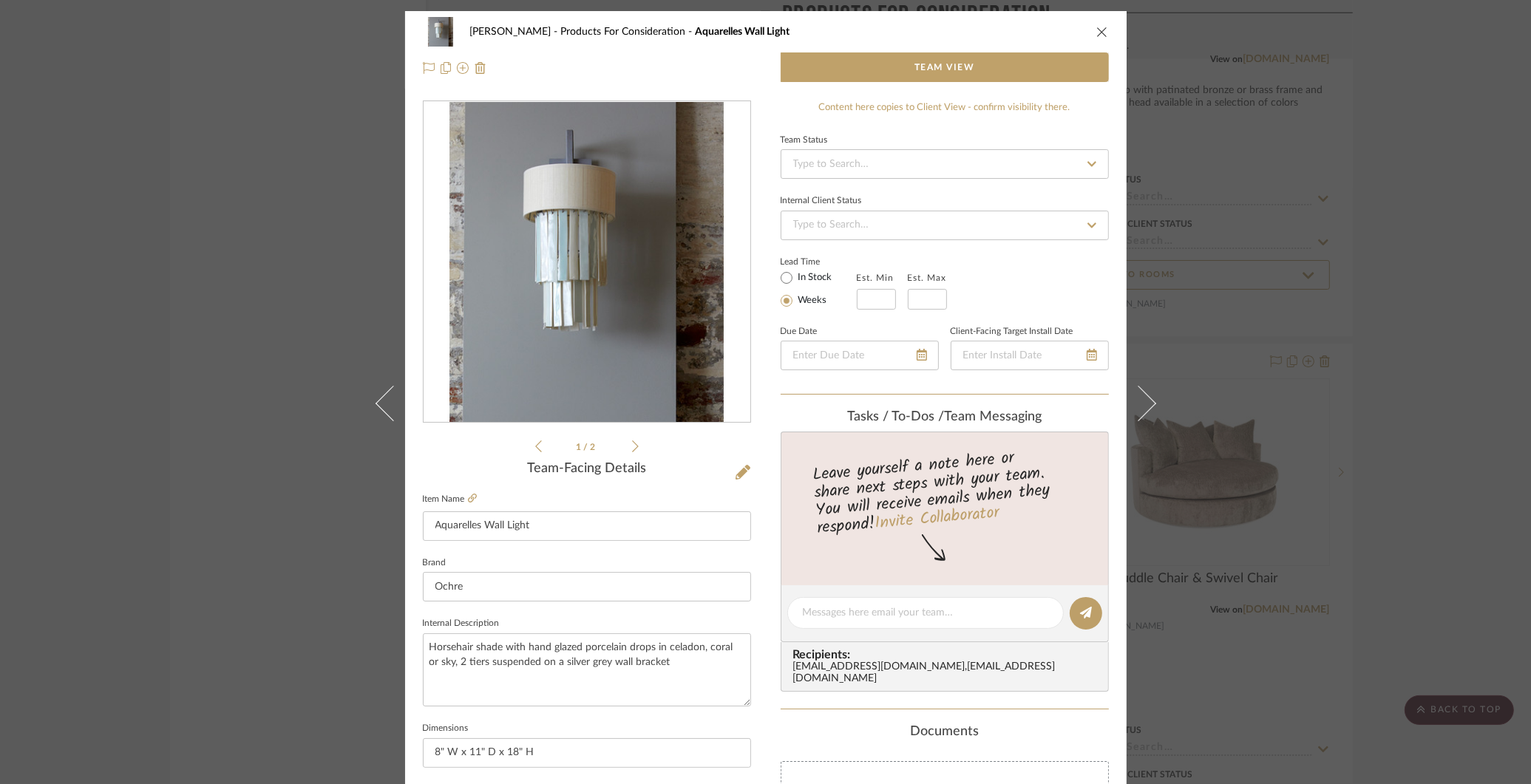
click at [1201, 120] on div "COLLINS Products For Consideration Aquarelles Wall Light Team View 1 / 2 Team-F…" at bounding box center [766, 392] width 1531 height 784
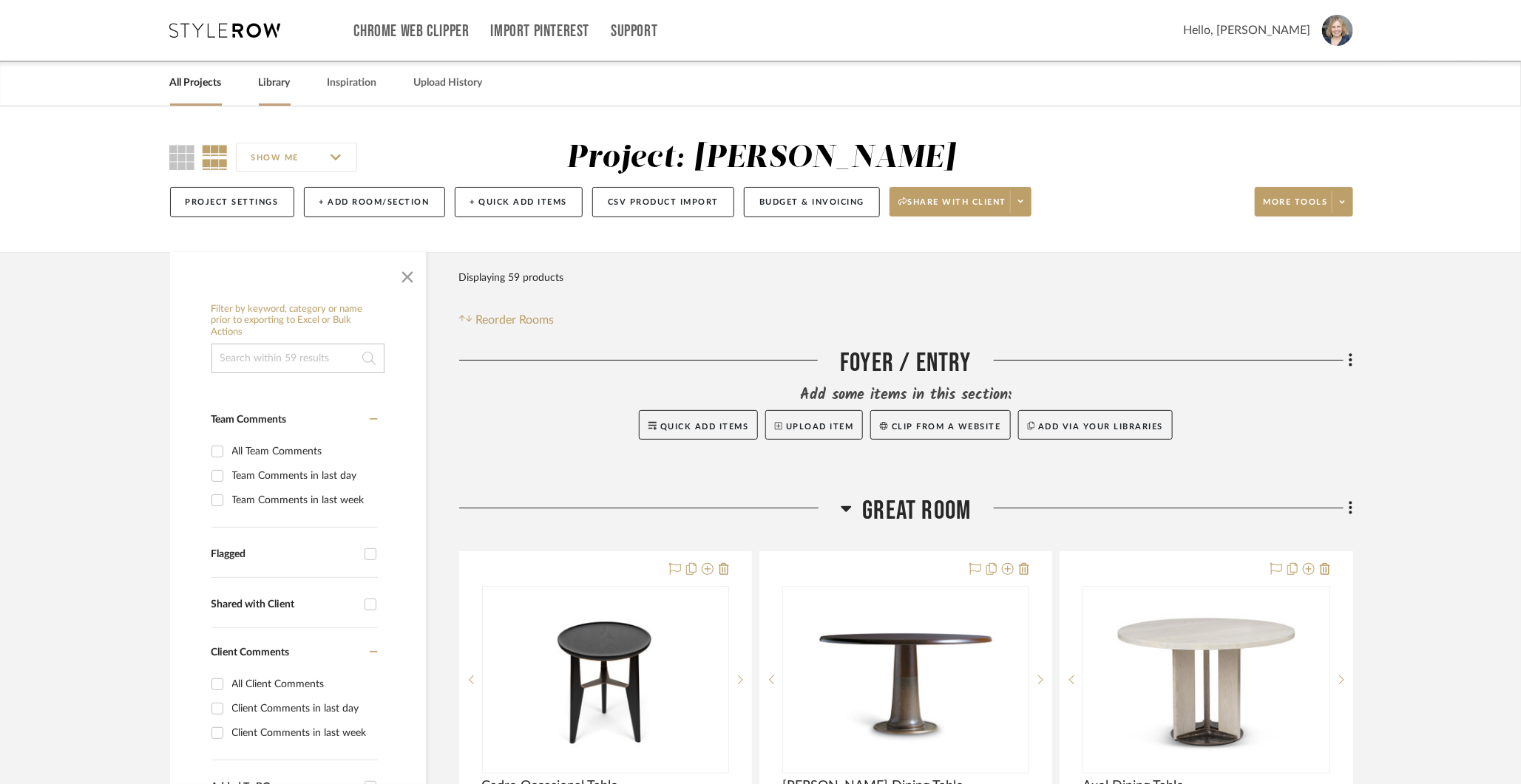
click at [280, 88] on link "Library" at bounding box center [274, 82] width 31 height 20
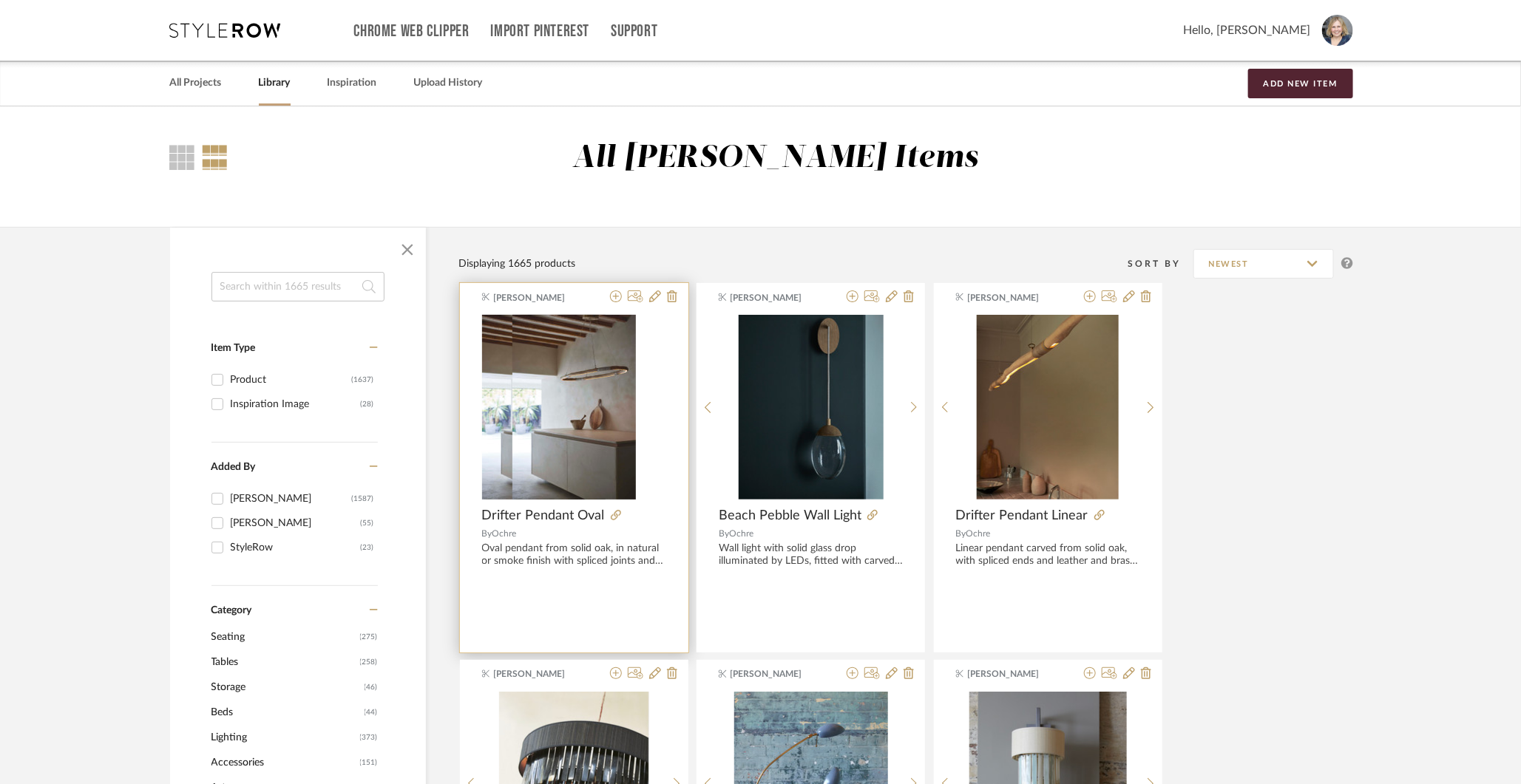
click at [607, 425] on div at bounding box center [574, 406] width 184 height 185
click at [573, 395] on img "0" at bounding box center [573, 406] width 123 height 185
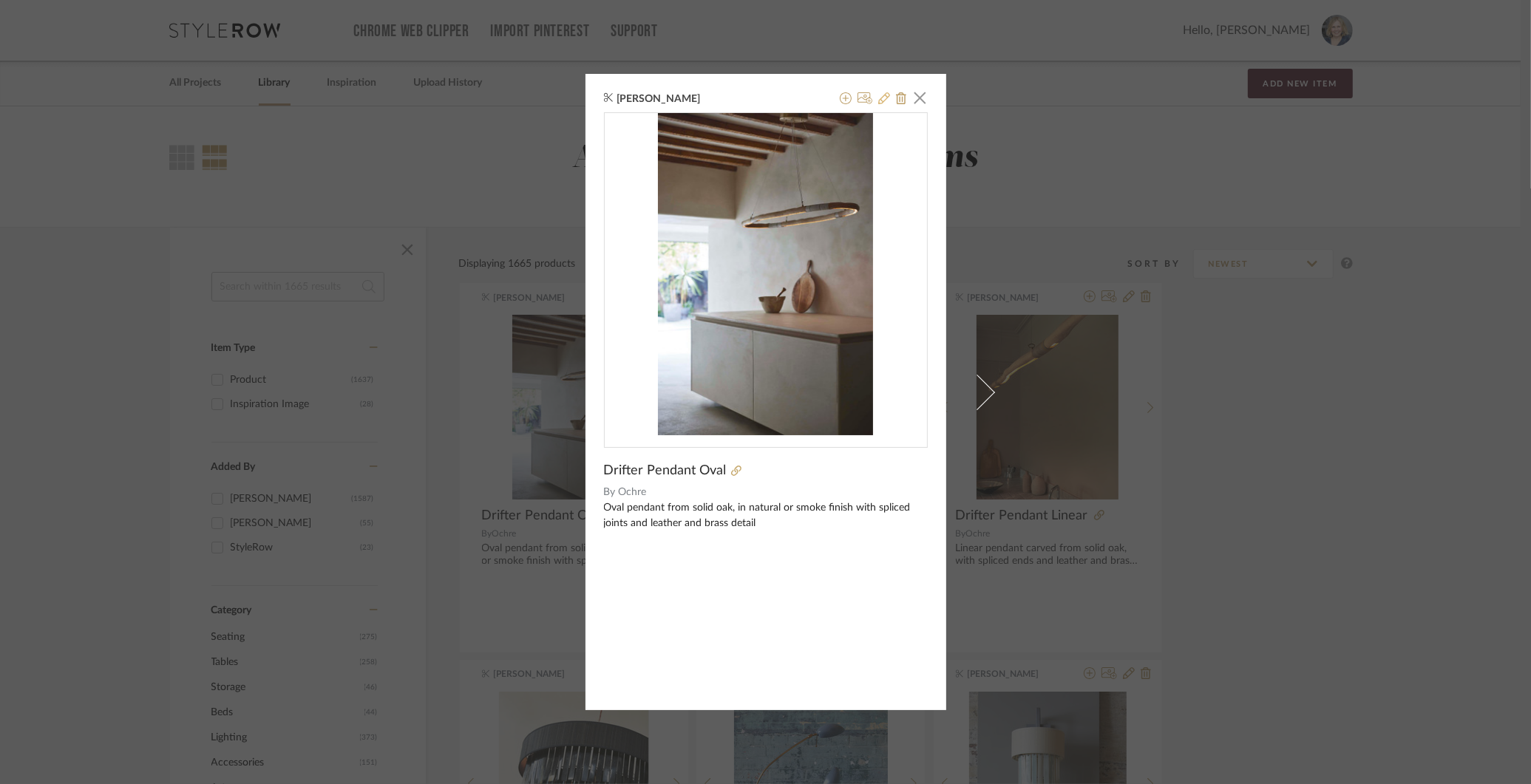
click at [879, 94] on icon at bounding box center [885, 99] width 12 height 12
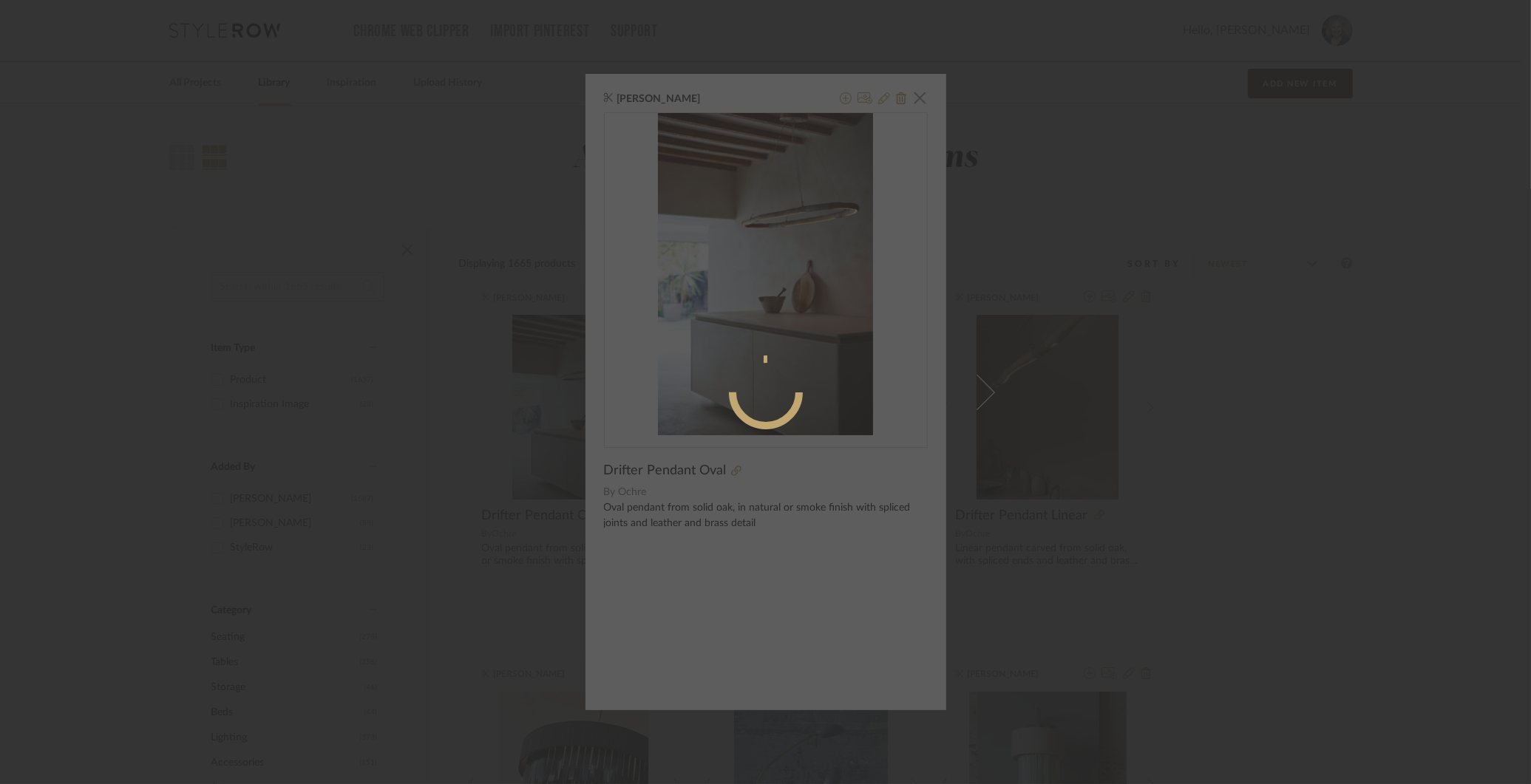
radio input "true"
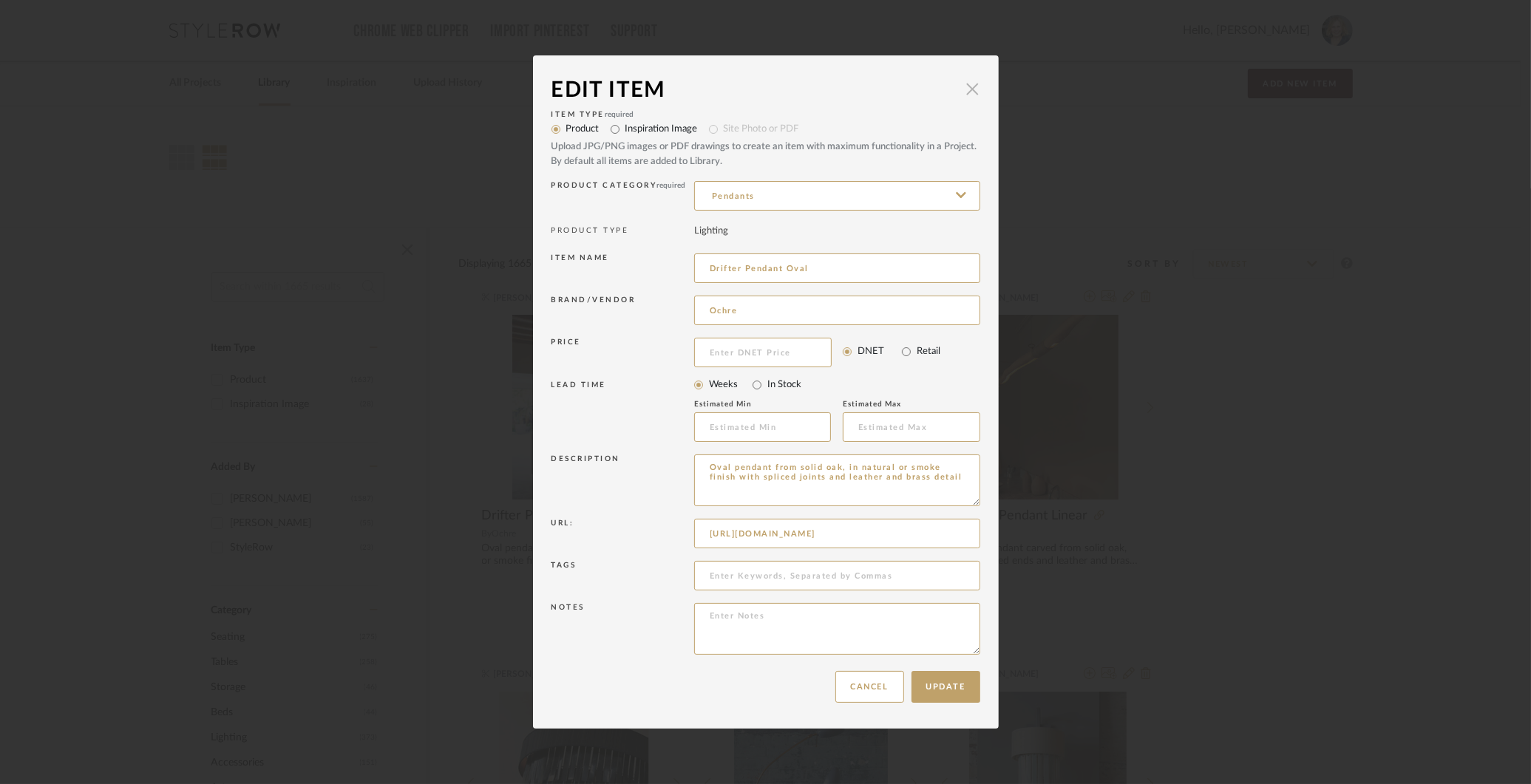
click at [970, 96] on span "button" at bounding box center [972, 88] width 30 height 30
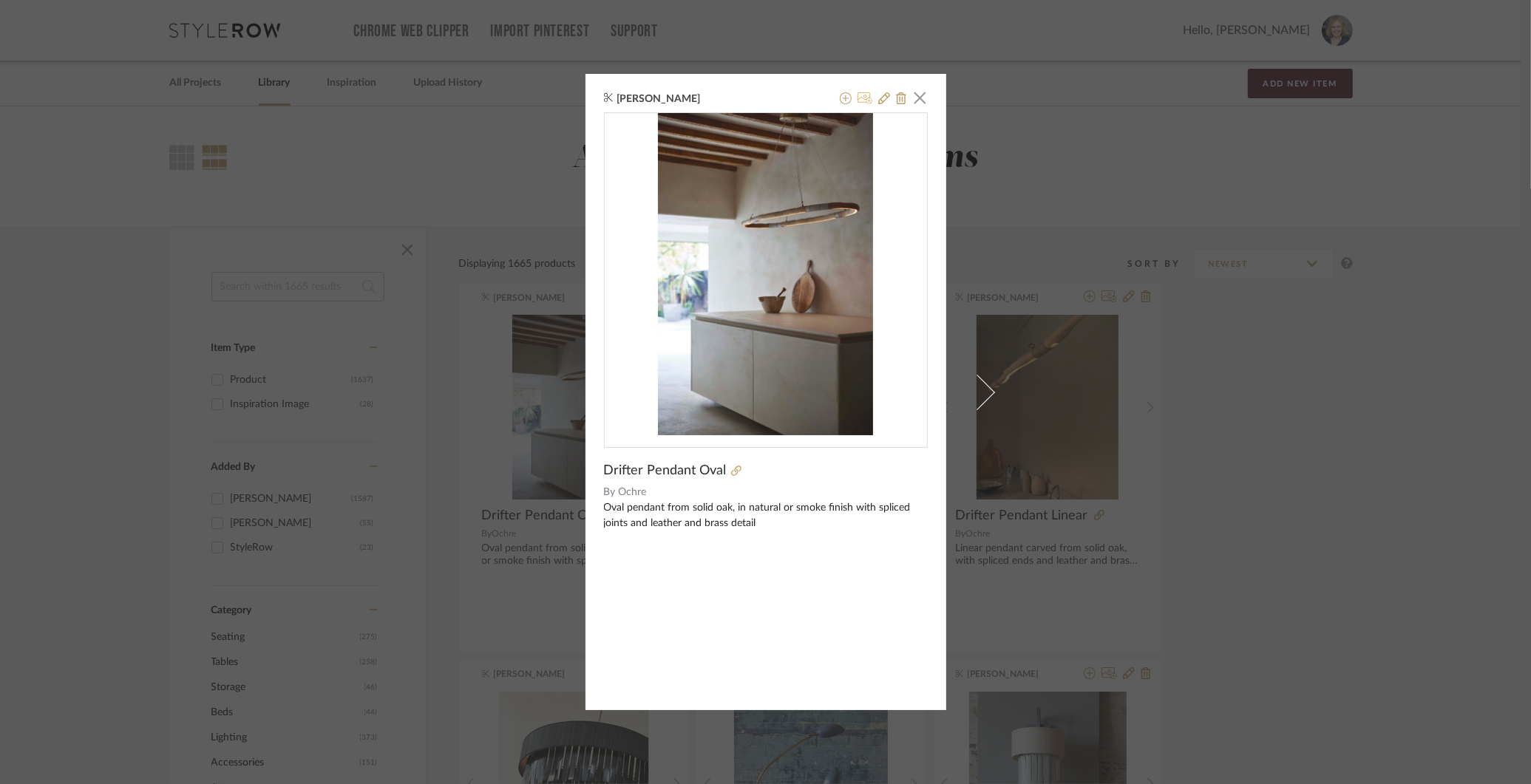
click at [860, 104] on icon at bounding box center [865, 99] width 15 height 12
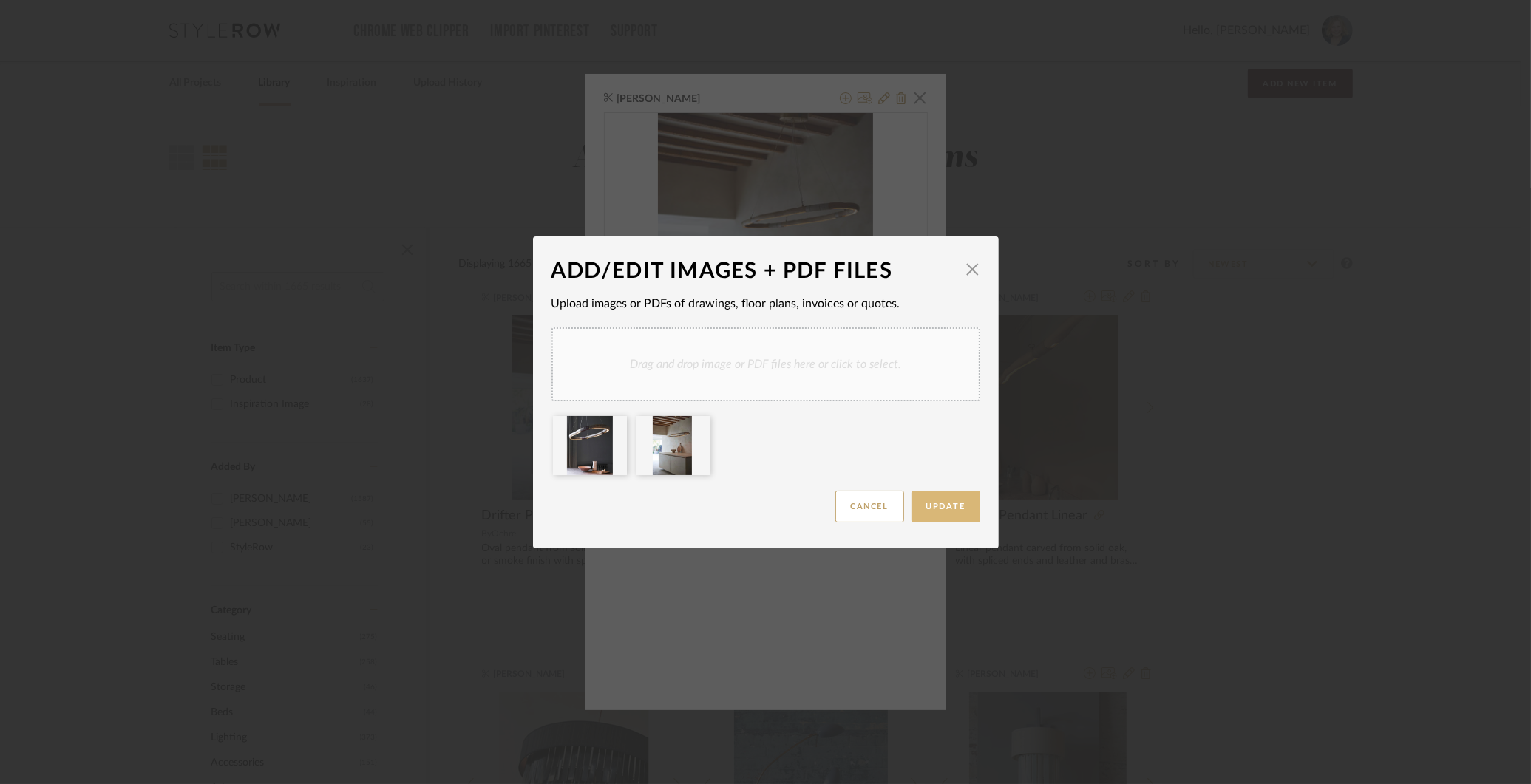
click at [942, 511] on button "Update" at bounding box center [946, 506] width 69 height 31
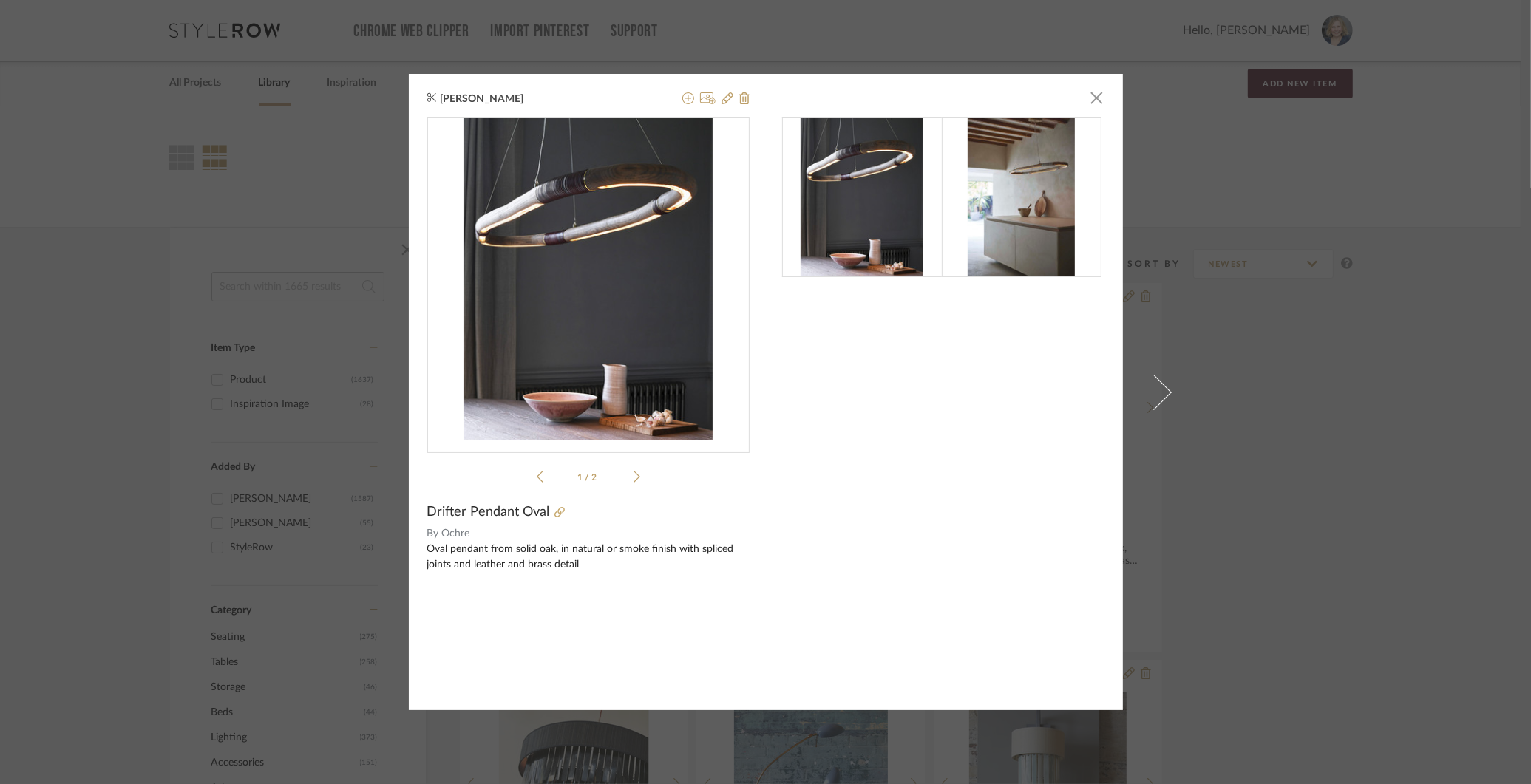
click at [1235, 232] on div "Jonna Robison × 1 / 2 Drifter Pendant Oval By Ochre Oval pendant from solid oak…" at bounding box center [766, 392] width 1531 height 784
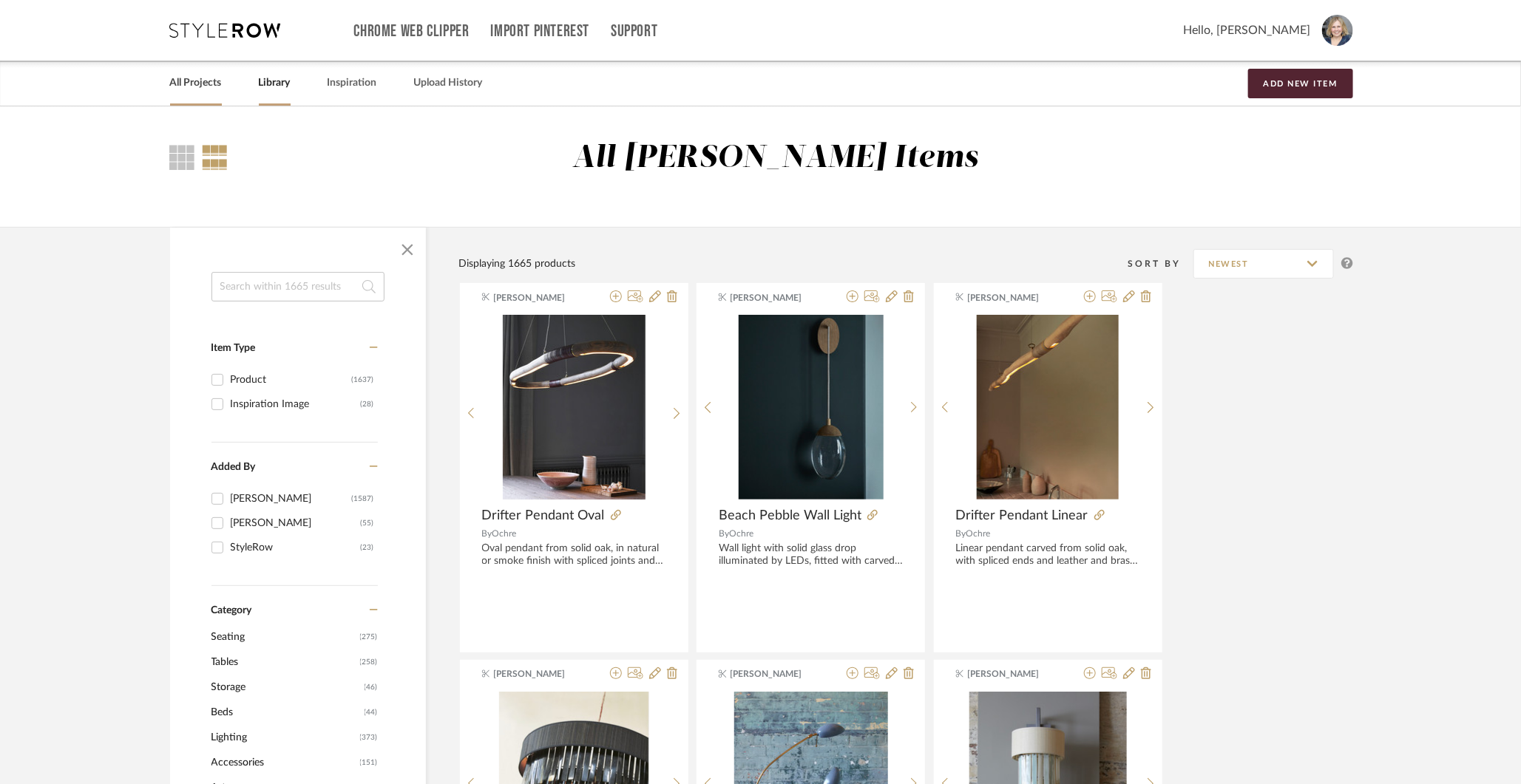
click at [203, 88] on link "All Projects" at bounding box center [196, 82] width 52 height 20
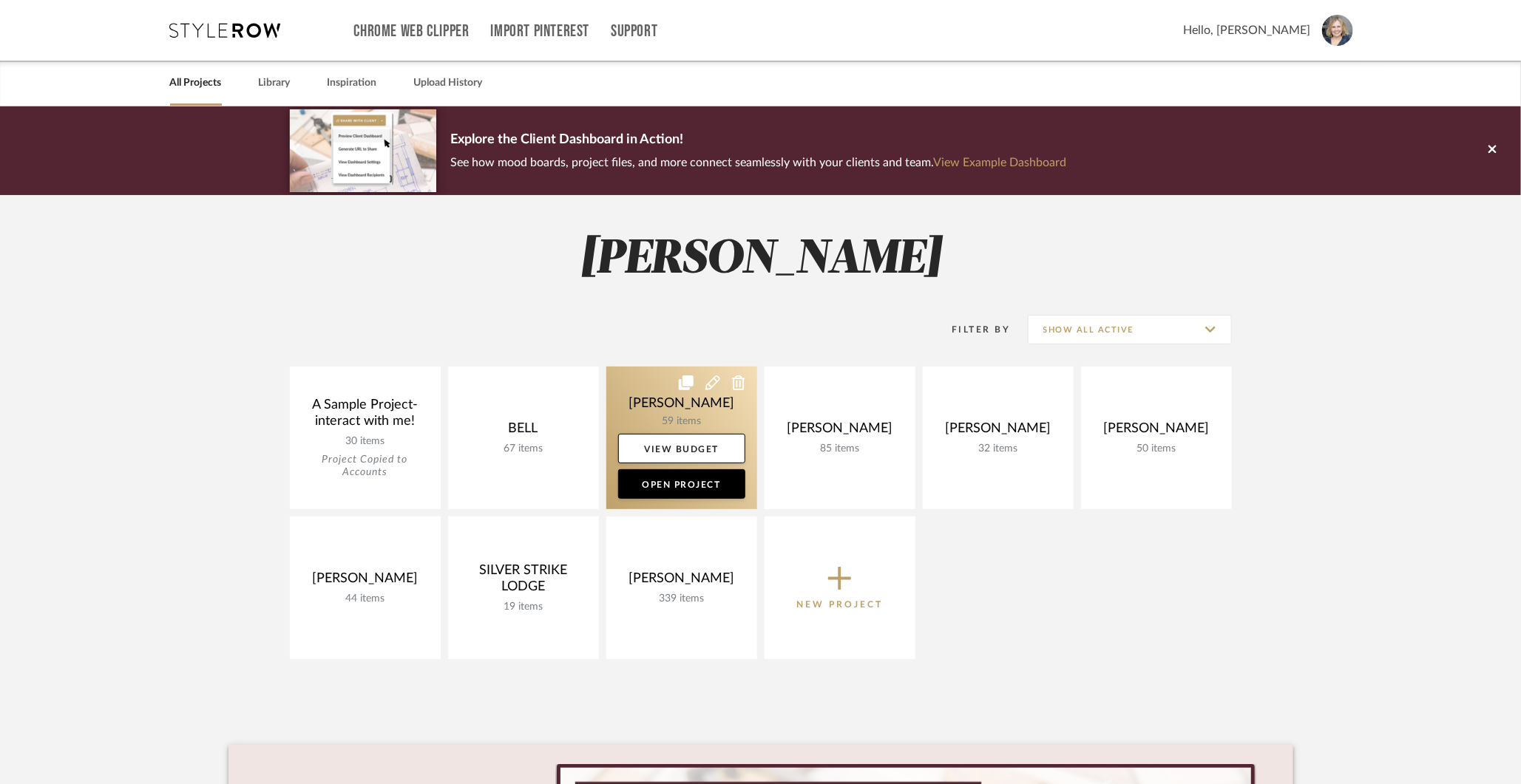
click at [686, 406] on link at bounding box center [681, 438] width 151 height 143
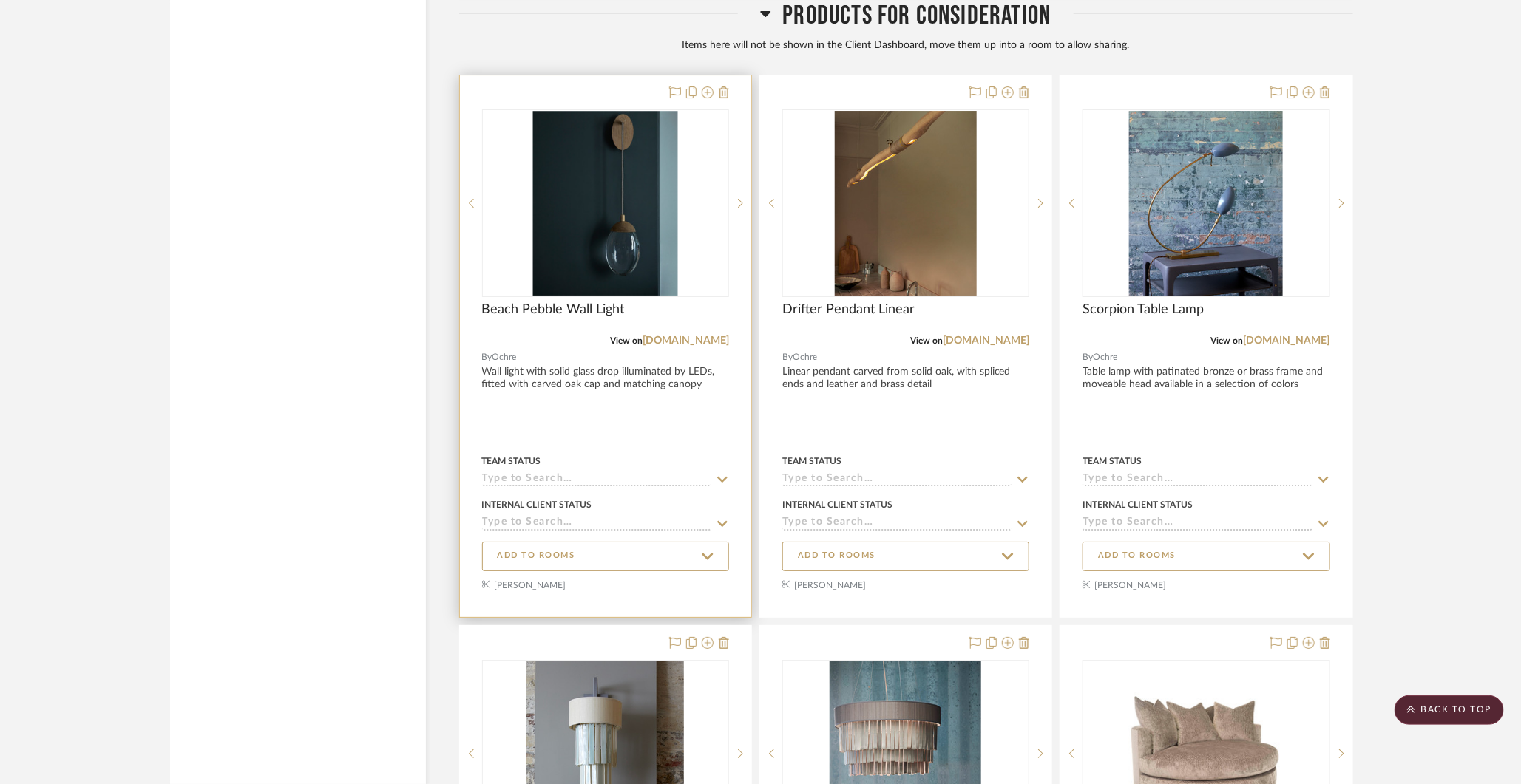
scroll to position [5752, 0]
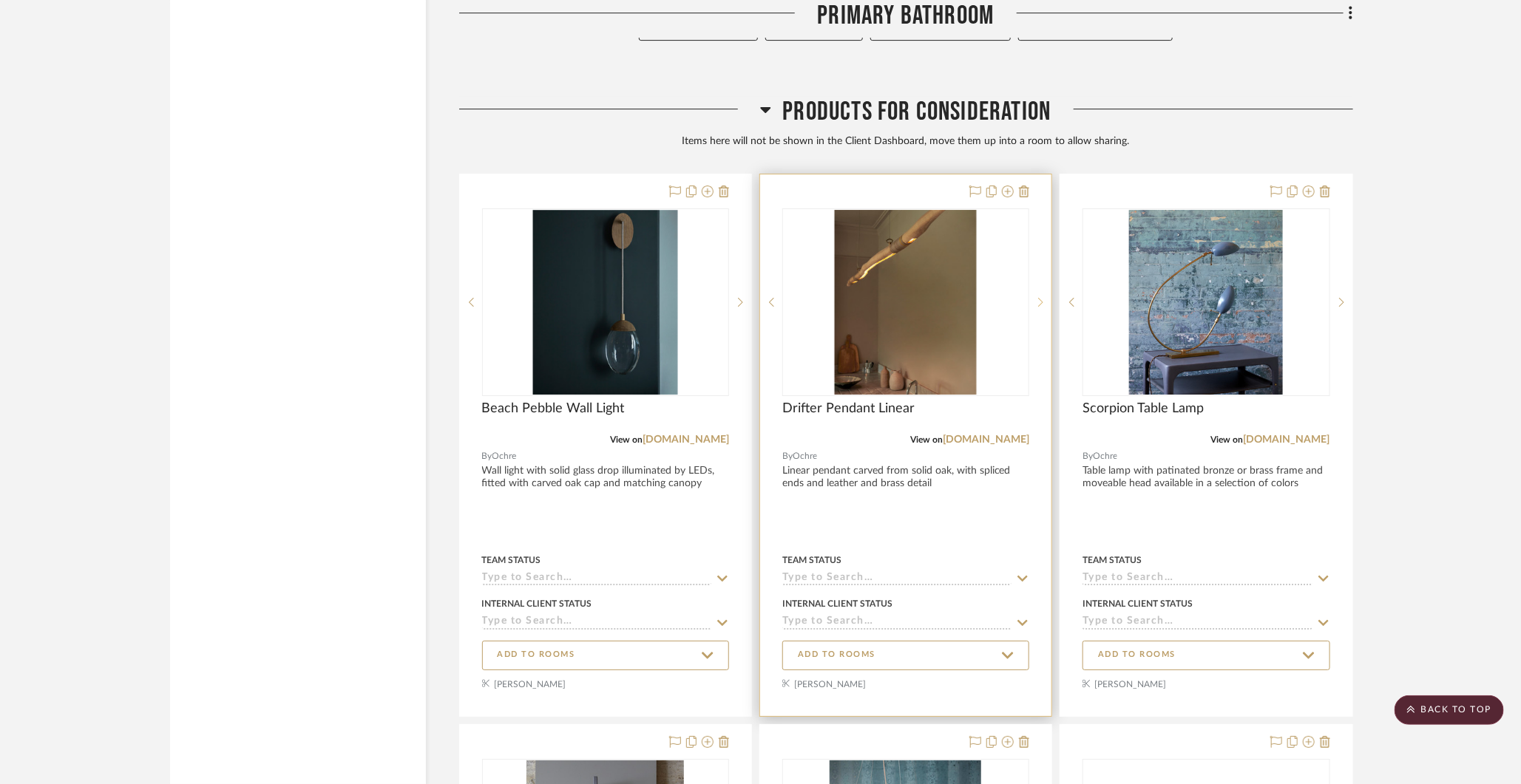
click at [1037, 297] on sr-next-btn at bounding box center [1040, 302] width 22 height 10
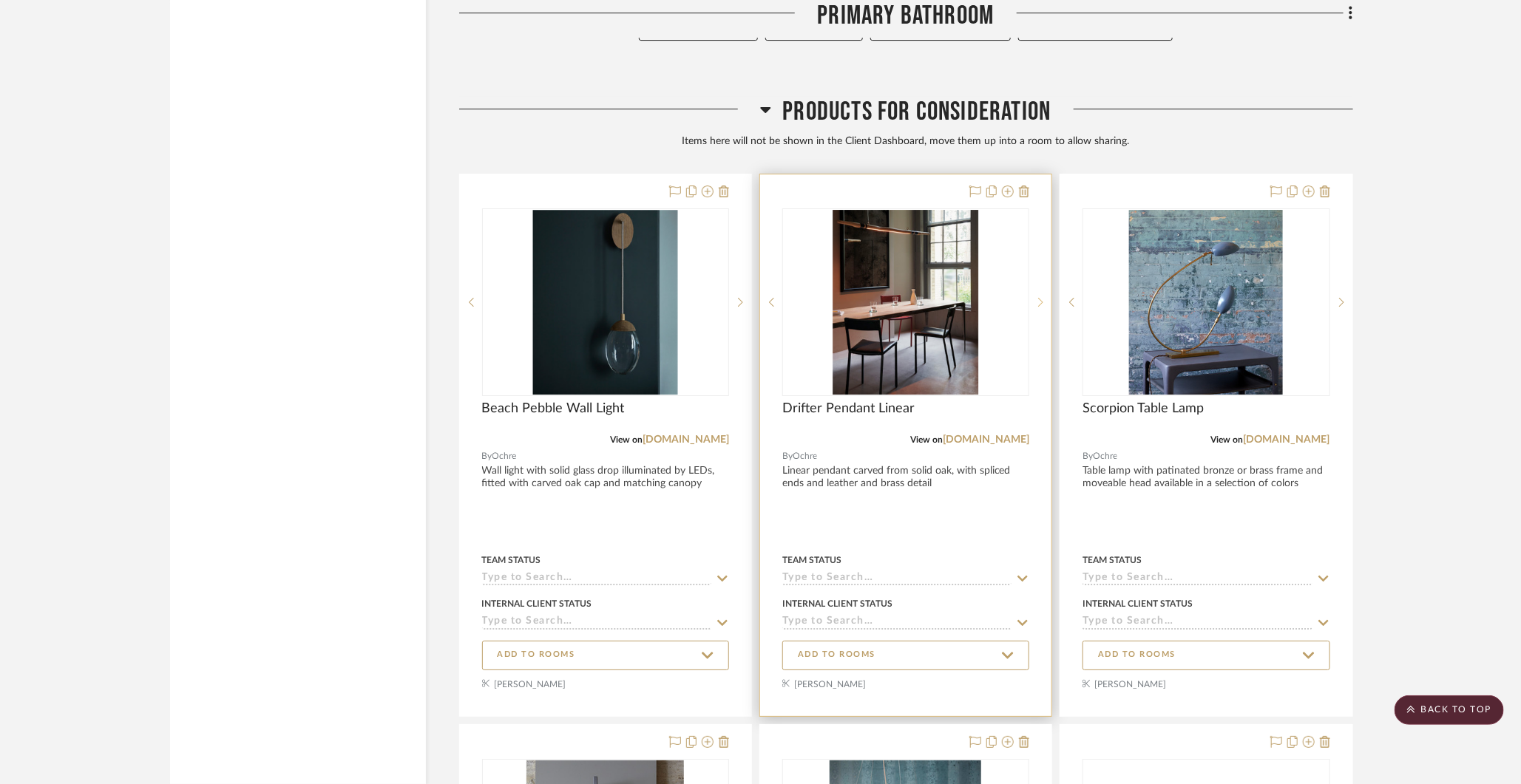
click at [1037, 297] on sr-next-btn at bounding box center [1040, 302] width 22 height 10
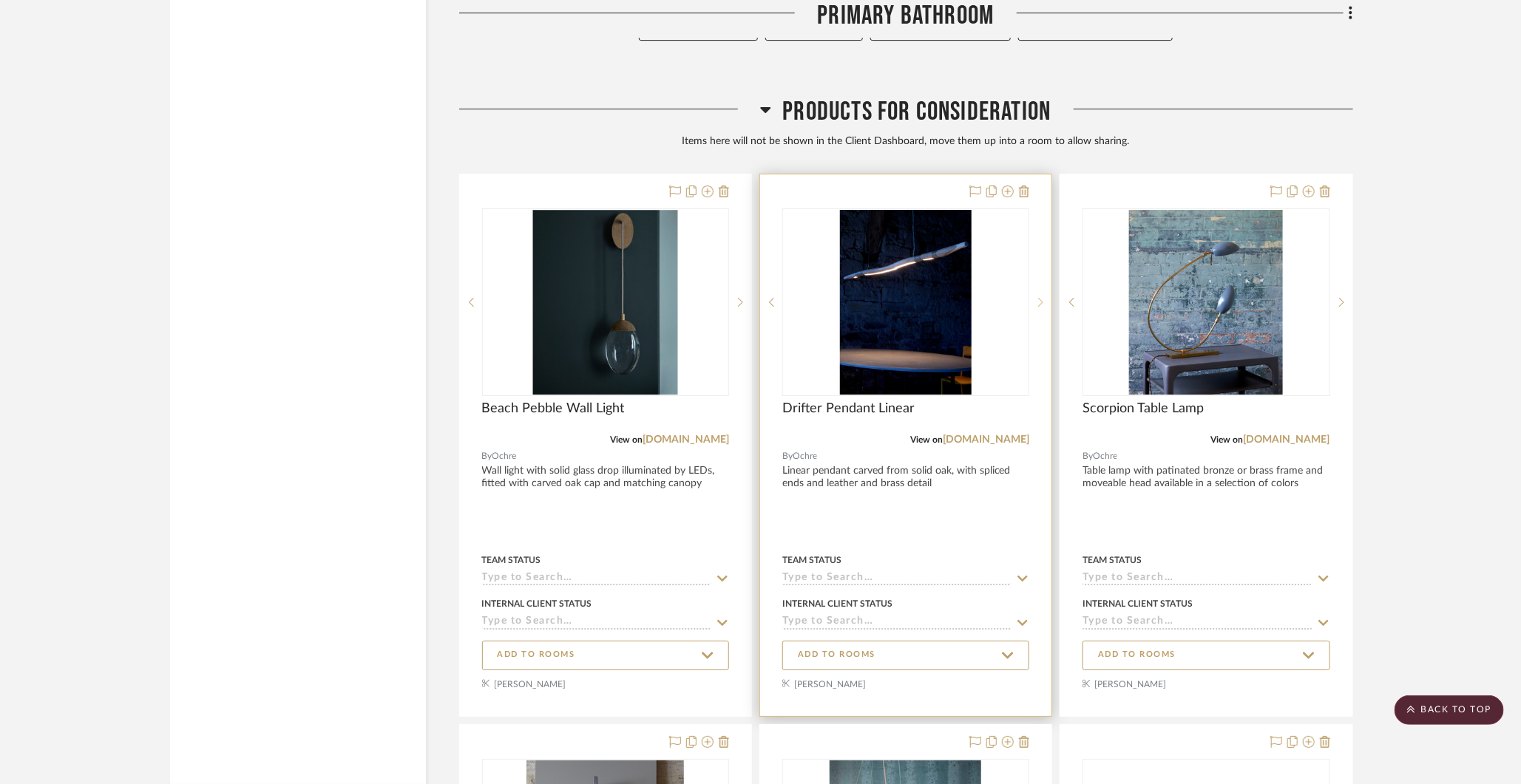
click at [1037, 297] on sr-next-btn at bounding box center [1040, 302] width 22 height 10
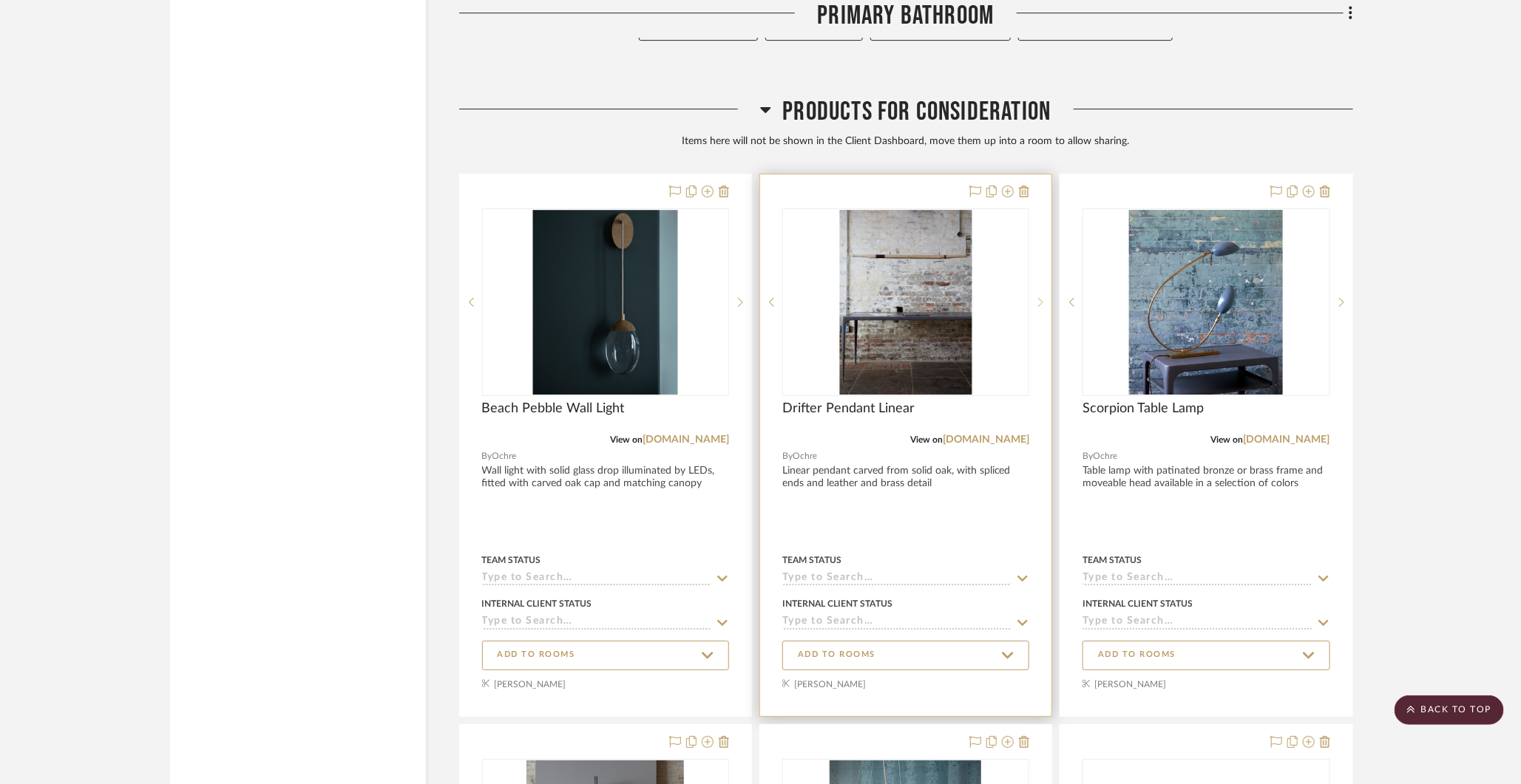
click at [1037, 297] on sr-next-btn at bounding box center [1040, 302] width 22 height 10
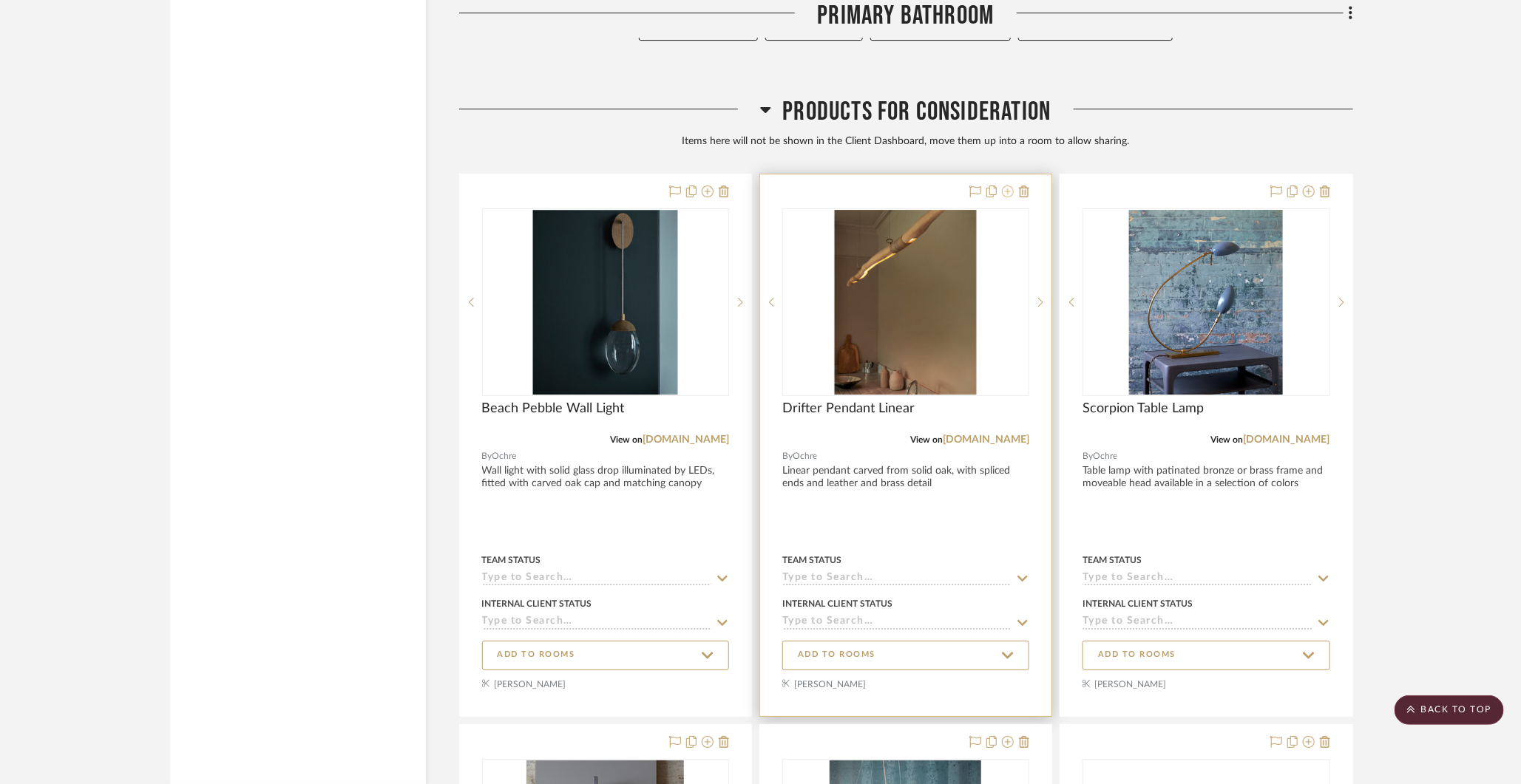
click at [1006, 185] on icon at bounding box center [1008, 191] width 12 height 12
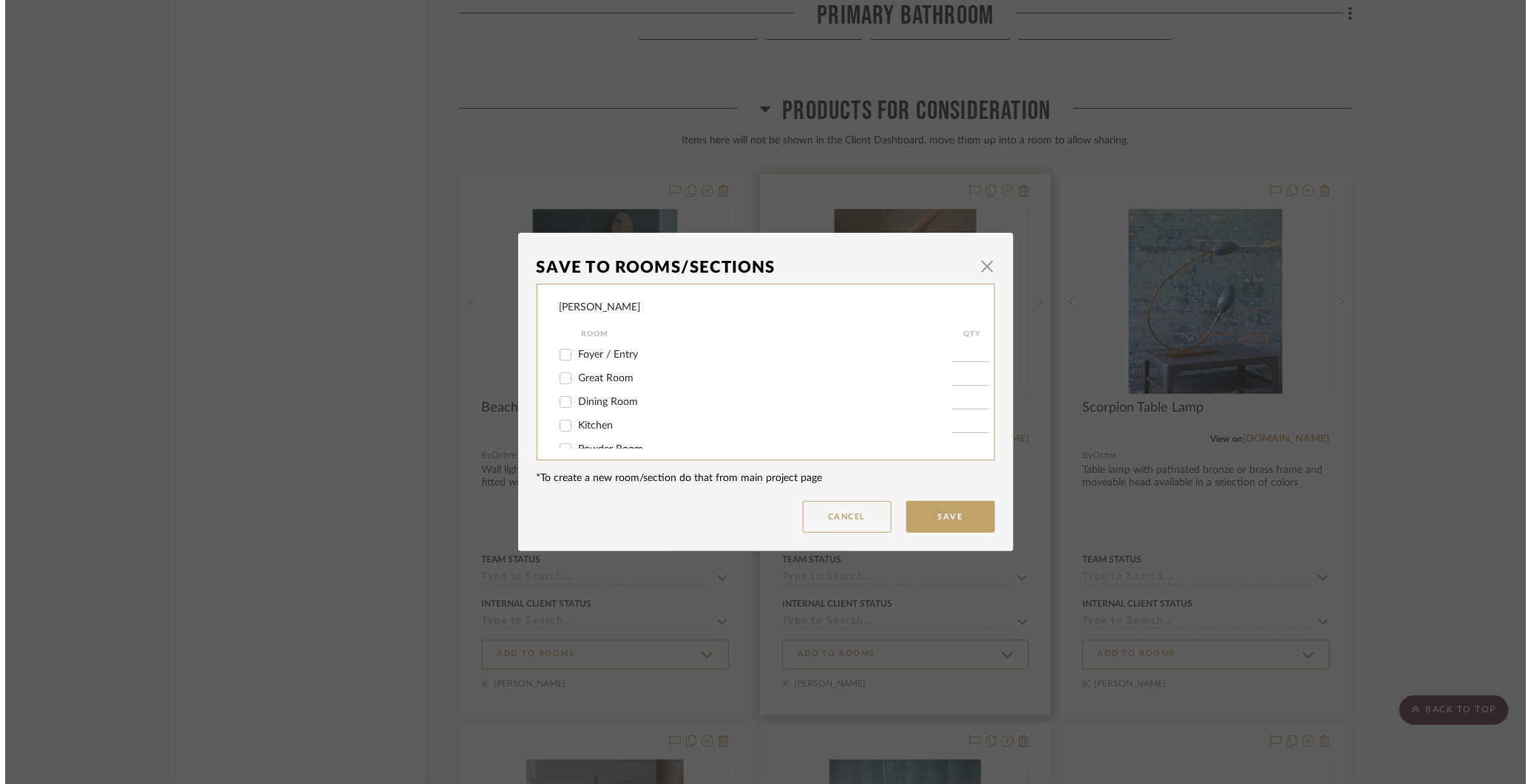
scroll to position [0, 0]
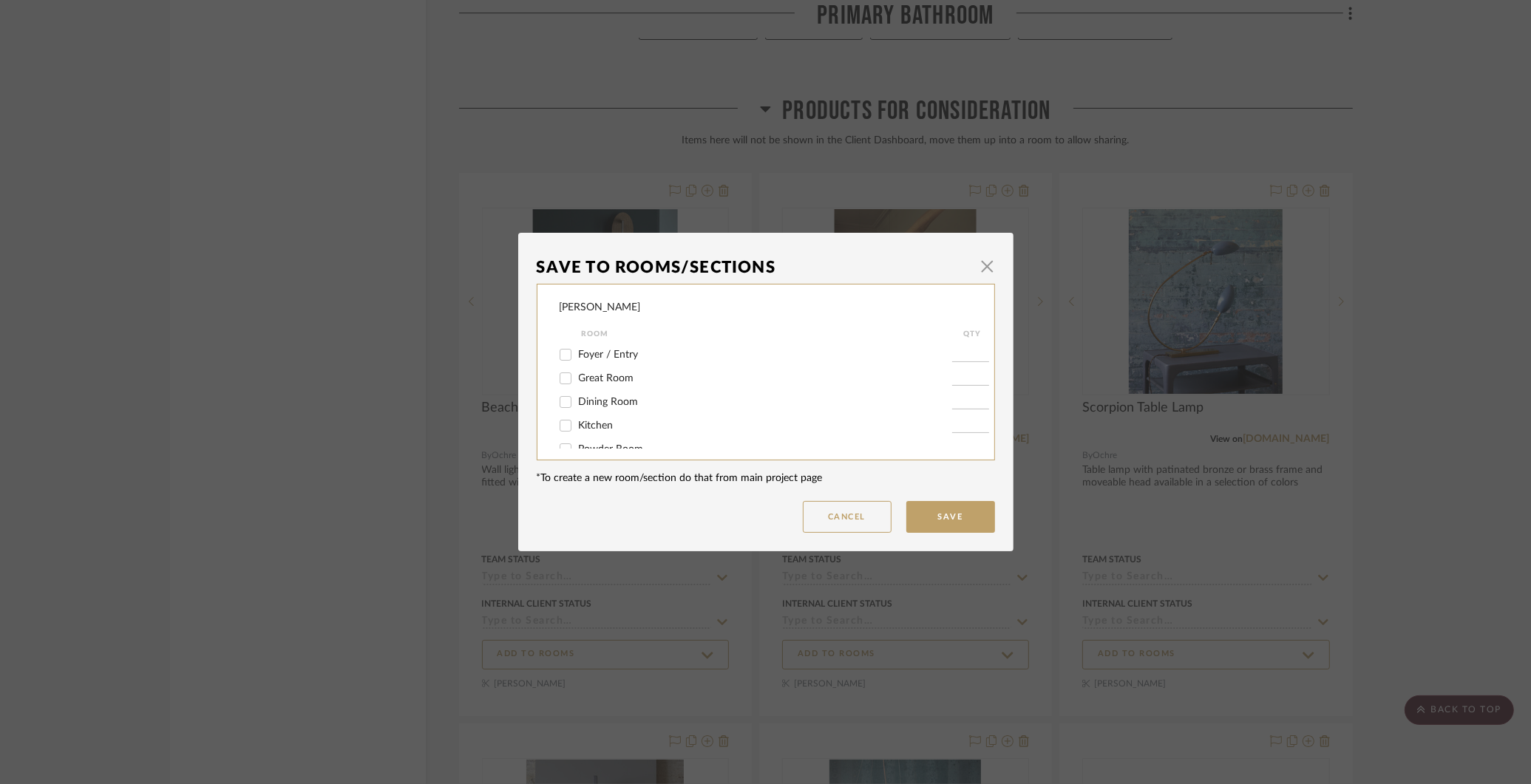
click at [960, 195] on div "Save To Rooms/Sections × COLLINS Room QTY Foyer / Entry Great Room Dining Room …" at bounding box center [766, 392] width 1531 height 784
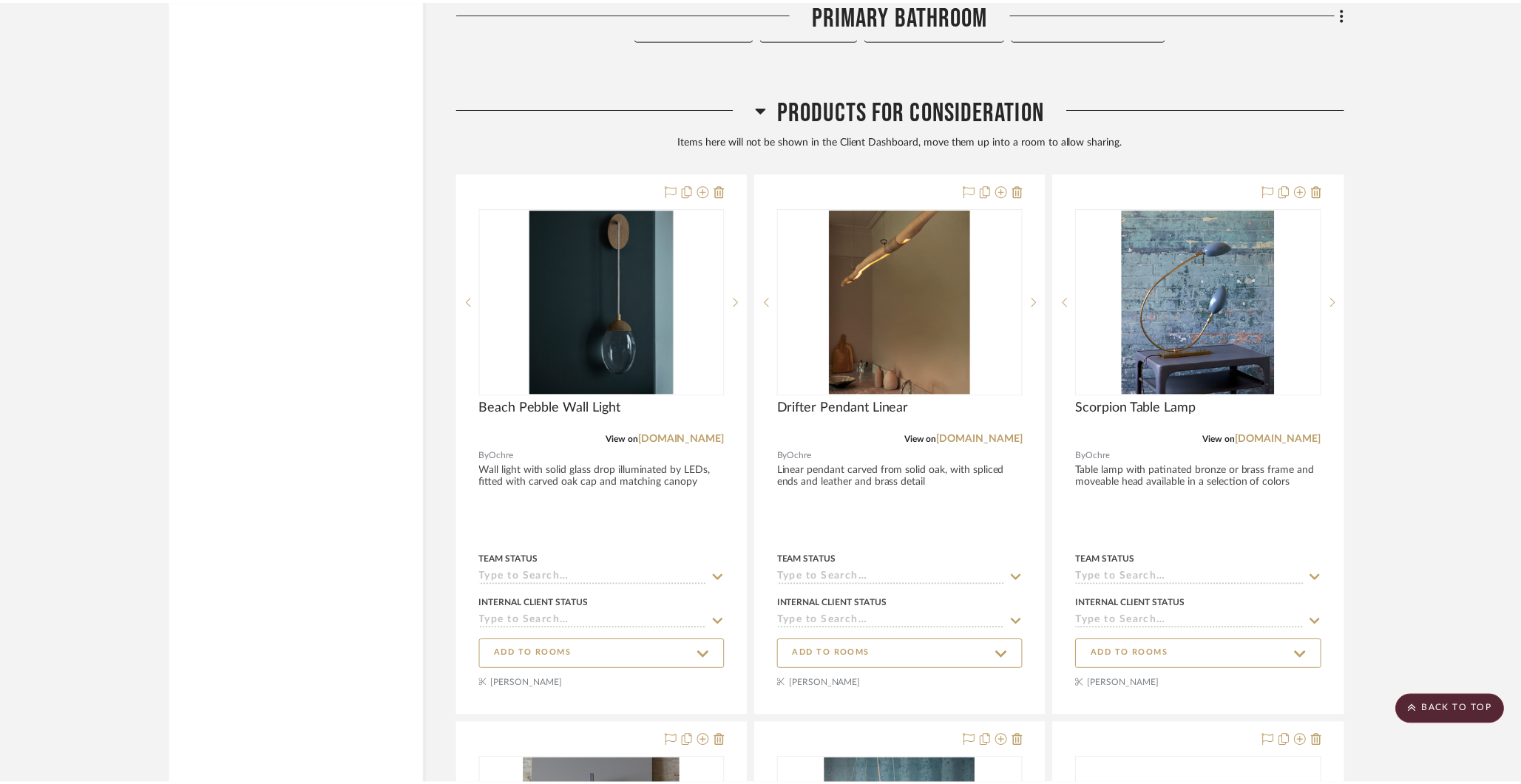
scroll to position [5752, 0]
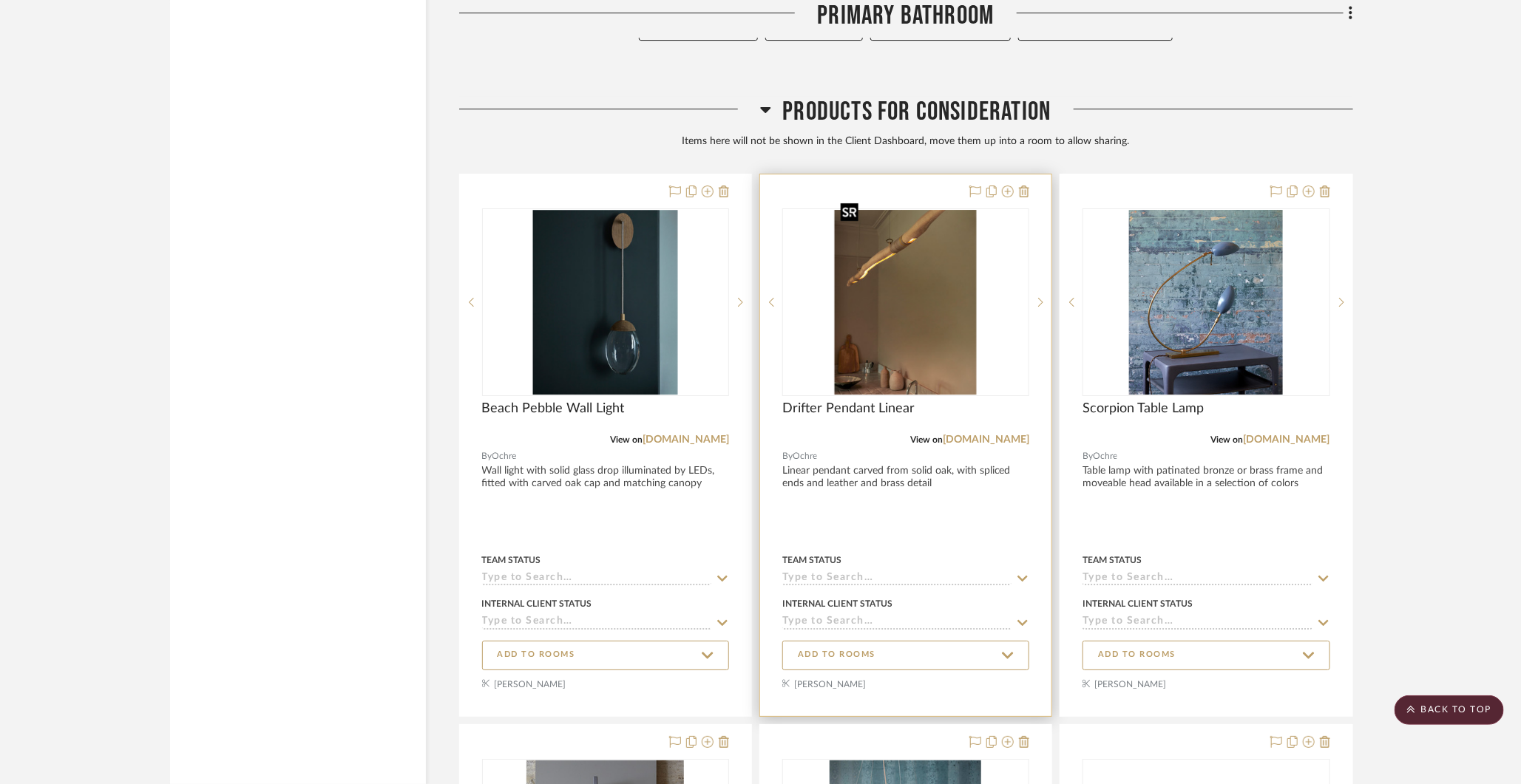
click at [933, 295] on img "0" at bounding box center [905, 302] width 142 height 185
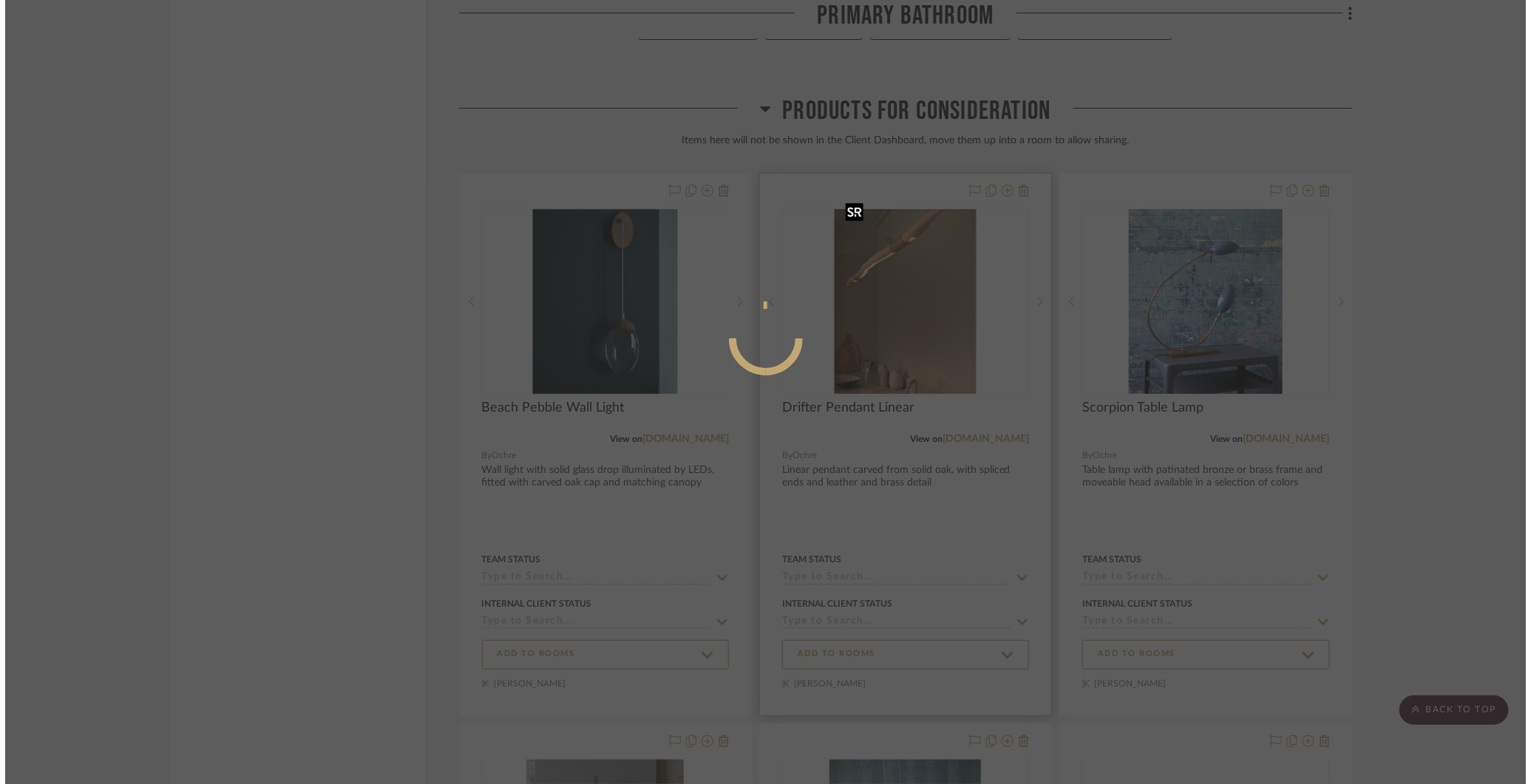
scroll to position [0, 0]
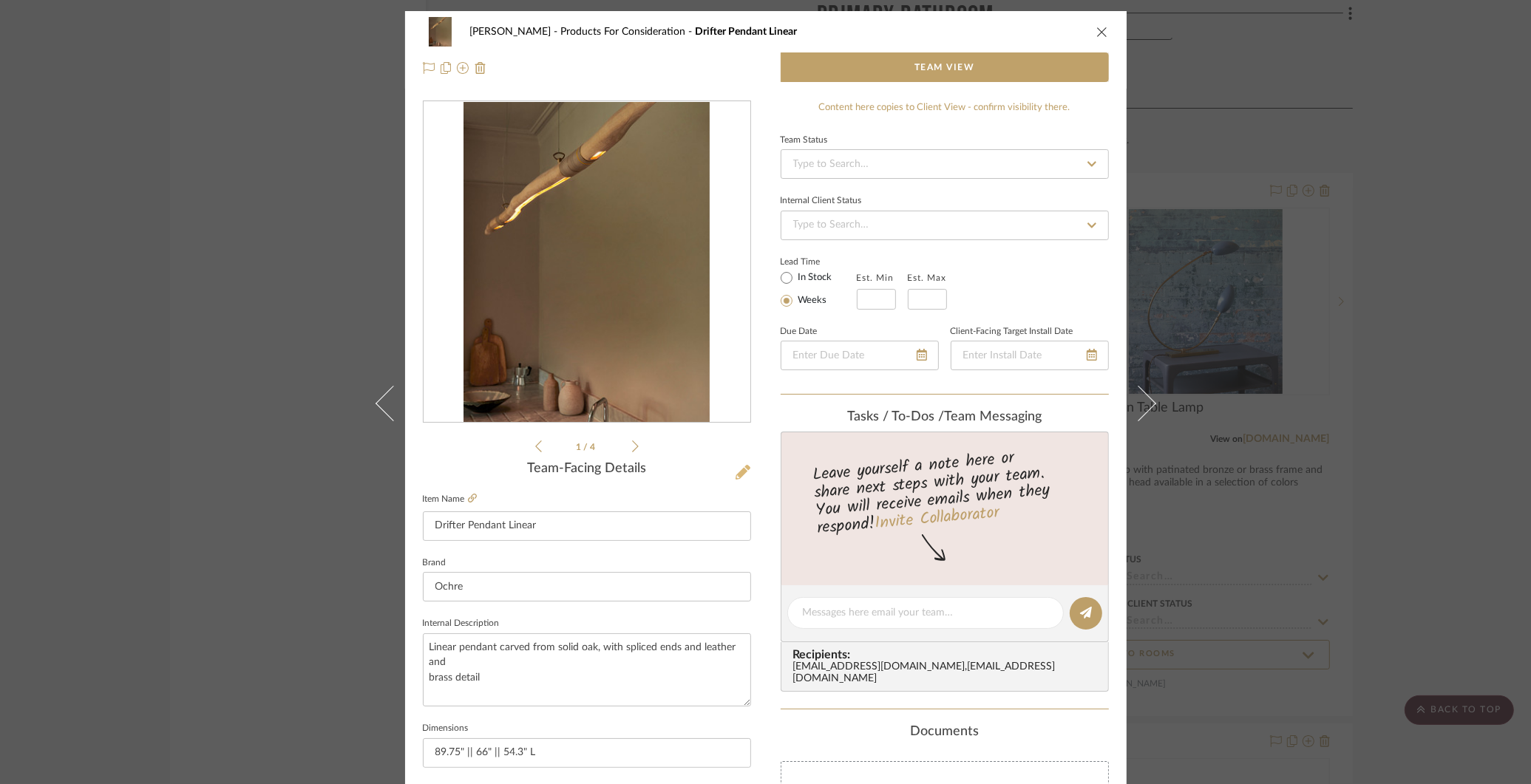
click at [736, 473] on icon at bounding box center [743, 472] width 14 height 14
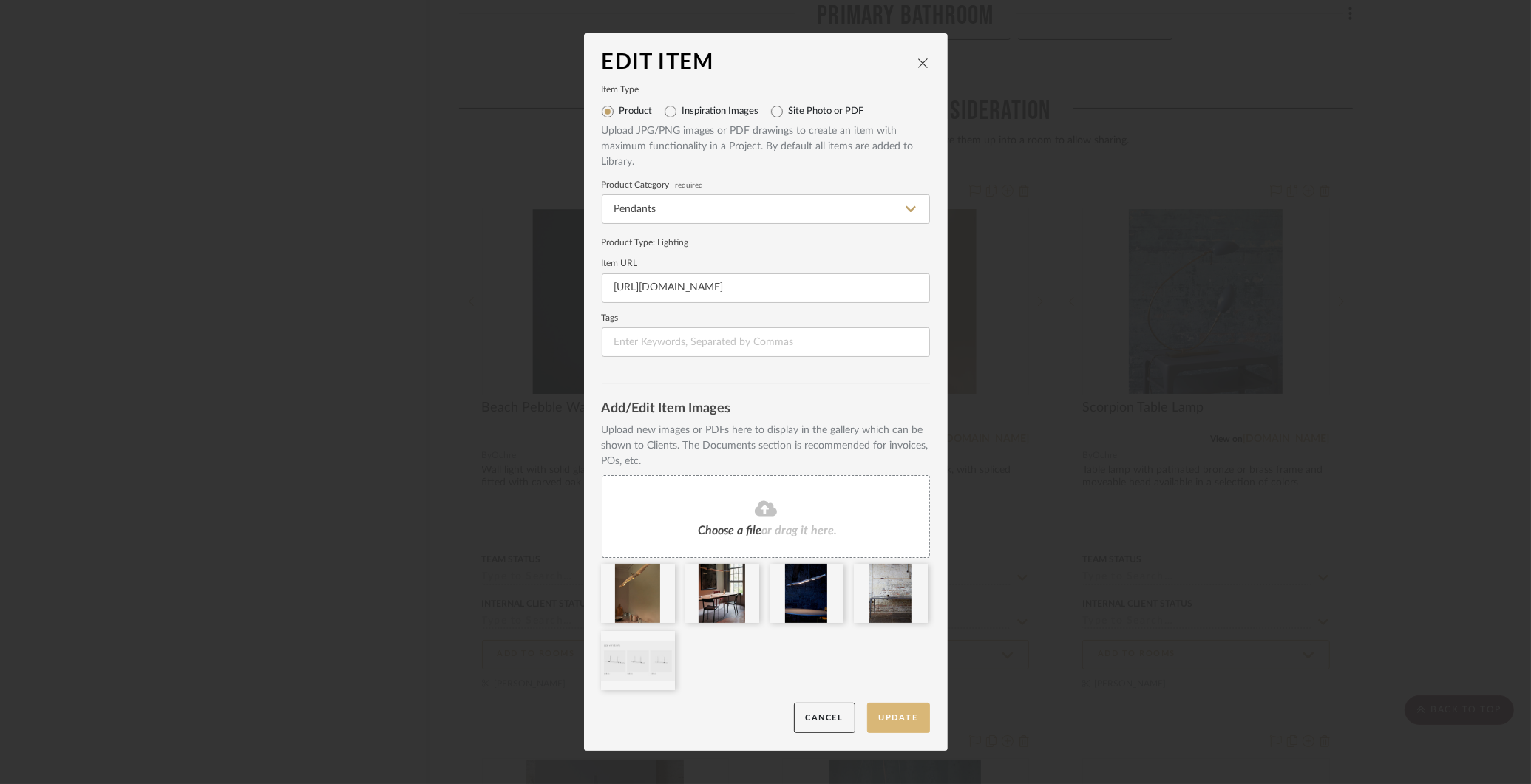
click at [906, 716] on button "Update" at bounding box center [899, 719] width 63 height 31
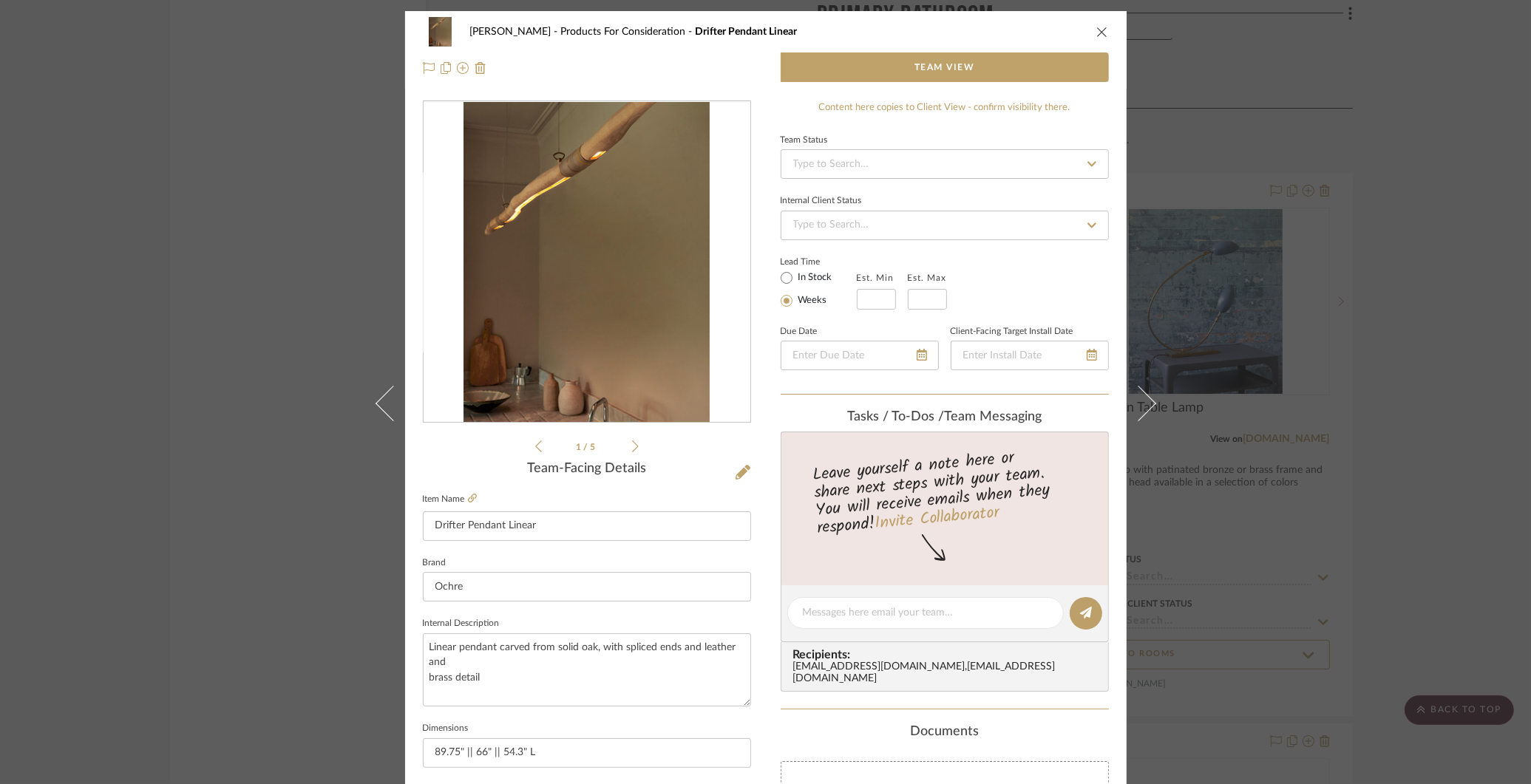
click at [1426, 489] on div "COLLINS Products For Consideration Drifter Pendant Linear Team View 1 / 5 Team-…" at bounding box center [766, 392] width 1531 height 784
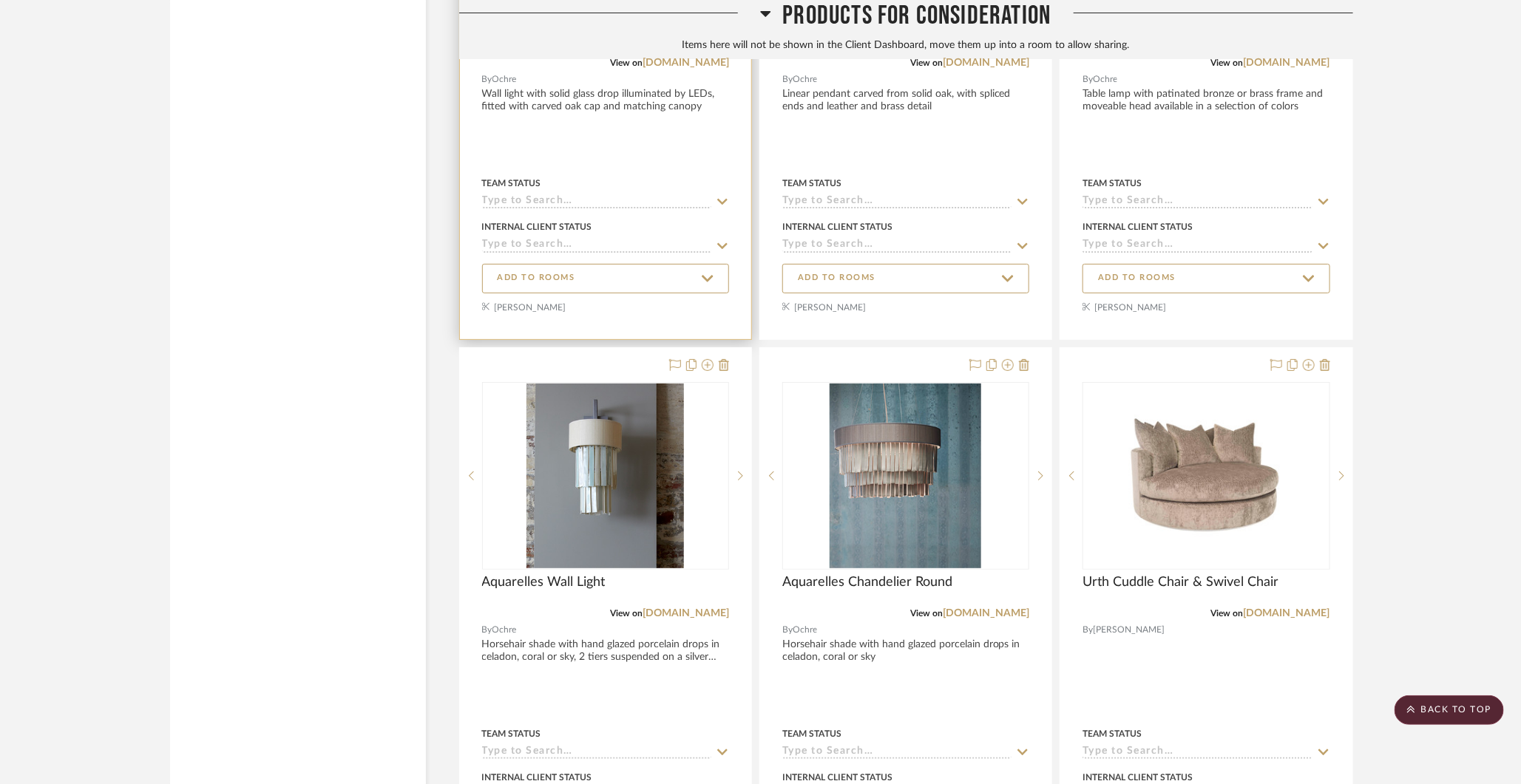
scroll to position [6131, 0]
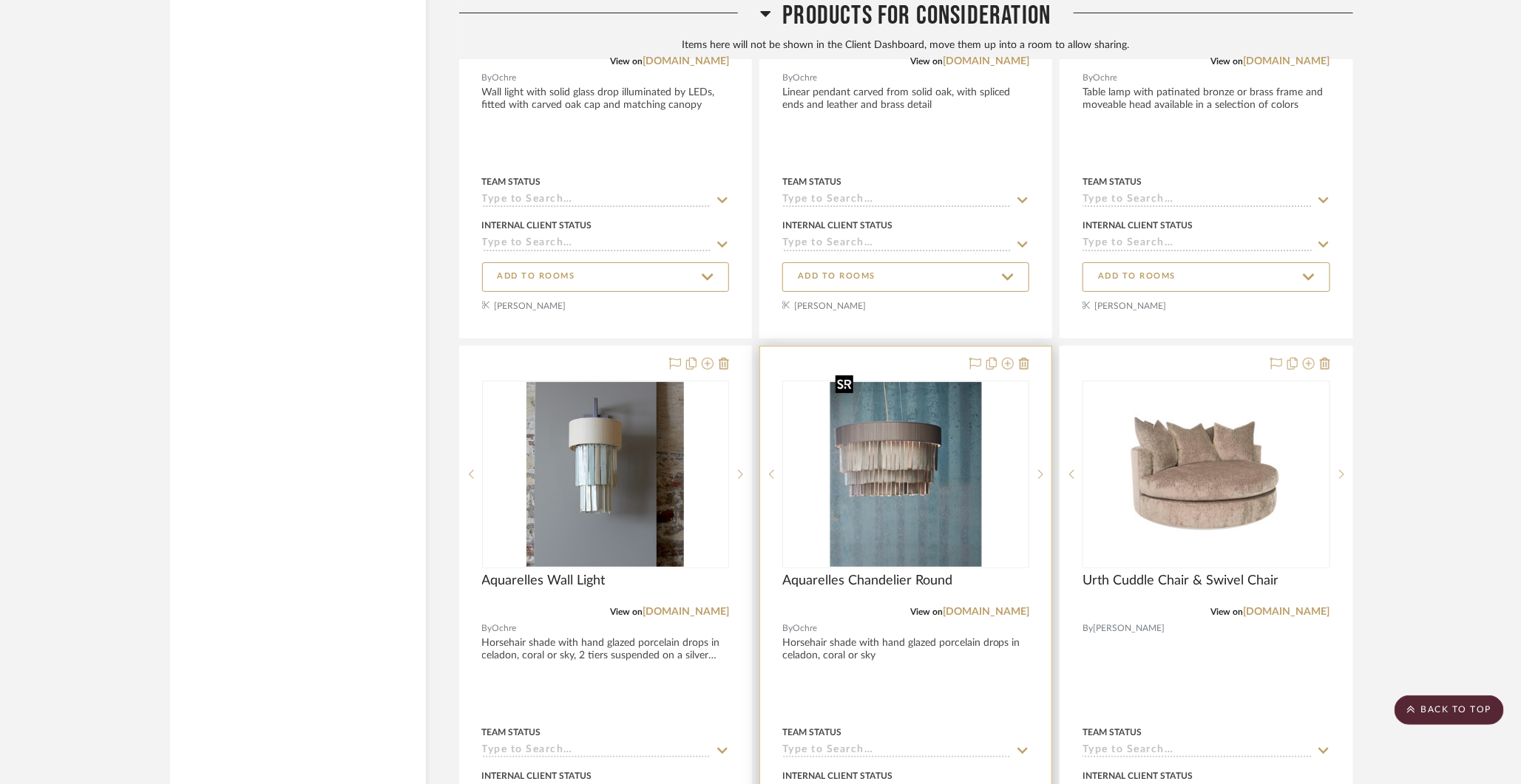
click at [893, 440] on img "0" at bounding box center [905, 474] width 151 height 185
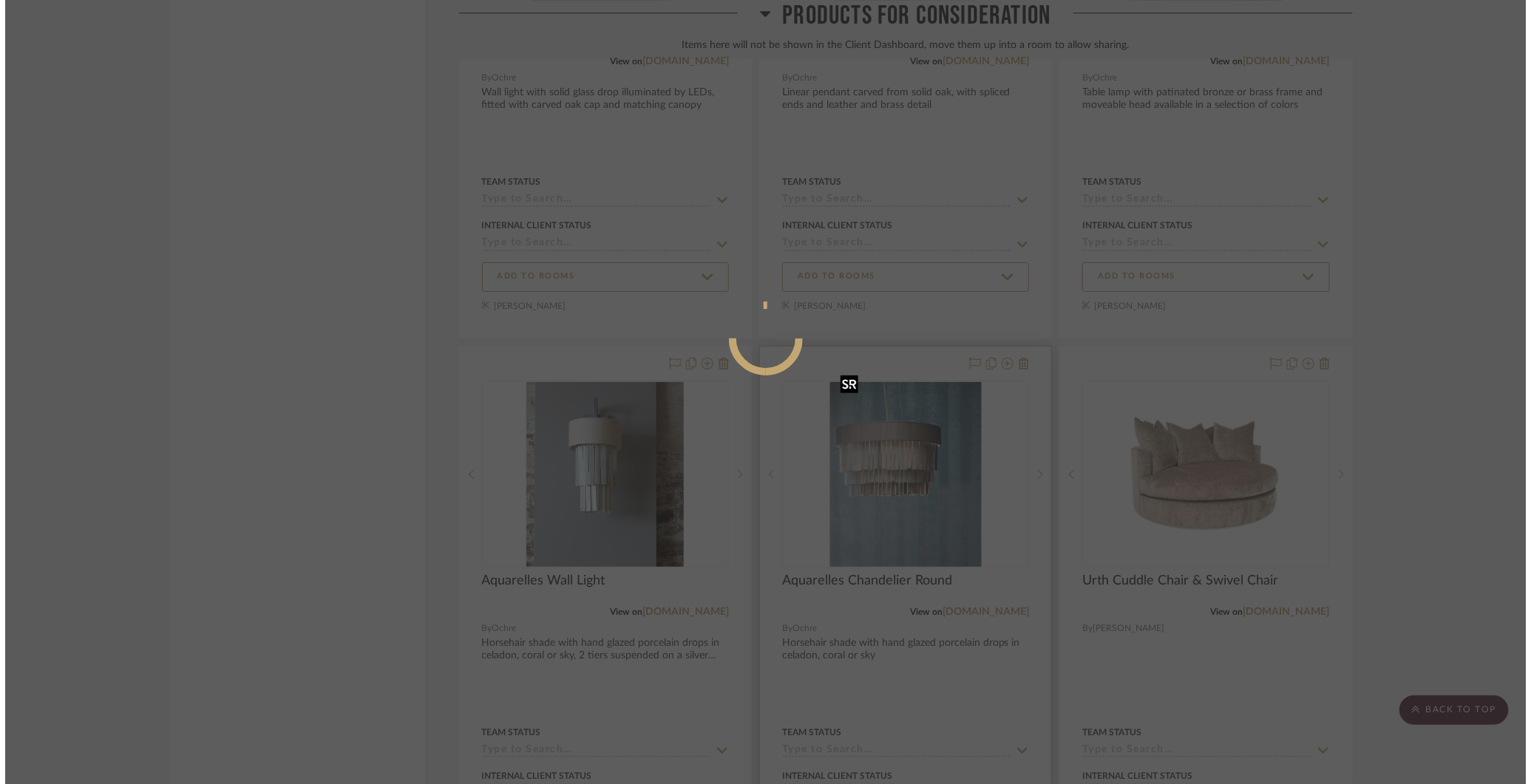
scroll to position [0, 0]
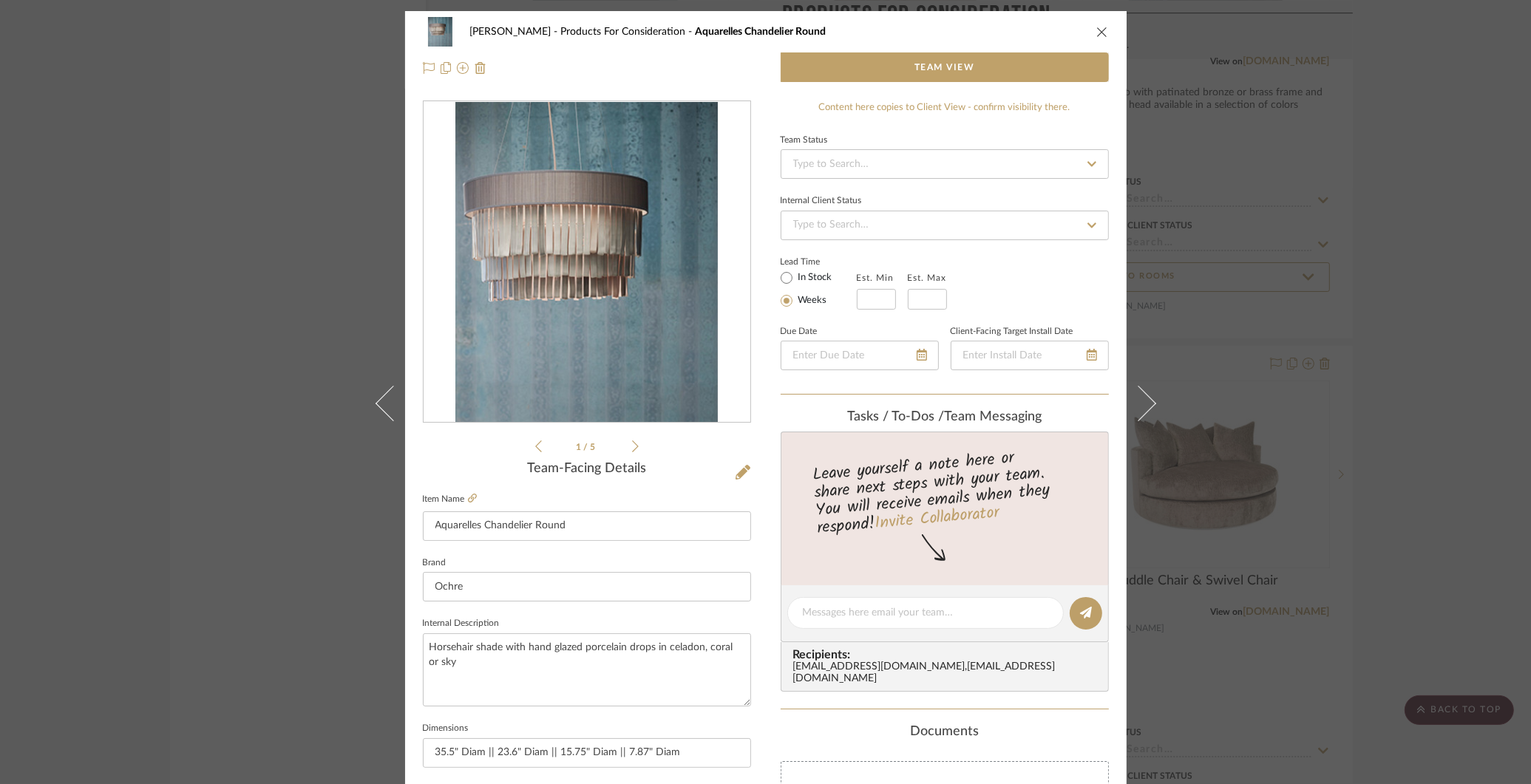
click at [274, 276] on div "COLLINS Products For Consideration Aquarelles Chandelier Round Team View 1 / 5 …" at bounding box center [766, 392] width 1531 height 784
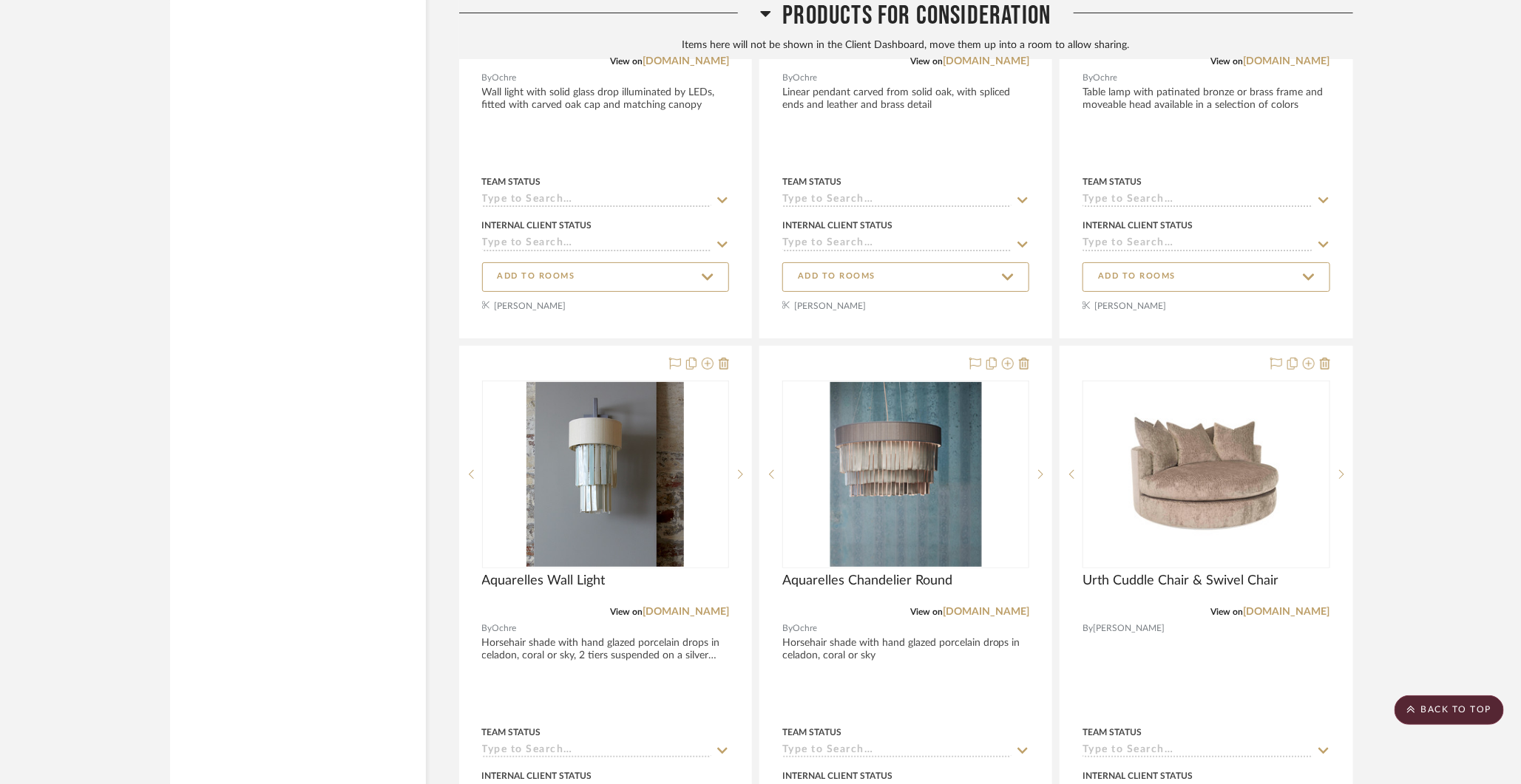
scroll to position [6112, 0]
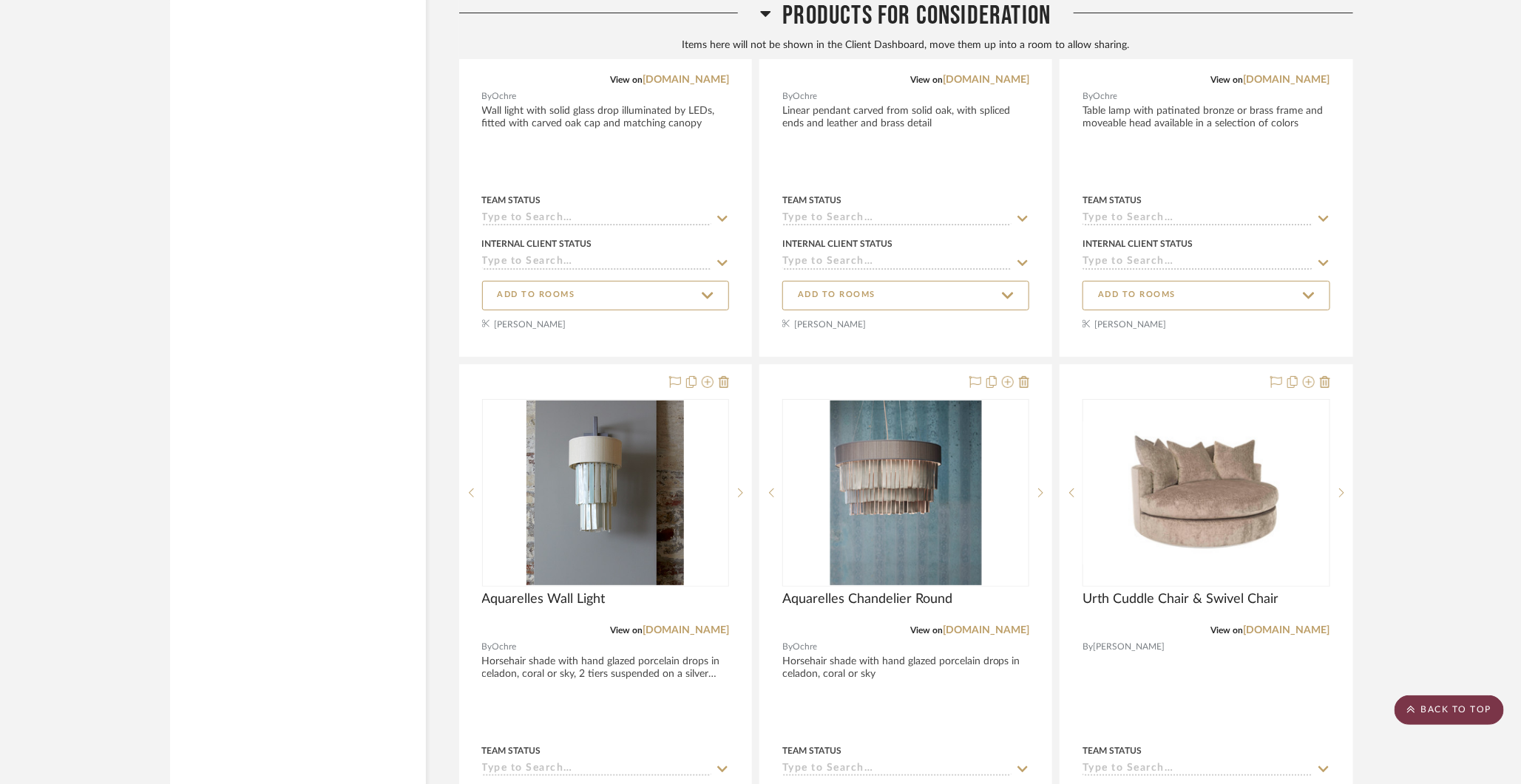
click at [1455, 718] on scroll-to-top-button "BACK TO TOP" at bounding box center [1449, 710] width 110 height 30
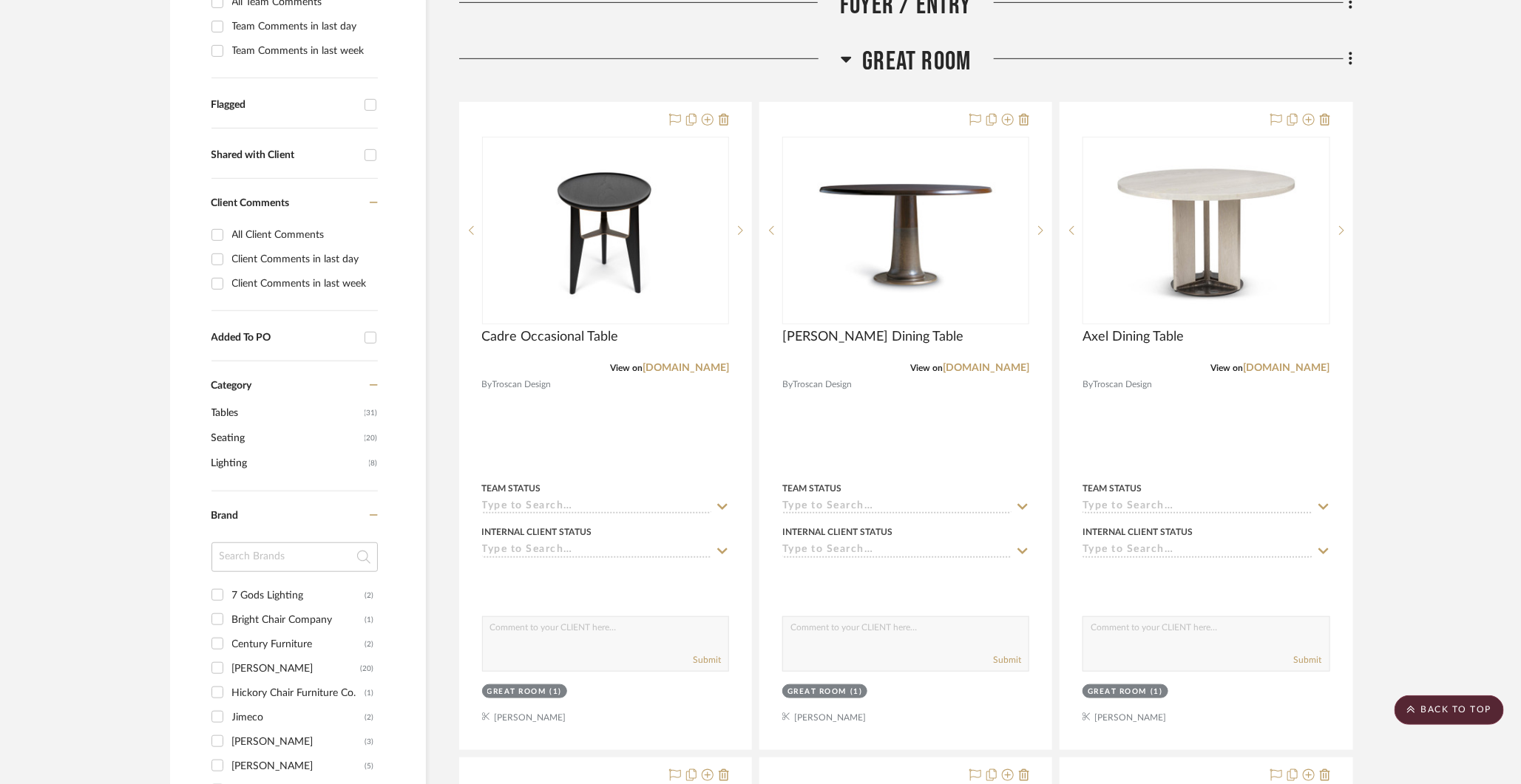
scroll to position [0, 0]
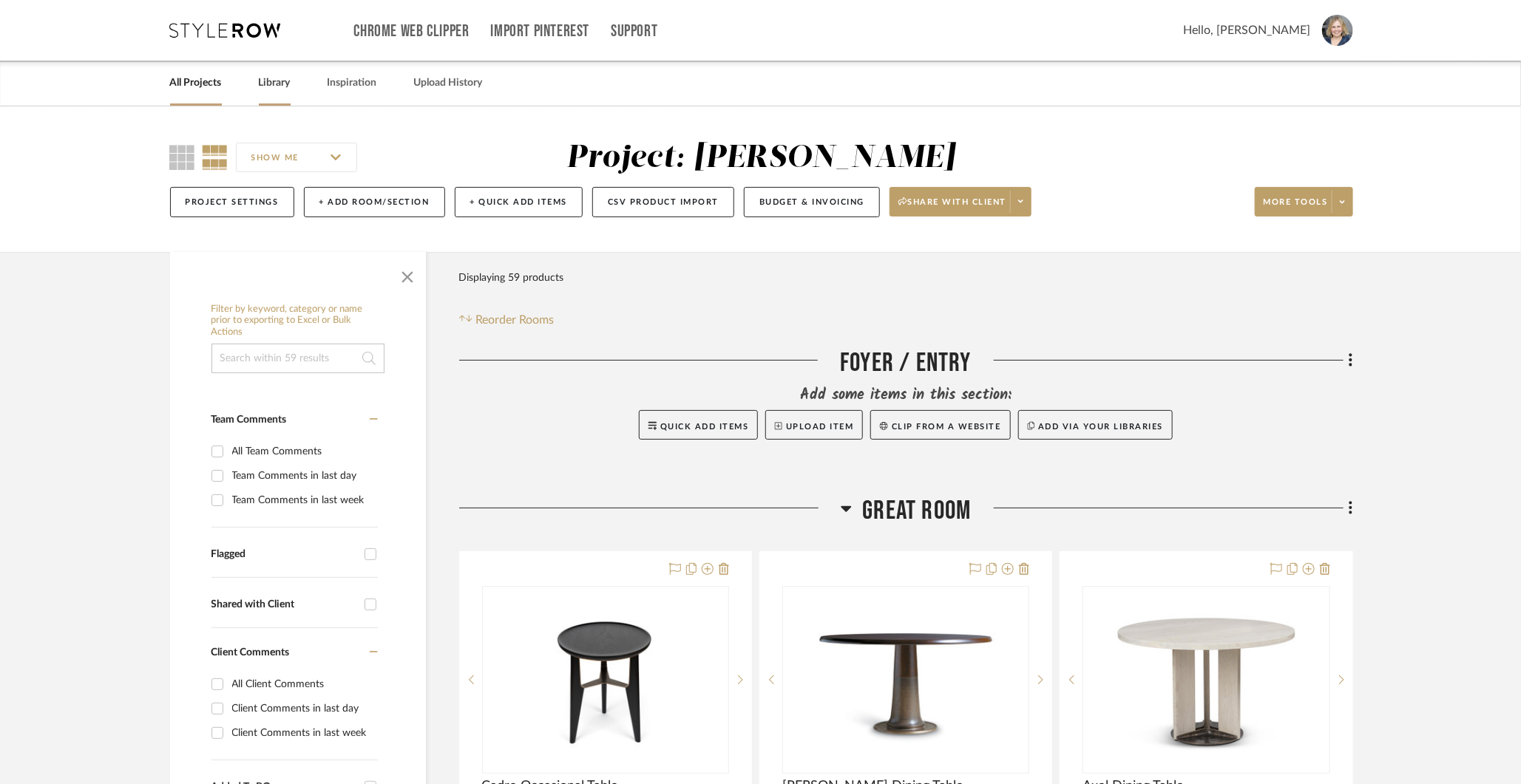
click at [286, 77] on link "Library" at bounding box center [274, 82] width 31 height 20
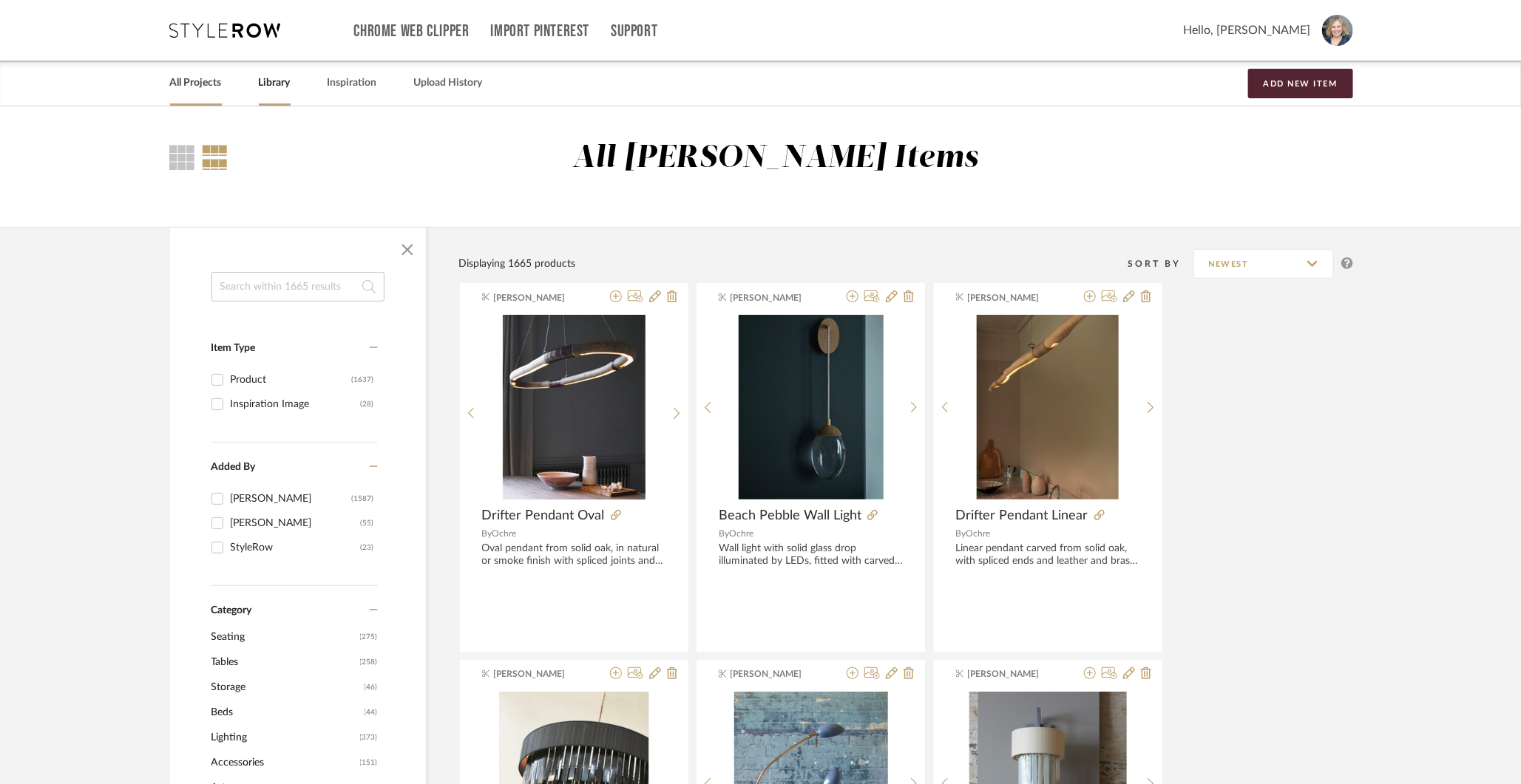
click at [184, 84] on link "All Projects" at bounding box center [196, 82] width 52 height 20
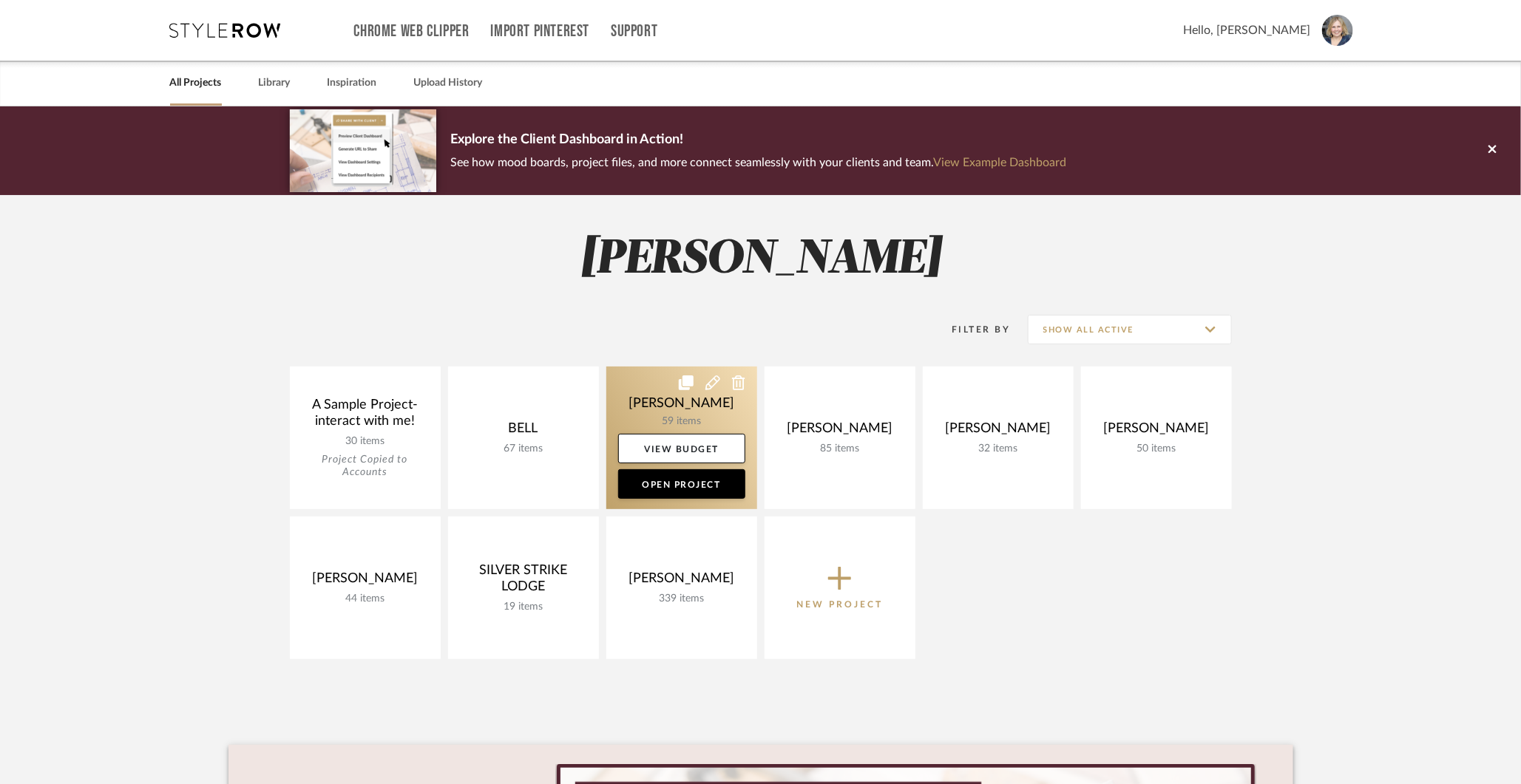
click at [673, 413] on link at bounding box center [681, 438] width 151 height 143
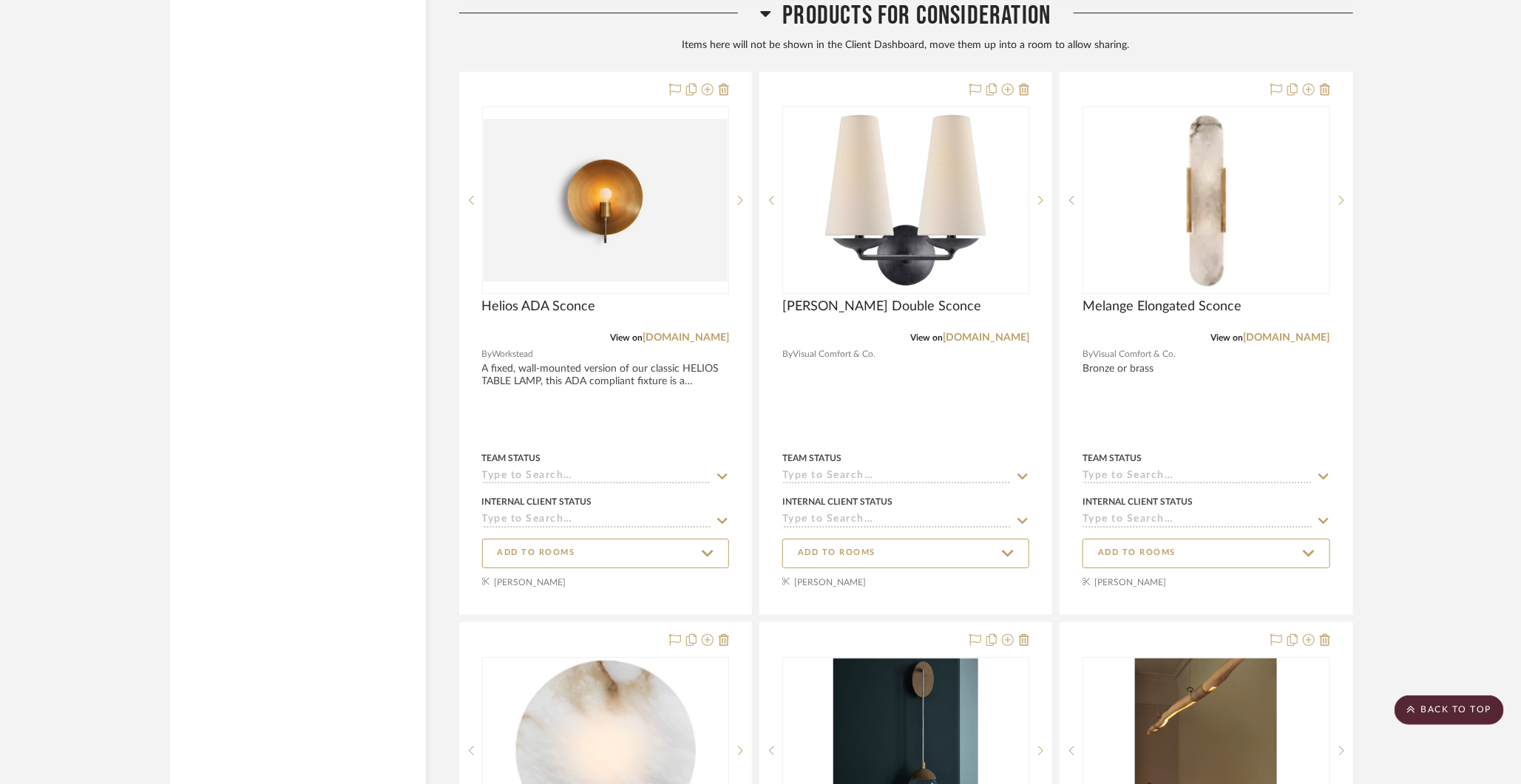
scroll to position [5813, 0]
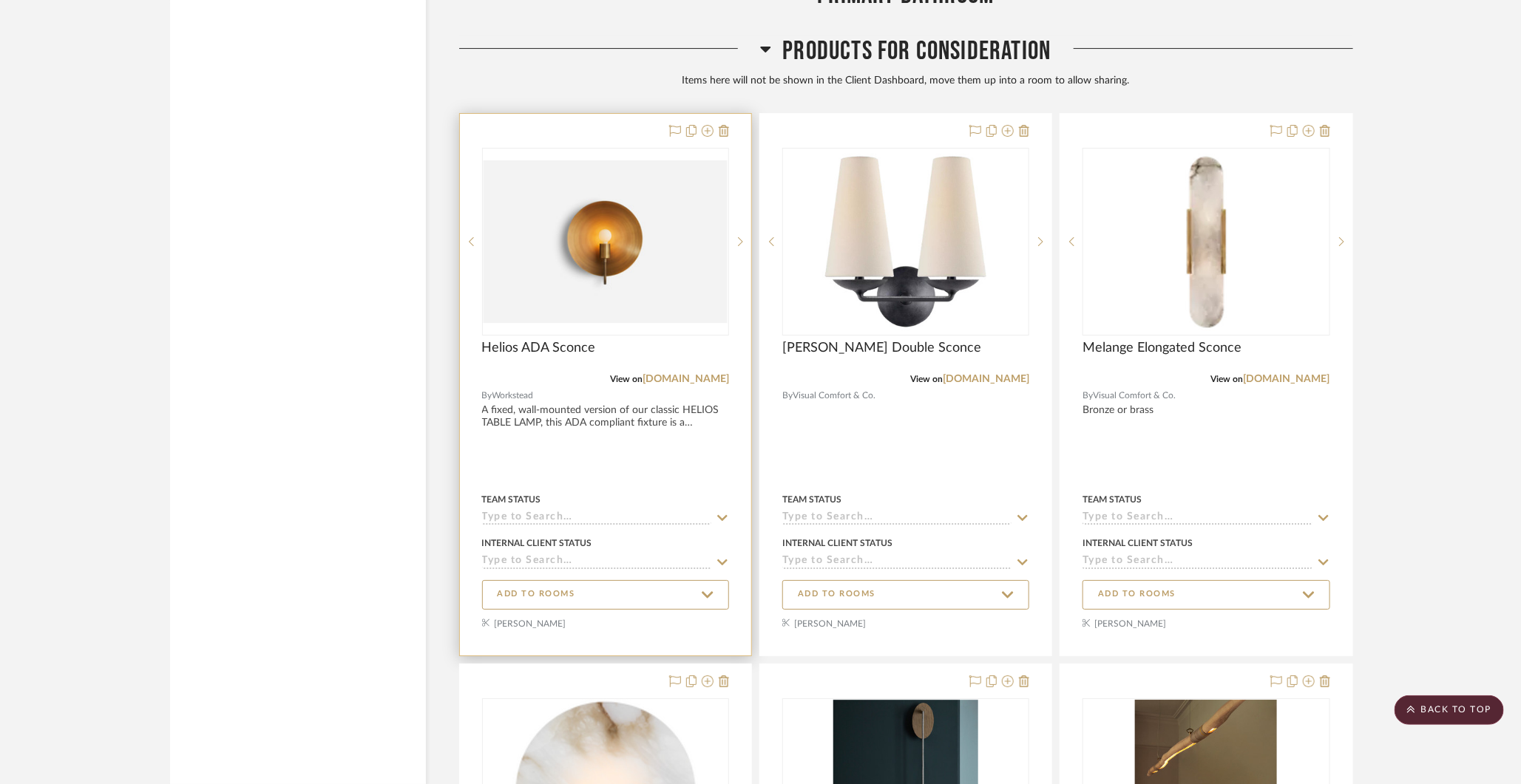
click at [601, 266] on div "0" at bounding box center [606, 241] width 246 height 186
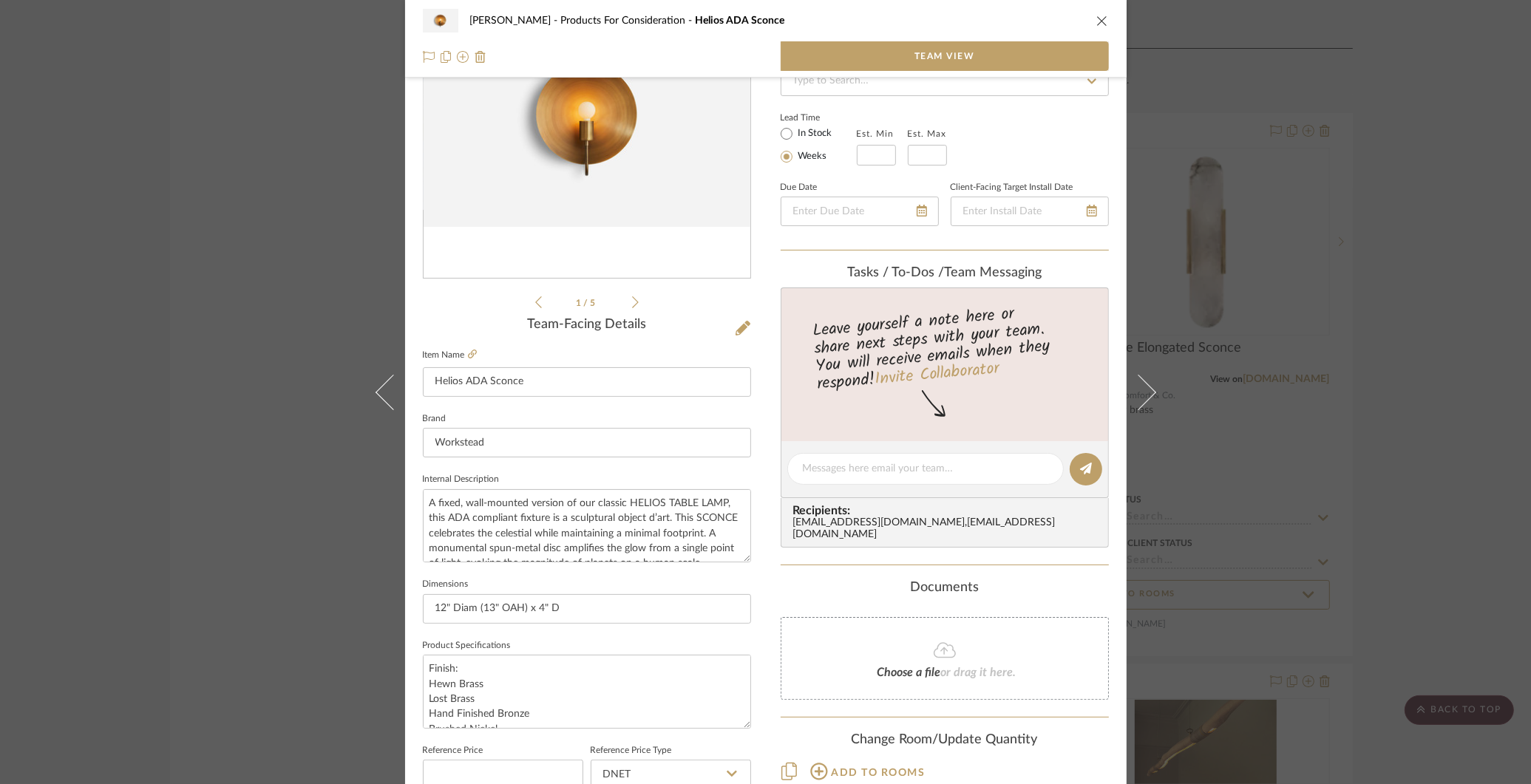
scroll to position [224, 0]
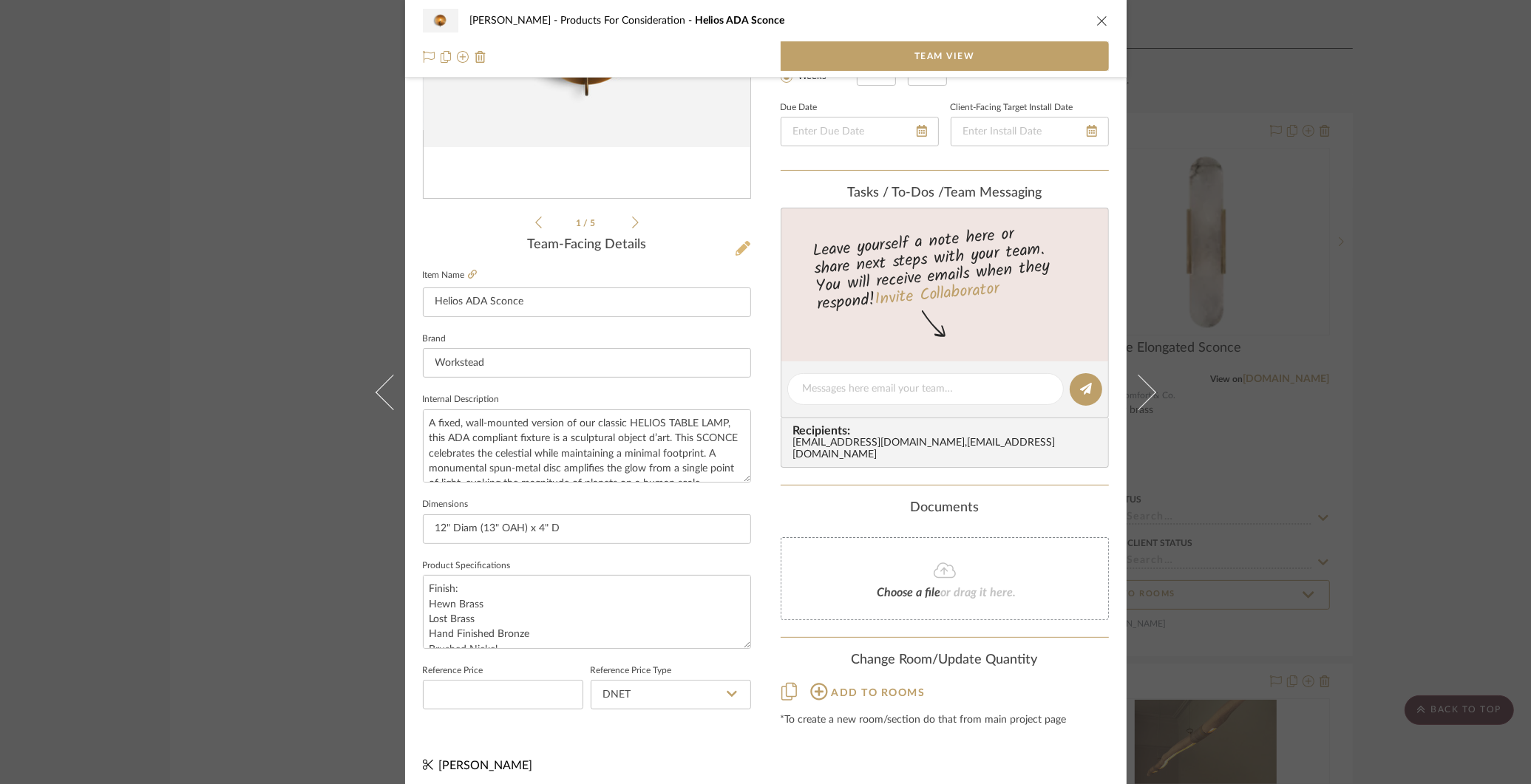
click at [744, 245] on icon at bounding box center [743, 247] width 14 height 14
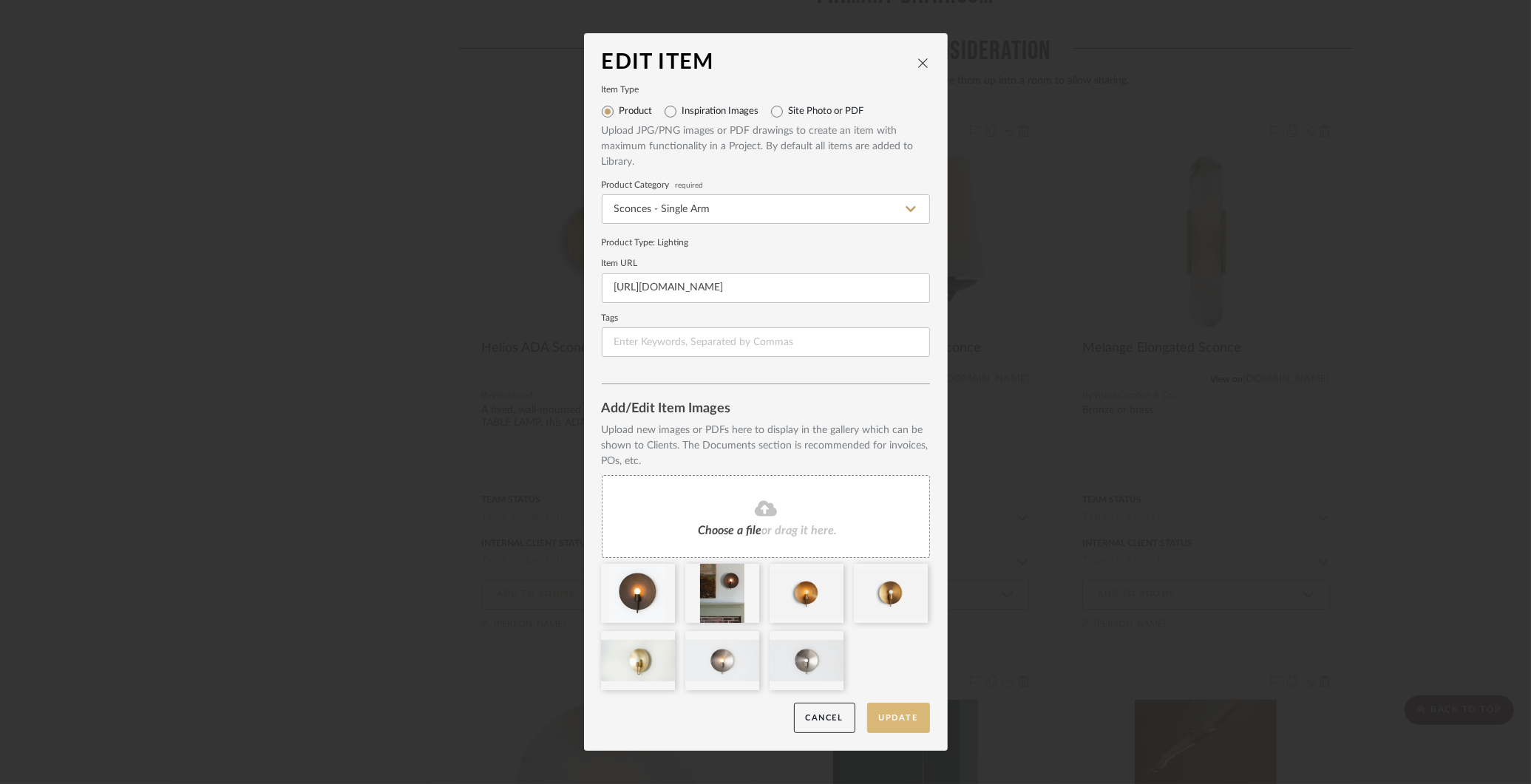
click at [898, 719] on button "Update" at bounding box center [899, 719] width 63 height 31
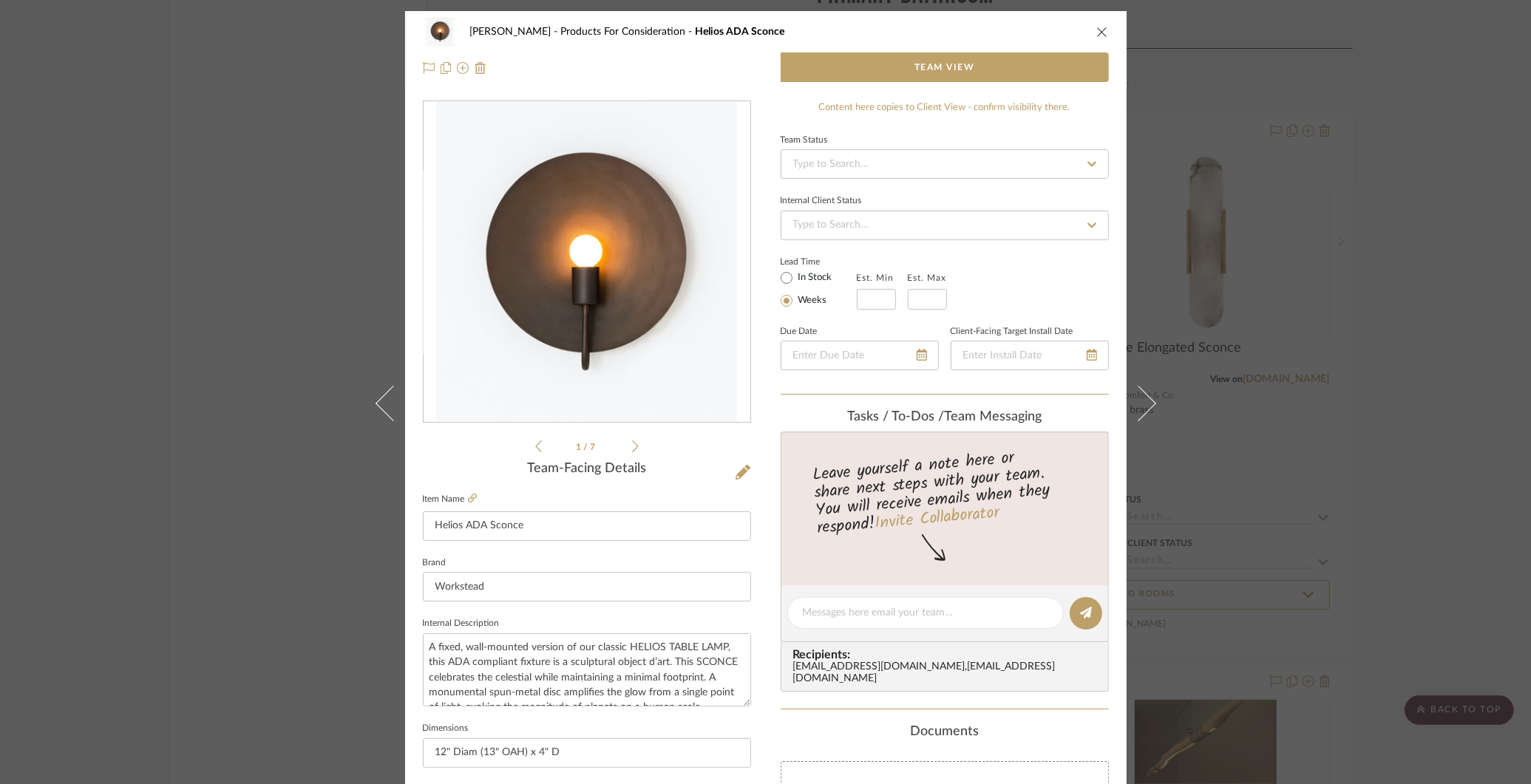
click at [333, 255] on div "COLLINS Products For Consideration Helios ADA Sconce Team View 1 / 7 Team-Facin…" at bounding box center [766, 392] width 1531 height 784
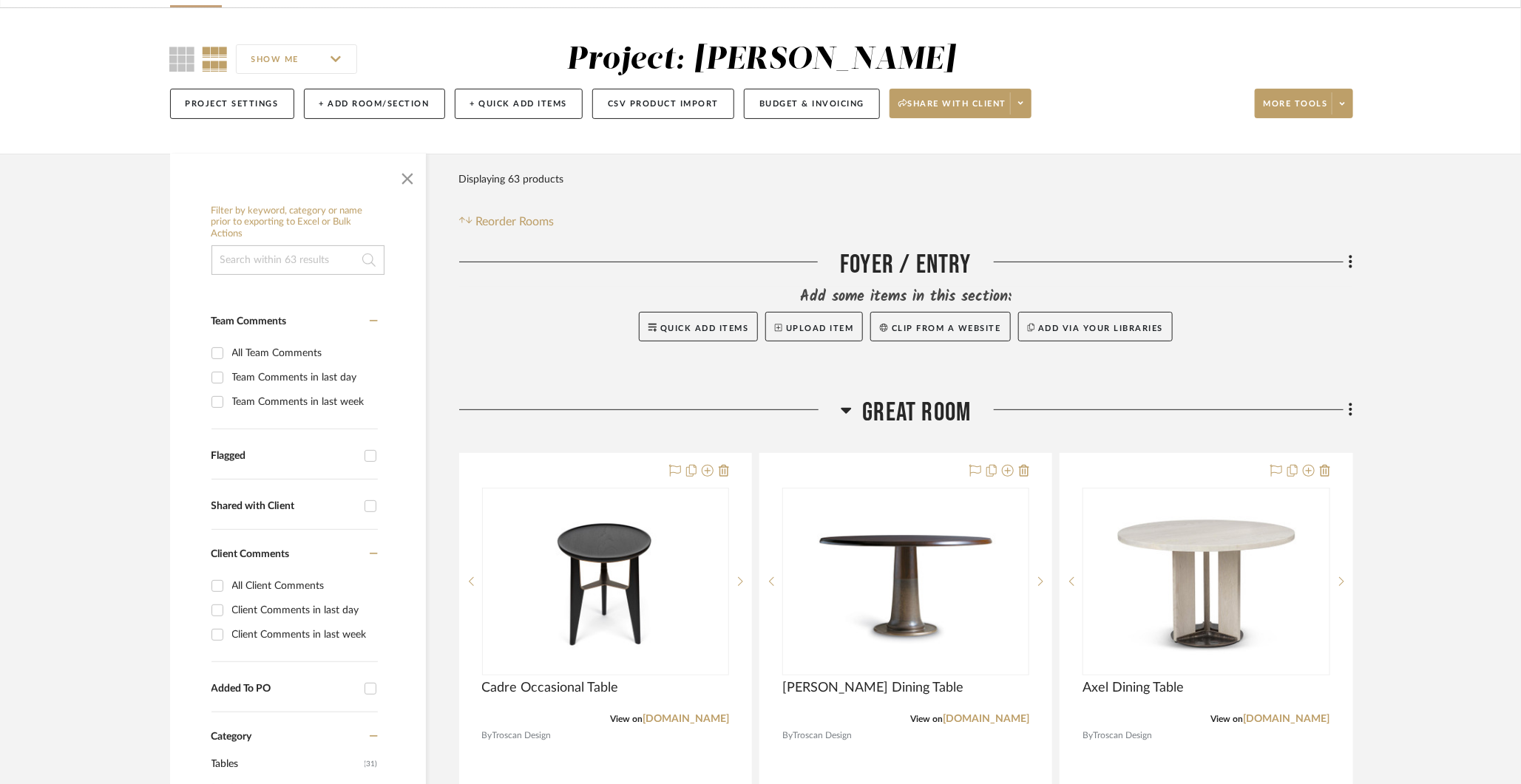
scroll to position [146, 0]
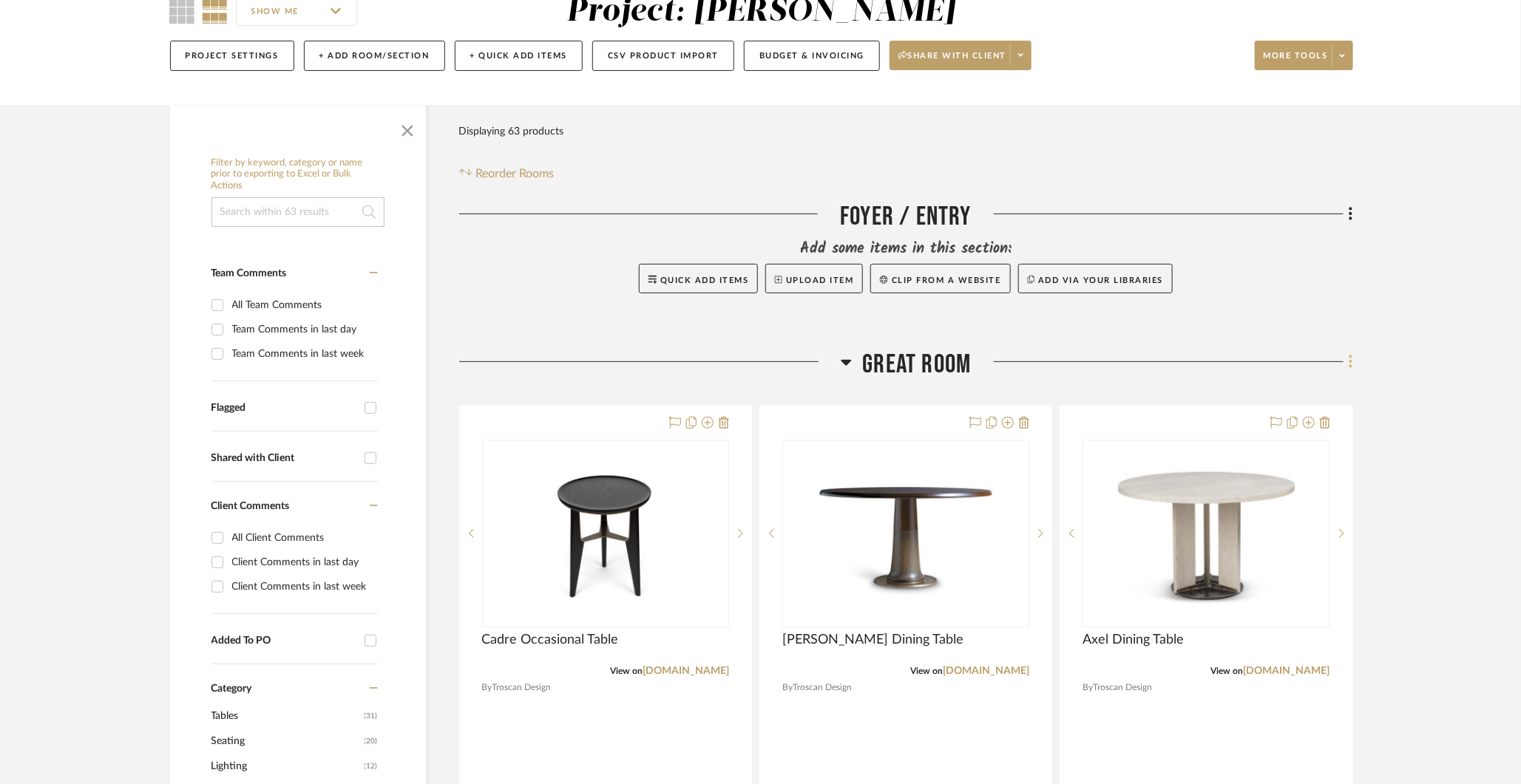
click at [1350, 365] on icon at bounding box center [1350, 361] width 4 height 16
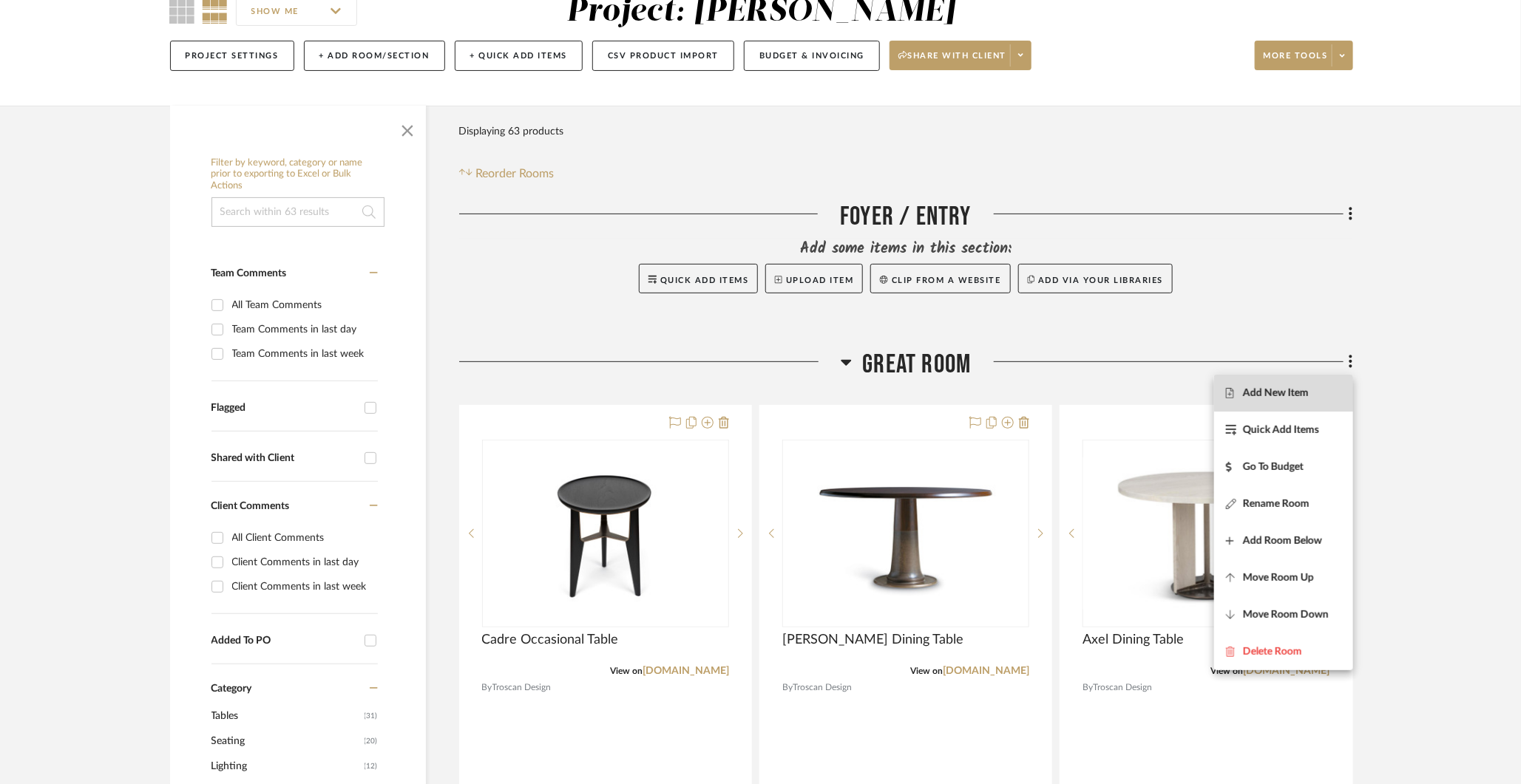
click at [1319, 387] on span "Add New Item" at bounding box center [1284, 393] width 116 height 13
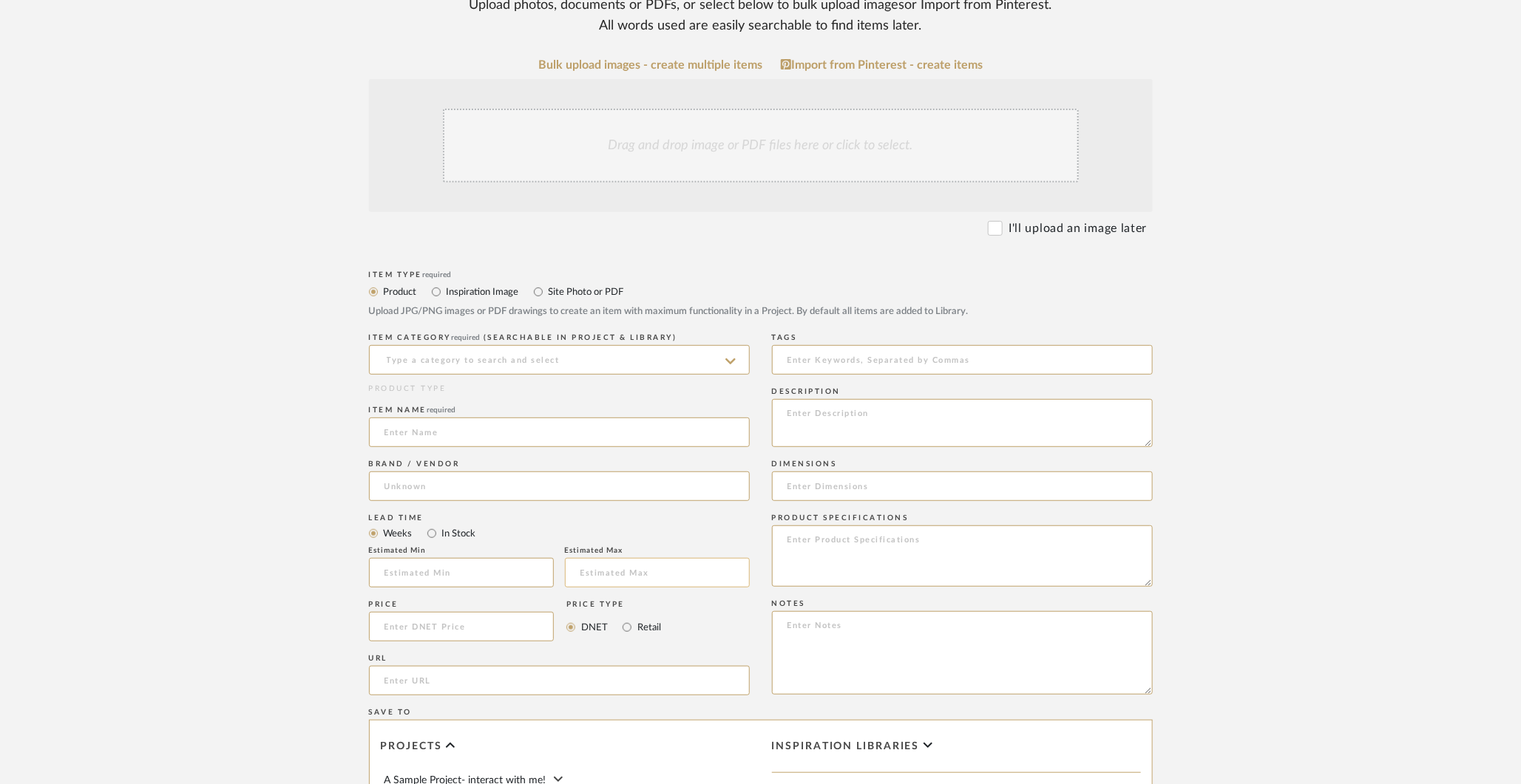
scroll to position [289, 0]
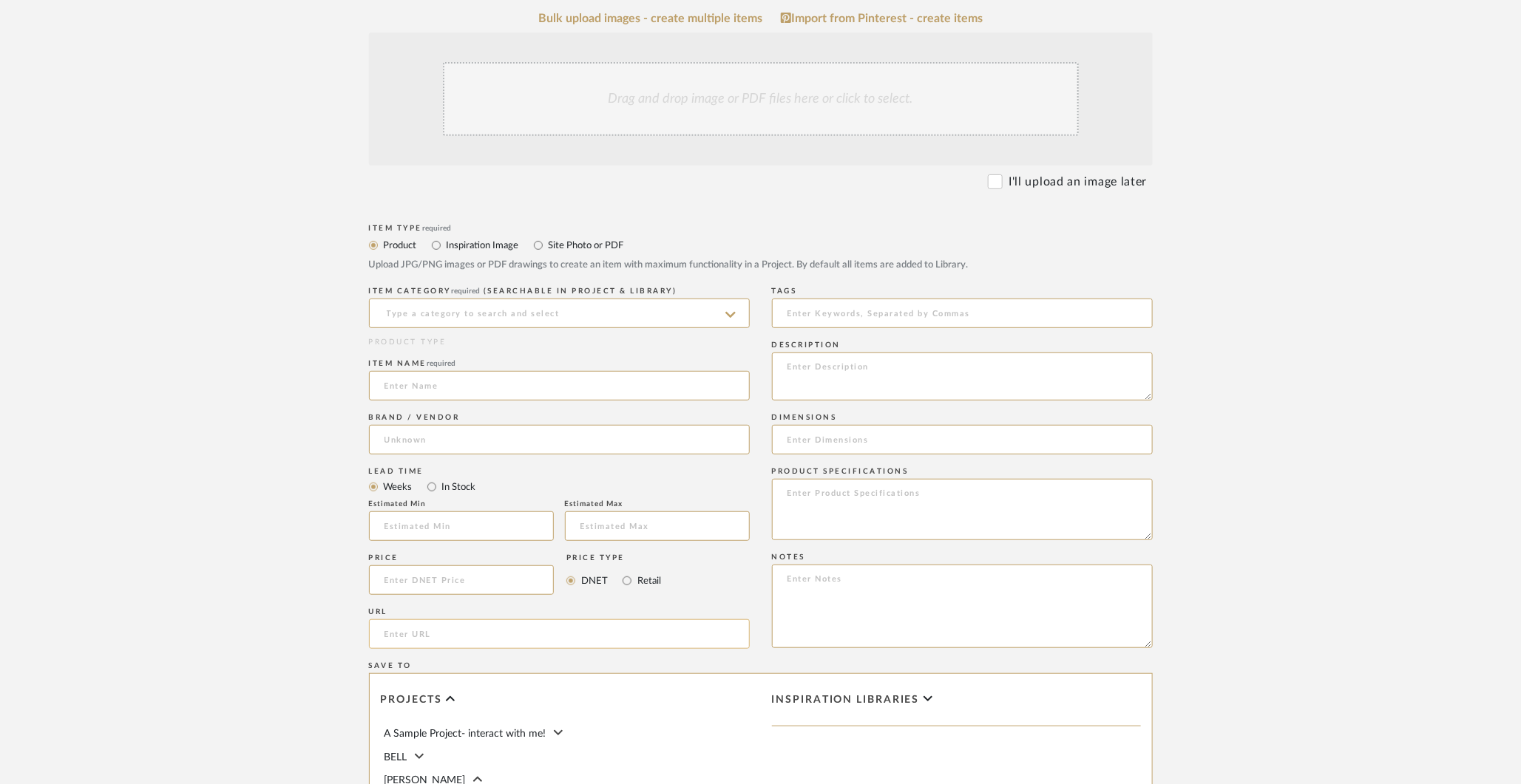
click at [624, 637] on input "url" at bounding box center [560, 633] width 381 height 30
paste input "https://www.rondierdesign.com/sconces/la-luna-sconce"
type input "https://www.rondierdesign.com/sconces/la-luna-sconce"
click at [566, 392] on input at bounding box center [560, 385] width 381 height 30
type input "[PERSON_NAME] Sconce"
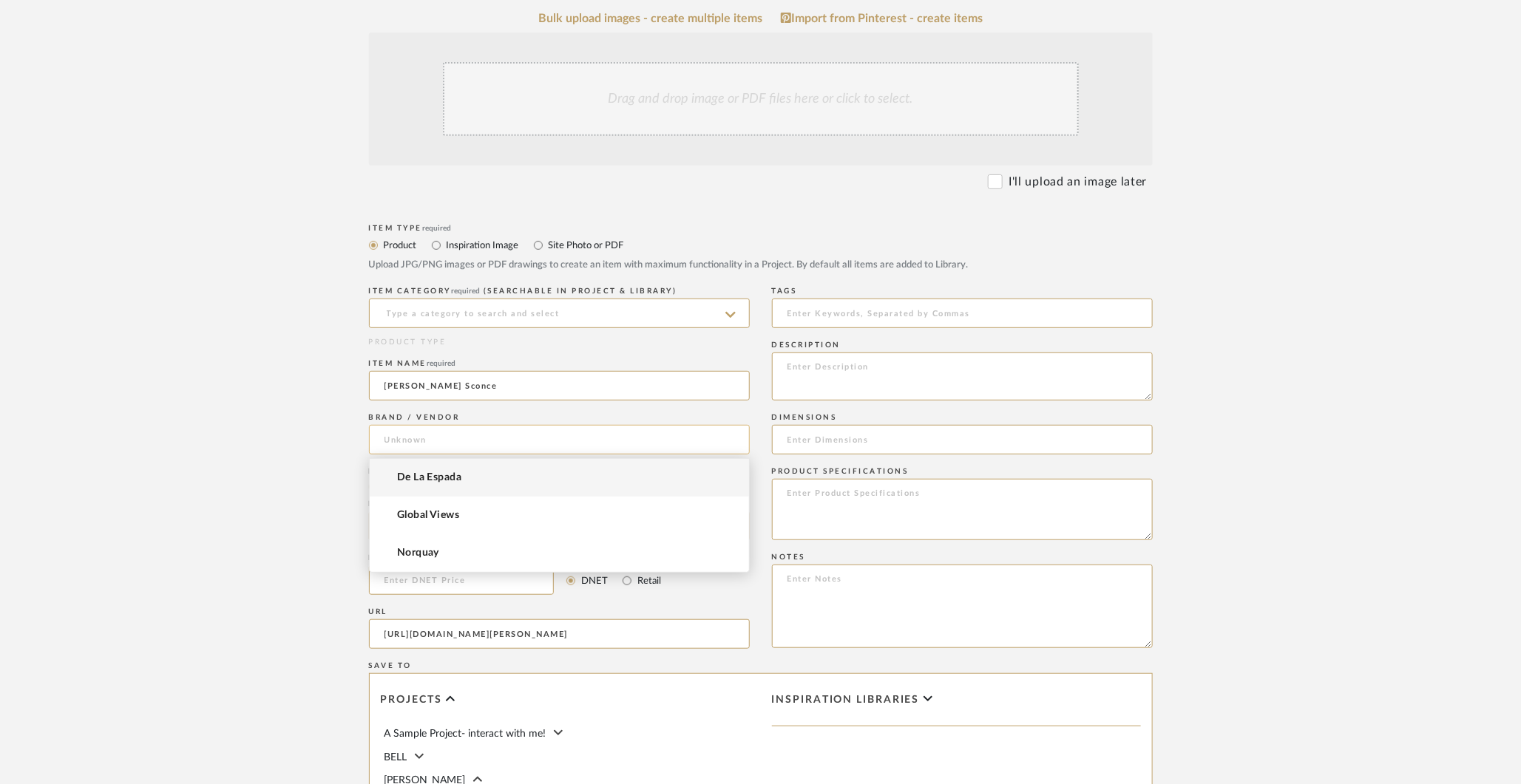
click at [496, 440] on input at bounding box center [560, 440] width 381 height 30
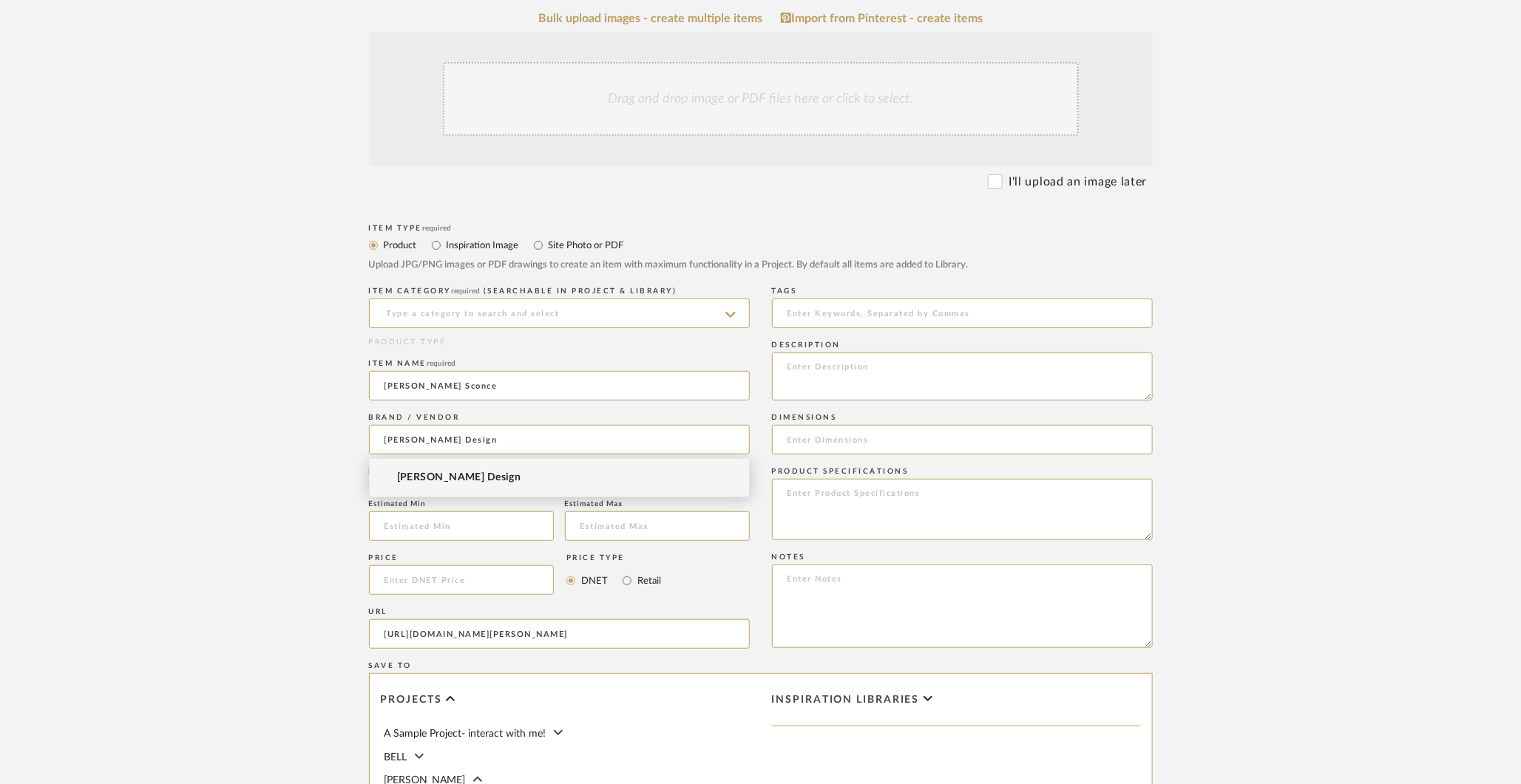
type input "[PERSON_NAME] Design"
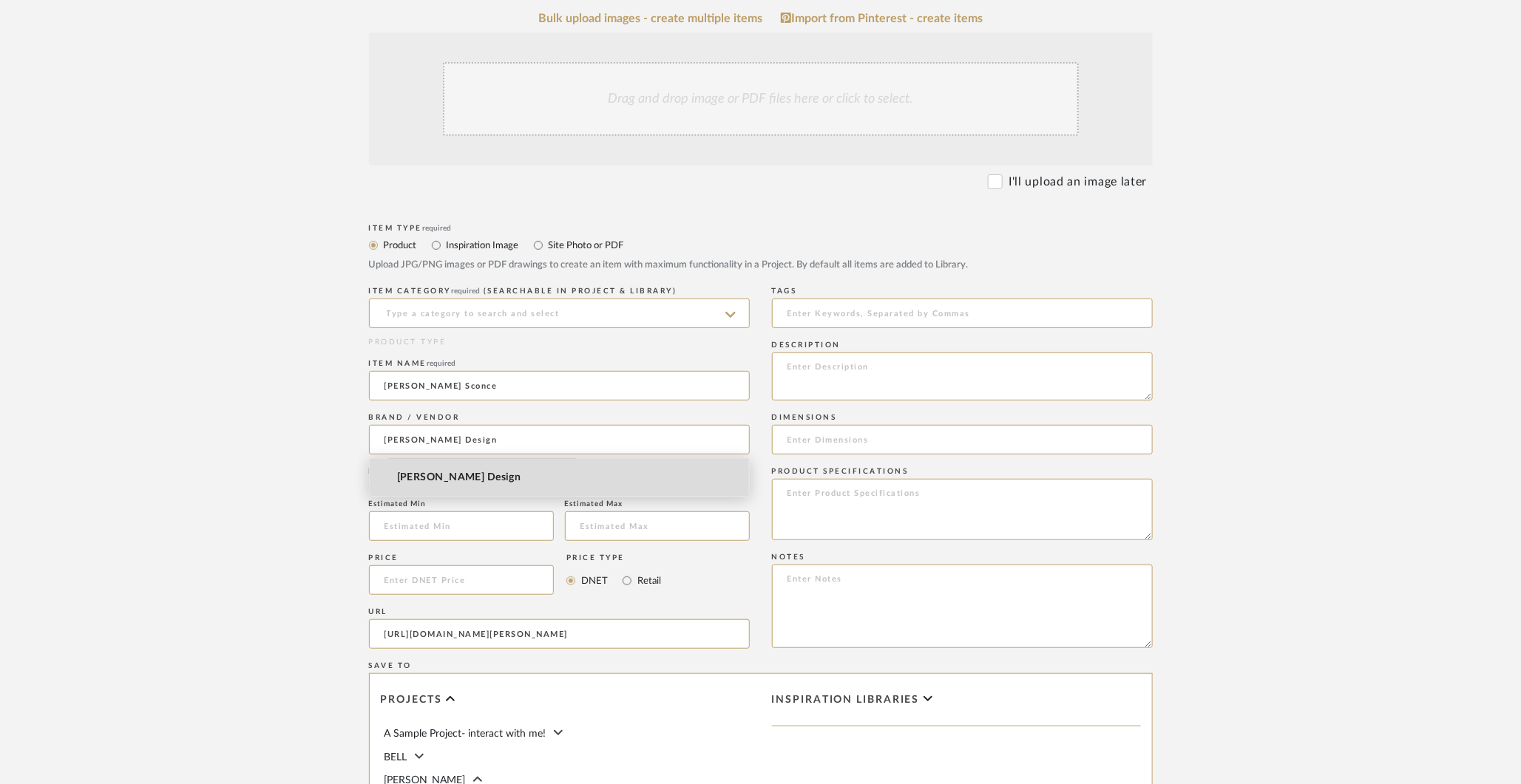
click at [475, 475] on span "[PERSON_NAME] Design" at bounding box center [459, 478] width 124 height 13
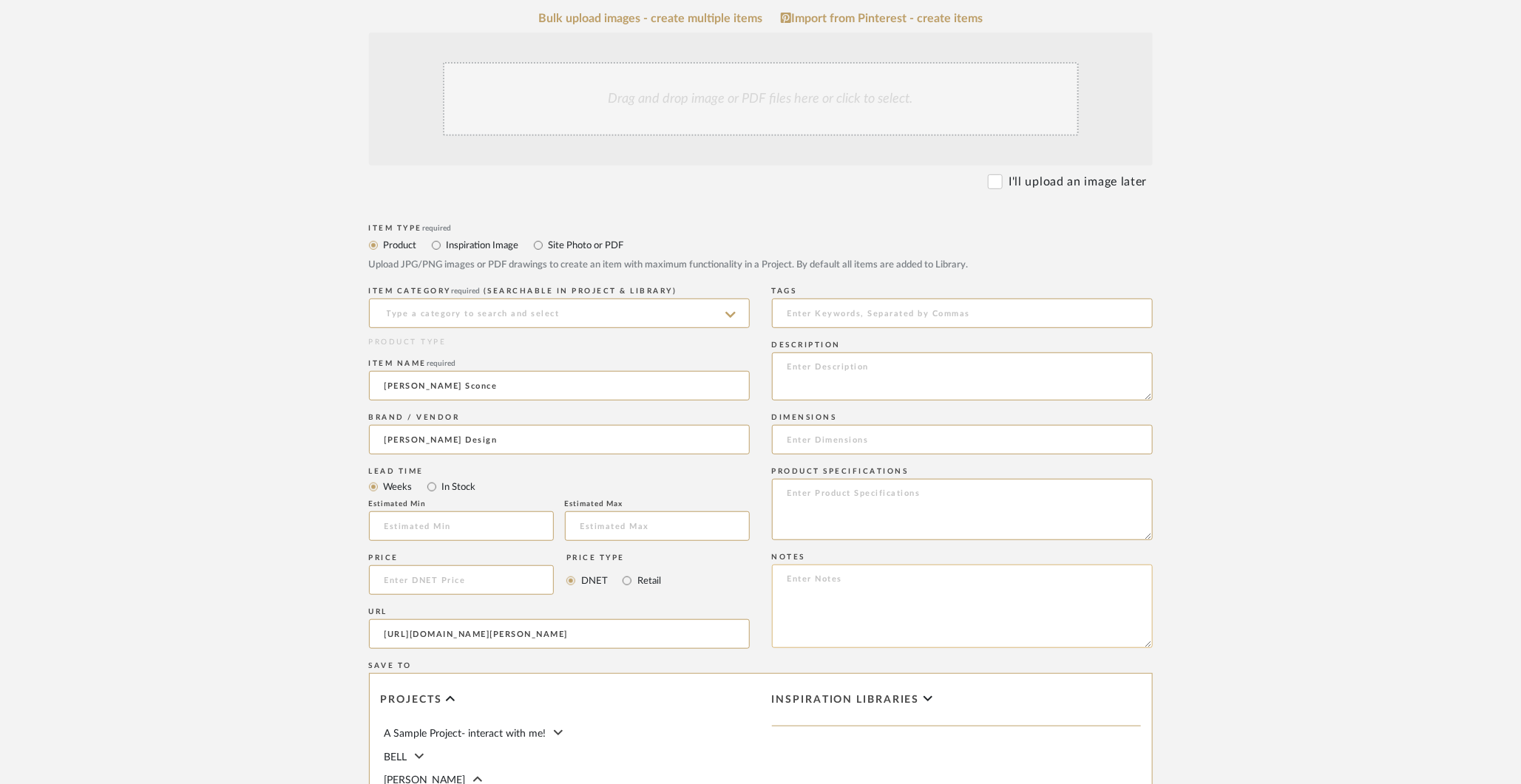
click at [817, 594] on textarea at bounding box center [962, 606] width 381 height 83
type textarea "Thomas Lavin"
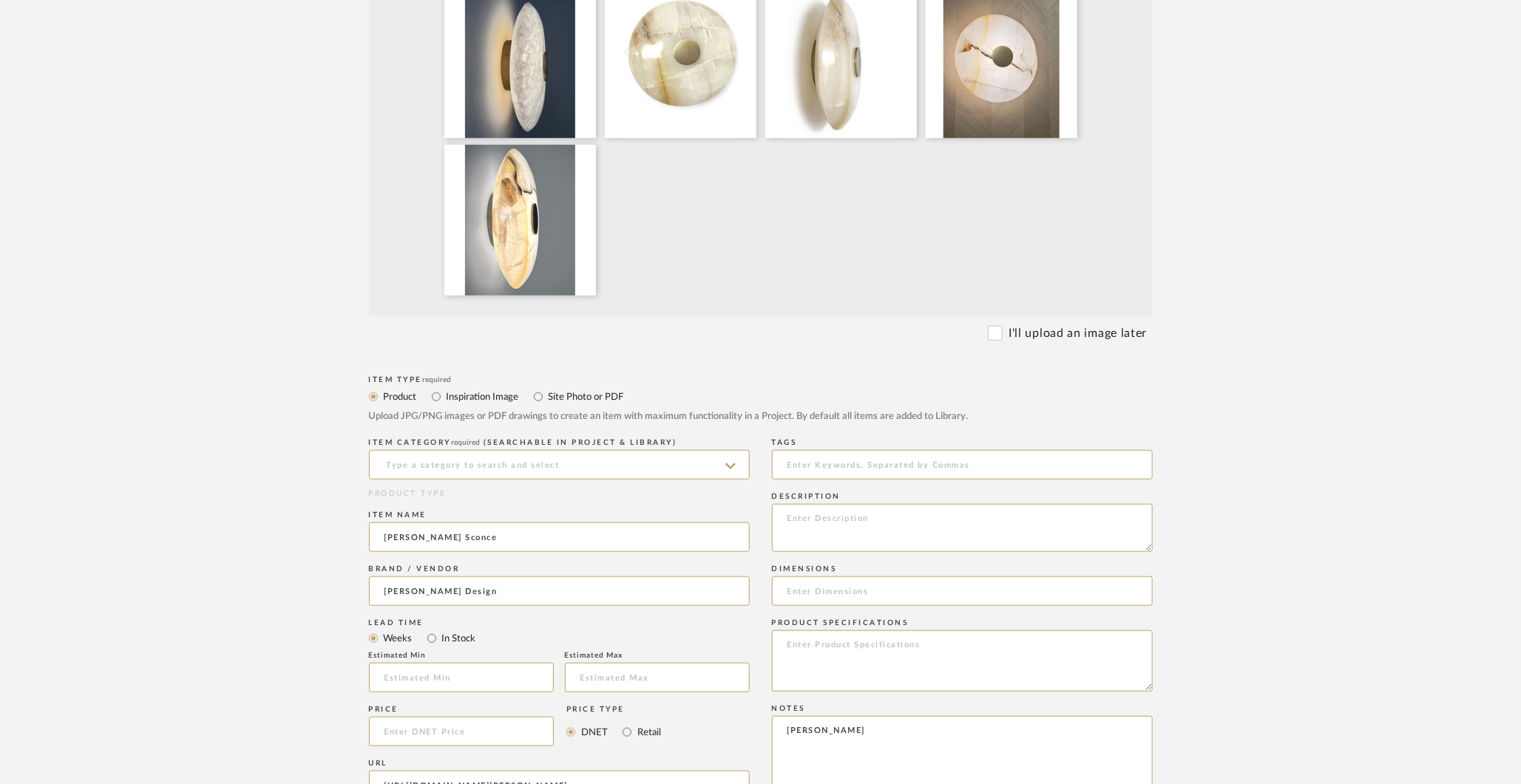
scroll to position [569, 0]
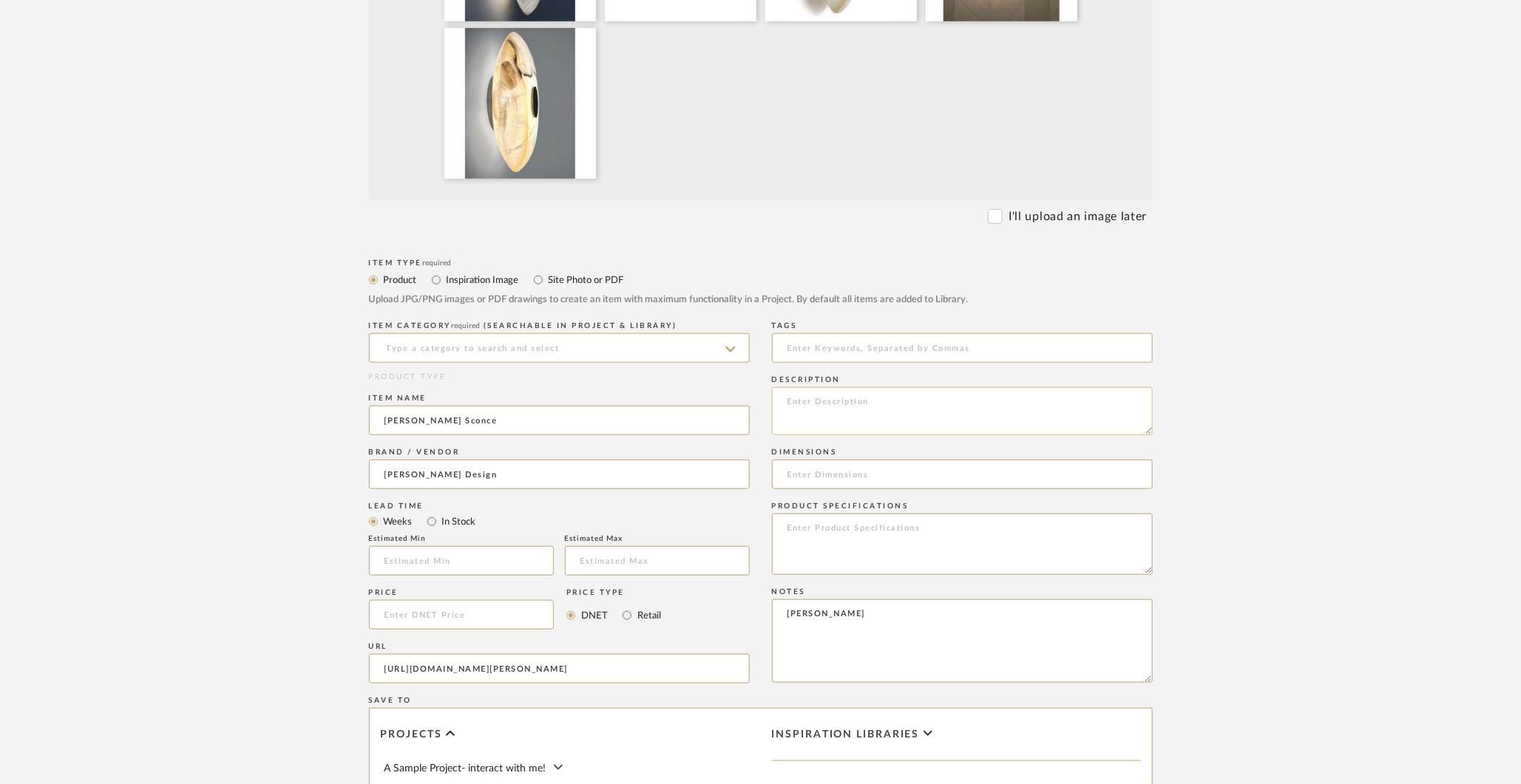
click at [871, 418] on textarea at bounding box center [962, 411] width 381 height 48
paste textarea "Onyx is renowned for its natural beauty and unique veining patterns, making eac…"
type textarea "Onyx is renowned for its natural beauty and unique veining patterns, making eac…"
click at [840, 483] on input at bounding box center [962, 474] width 381 height 30
type input "14" Diam x 4" D"
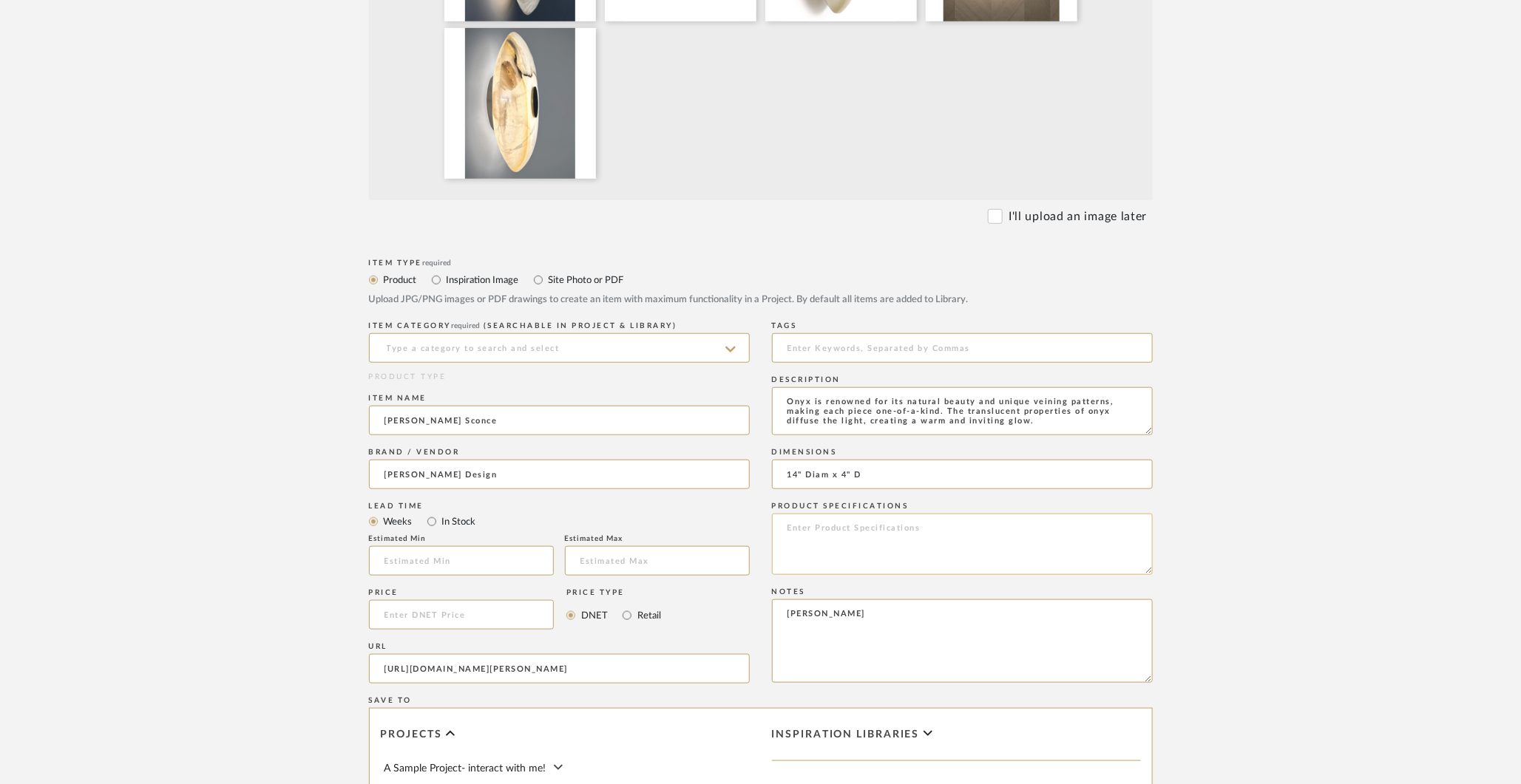
click at [833, 566] on textarea at bounding box center [962, 544] width 381 height 61
paste textarea "ELECTRICAL Triac Dimmable transformer. Input: 120VAC Output: 24 VDC 96W. Standa…"
click at [928, 530] on textarea "ELECTRICAL Triac Dimmable transformer. Input: 120VAC Output: 24 VDC 96W. Standa…" at bounding box center [962, 544] width 381 height 61
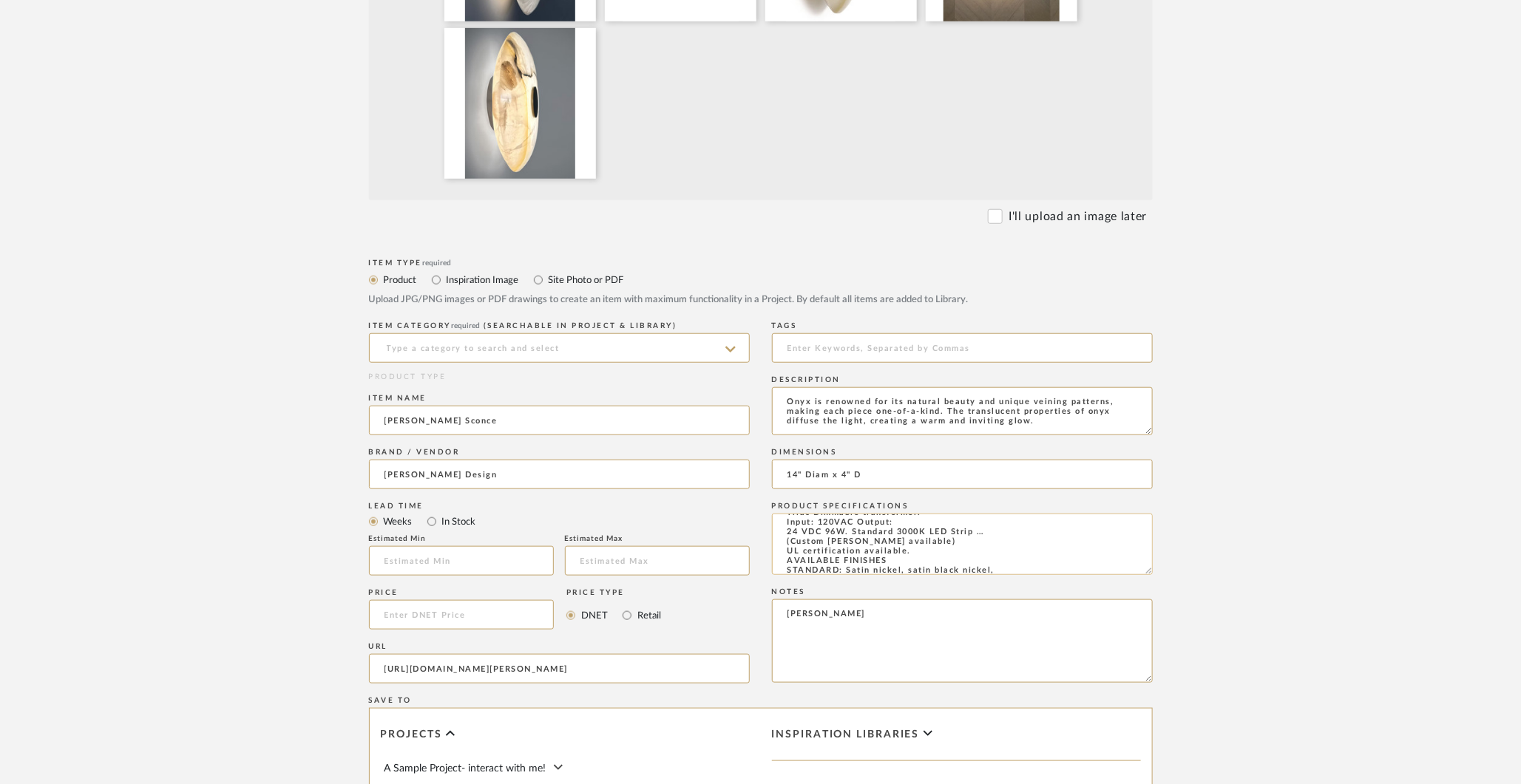
click at [917, 548] on textarea "ELECTRICAL Triac Dimmable transformer. Input: 120VAC Output: 24 VDC 96W. Standa…" at bounding box center [962, 544] width 381 height 61
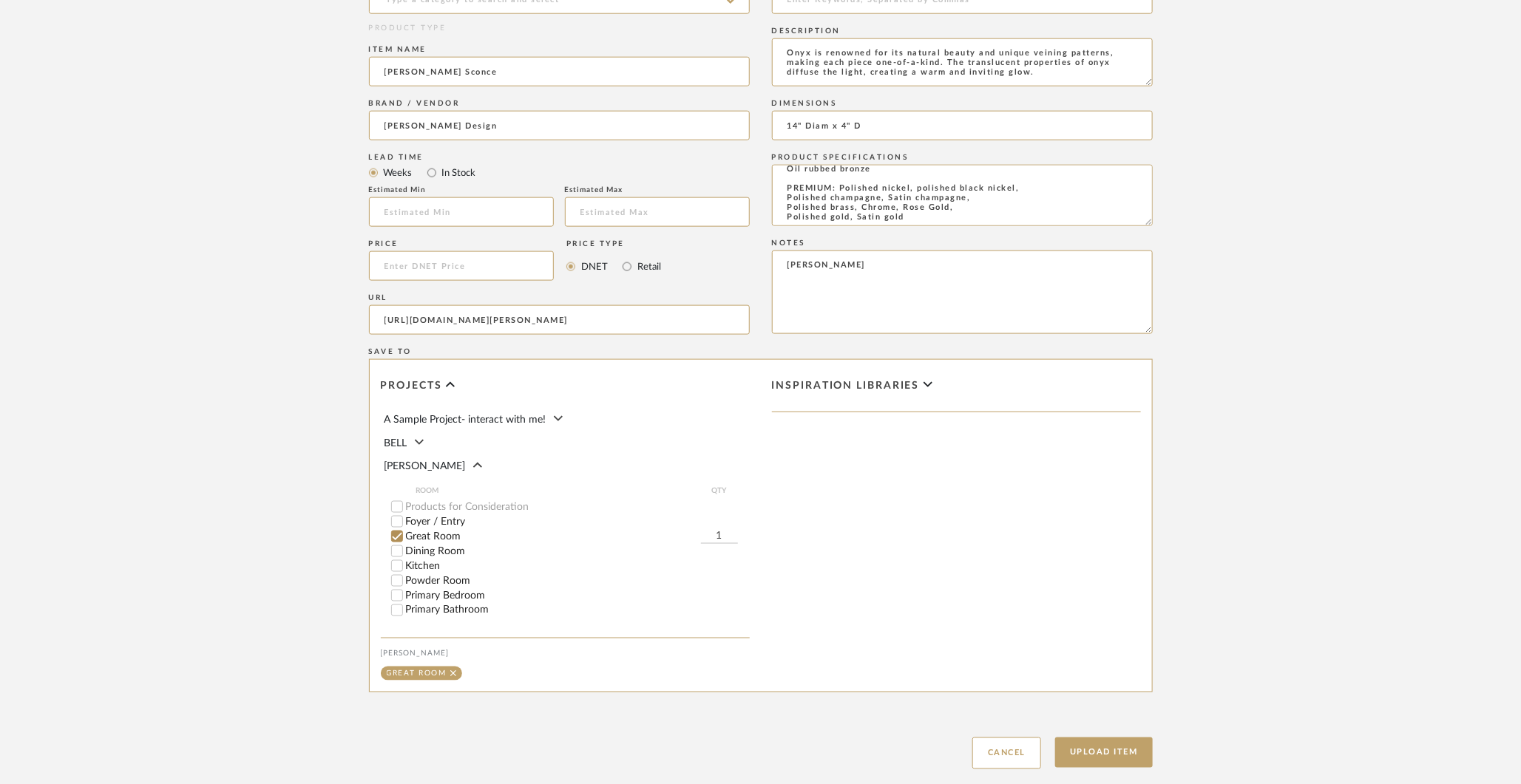
scroll to position [1007, 0]
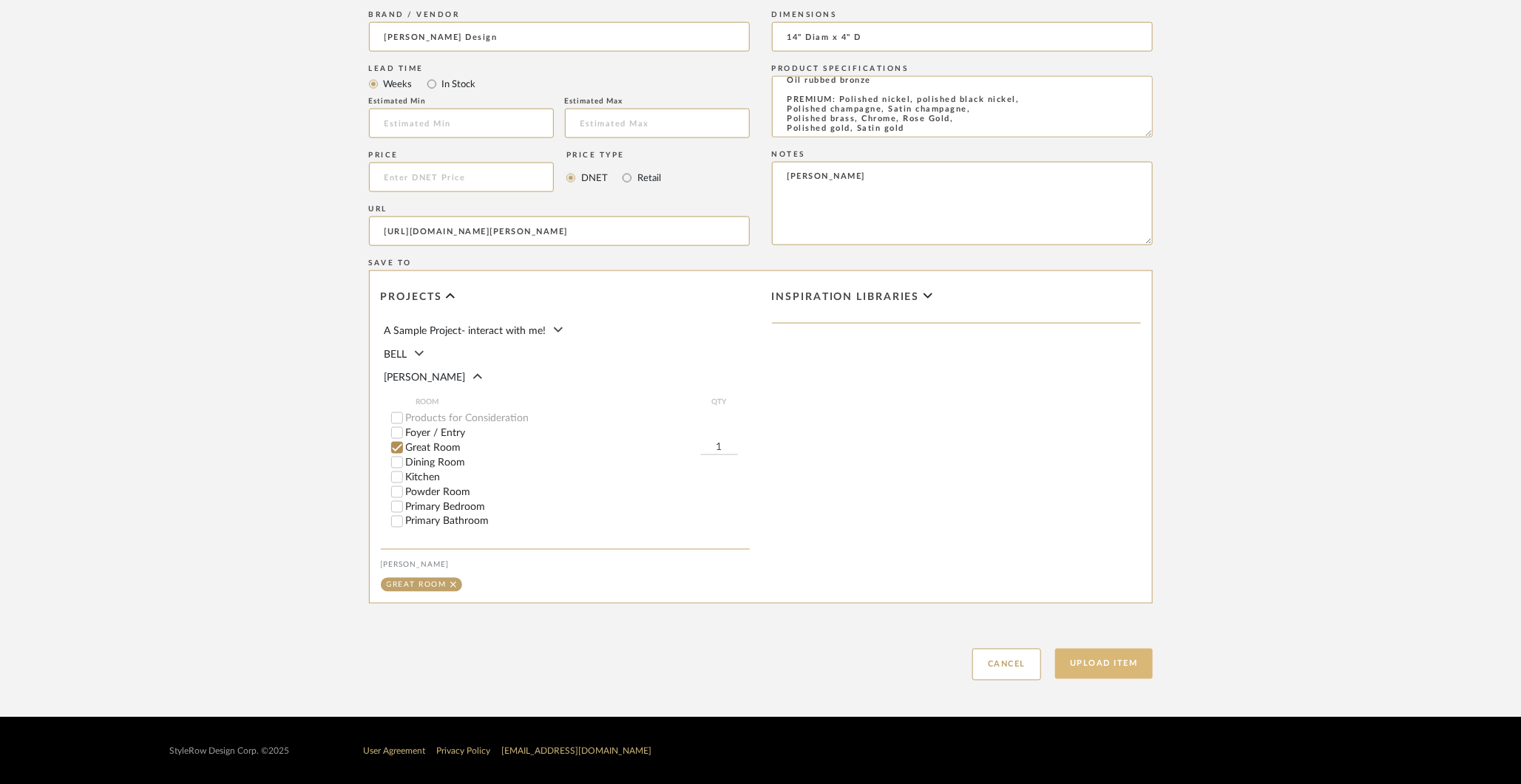
type textarea "ELECTRICAL Triac Dimmable transformer. Input: 120VAC Output: 24 VDC 96W. Standa…"
click at [1071, 657] on button "Upload Item" at bounding box center [1103, 664] width 98 height 31
click at [1105, 658] on button "Upload Item" at bounding box center [1103, 664] width 98 height 31
click at [1131, 659] on button "Upload Item" at bounding box center [1103, 664] width 98 height 31
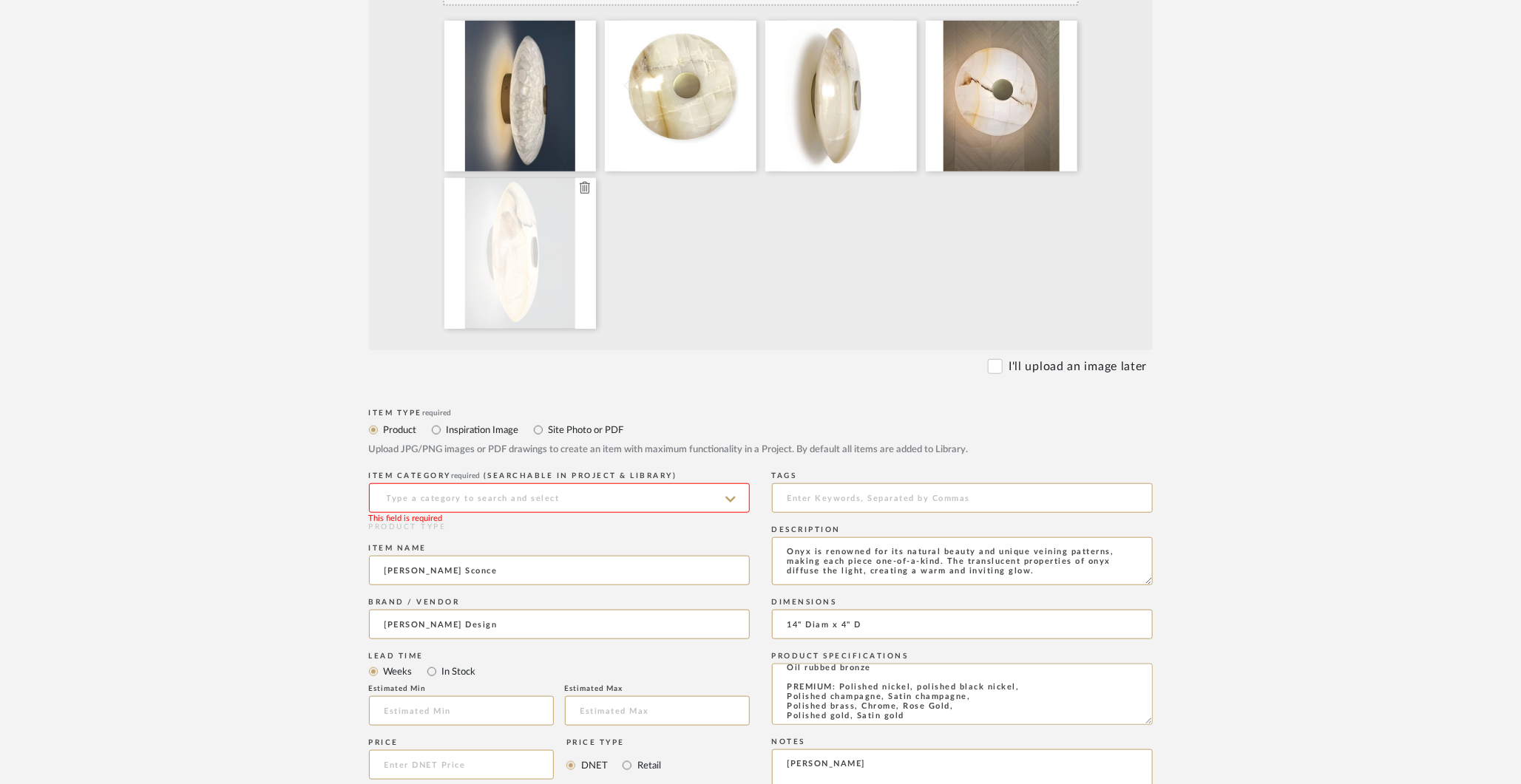
scroll to position [435, 0]
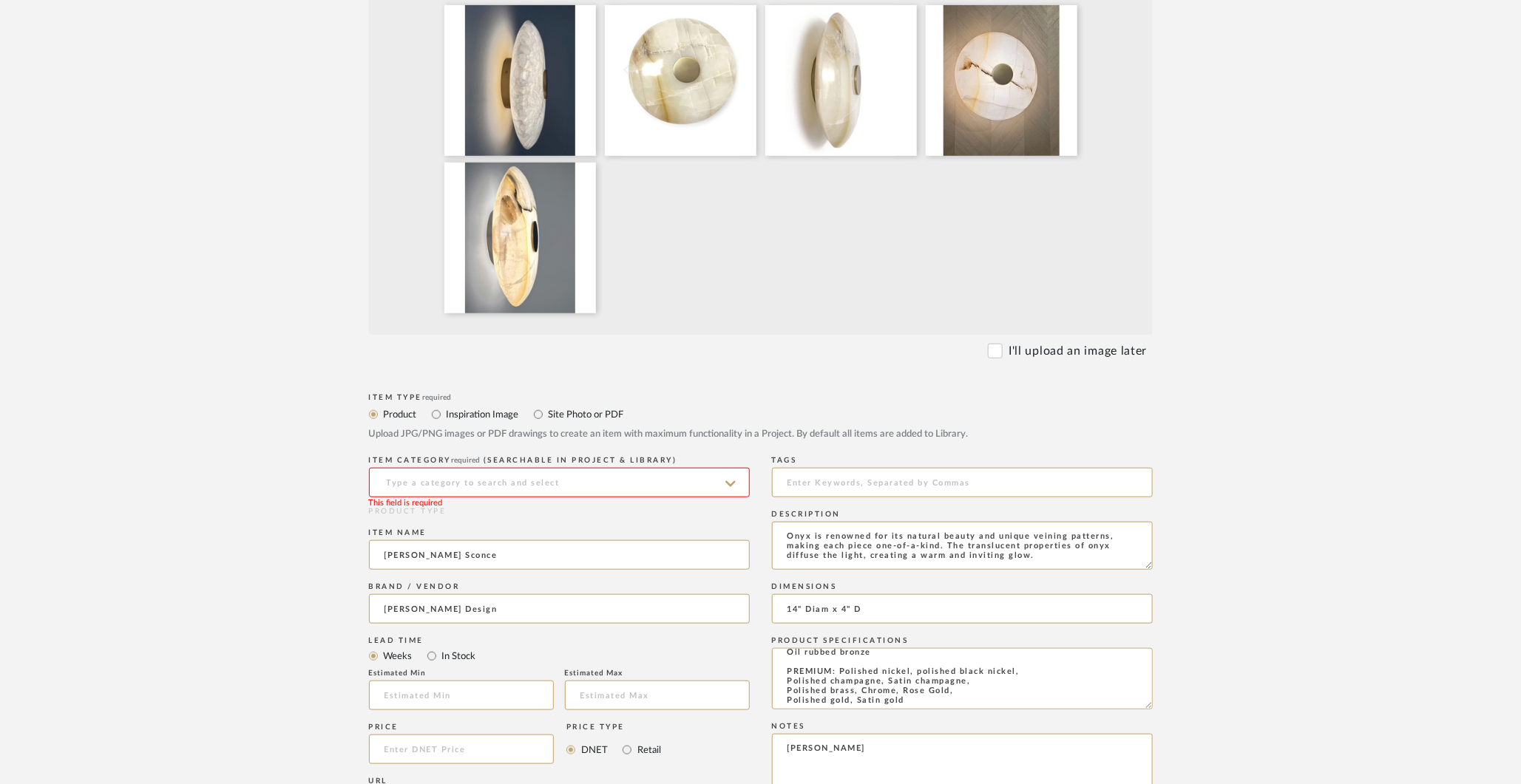
click at [552, 483] on input at bounding box center [560, 482] width 381 height 30
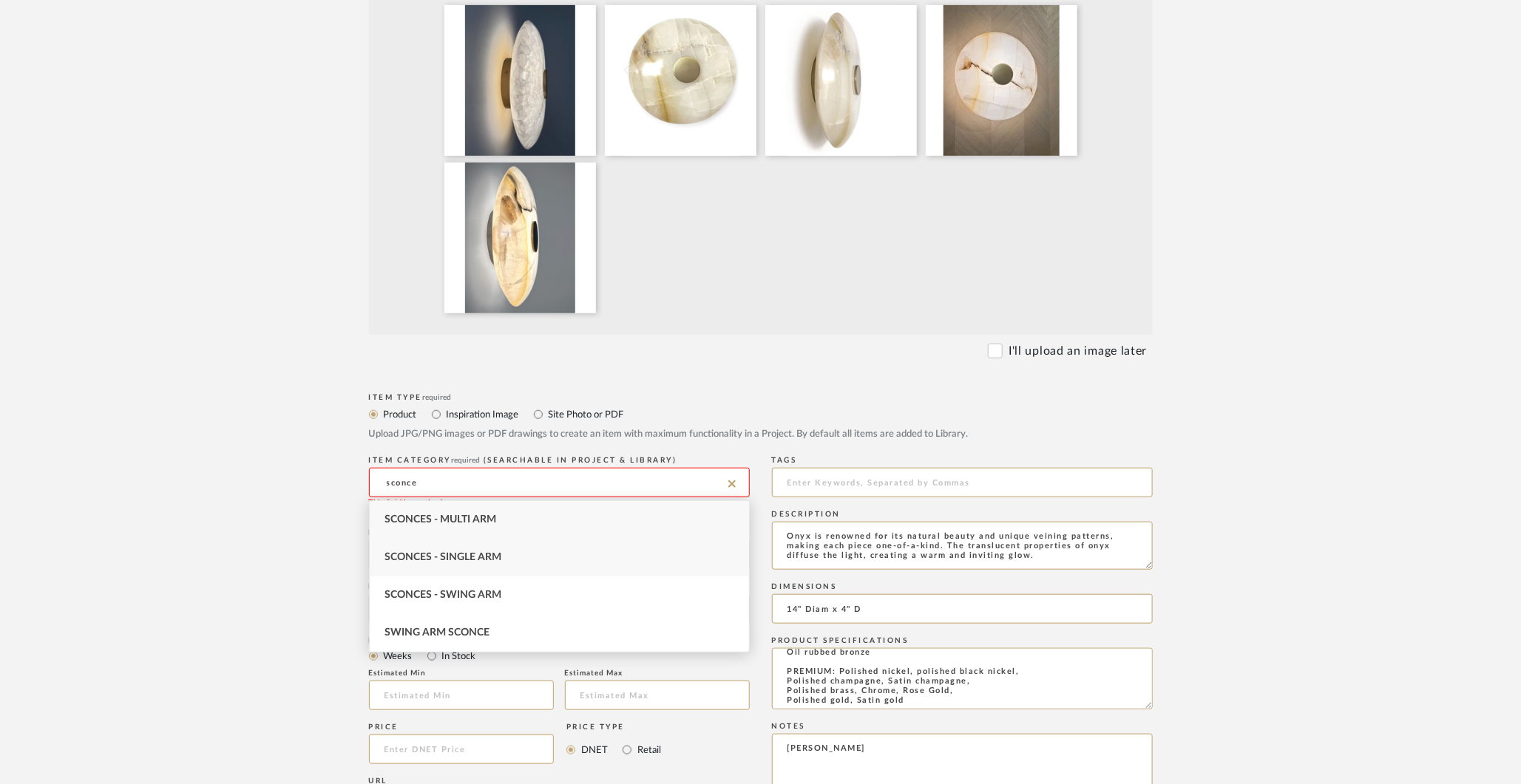
click at [489, 545] on div "Sconces - Single Arm" at bounding box center [560, 558] width 379 height 37
type input "Sconces - Single Arm"
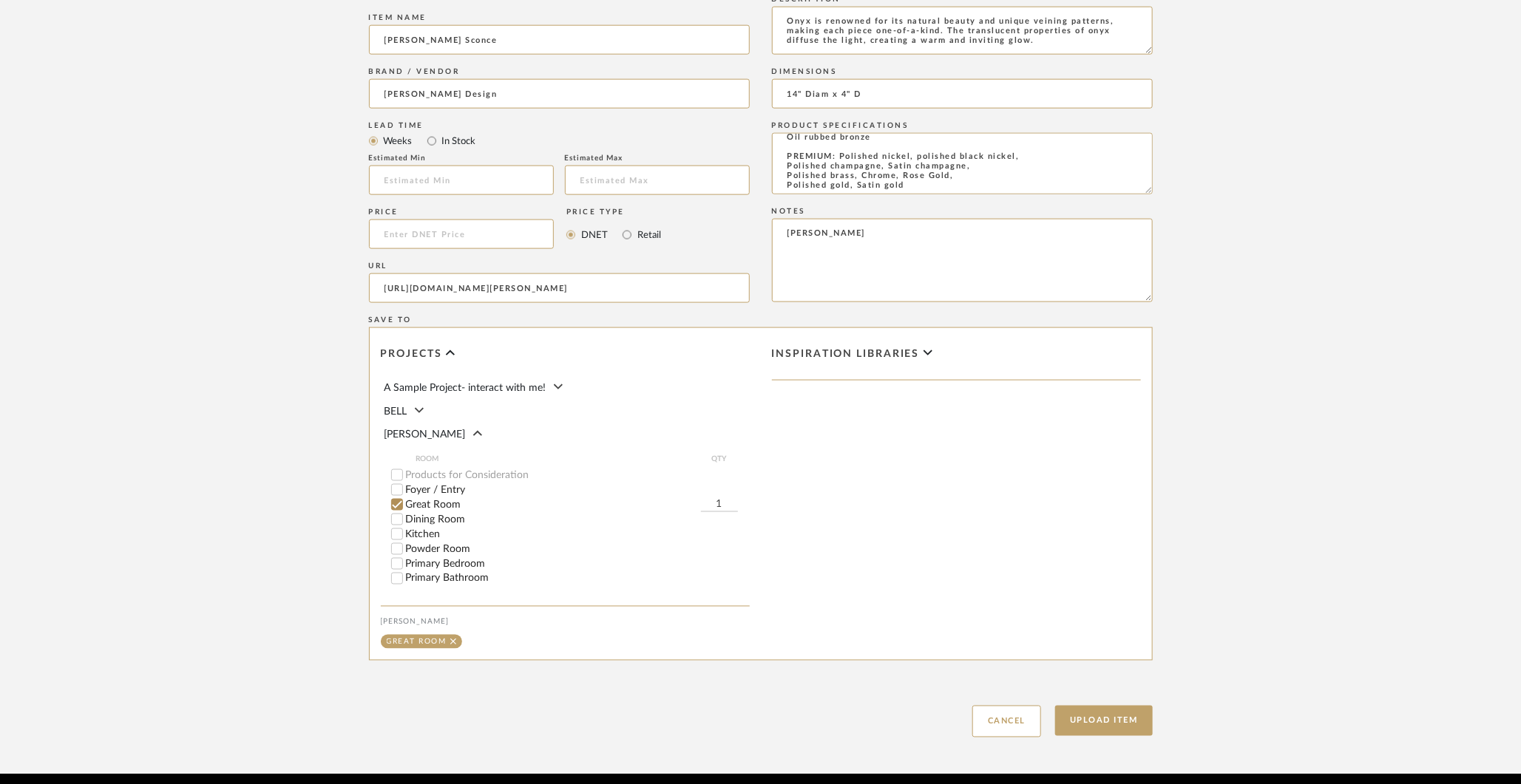
scroll to position [1007, 0]
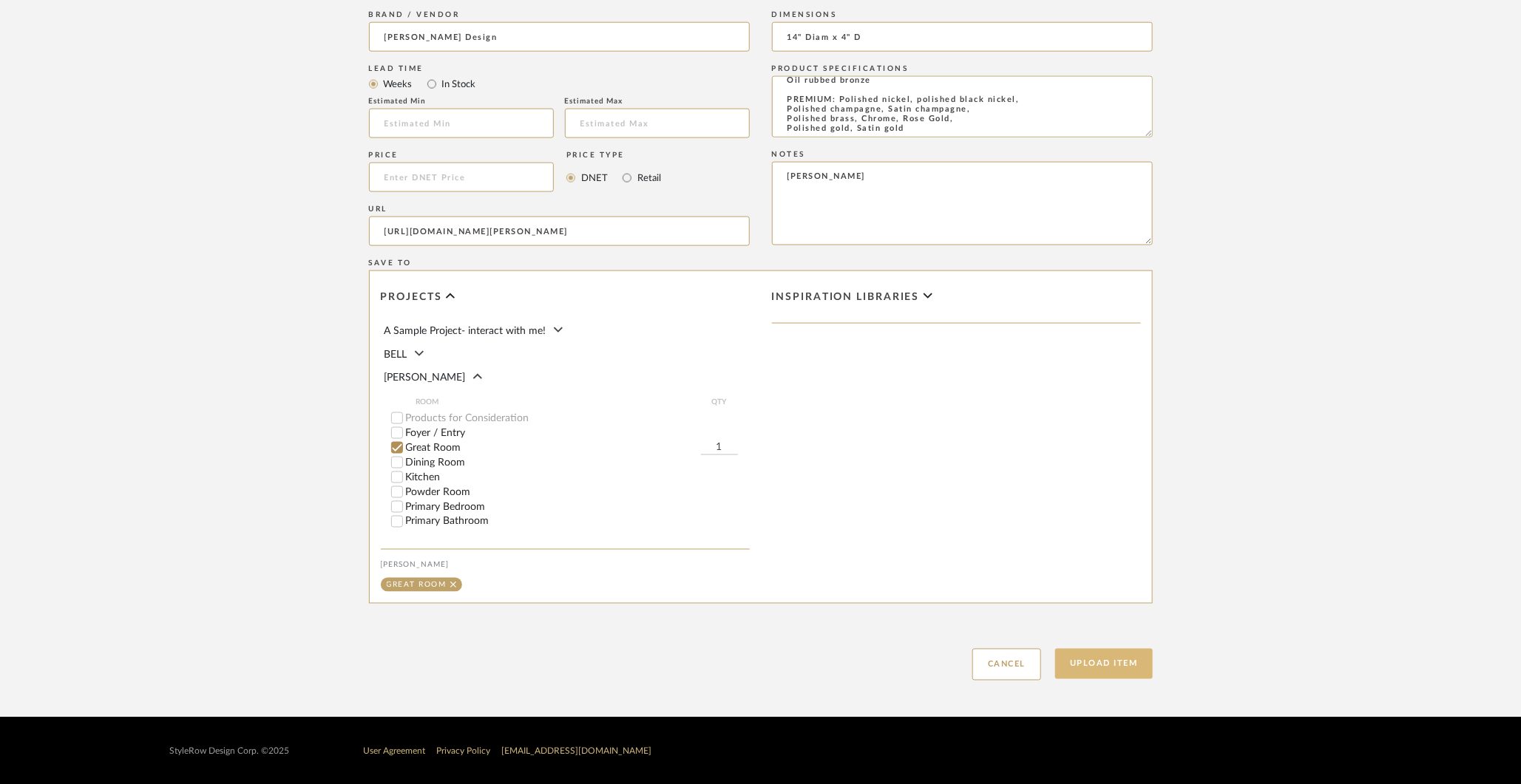
click at [1093, 669] on button "Upload Item" at bounding box center [1103, 664] width 98 height 31
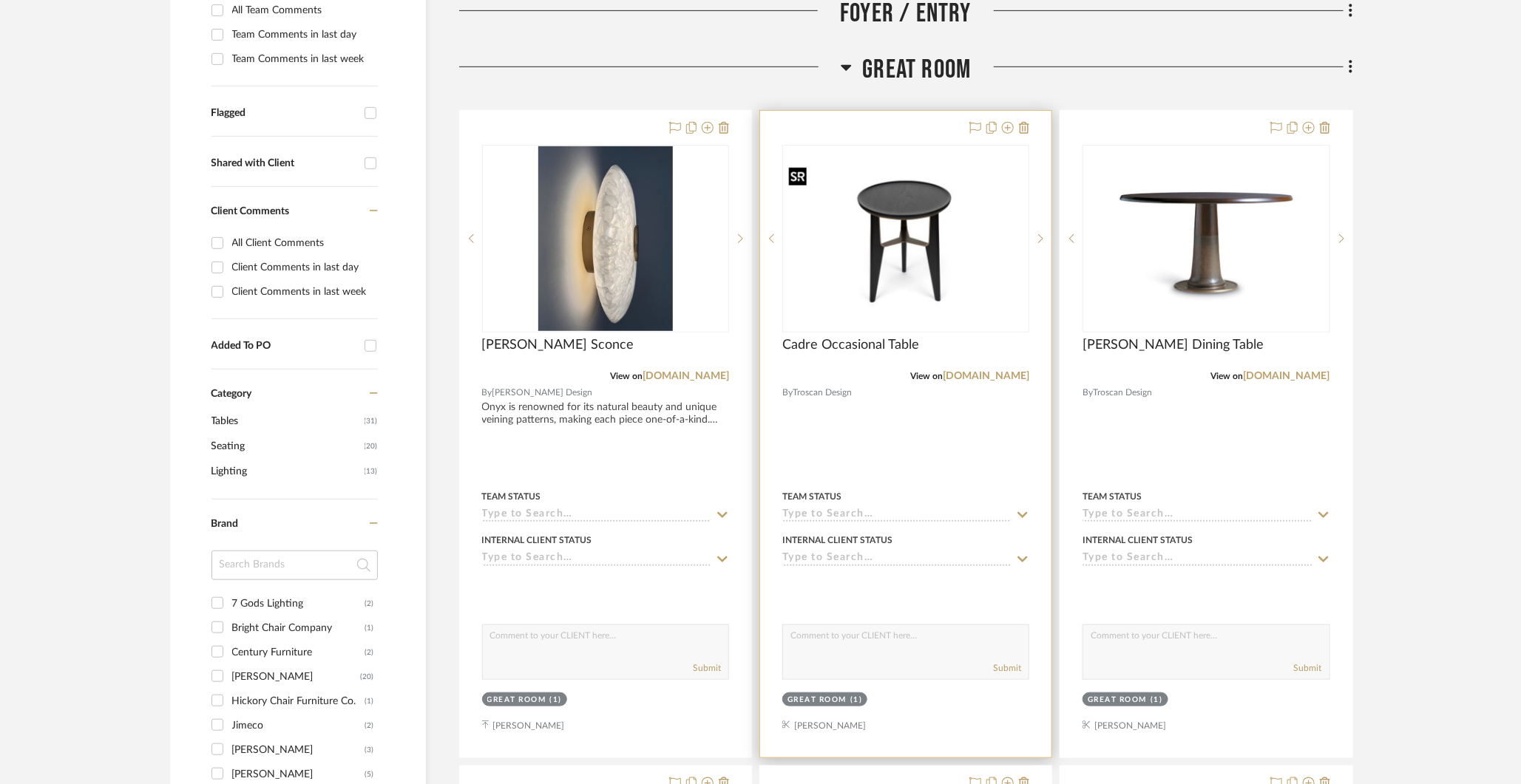
scroll to position [494, 0]
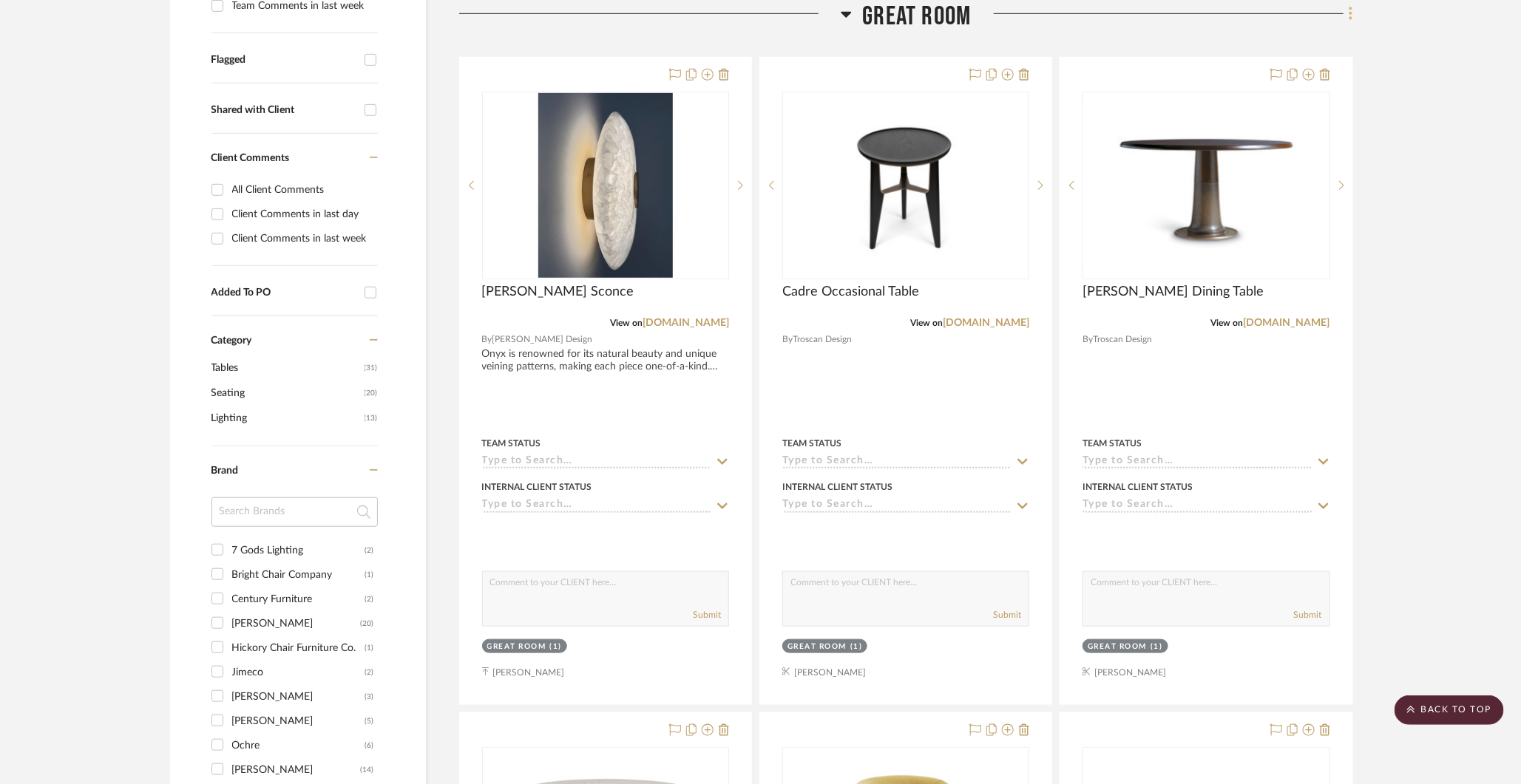
click at [1348, 14] on icon at bounding box center [1350, 13] width 4 height 16
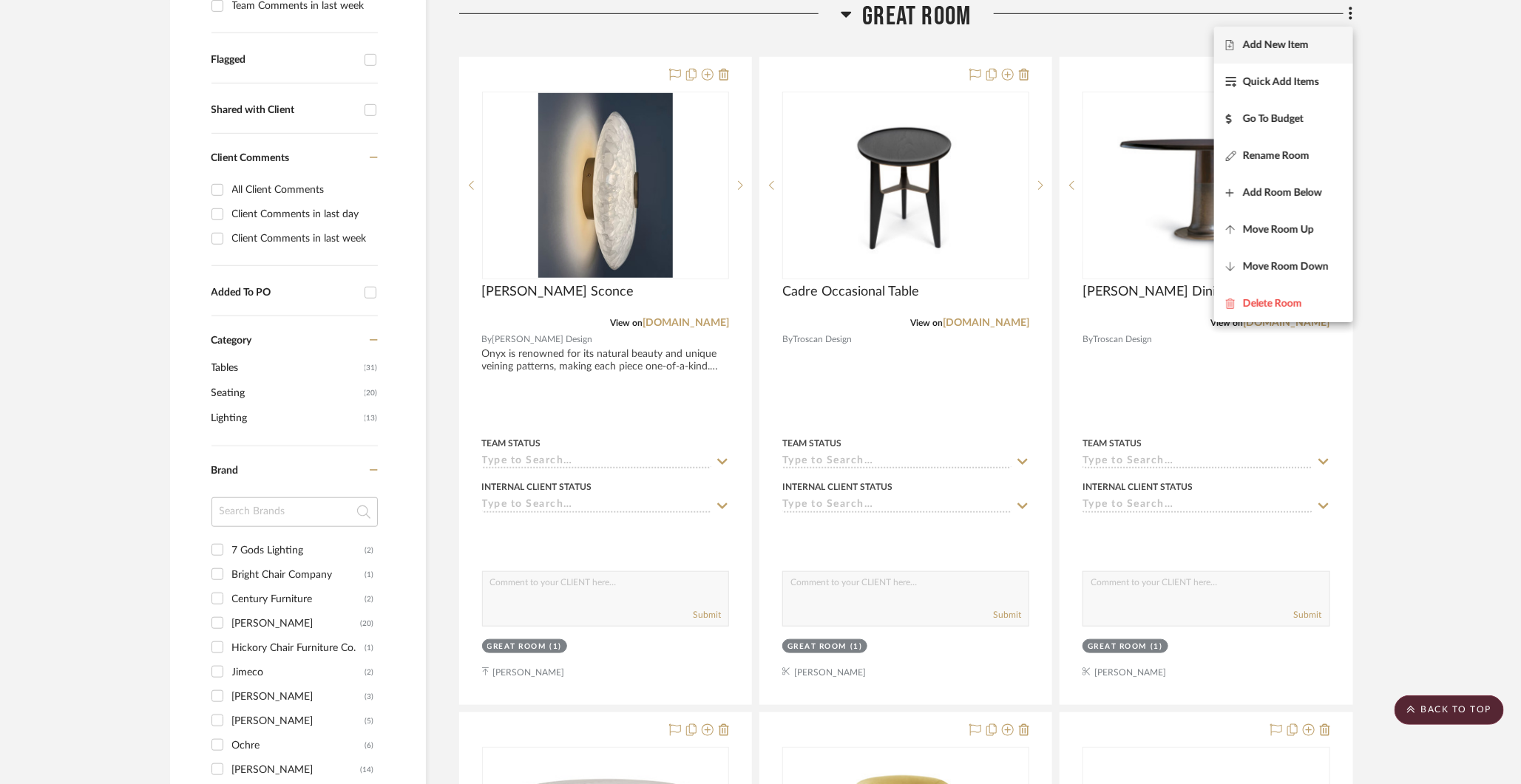
click at [1295, 48] on span "Add New Item" at bounding box center [1275, 45] width 66 height 13
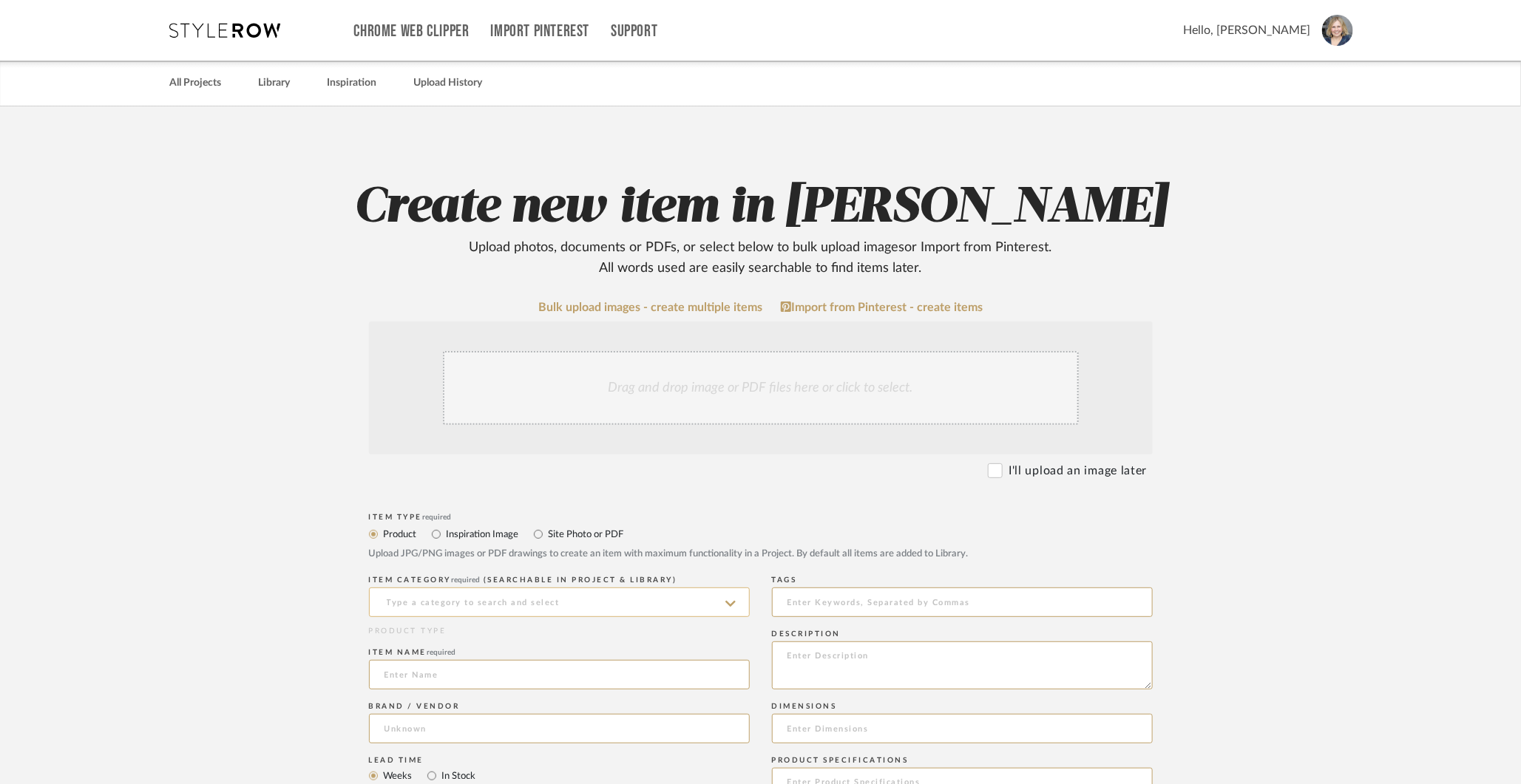
click at [722, 599] on input at bounding box center [560, 602] width 381 height 30
click at [675, 636] on div "Sconces - Single Arm" at bounding box center [560, 639] width 379 height 37
type input "Sconces - Single Arm"
click at [452, 672] on input at bounding box center [560, 674] width 381 height 30
paste input "Floating Selenite Sconce"
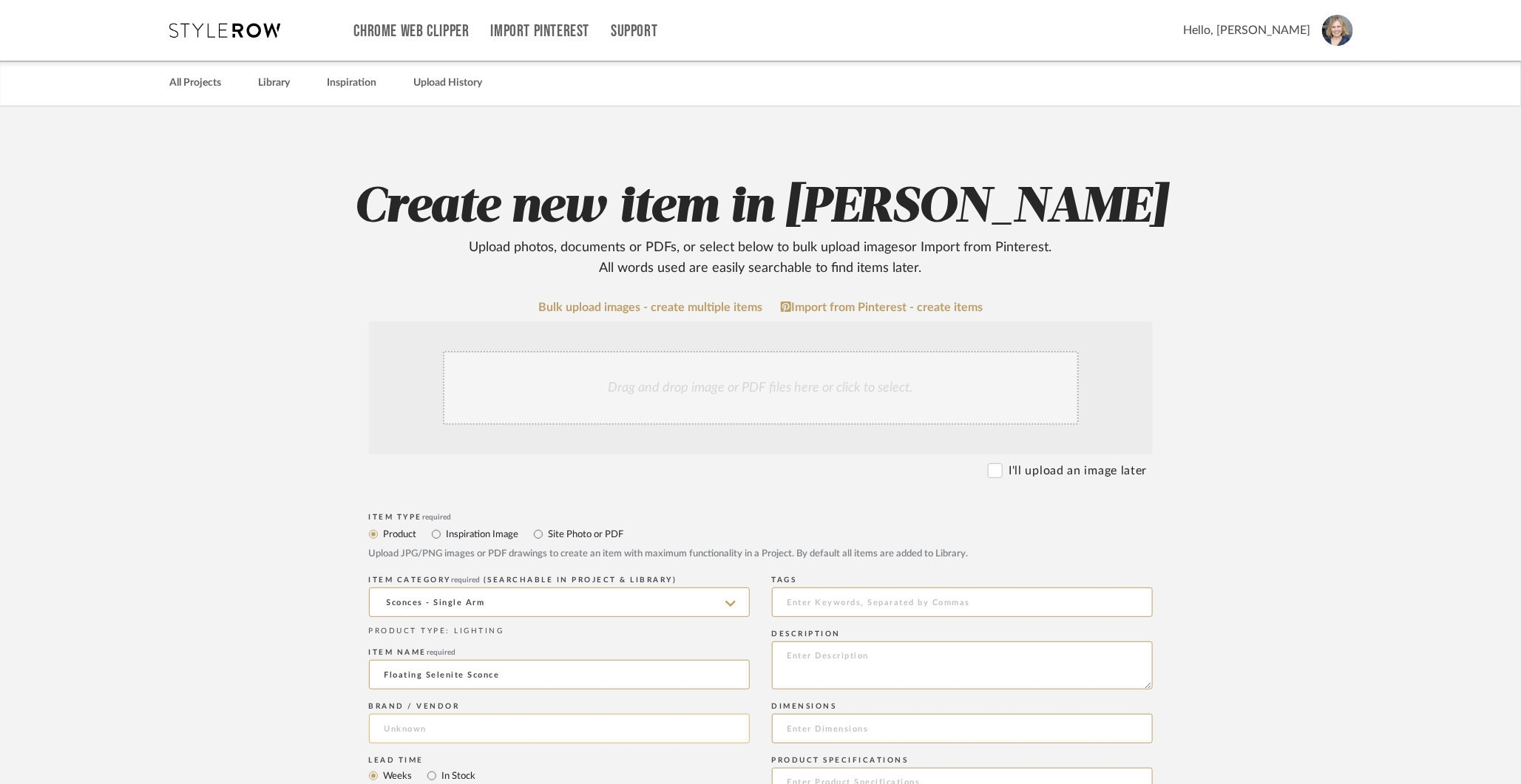
type input "Floating Selenite Sconce"
click at [578, 737] on input at bounding box center [560, 729] width 381 height 30
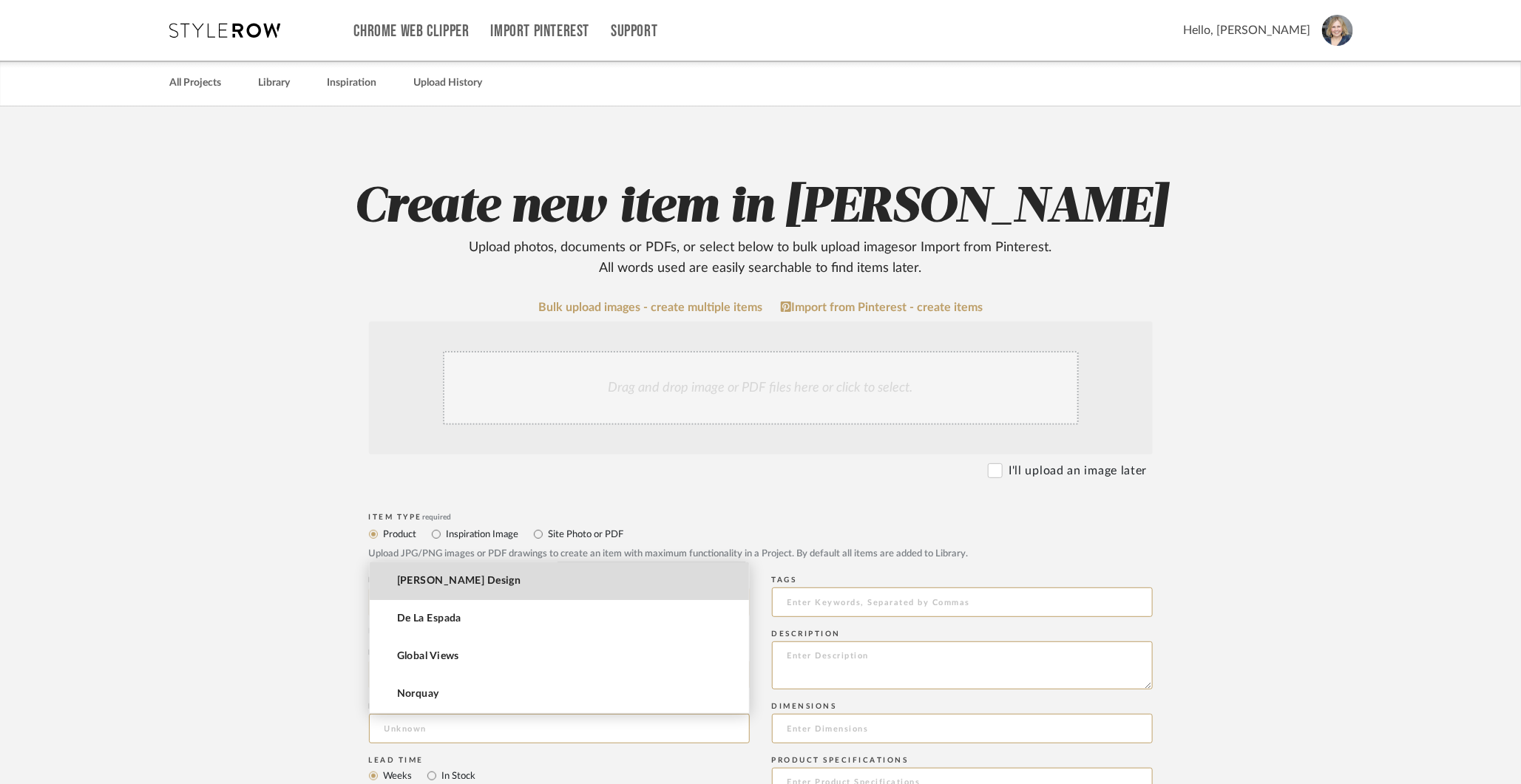
click at [581, 582] on mat-option "[PERSON_NAME] Design" at bounding box center [560, 581] width 379 height 37
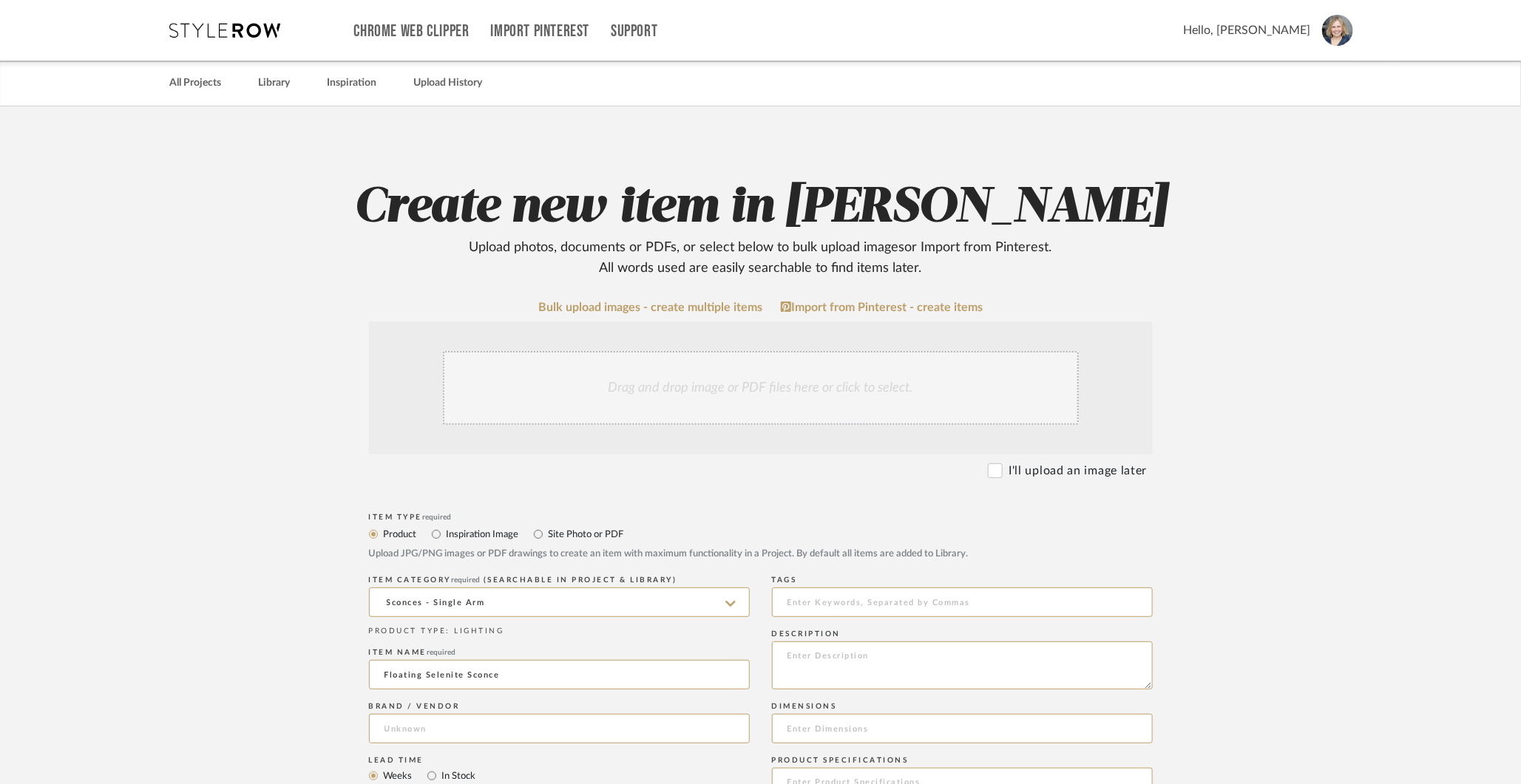
type input "[PERSON_NAME] Design"
click at [855, 649] on textarea at bounding box center [962, 665] width 381 height 48
paste textarea "Floating Selenite Sconce: 'Utah Ice' crystals on a minimalist metal tray, emitt…"
type textarea "Floating Selenite Sconce: 'Utah Ice' crystals on a minimalist metal tray, emitt…"
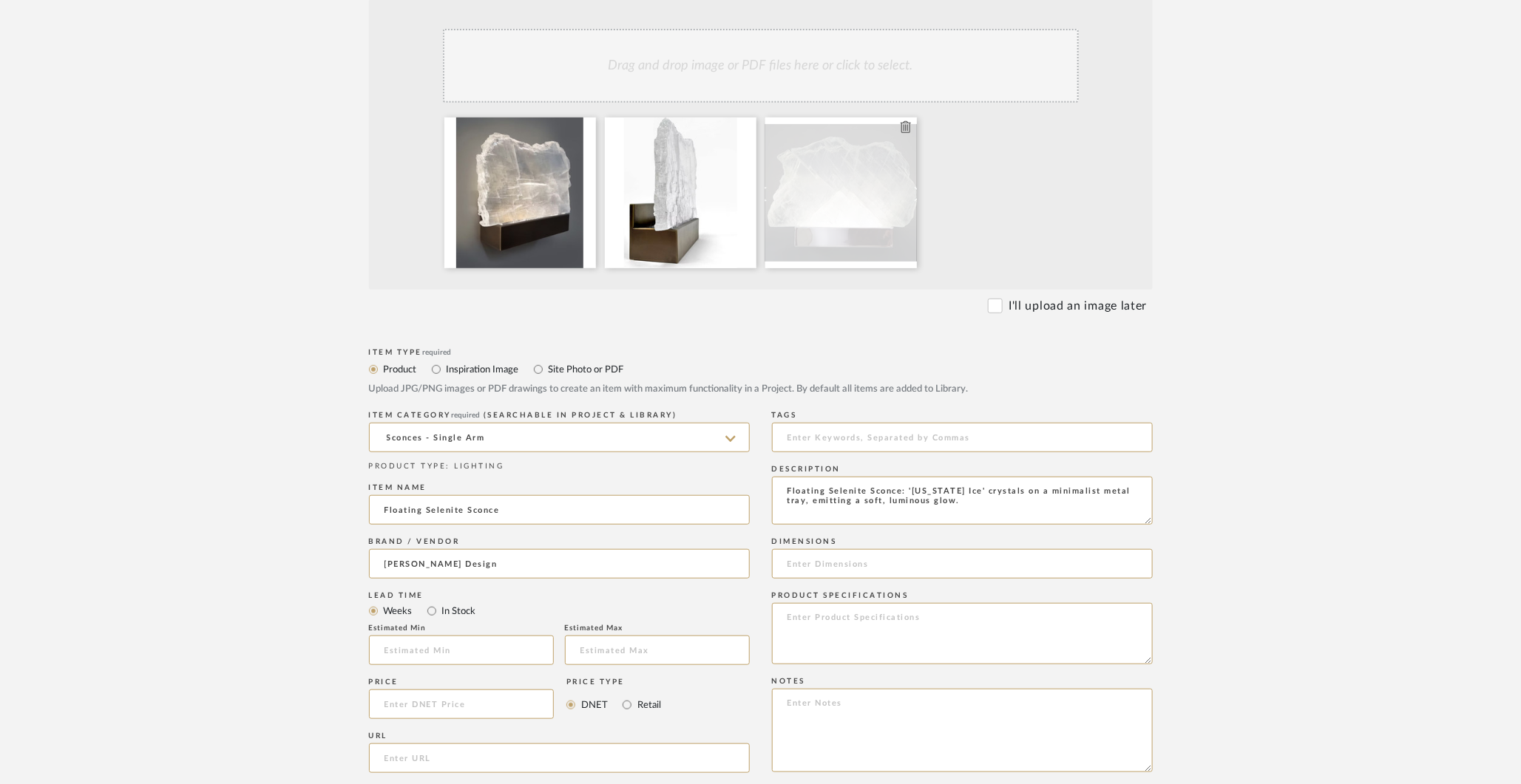
scroll to position [404, 0]
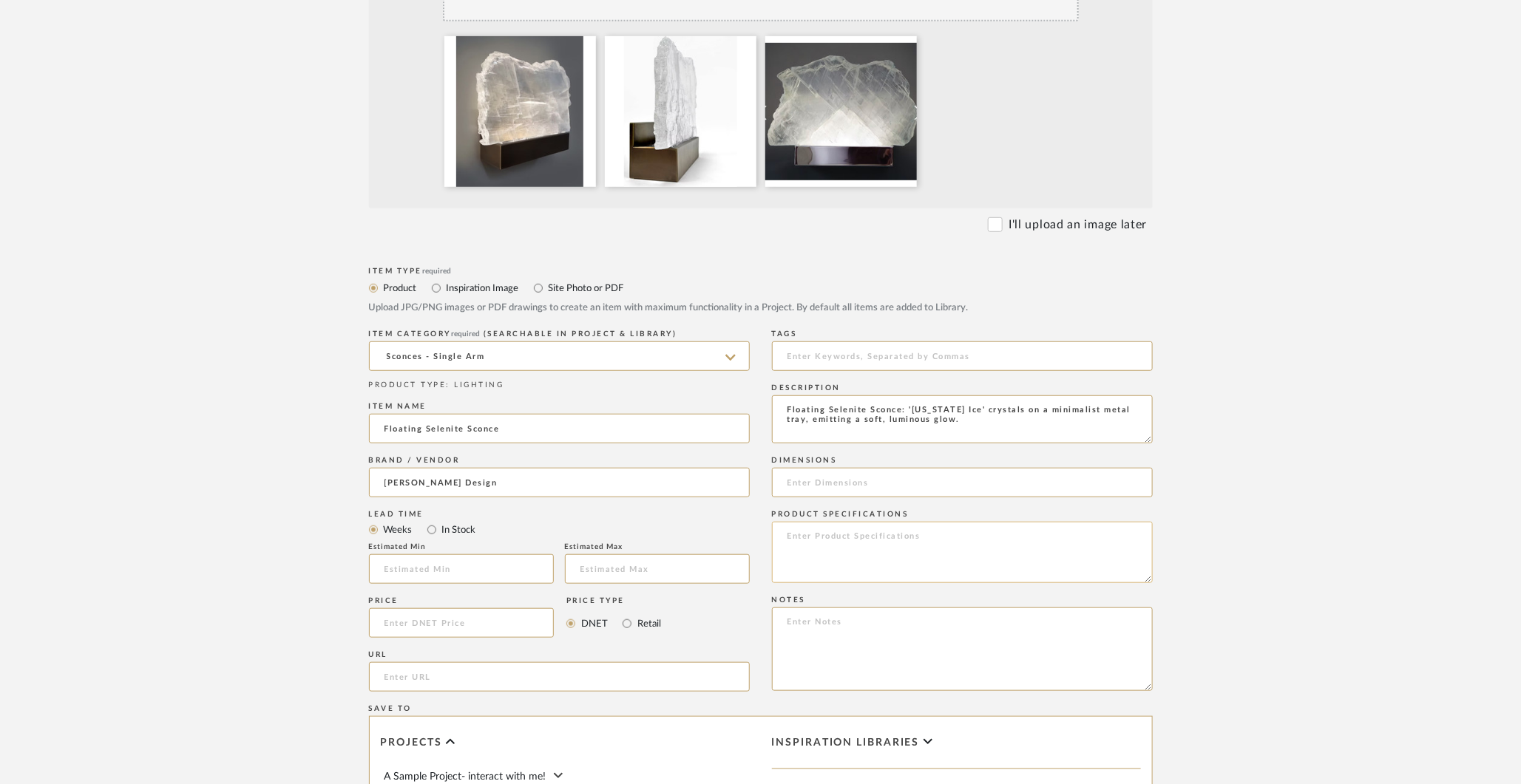
click at [824, 543] on textarea at bounding box center [962, 553] width 381 height 61
paste textarea "ELECTRICAL Triac Dimmable transformer. Input: 120VAC Output: 24 VDC 96W. Standa…"
click at [920, 538] on textarea "ELECTRICAL Triac Dimmable transformer. Input: 120VAC Output: 24 VDC 96W. Standa…" at bounding box center [962, 553] width 381 height 61
click at [921, 544] on textarea "ELECTRICAL Triac Dimmable transformer. Input: 120VAC Output: 24 VDC 96W. Standa…" at bounding box center [962, 553] width 381 height 61
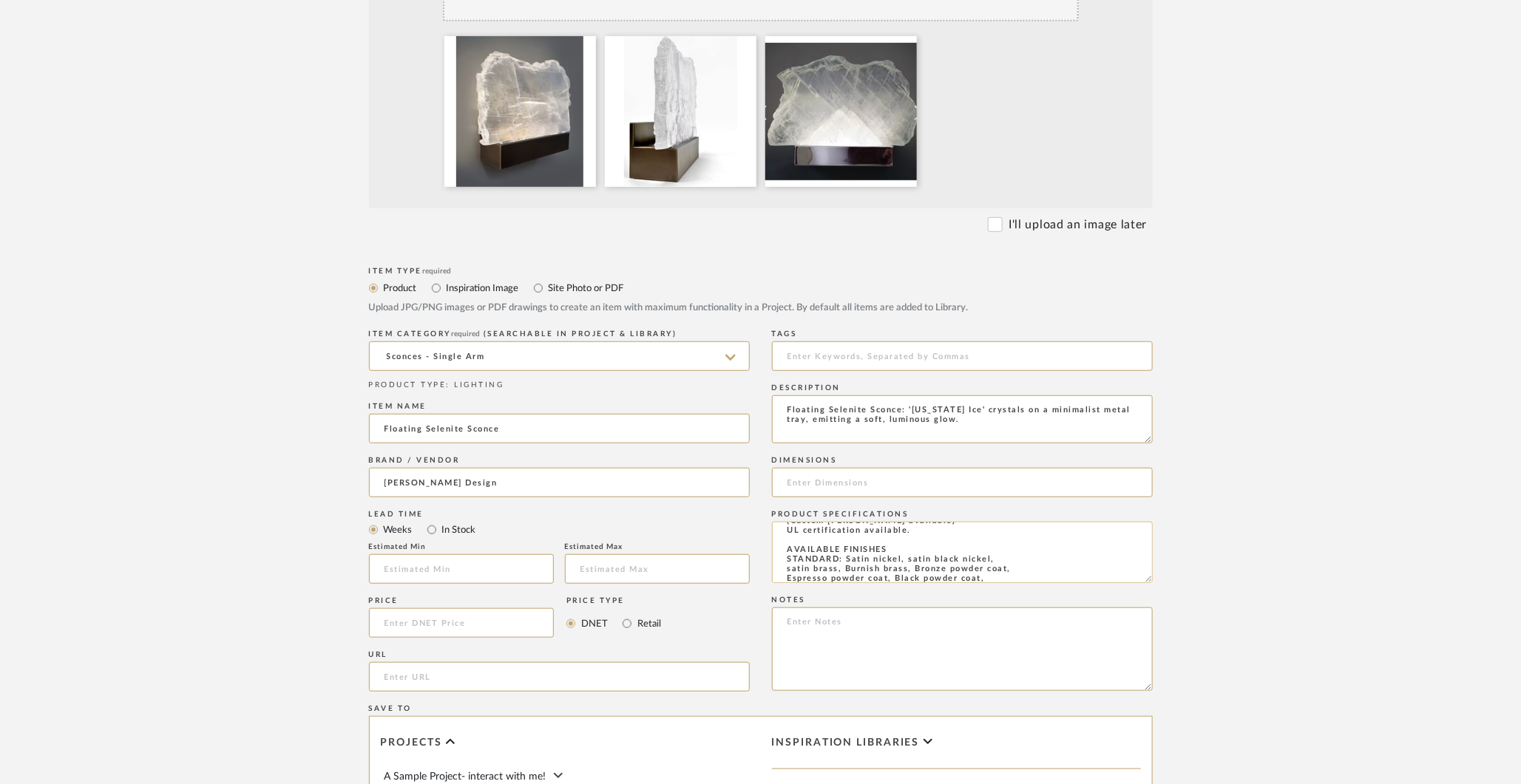
scroll to position [53, 0]
click at [926, 548] on textarea "ELECTRICAL Triac Dimmable transformer. Input: 120VAC Output: 24 VDC 96W. Standa…" at bounding box center [962, 553] width 381 height 61
click at [903, 534] on textarea "ELECTRICAL Triac Dimmable transformer. Input: 120VAC Output: 24 VDC 96W. Standa…" at bounding box center [962, 553] width 381 height 61
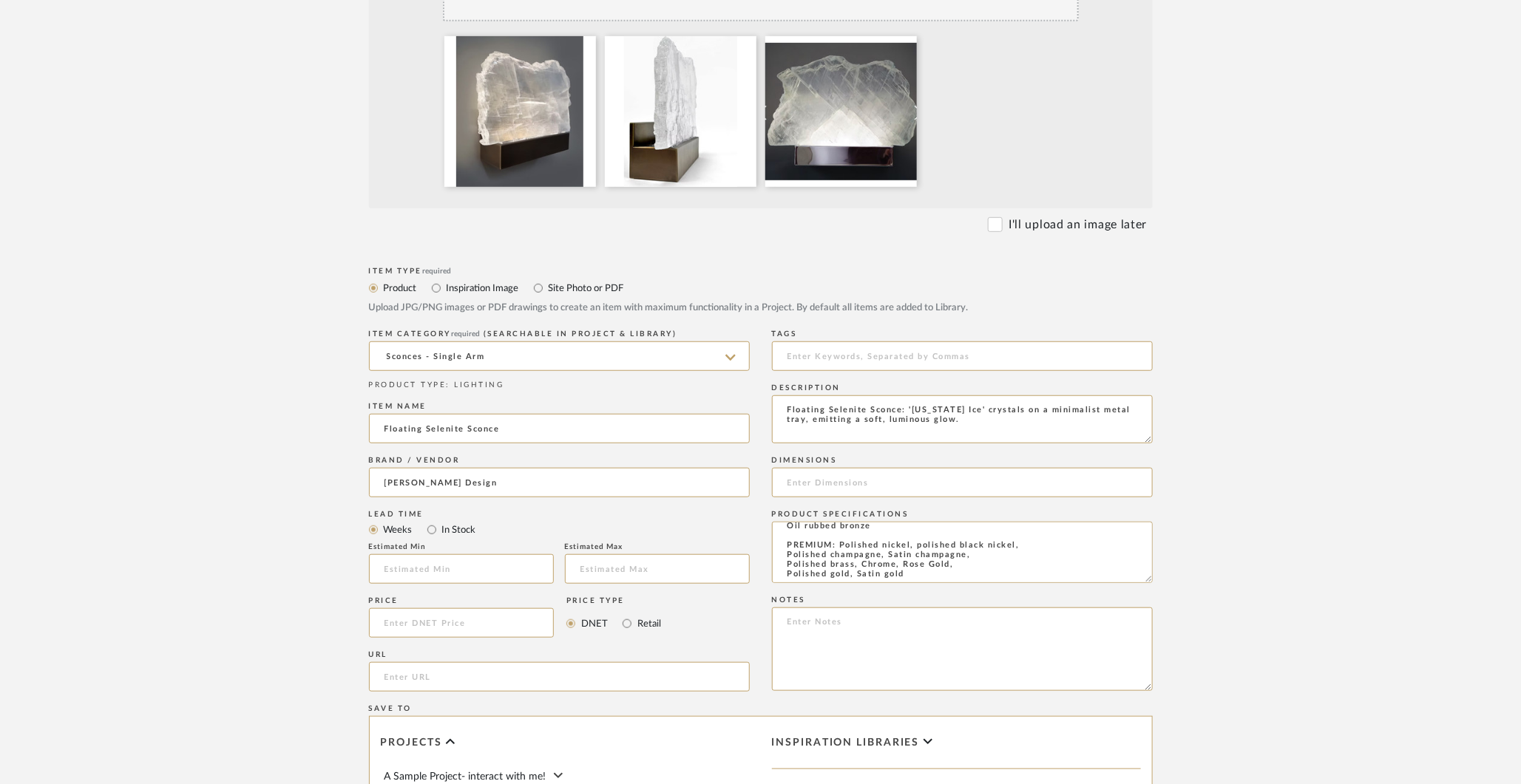
type textarea "ELECTRICAL Triac Dimmable transformer. Input: 120VAC Output: 24 VDC 96W. Standa…"
click at [806, 474] on input at bounding box center [962, 482] width 381 height 30
paste input "11”L x 3”W x 14”H SKU# 10-1059 - 14”L x 3.5”W x 12”H"
drag, startPoint x: 954, startPoint y: 483, endPoint x: 880, endPoint y: 482, distance: 74.0
click at [880, 482] on input "11”L x 3”W x 14”H SKU# 10-1059 - 14”L x 3.5”W x 12”H" at bounding box center [962, 482] width 381 height 30
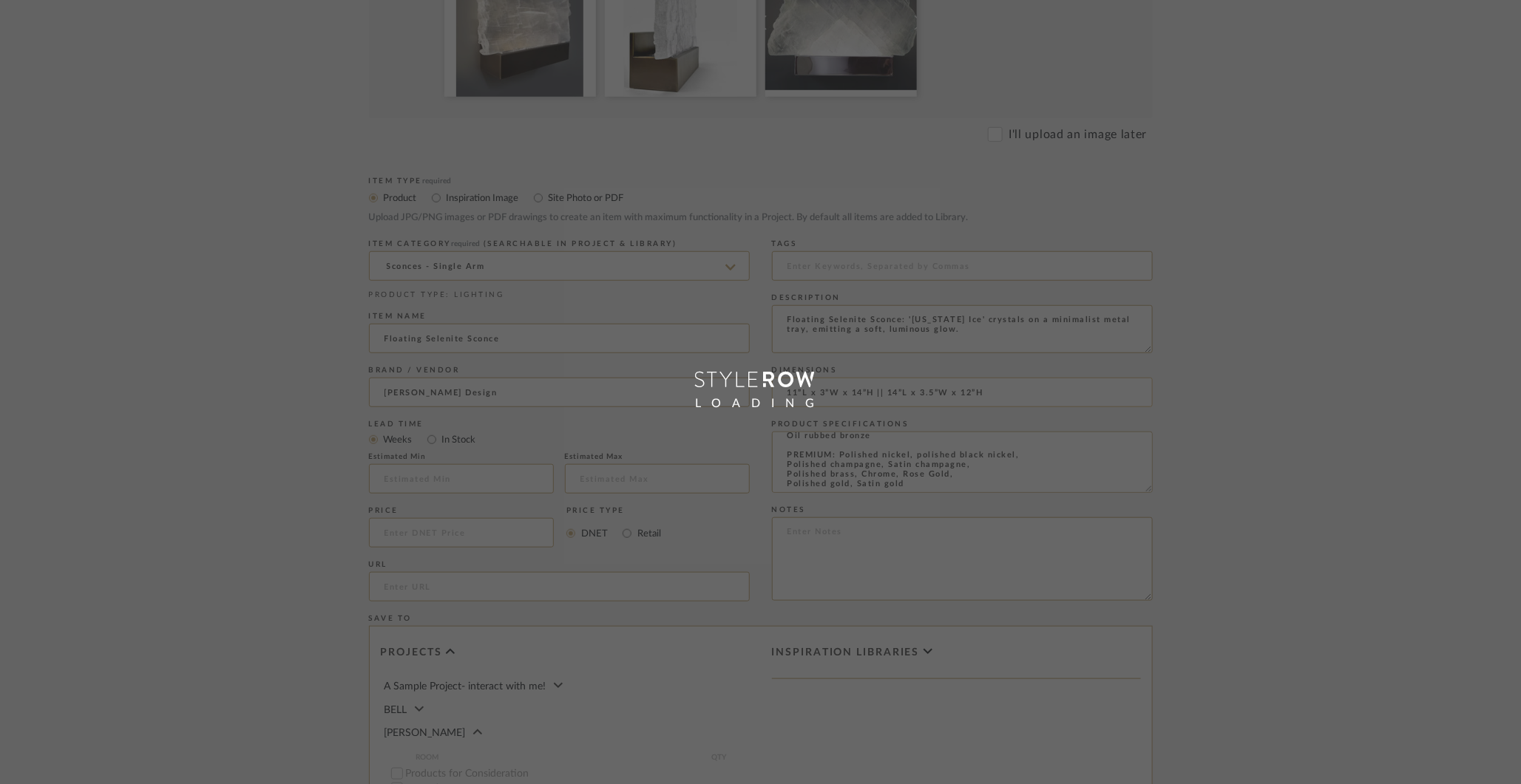
scroll to position [494, 0]
click at [886, 405] on div "LOADING" at bounding box center [760, 392] width 1521 height 784
type input "11”L x 3”W x 14”H || 14”L x 3.5”W x 12”H"
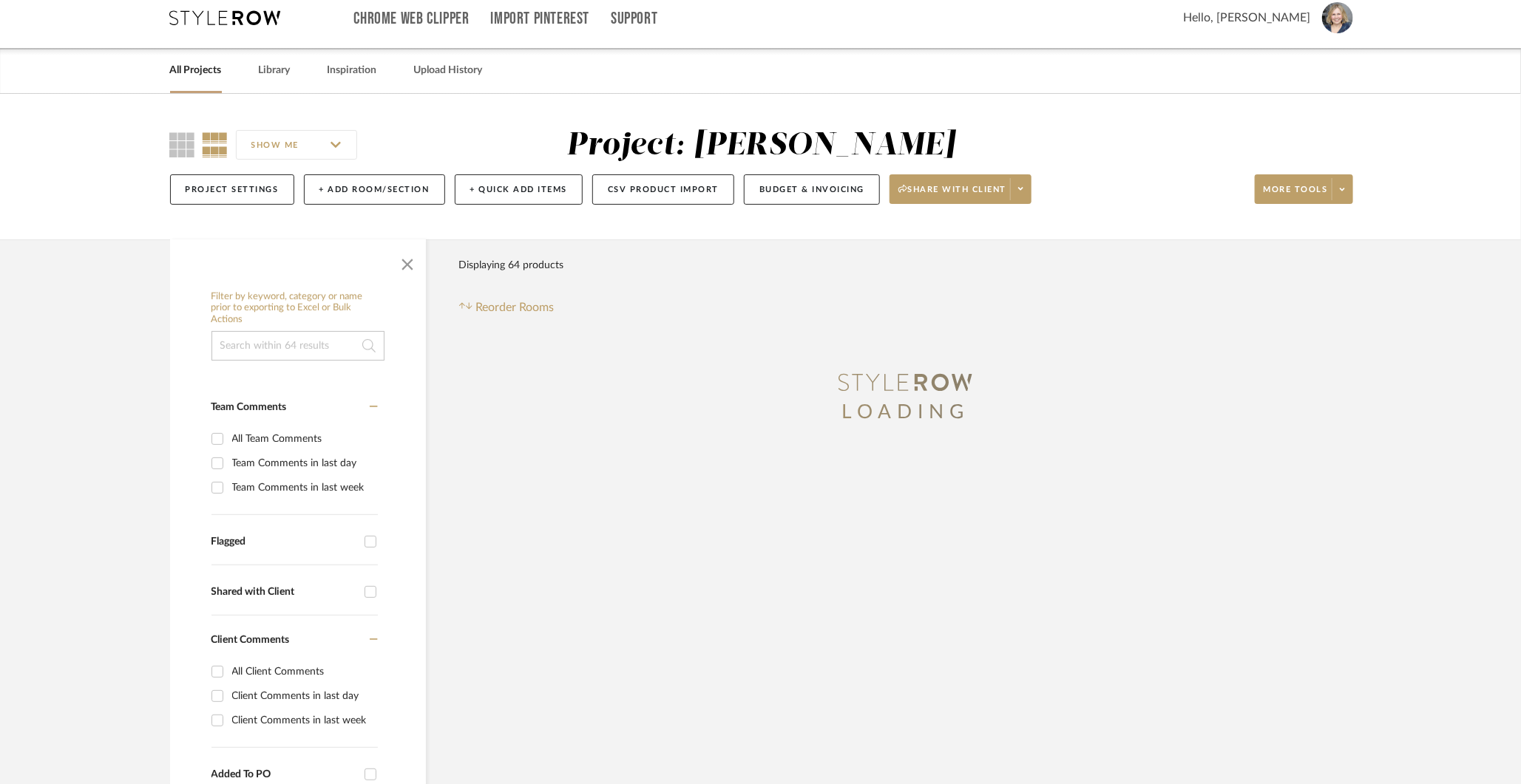
scroll to position [0, 0]
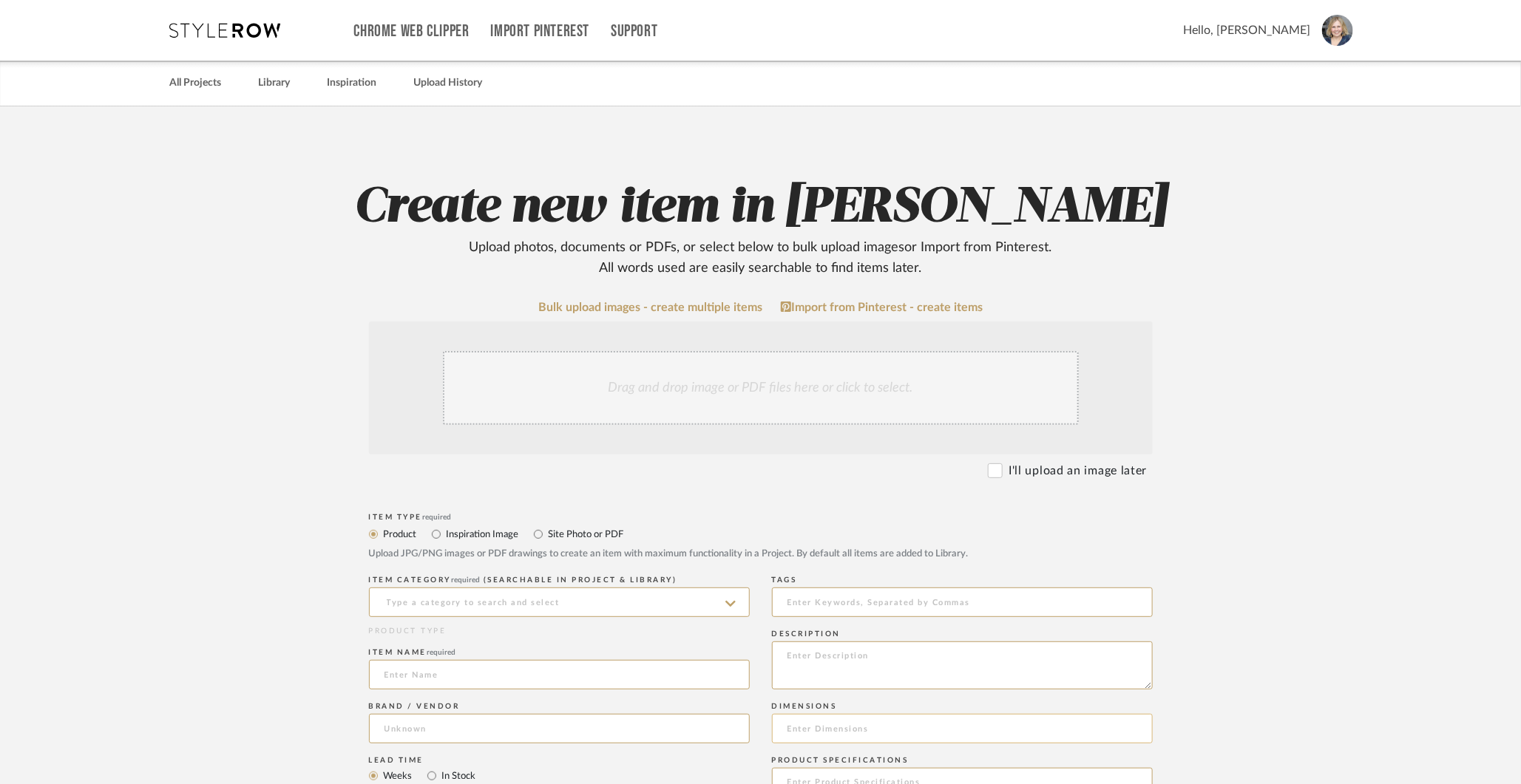
click at [809, 719] on input at bounding box center [962, 729] width 381 height 30
paste input "11”L x 3”W x 14”H SKU# 10-1059 - 14”L x 3.5”W x 12”H"
drag, startPoint x: 955, startPoint y: 730, endPoint x: 877, endPoint y: 726, distance: 78.1
click at [877, 726] on input "11”L x 3”W x 14”H SKU# 10-1059 - 14”L x 3.5”W x 12”H" at bounding box center [962, 729] width 381 height 30
type input "11”L x 3”W x 14”H || 14”L x 3.5”W x 12”H"
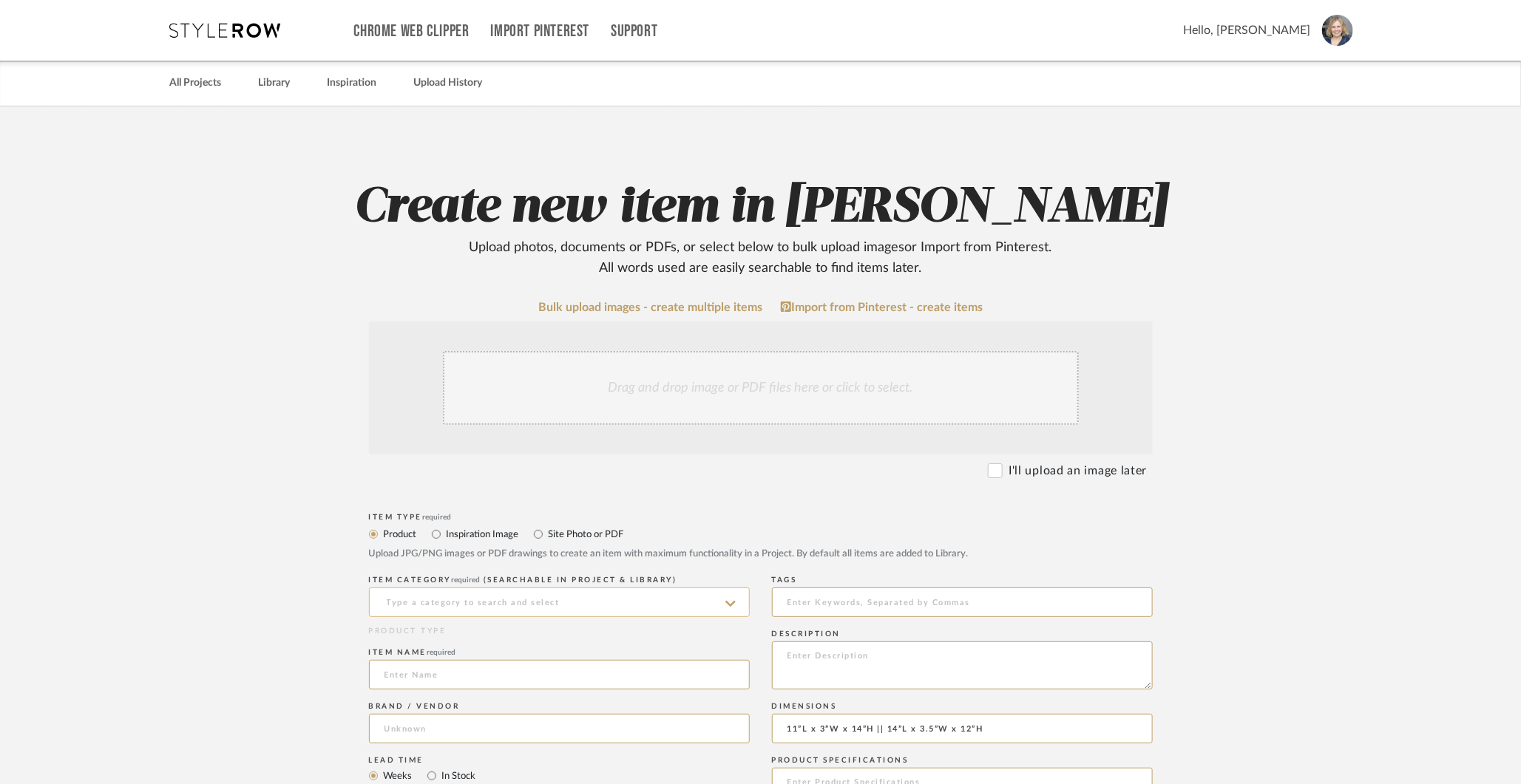
click at [634, 605] on input at bounding box center [560, 602] width 381 height 30
click at [590, 634] on div "Sconces - Single Arm" at bounding box center [560, 639] width 379 height 37
type input "Sconces - Single Arm"
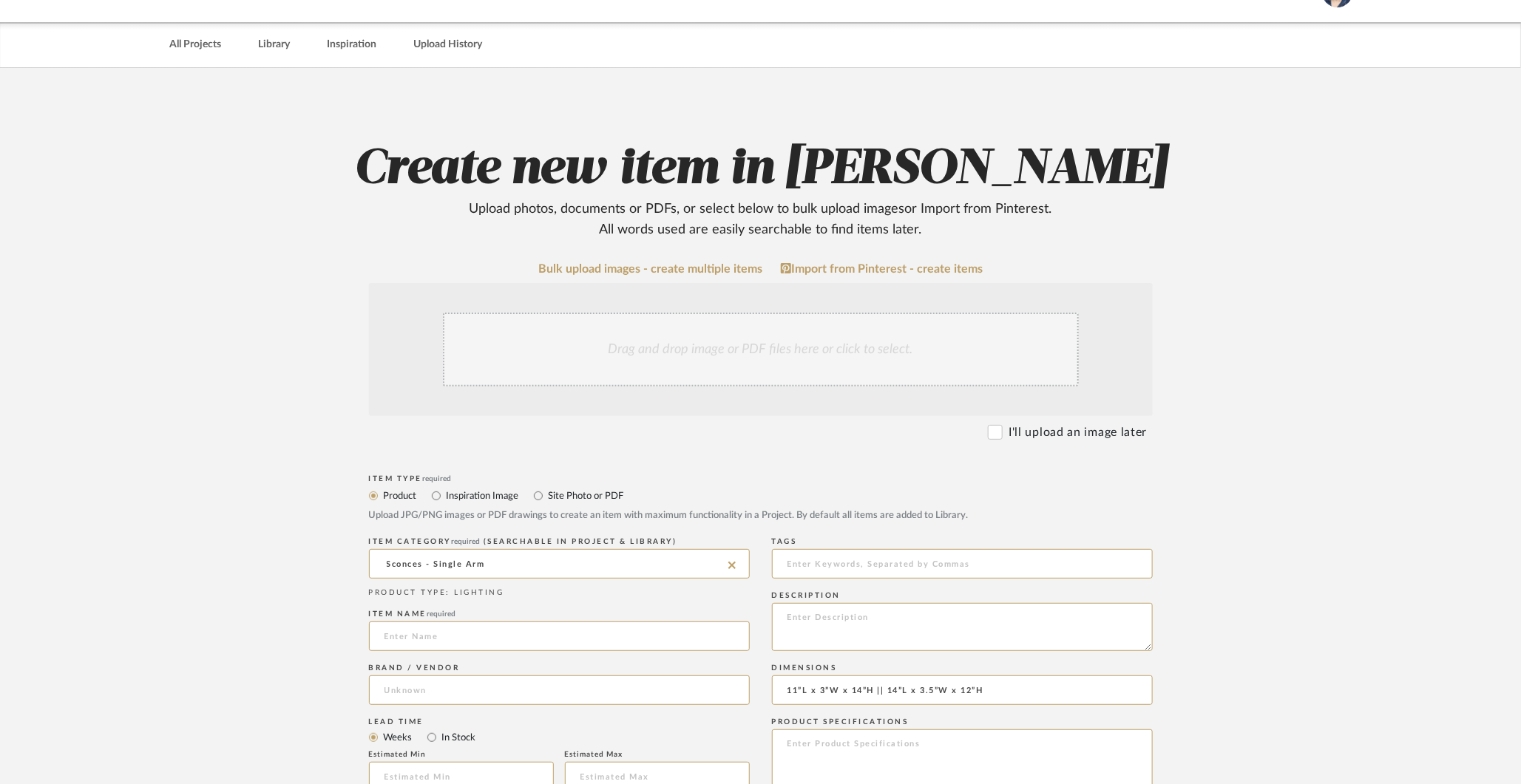
scroll to position [43, 0]
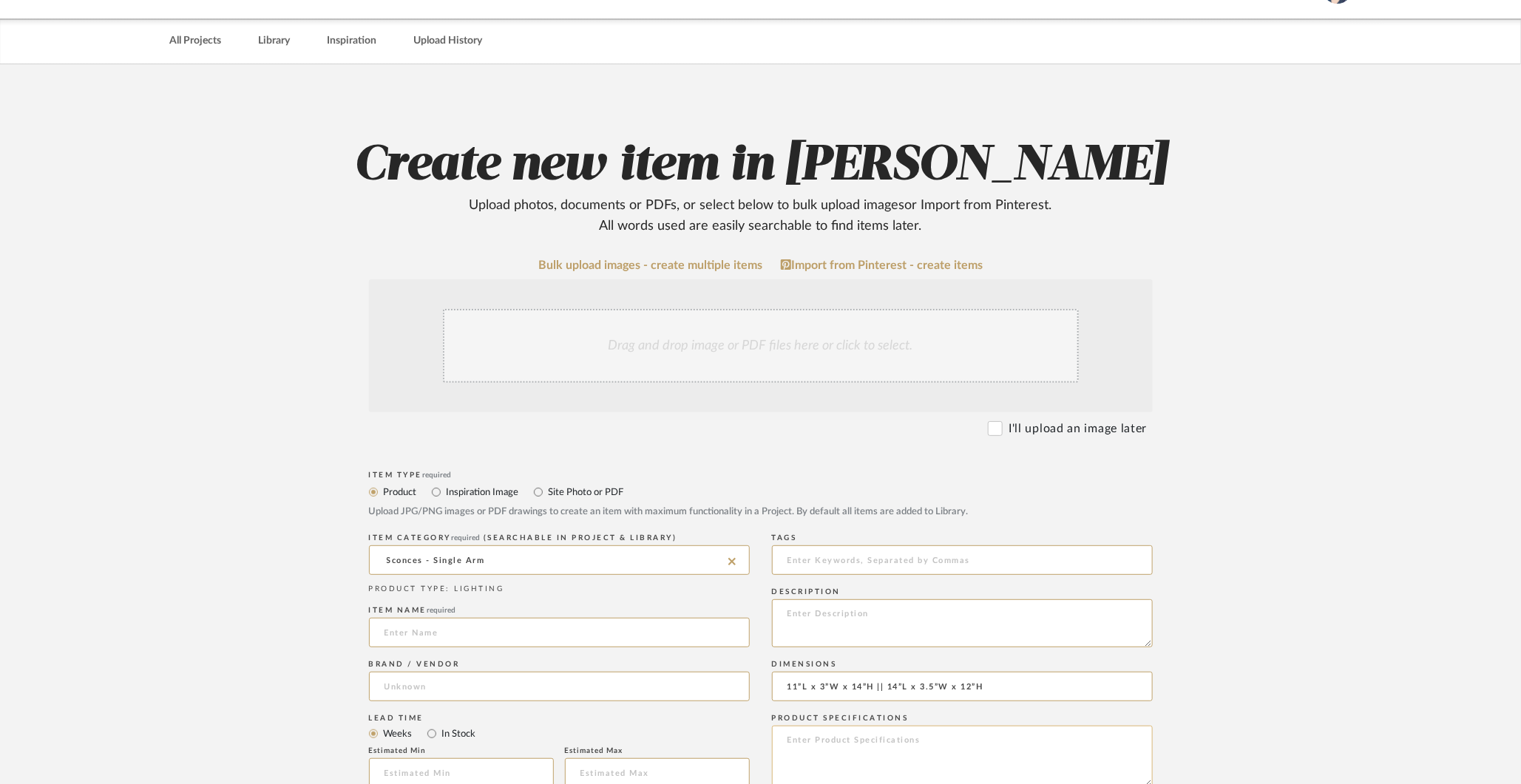
click at [800, 736] on textarea at bounding box center [962, 757] width 381 height 61
paste textarea "ELECTRICAL Triac Dimmable transformer. Input: 120VAC Output: 24 VDC 96W. Standa…"
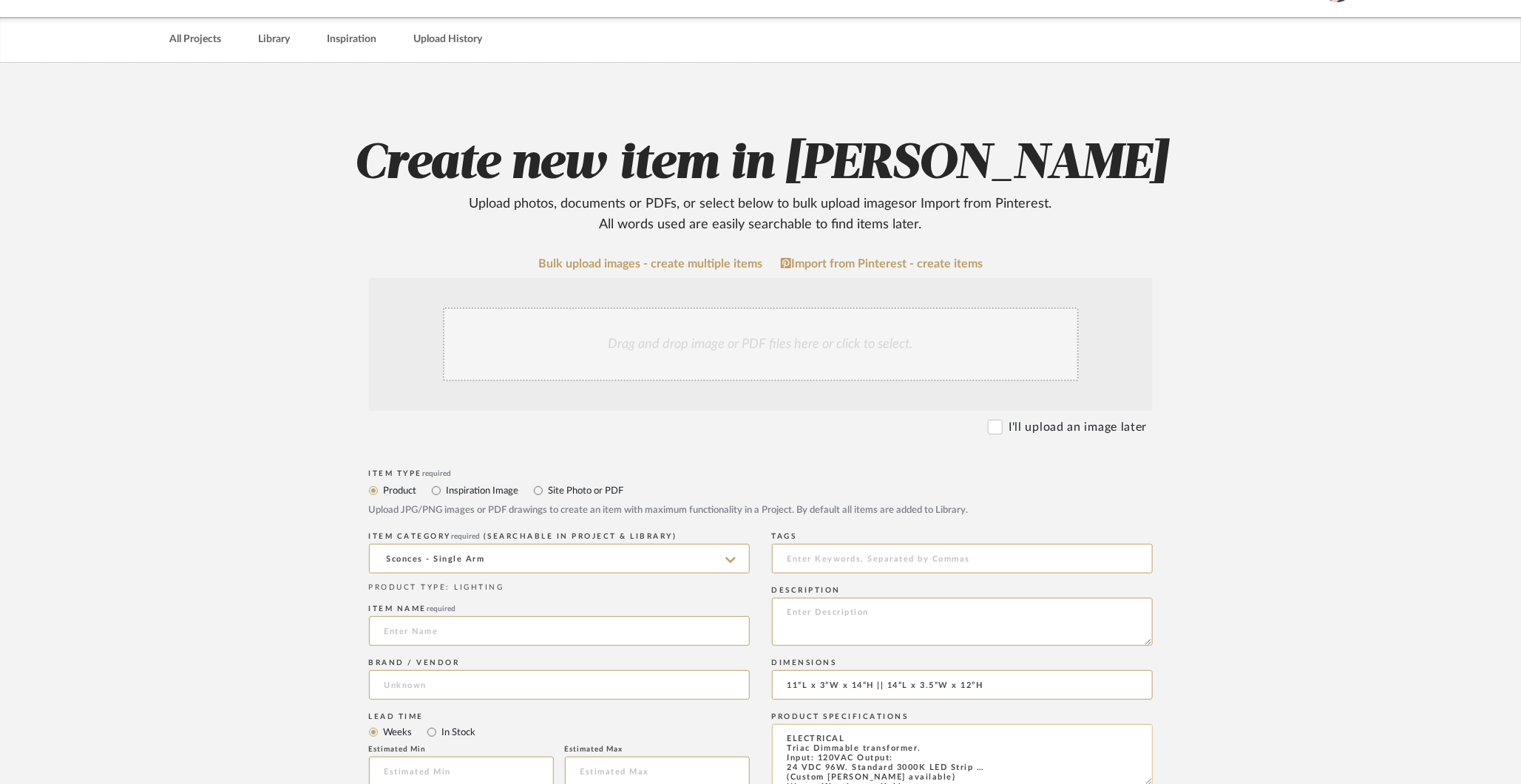
scroll to position [94, 0]
click at [874, 736] on textarea "ELECTRICAL Triac Dimmable transformer. Input: 120VAC Output: 24 VDC 96W. Standa…" at bounding box center [962, 754] width 381 height 61
click at [902, 744] on textarea "ELECTRICAL Triac Dimmable transformer. Input: 120VAC Output: 24 VDC 96W. Standa…" at bounding box center [962, 754] width 381 height 61
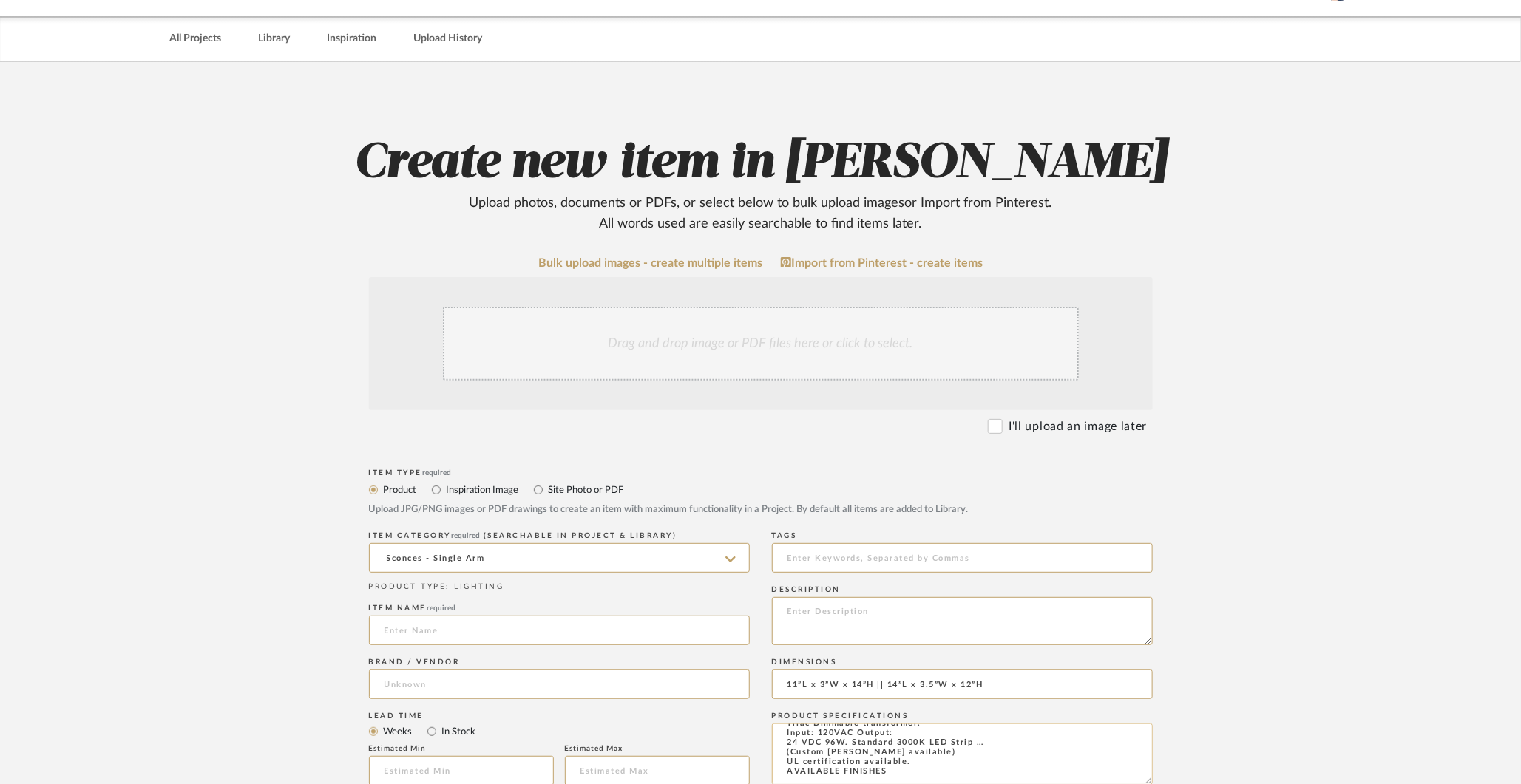
click at [919, 760] on textarea "ELECTRICAL Triac Dimmable transformer. Input: 120VAC Output: 24 VDC 96W. Standa…" at bounding box center [962, 754] width 381 height 61
type textarea "ELECTRICAL Triac Dimmable transformer. Input: 120VAC Output: 24 VDC 96W. Standa…"
click at [582, 683] on input at bounding box center [560, 684] width 381 height 30
click at [560, 539] on body "Chrome Web Clipper Import Pinterest Support All Projects Library Inspiration Up…" at bounding box center [760, 348] width 1521 height 784
click at [473, 633] on input at bounding box center [560, 630] width 381 height 30
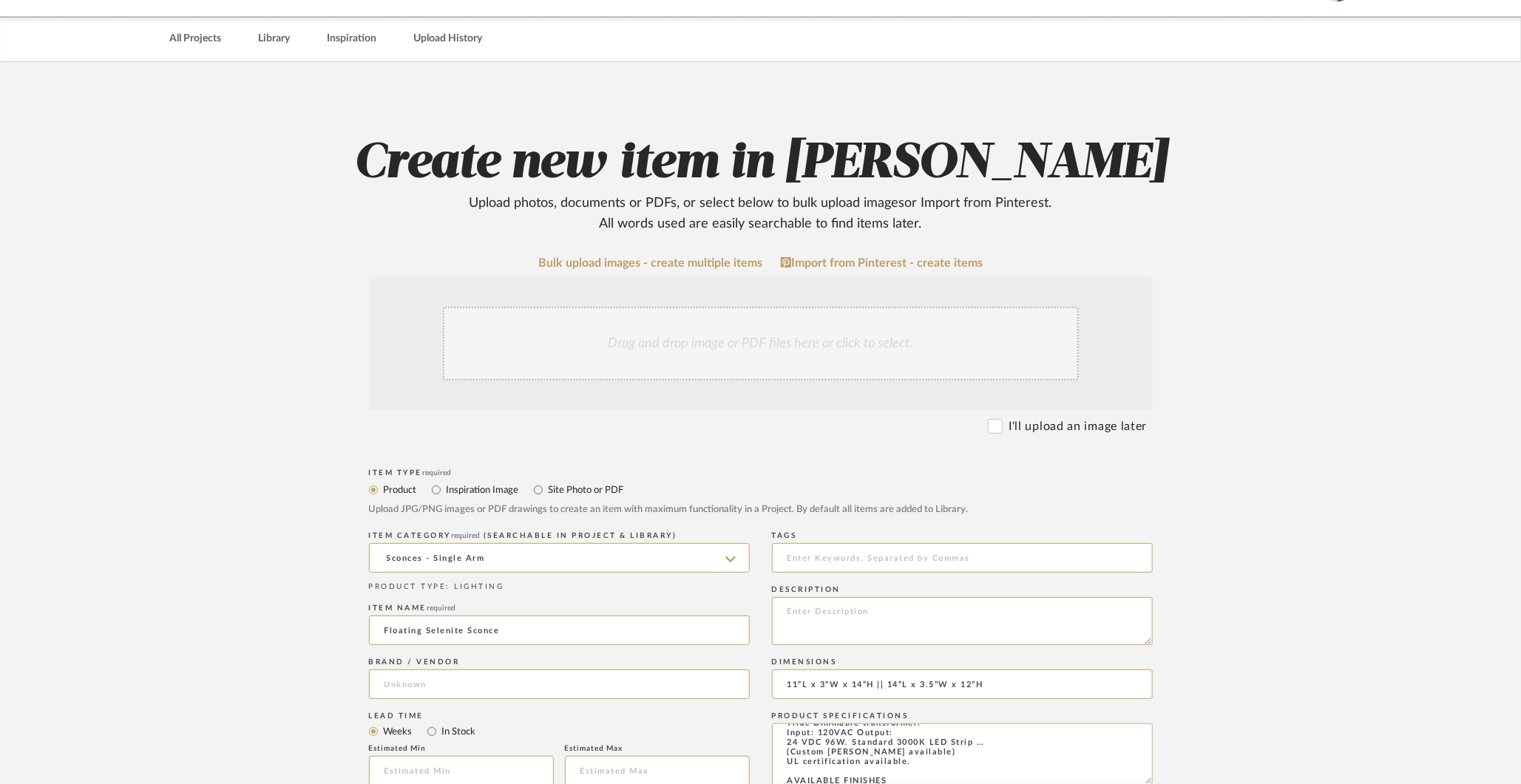
type input "Floating Selenite Sconce"
click at [896, 629] on textarea at bounding box center [962, 621] width 381 height 48
paste textarea "Floating Selenite Sconce: '[US_STATE] Ice' crystals on a minimalist metal tray,…"
type textarea "Floating Selenite Sconce: '[US_STATE] Ice' crystals on a minimalist metal tray,…"
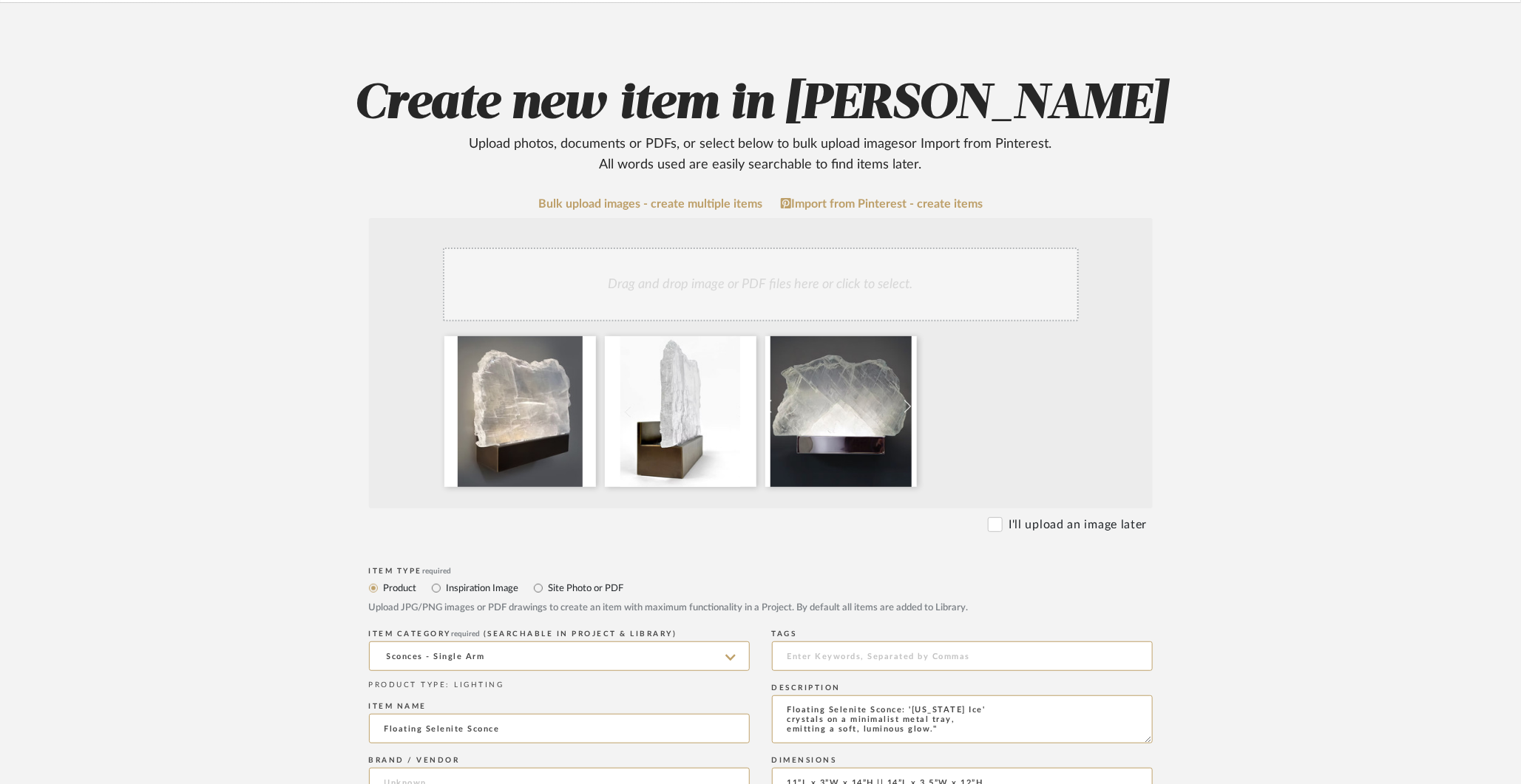
scroll to position [299, 0]
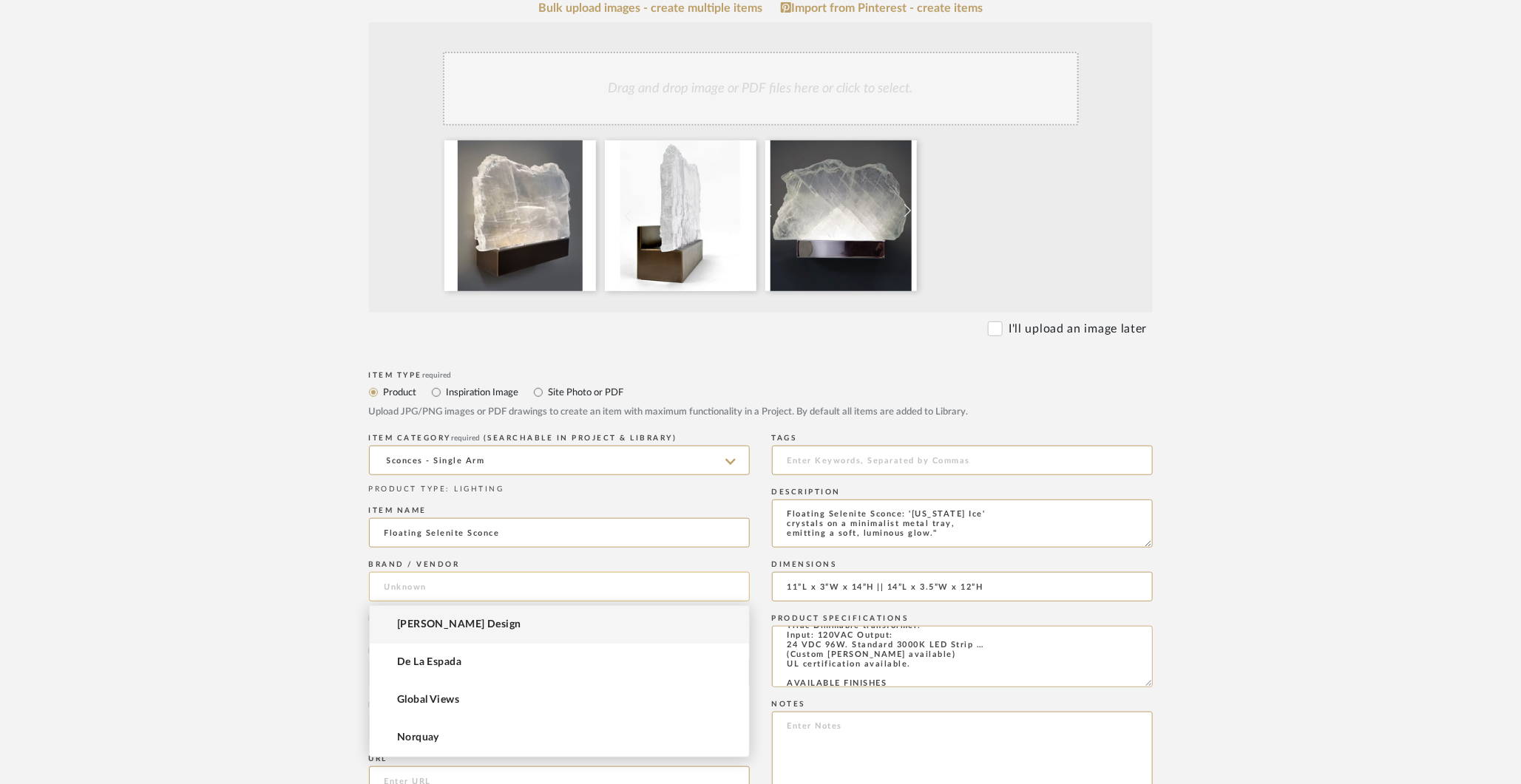
click at [482, 588] on input at bounding box center [560, 587] width 381 height 30
click at [455, 632] on mat-option "[PERSON_NAME] Design" at bounding box center [560, 625] width 379 height 37
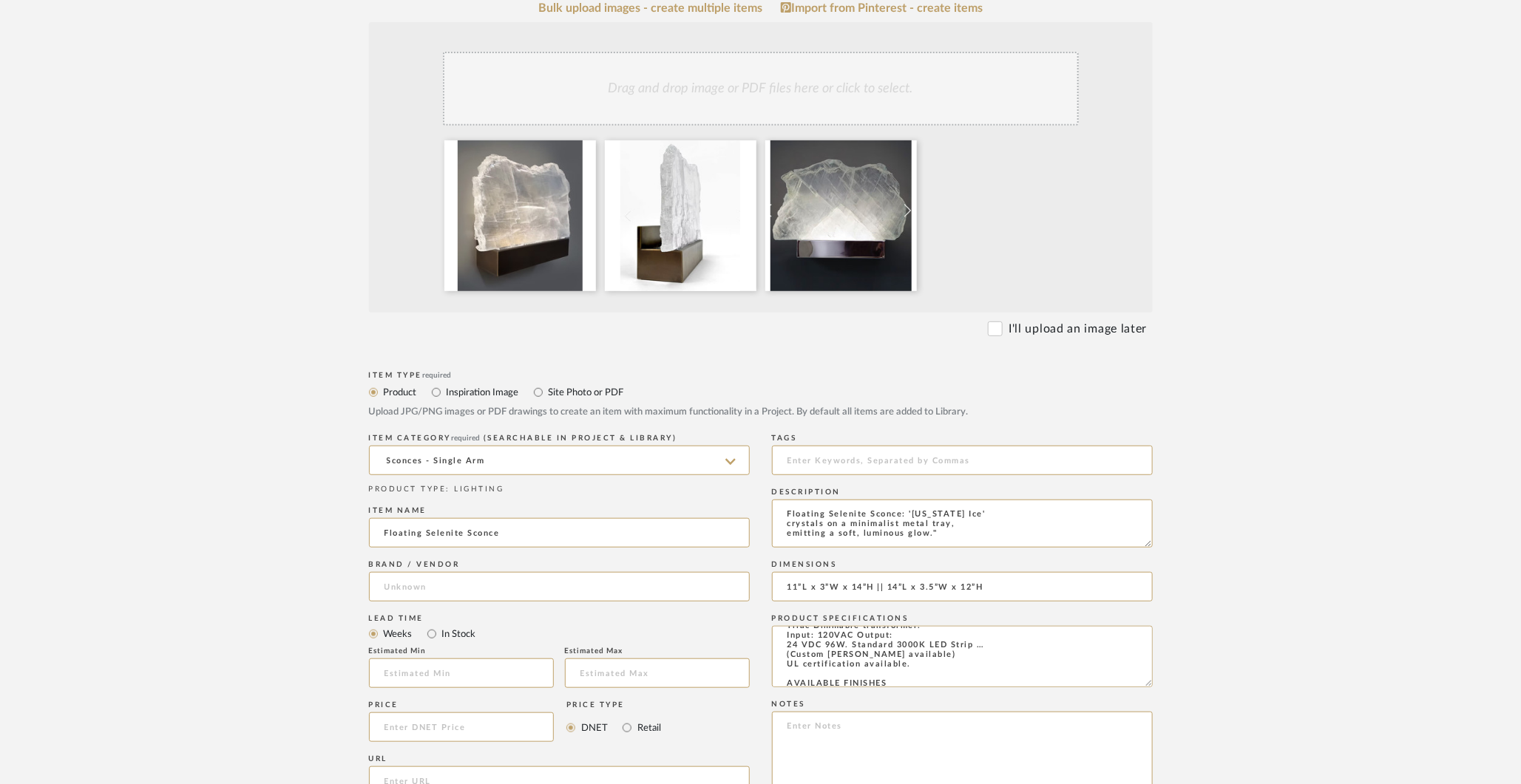
type input "[PERSON_NAME] Design"
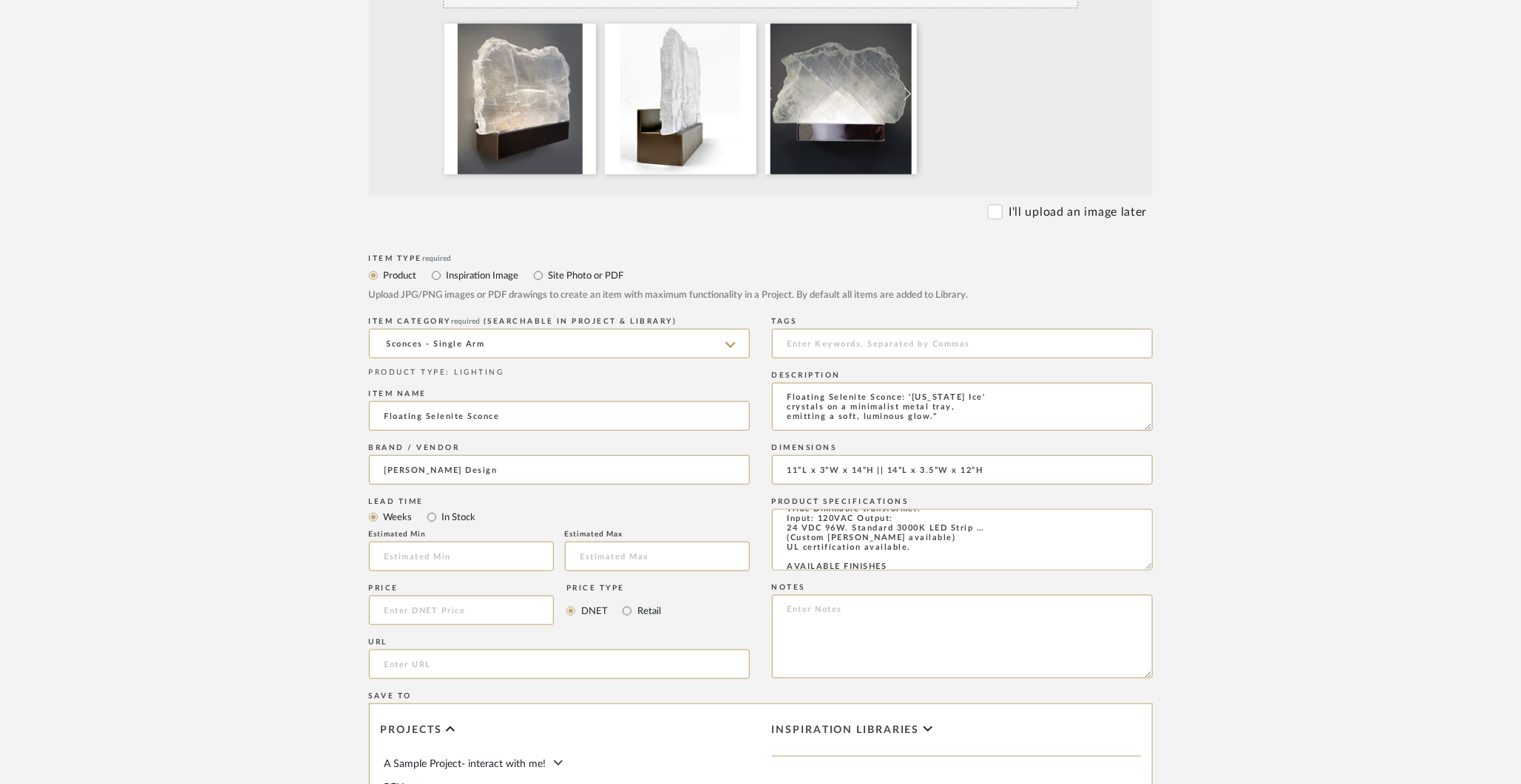
scroll to position [458, 0]
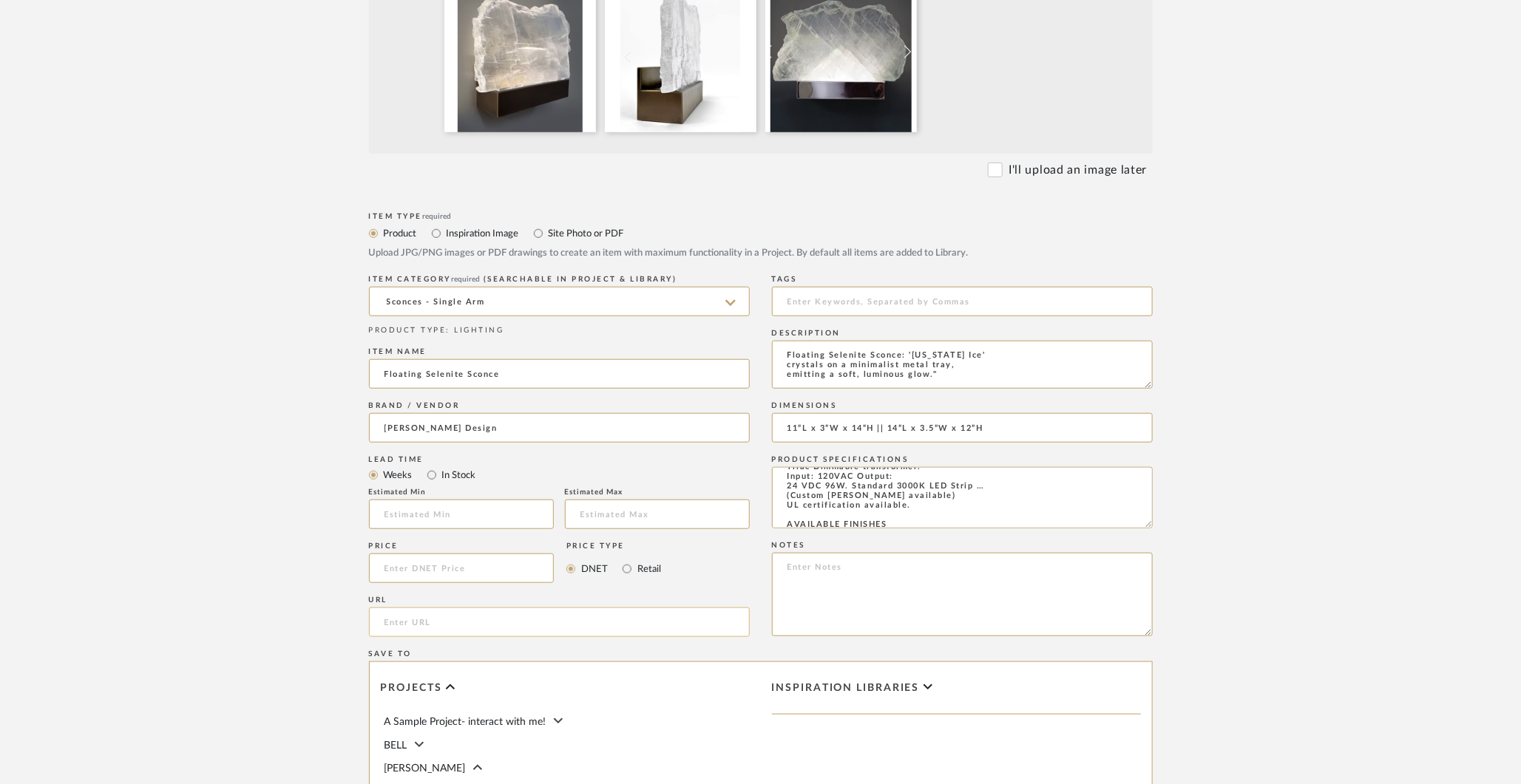
click at [551, 628] on input "url" at bounding box center [560, 622] width 381 height 30
paste input "https://www.rondierdesign.com/sconces/floating-selenite-sconce"
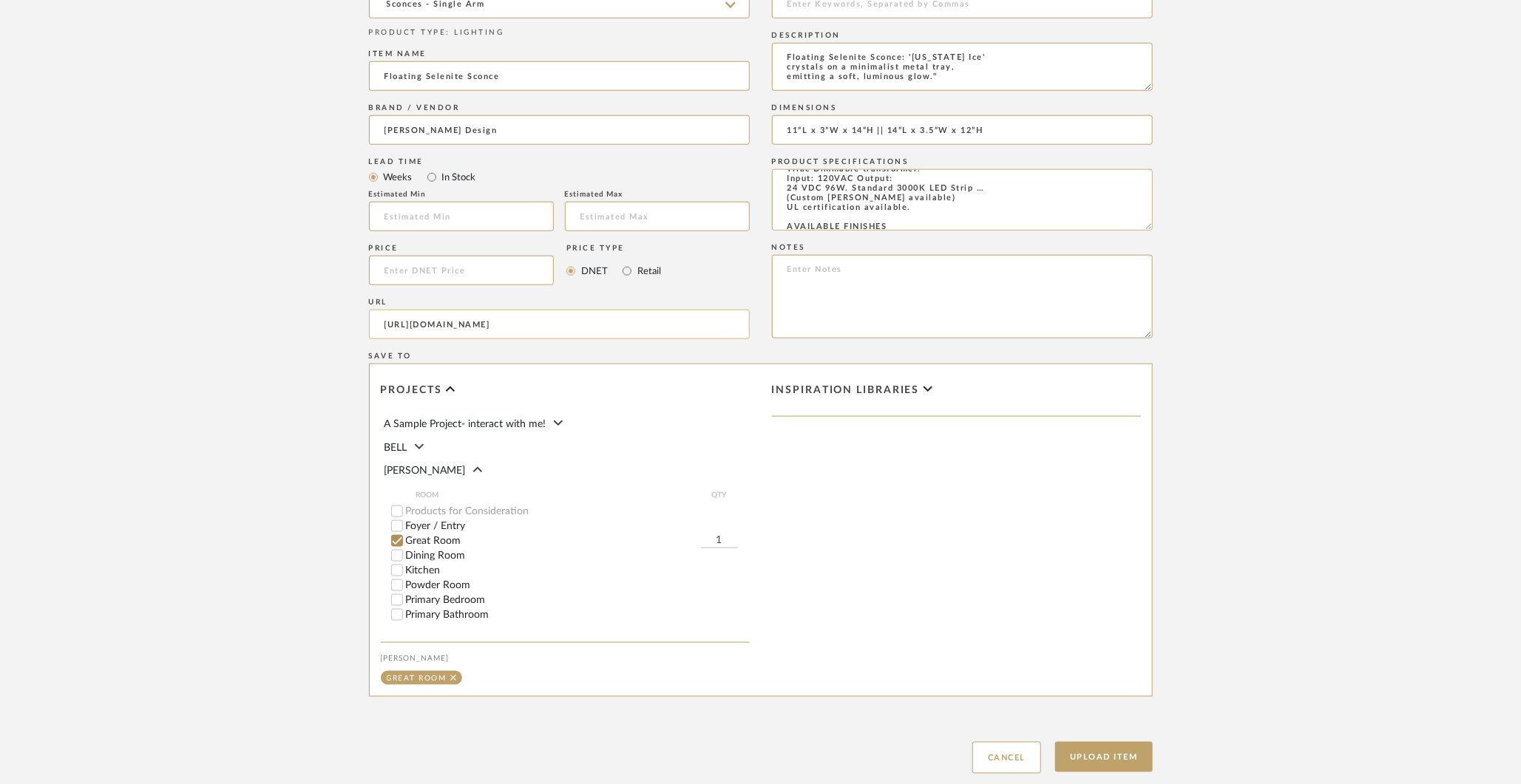
scroll to position [758, 0]
type input "https://www.rondierdesign.com/sconces/floating-selenite-sconce"
click at [397, 503] on div "Products for Consideration" at bounding box center [571, 509] width 359 height 14
click at [390, 532] on input "Great Room" at bounding box center [396, 539] width 14 height 14
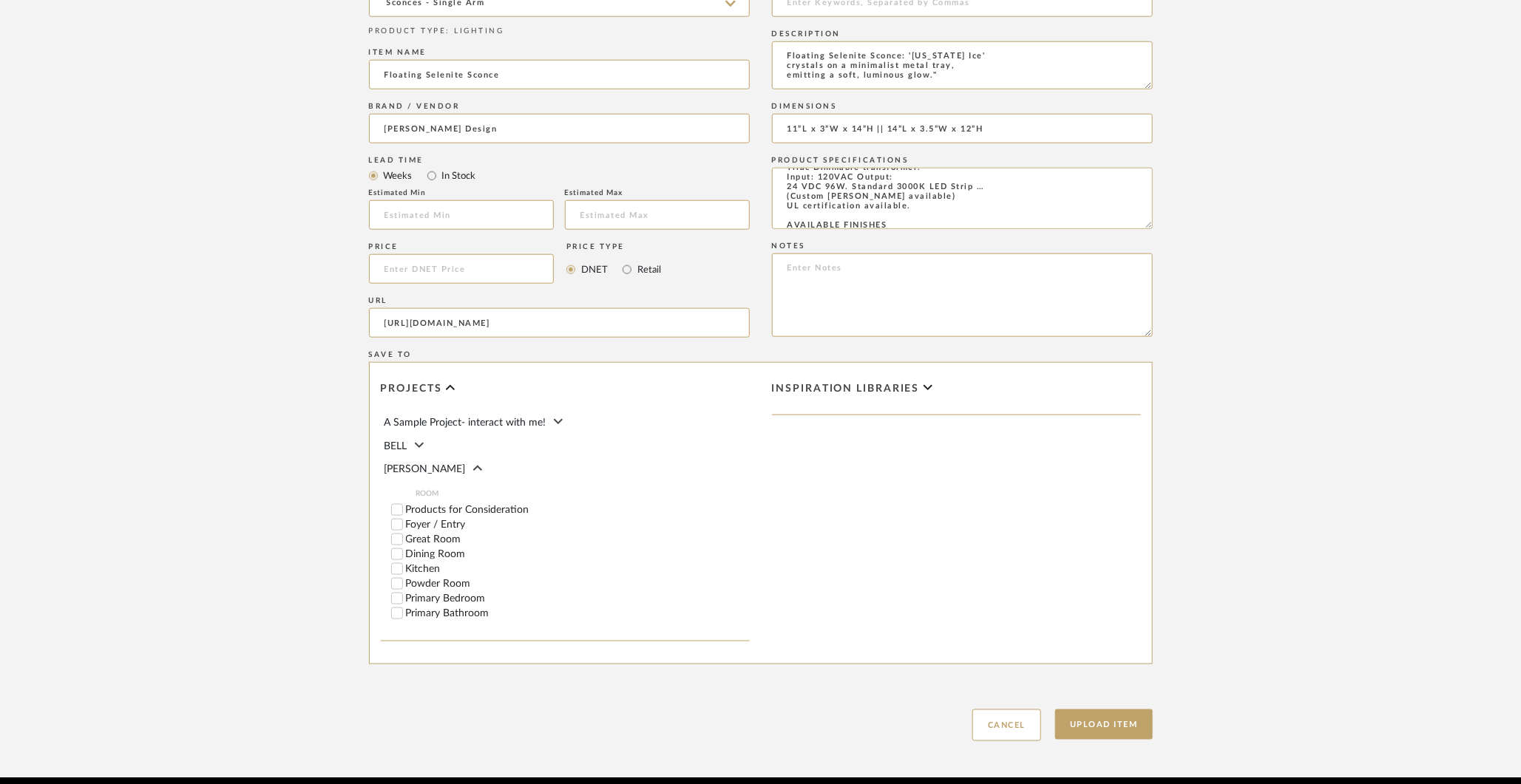
click at [387, 506] on div "ROOM QTY Products for Consideration Foyer / Entry Great Room Dining Room Kitche…" at bounding box center [567, 553] width 365 height 136
click at [396, 508] on input "Products for Consideration" at bounding box center [396, 509] width 14 height 14
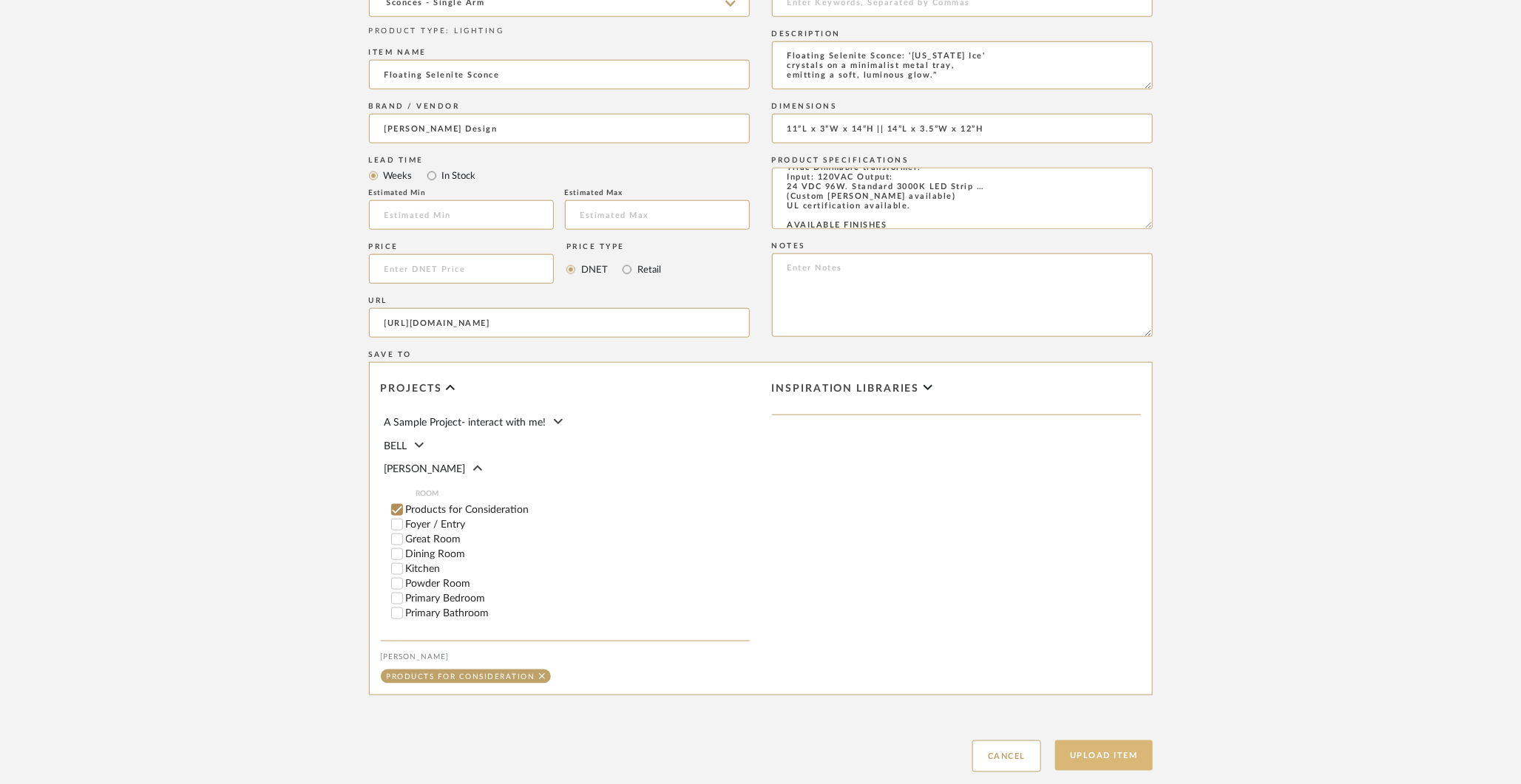
click at [1102, 748] on button "Upload Item" at bounding box center [1103, 756] width 98 height 31
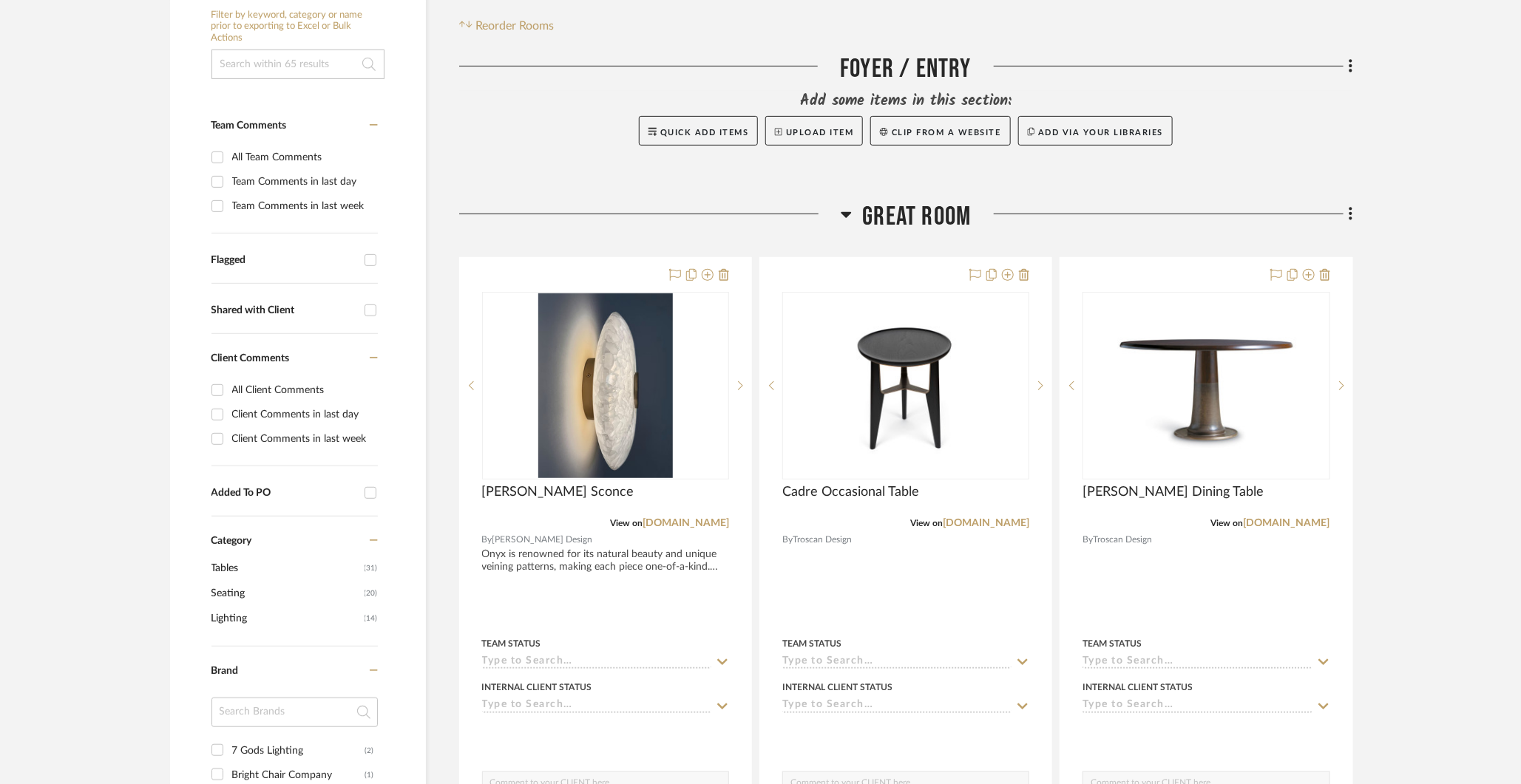
scroll to position [297, 0]
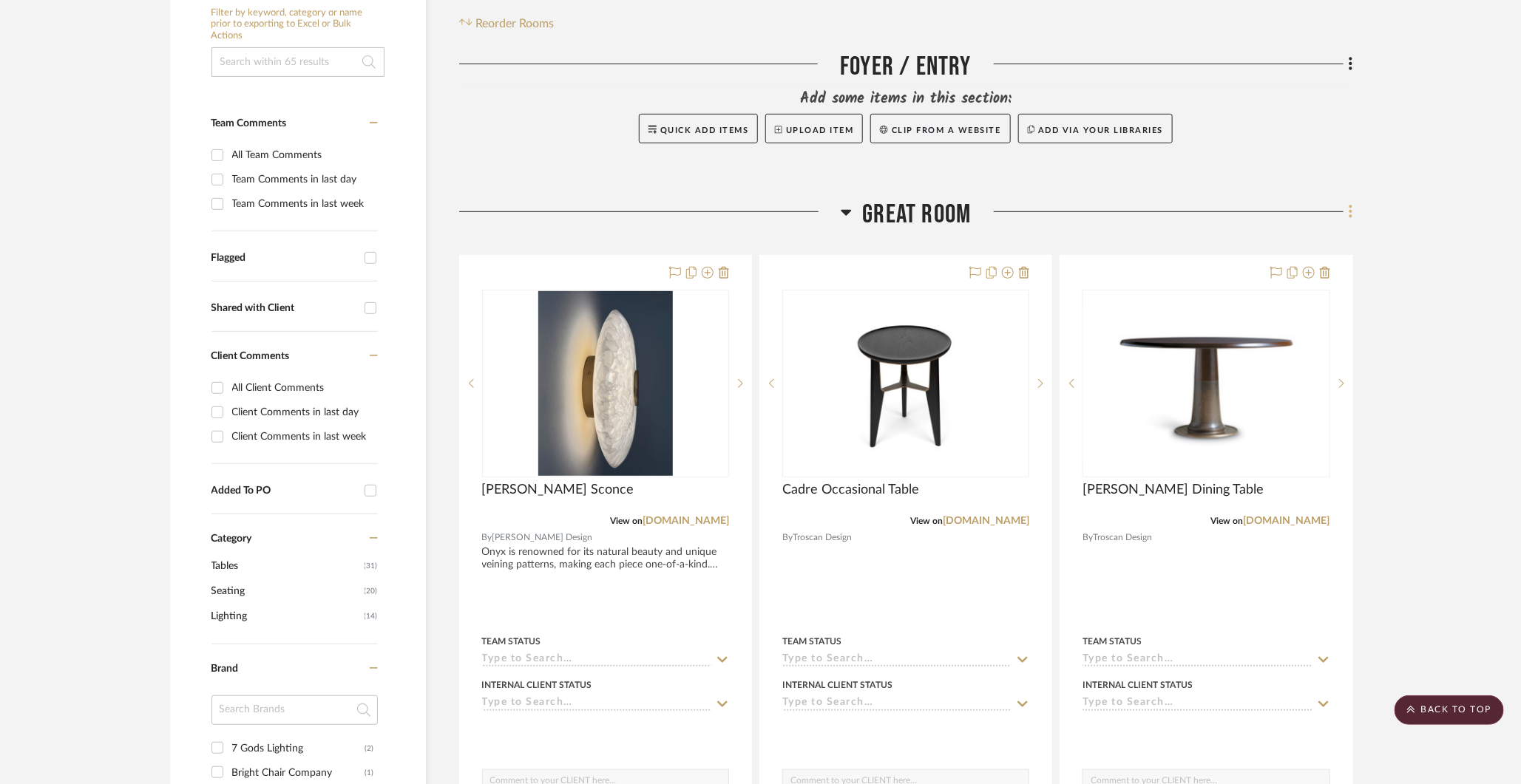
click at [1348, 212] on fa-icon at bounding box center [1347, 213] width 9 height 25
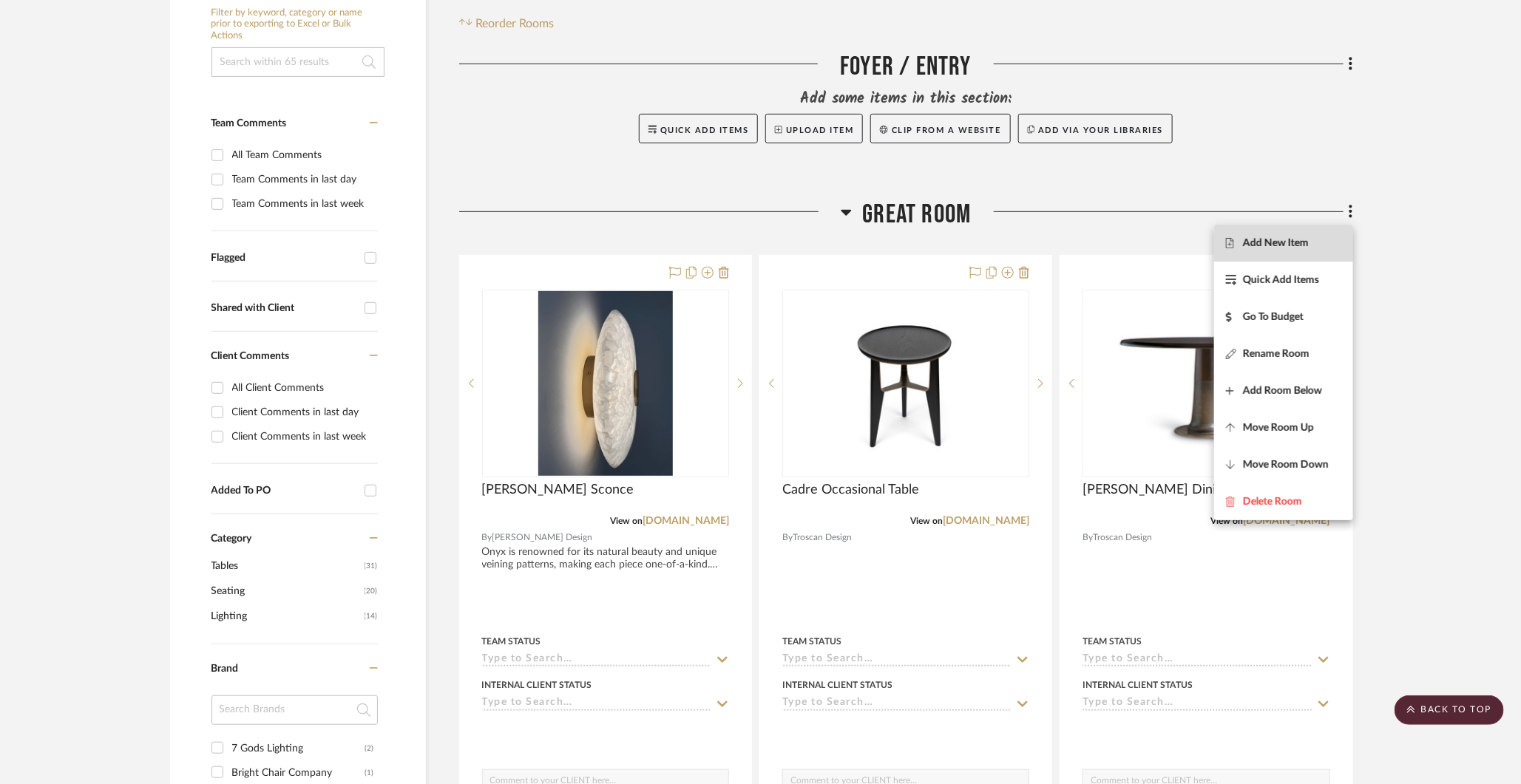
click at [1301, 246] on span "Add New Item" at bounding box center [1275, 243] width 66 height 13
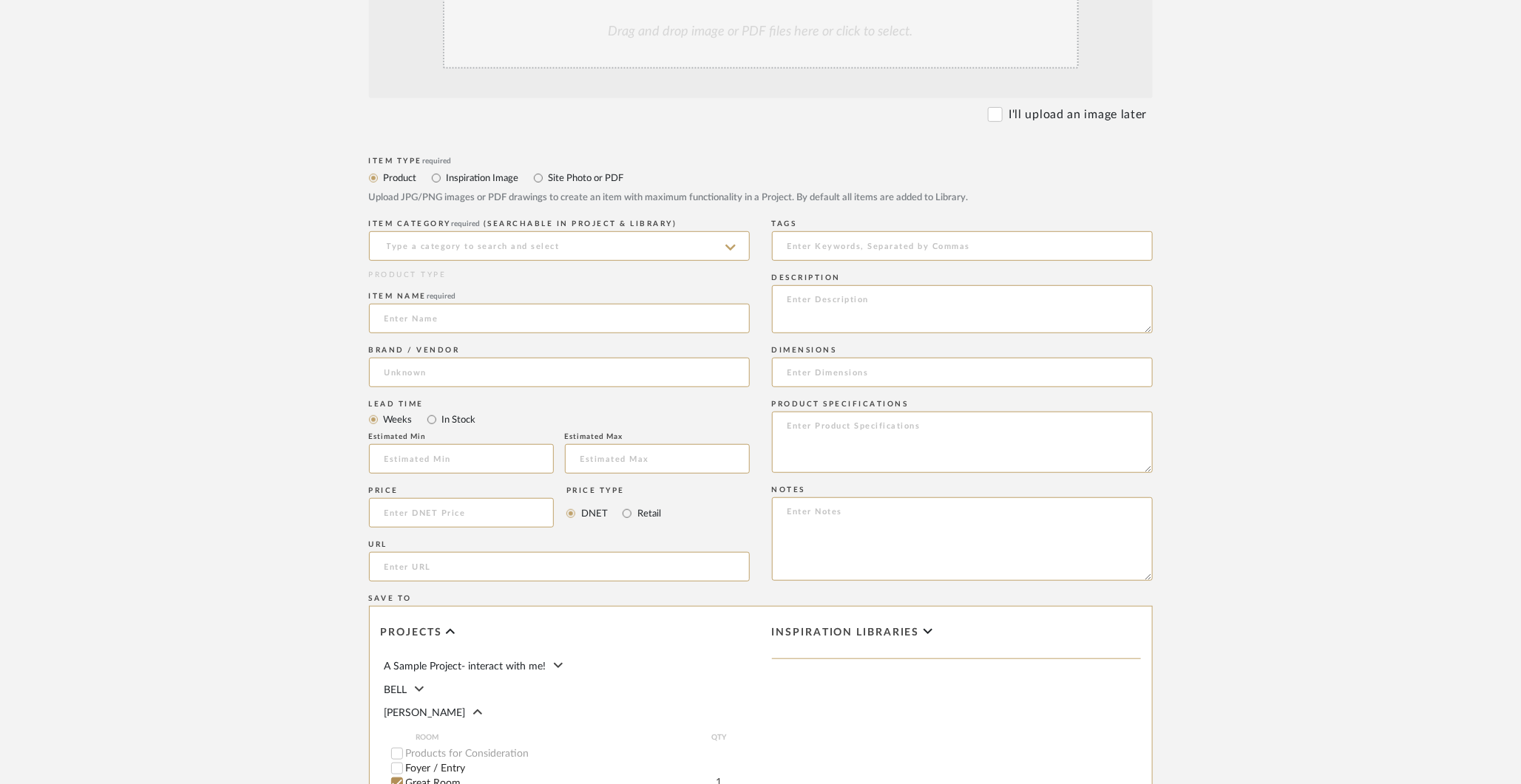
scroll to position [389, 0]
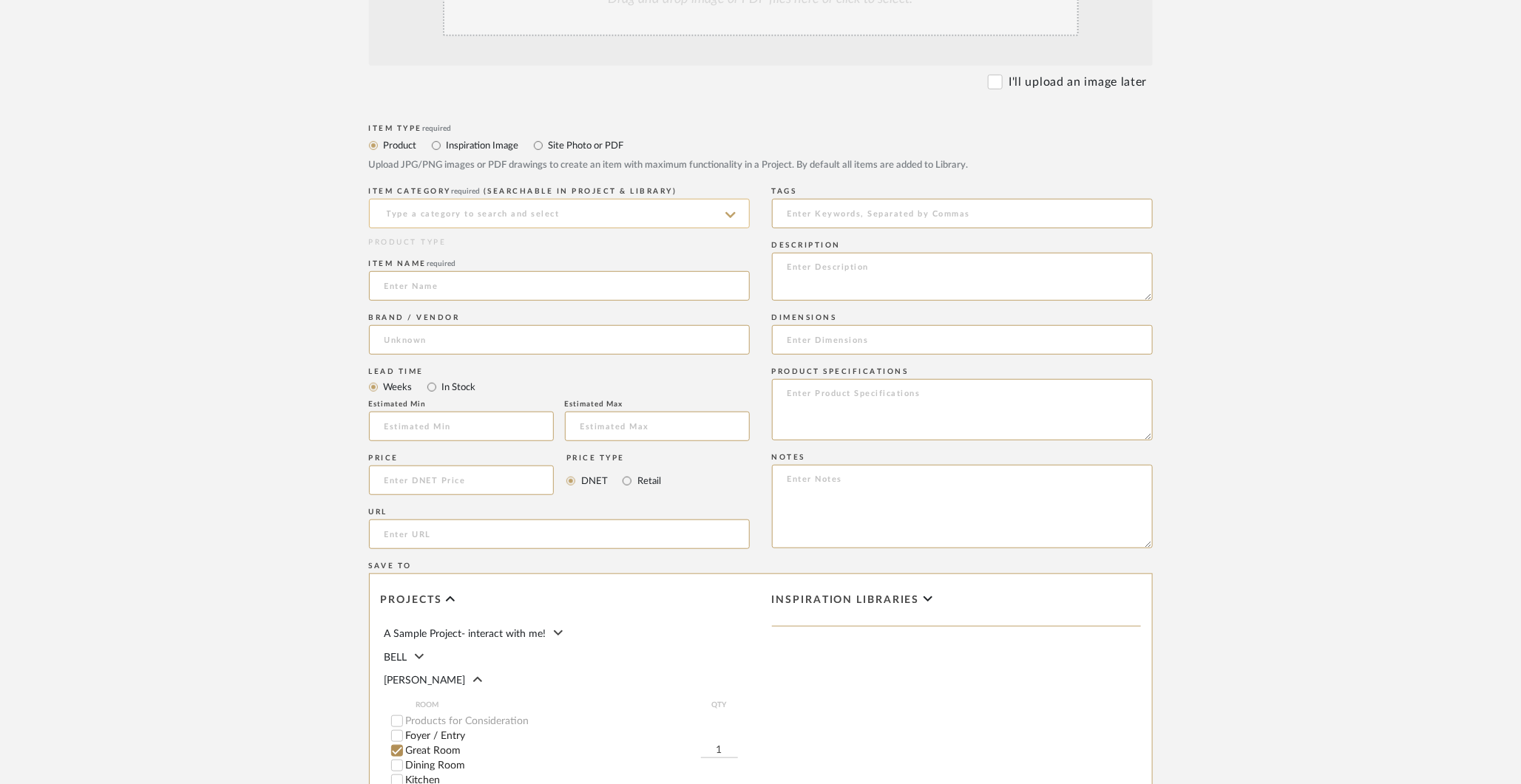
click at [587, 213] on input at bounding box center [560, 213] width 381 height 30
click at [516, 247] on div "Sconces - Single Arm" at bounding box center [560, 251] width 379 height 37
type input "Sconces - Single Arm"
click at [490, 273] on input at bounding box center [560, 286] width 381 height 30
type input "Corniche Sconce"
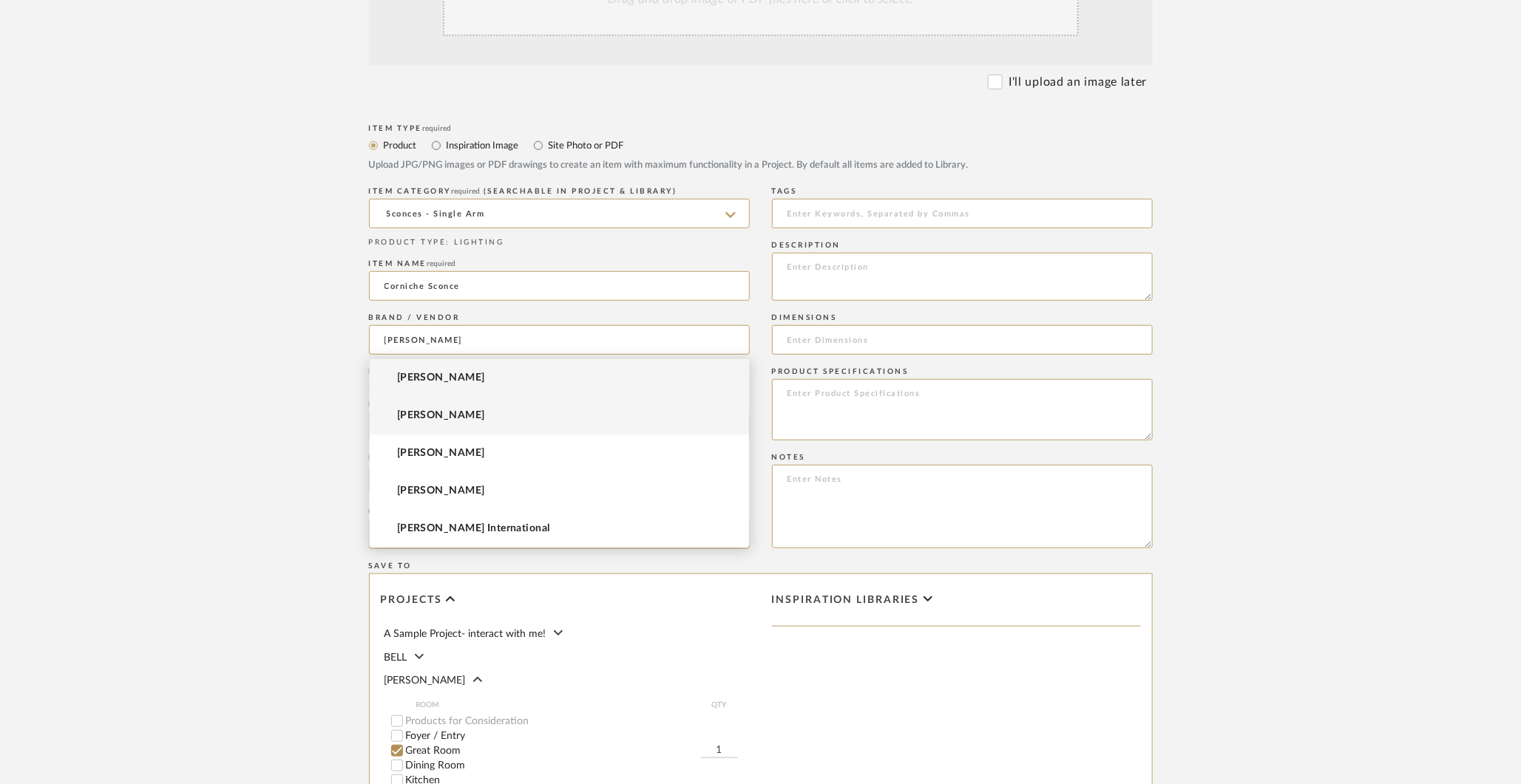
click at [470, 415] on span "[PERSON_NAME]" at bounding box center [441, 416] width 88 height 13
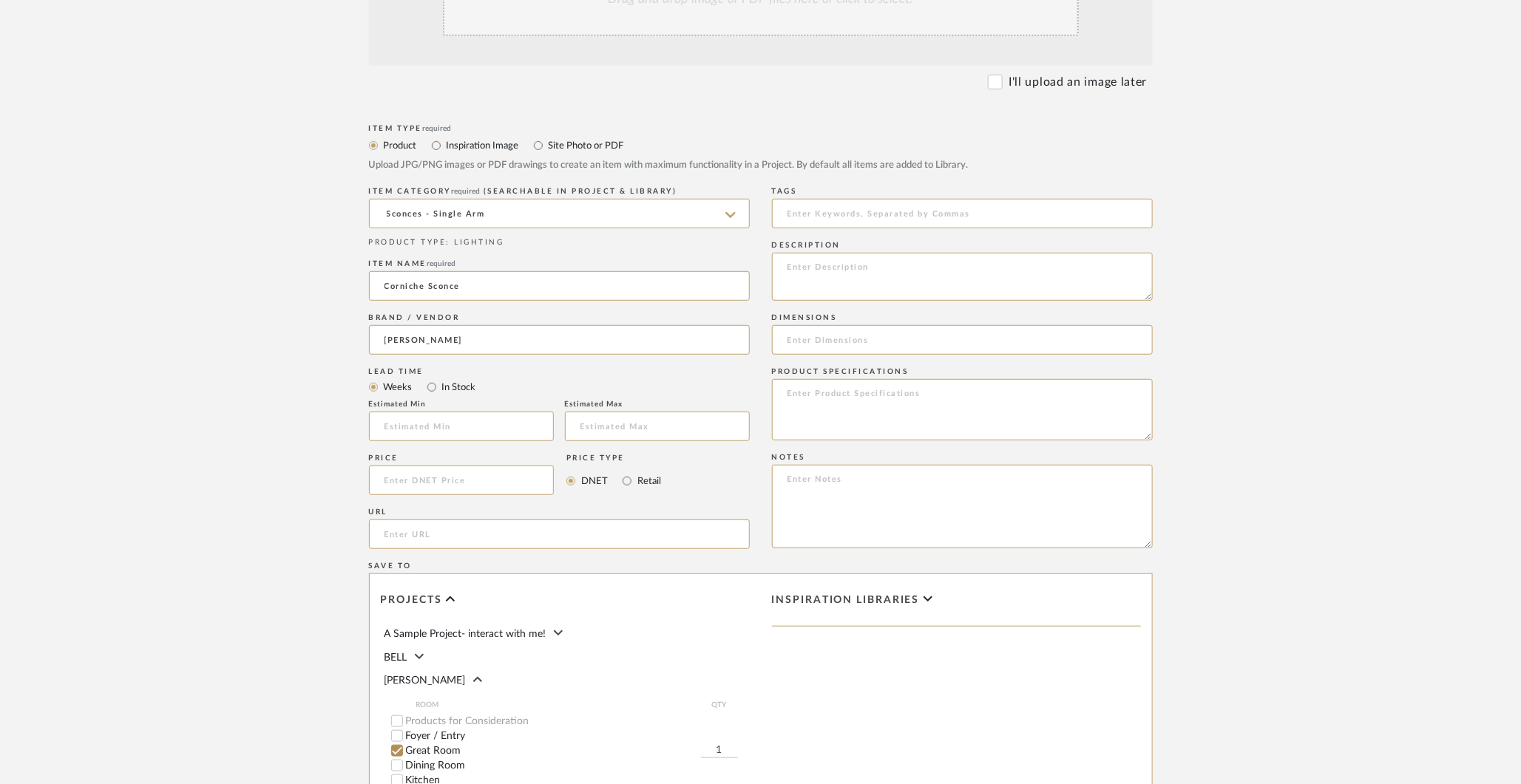
type input "[PERSON_NAME]"
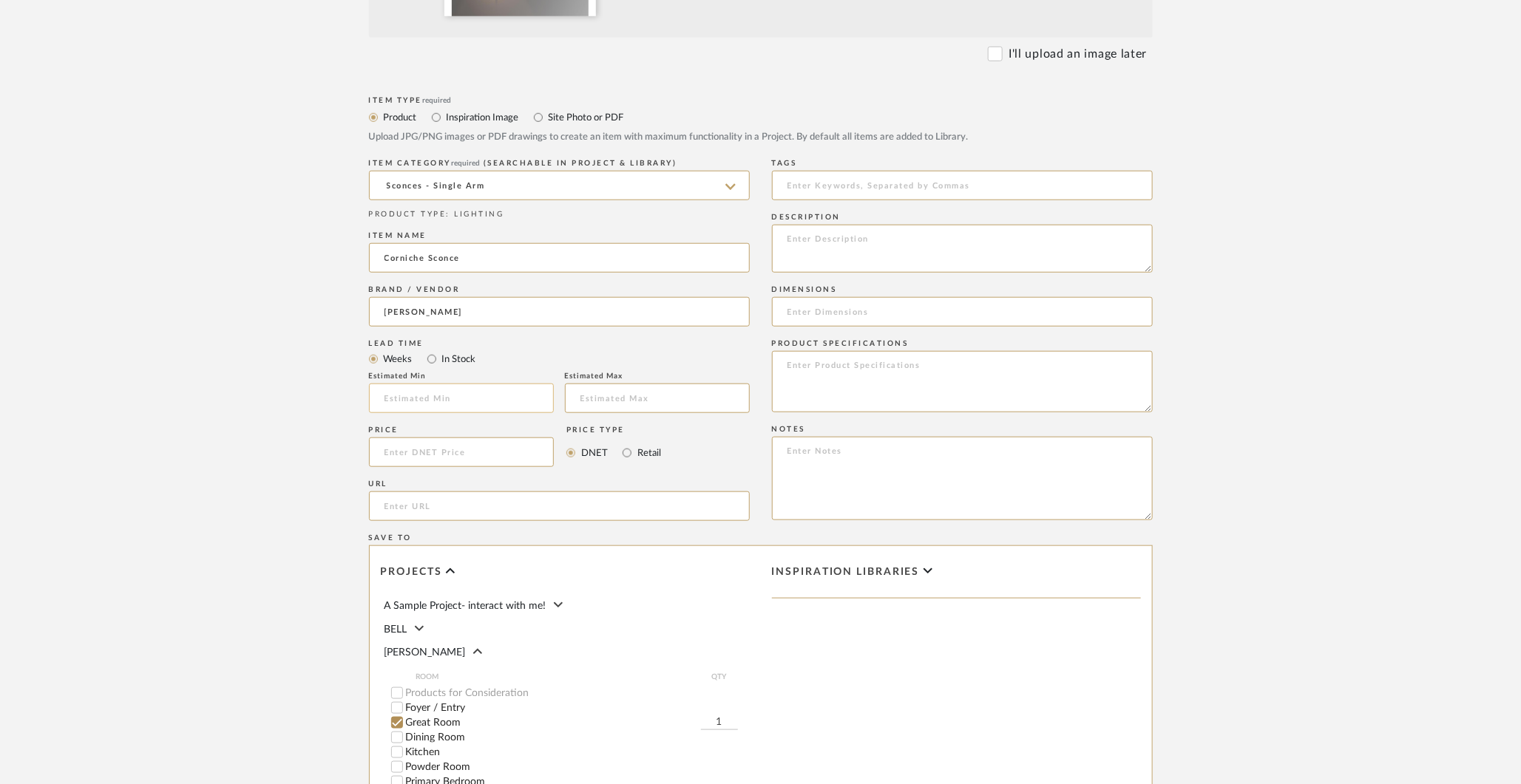
scroll to position [594, 0]
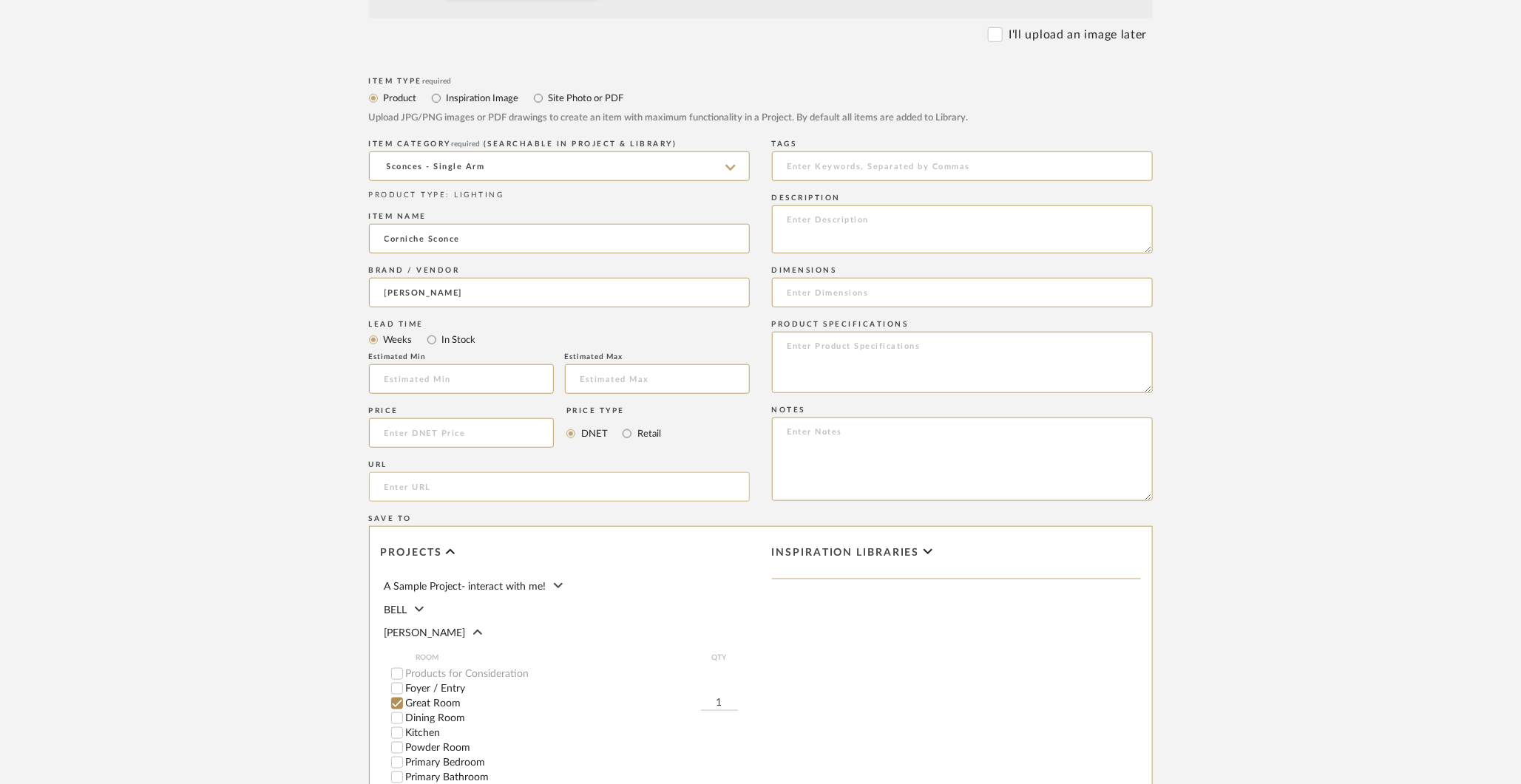
click at [453, 487] on input "url" at bounding box center [560, 486] width 381 height 30
paste input "https://www.jonathanbrowninginc.com/products/wall-fixtures?deep=CornicheSconce"
type input "https://www.jonathanbrowninginc.com/products/wall-fixtures?deep=CornicheSconce"
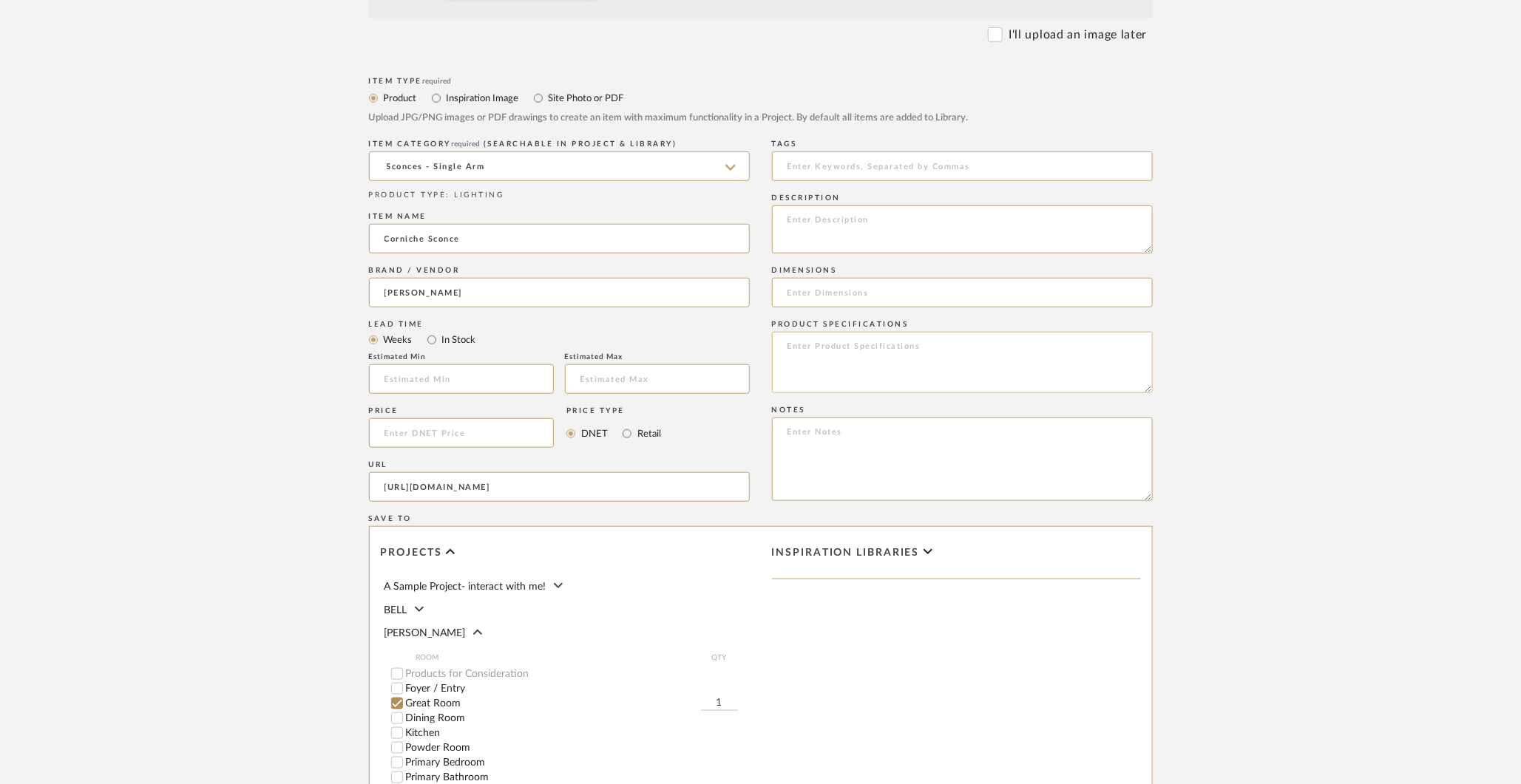
click at [821, 364] on textarea at bounding box center [962, 362] width 381 height 61
type textarea "Shade: Ivory Silk"
click at [817, 476] on textarea at bounding box center [962, 459] width 381 height 83
type textarea "Model 1813"
click at [847, 243] on textarea at bounding box center [962, 230] width 381 height 48
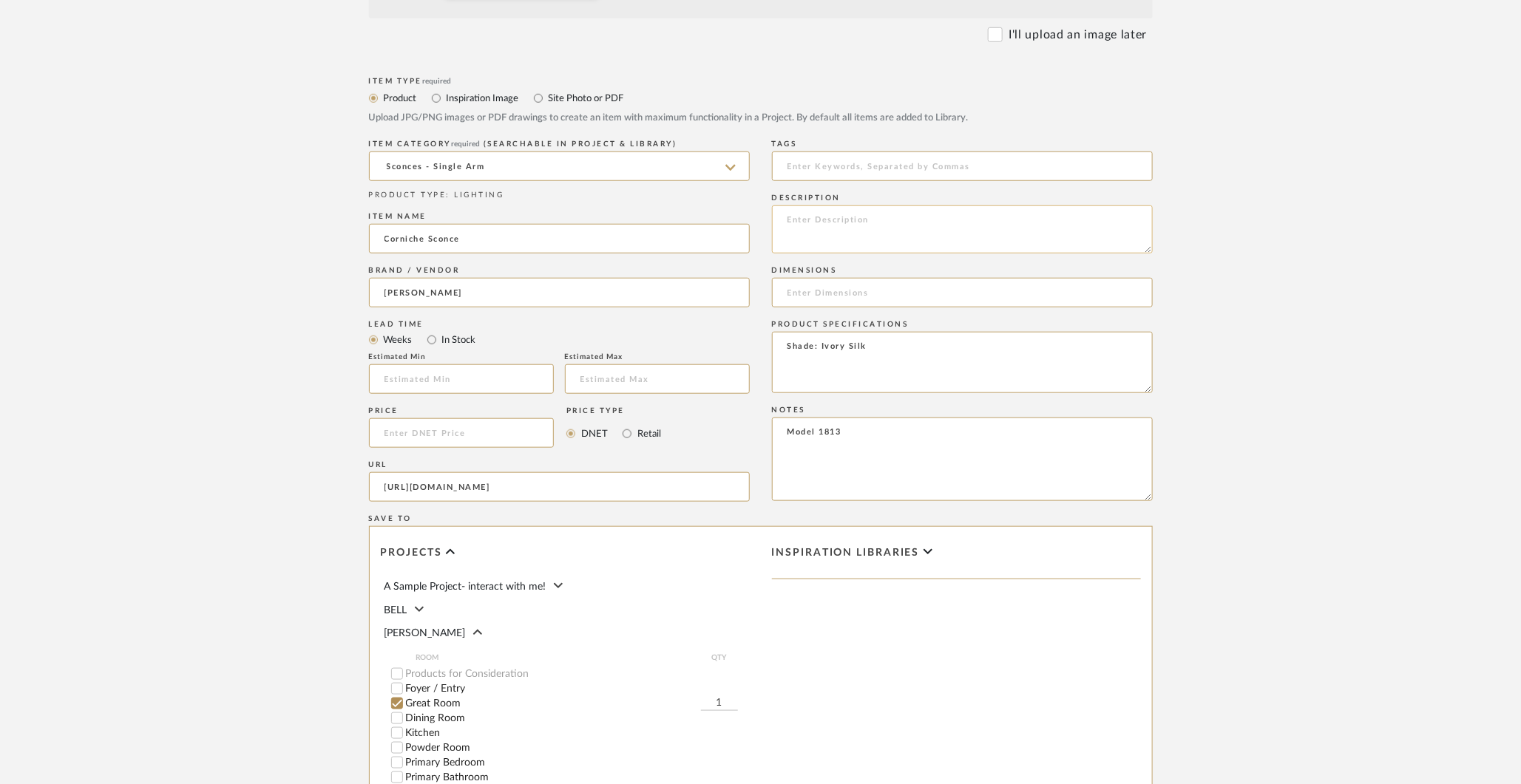
paste textarea "The Corniche Sconce is machined by hand from solid brass. All parts are hand po…"
type textarea "The Corniche Sconce is machined by hand from solid brass. All parts are hand po…"
click at [879, 290] on input at bounding box center [962, 293] width 381 height 30
click at [829, 298] on input "7.5" W x 10.5" D" at bounding box center [962, 293] width 381 height 30
drag, startPoint x: 867, startPoint y: 290, endPoint x: 829, endPoint y: 291, distance: 38.0
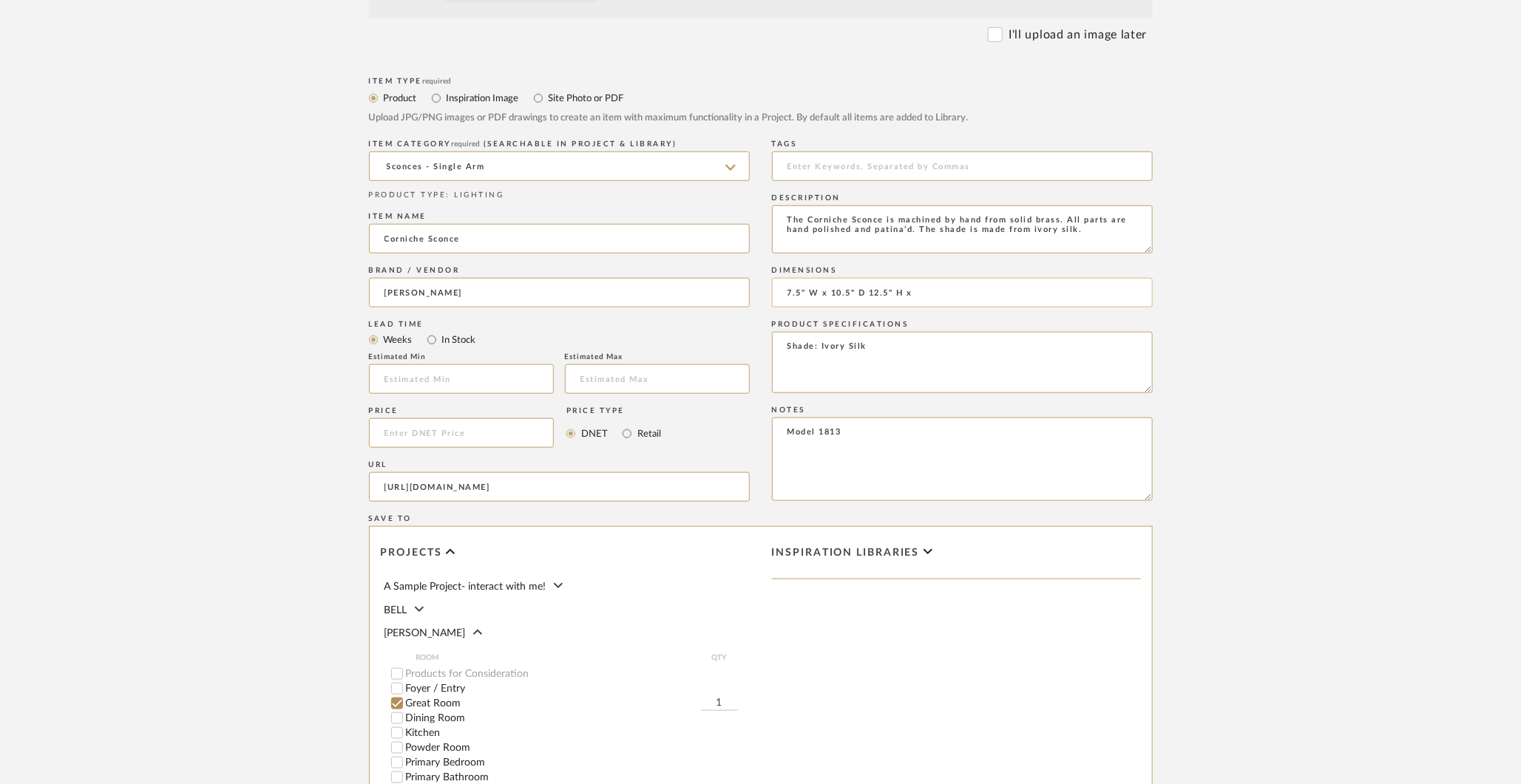
click at [829, 291] on input "7.5" W x 10.5" D 12.5" H x" at bounding box center [962, 293] width 381 height 30
click at [898, 304] on input "7.5" W x 12.5" H x" at bounding box center [962, 293] width 381 height 30
paste input "10.5" D"
type input "7.5" W x 12.5" H x 10.5" D"
click at [880, 342] on textarea "Shade: Ivory Silk" at bounding box center [962, 362] width 381 height 61
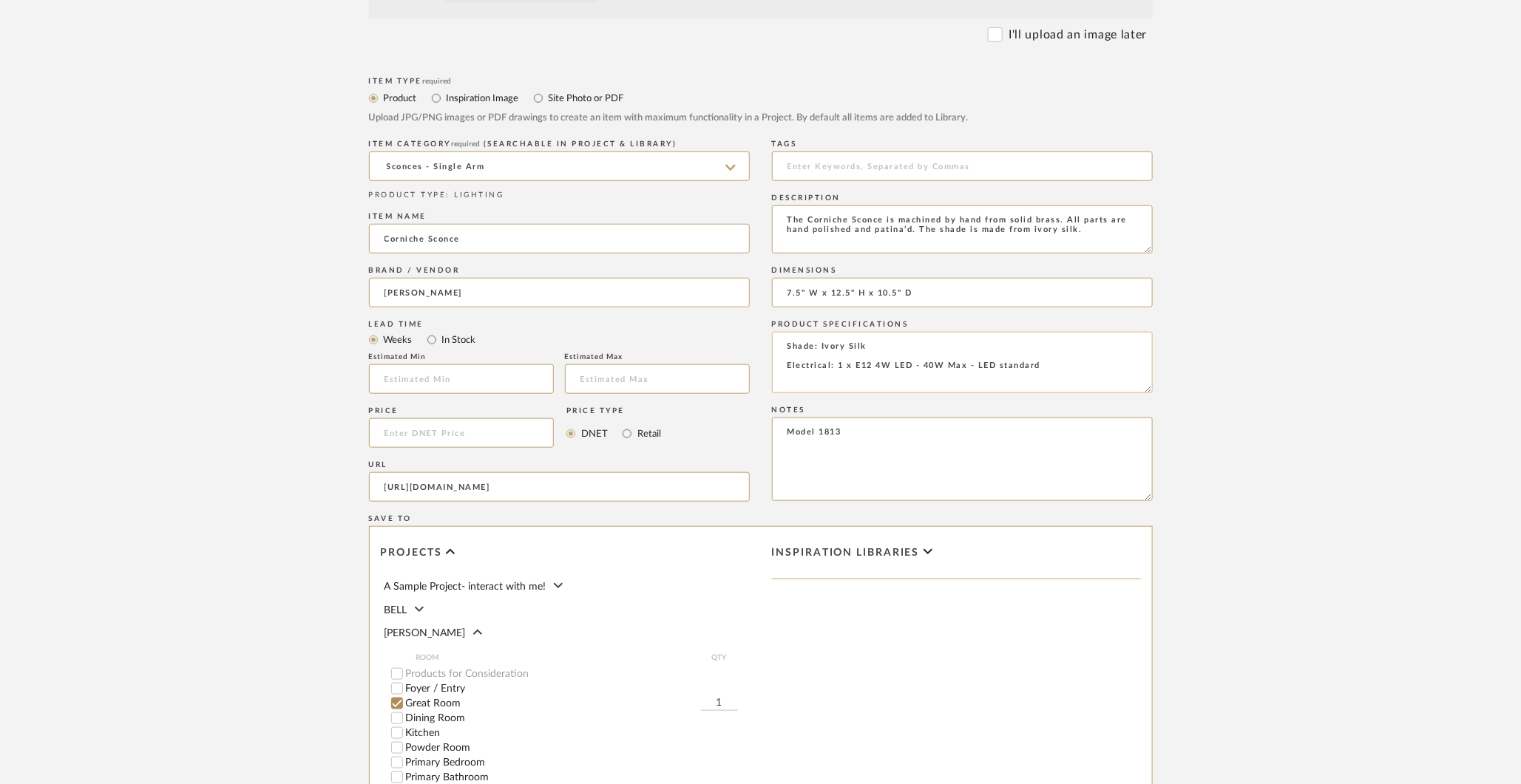
click at [878, 340] on textarea "Shade: Ivory Silk Electrical: 1 x E12 4W LED - 40W Max - LED standard" at bounding box center [962, 362] width 381 height 61
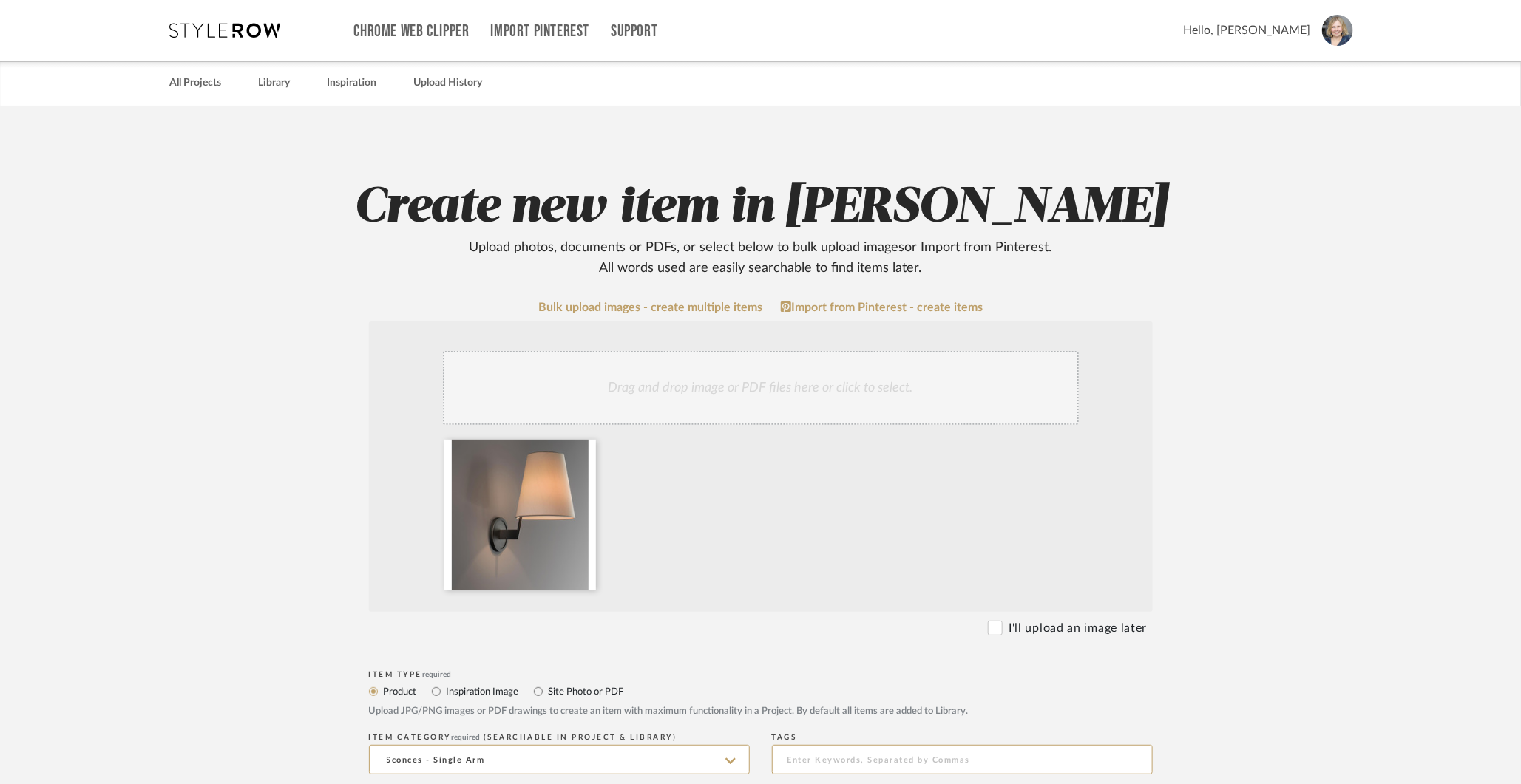
type textarea "Shade: Ivory Silk Ceiling plate/J-Box: 4.5" Diam / Top to J-Box center 10" Elec…"
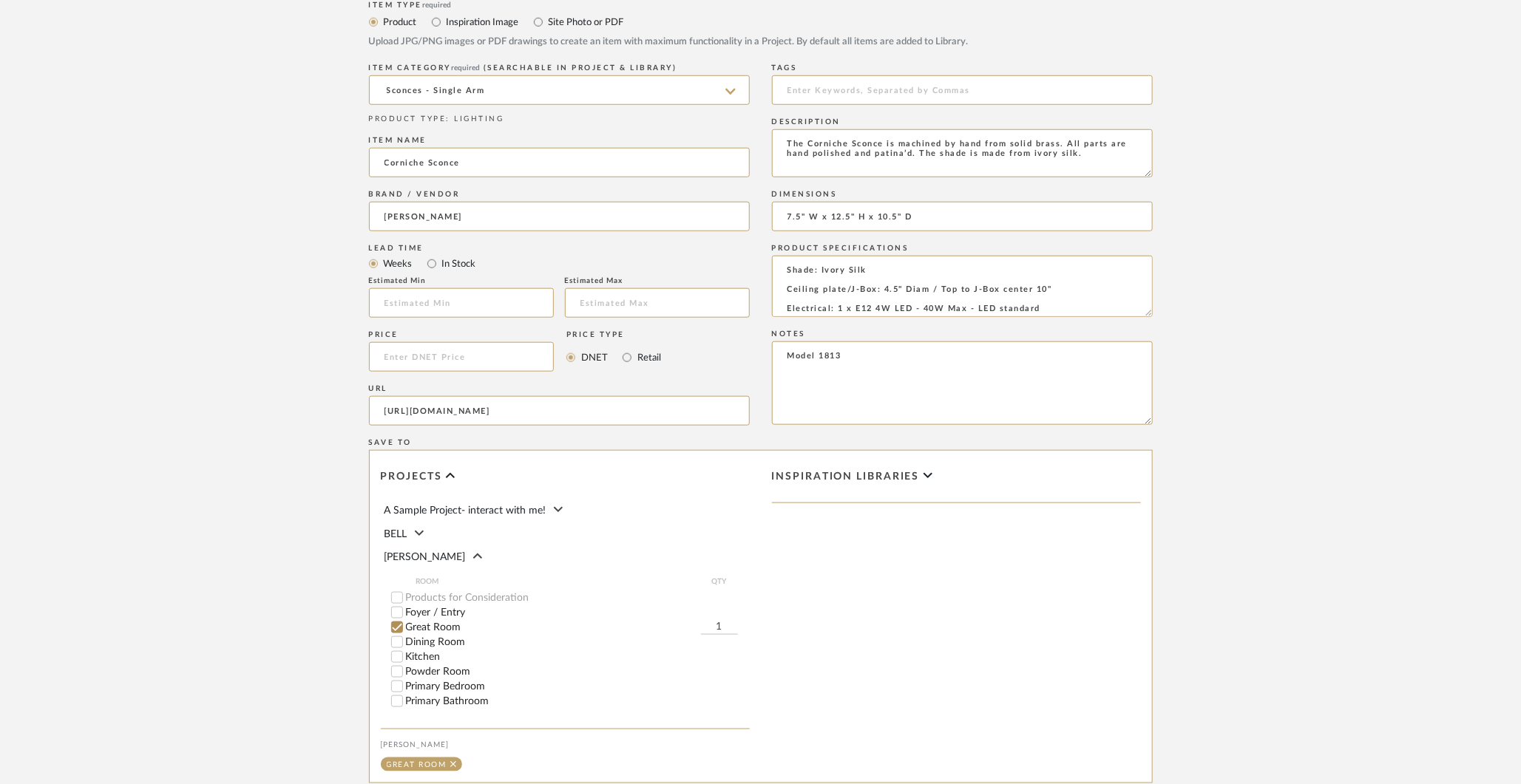
scroll to position [849, 0]
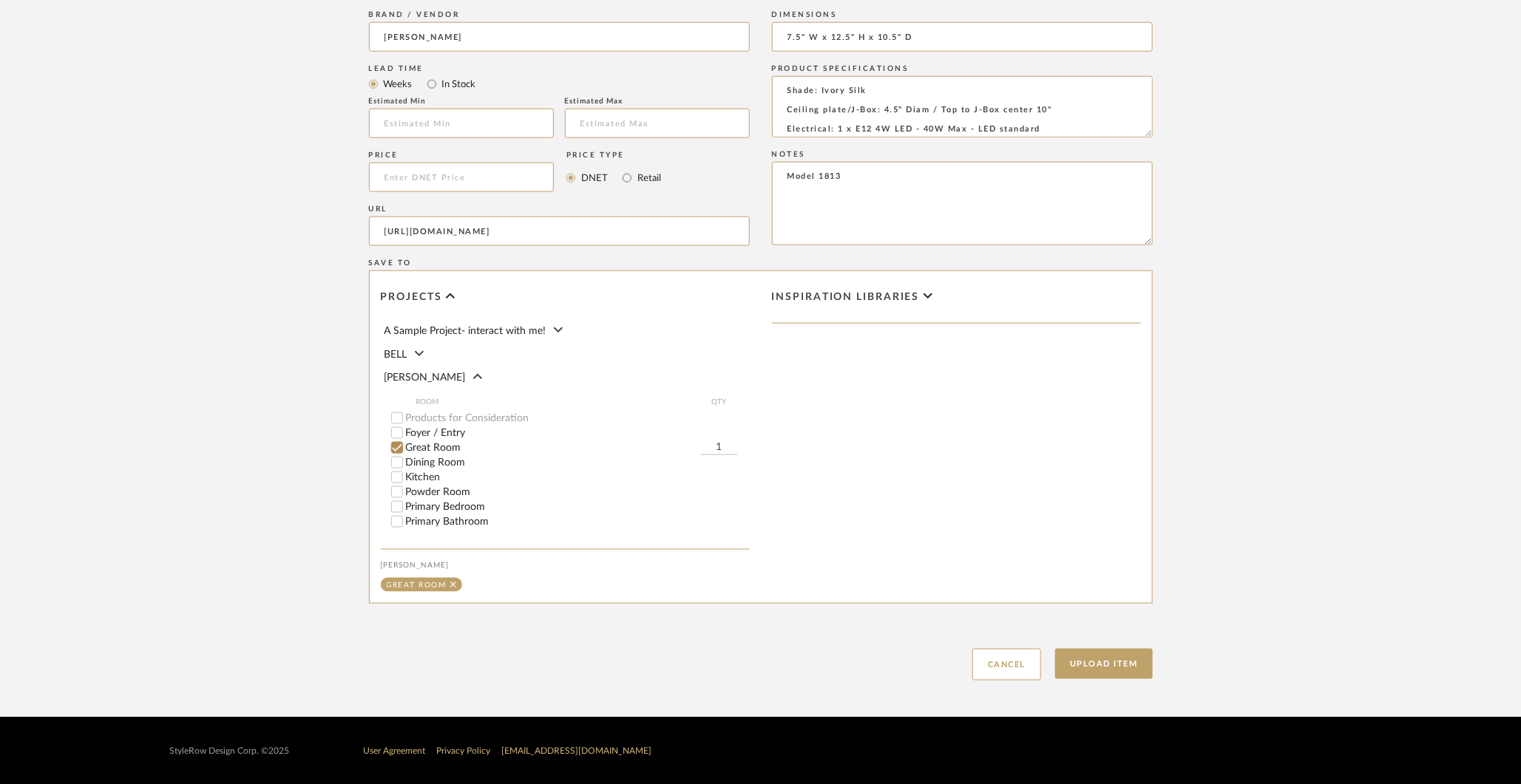
click at [398, 440] on input "Great Room" at bounding box center [396, 447] width 14 height 14
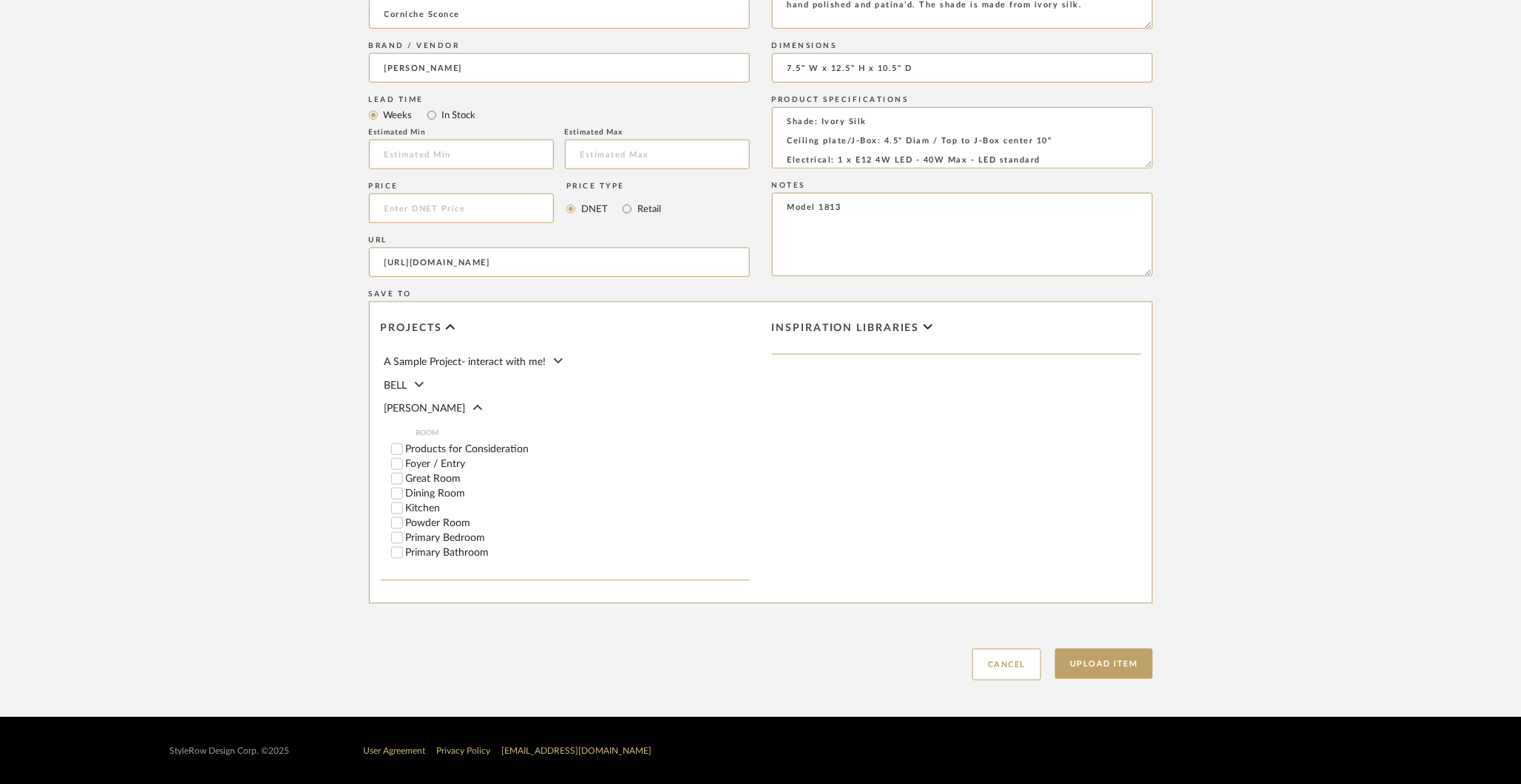
click at [397, 443] on input "Products for Consideration" at bounding box center [396, 449] width 14 height 14
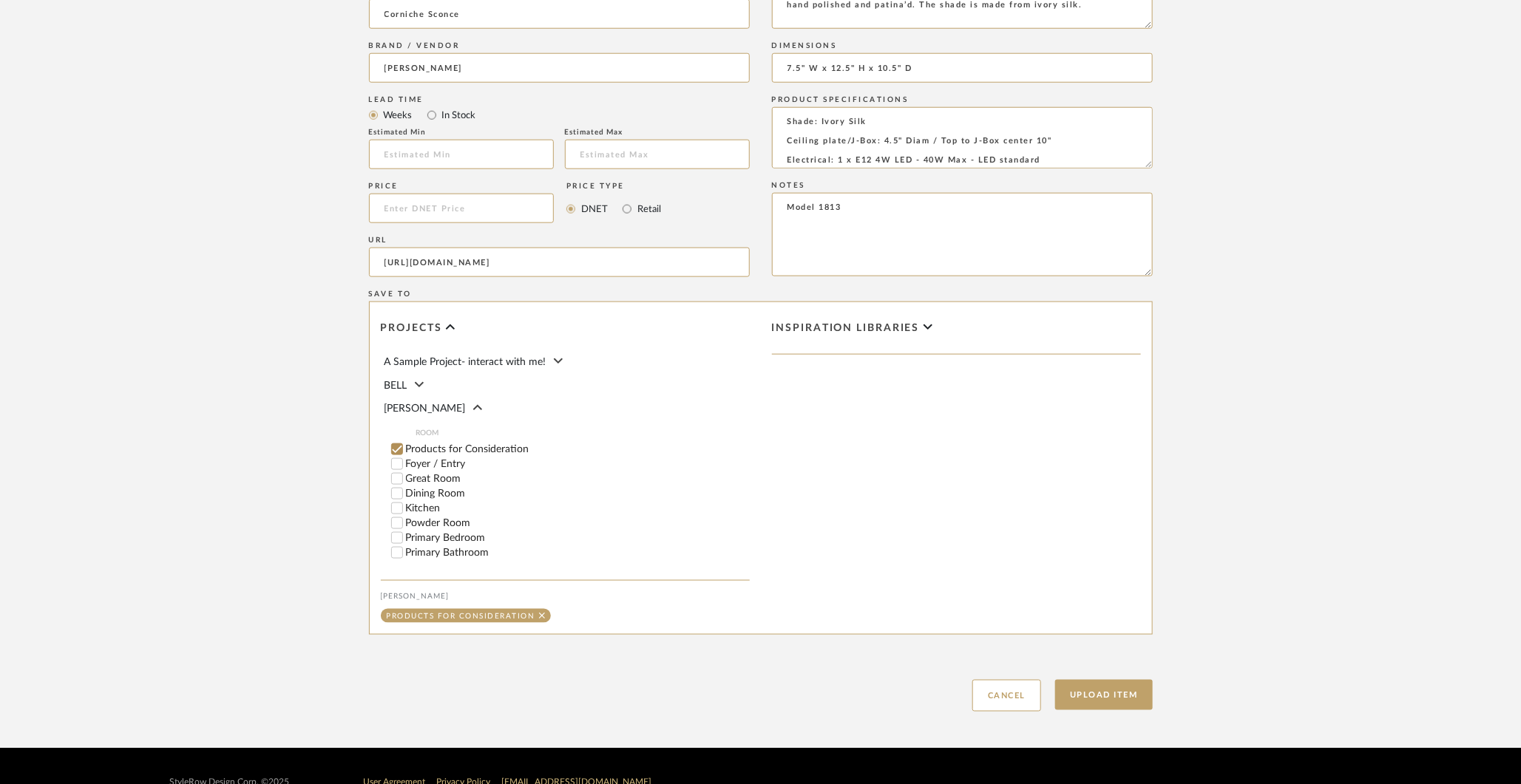
click at [393, 472] on input "Great Room" at bounding box center [396, 479] width 14 height 14
checkbox input "false"
click at [1105, 696] on button "Upload Item" at bounding box center [1103, 696] width 98 height 31
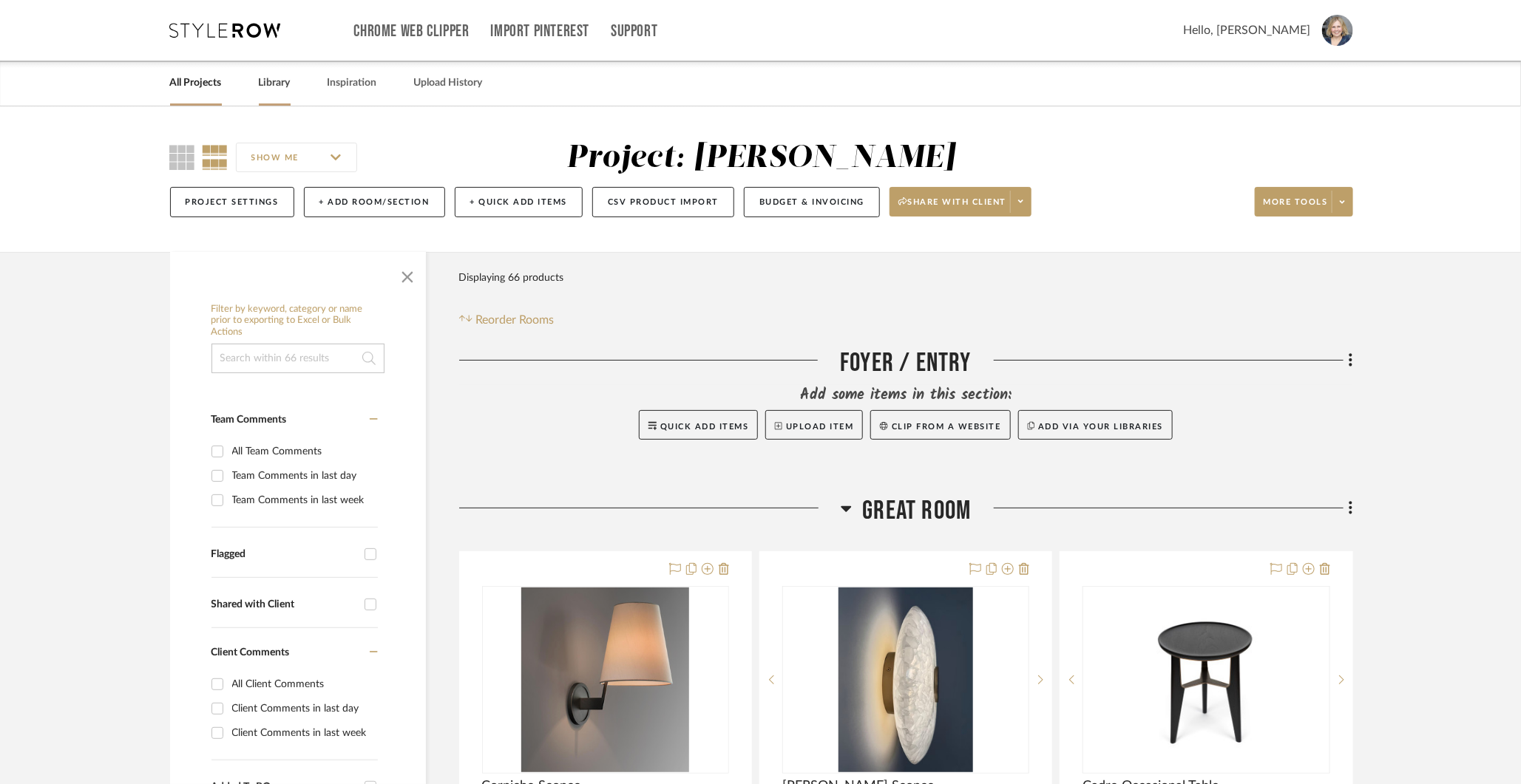
click at [282, 82] on link "Library" at bounding box center [274, 82] width 31 height 20
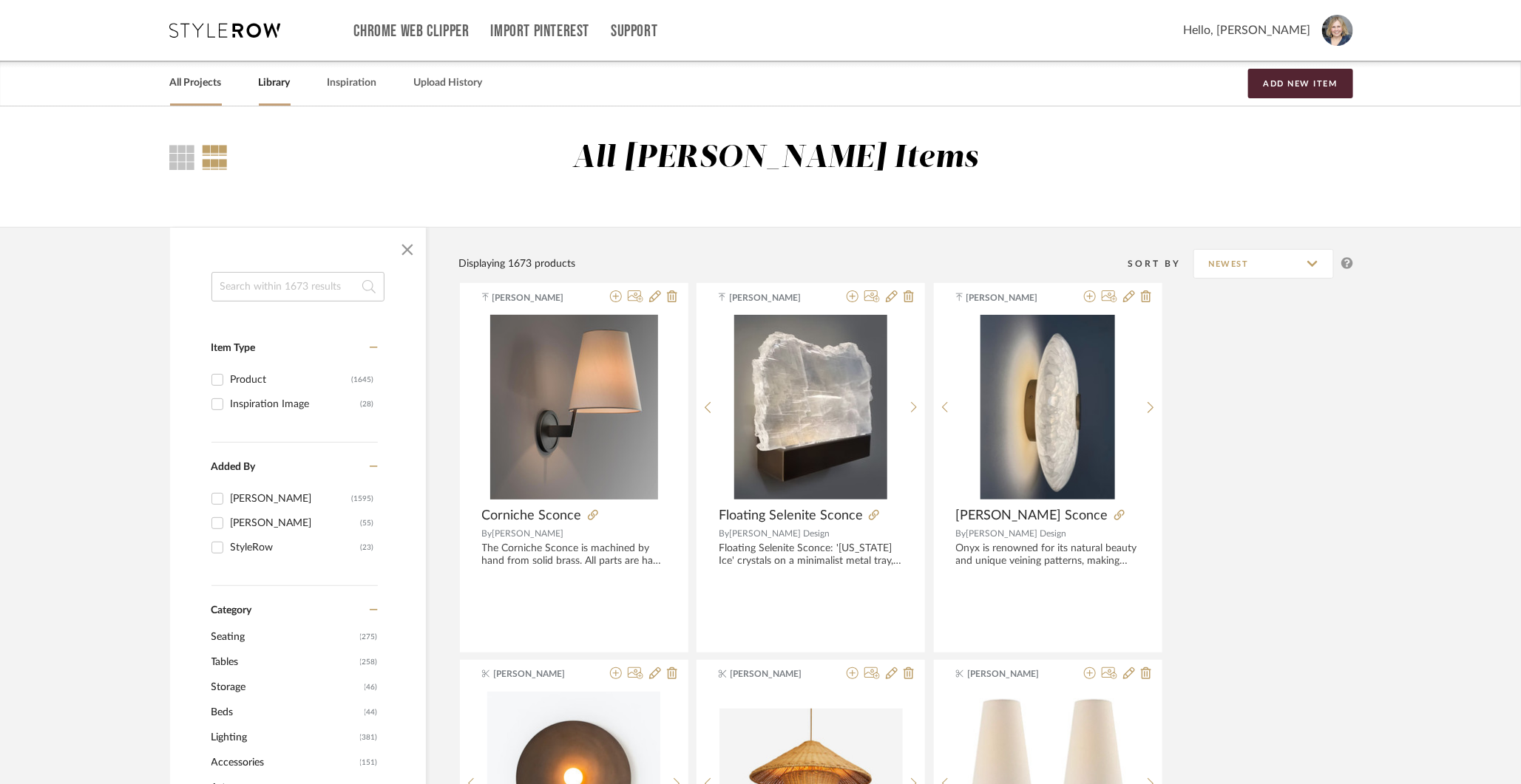
click at [218, 82] on link "All Projects" at bounding box center [196, 82] width 52 height 20
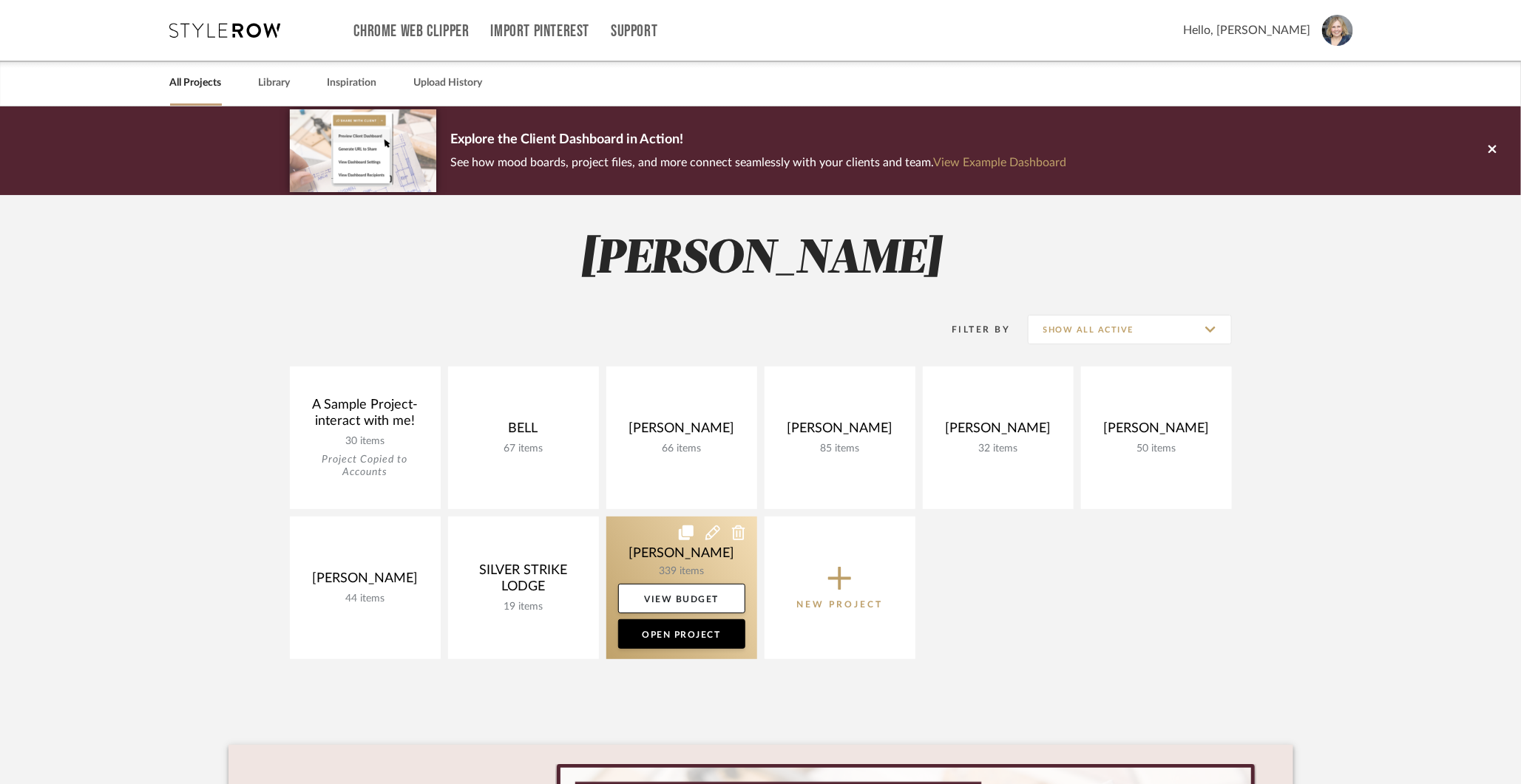
click at [652, 559] on link at bounding box center [681, 588] width 151 height 143
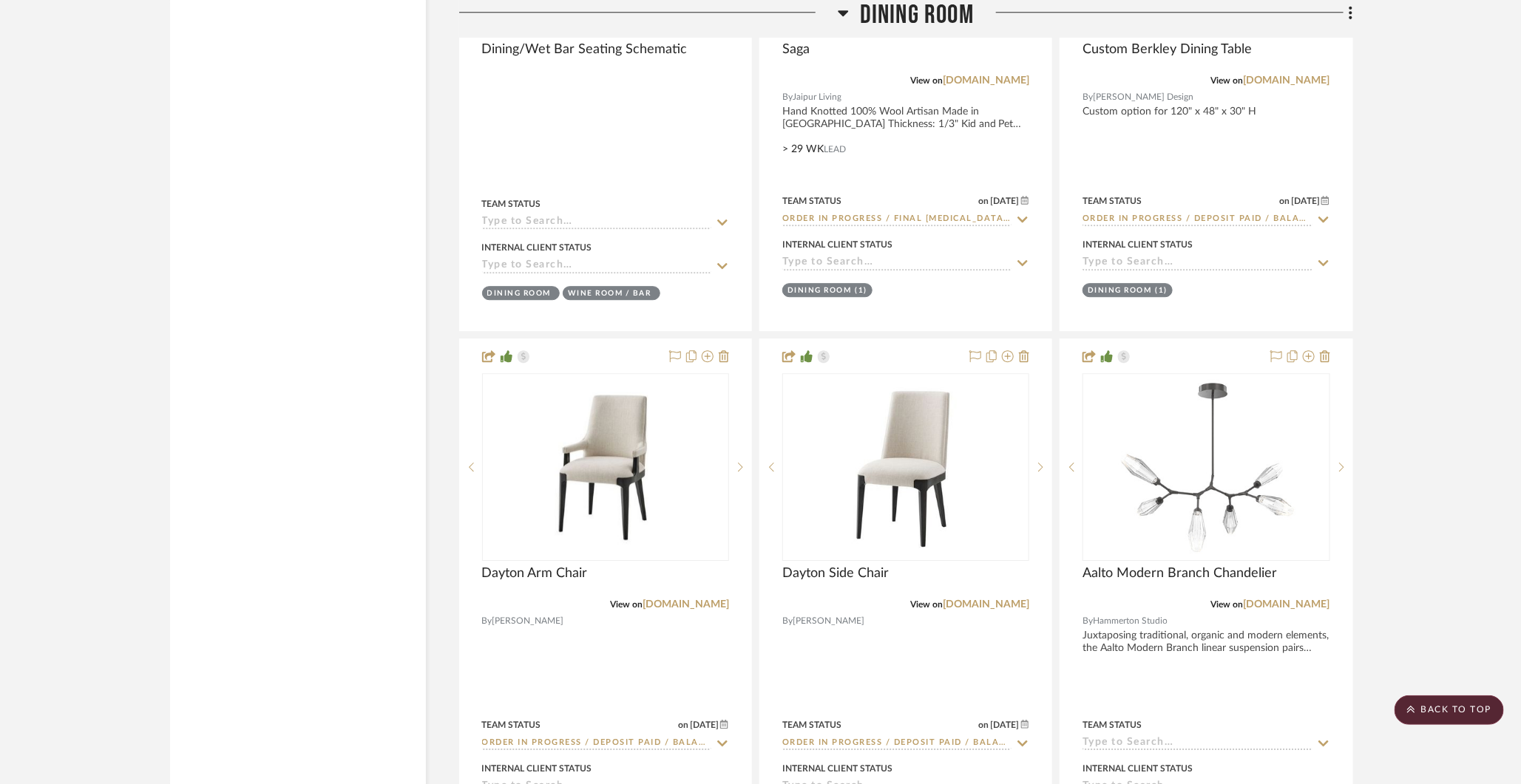
scroll to position [5203, 0]
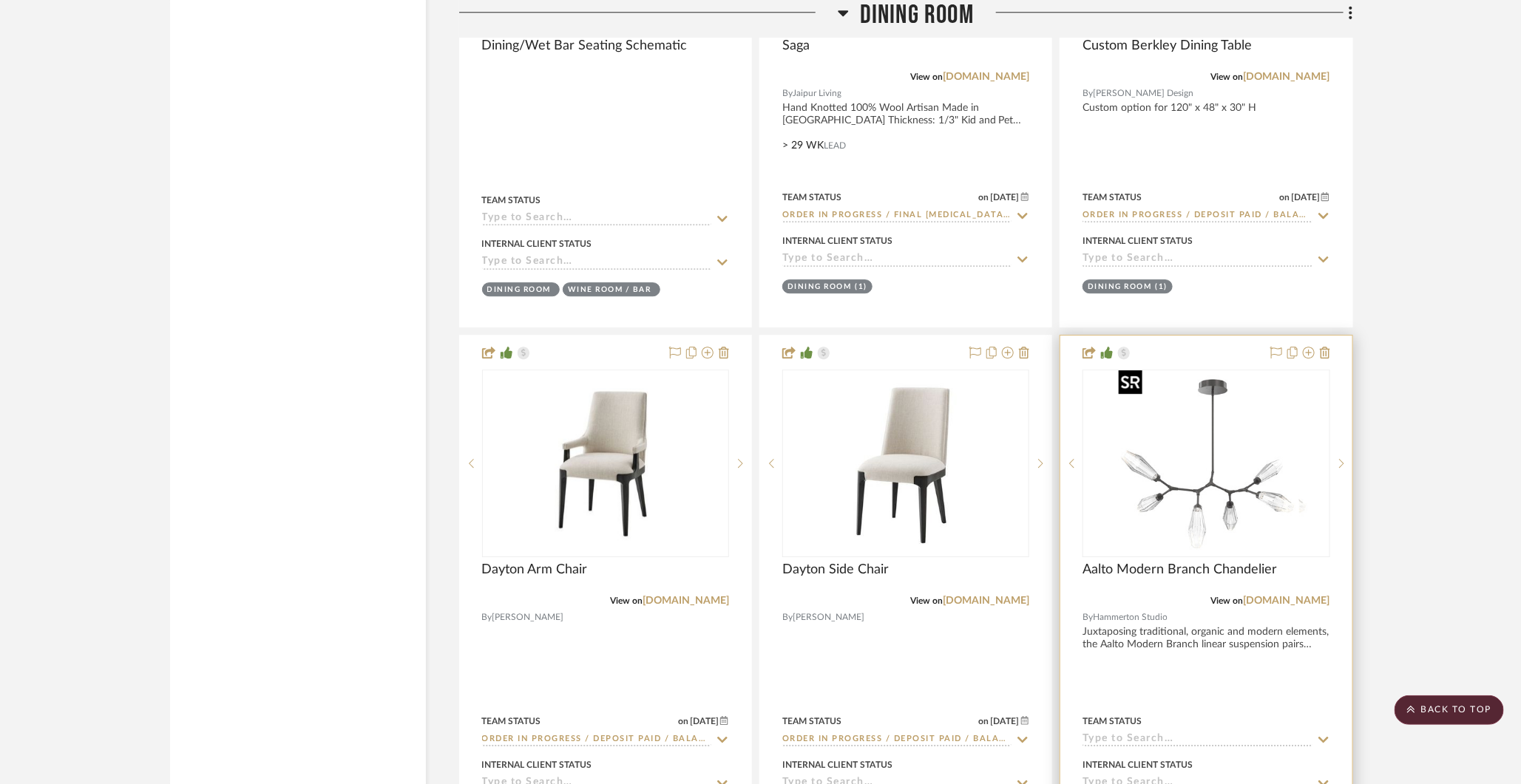
click at [1244, 493] on div at bounding box center [1205, 463] width 247 height 188
click at [1218, 490] on img "0" at bounding box center [1205, 463] width 186 height 185
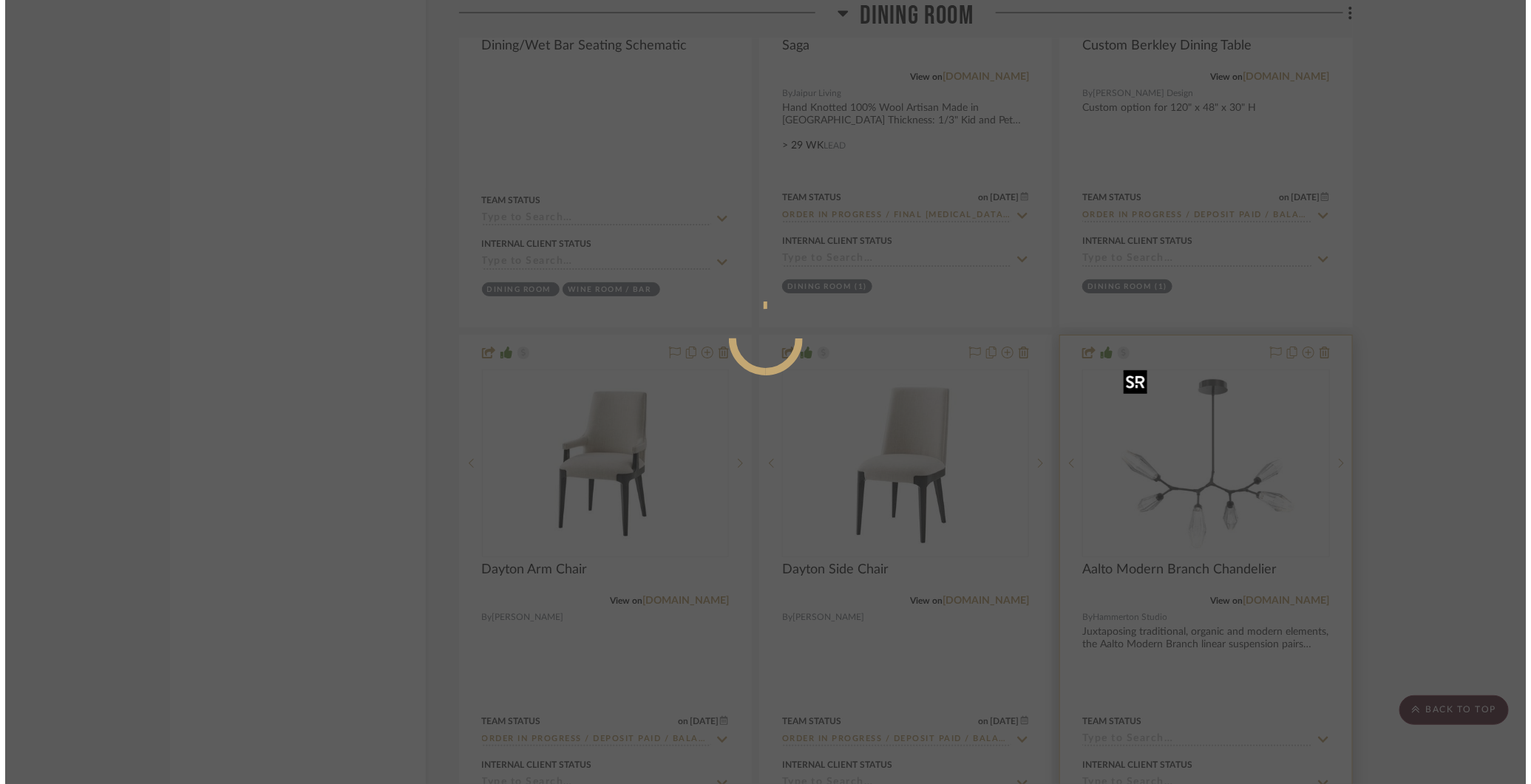
scroll to position [0, 0]
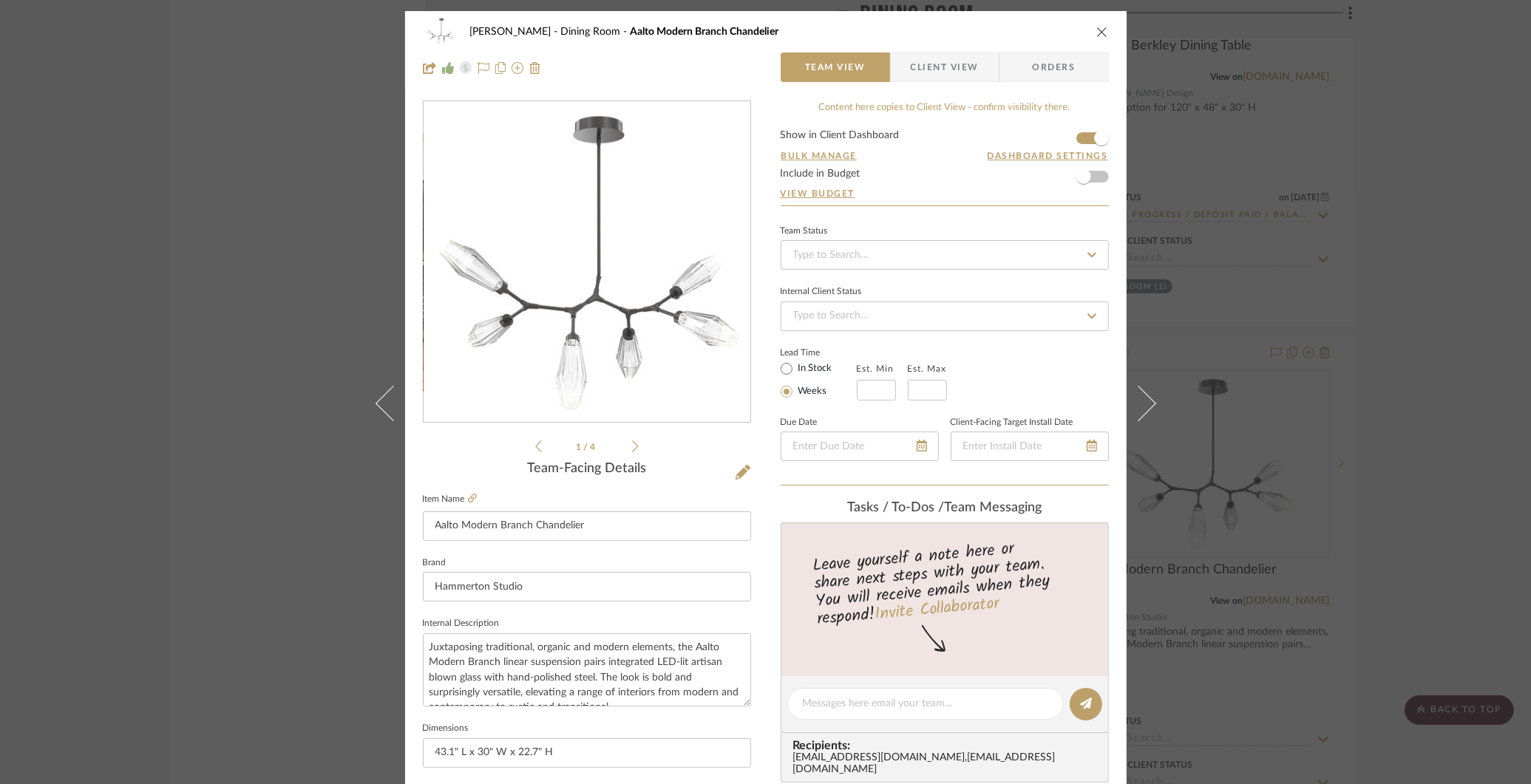
click at [218, 276] on div "STERN Dining Room Aalto Modern Branch Chandelier Team View Client View Orders 1…" at bounding box center [766, 392] width 1531 height 784
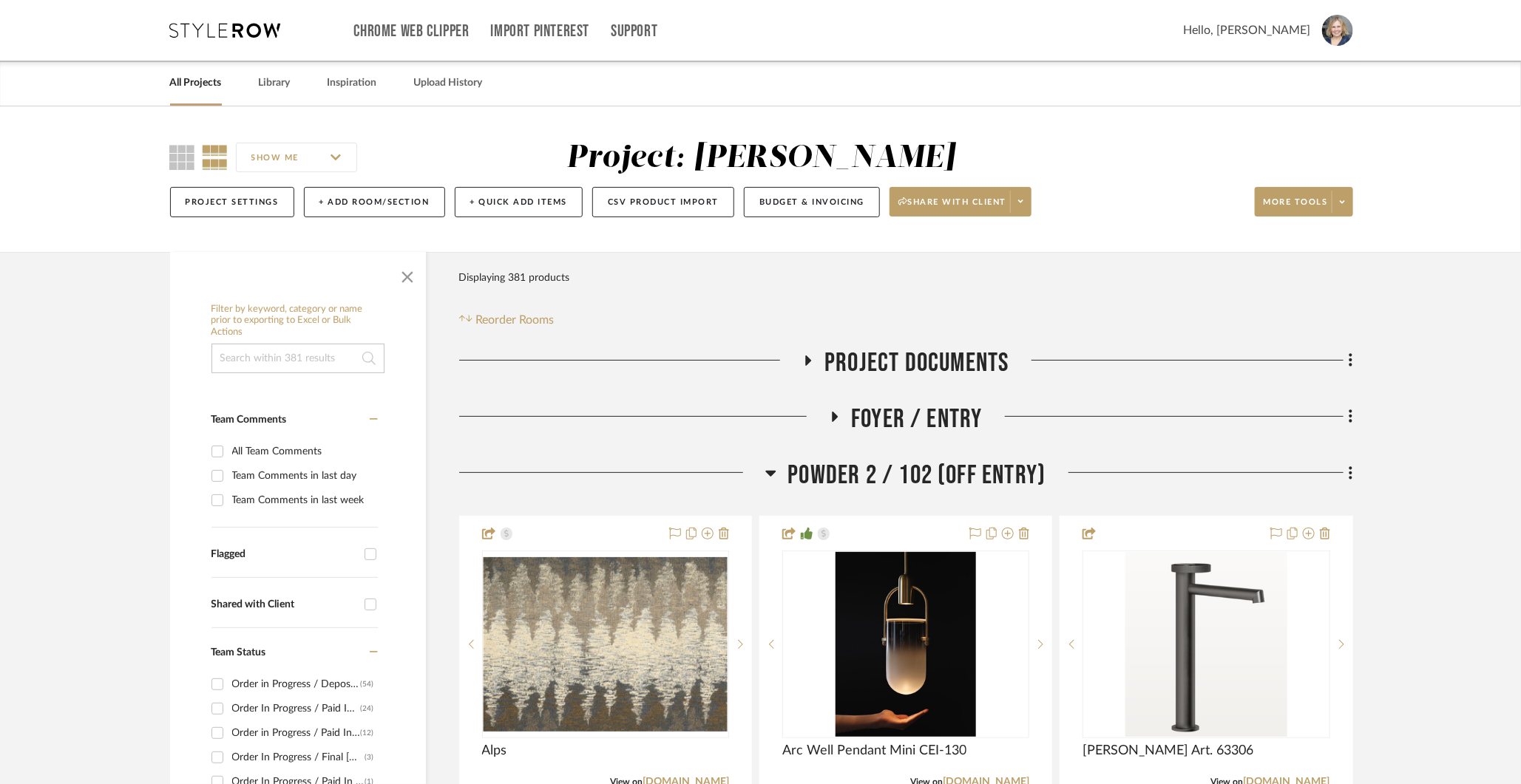
click at [185, 79] on link "All Projects" at bounding box center [196, 82] width 52 height 20
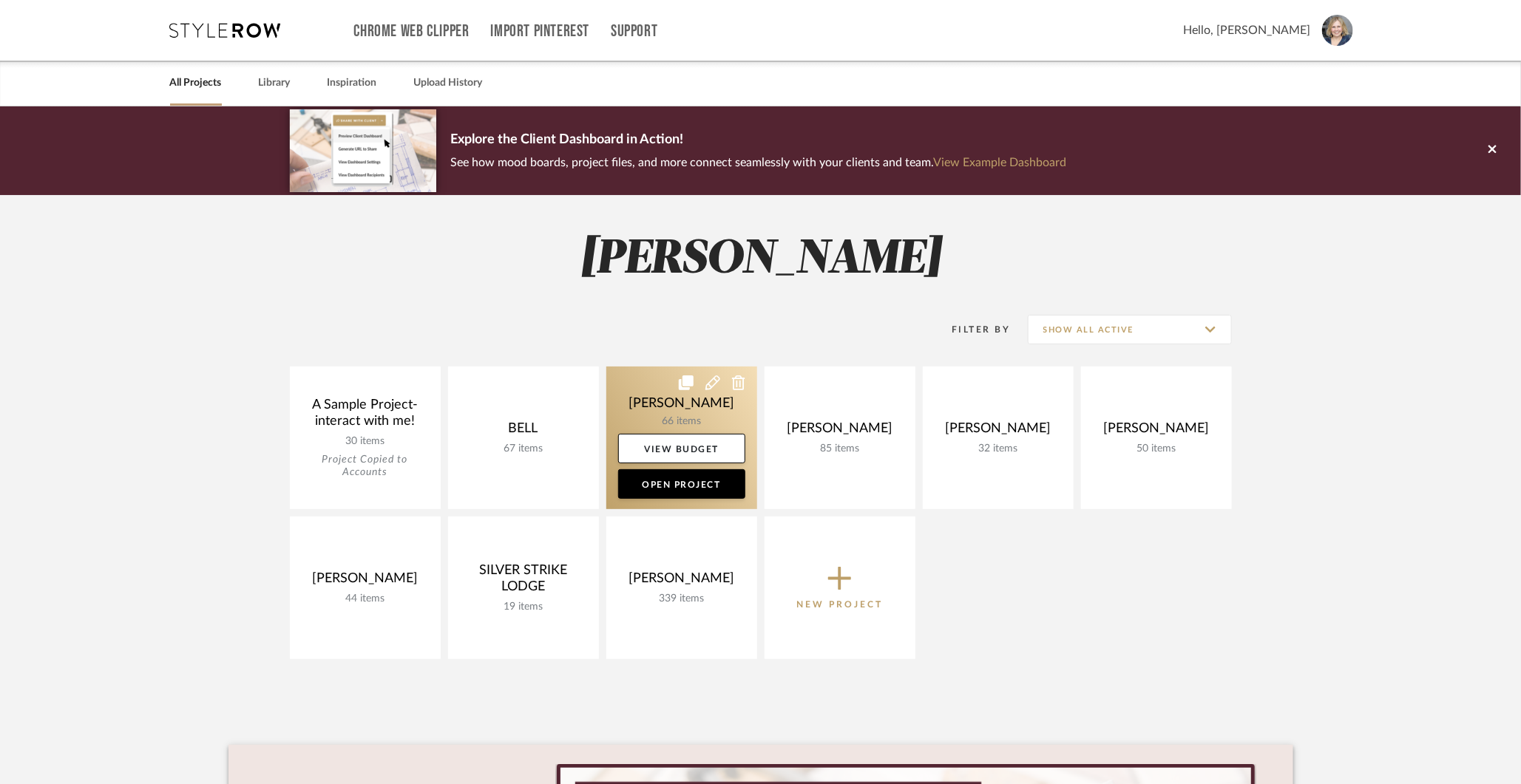
click at [680, 410] on link at bounding box center [681, 438] width 151 height 143
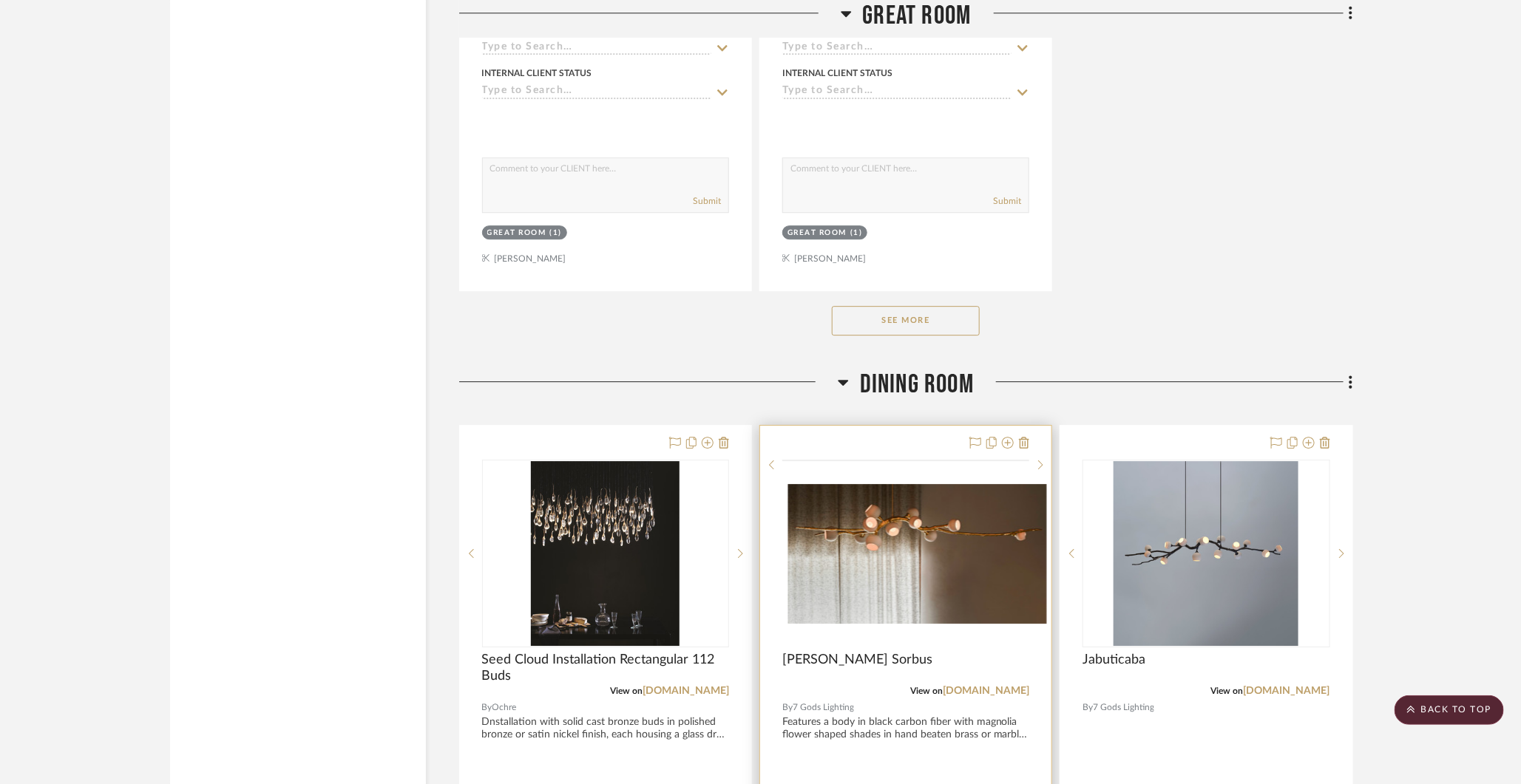
scroll to position [2221, 0]
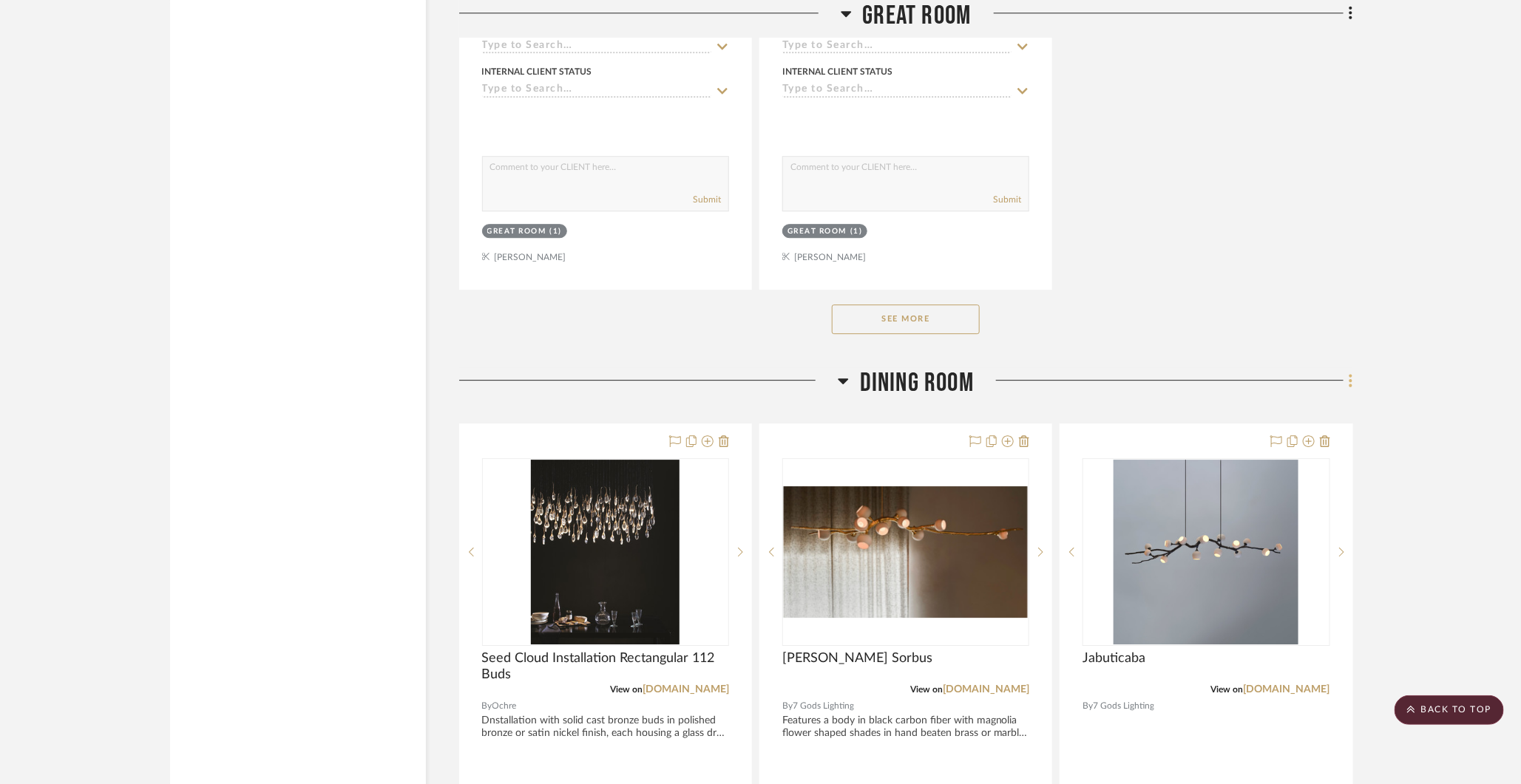
click at [1350, 374] on icon at bounding box center [1350, 380] width 3 height 13
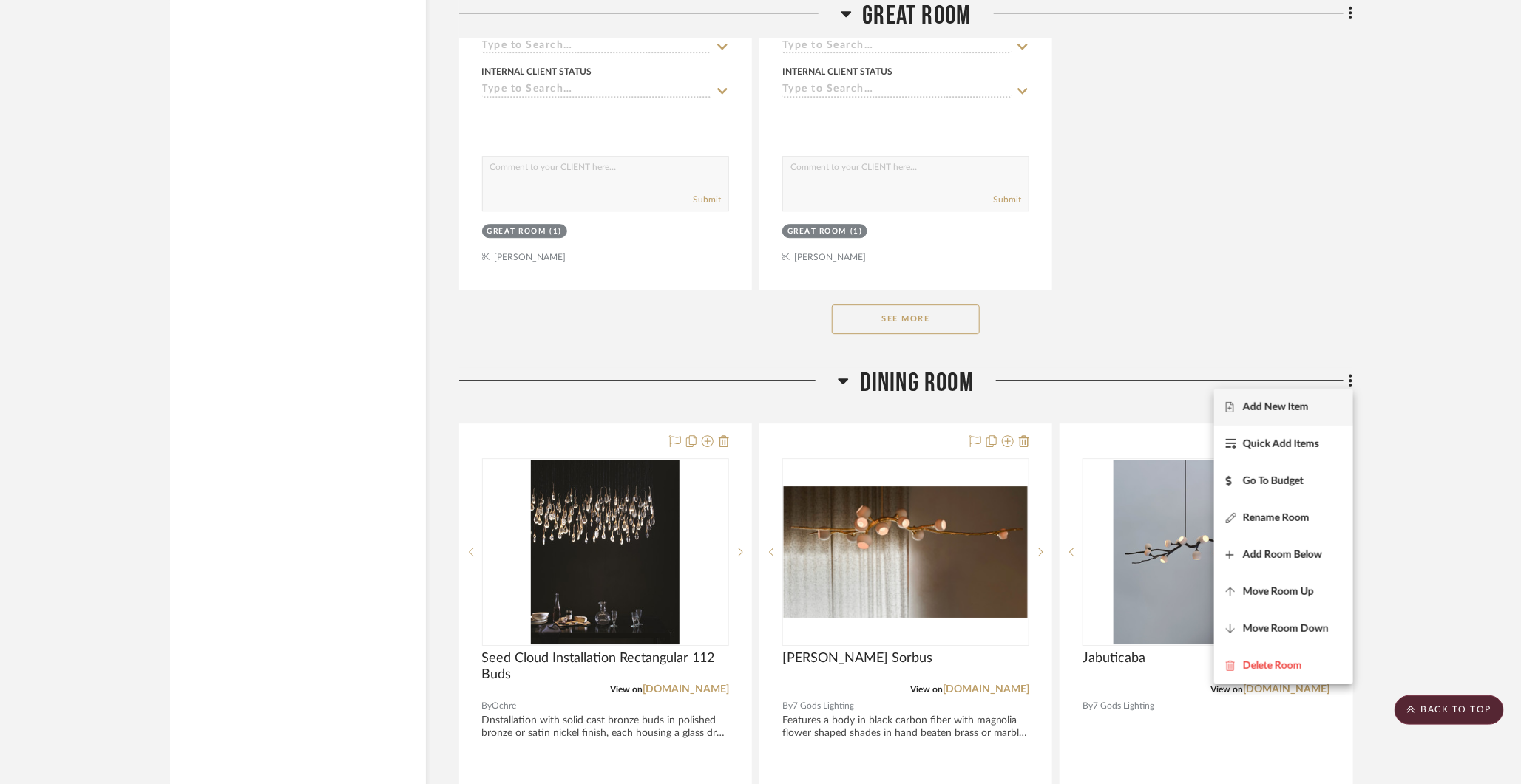
click at [1310, 399] on button "Add New Item" at bounding box center [1283, 406] width 139 height 37
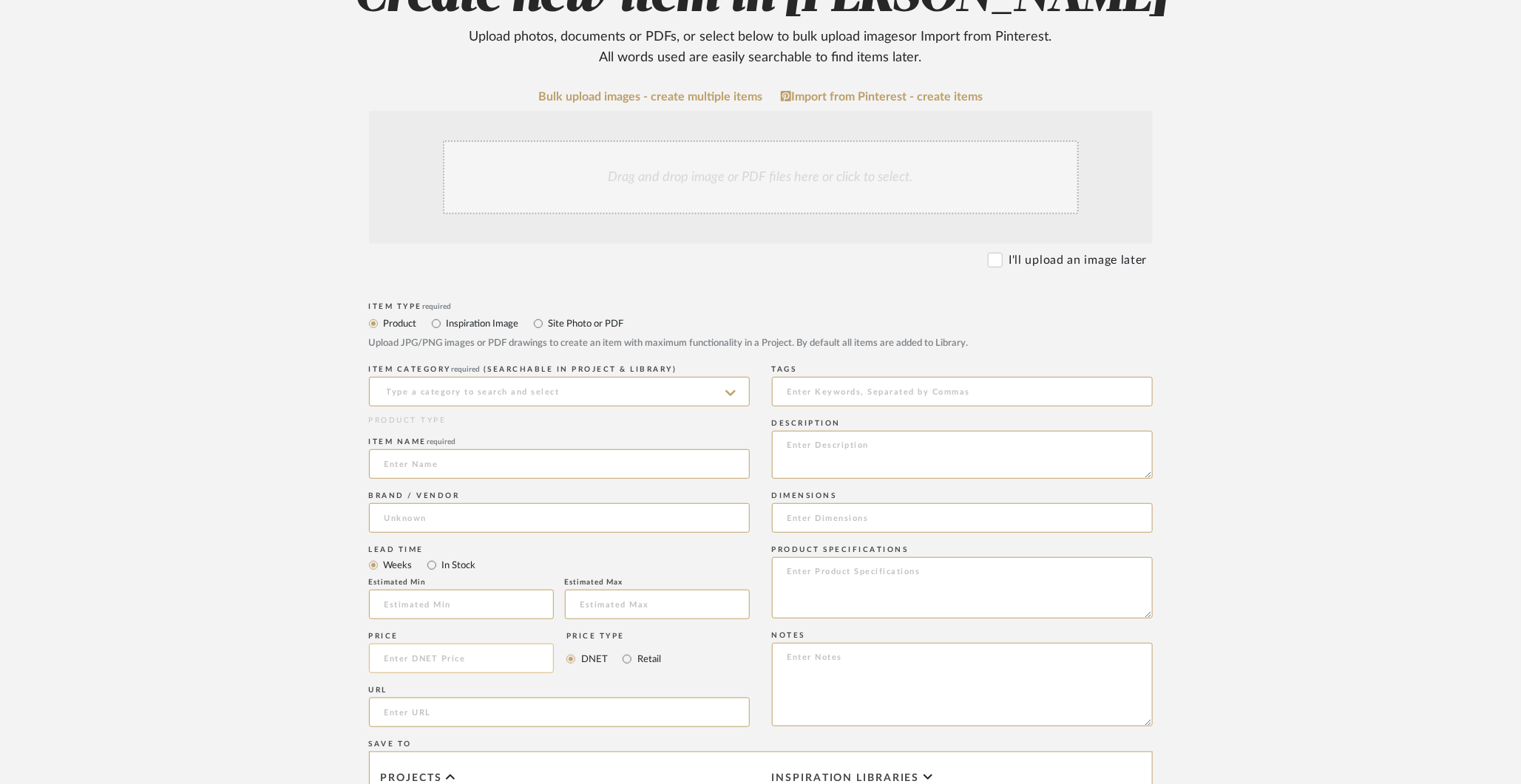
scroll to position [261, 0]
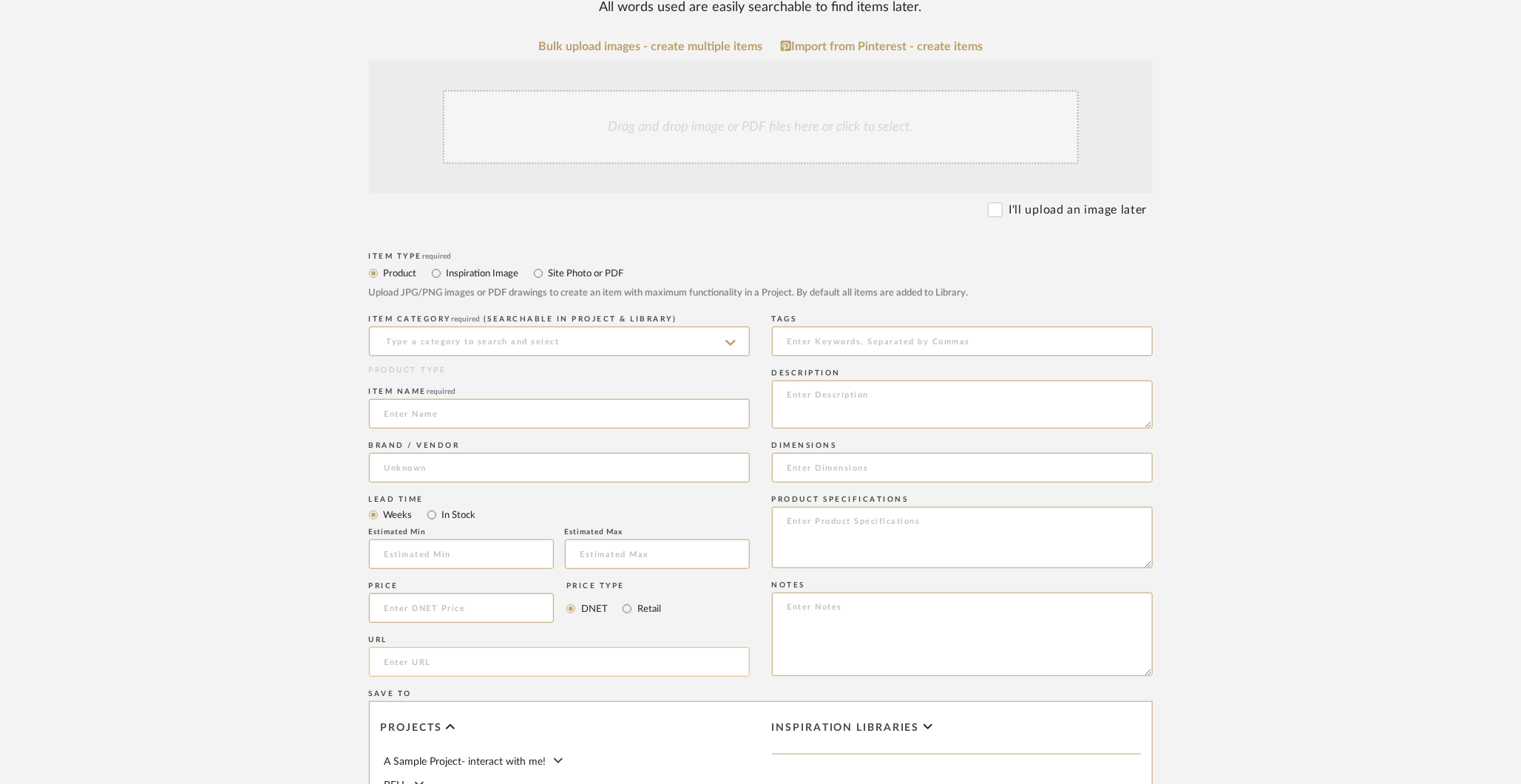
click at [449, 665] on input "url" at bounding box center [560, 662] width 381 height 30
paste input "https://studio.hammerton.com/product/rock-crystal-modern-branch-chandelier/?pdp…"
type input "https://studio.hammerton.com/product/rock-crystal-modern-branch-chandelier/?pdp…"
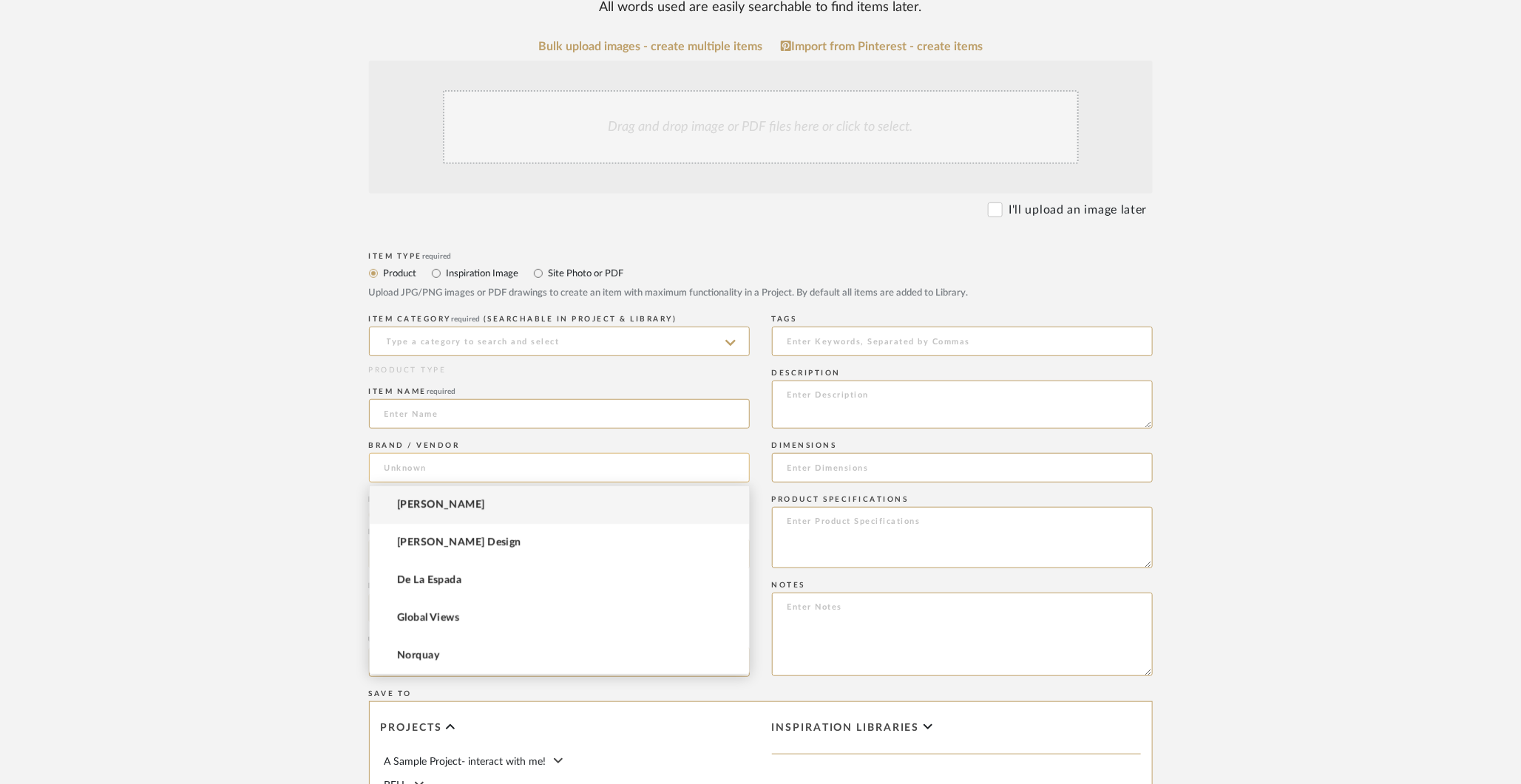
click at [425, 463] on input at bounding box center [560, 468] width 381 height 30
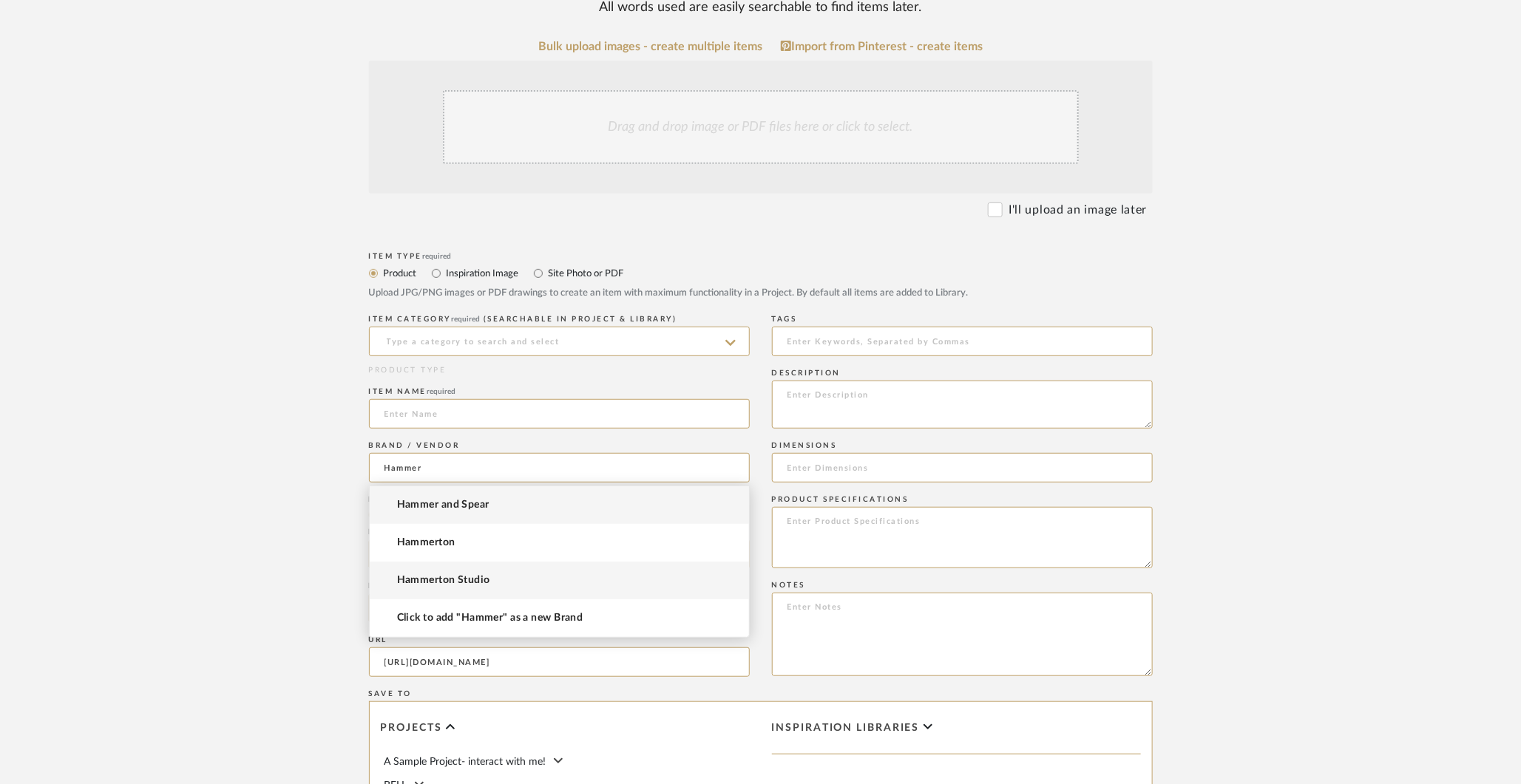
click at [454, 582] on span "Hammerton Studio" at bounding box center [444, 580] width 94 height 13
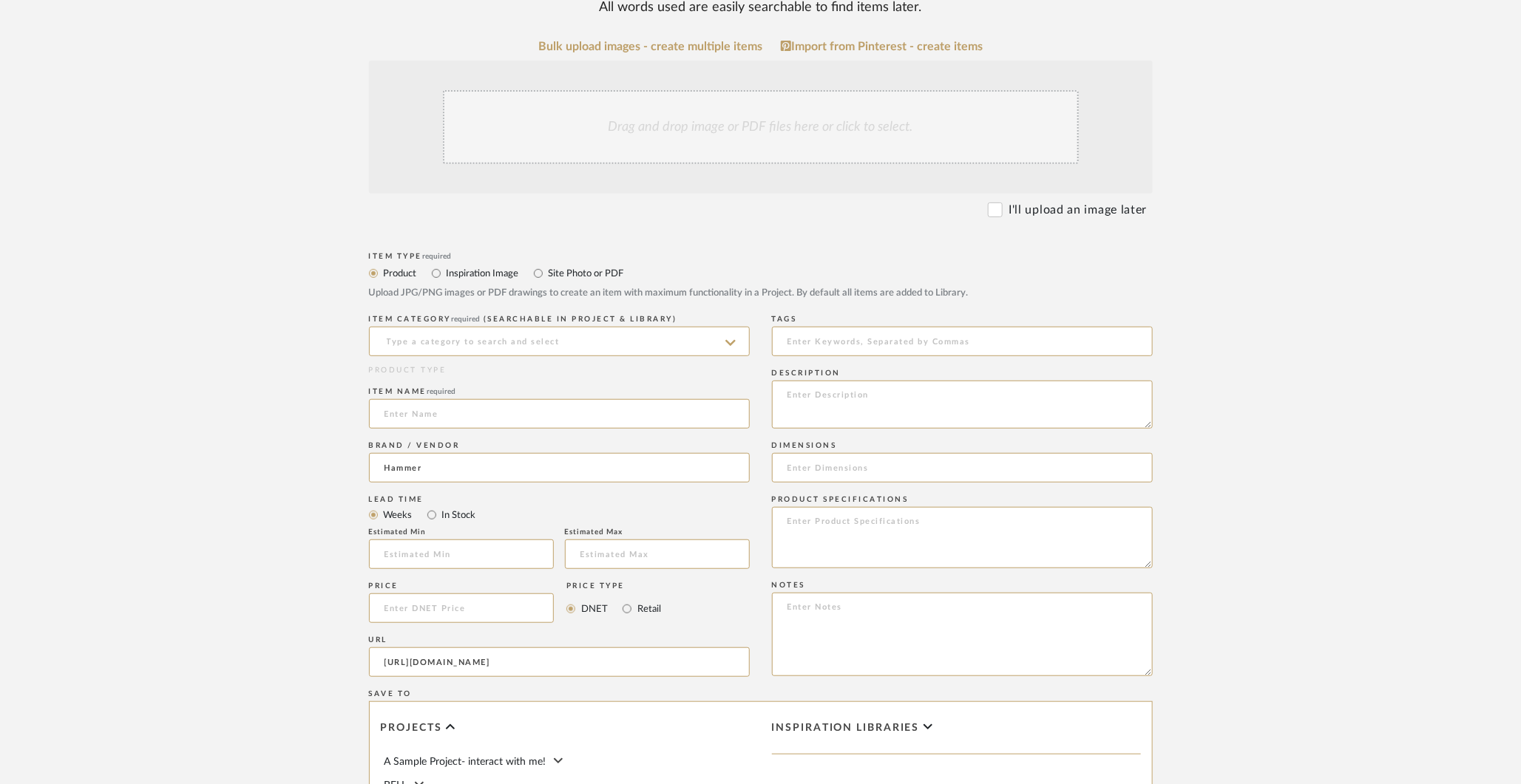
type input "Hammerton Studio"
click at [469, 415] on input at bounding box center [560, 413] width 381 height 30
type input "Rock Crystal Modern Branch Chandelier"
click at [816, 477] on input at bounding box center [962, 468] width 381 height 30
type input "43.1" L x"
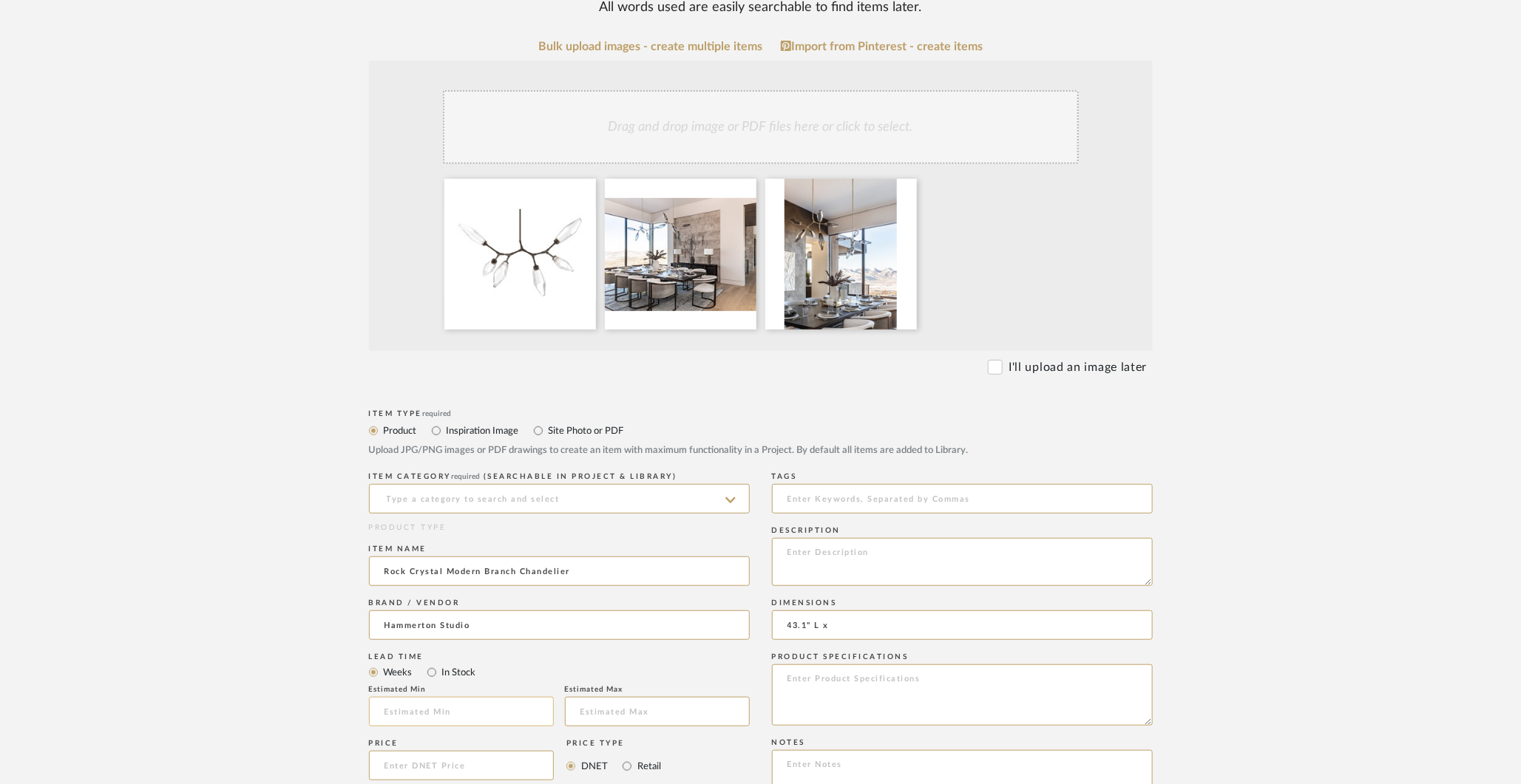
click at [526, 714] on input "text" at bounding box center [461, 712] width 185 height 30
type input "4"
click at [661, 712] on input "text" at bounding box center [657, 712] width 185 height 30
type input "5"
click at [808, 685] on textarea at bounding box center [962, 695] width 381 height 61
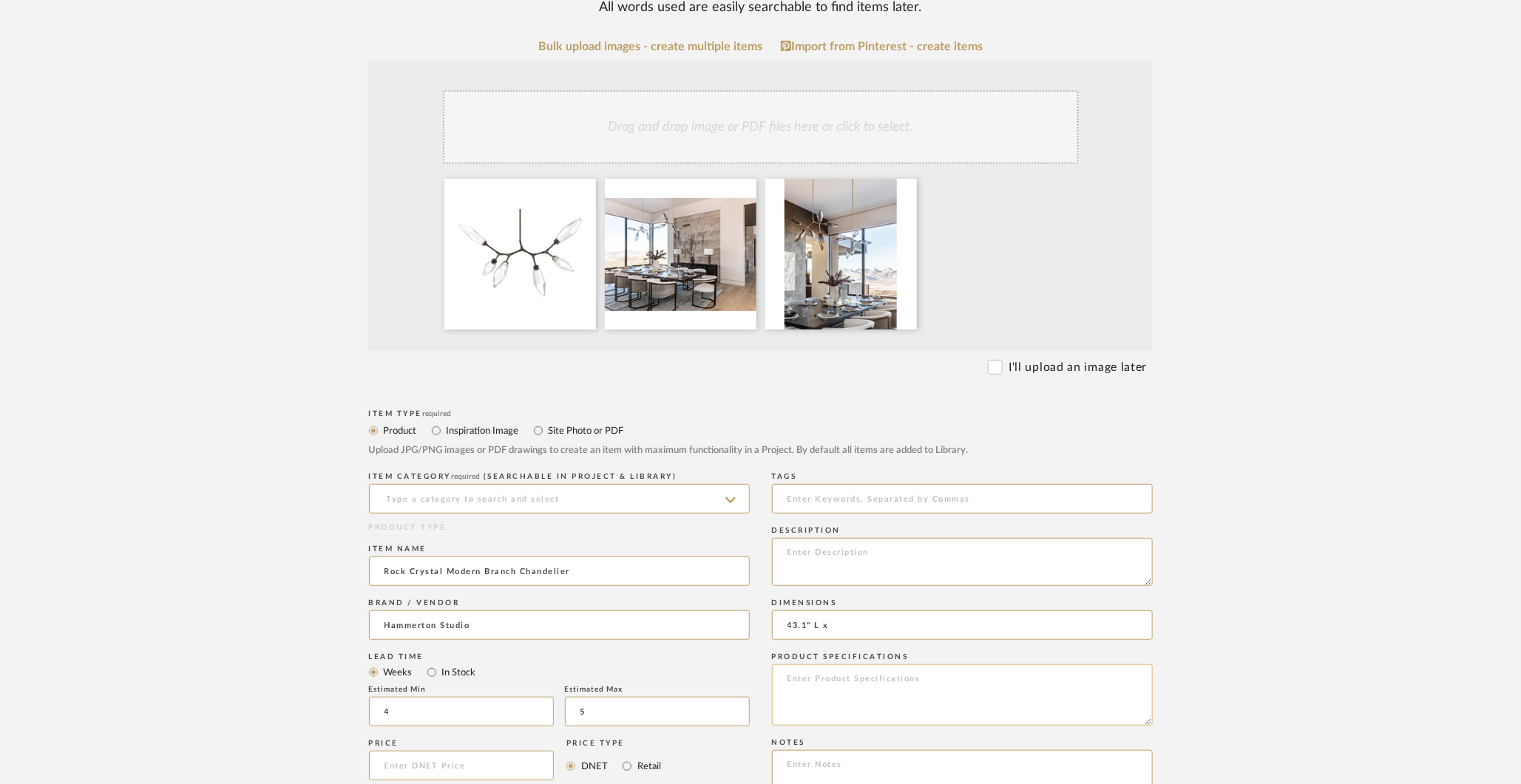
paste textarea "Bulb Base Type LED Electrical Quantity 6 Wattage 16 Source Lumens 1399 Color Te…"
click at [808, 685] on textarea "Bulb Base Type LED Electrical Quantity 6 Wattage 16 Source Lumens 1399 Color Te…" at bounding box center [962, 695] width 381 height 61
type textarea "Bulb Base Type LED Electrical Quantity 6 Wattage 16 Source Lumens 1399 Color Te…"
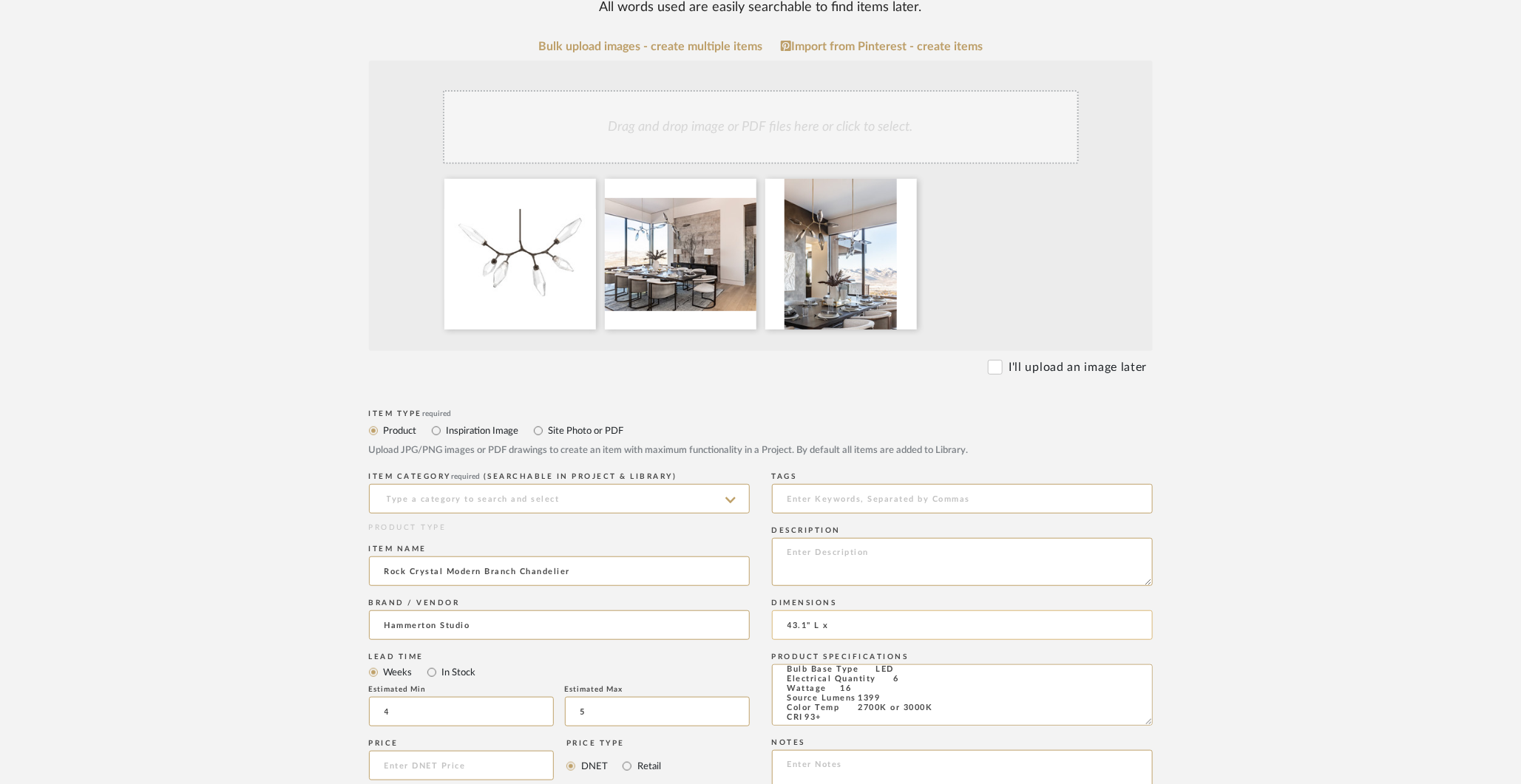
click at [845, 622] on input "43.1" L x" at bounding box center [962, 625] width 381 height 30
paste input "OAH 26" - 83", adjustable Electrical Electrical UL Listing Indoor/Dry Bulb Base…"
drag, startPoint x: 1122, startPoint y: 626, endPoint x: 966, endPoint y: 620, distance: 156.1
click at [966, 620] on input "43.1" L x OAH 26" - 83", adjustable Electrical Electrical UL Listing Indoor/Dry…" at bounding box center [962, 625] width 381 height 30
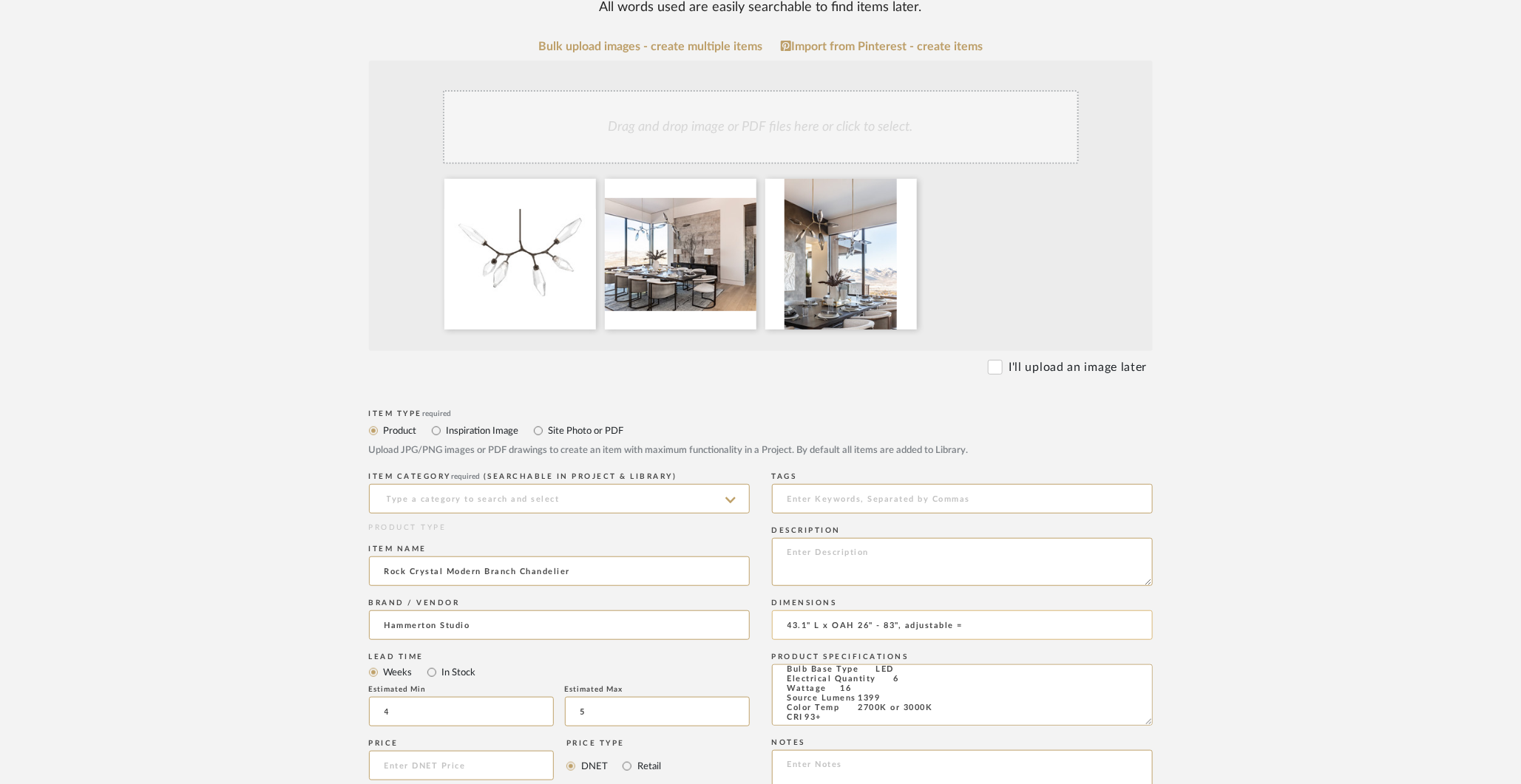
drag, startPoint x: 867, startPoint y: 617, endPoint x: 845, endPoint y: 618, distance: 22.0
click at [845, 618] on input "43.1" L x OAH 26" - 83", adjustable =" at bounding box center [962, 625] width 381 height 30
click at [852, 624] on input "43.1" L x OAH 26" - 83", adjustable =" at bounding box center [962, 625] width 381 height 30
drag, startPoint x: 852, startPoint y: 624, endPoint x: 833, endPoint y: 625, distance: 19.0
click at [833, 625] on input "43.1" L x OAH 26" - 83", adjustable =" at bounding box center [962, 625] width 381 height 30
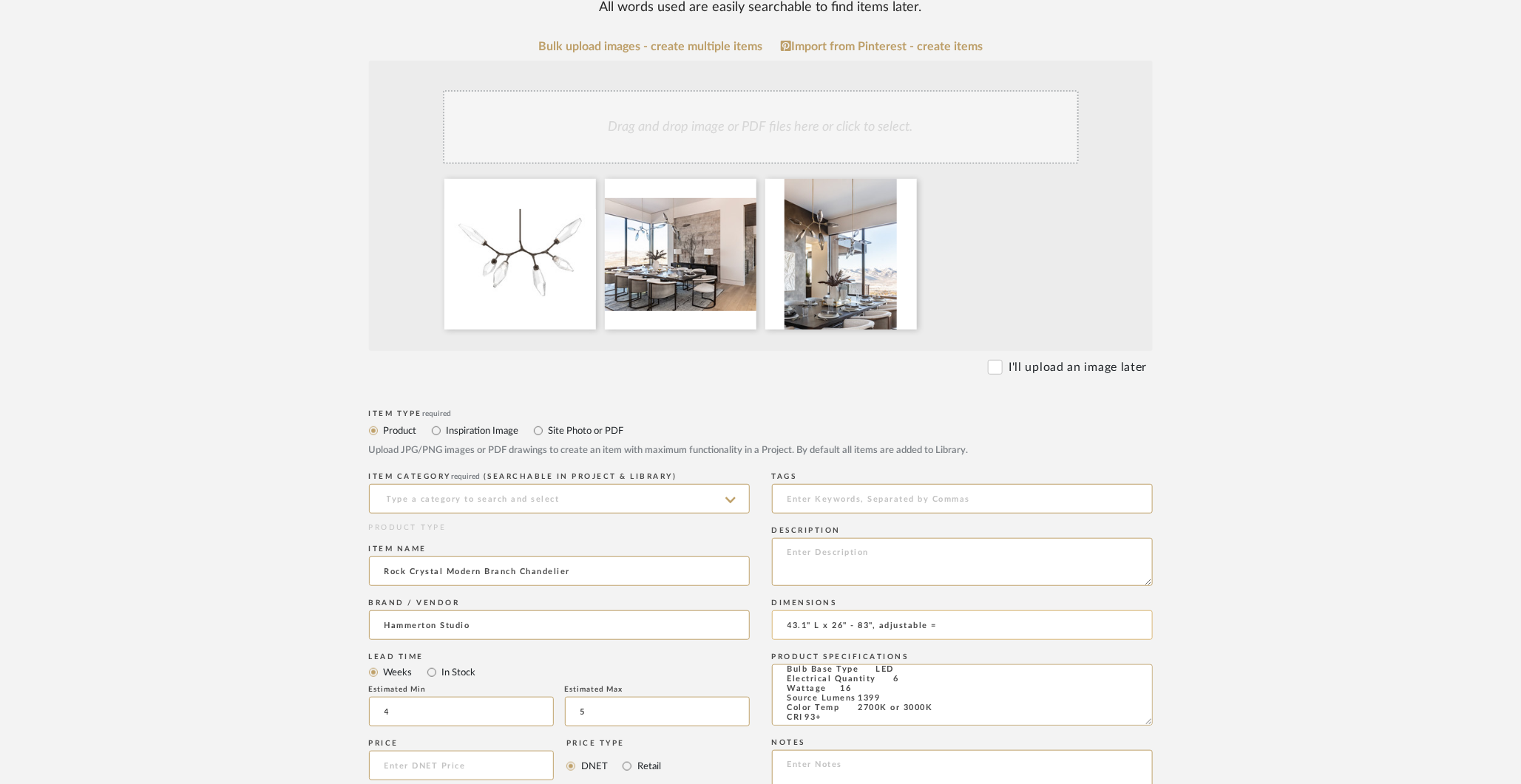
click at [874, 624] on input "43.1" L x 26" - 83", adjustable =" at bounding box center [962, 625] width 381 height 30
paste input "OAH"
click at [964, 625] on input "43.1" L x 26" - 83",OAH adjustable =" at bounding box center [962, 625] width 381 height 30
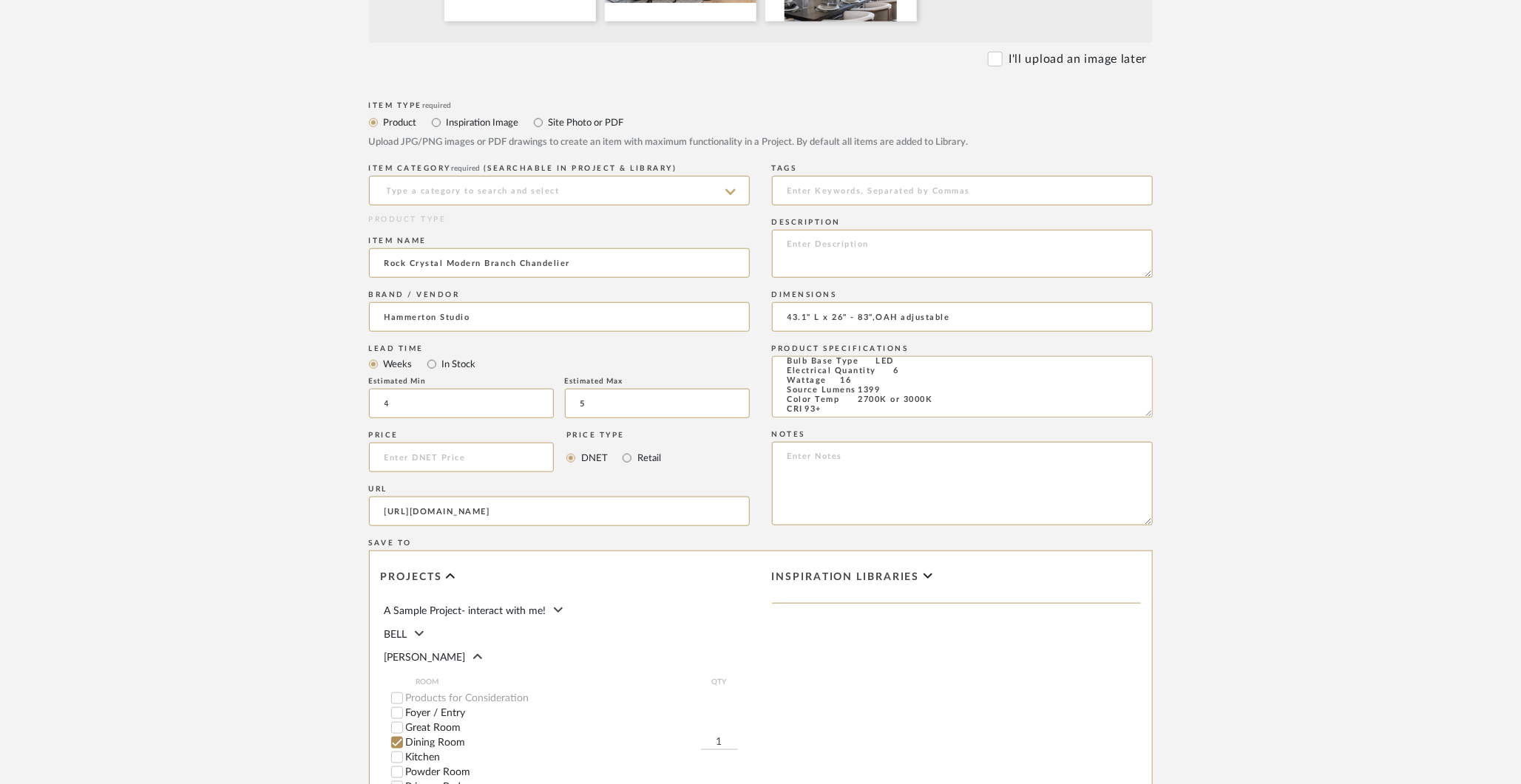
scroll to position [573, 0]
type input "43.1" L x 26" - 83",OAH adjustable"
click at [618, 182] on input at bounding box center [560, 187] width 381 height 30
click at [588, 219] on div "Chandeliers" at bounding box center [560, 224] width 379 height 37
type input "Chandeliers"
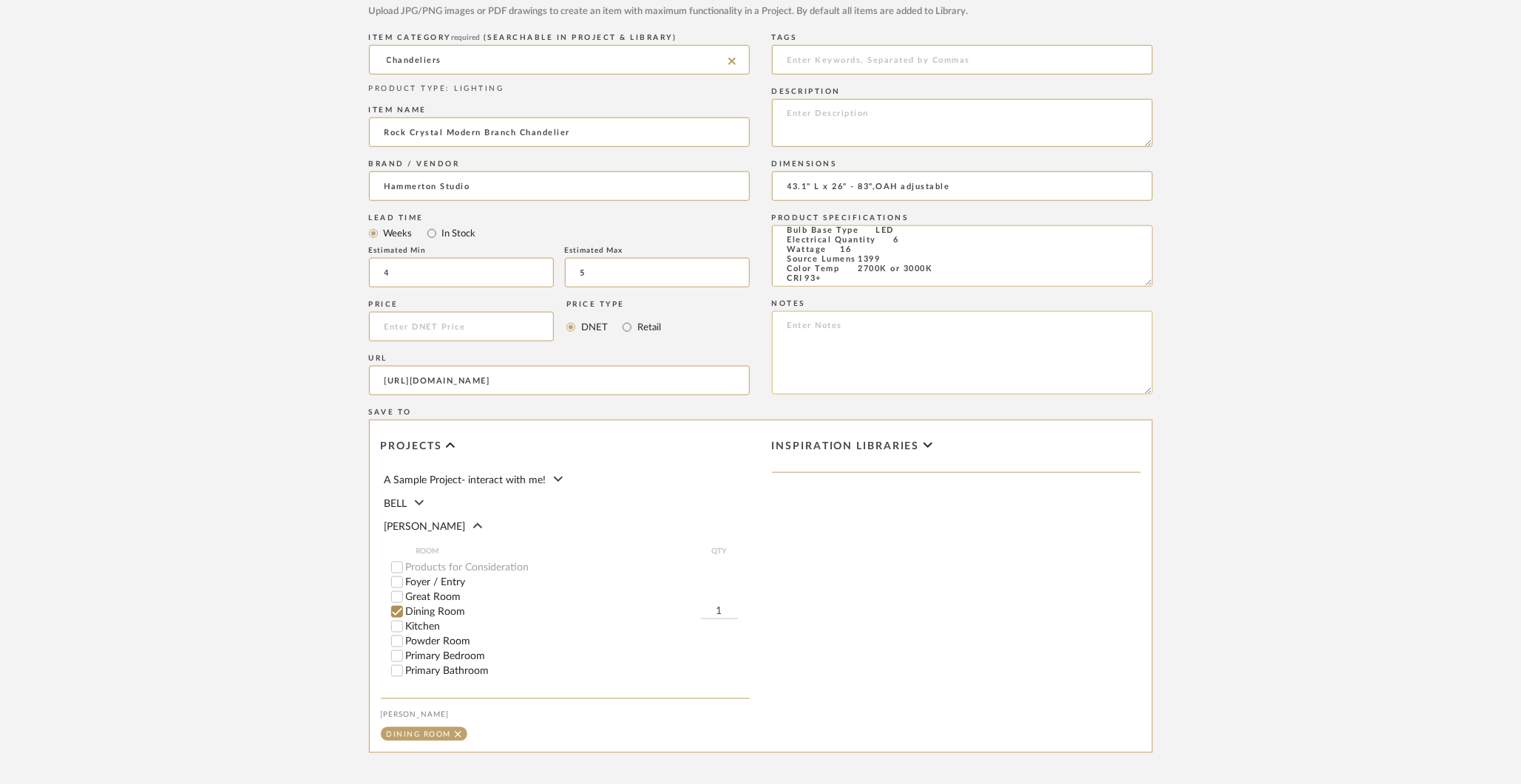
scroll to position [698, 0]
click at [872, 127] on textarea at bounding box center [962, 124] width 381 height 48
paste textarea "A ‘branching bubble’ chandelier unlike any other – the Rock Crystal Modern Bran…"
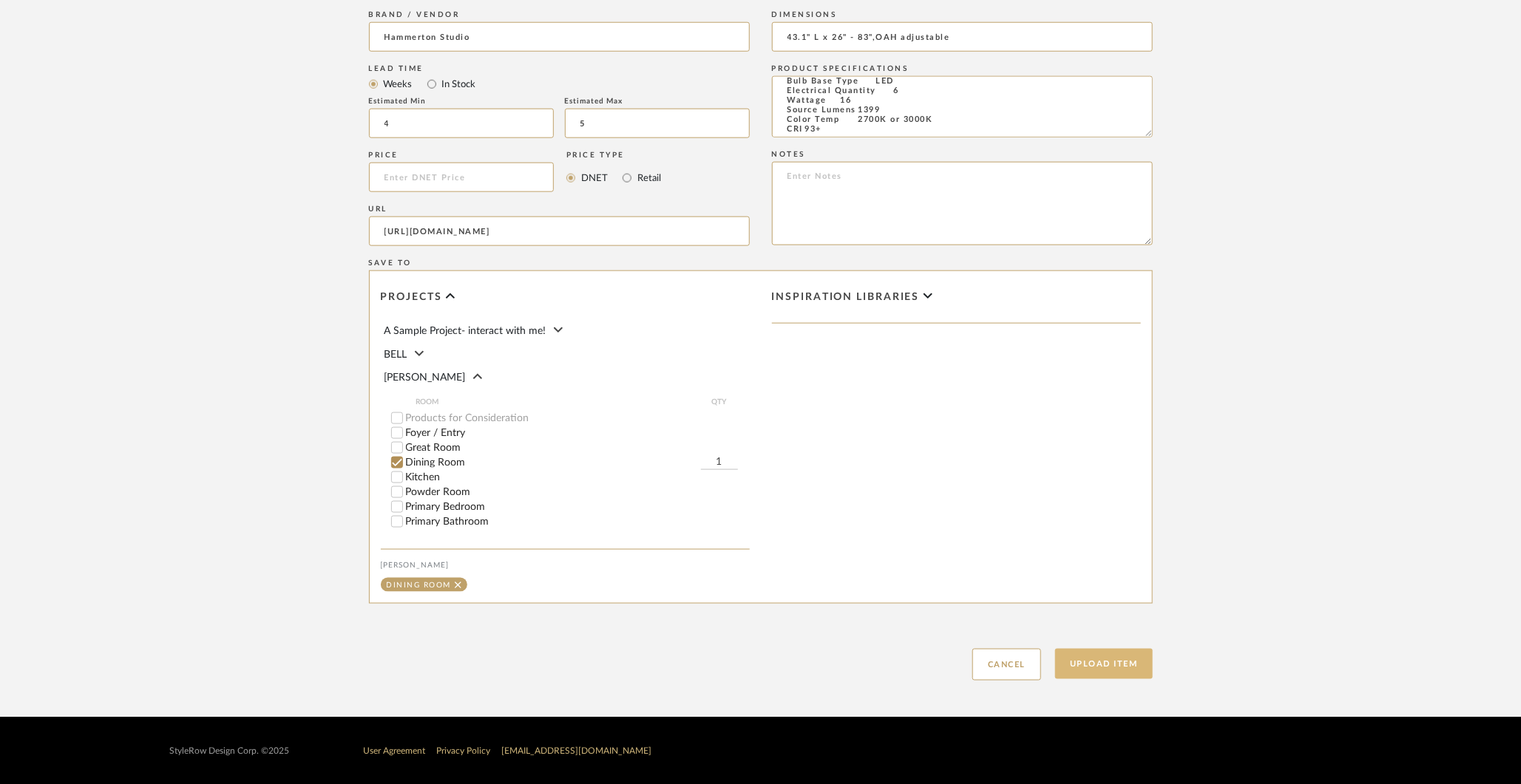
type textarea "A ‘branching bubble’ chandelier unlike any other – the Rock Crystal Modern Bran…"
click at [1108, 660] on button "Upload Item" at bounding box center [1103, 664] width 98 height 31
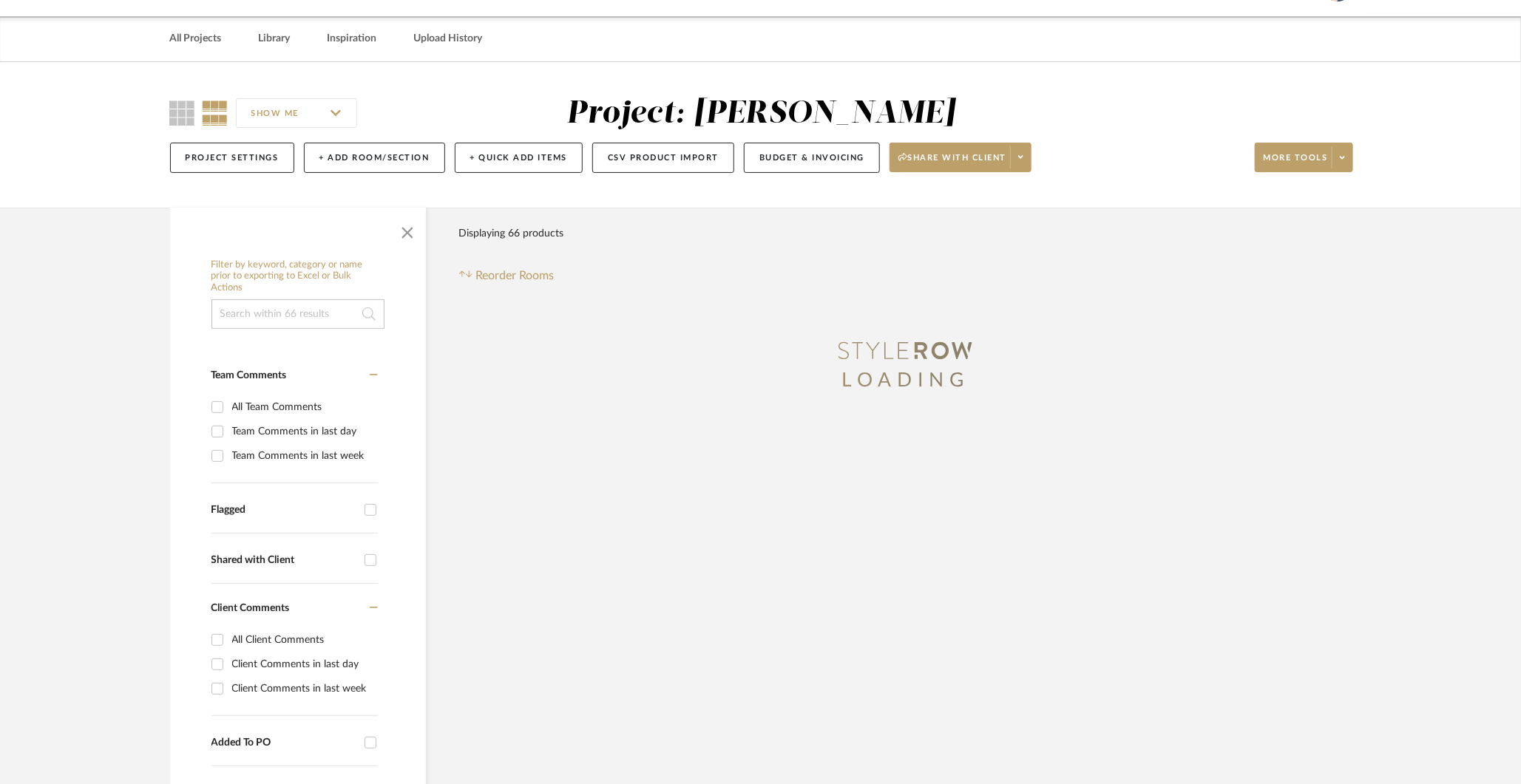
scroll to position [4, 0]
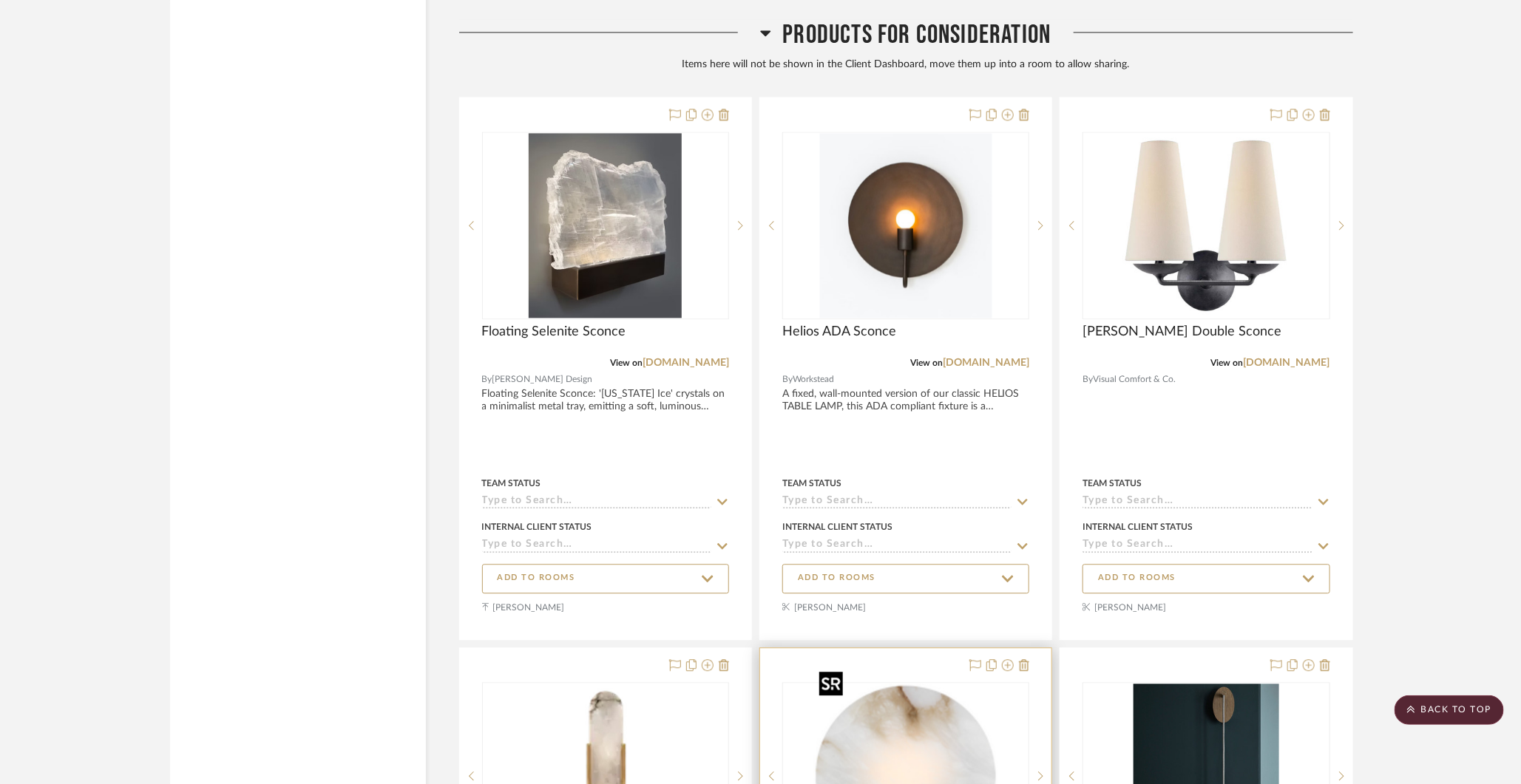
scroll to position [7708, 0]
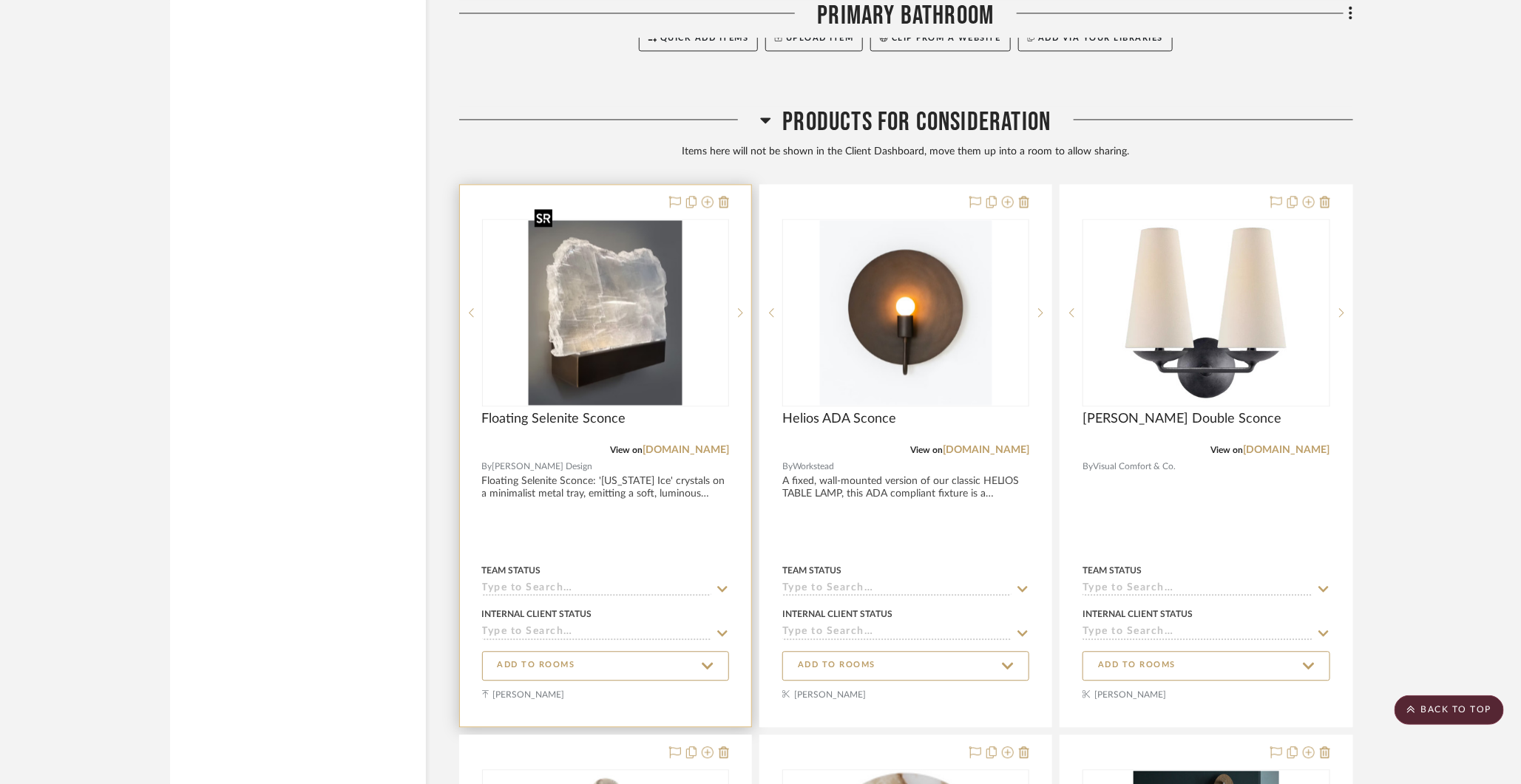
click at [0, 0] on img at bounding box center [0, 0] width 0 height 0
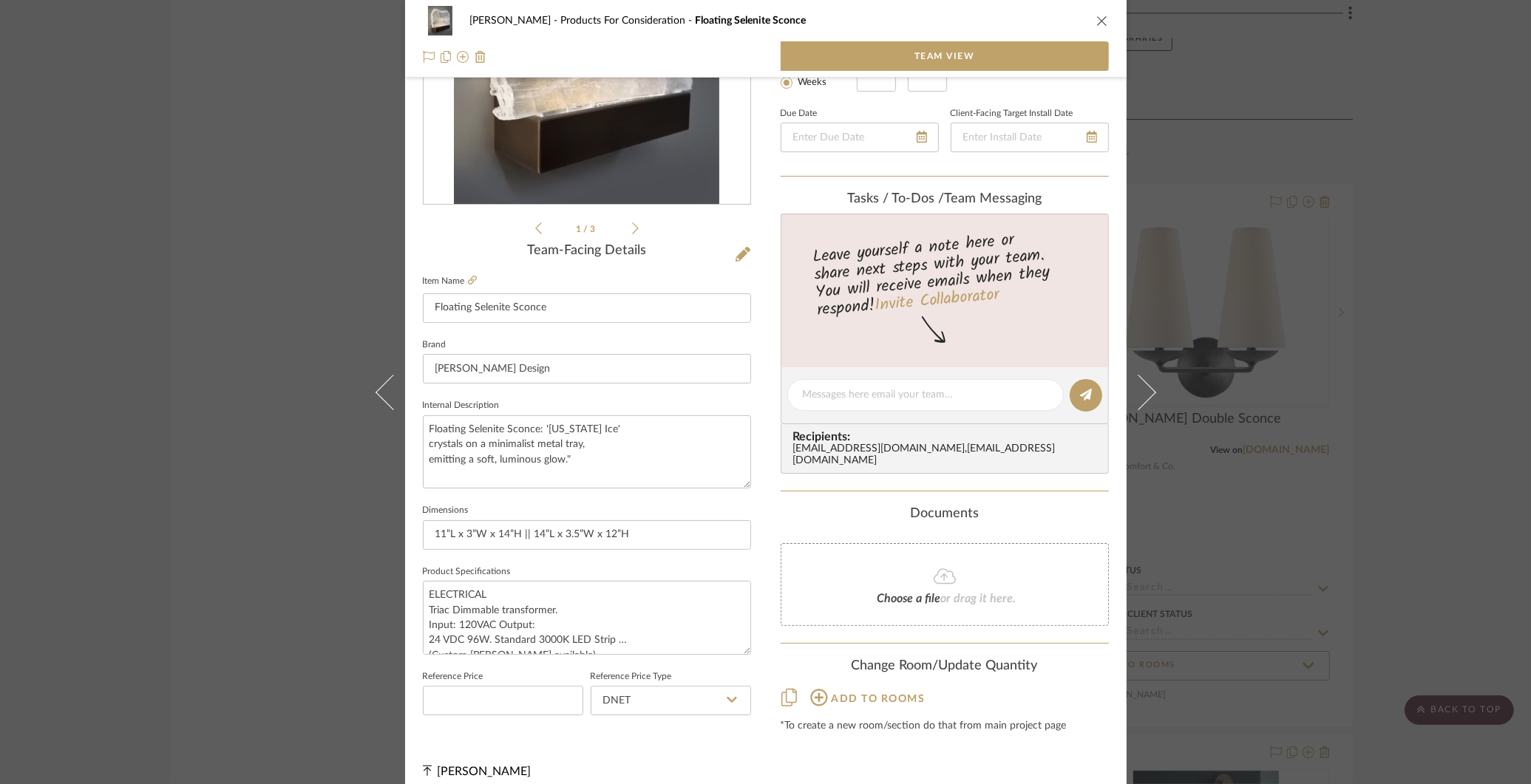
scroll to position [230, 0]
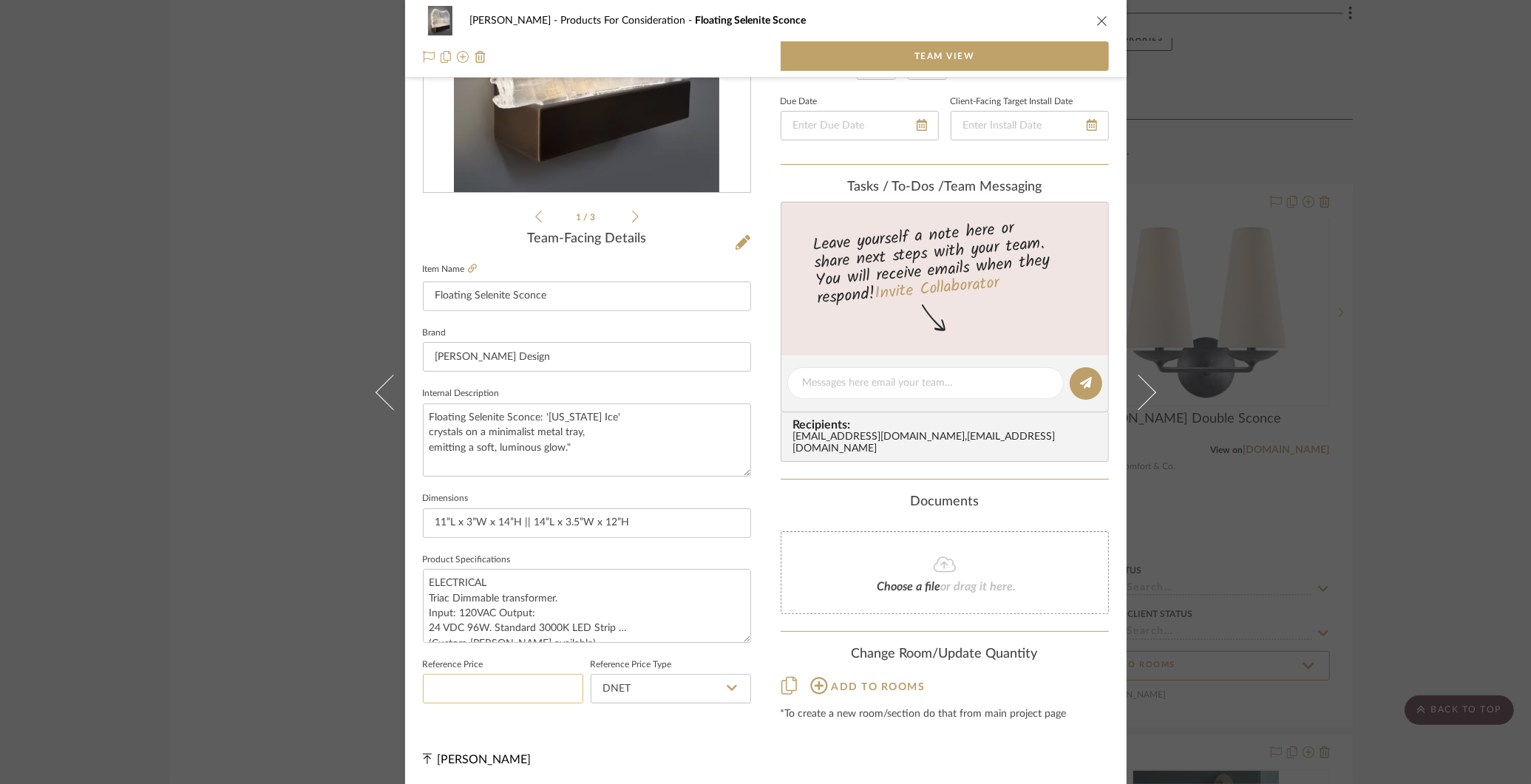
click at [464, 688] on input at bounding box center [503, 689] width 161 height 30
type input "$2,600.00"
click at [738, 239] on icon at bounding box center [743, 241] width 14 height 14
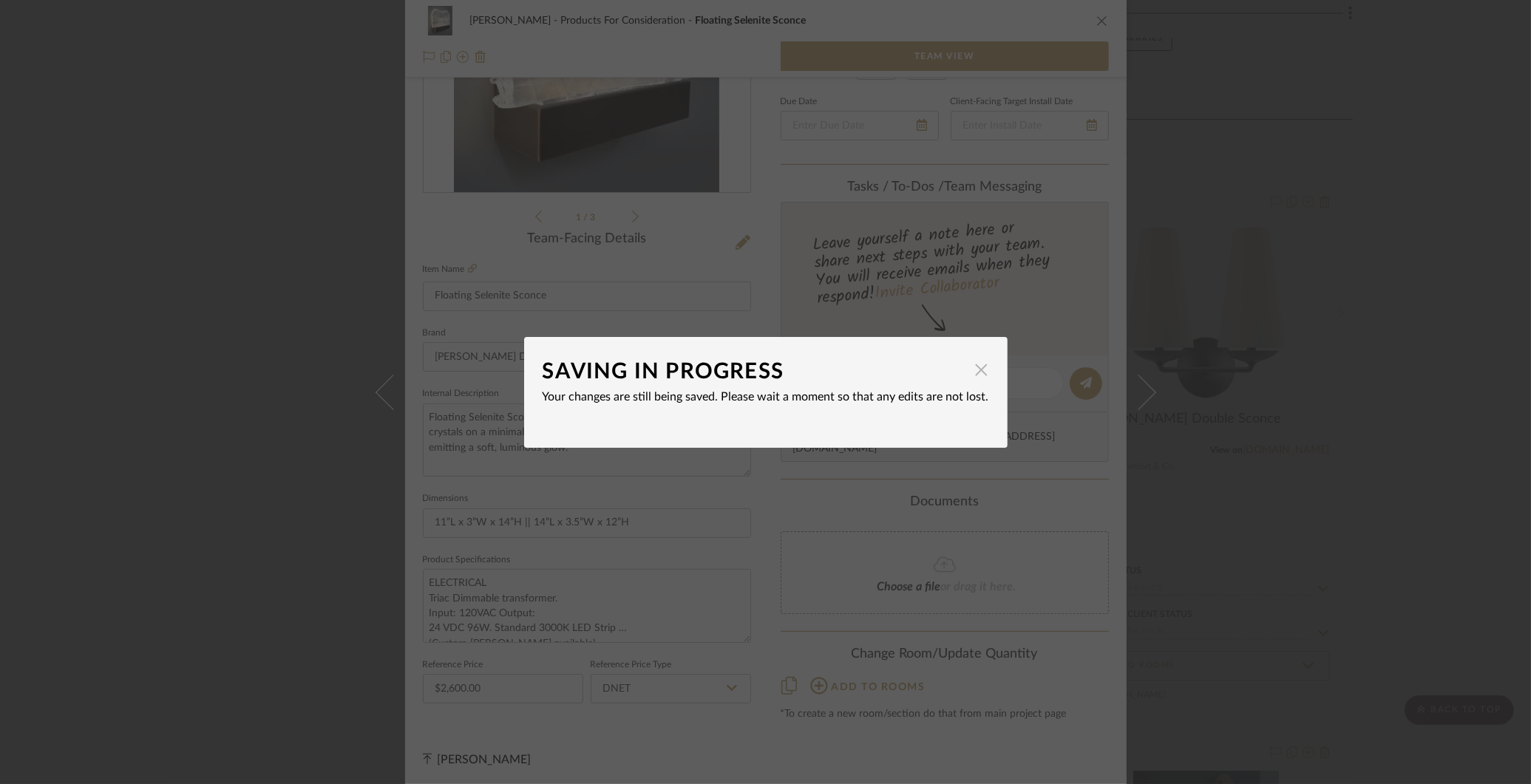
click at [972, 369] on span "button" at bounding box center [982, 370] width 30 height 30
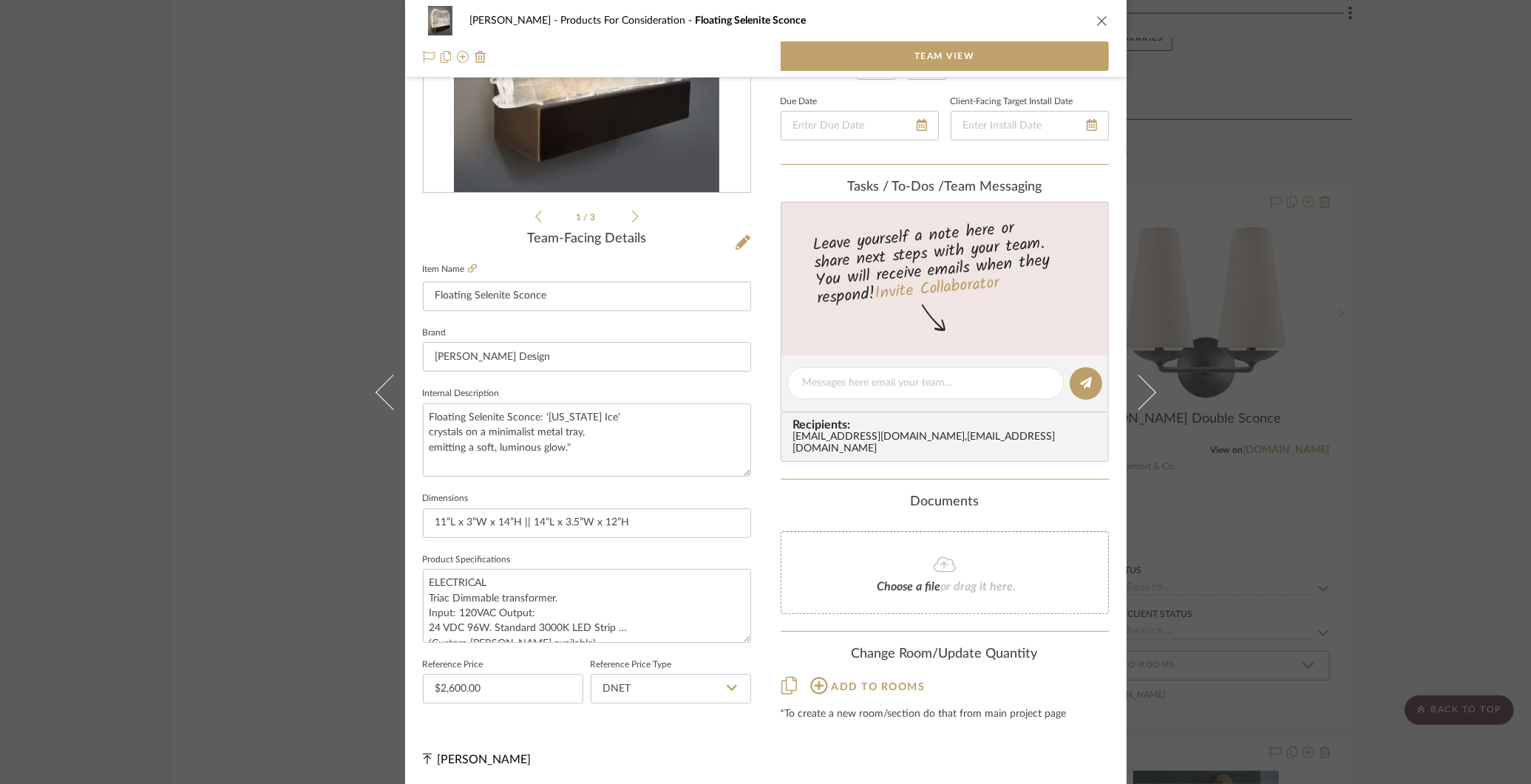
click at [913, 543] on div "SAVING IN PROGRESS × Your changes are still being saved. Please wait a moment s…" at bounding box center [766, 392] width 1531 height 784
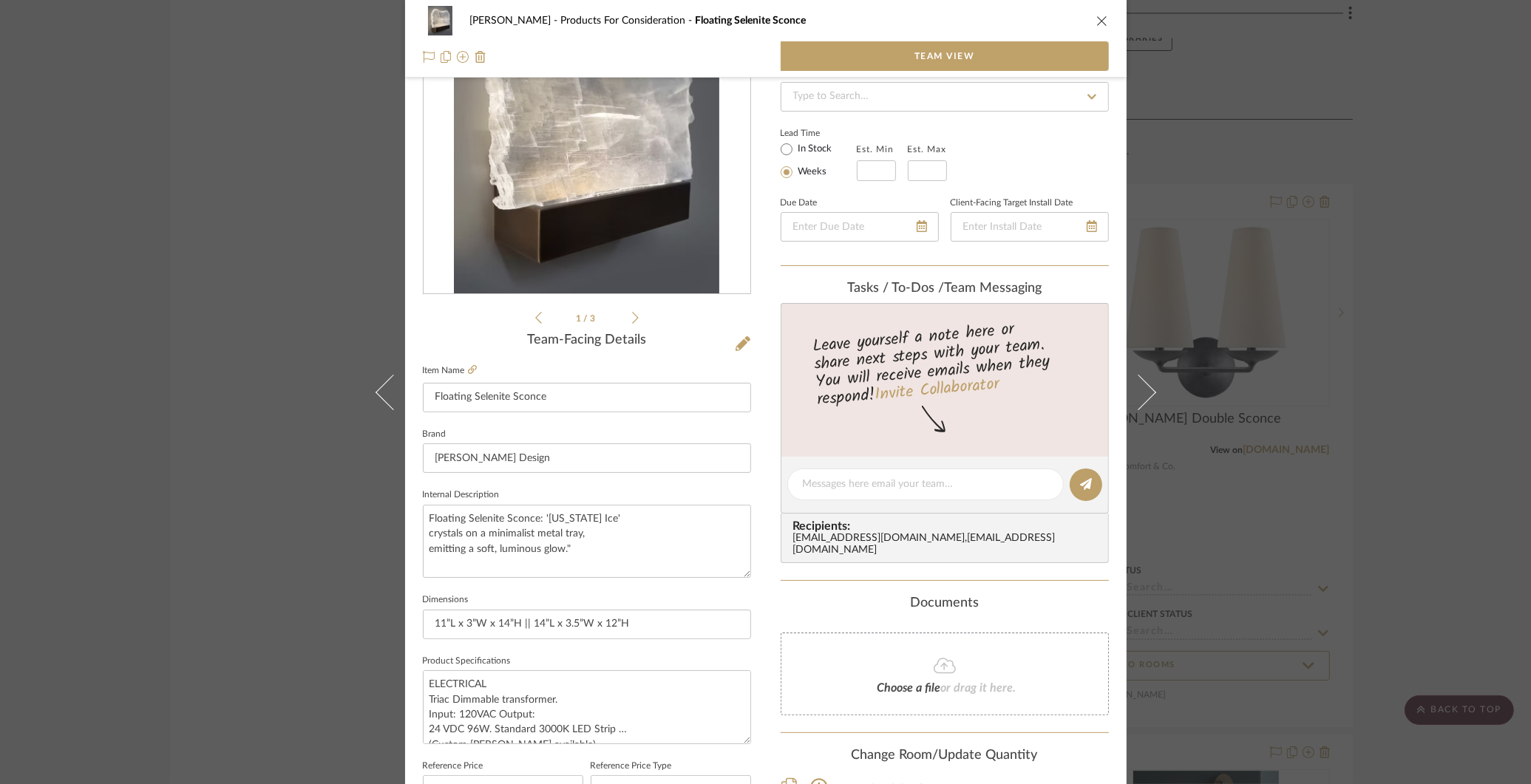
scroll to position [0, 0]
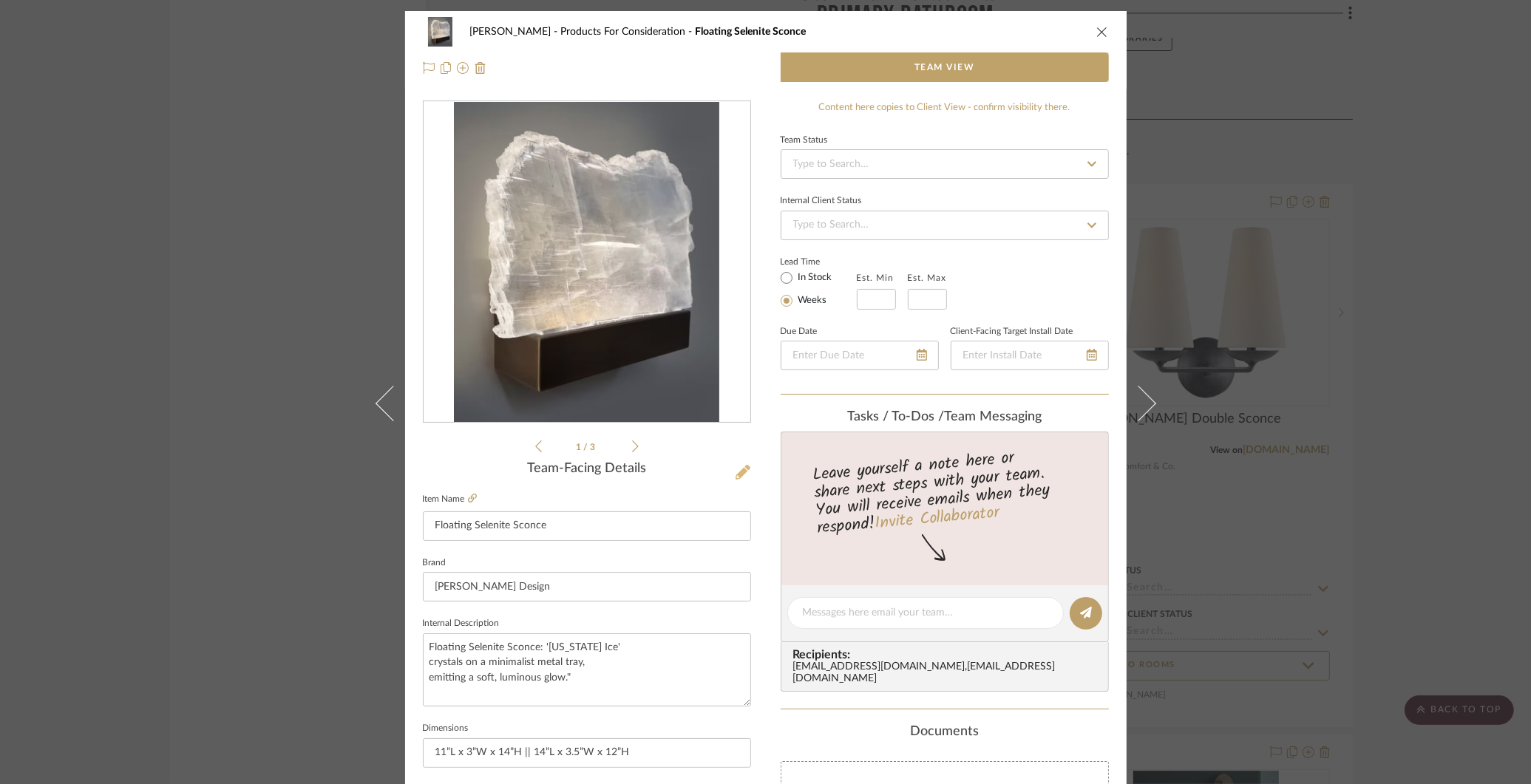
click at [737, 470] on icon at bounding box center [743, 472] width 14 height 14
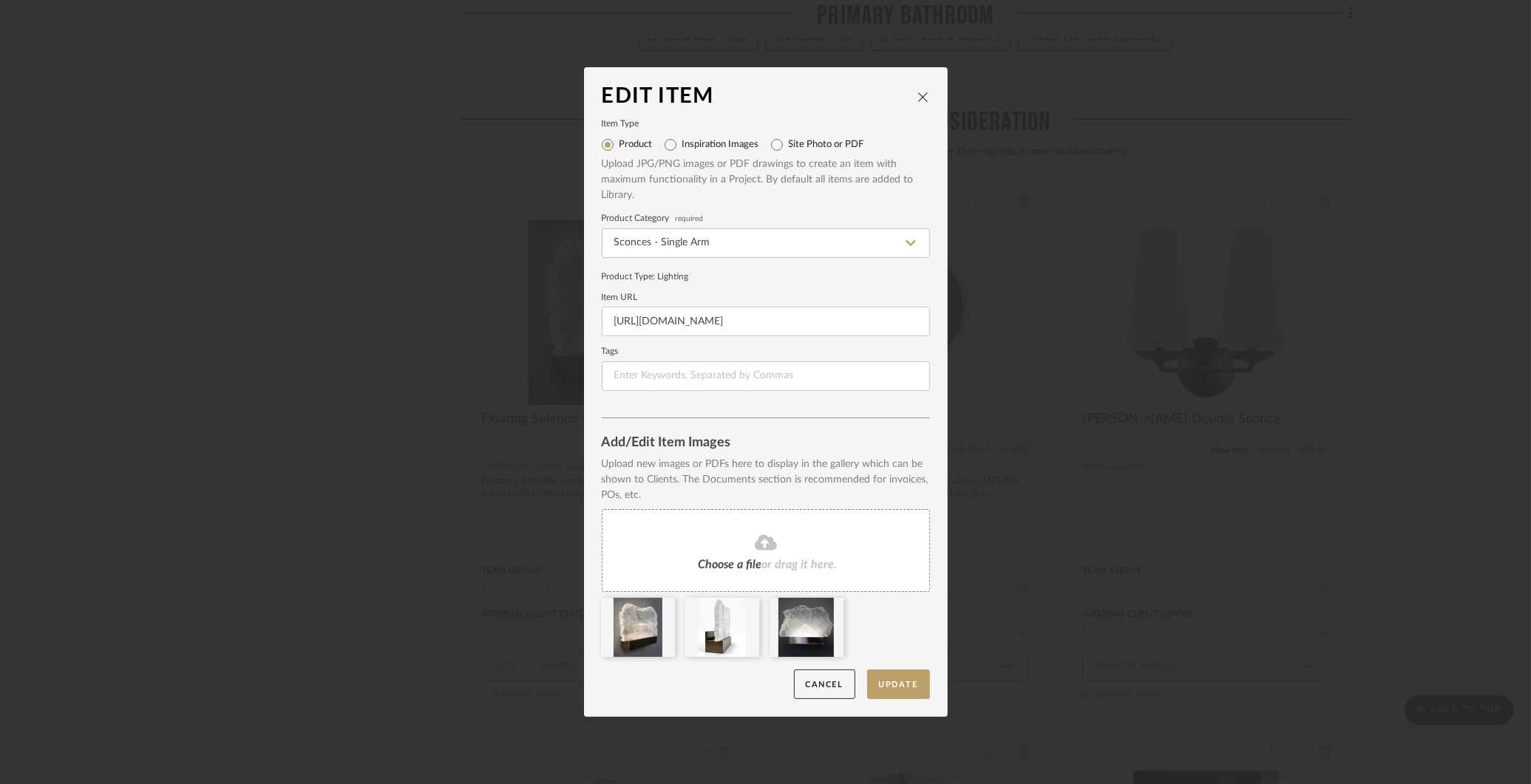
click at [919, 94] on icon "close" at bounding box center [924, 97] width 12 height 12
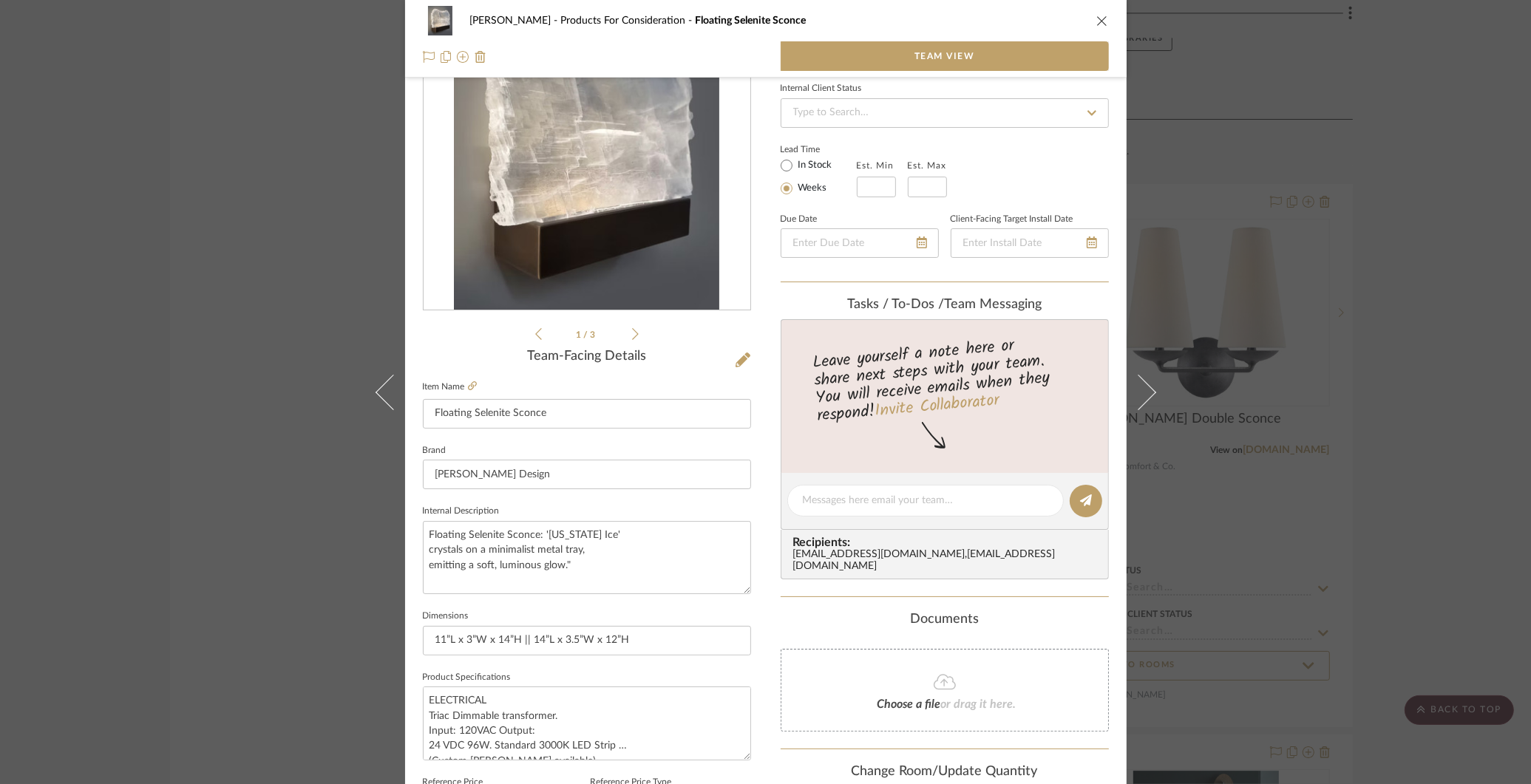
scroll to position [230, 0]
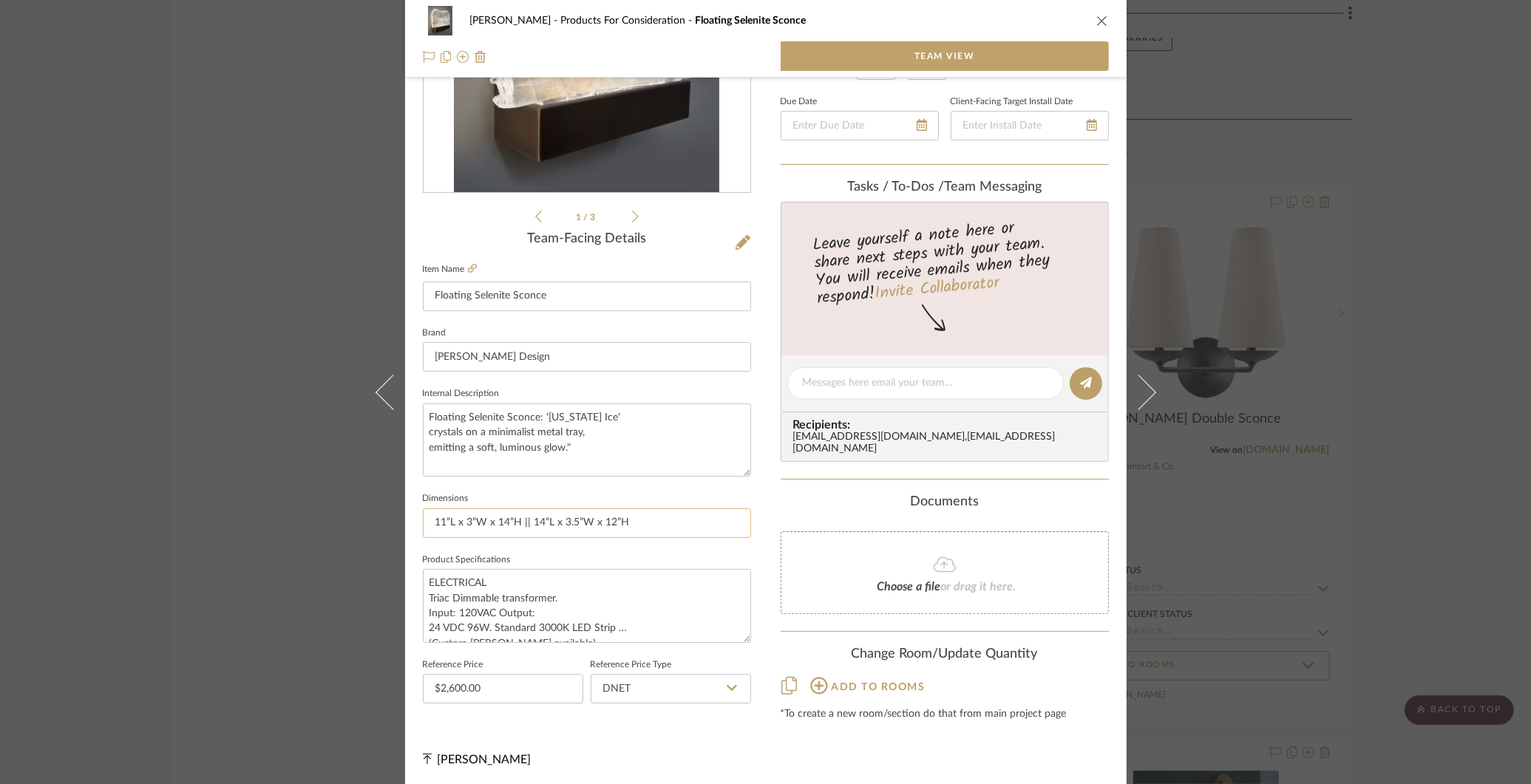
drag, startPoint x: 526, startPoint y: 522, endPoint x: 516, endPoint y: 521, distance: 10.0
click at [516, 521] on input "11”L x 3”W x 14”H || 14”L x 3.5”W x 12”H" at bounding box center [587, 523] width 328 height 30
click at [660, 515] on input "11”L x 3”W x 14”H || 14”L x 3.5”W x 12”H" at bounding box center [587, 523] width 328 height 30
paste input "||"
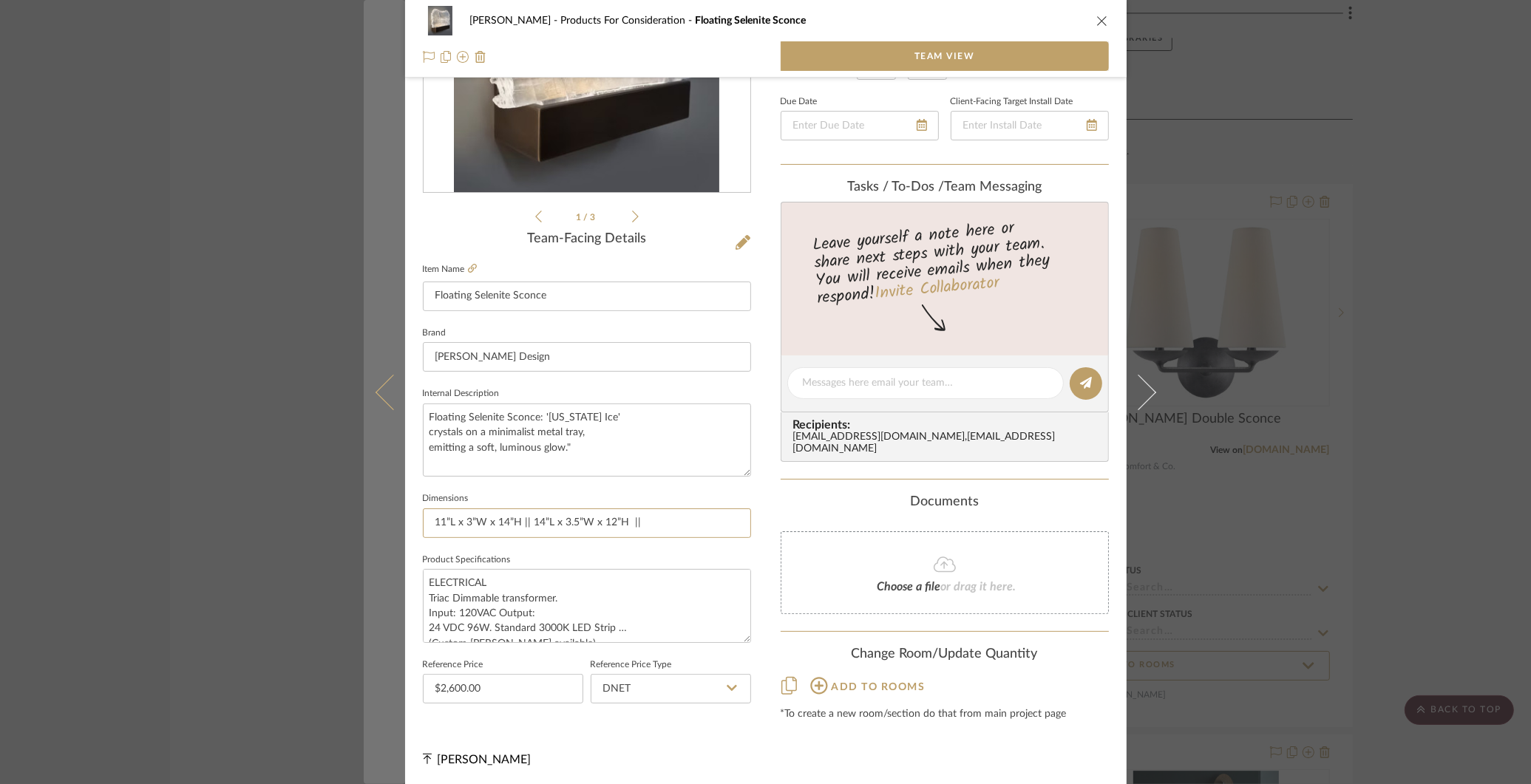
drag, startPoint x: 517, startPoint y: 521, endPoint x: 393, endPoint y: 520, distance: 124.0
click at [393, 520] on mat-dialog-content "COLLINS Products For Consideration Floating Selenite Sconce Team View 1 / 3 Tea…" at bounding box center [766, 284] width 805 height 1005
drag, startPoint x: 439, startPoint y: 516, endPoint x: 389, endPoint y: 516, distance: 50.0
click at [389, 516] on mat-dialog-content "COLLINS Products For Consideration Floating Selenite Sconce Team View 1 / 3 Tea…" at bounding box center [766, 284] width 805 height 1005
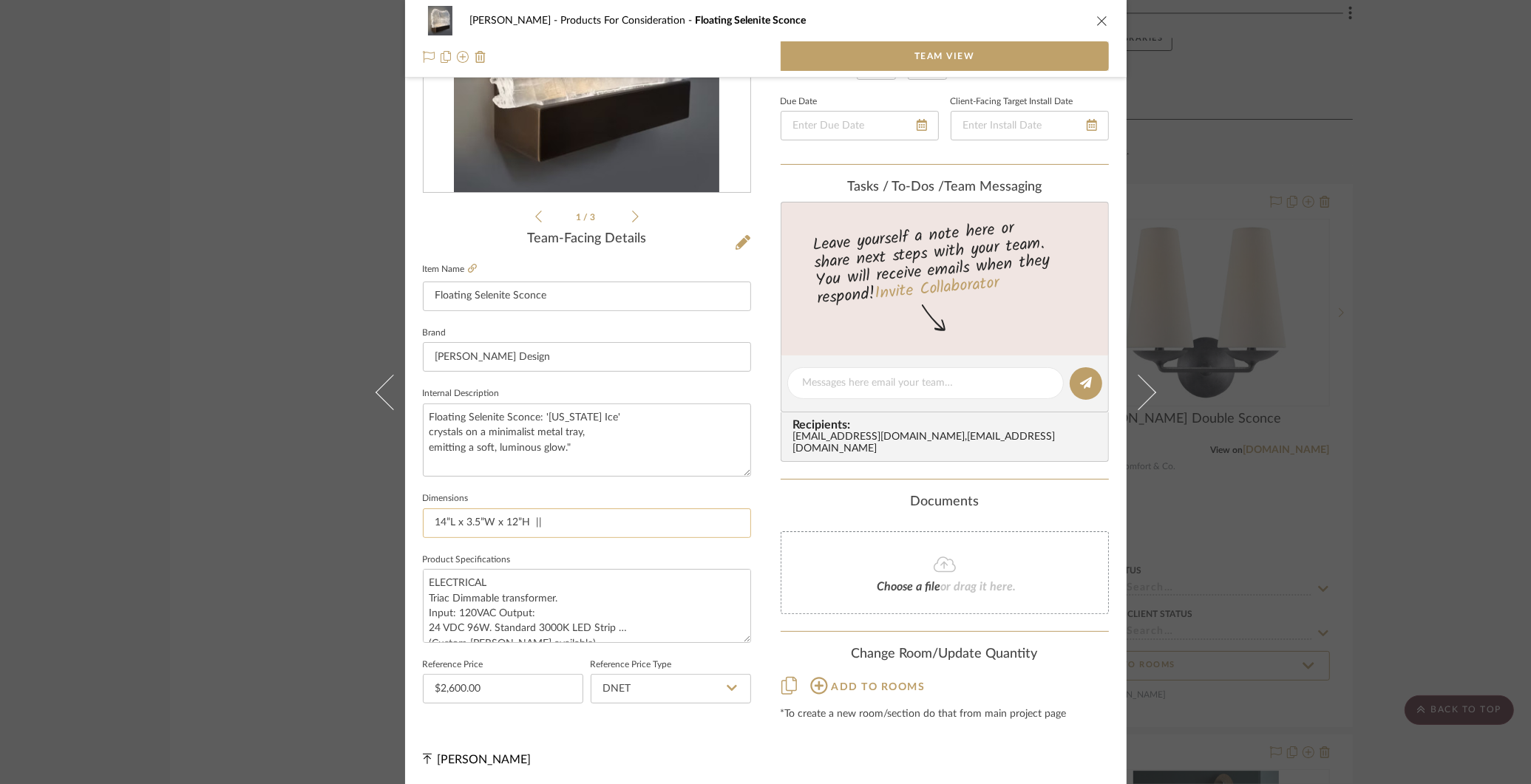
click at [591, 520] on input "14”L x 3.5”W x 12”H ||" at bounding box center [587, 523] width 328 height 30
paste input "11”L x 3”W x 14”H"
type input "14”L x 3.5”W x 12”H || 11”L x 3”W x 14”H"
click at [1244, 173] on div "COLLINS Products For Consideration Floating Selenite Sconce Team View 1 / 3 Tea…" at bounding box center [766, 392] width 1531 height 784
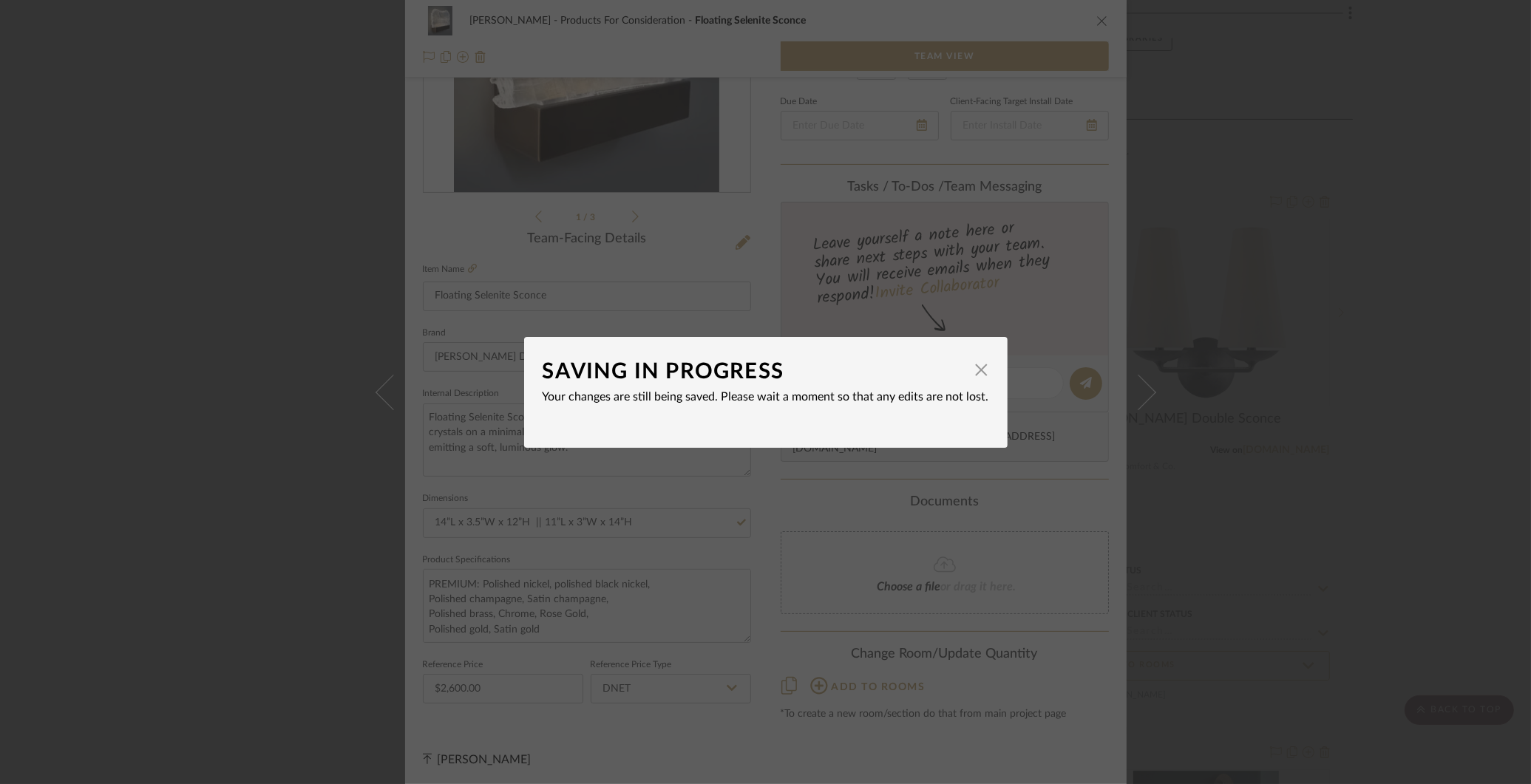
click at [1365, 183] on div "SAVING IN PROGRESS × Your changes are still being saved. Please wait a moment s…" at bounding box center [766, 392] width 1531 height 784
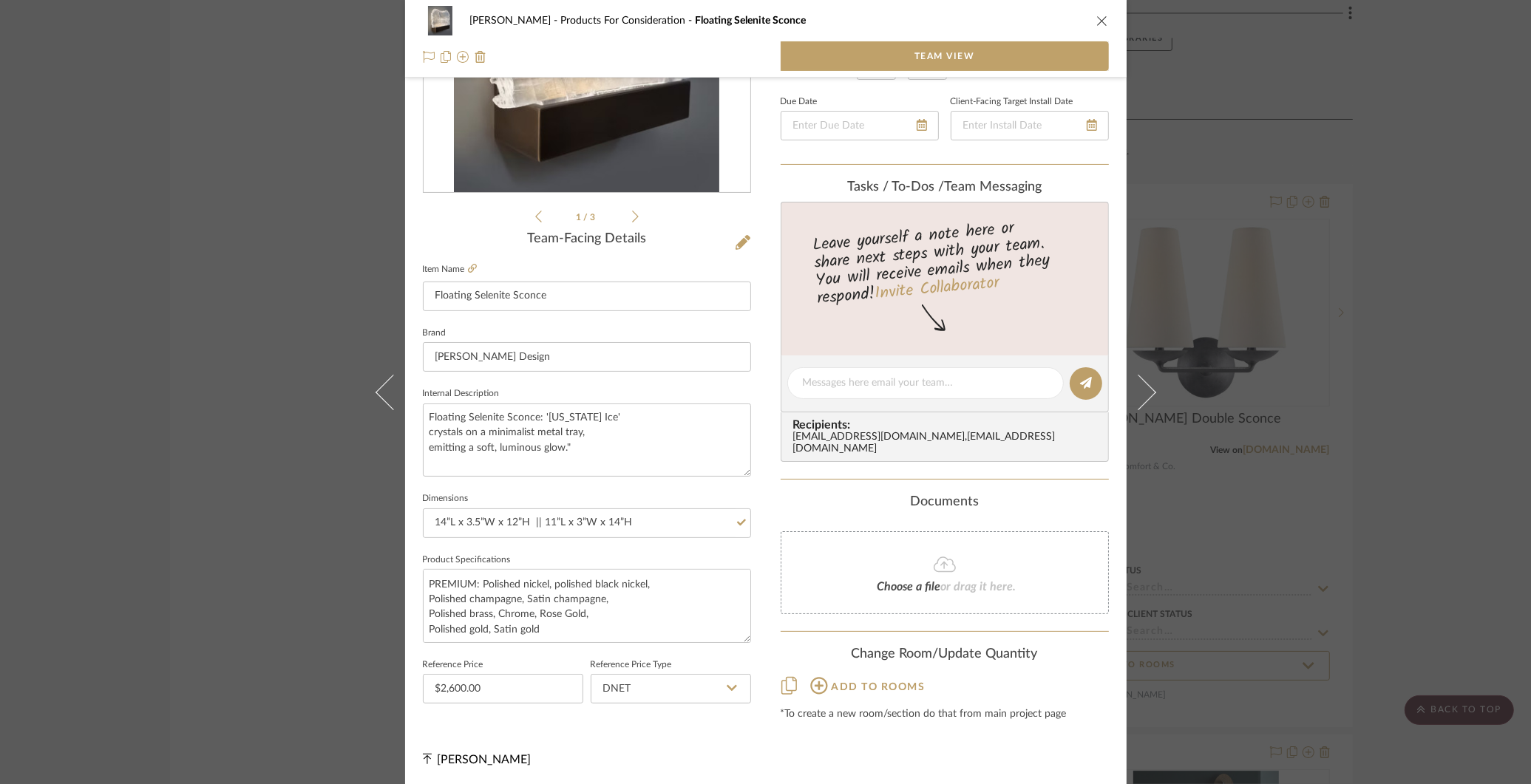
click at [1365, 183] on div "COLLINS Products For Consideration Floating Selenite Sconce Team View 1 / 3 Tea…" at bounding box center [766, 392] width 1531 height 784
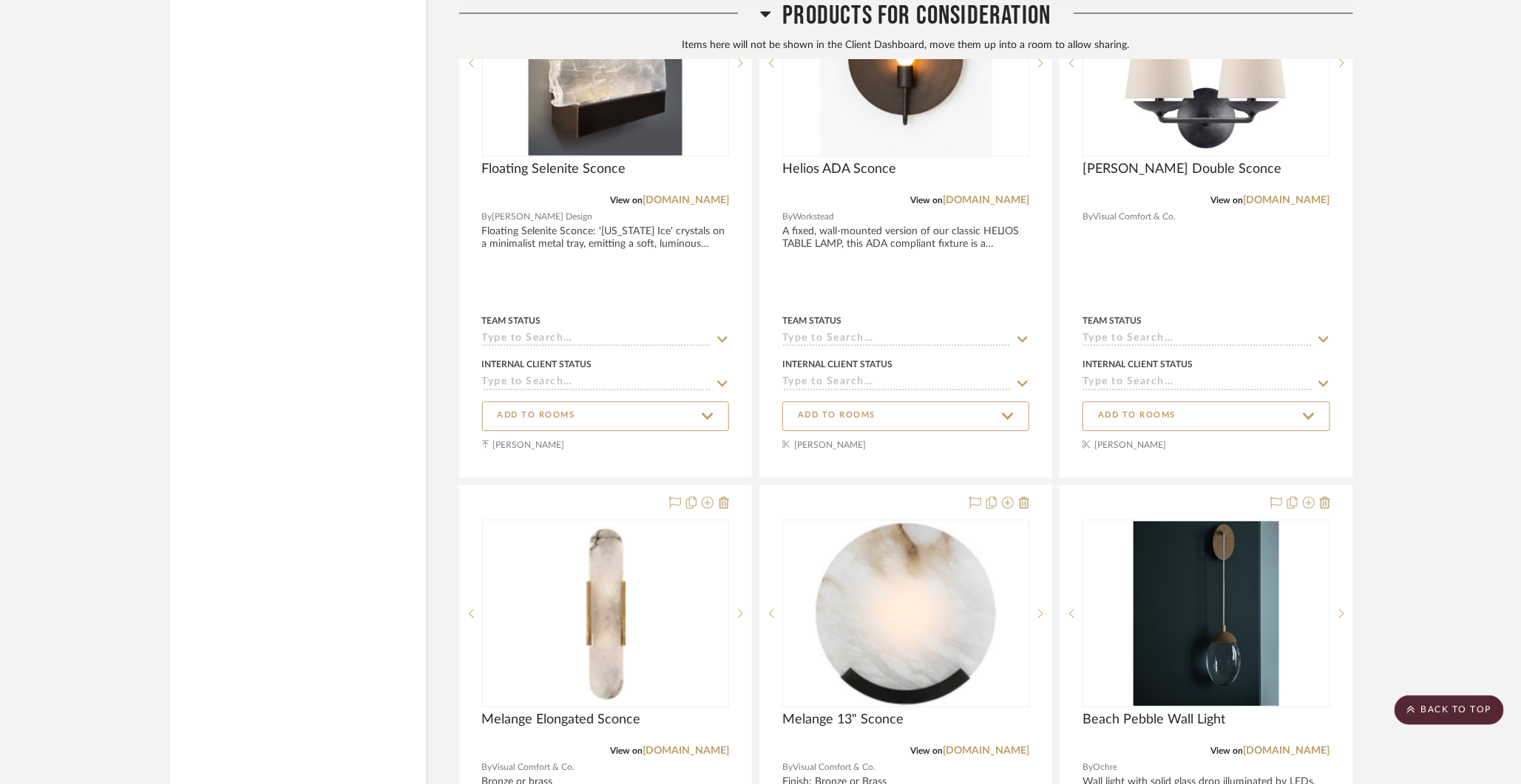
scroll to position [8015, 0]
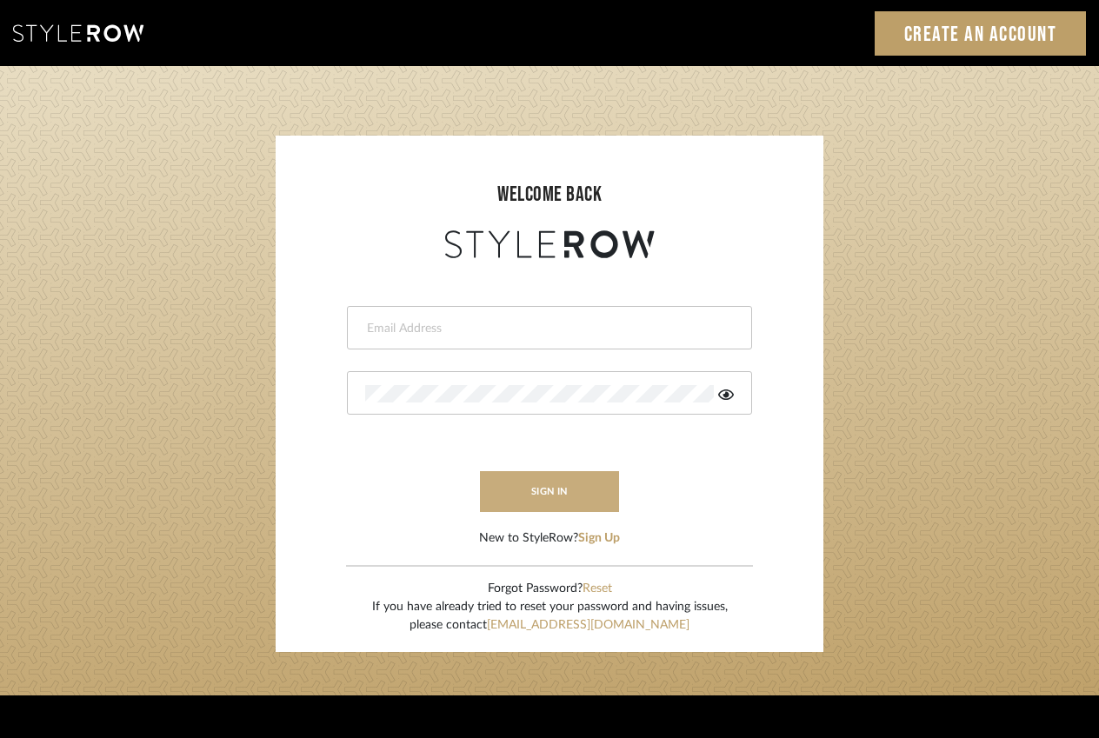
type input "[PERSON_NAME][EMAIL_ADDRESS][DOMAIN_NAME]"
click at [535, 482] on button "sign in" at bounding box center [549, 491] width 139 height 41
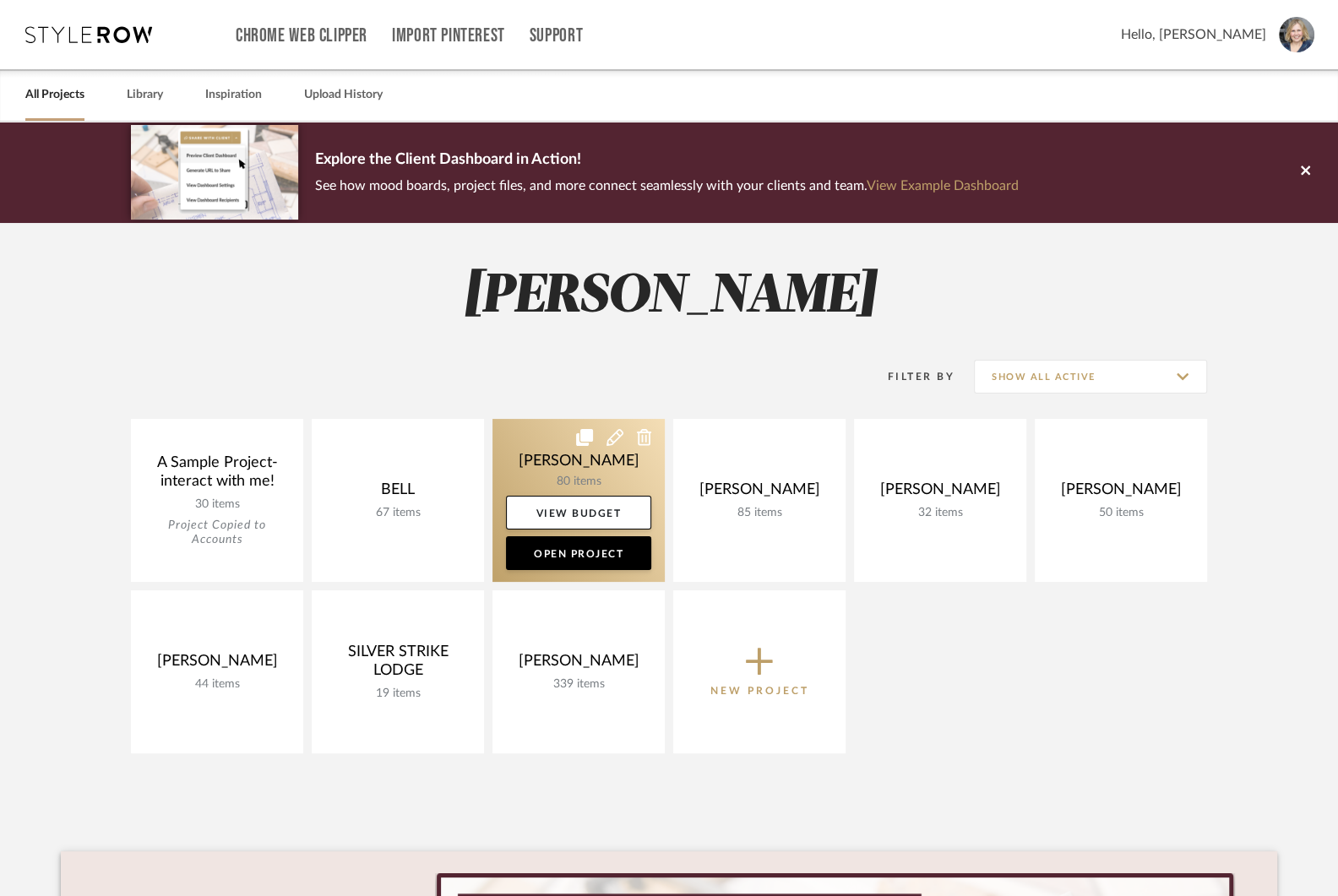
click at [564, 469] on link at bounding box center [578, 500] width 172 height 163
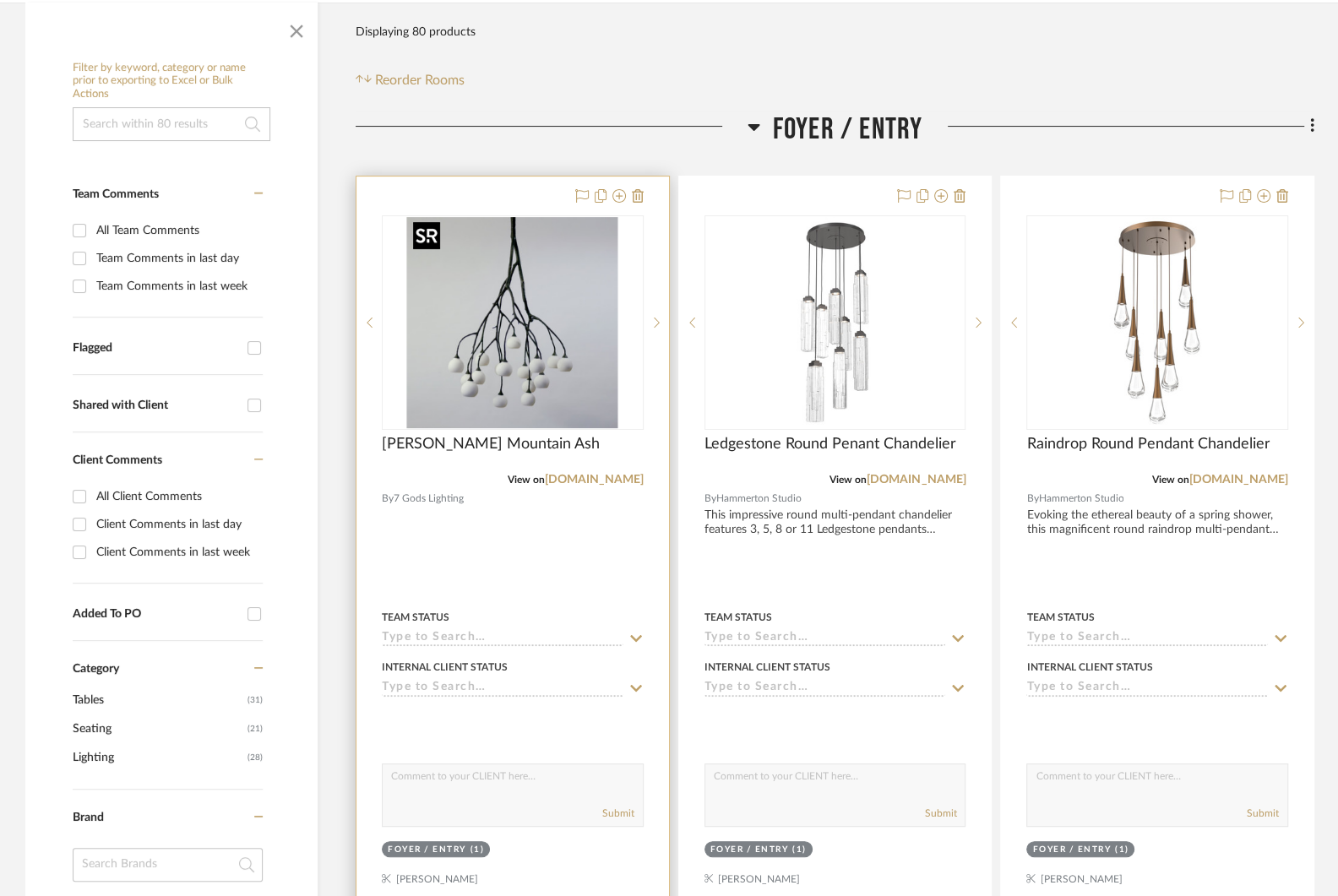
scroll to position [288, 0]
click at [500, 370] on img "0" at bounding box center [512, 321] width 211 height 211
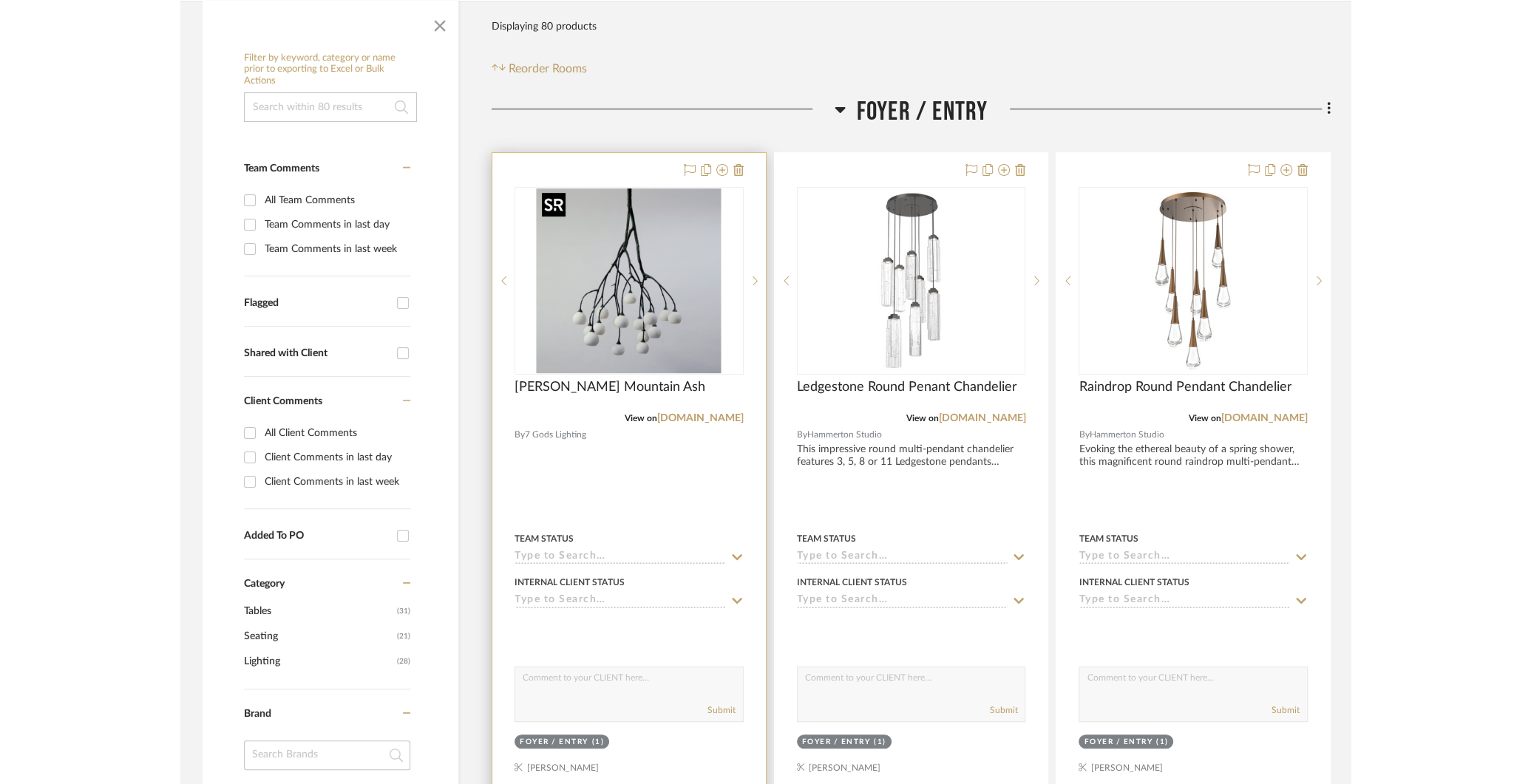
scroll to position [0, 0]
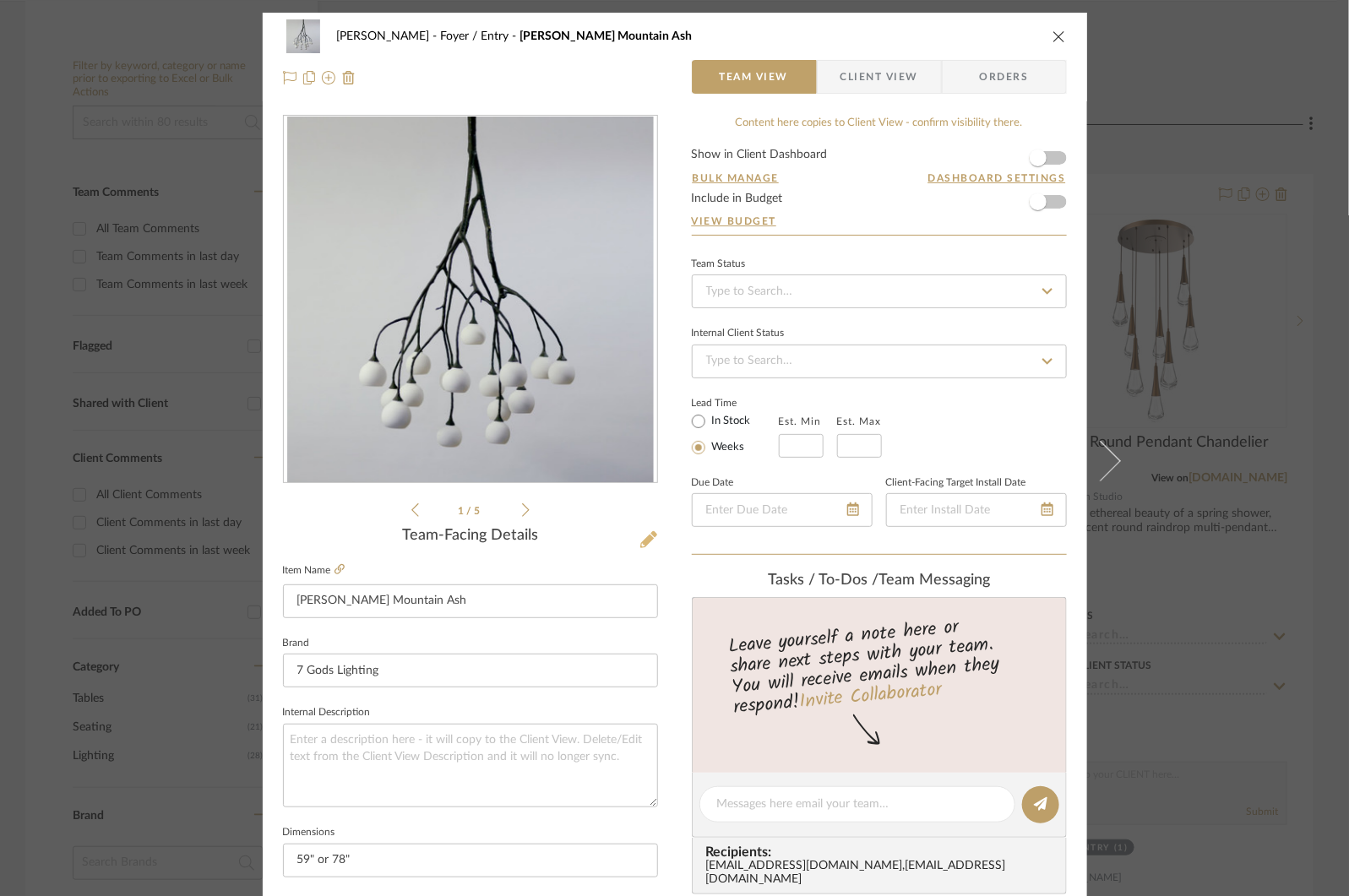
click at [642, 537] on icon at bounding box center [648, 539] width 17 height 17
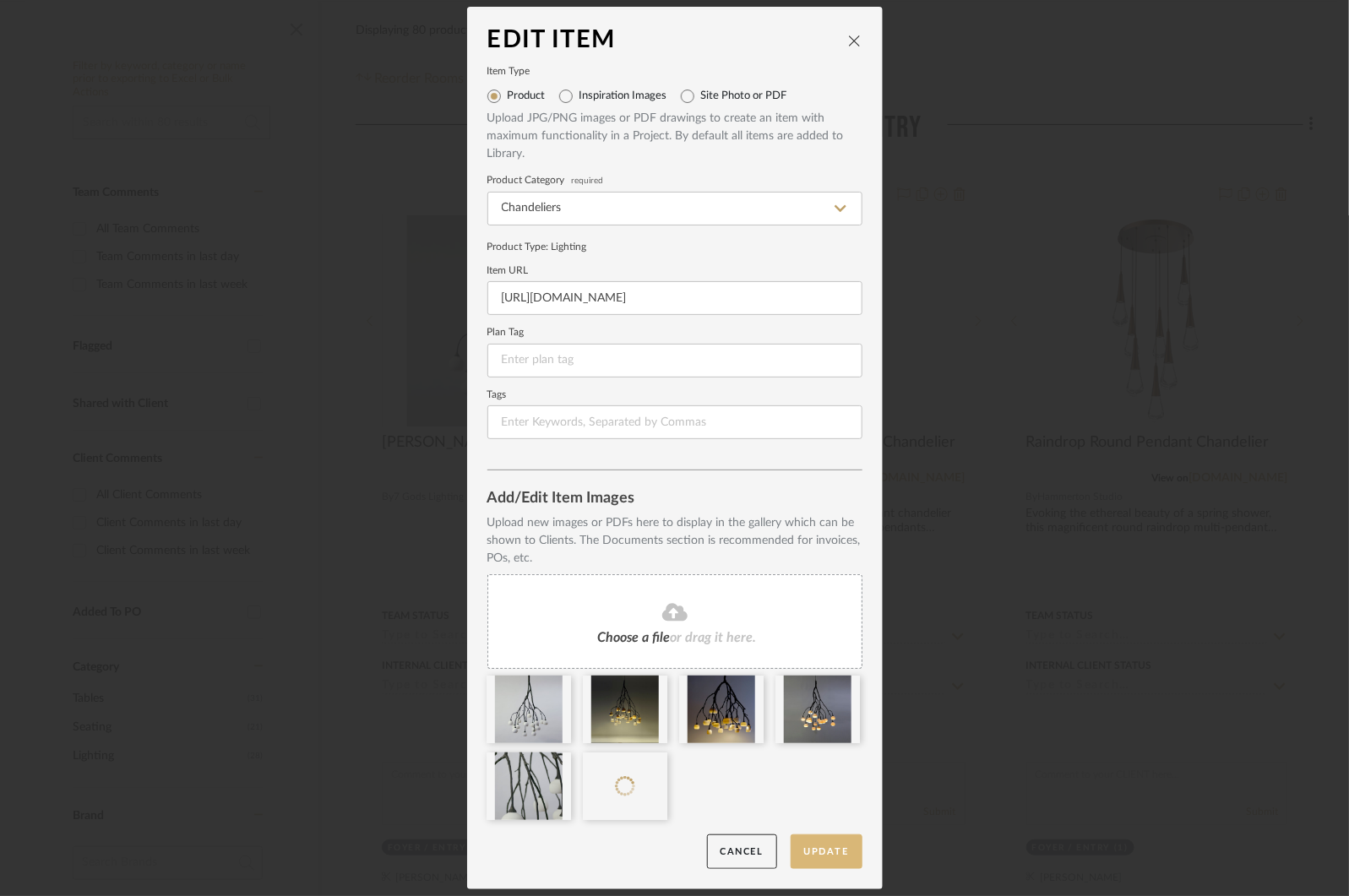
click at [829, 854] on button "Update" at bounding box center [827, 852] width 72 height 35
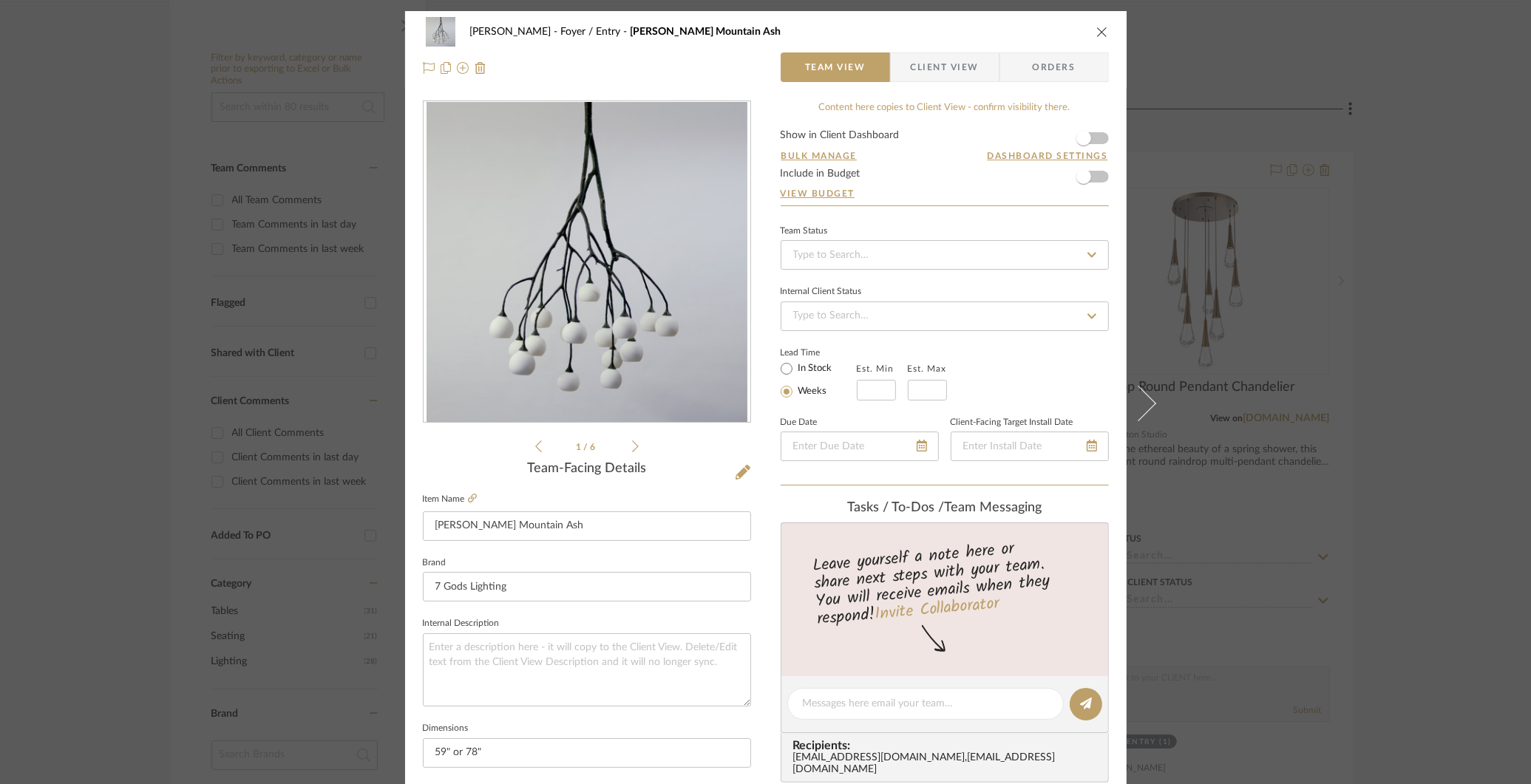
click at [1096, 27] on icon "close" at bounding box center [1102, 31] width 12 height 12
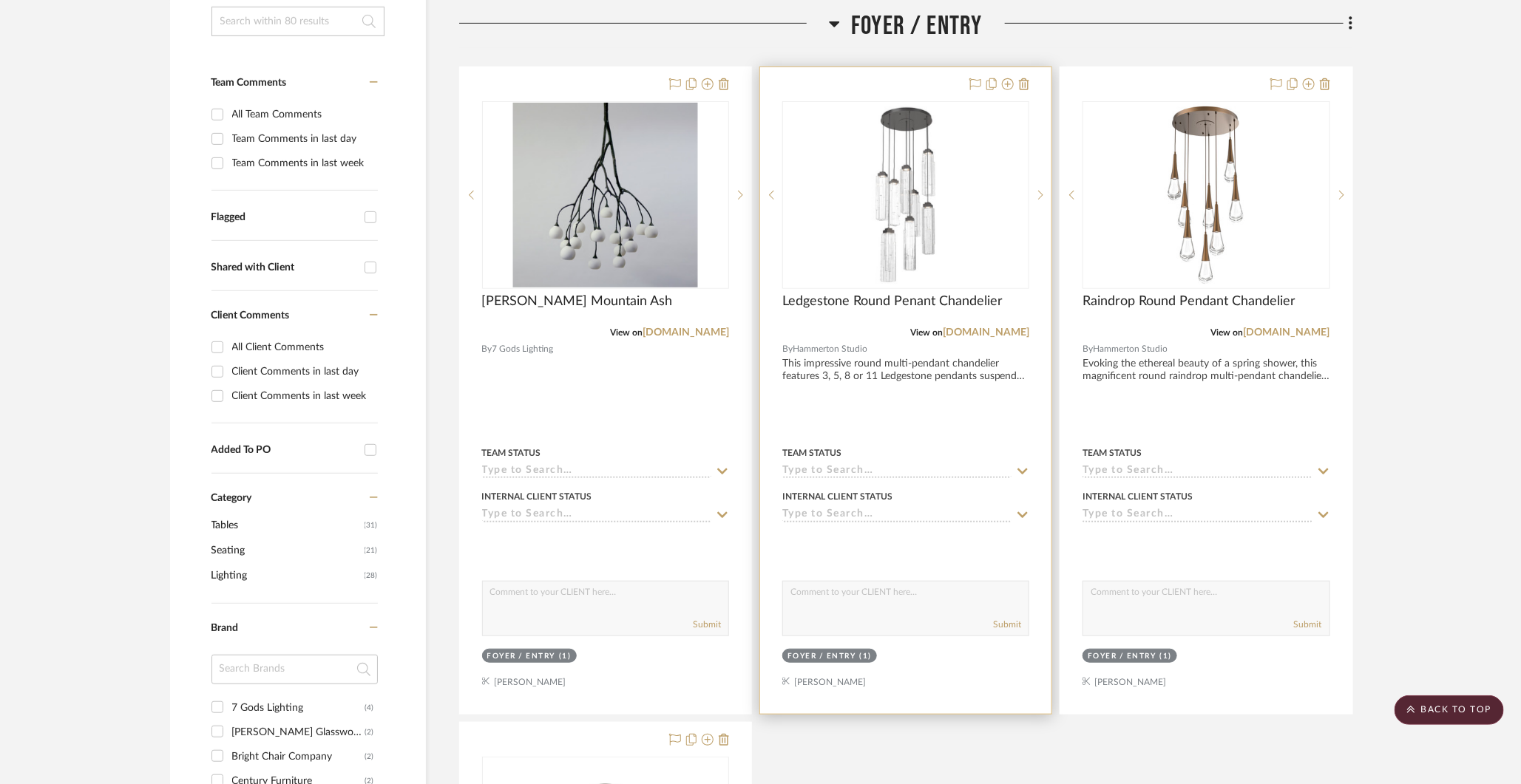
scroll to position [329, 0]
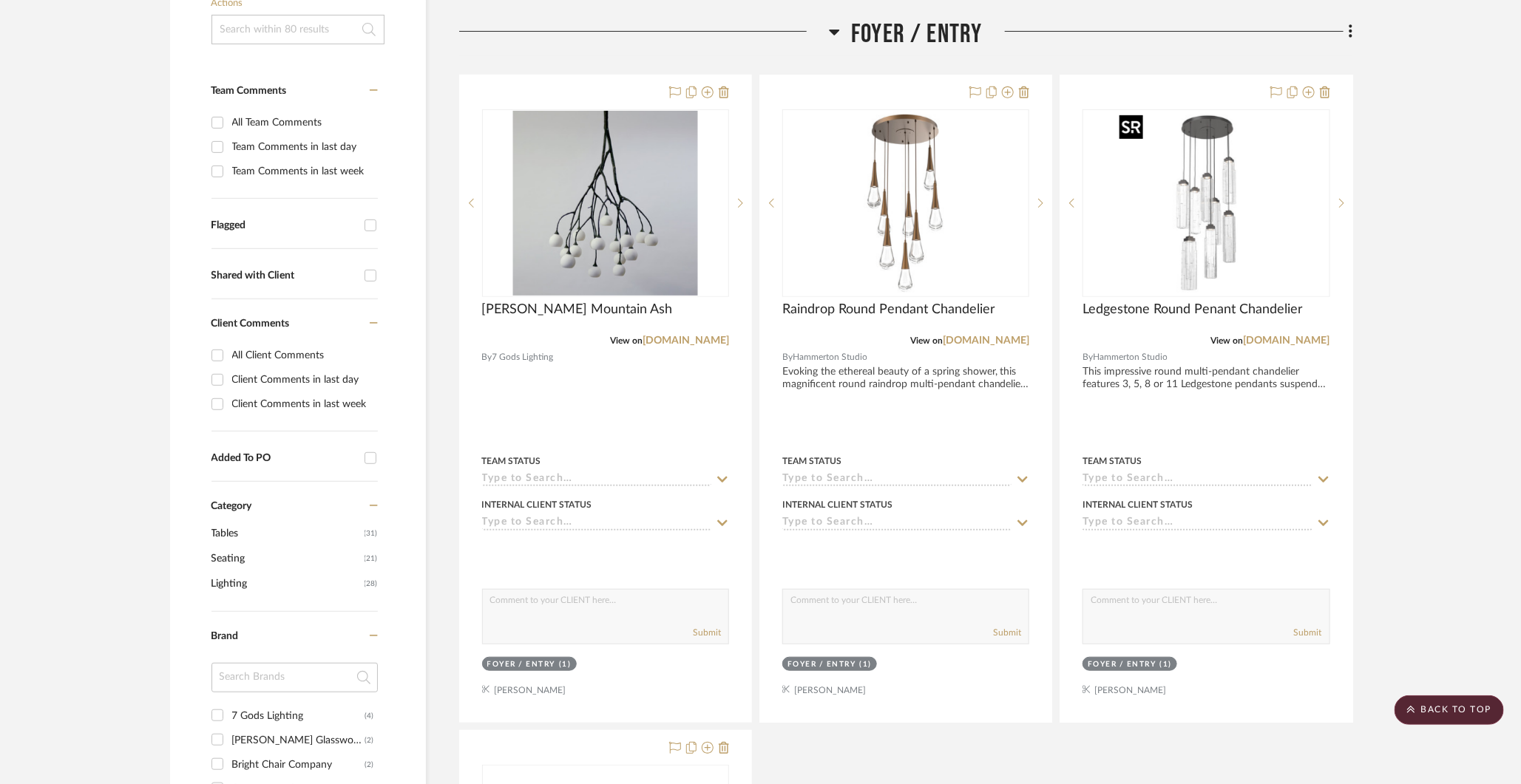
drag, startPoint x: 1186, startPoint y: 180, endPoint x: 1172, endPoint y: 180, distance: 14.0
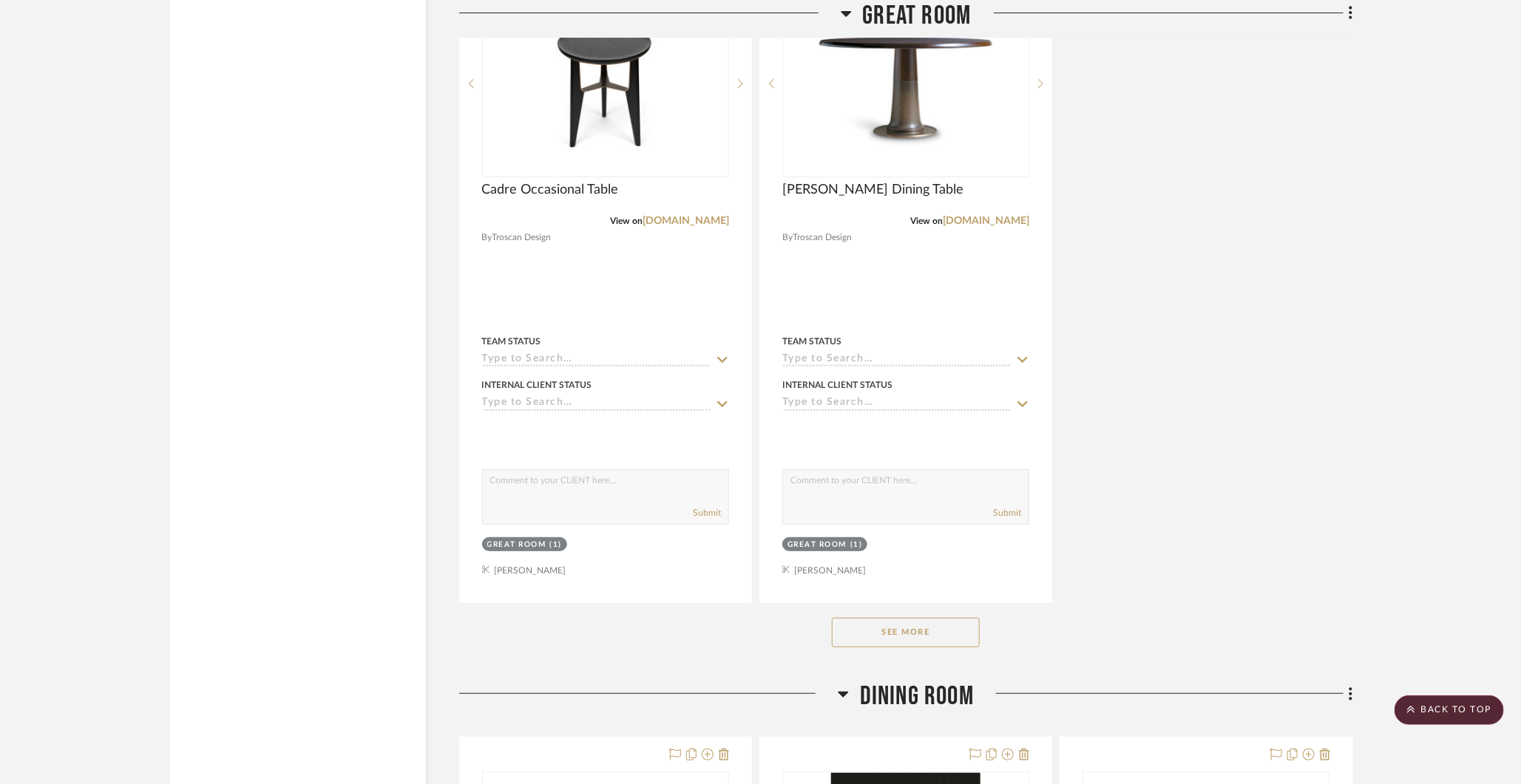
scroll to position [3224, 0]
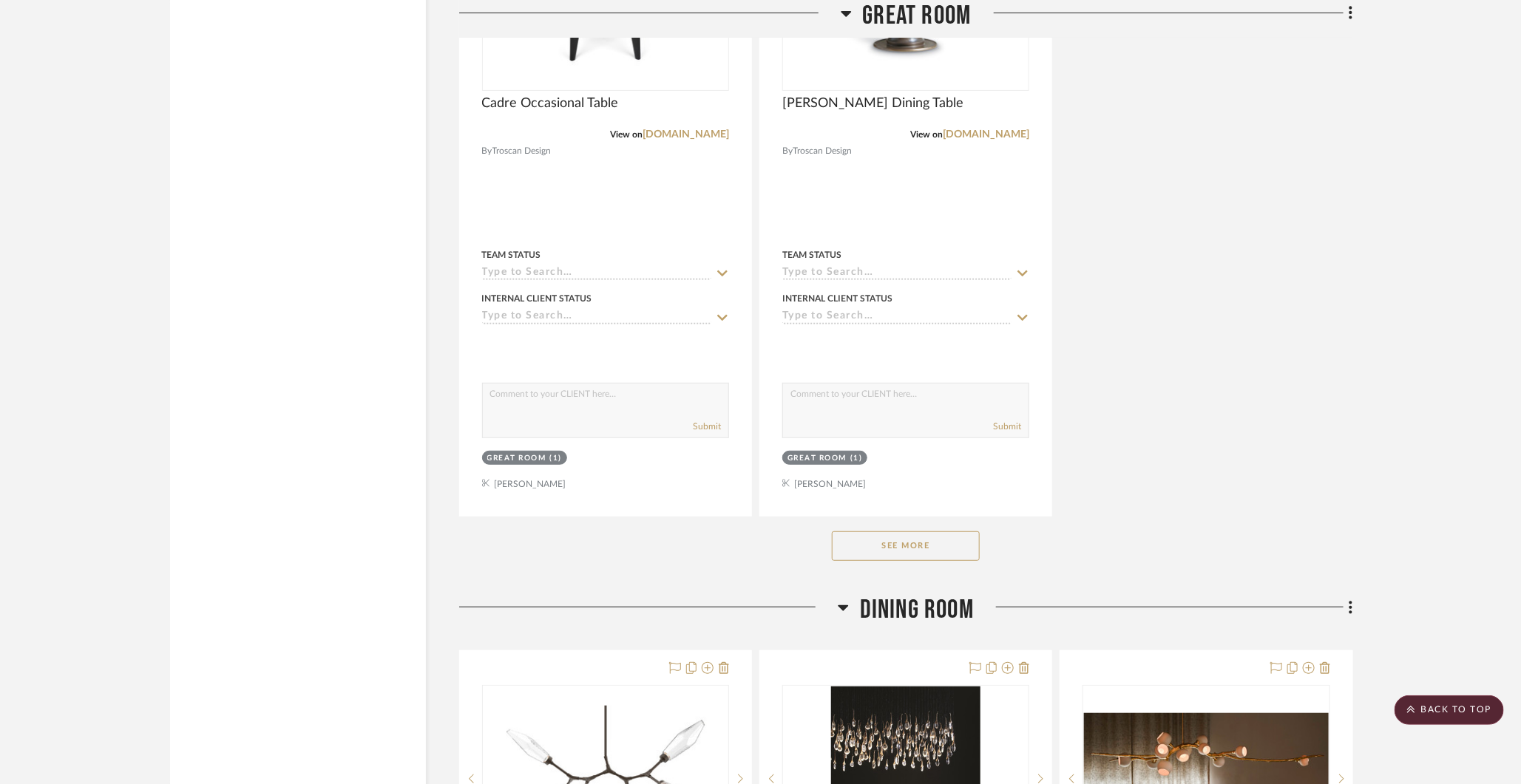
click at [893, 532] on button "See More" at bounding box center [906, 546] width 148 height 30
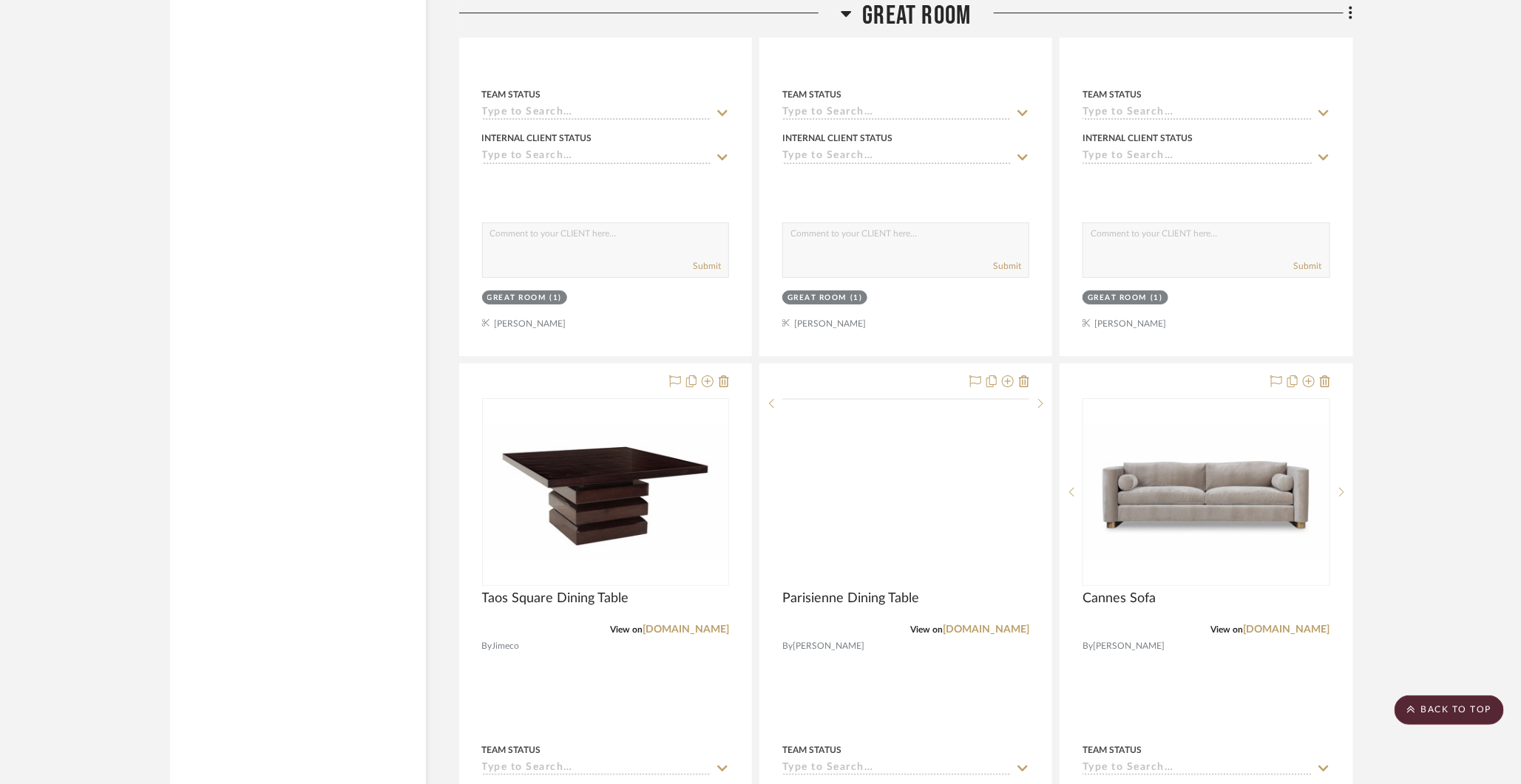
scroll to position [6020, 0]
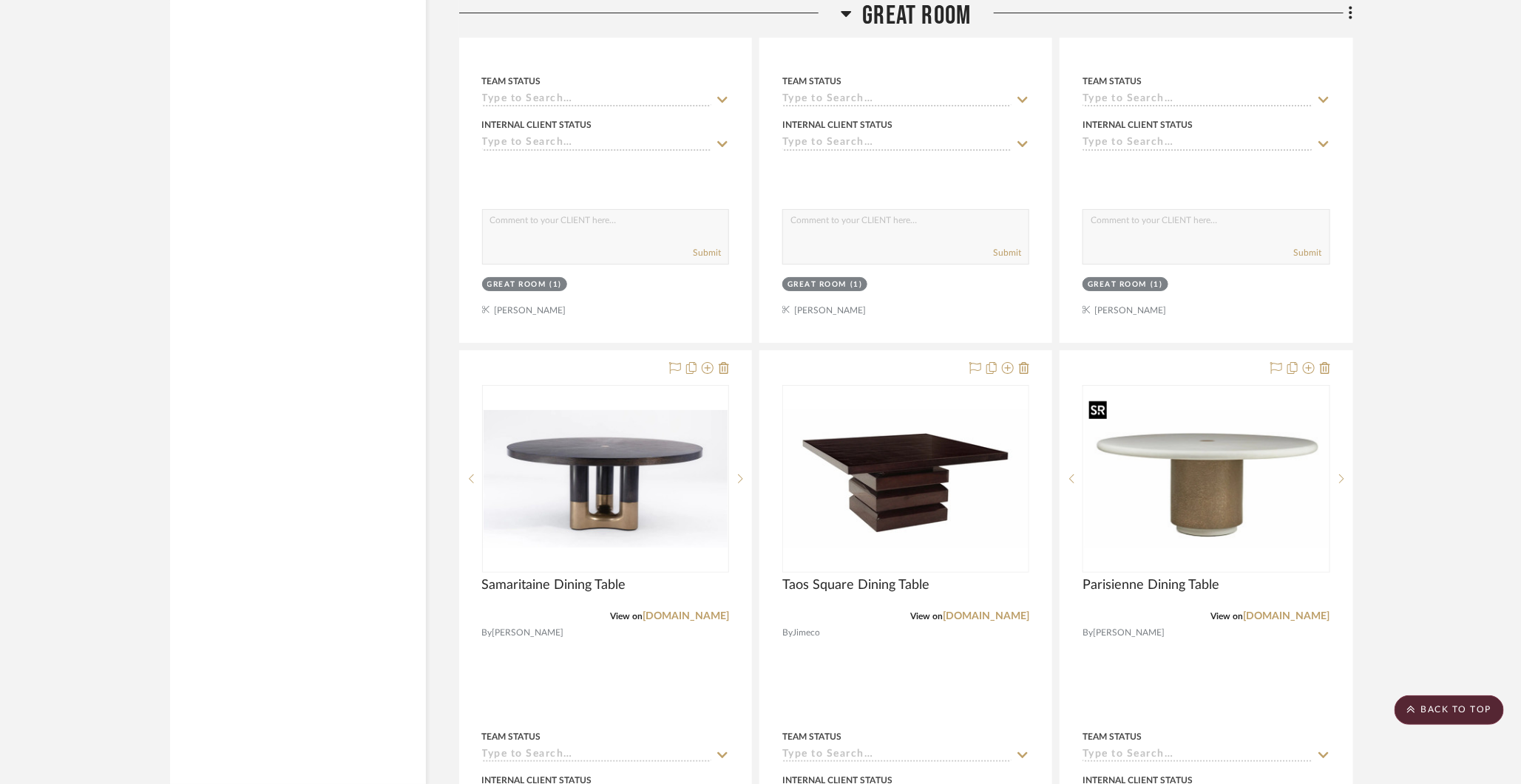
drag, startPoint x: 1133, startPoint y: 447, endPoint x: 1054, endPoint y: 206, distance: 253.6
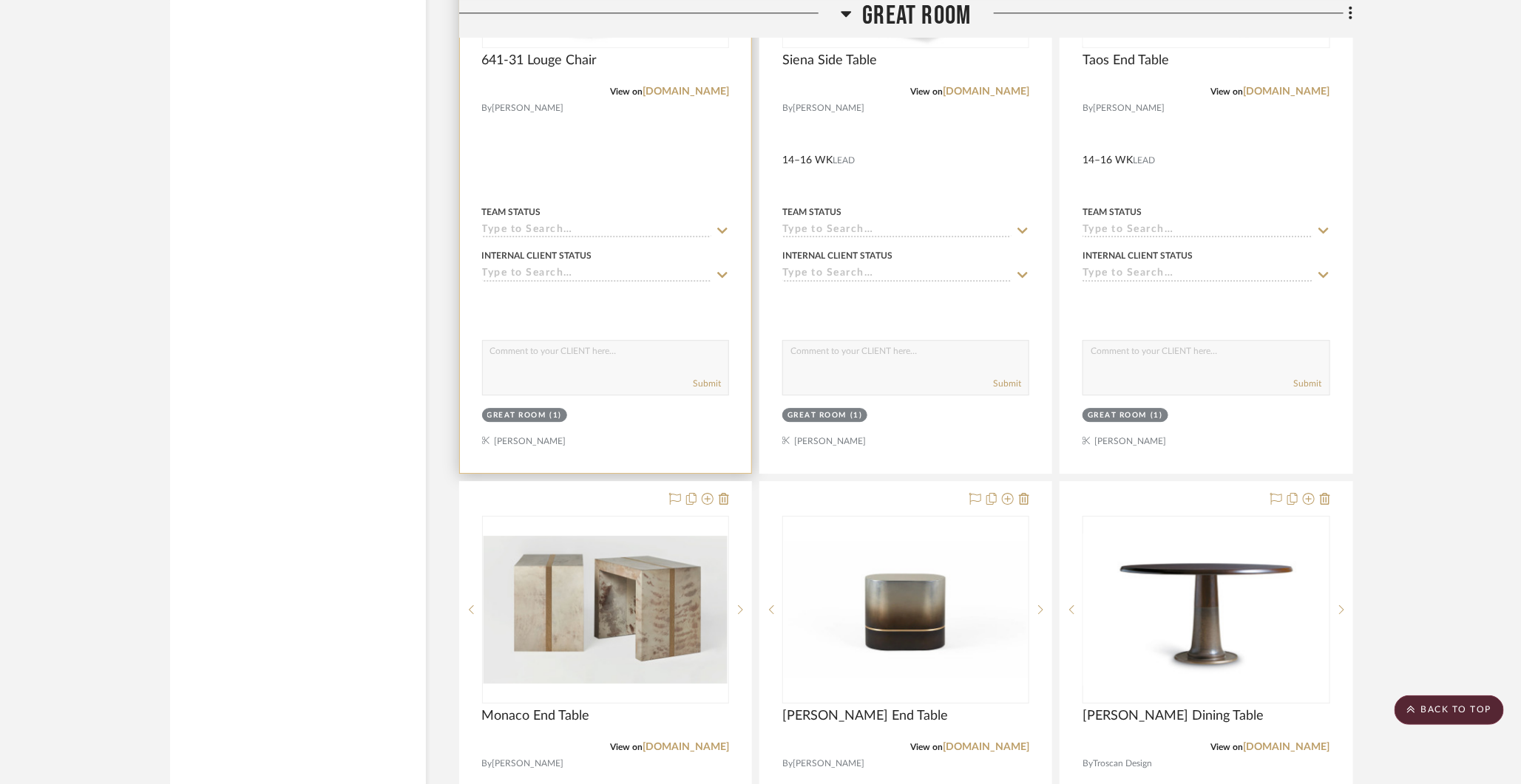
scroll to position [5240, 0]
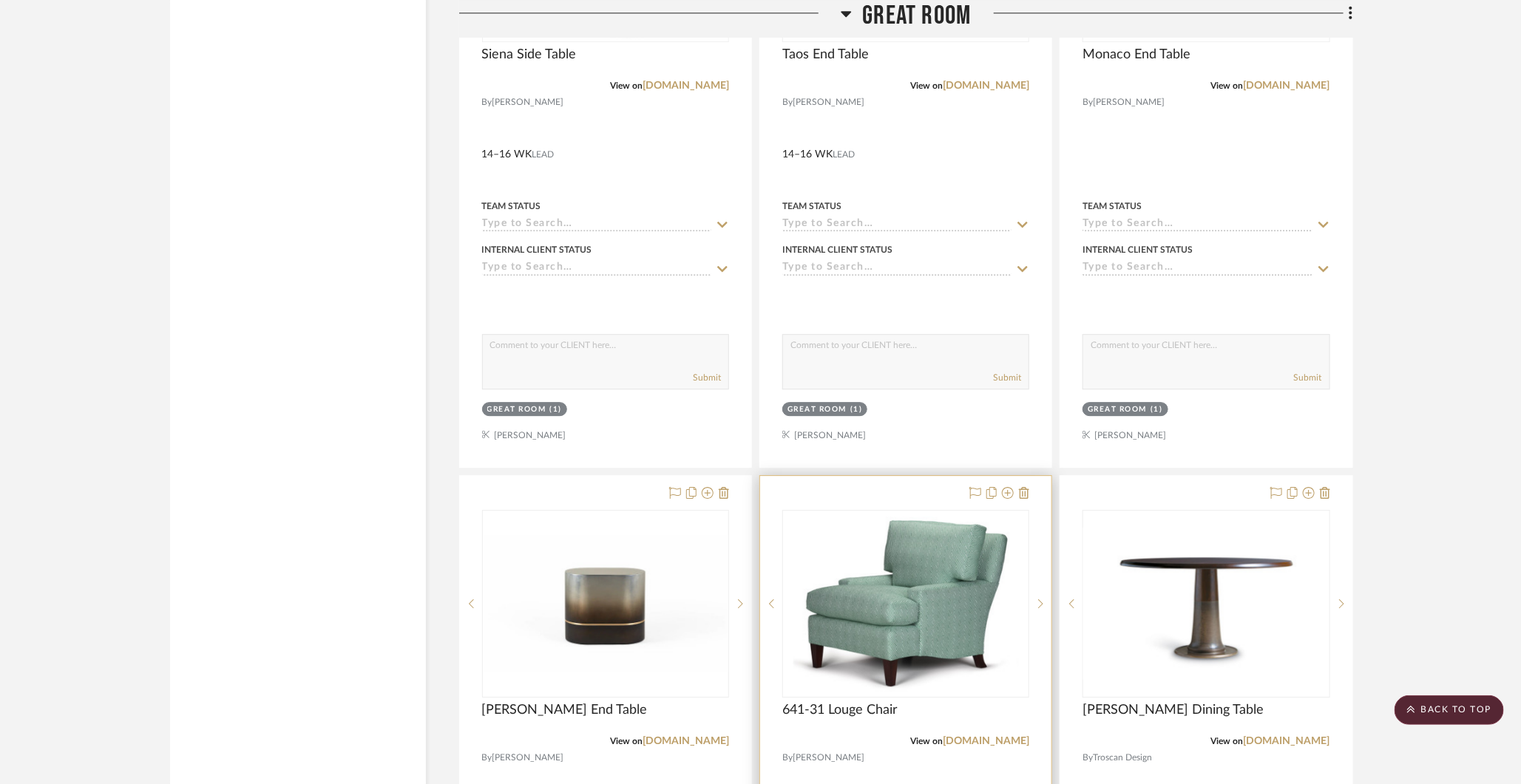
drag, startPoint x: 611, startPoint y: 217, endPoint x: 894, endPoint y: 589, distance: 467.4
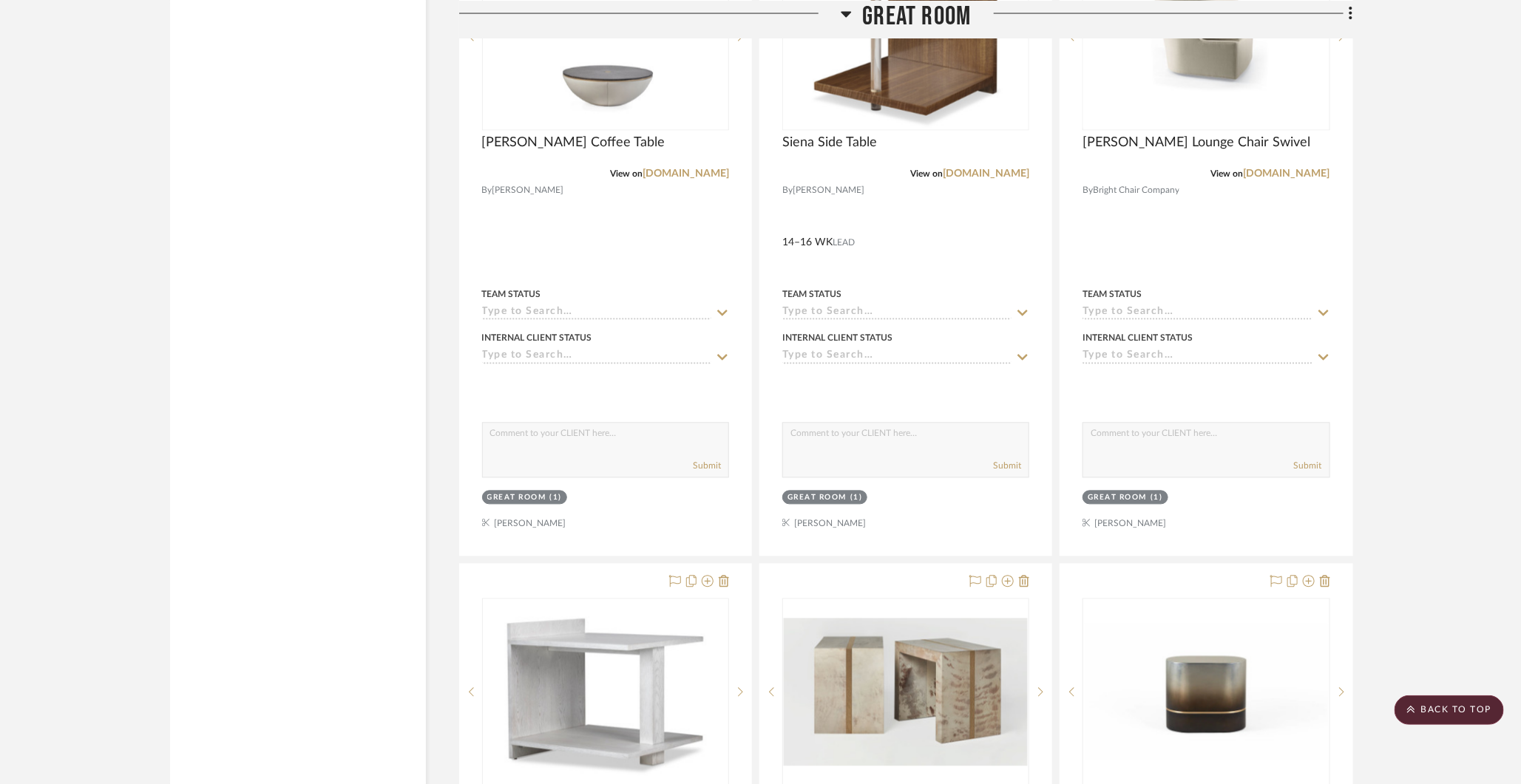
scroll to position [4629, 0]
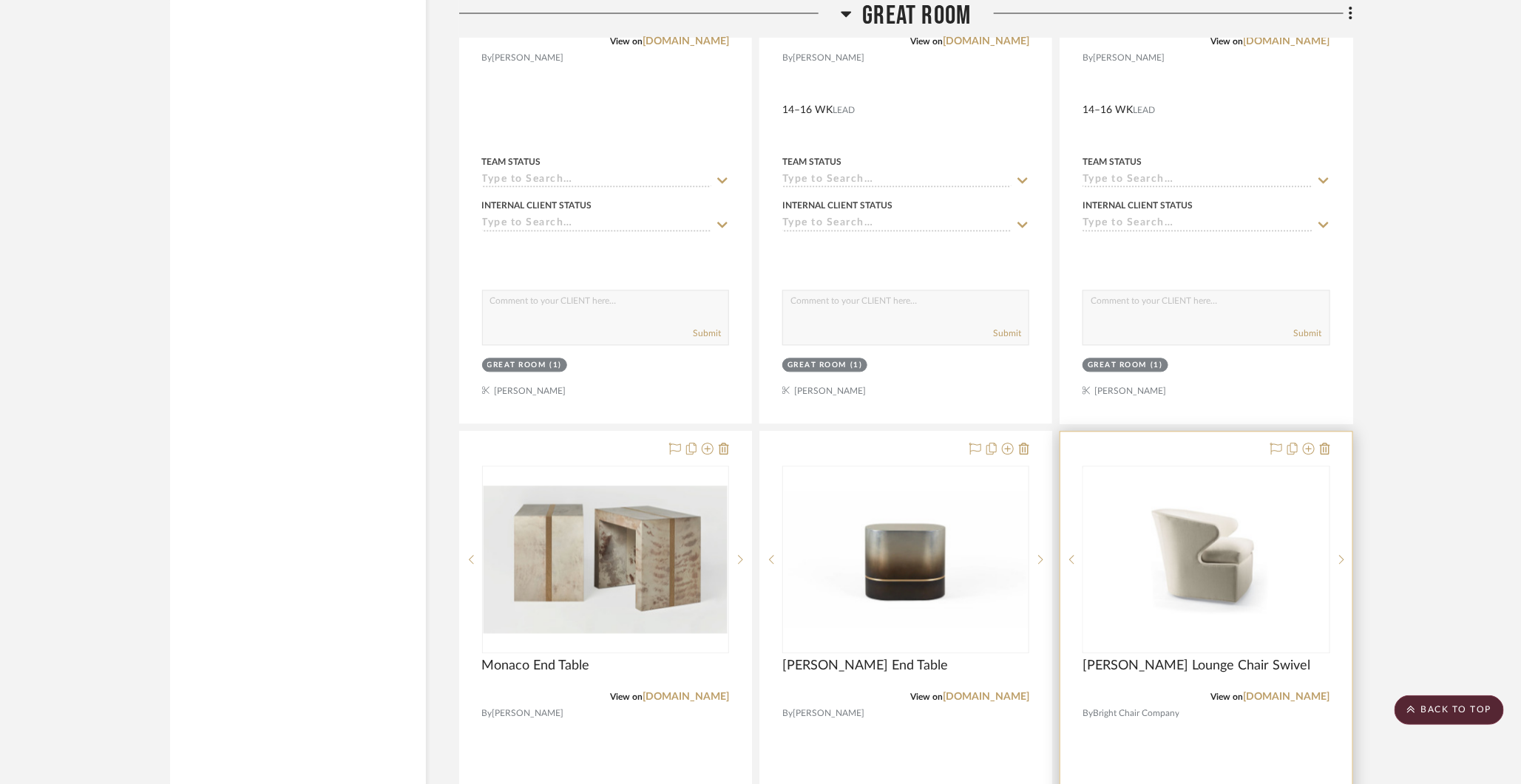
drag, startPoint x: 1212, startPoint y: 183, endPoint x: 1222, endPoint y: 643, distance: 460.1
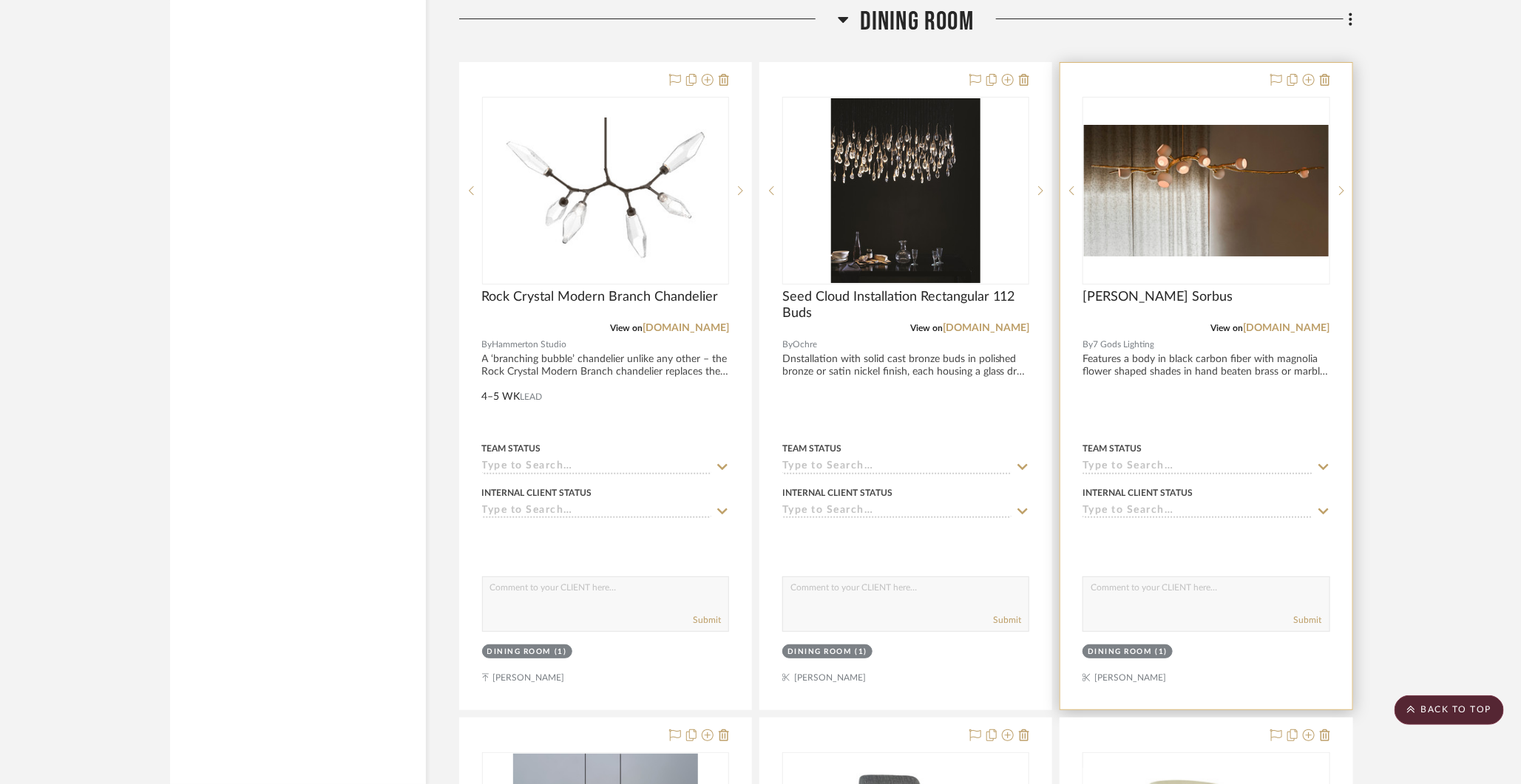
scroll to position [9060, 0]
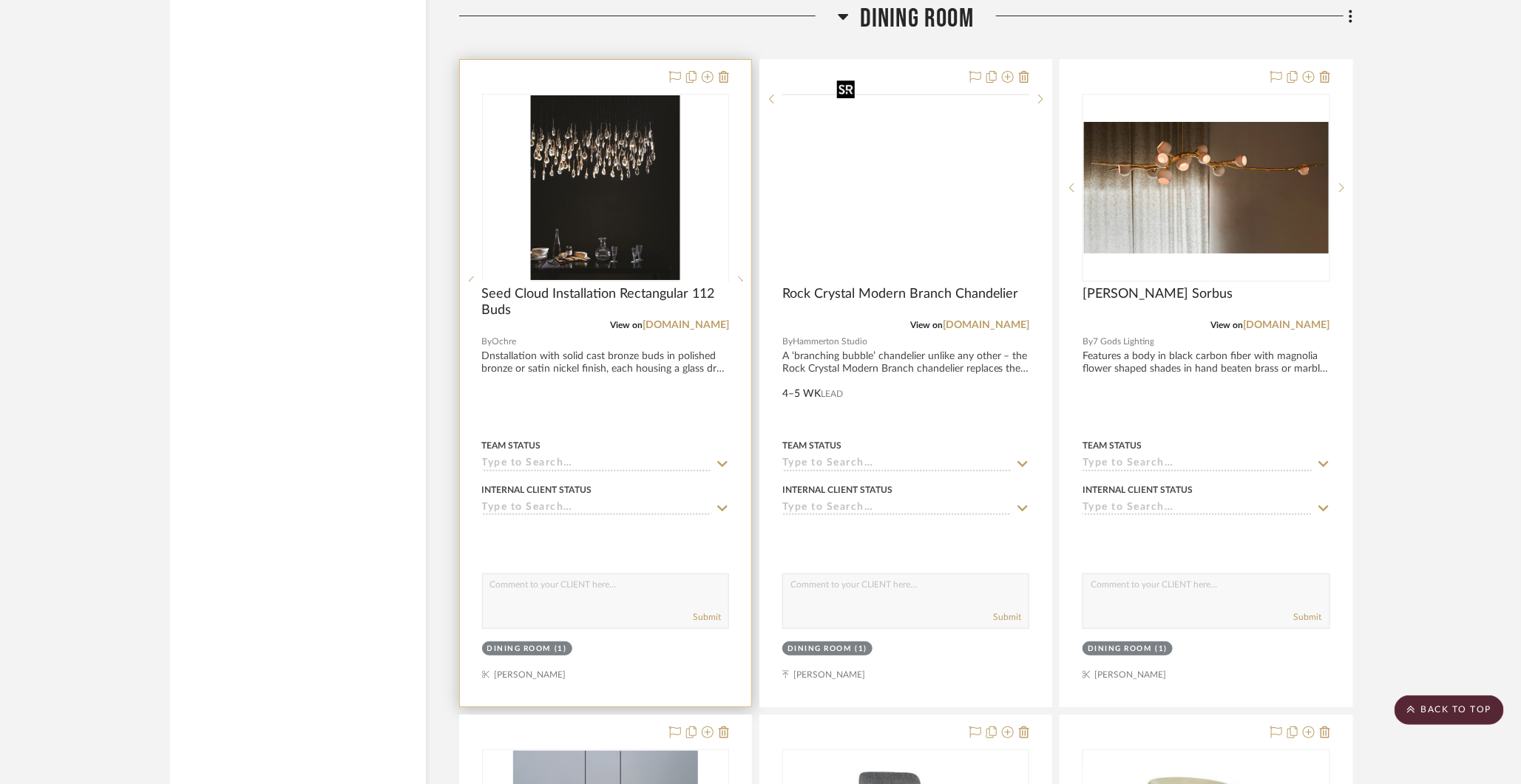
drag, startPoint x: 917, startPoint y: 203, endPoint x: 534, endPoint y: 256, distance: 386.6
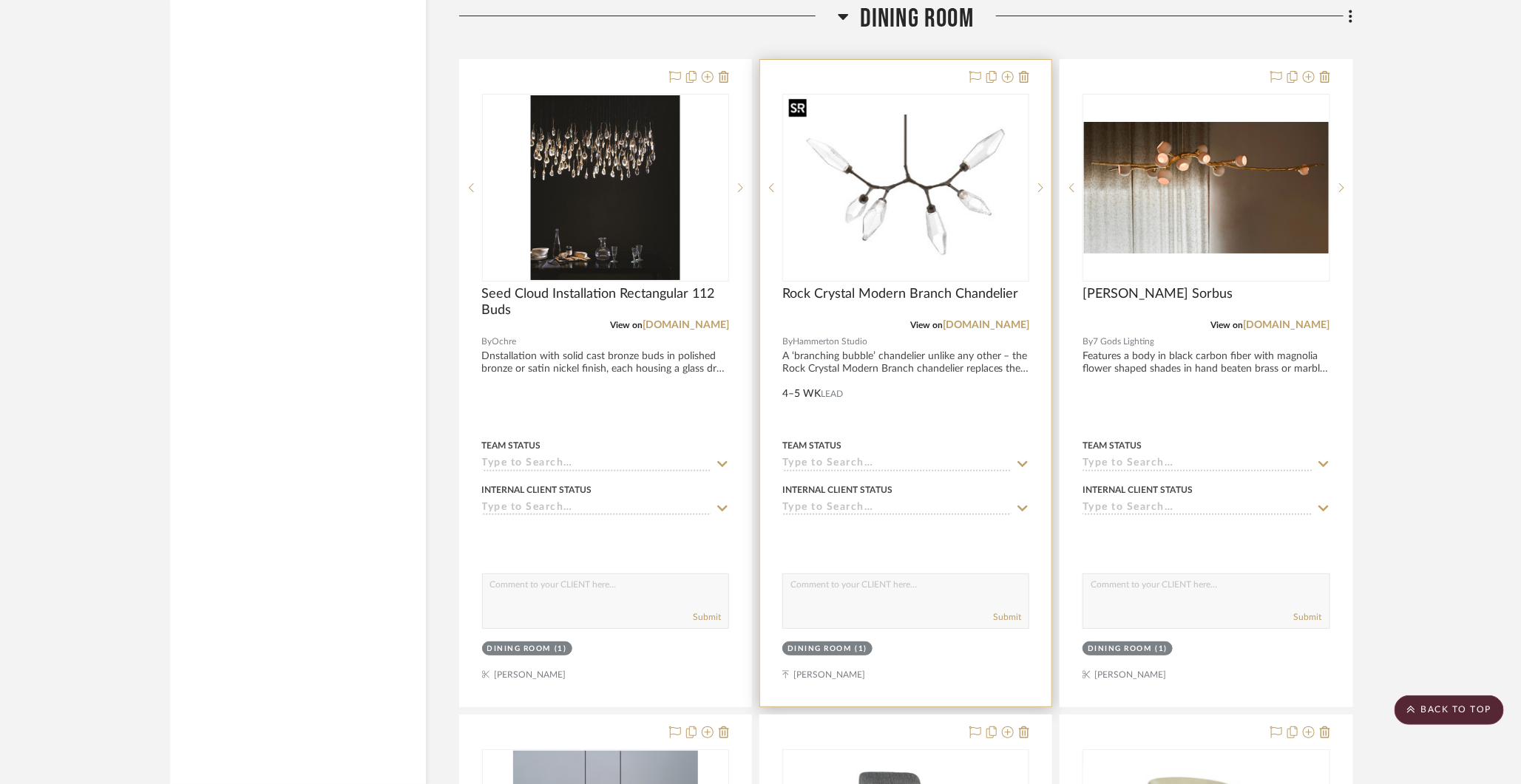
click at [902, 182] on img "0" at bounding box center [905, 188] width 244 height 146
click at [0, 0] on div at bounding box center [0, 0] width 0 height 0
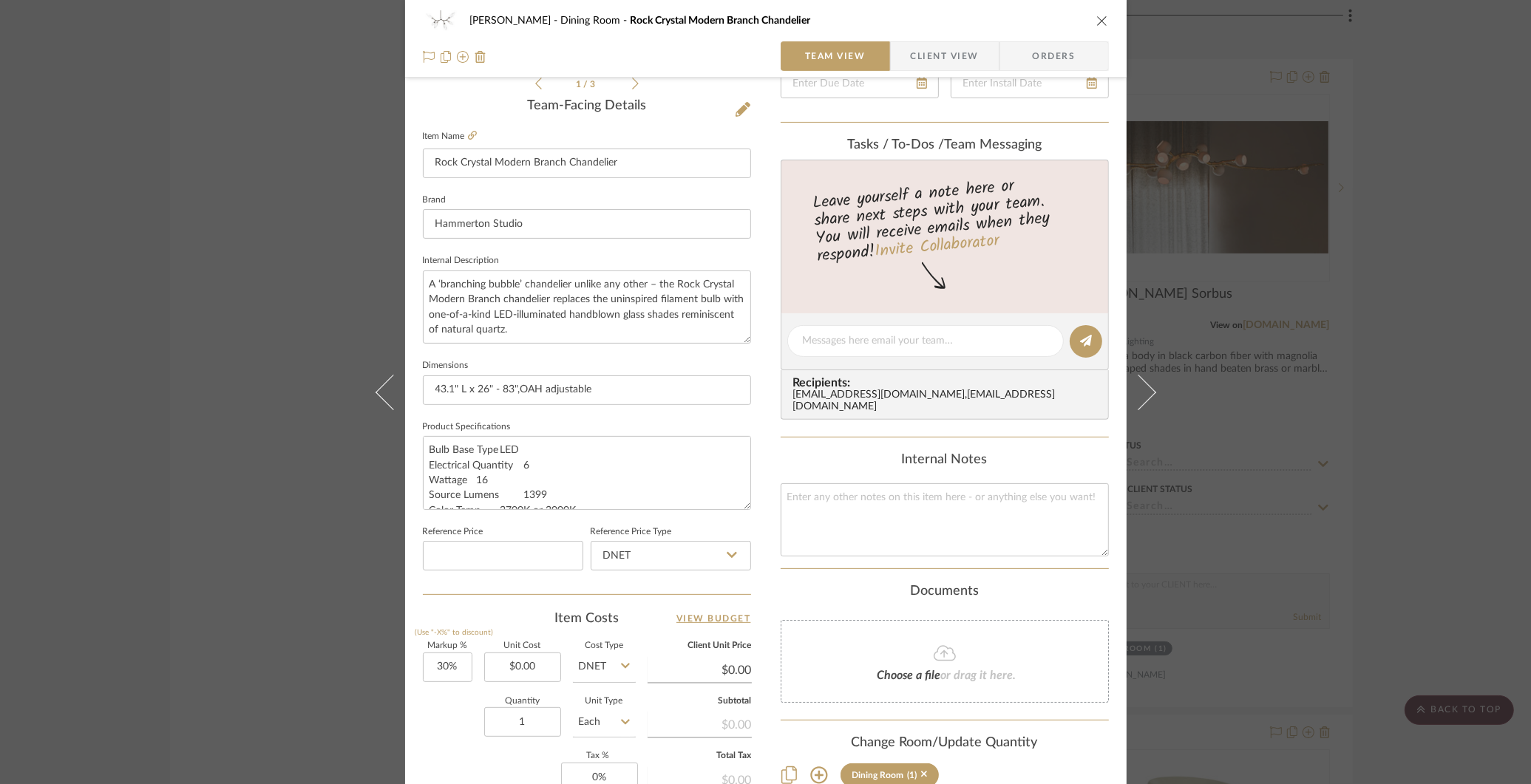
scroll to position [381, 0]
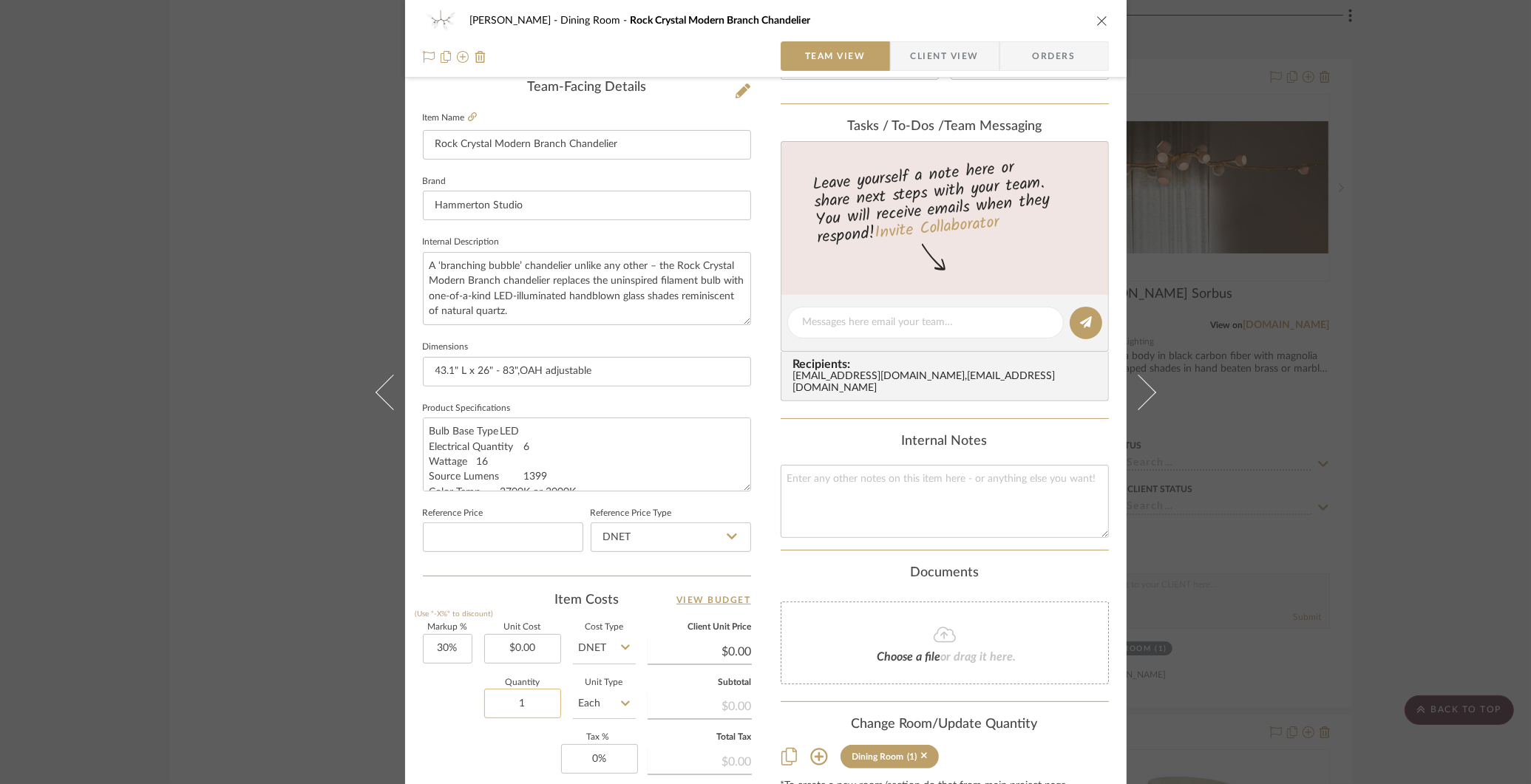
click at [524, 696] on input "1" at bounding box center [522, 703] width 77 height 30
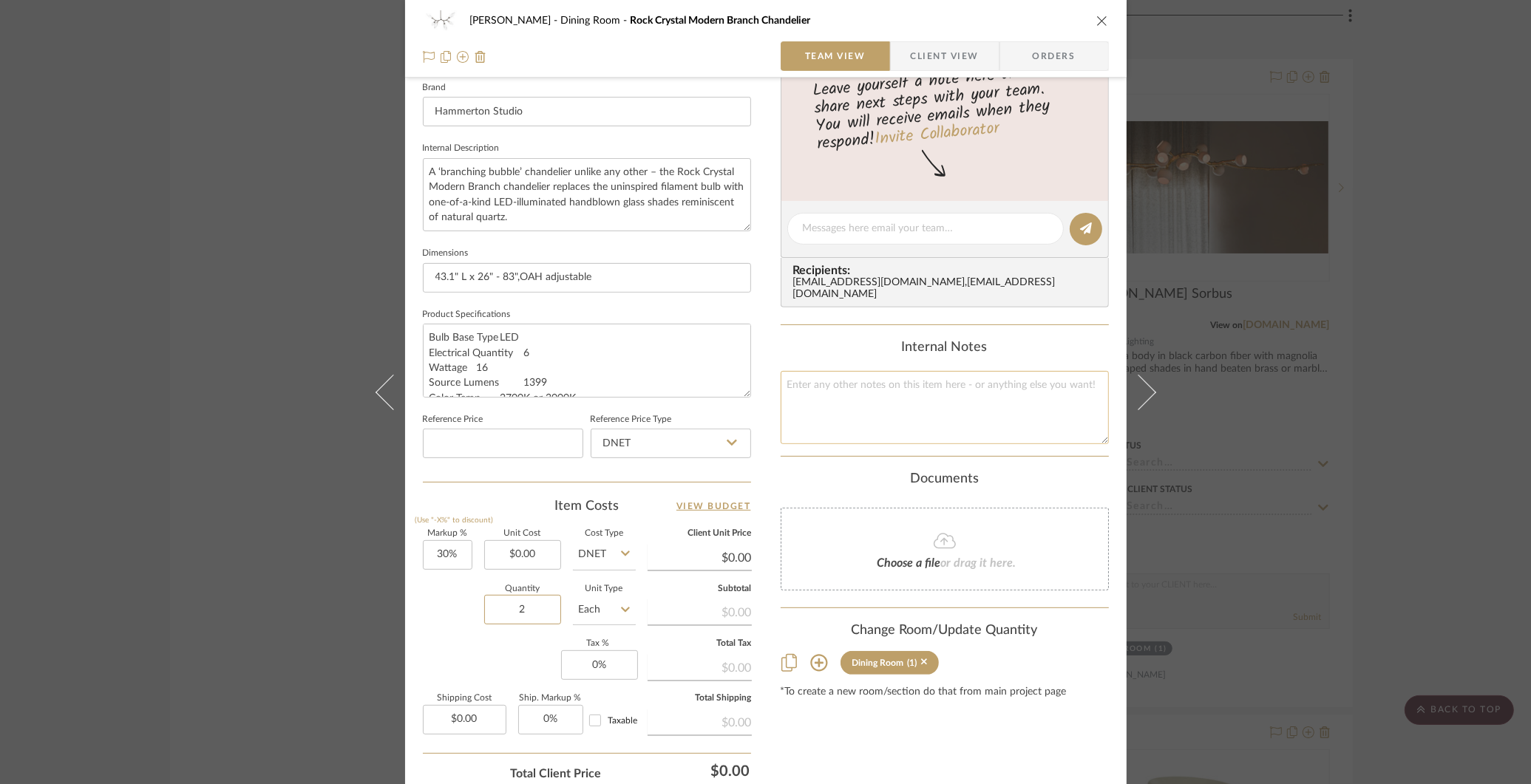
scroll to position [588, 0]
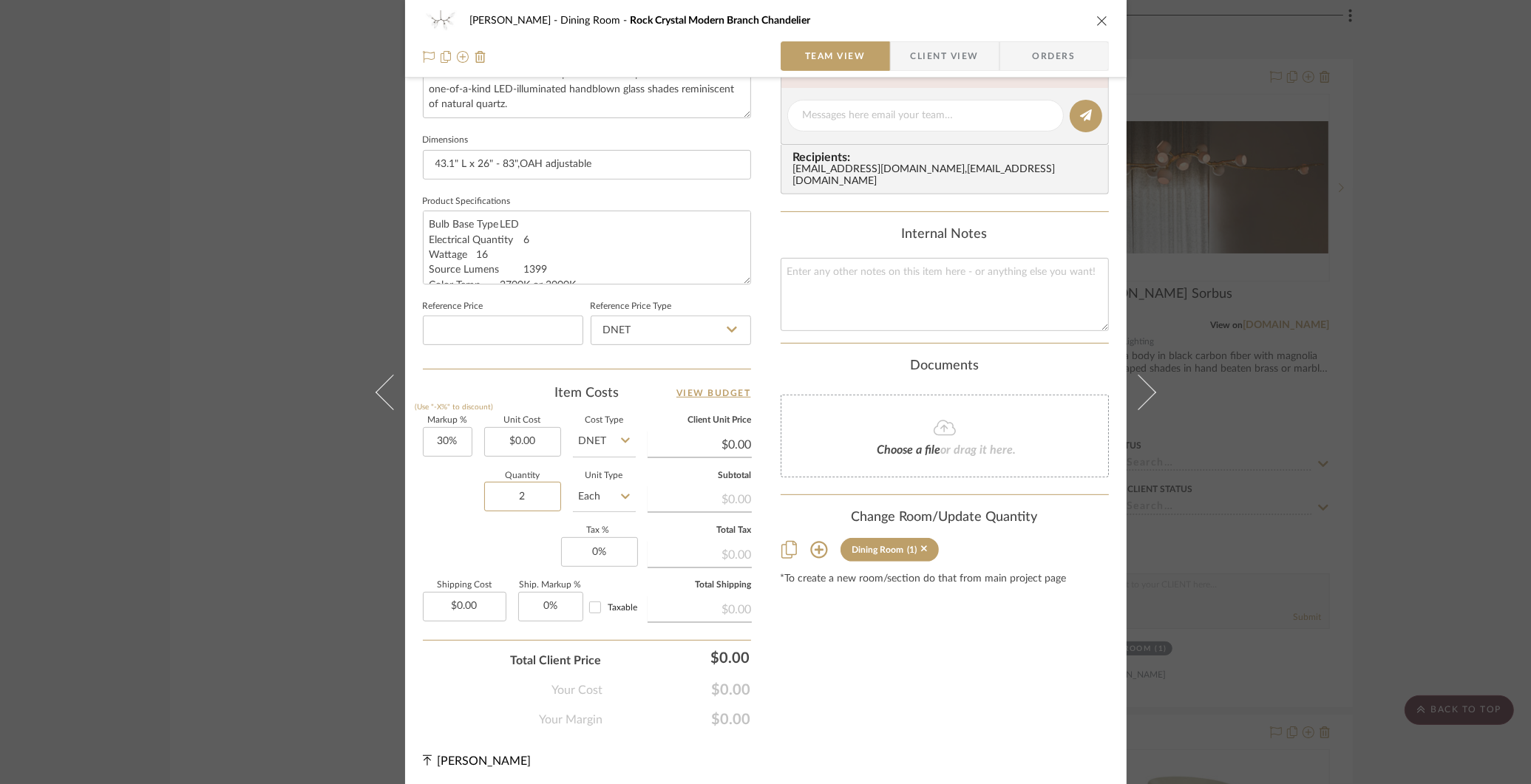
type input "2"
click at [1180, 381] on div "[PERSON_NAME] Dining Room Rock Crystal Modern Branch Chandelier Team View Clien…" at bounding box center [766, 392] width 1531 height 784
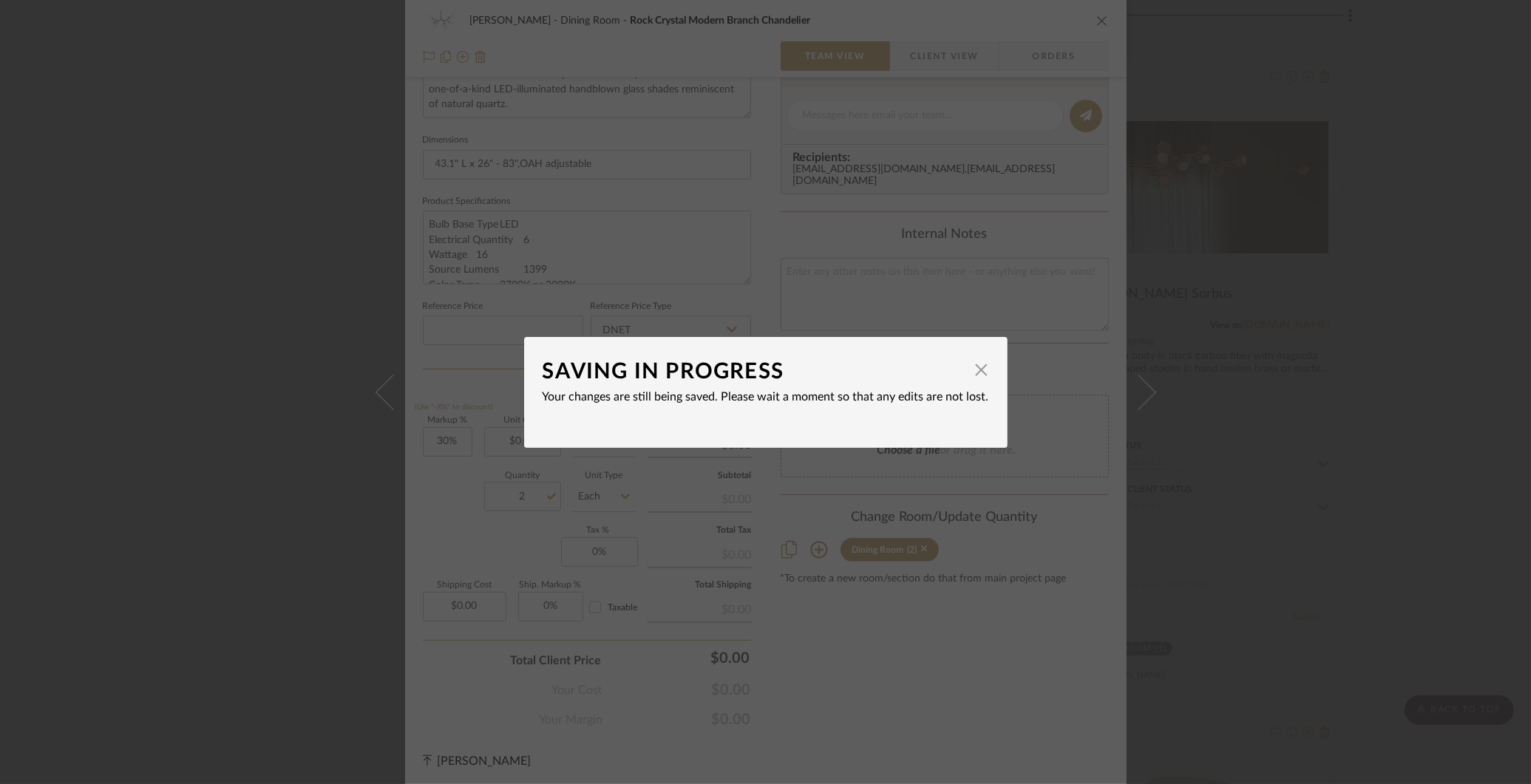
click at [1180, 342] on div "SAVING IN PROGRESS × Your changes are still being saved. Please wait a moment s…" at bounding box center [766, 392] width 1531 height 784
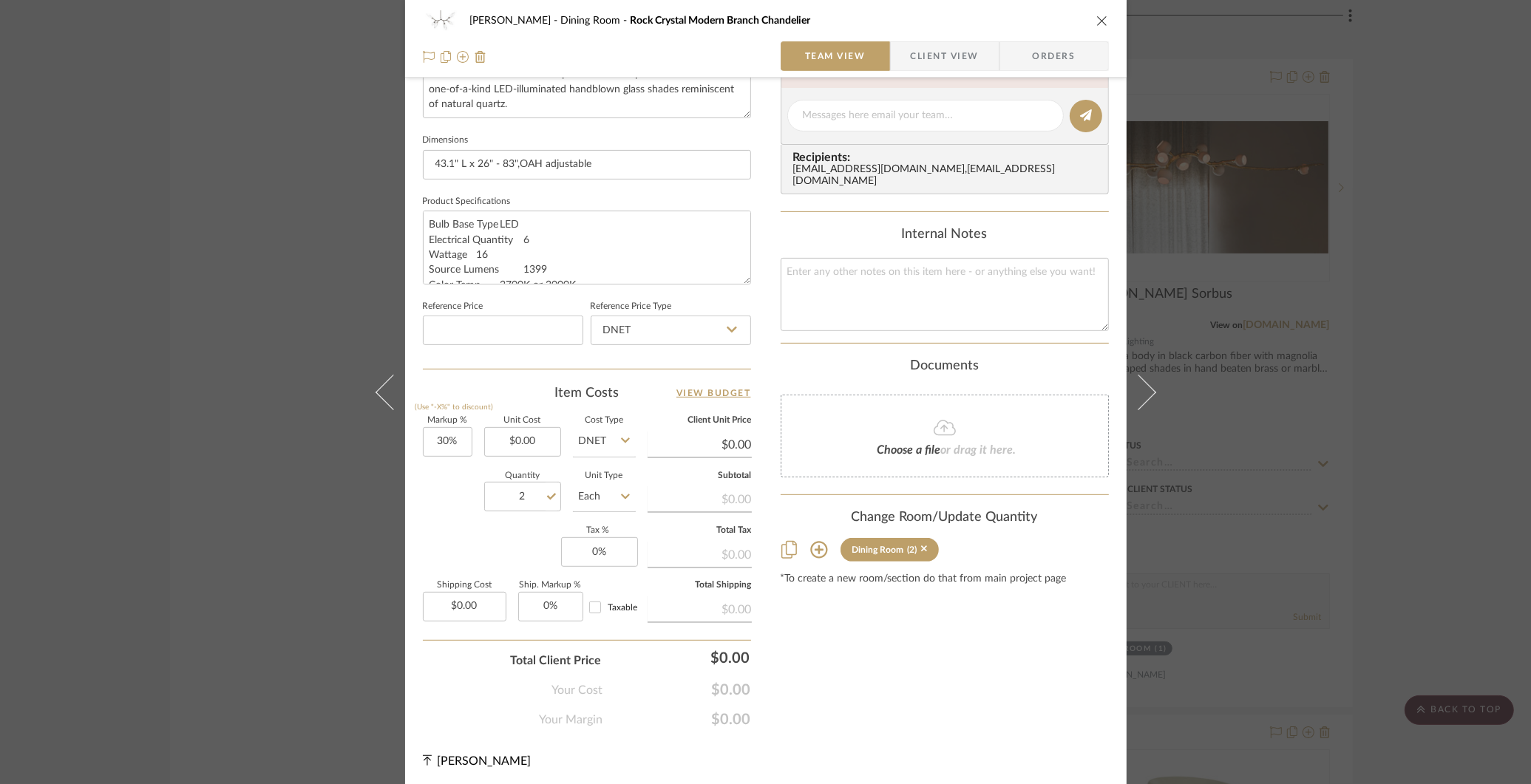
click at [1180, 339] on div "[PERSON_NAME] Dining Room Rock Crystal Modern Branch Chandelier Team View Clien…" at bounding box center [766, 392] width 1531 height 784
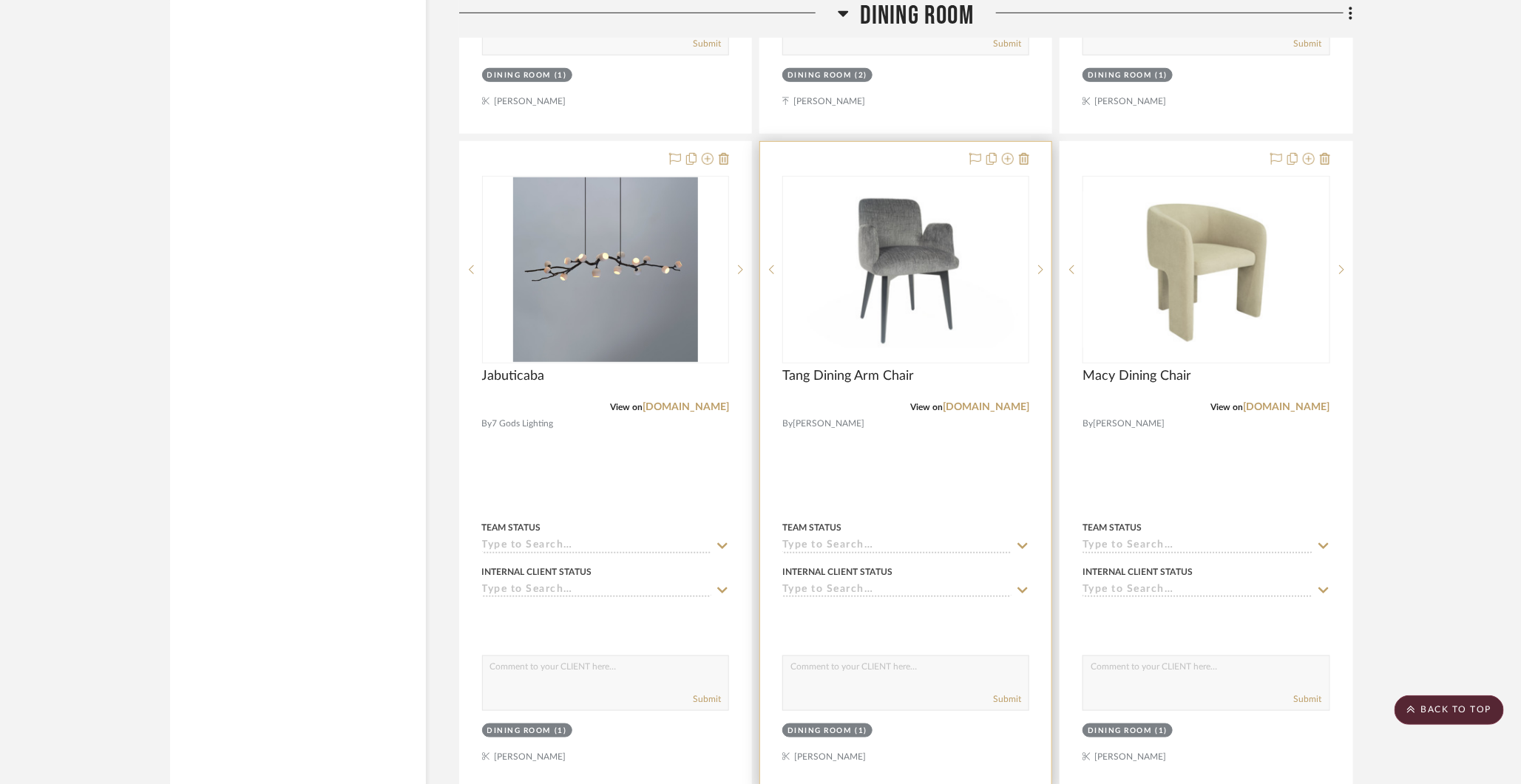
scroll to position [9618, 0]
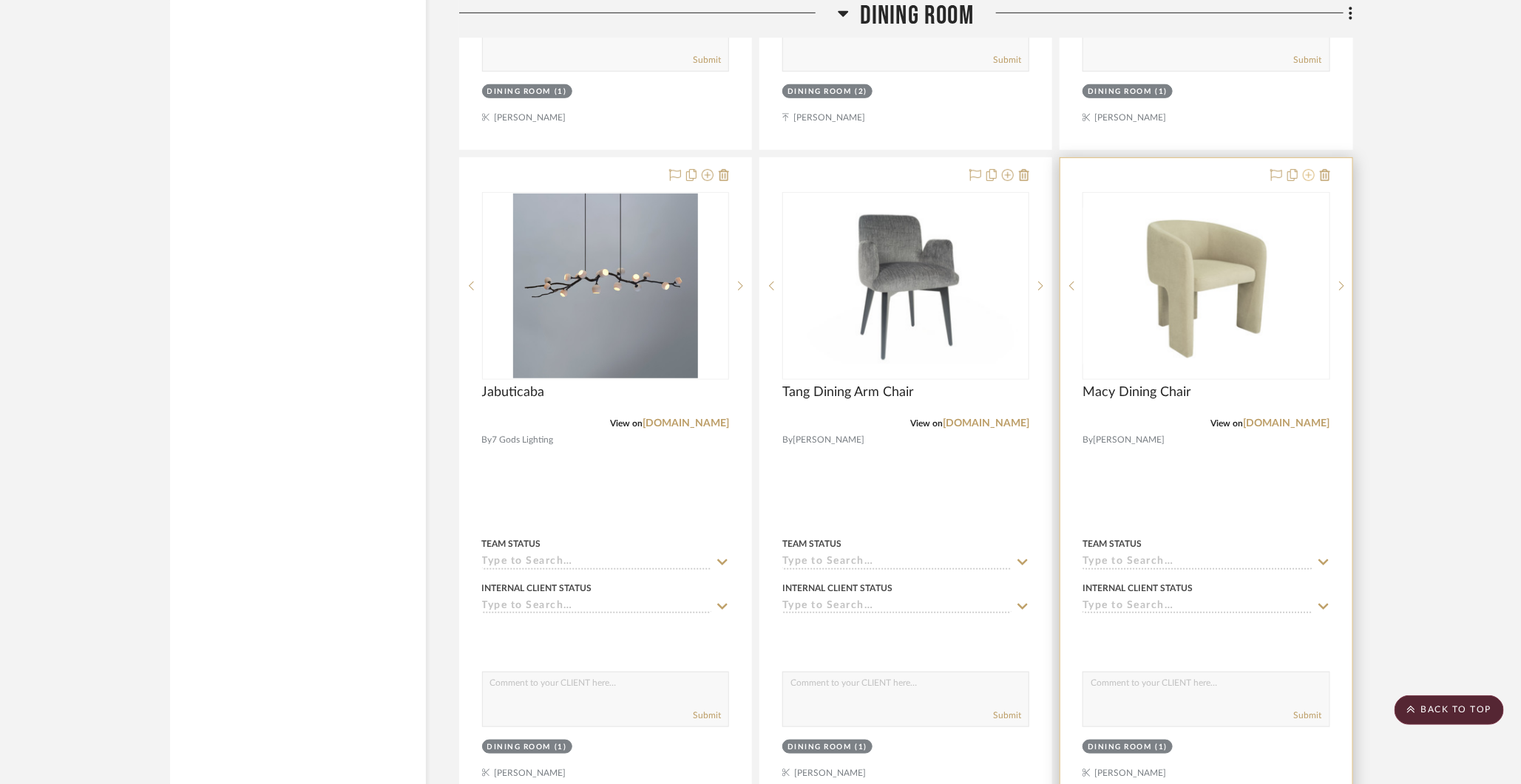
click at [1180, 169] on icon at bounding box center [1308, 175] width 12 height 12
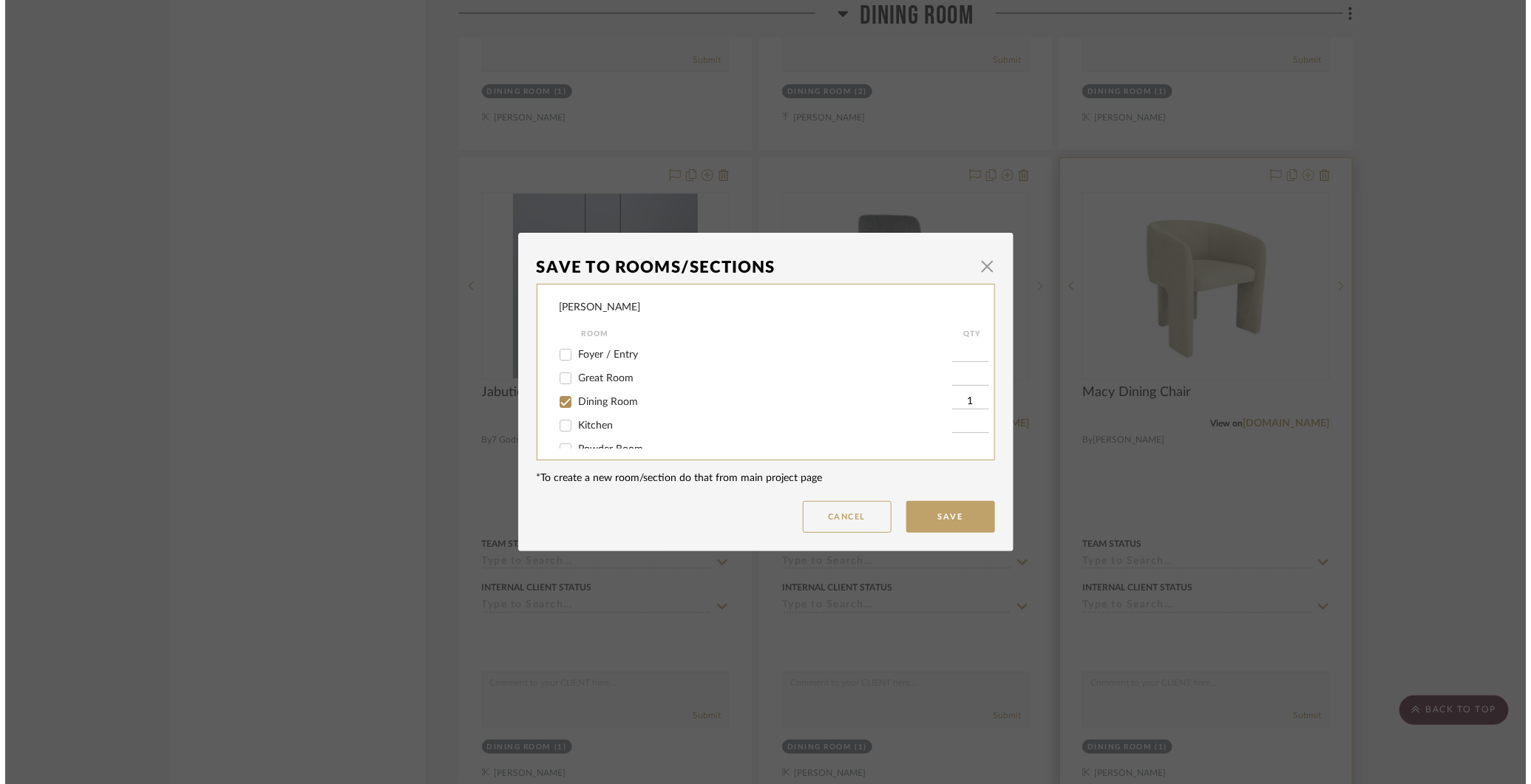
scroll to position [0, 0]
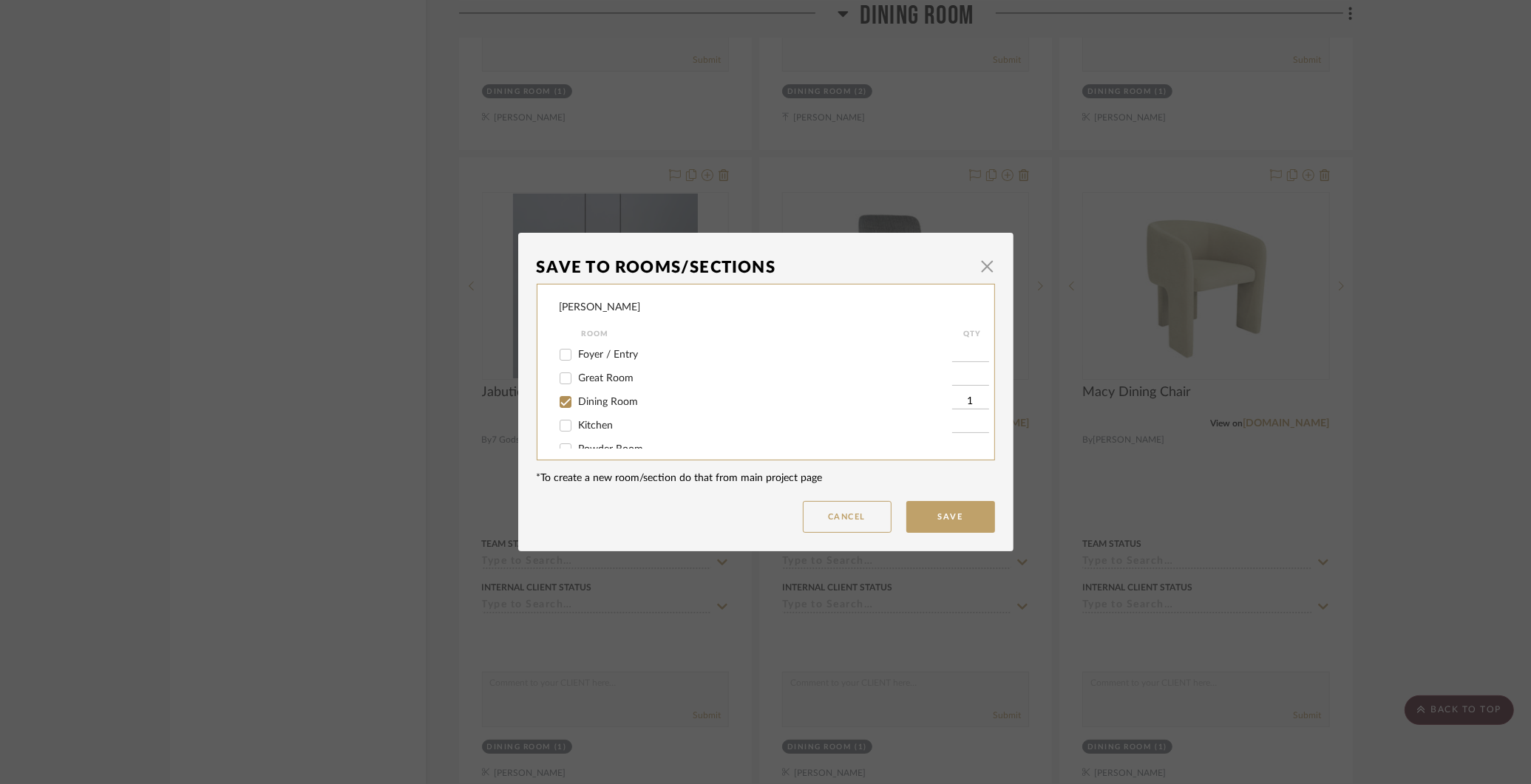
click at [563, 378] on input "Great Room" at bounding box center [566, 378] width 24 height 24
checkbox input "true"
type input "1"
click at [562, 403] on input "Dining Room" at bounding box center [566, 402] width 24 height 24
checkbox input "false"
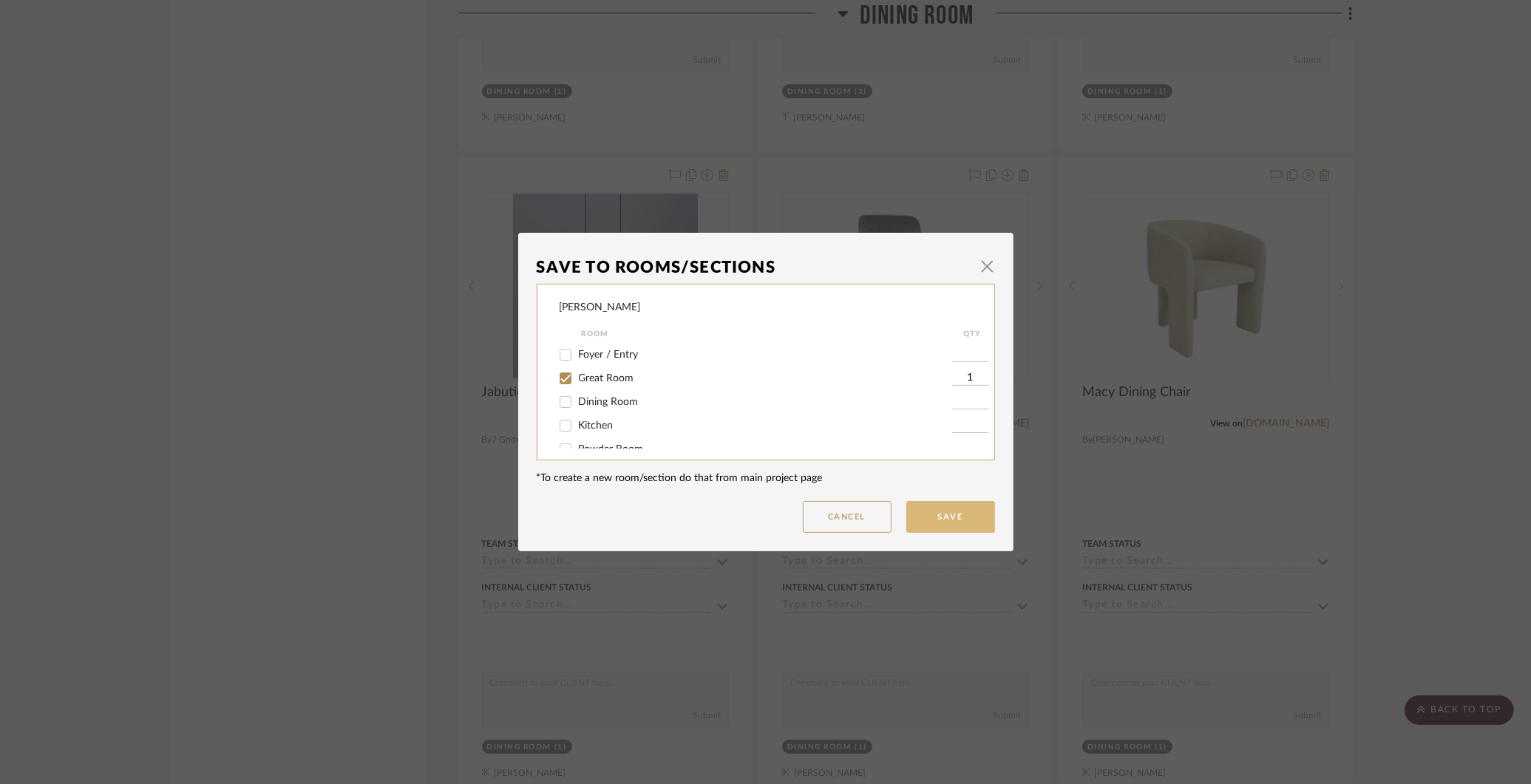
click at [931, 512] on button "Save" at bounding box center [951, 516] width 88 height 31
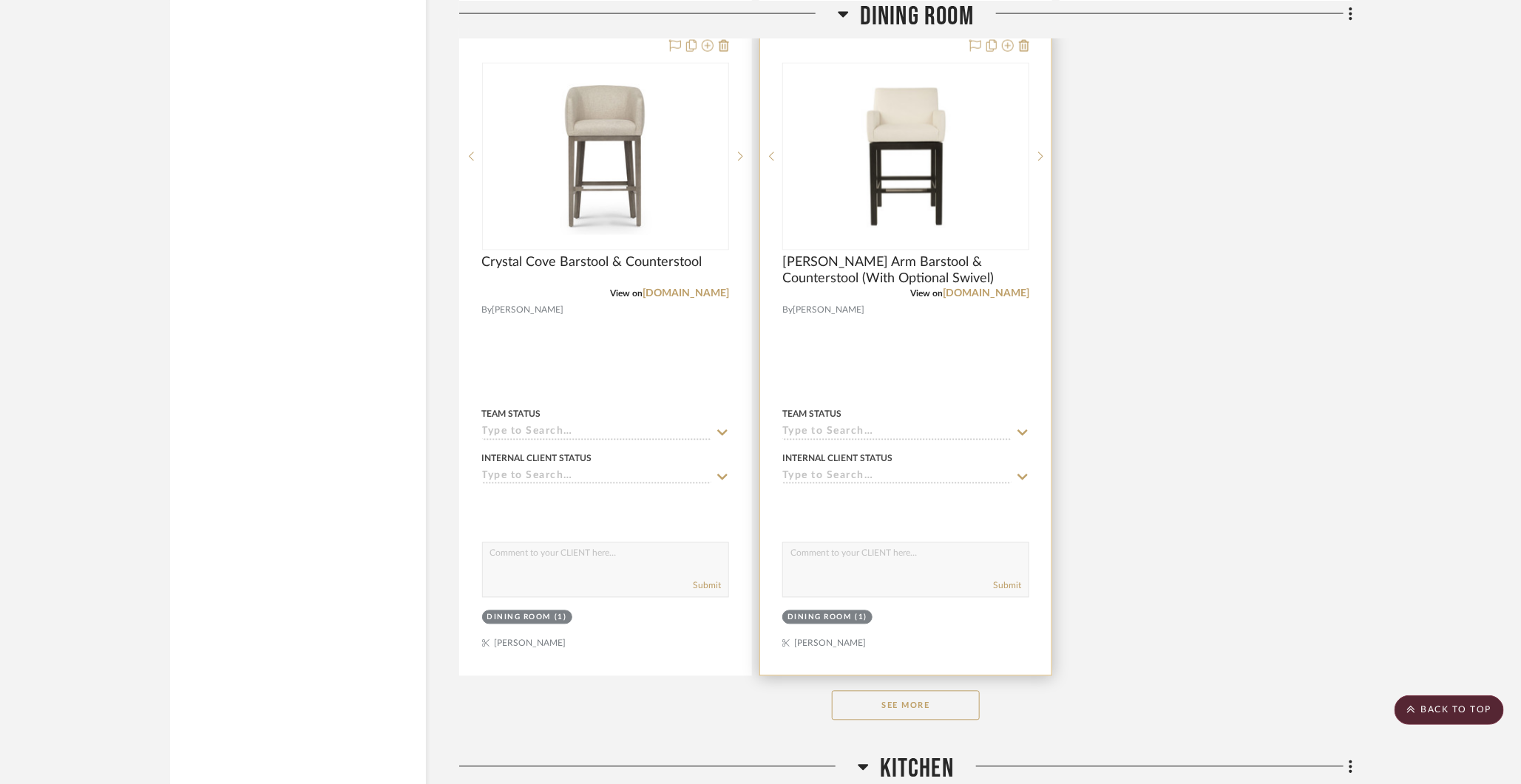
scroll to position [10451, 0]
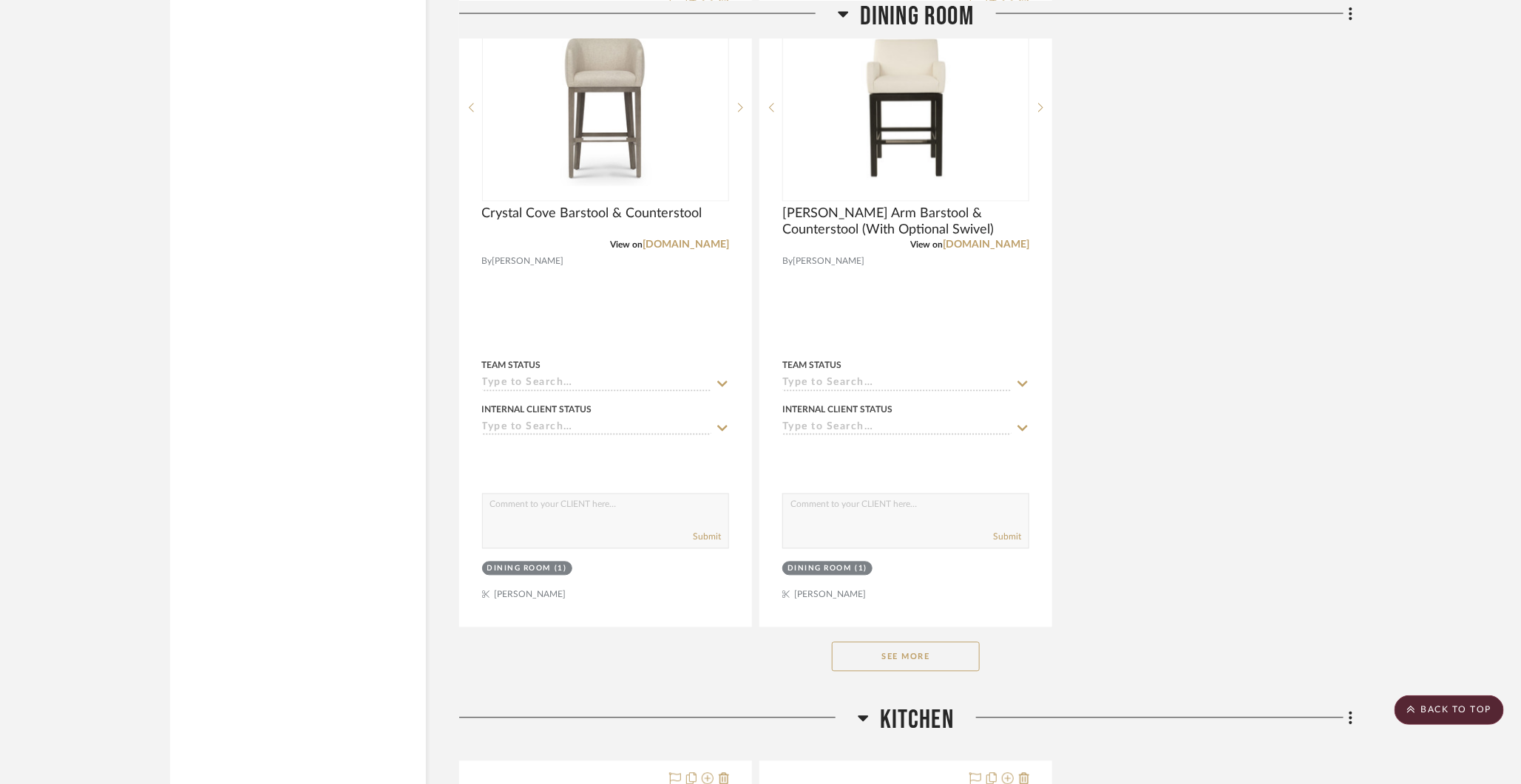
click at [913, 642] on button "See More" at bounding box center [906, 656] width 148 height 30
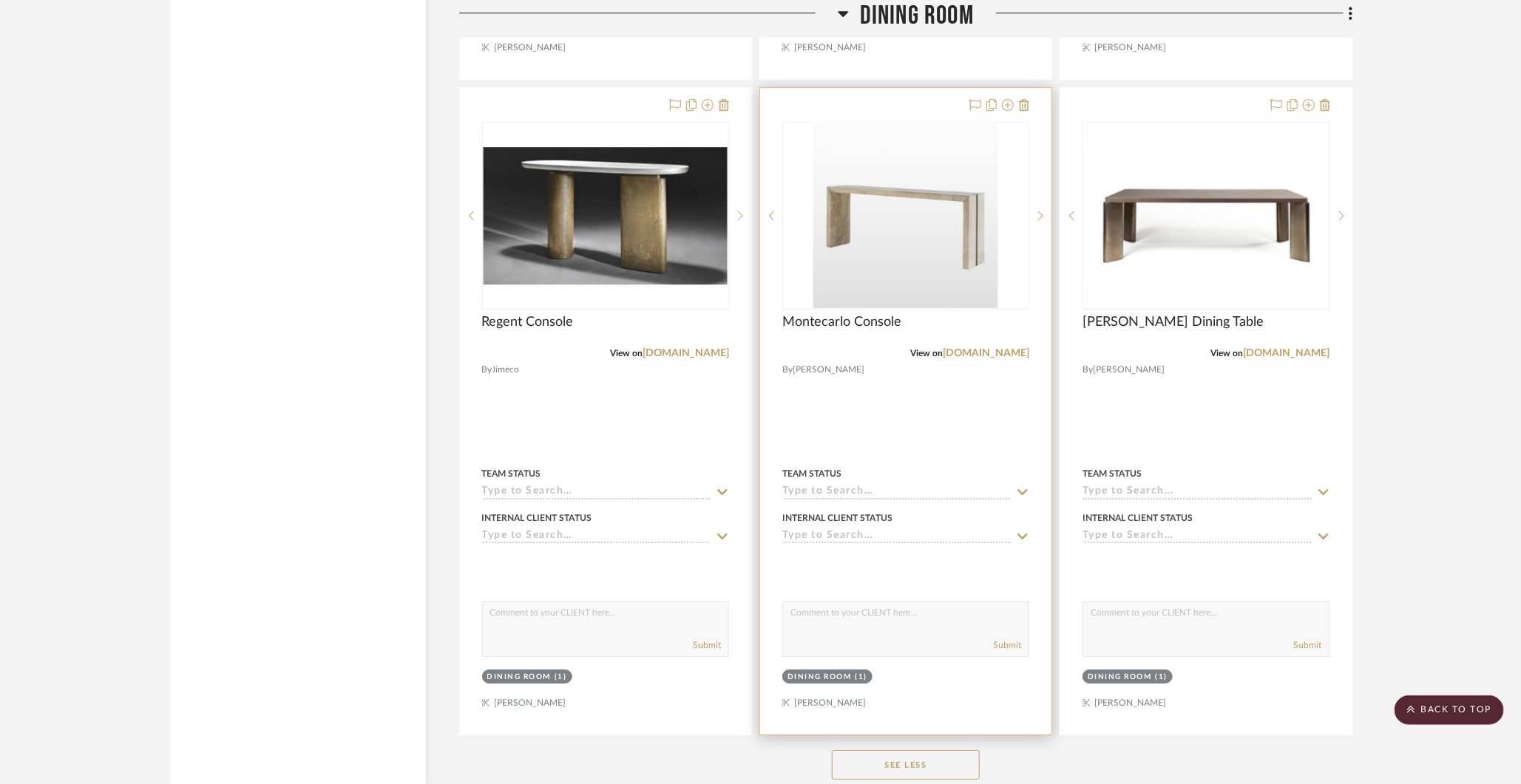
scroll to position [11663, 0]
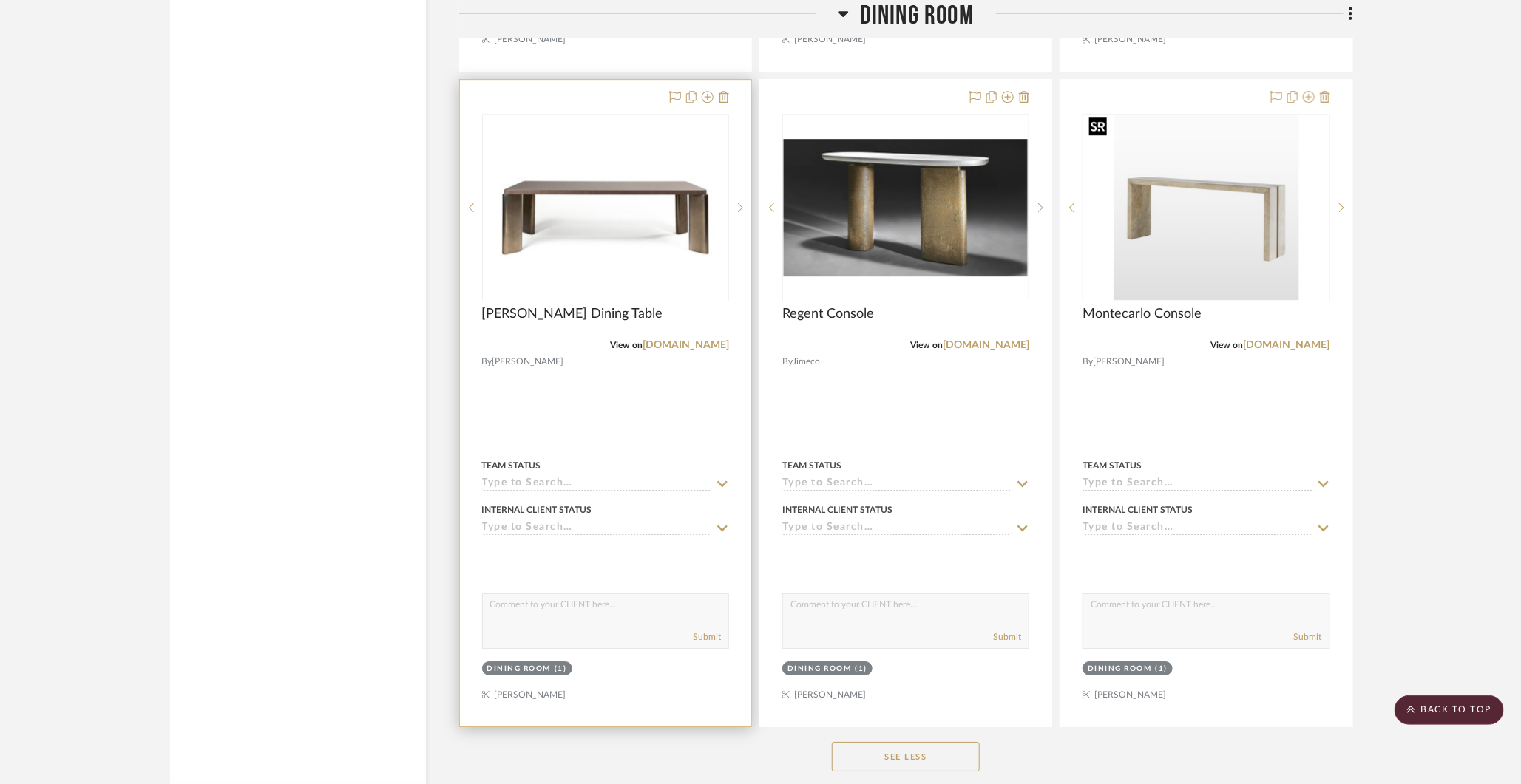
drag, startPoint x: 1127, startPoint y: 232, endPoint x: 685, endPoint y: 229, distance: 442.0
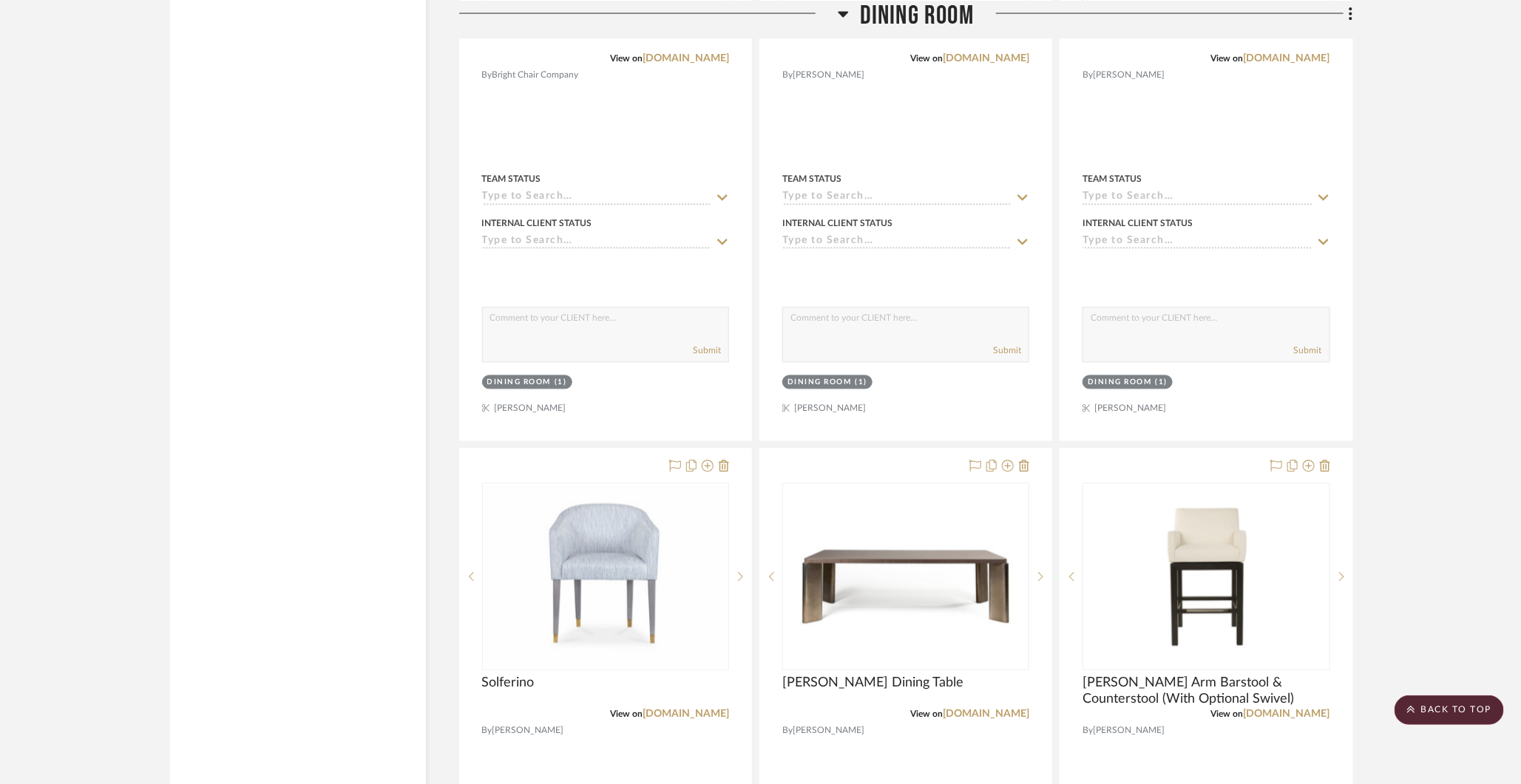
scroll to position [10686, 0]
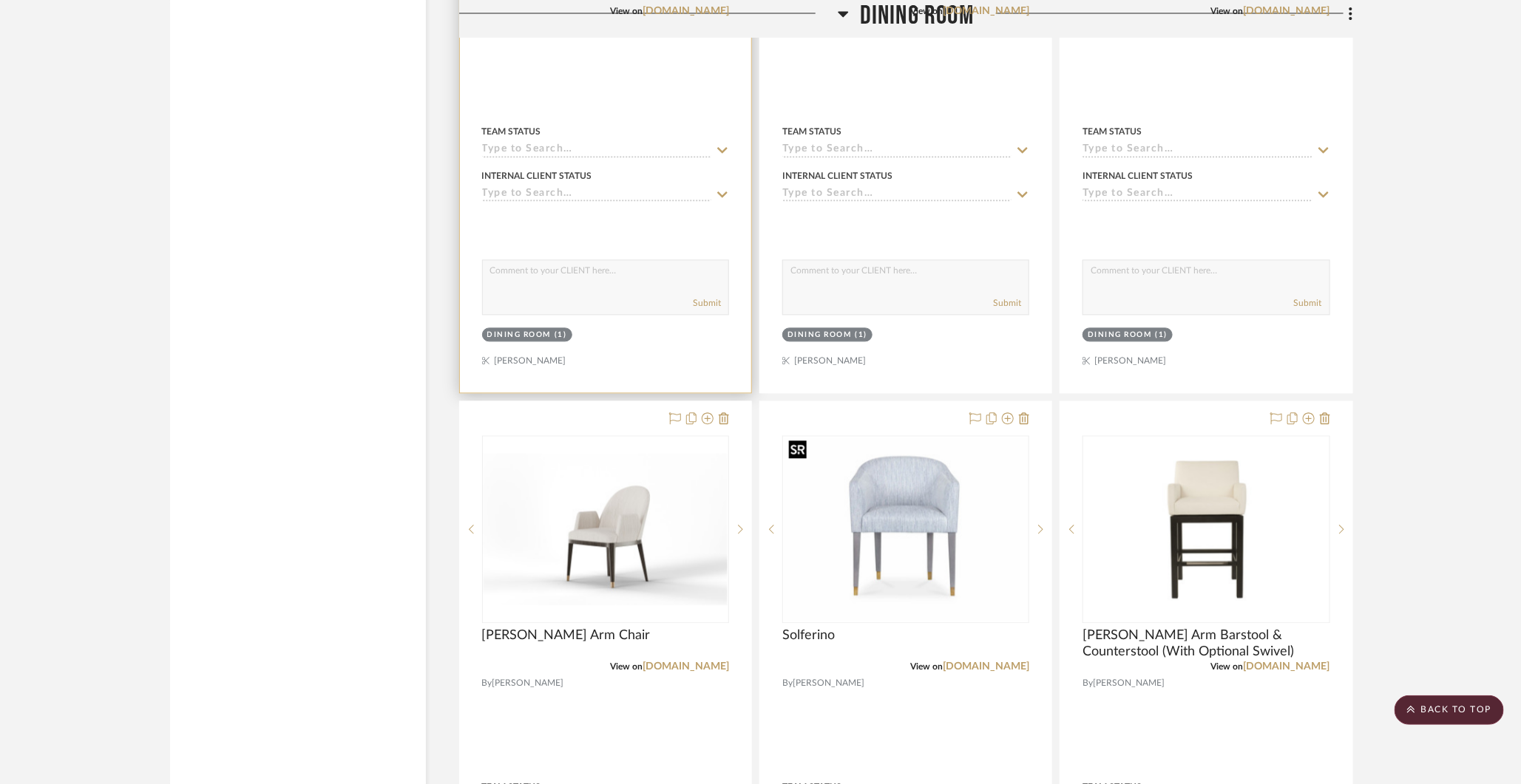
drag, startPoint x: 854, startPoint y: 482, endPoint x: 613, endPoint y: 262, distance: 326.3
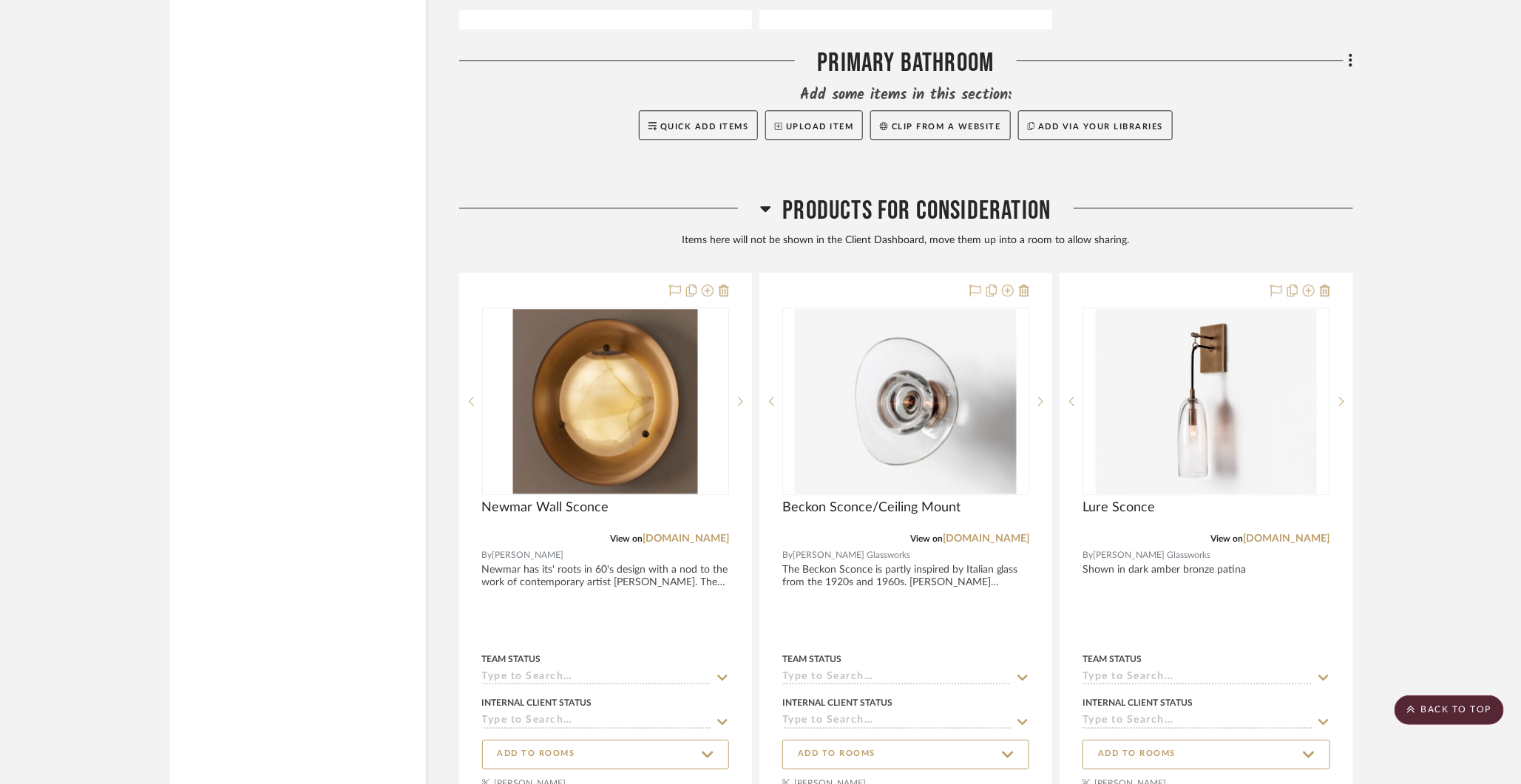
scroll to position [13939, 0]
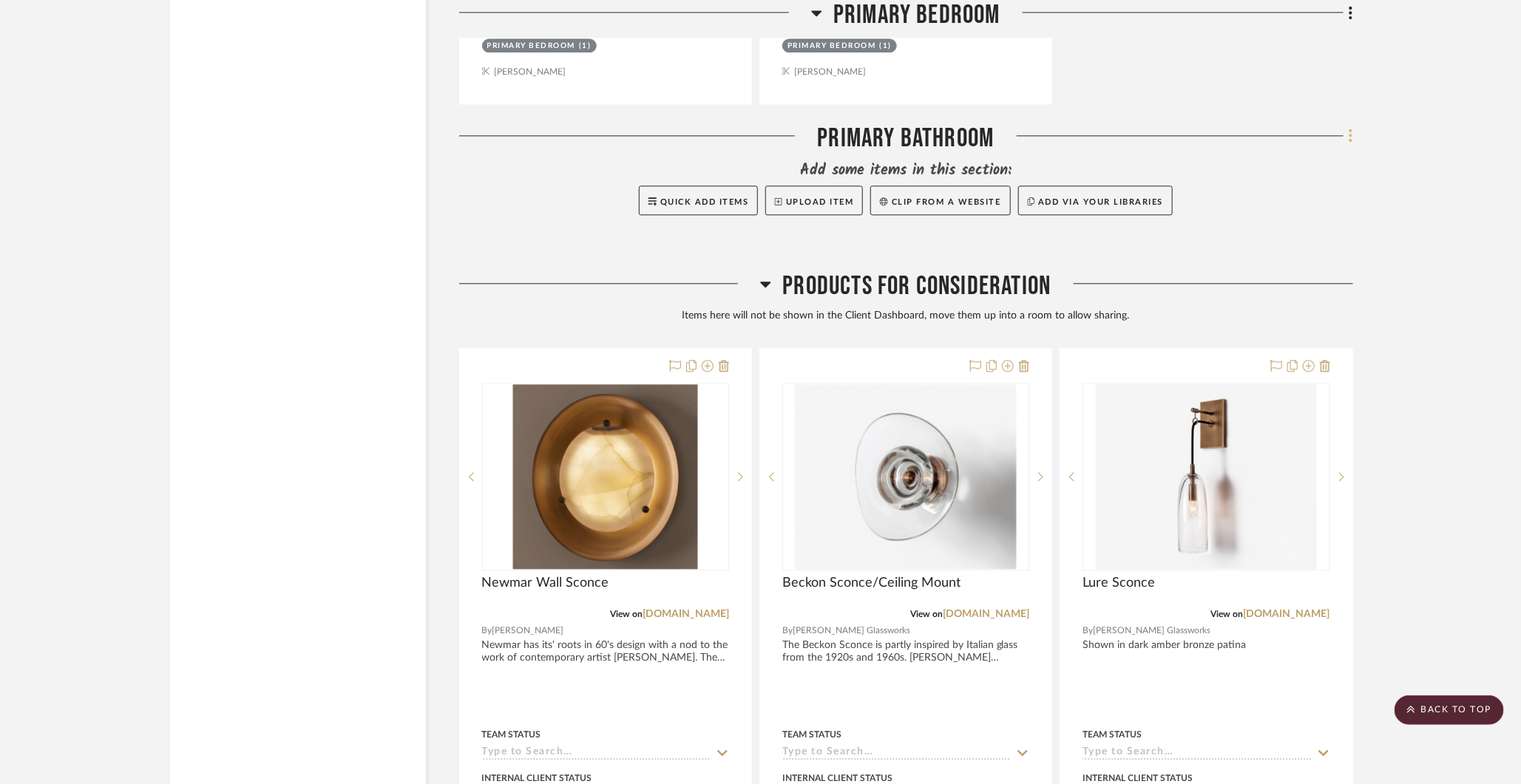
click at [1180, 129] on icon at bounding box center [1350, 135] width 3 height 13
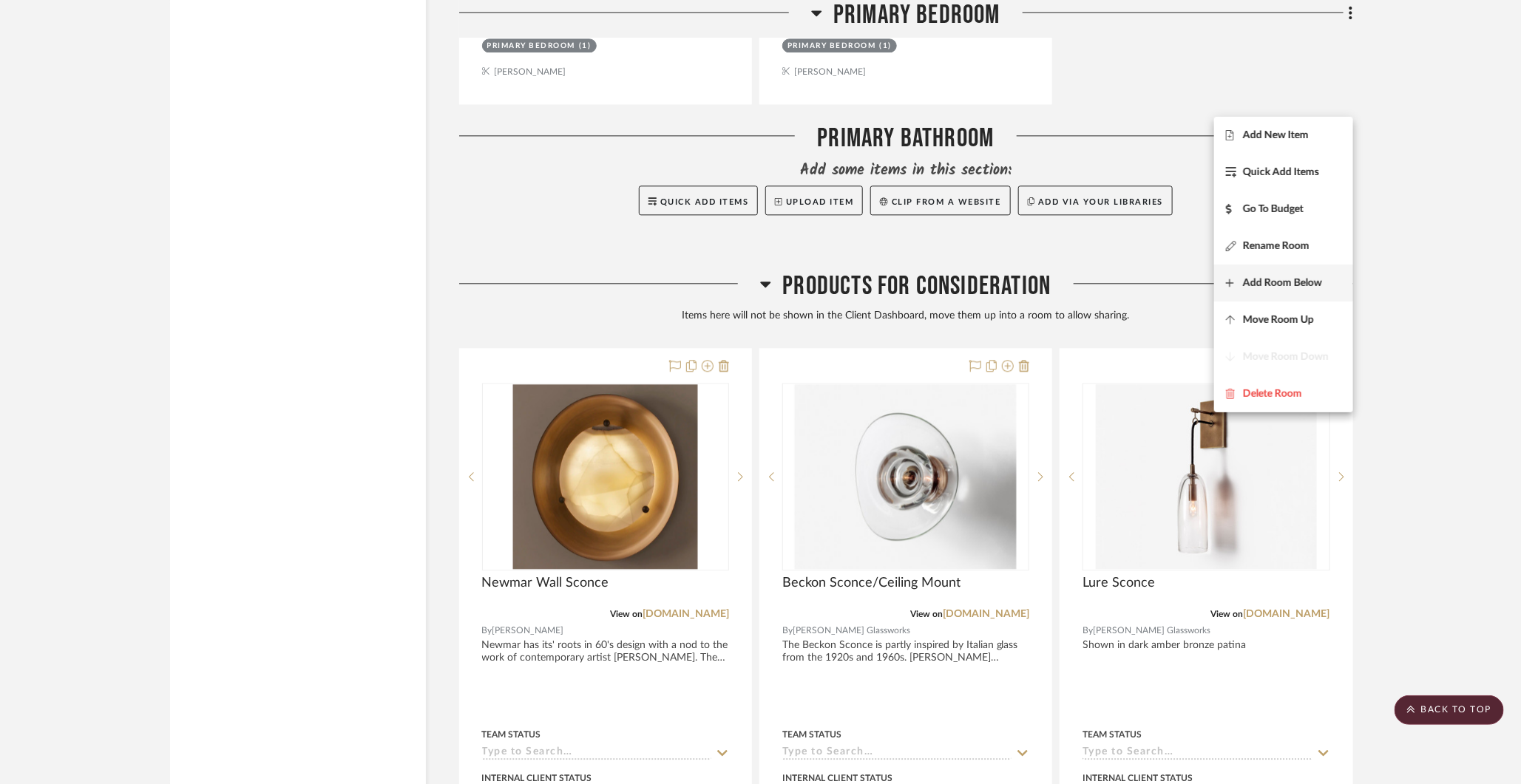
click at [1180, 285] on span "Add Room Below" at bounding box center [1282, 283] width 79 height 13
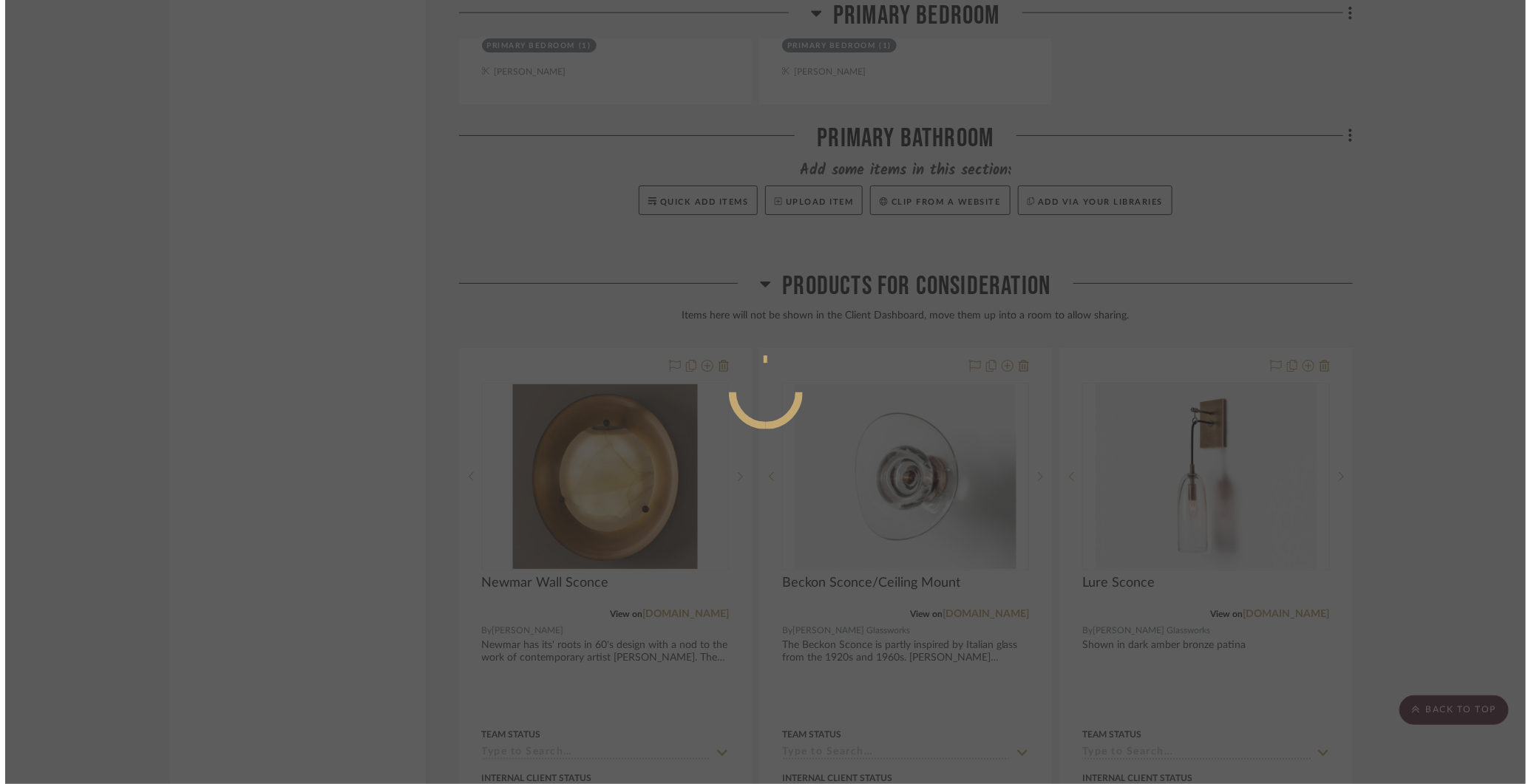
scroll to position [0, 0]
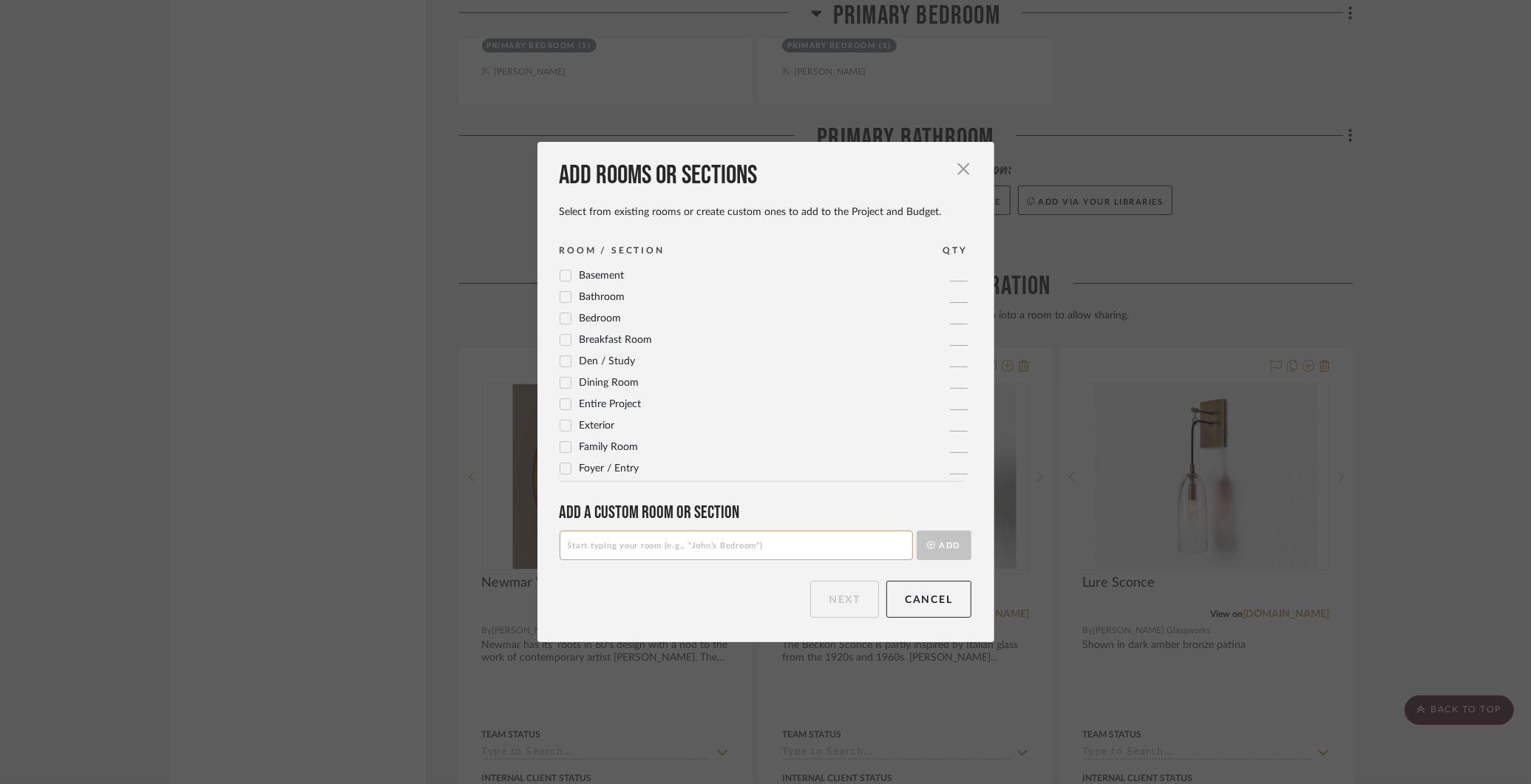
click at [644, 539] on input at bounding box center [736, 545] width 353 height 30
type input "Main Floor Hall to Secondary Master"
click at [941, 541] on button "Add" at bounding box center [944, 545] width 54 height 30
click at [853, 594] on button "Next" at bounding box center [845, 599] width 69 height 37
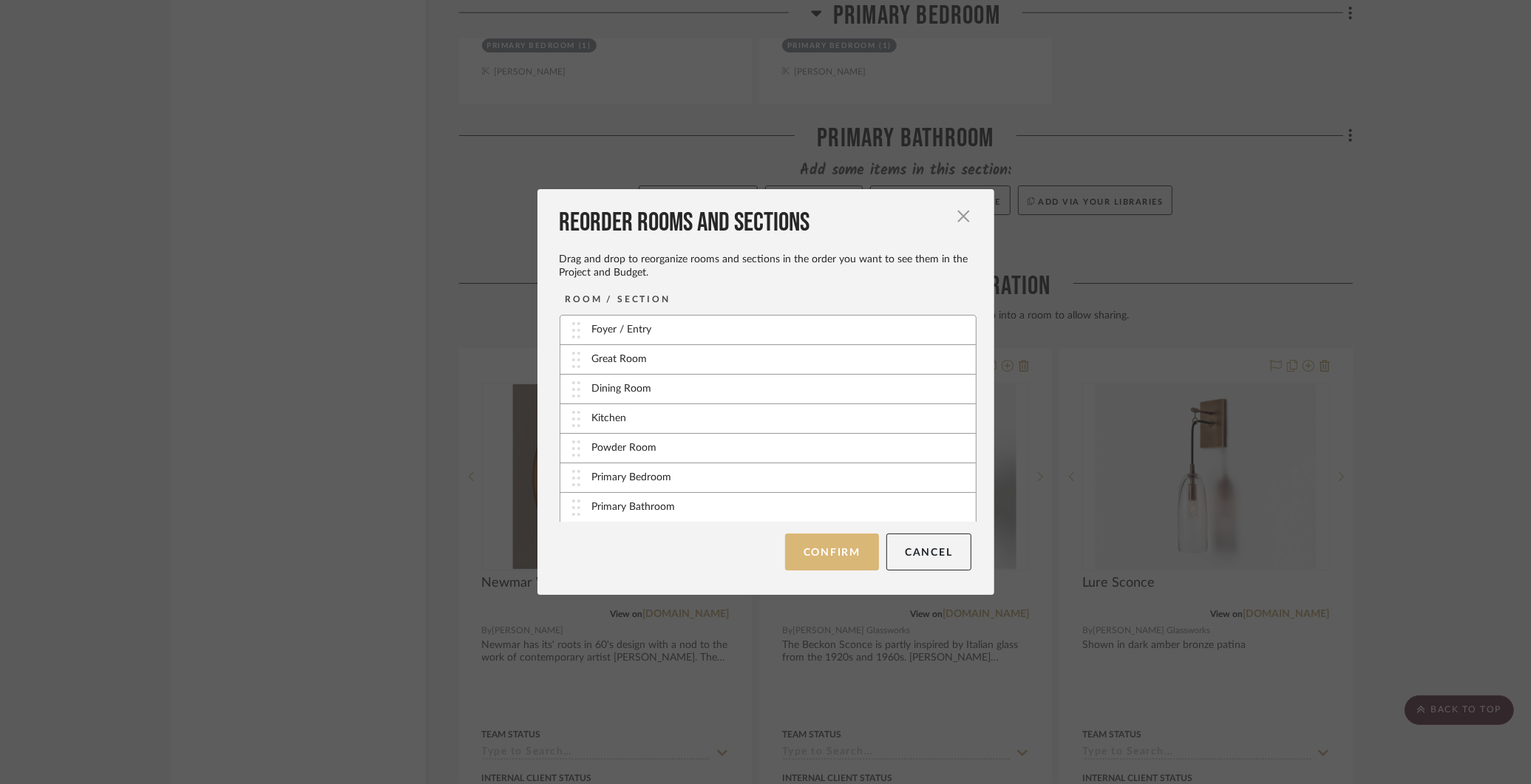
click at [842, 549] on button "Confirm" at bounding box center [832, 552] width 94 height 37
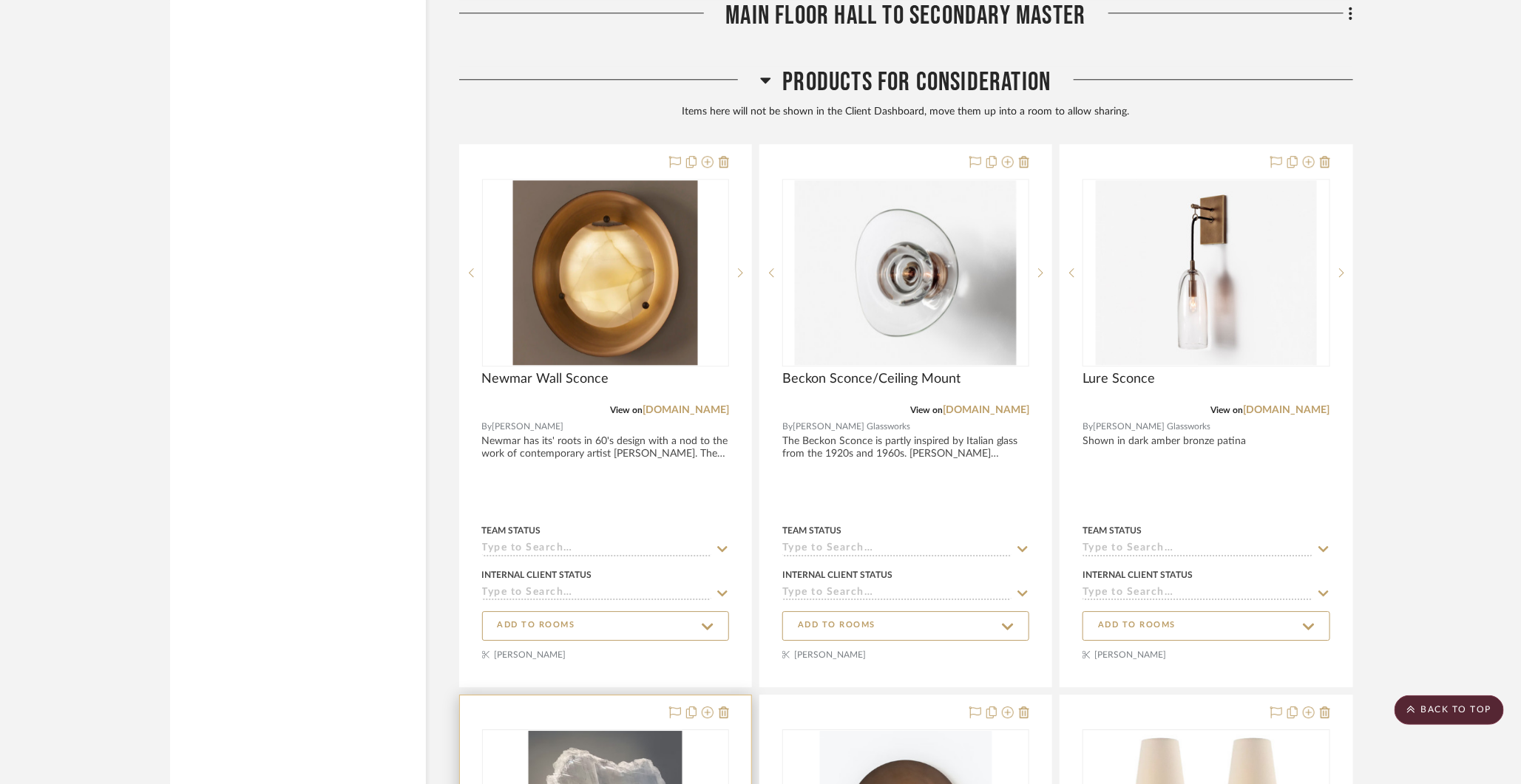
scroll to position [14288, 0]
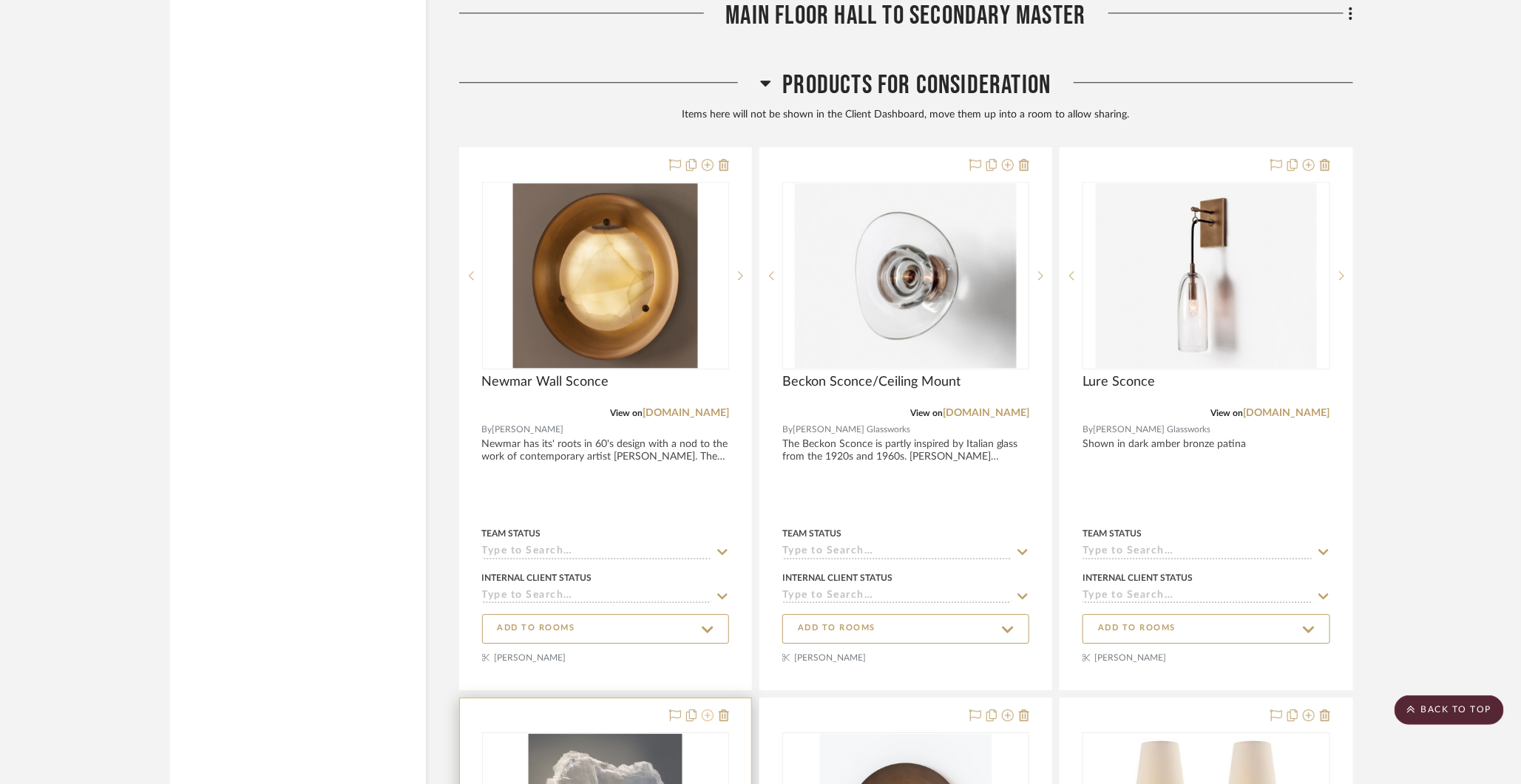
click at [705, 709] on icon at bounding box center [708, 715] width 12 height 12
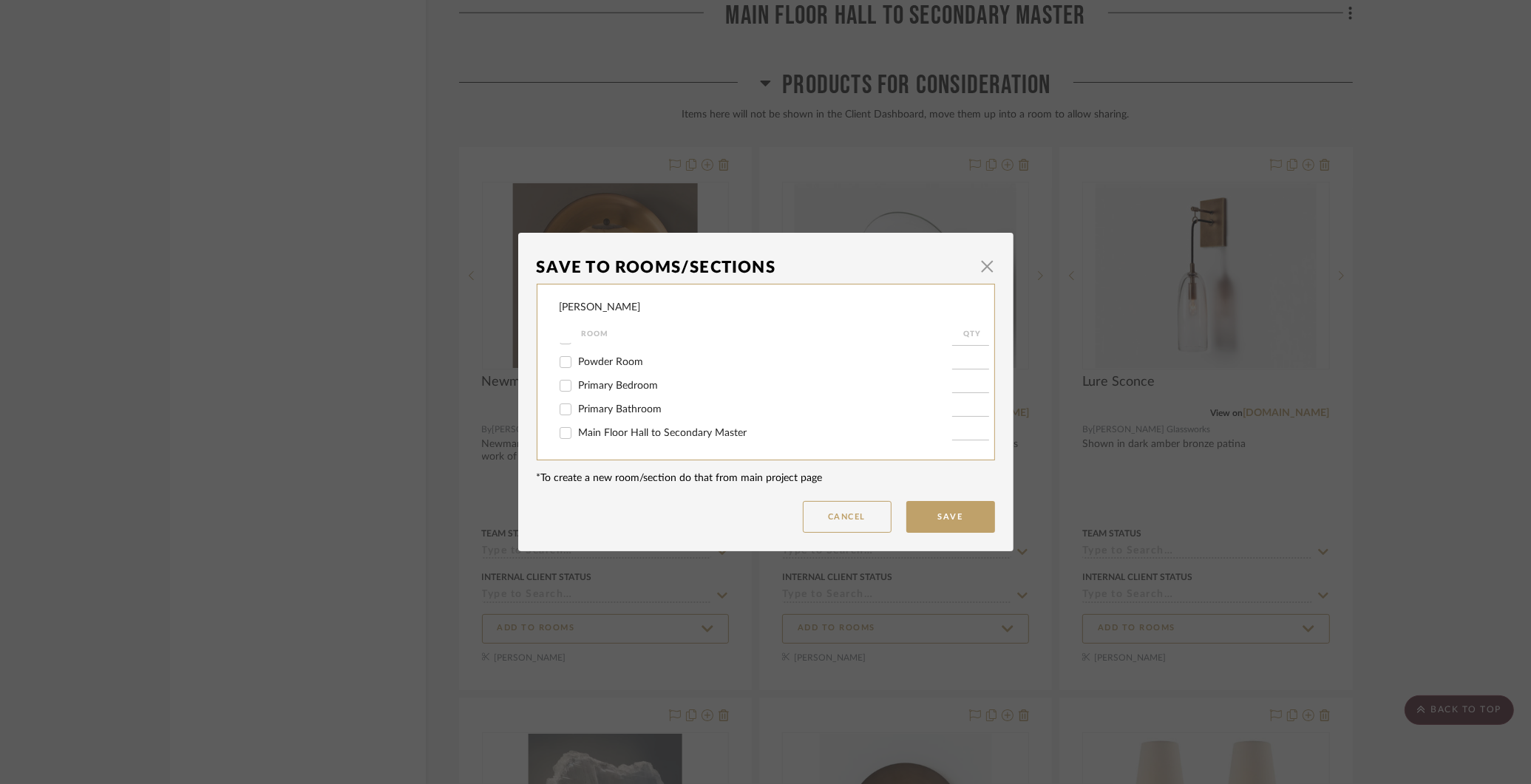
scroll to position [94, 0]
click at [561, 431] on input "Main Floor Hall to Secondary Master" at bounding box center [566, 433] width 24 height 24
checkbox input "true"
type input "1"
click at [962, 520] on button "Save" at bounding box center [951, 516] width 88 height 31
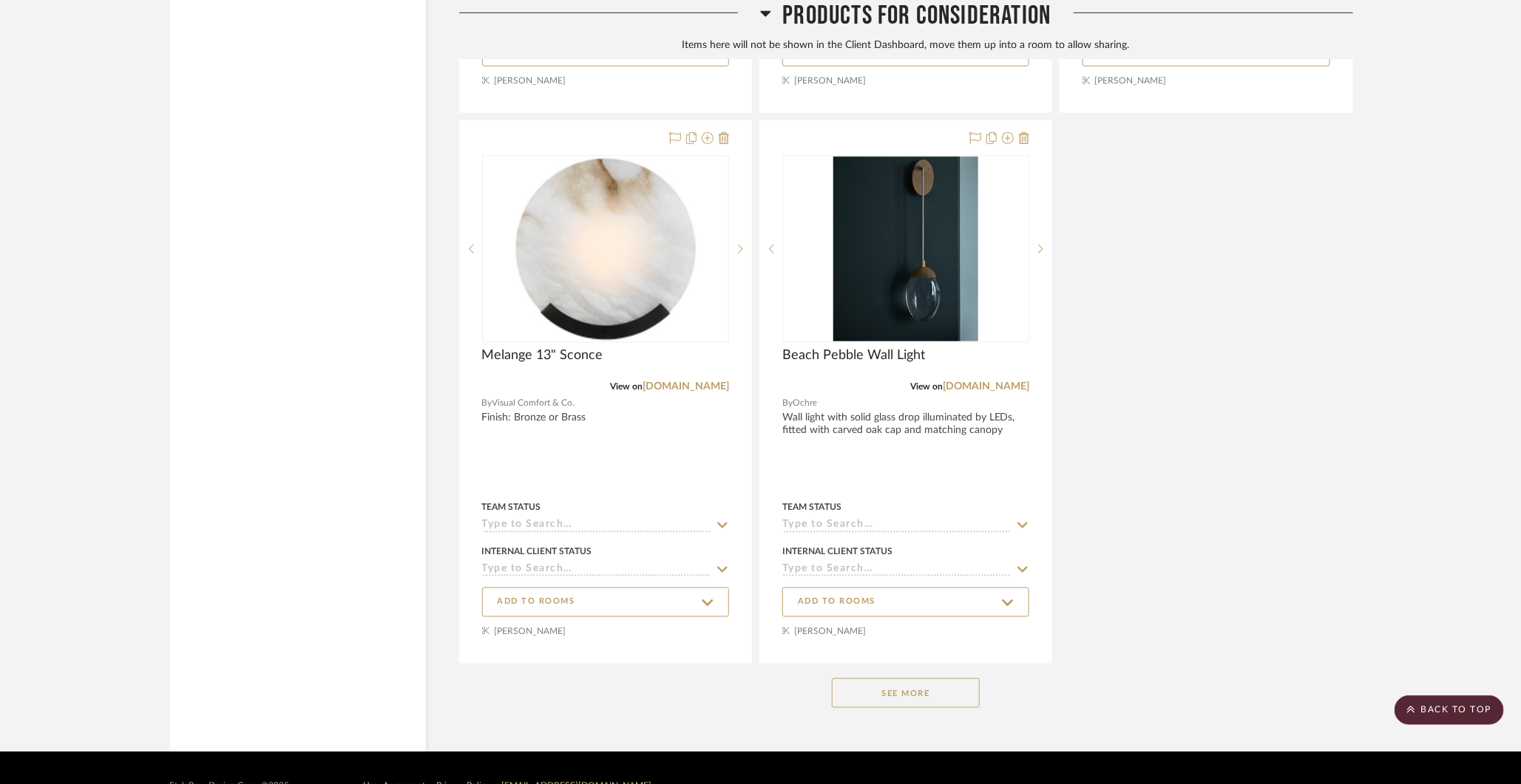
scroll to position [15992, 0]
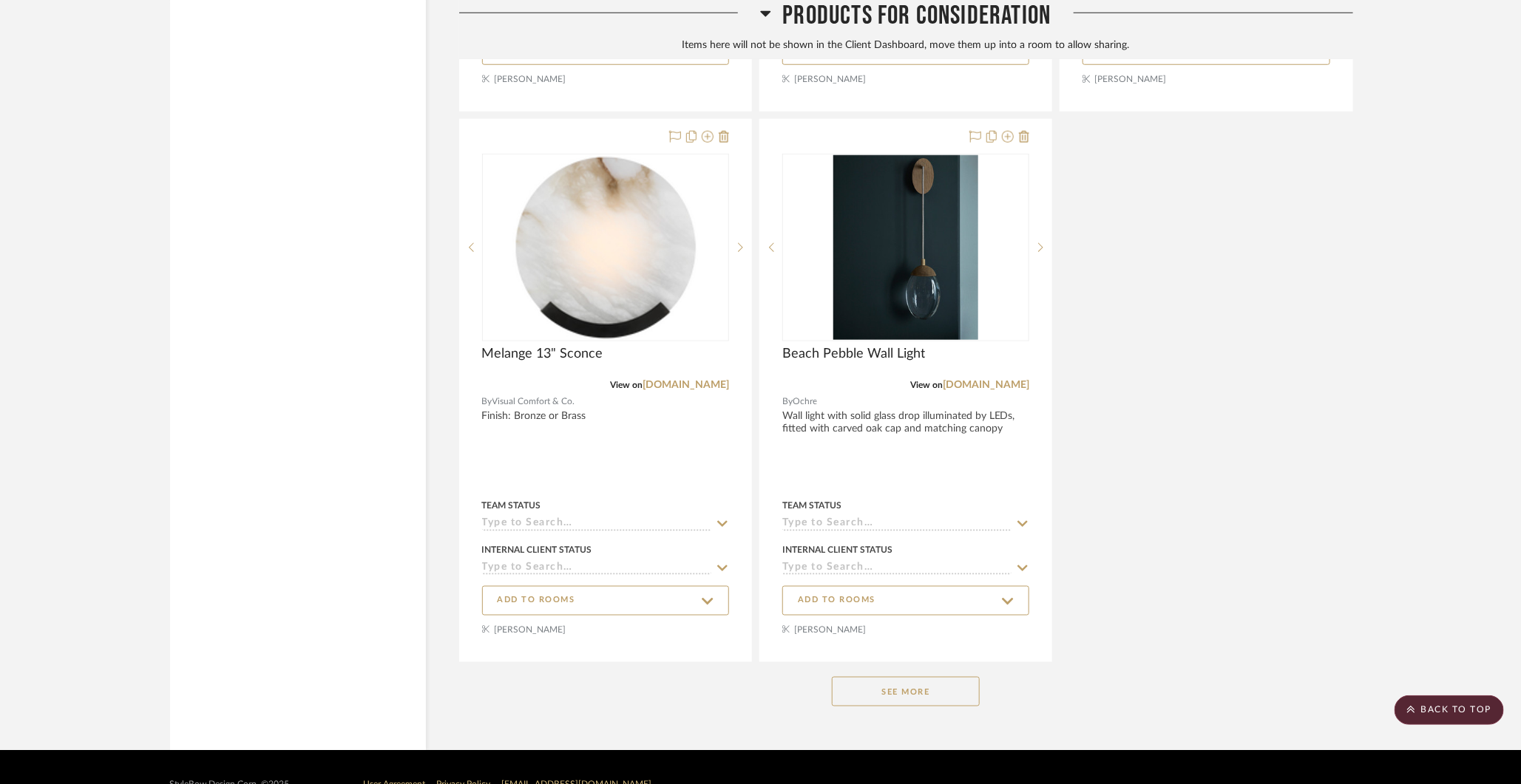
click at [897, 677] on button "See More" at bounding box center [906, 691] width 148 height 30
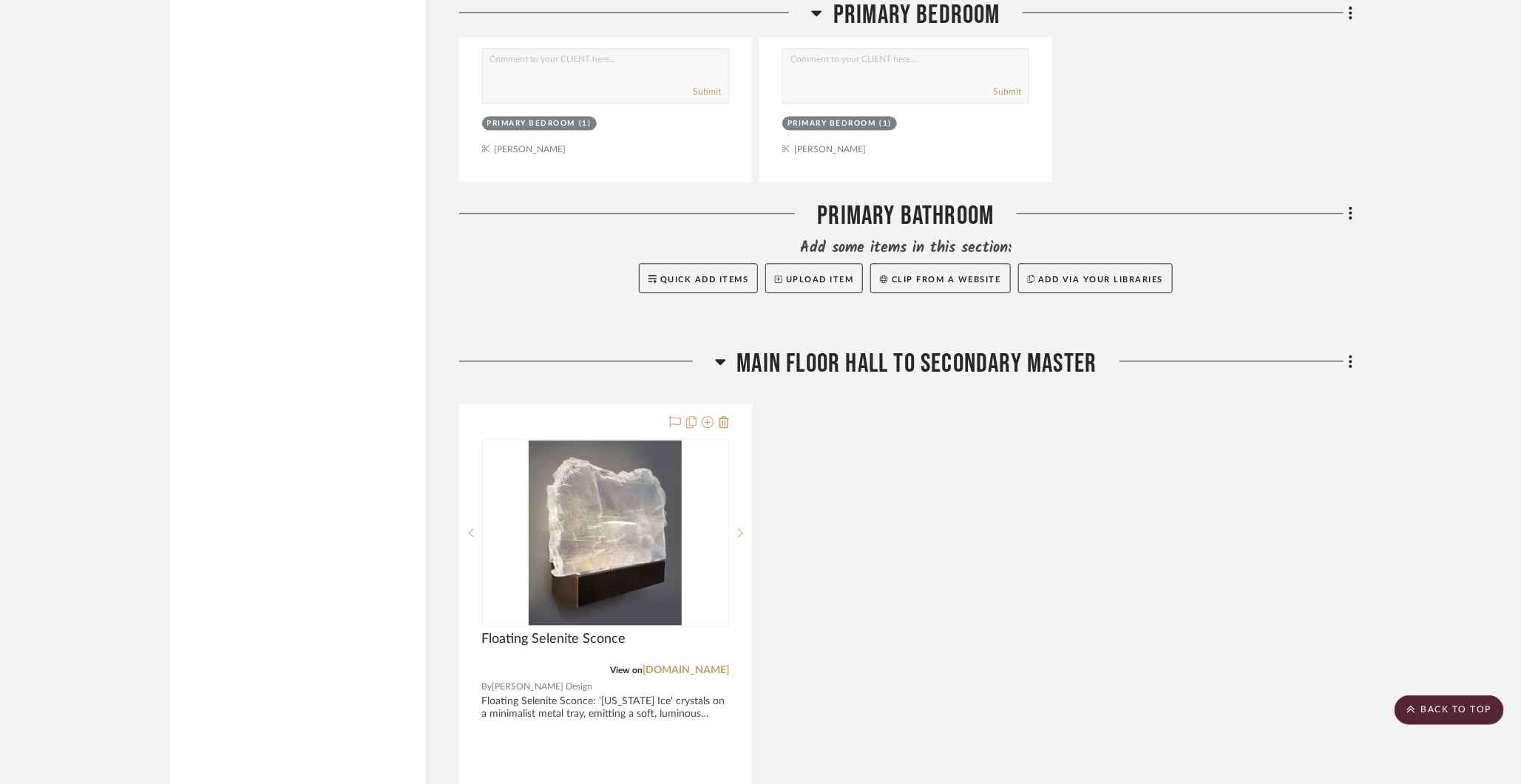
scroll to position [13806, 0]
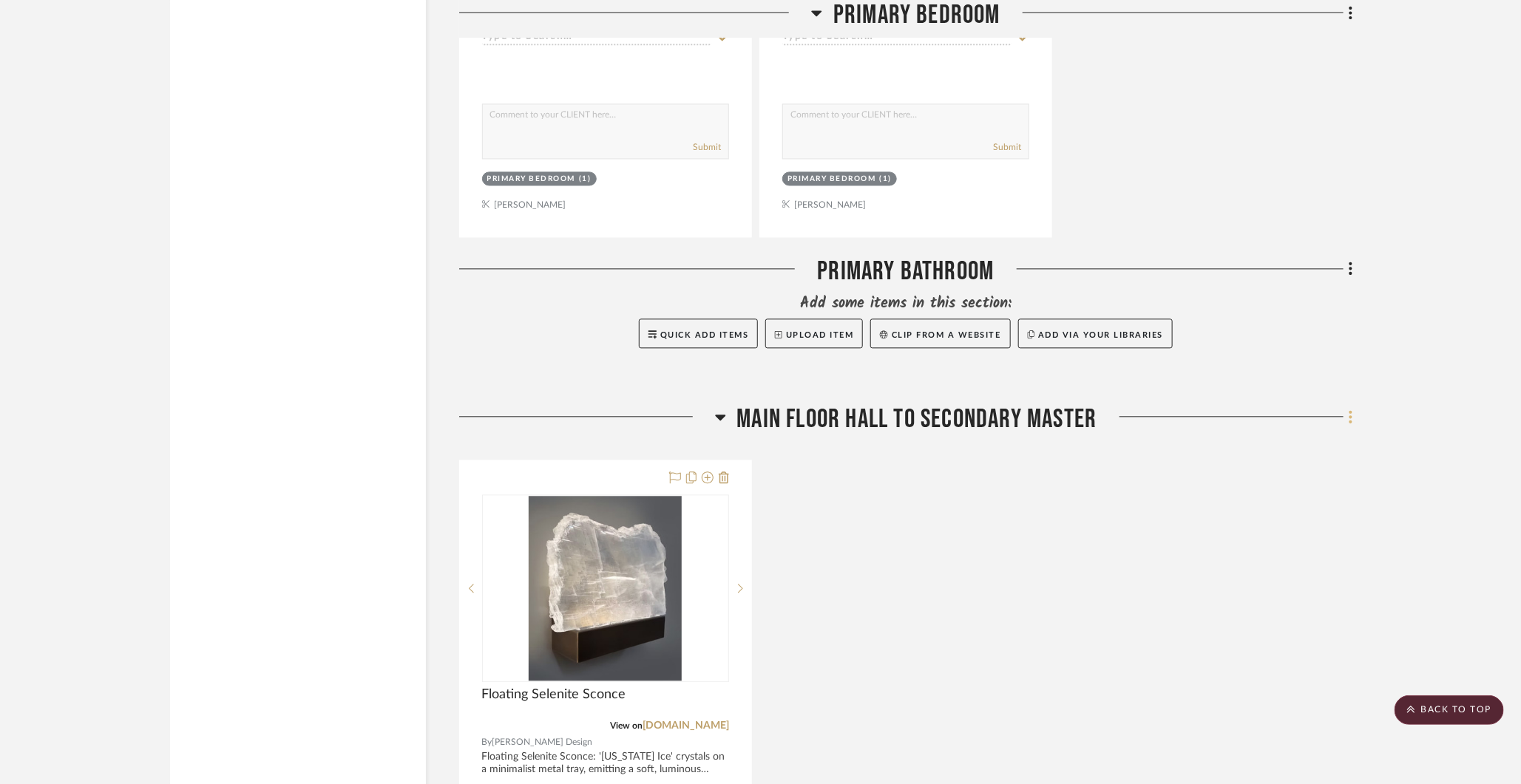
click at [1180, 409] on icon at bounding box center [1350, 417] width 4 height 16
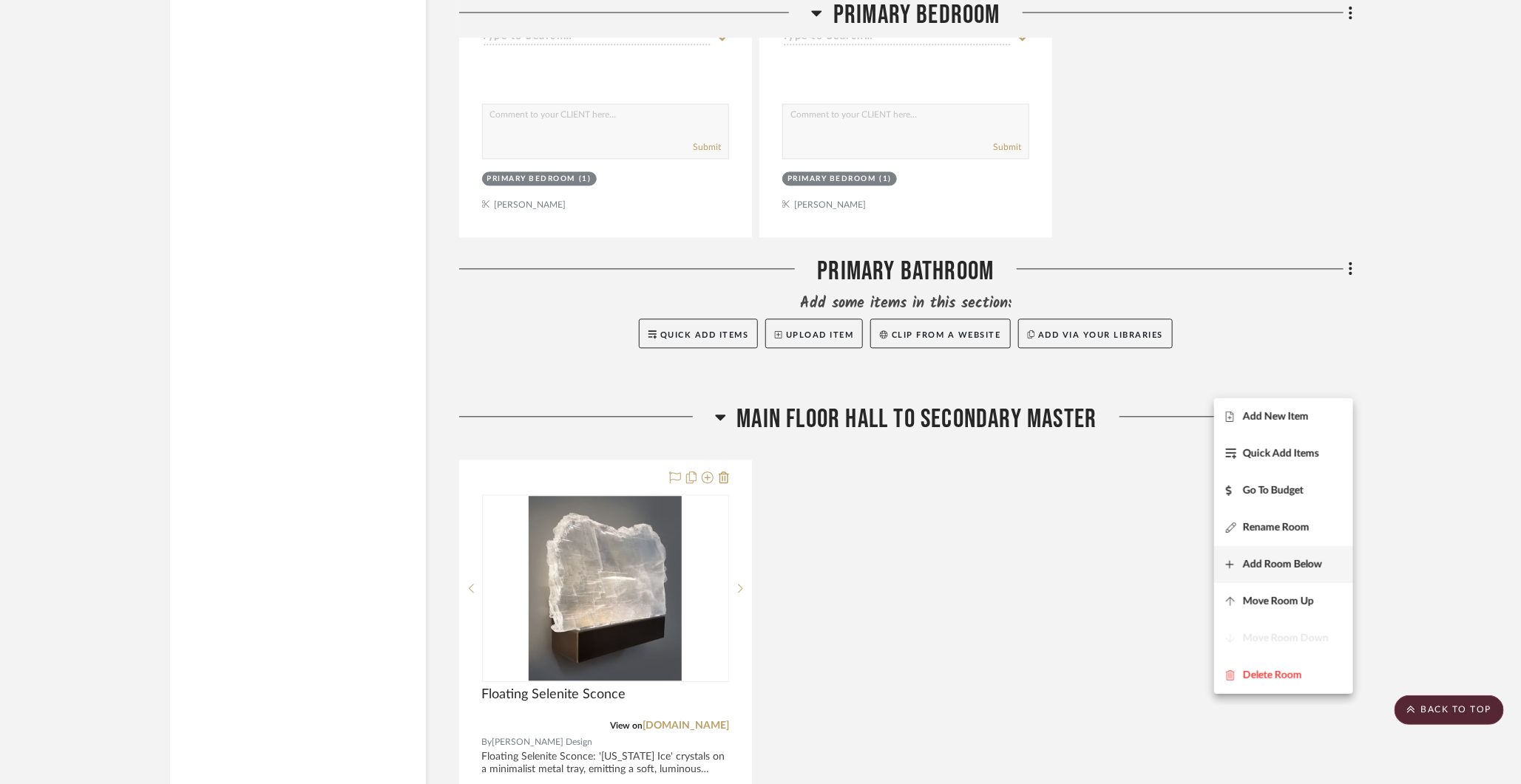
click at [1180, 559] on span "Add Room Below" at bounding box center [1282, 564] width 79 height 13
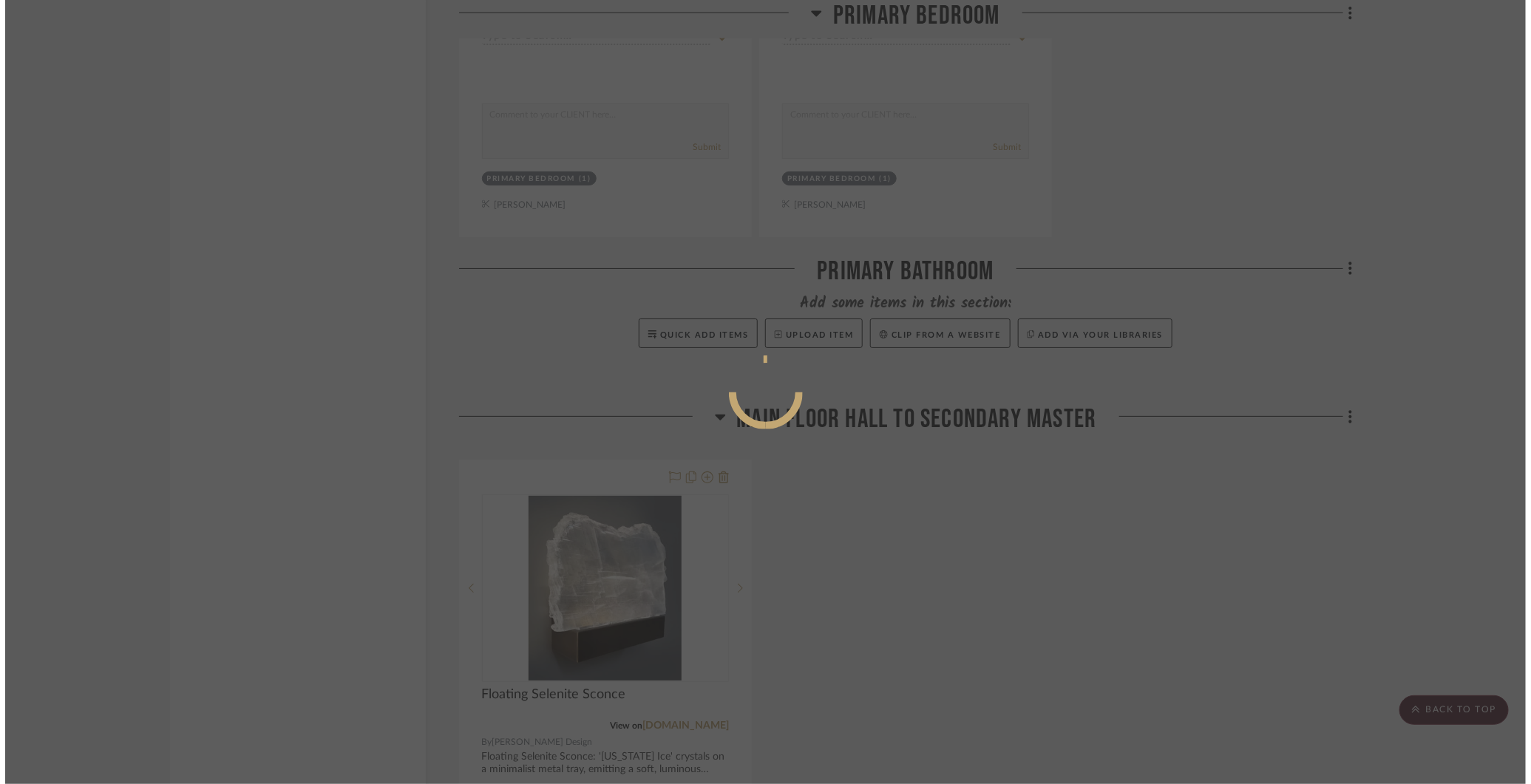
scroll to position [0, 0]
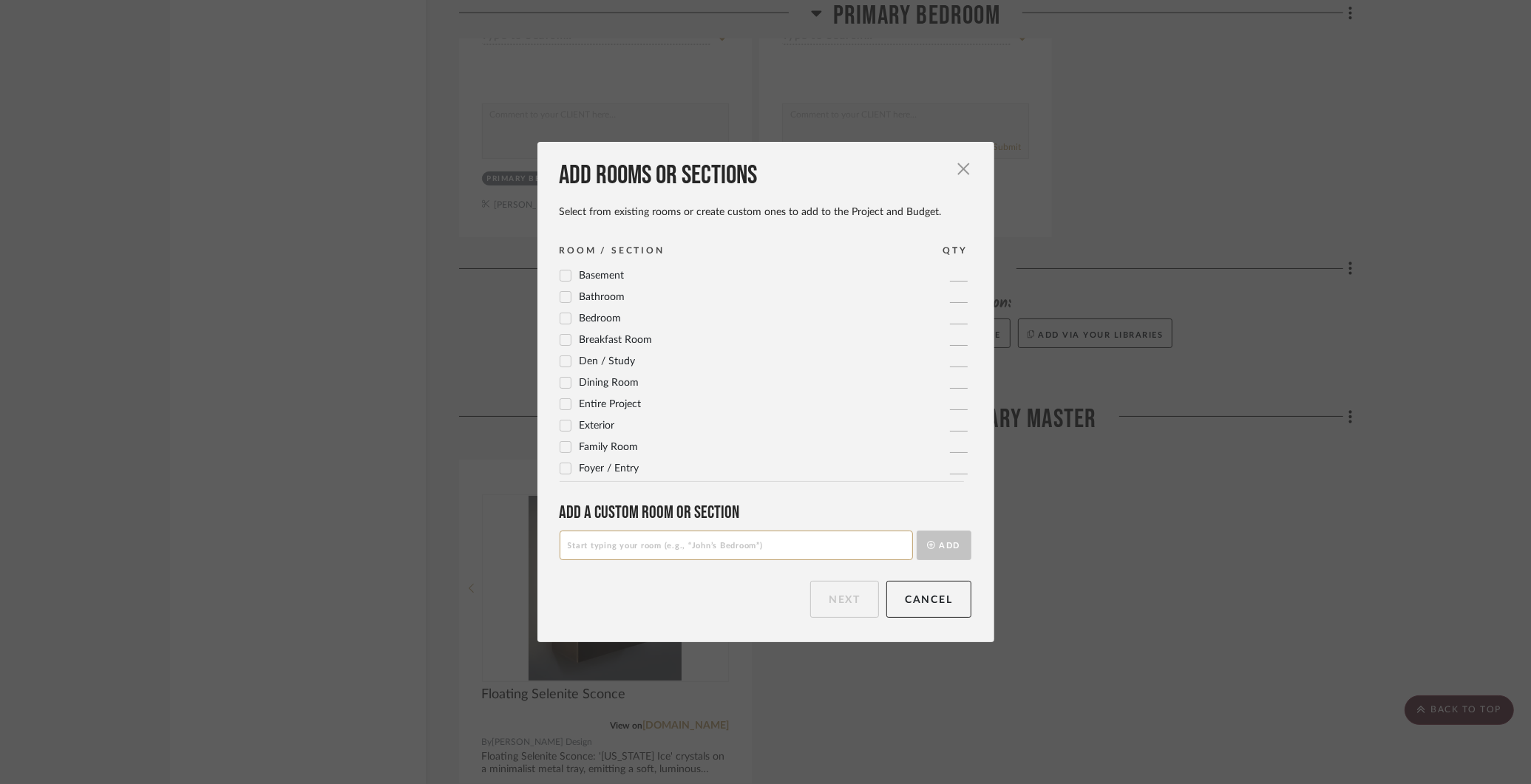
click at [626, 554] on input at bounding box center [736, 545] width 353 height 30
type input "T"
type input "Secondary Master Bedroom"
click at [943, 543] on button "Add" at bounding box center [944, 545] width 54 height 30
click at [845, 604] on button "Next" at bounding box center [845, 599] width 69 height 37
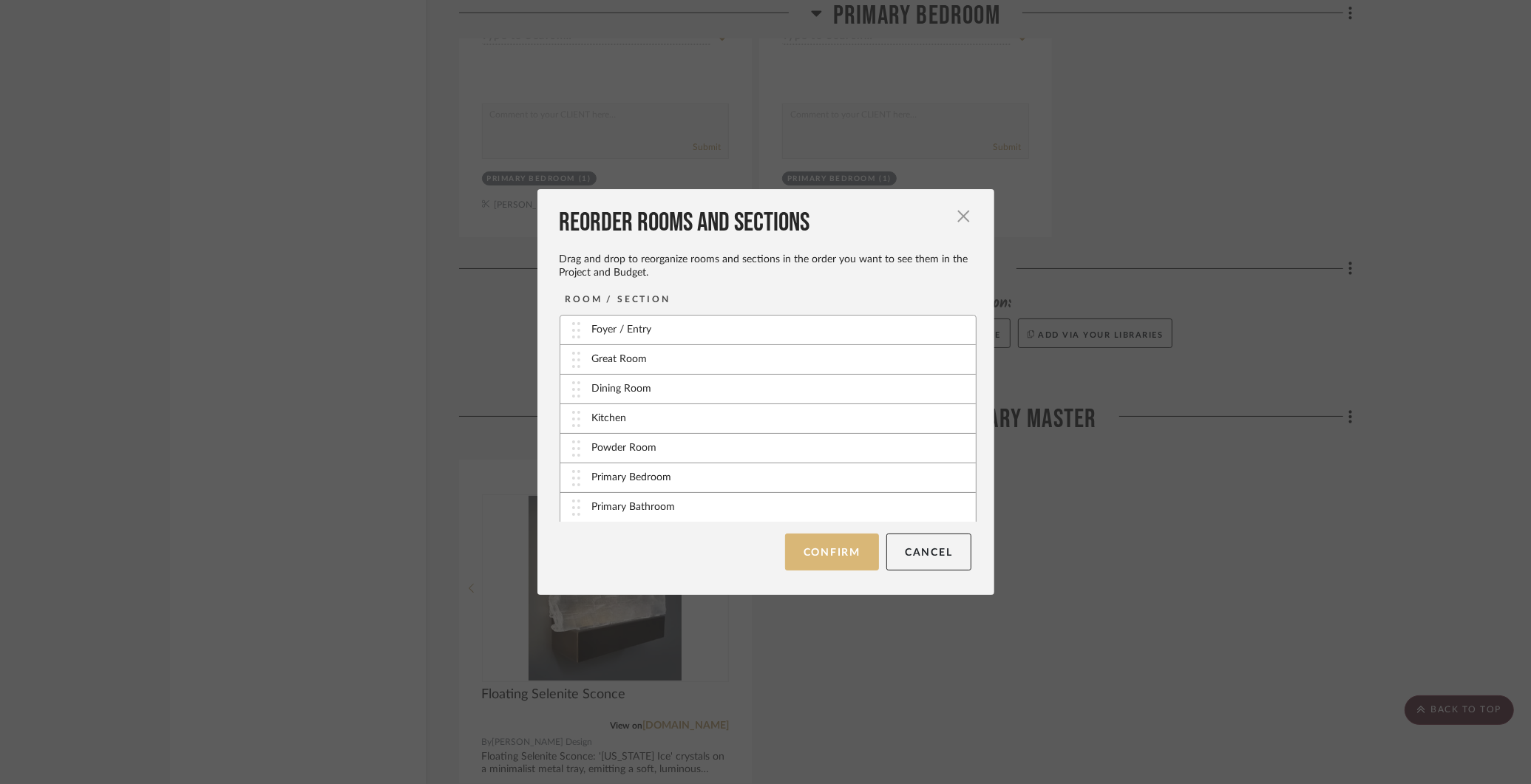
click at [838, 554] on button "Confirm" at bounding box center [832, 552] width 94 height 37
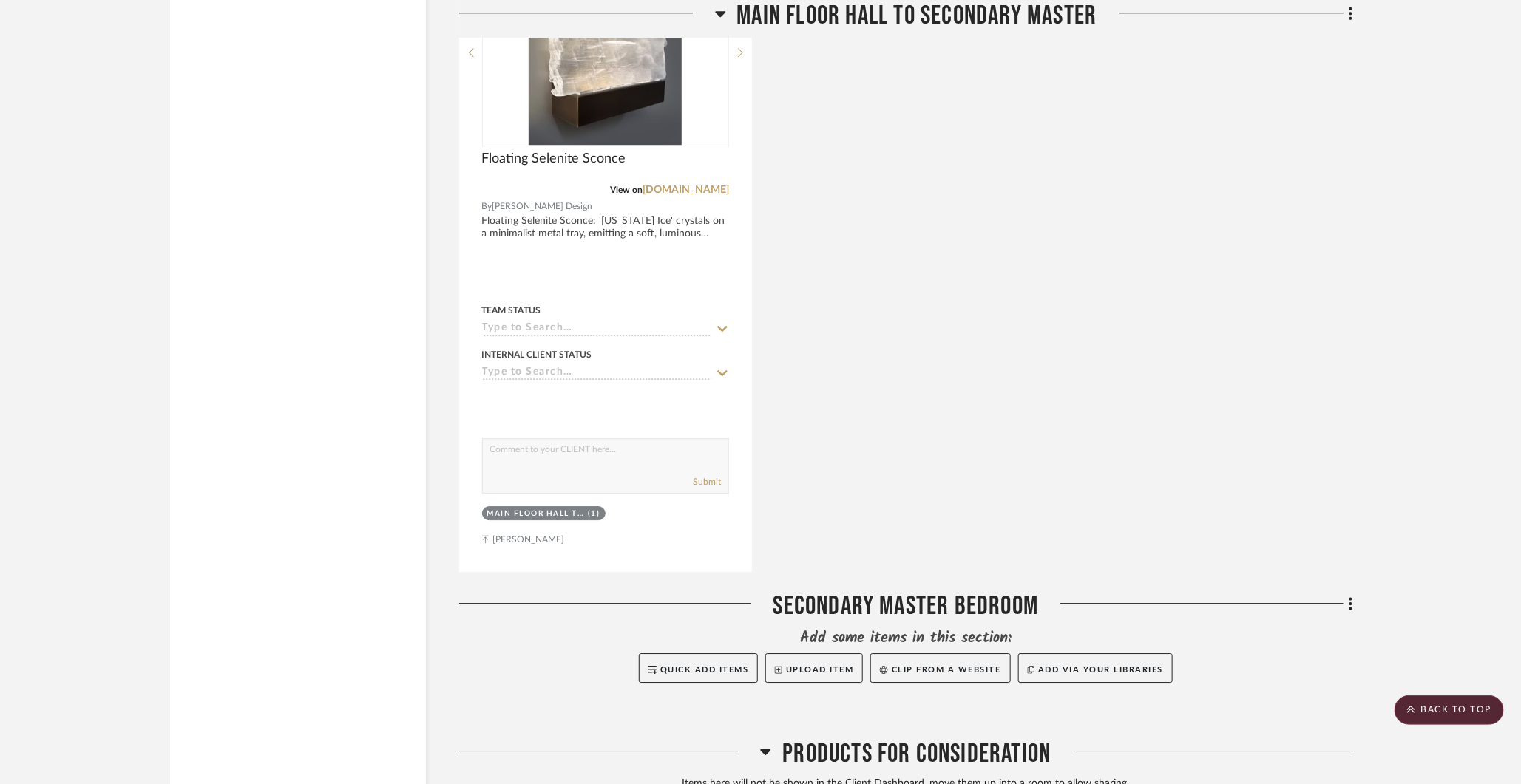
scroll to position [14499, 0]
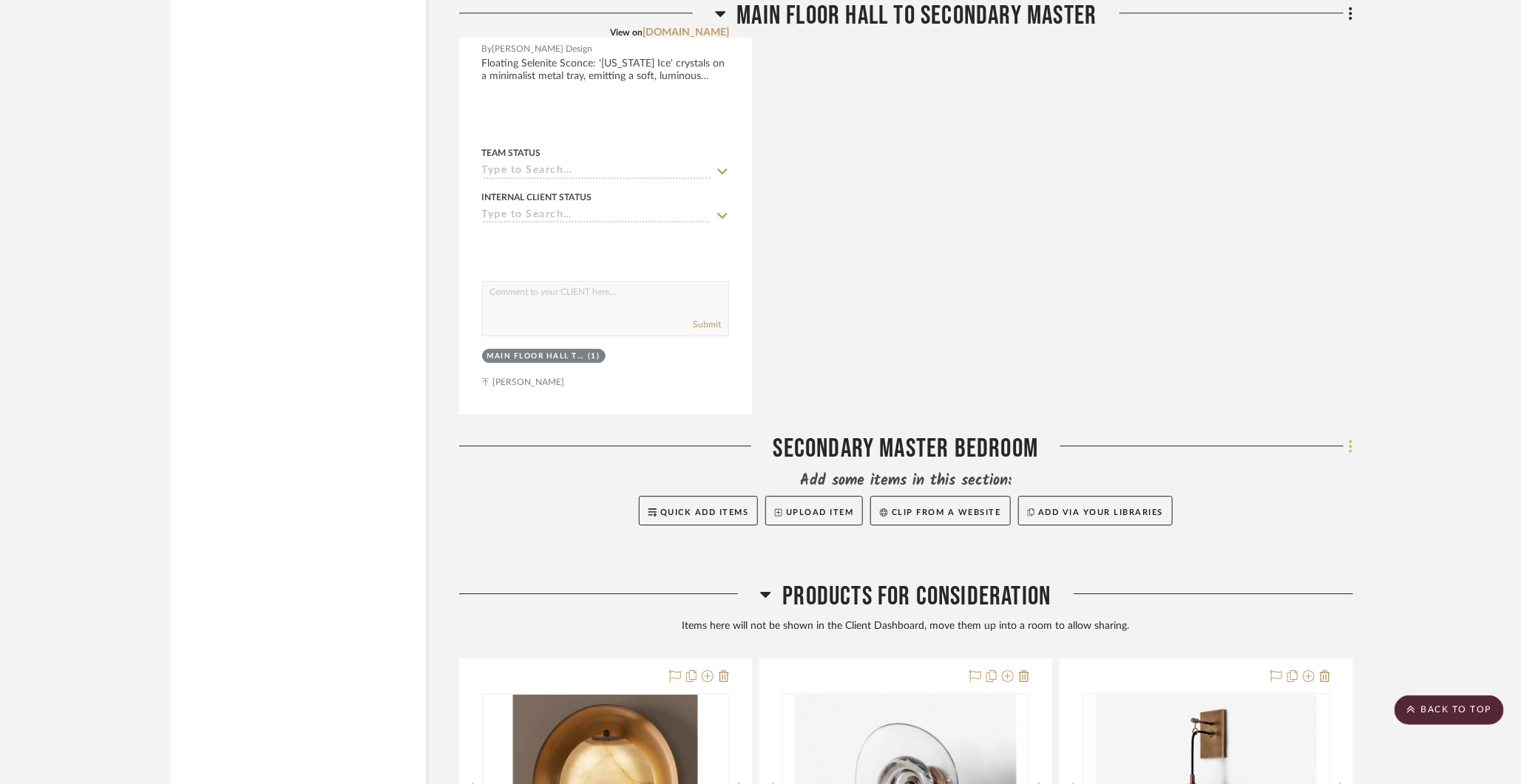
click at [1180, 435] on fa-icon at bounding box center [1347, 447] width 9 height 25
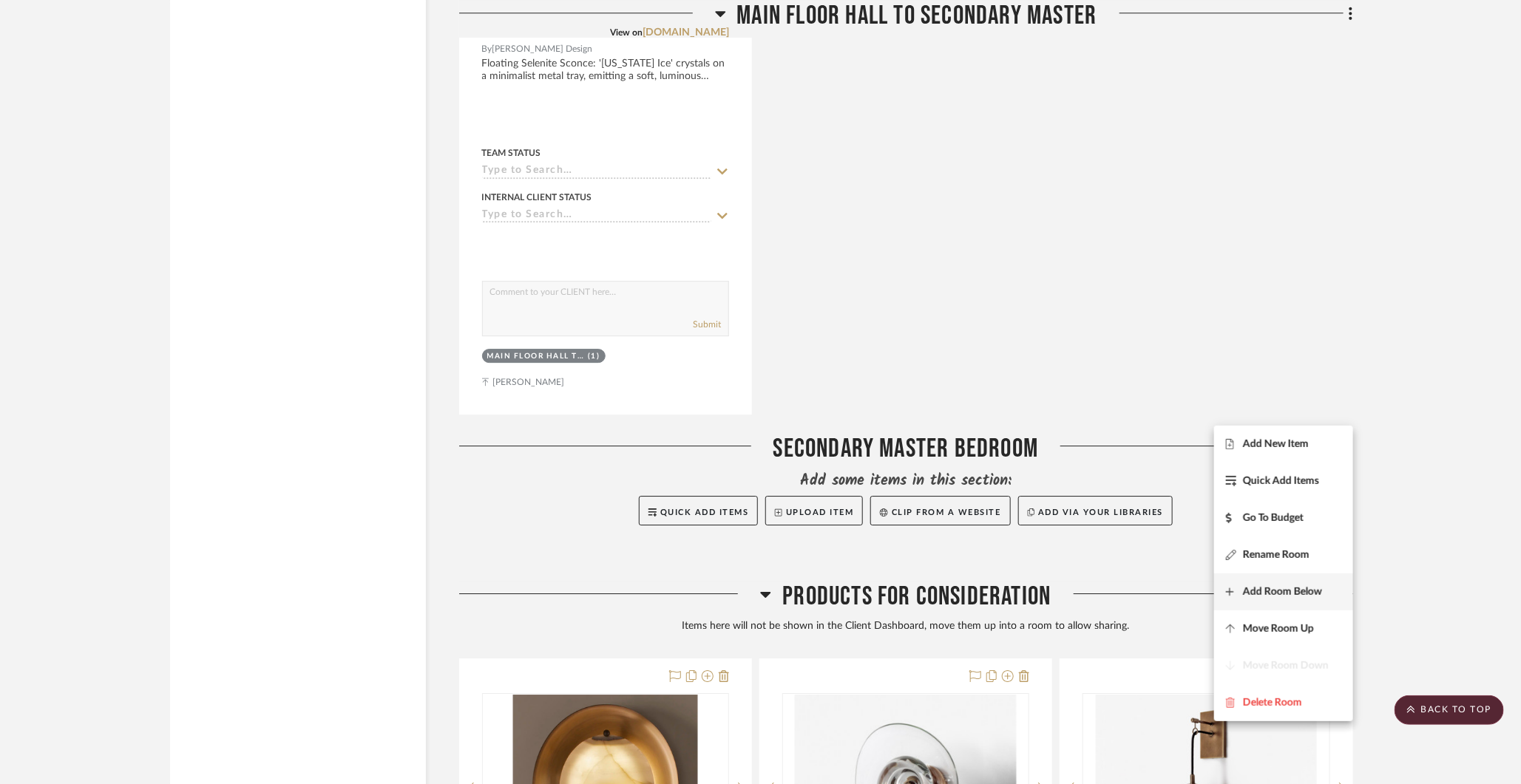
click at [1180, 585] on span "Add Room Below" at bounding box center [1282, 591] width 79 height 13
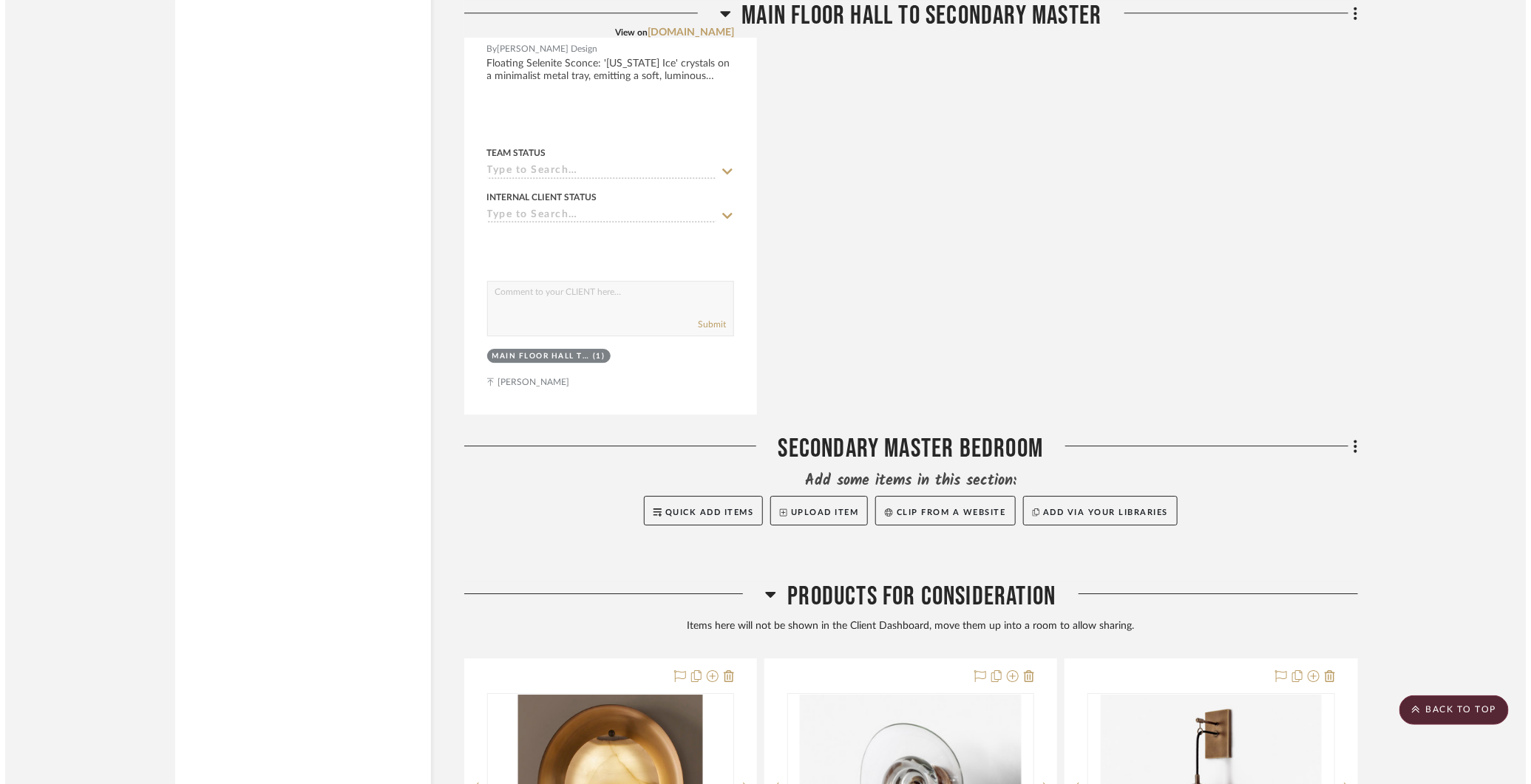
scroll to position [0, 0]
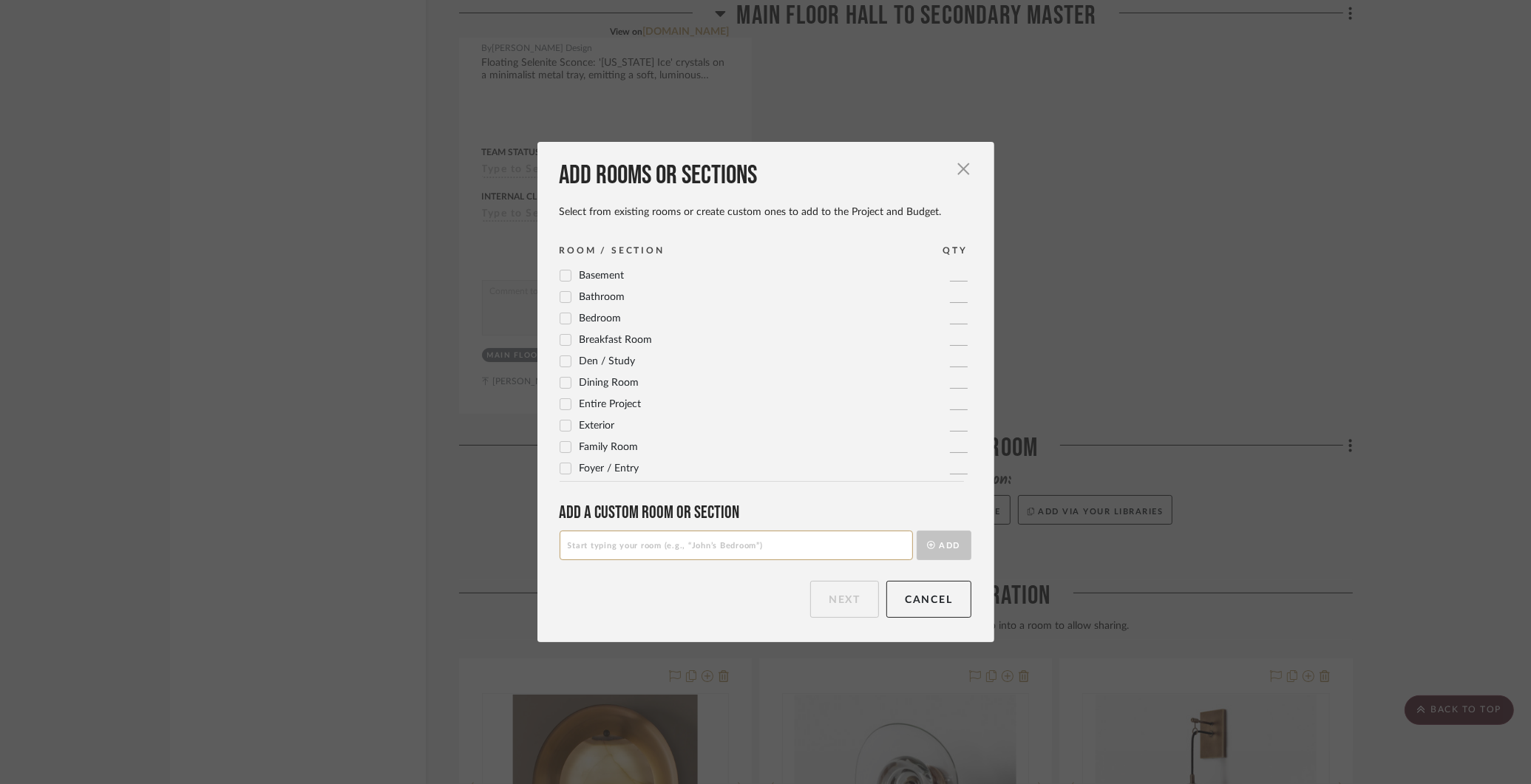
click at [857, 557] on input at bounding box center [736, 545] width 353 height 30
type input "[PERSON_NAME]'s Bedroom"
click at [947, 544] on button "Add" at bounding box center [944, 545] width 54 height 30
click at [851, 601] on button "Next" at bounding box center [845, 599] width 69 height 37
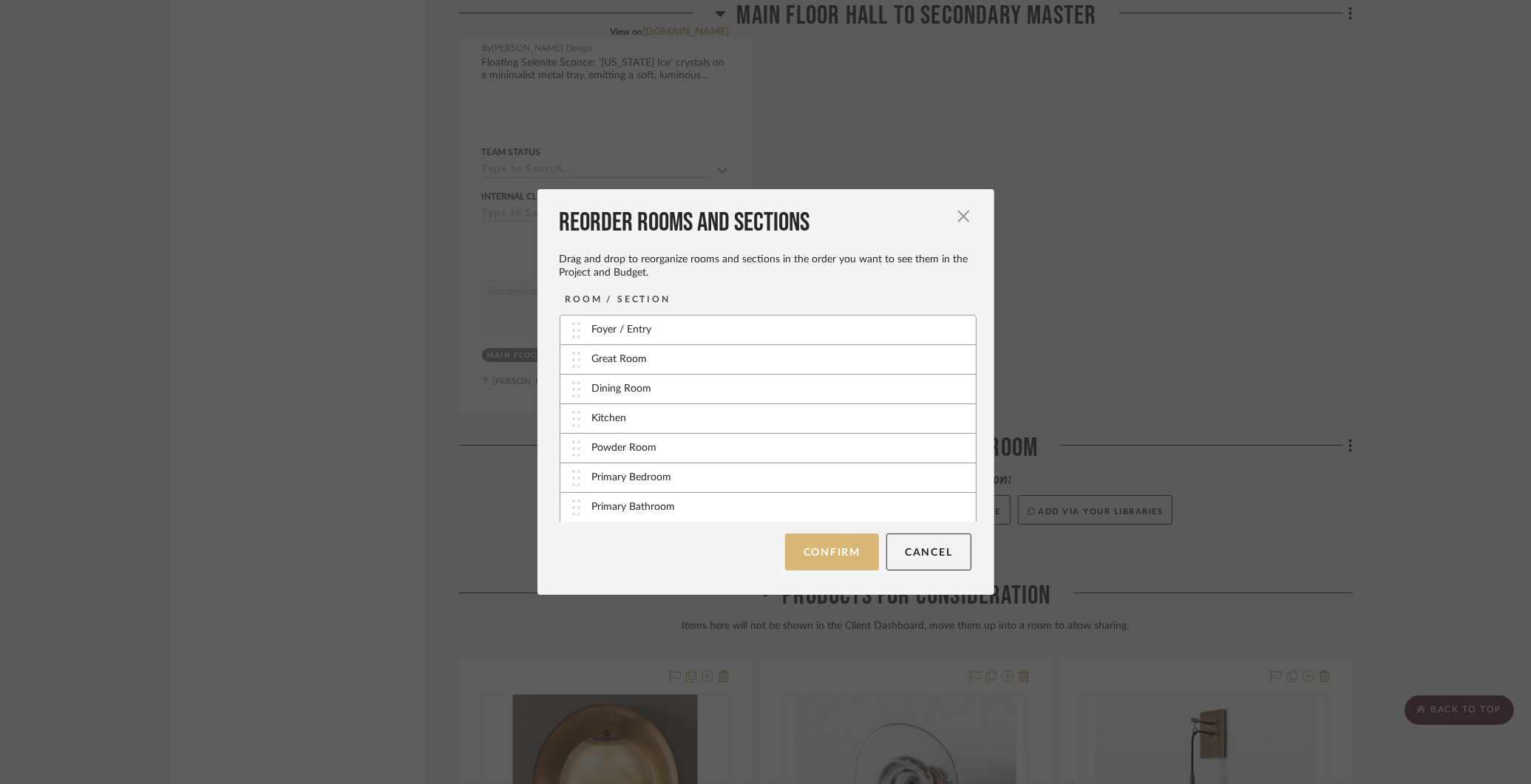
click at [850, 561] on button "Confirm" at bounding box center [832, 552] width 94 height 37
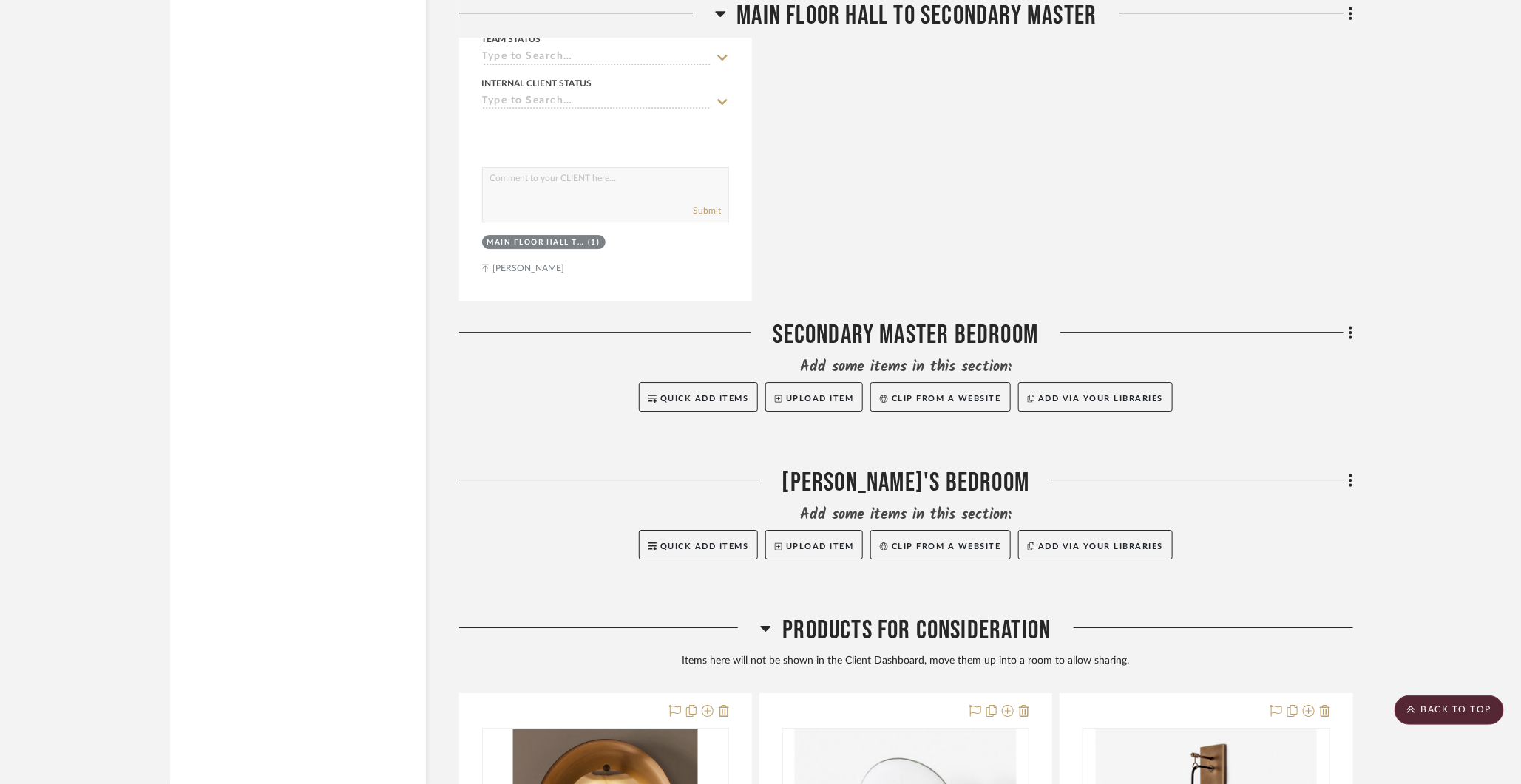
scroll to position [14634, 0]
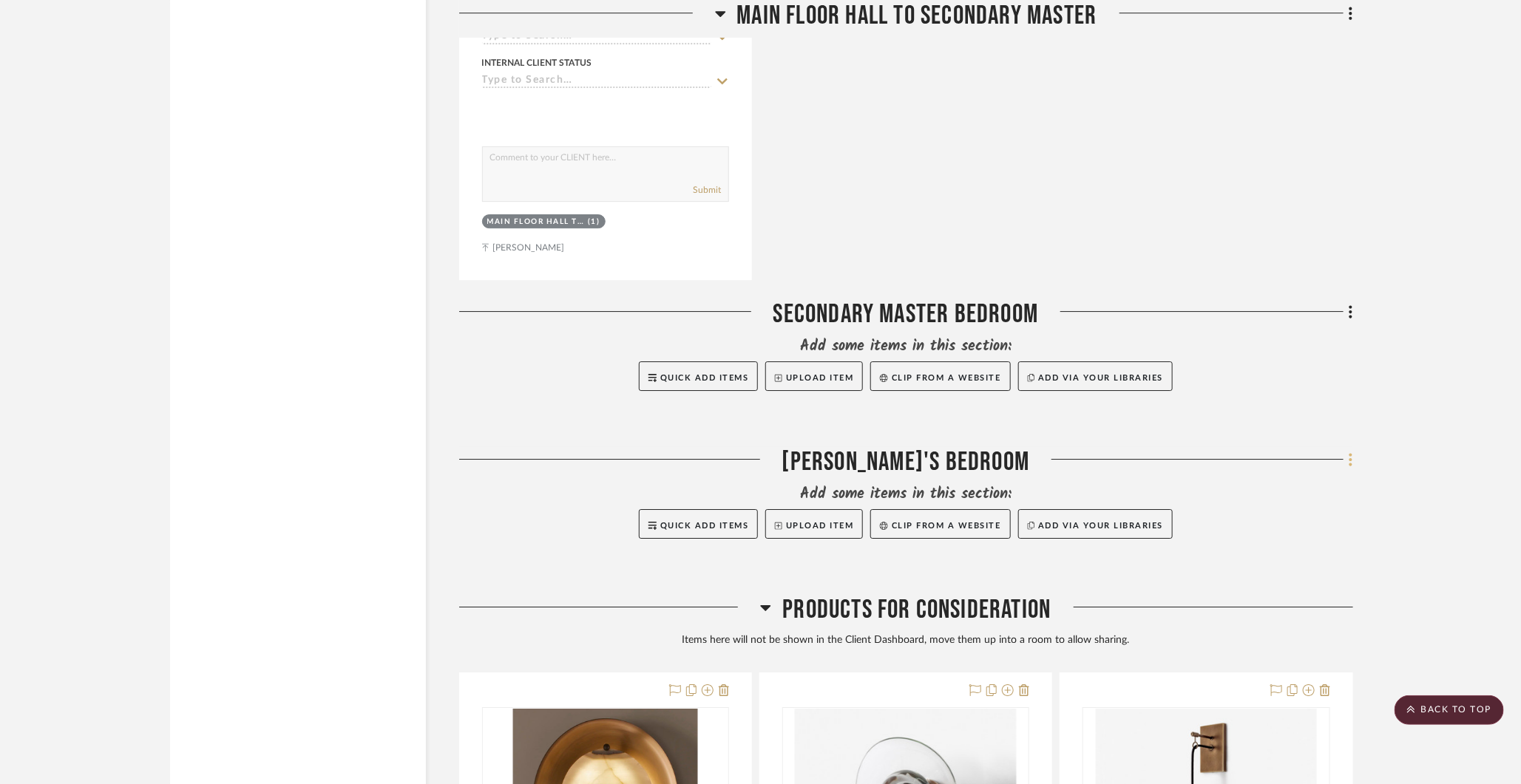
click at [1180, 452] on icon at bounding box center [1350, 459] width 4 height 16
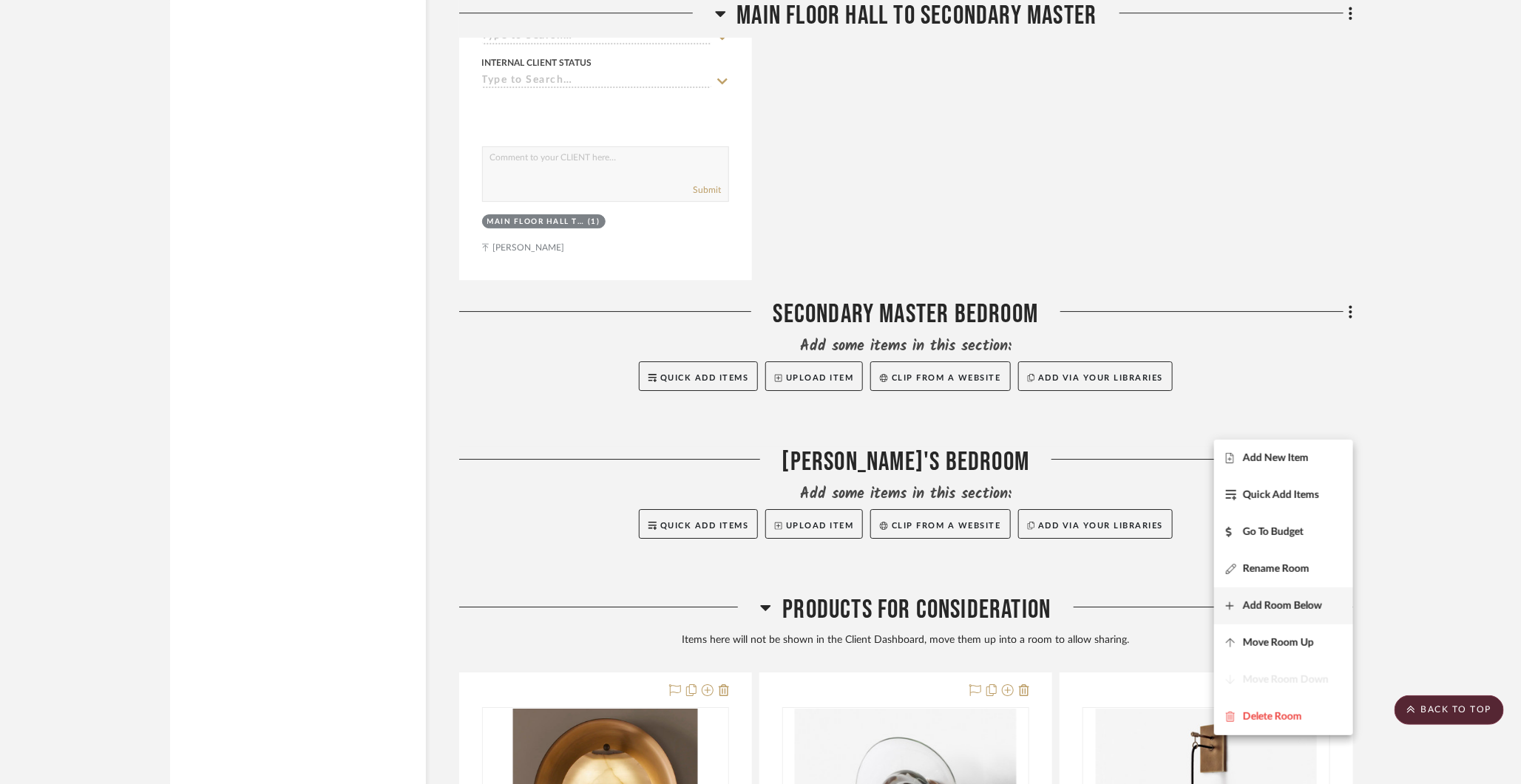
click at [1180, 606] on span "Add Room Below" at bounding box center [1282, 605] width 79 height 13
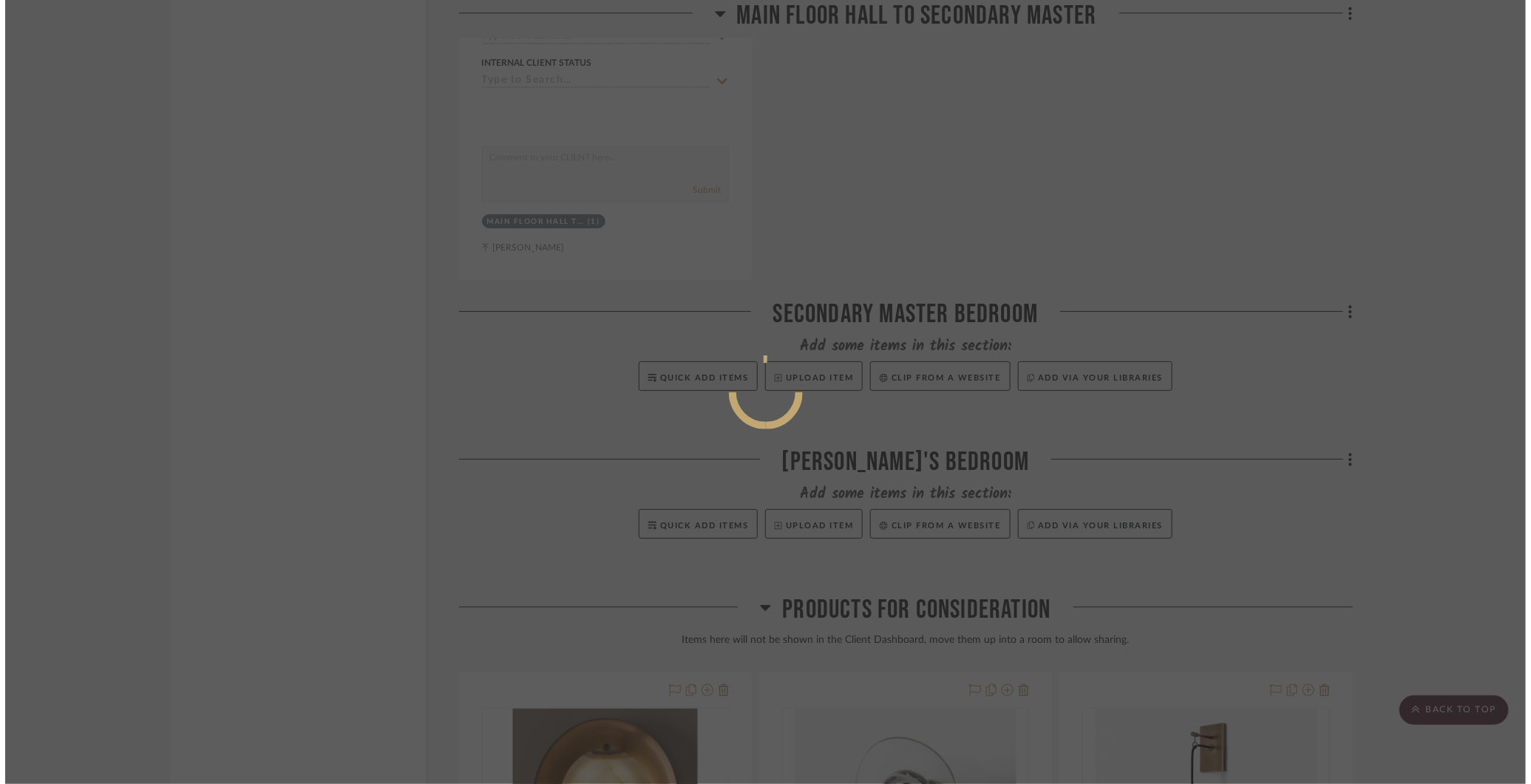
scroll to position [0, 0]
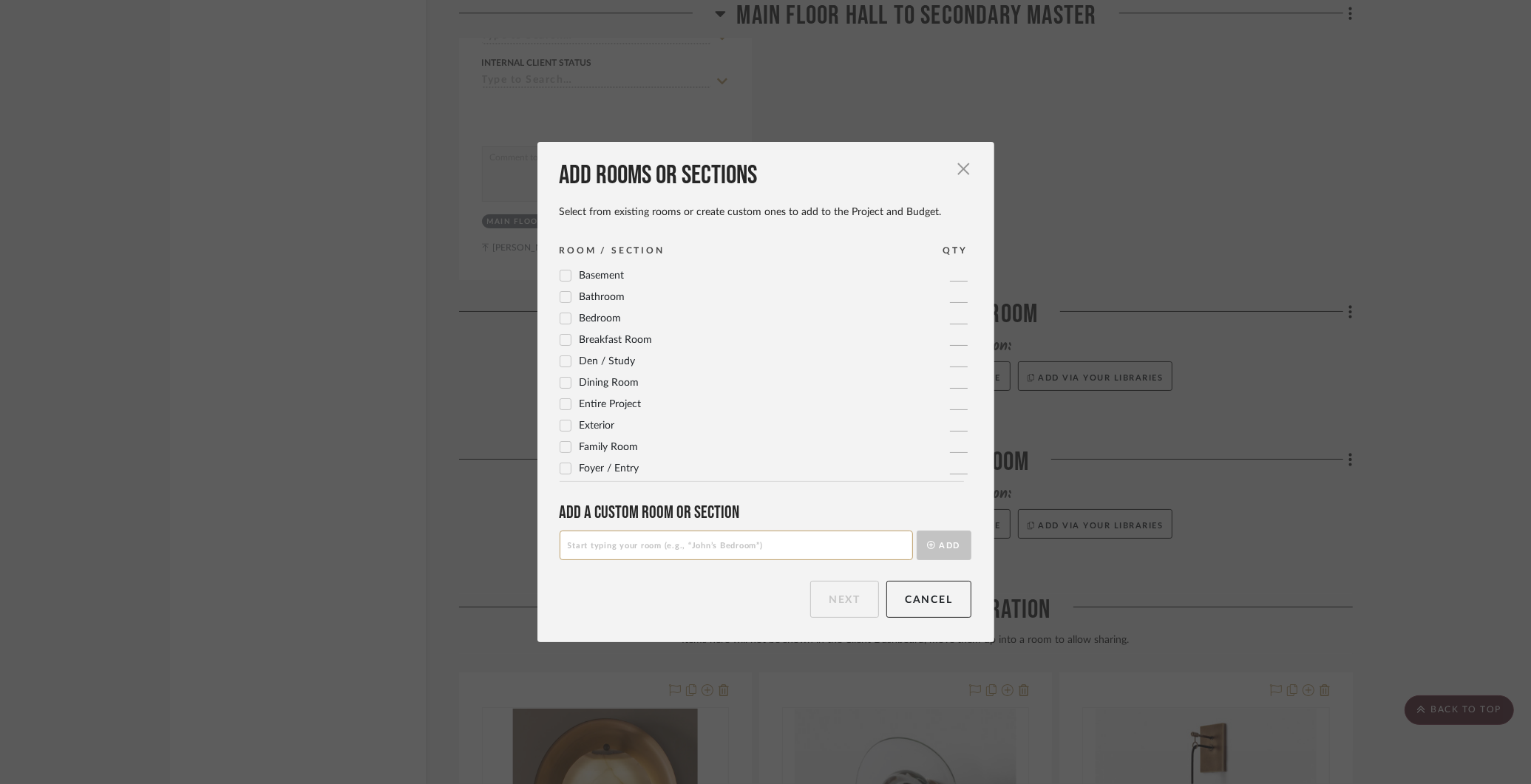
click at [649, 540] on input at bounding box center [736, 545] width 353 height 30
type input "Boy's Bedroom"
click at [939, 545] on button "Add" at bounding box center [944, 545] width 54 height 30
click at [843, 605] on button "Next" at bounding box center [845, 599] width 69 height 37
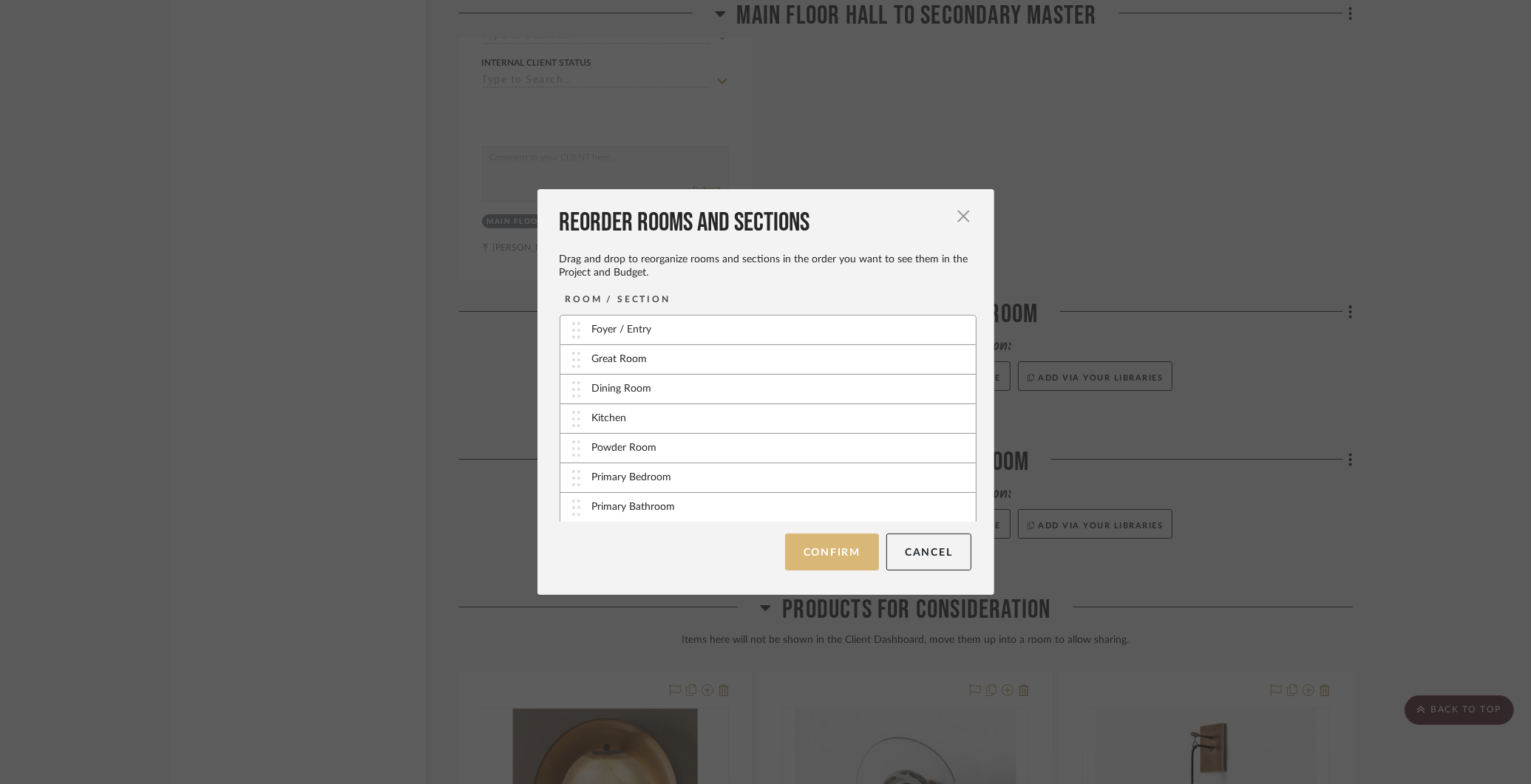
click at [840, 557] on button "Confirm" at bounding box center [832, 552] width 94 height 37
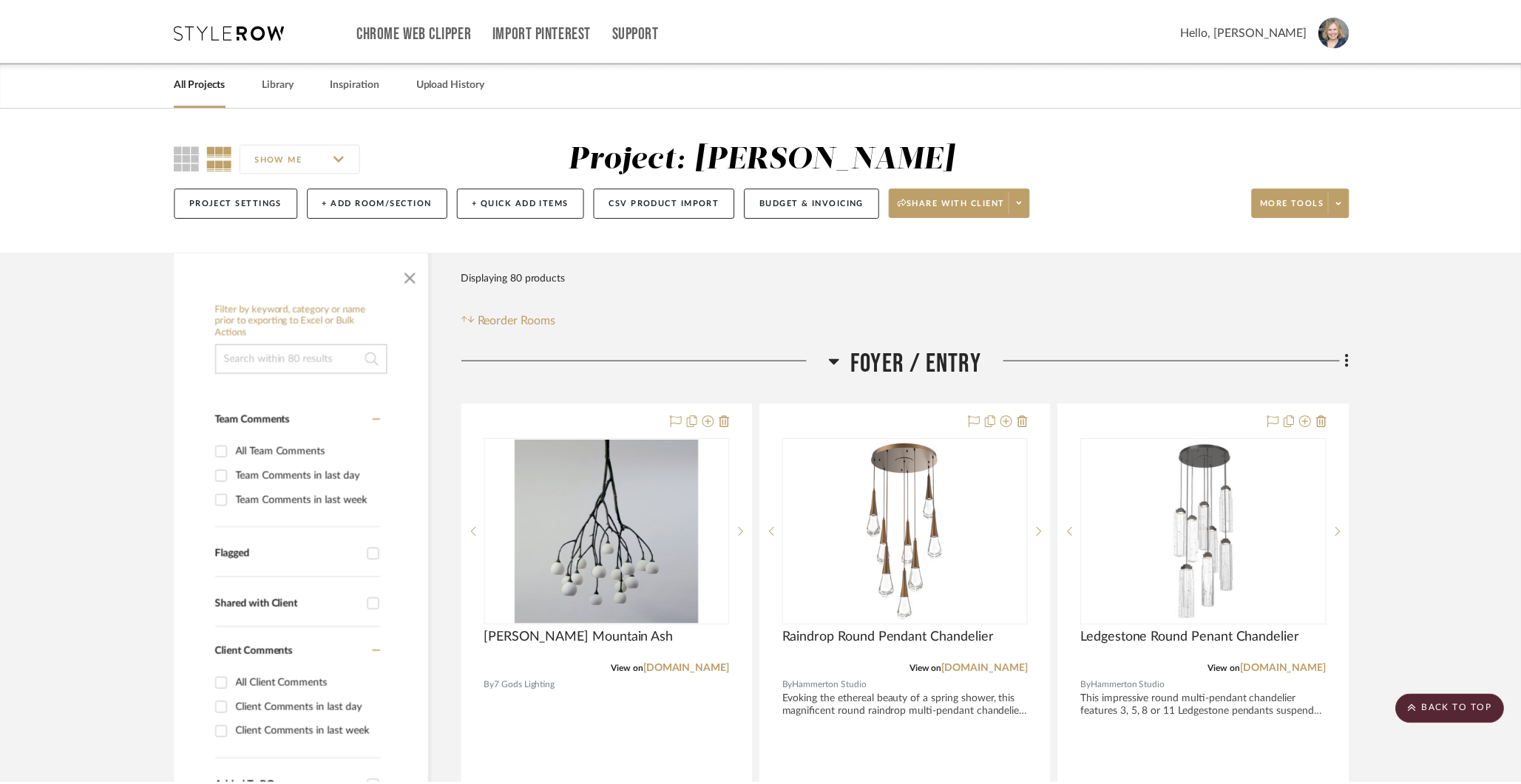
scroll to position [14634, 0]
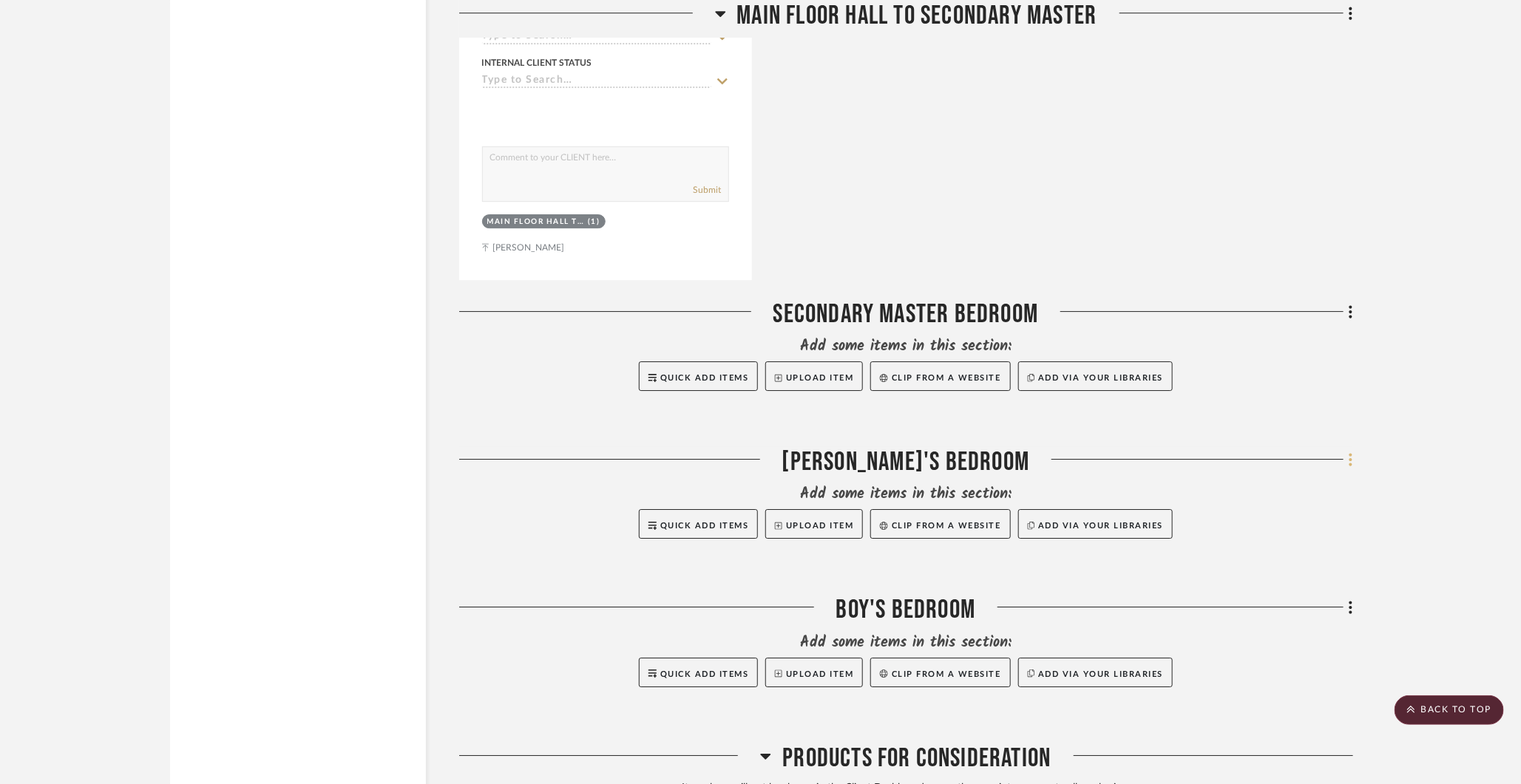
click at [1180, 449] on fa-icon at bounding box center [1347, 461] width 9 height 25
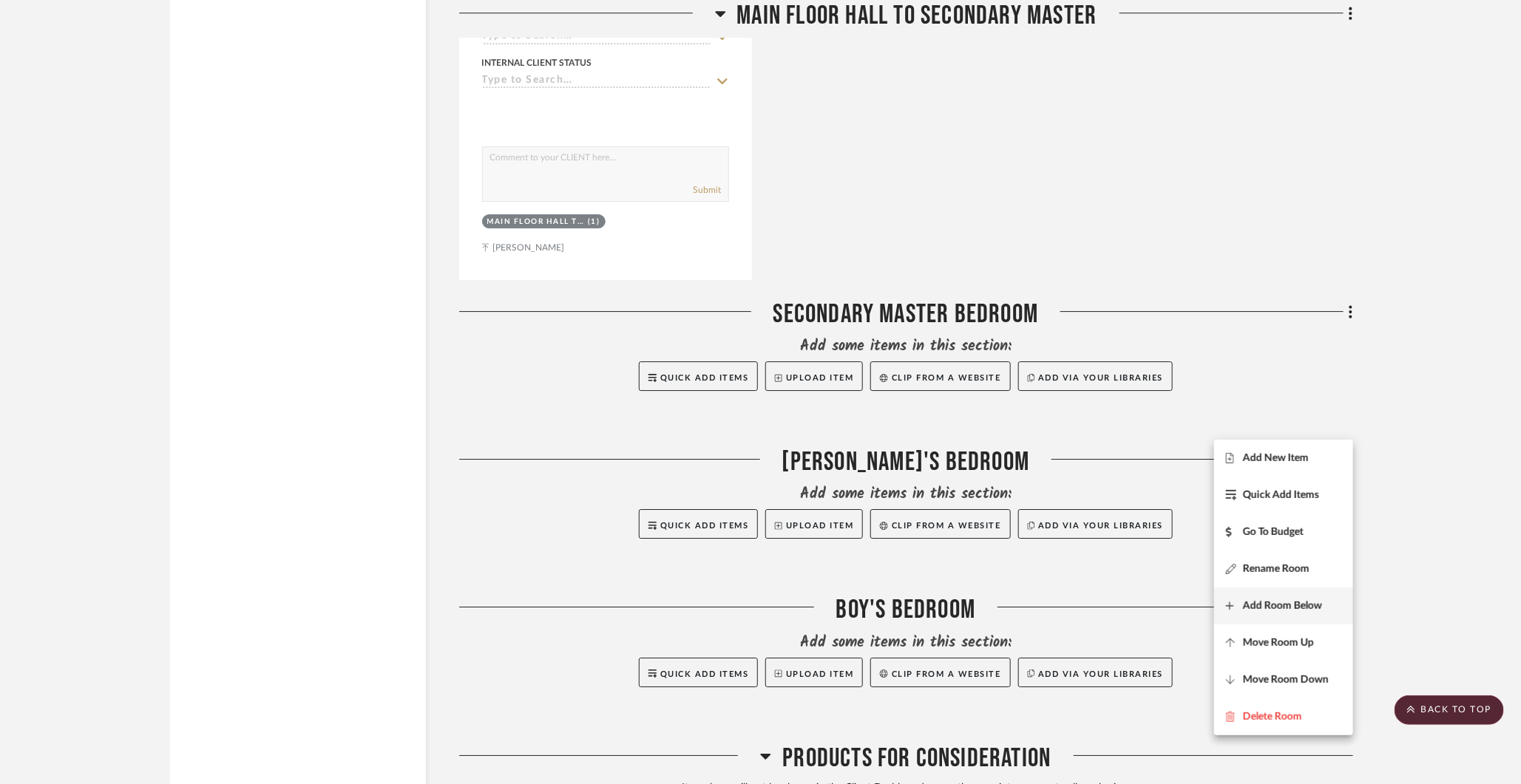
click at [1180, 598] on button "Add Room Below" at bounding box center [1283, 605] width 139 height 37
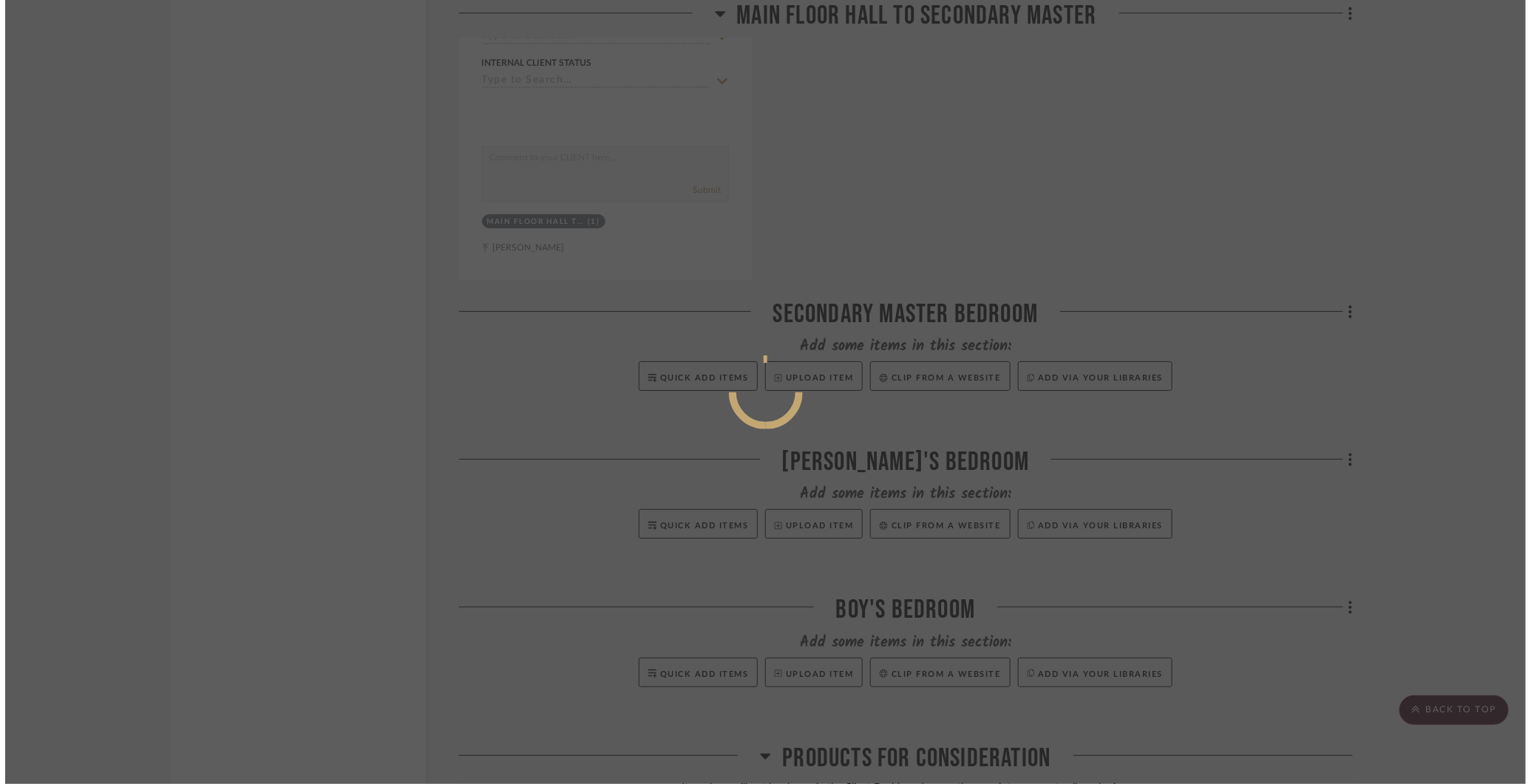
scroll to position [0, 0]
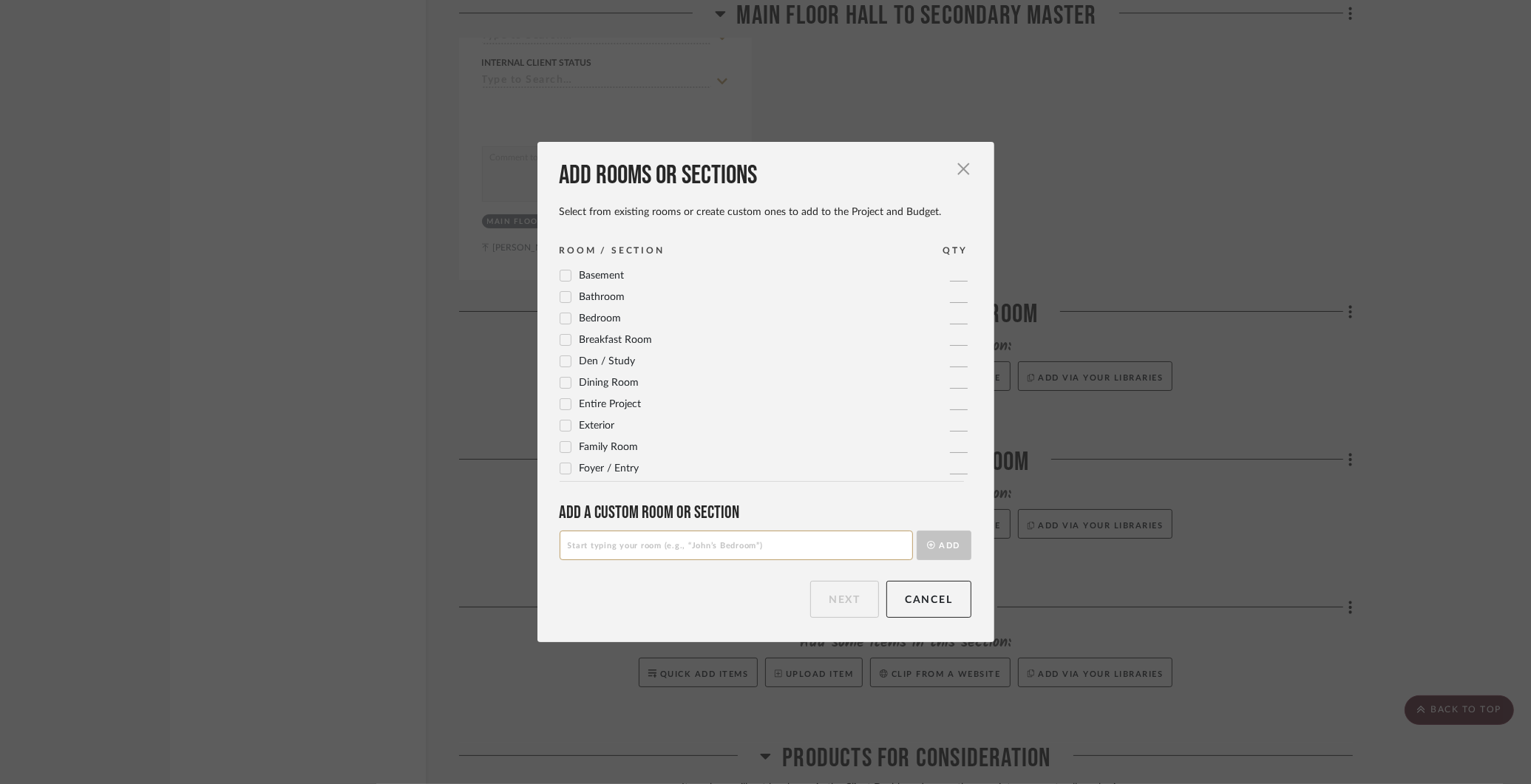
click at [885, 548] on input at bounding box center [736, 545] width 353 height 30
type input "Girl's Bedroom"
click at [936, 548] on button "Add" at bounding box center [944, 545] width 54 height 30
click at [857, 598] on button "Next" at bounding box center [845, 599] width 69 height 37
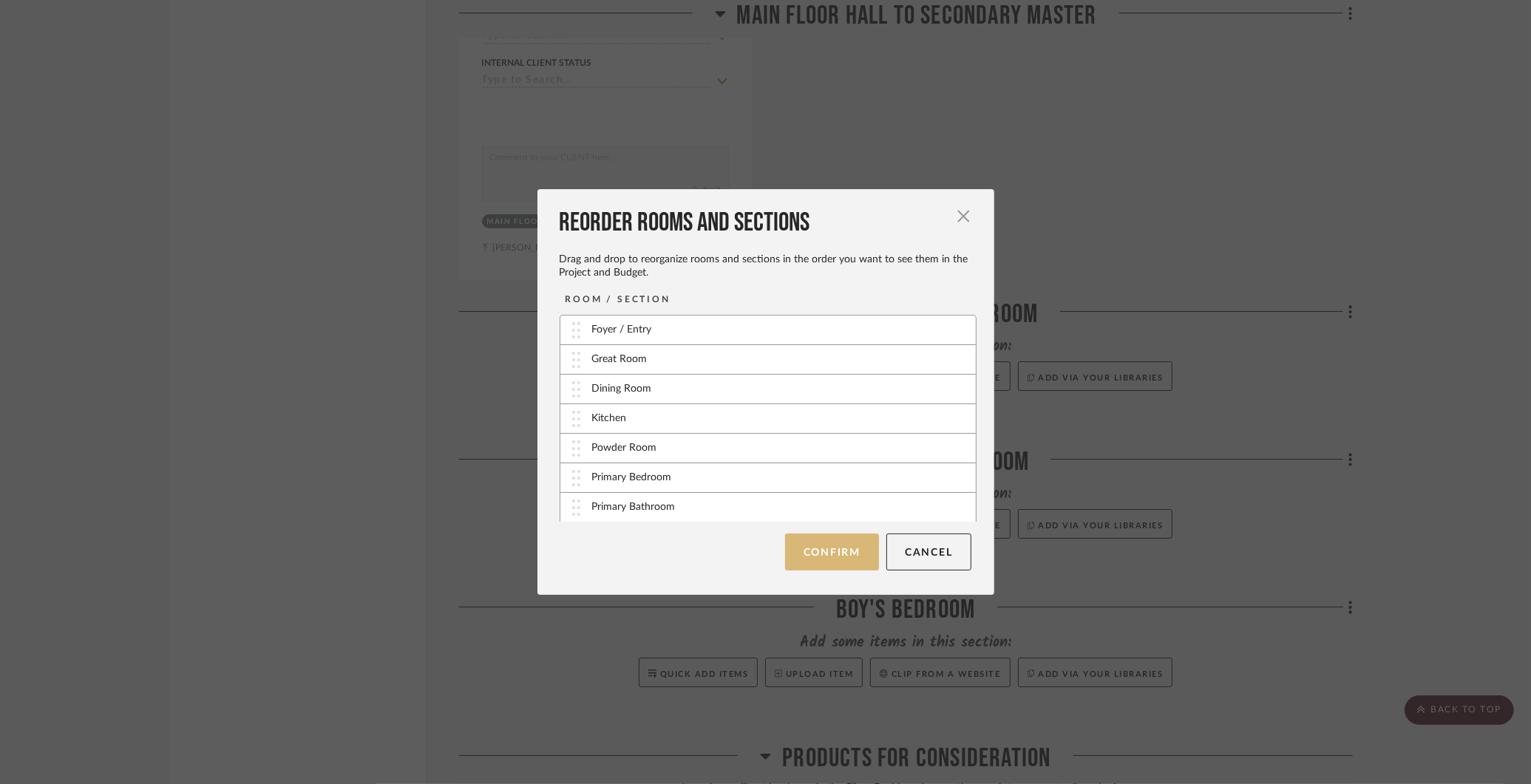
click at [845, 548] on button "Confirm" at bounding box center [832, 552] width 94 height 37
